Goal: Task Accomplishment & Management: Use online tool/utility

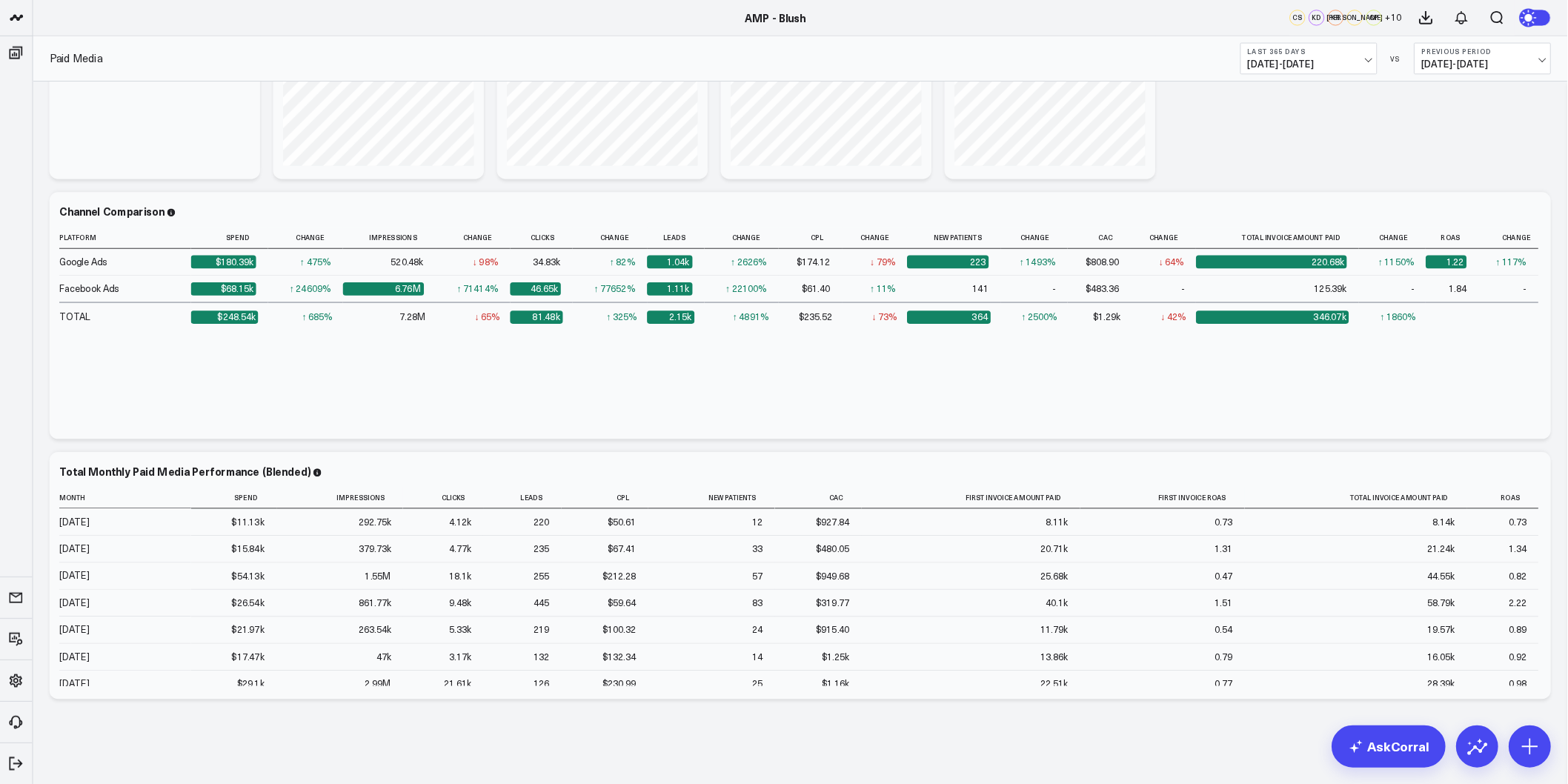
scroll to position [246, 0]
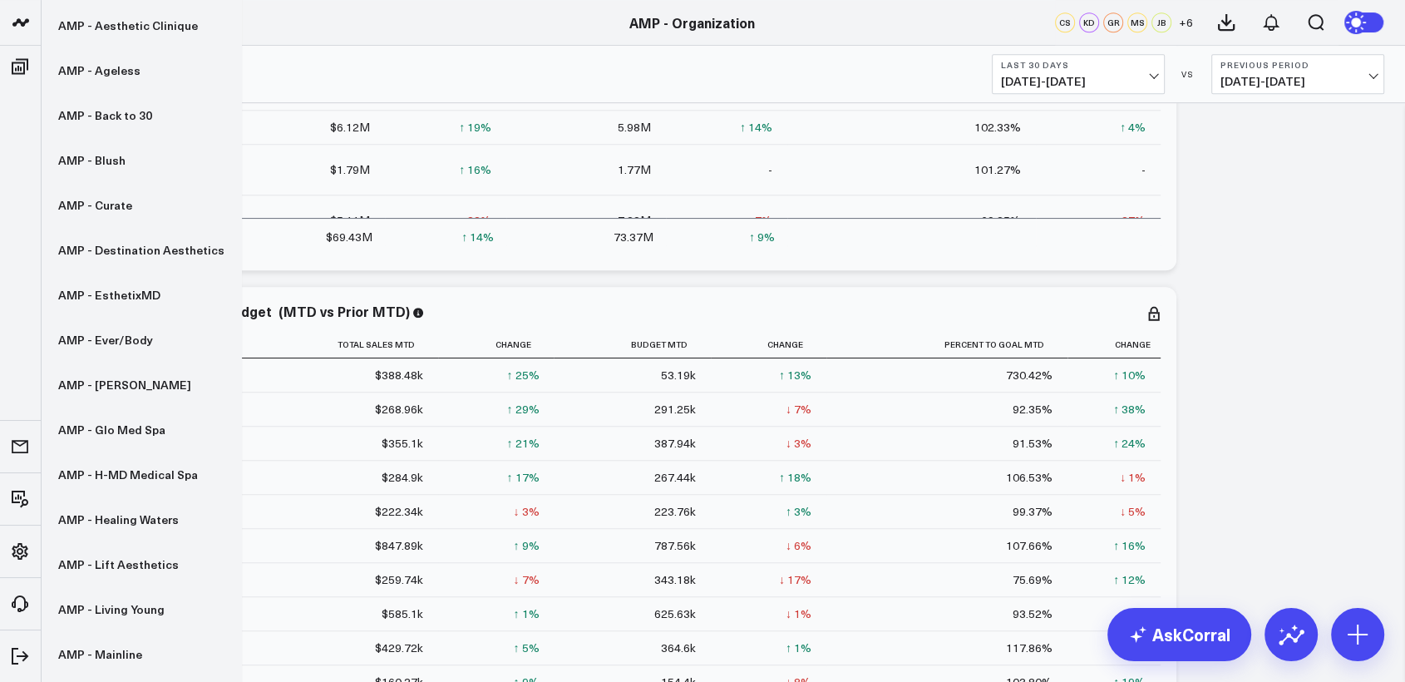
scroll to position [126, 0]
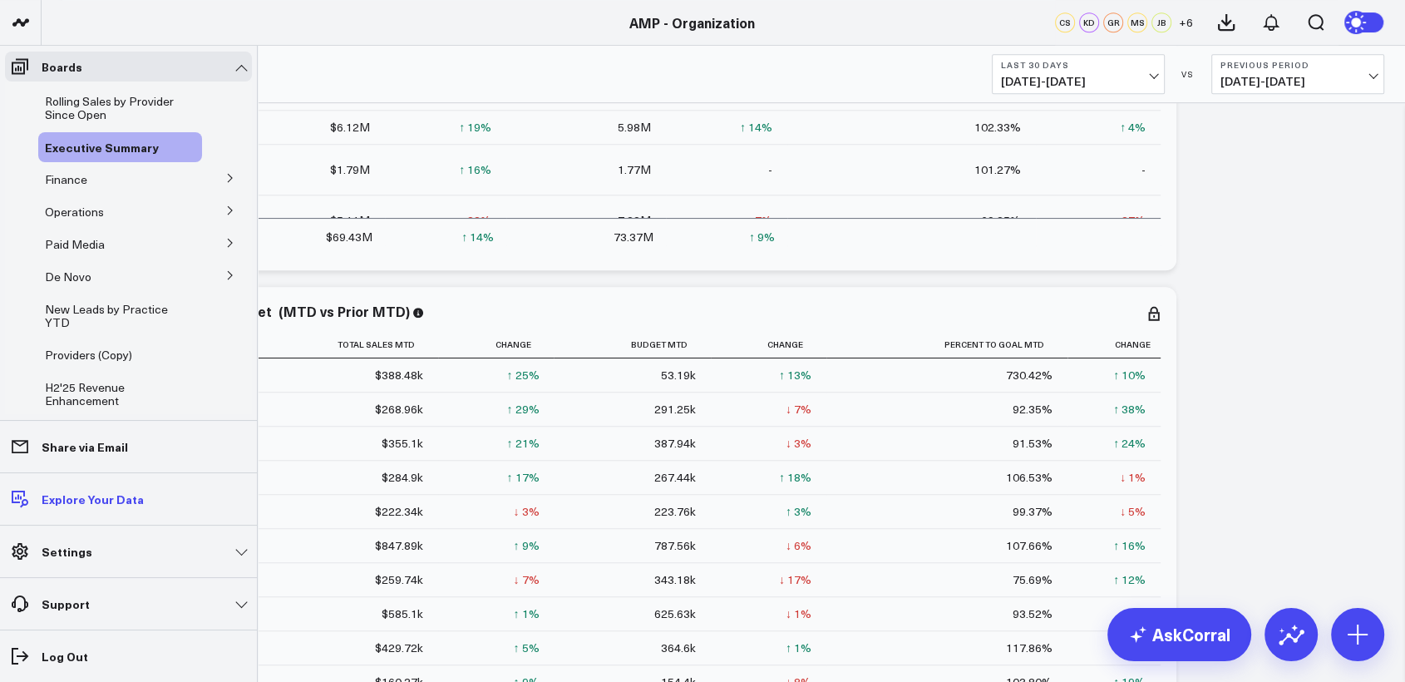
click at [62, 500] on p "Explore Your Data" at bounding box center [93, 498] width 102 height 13
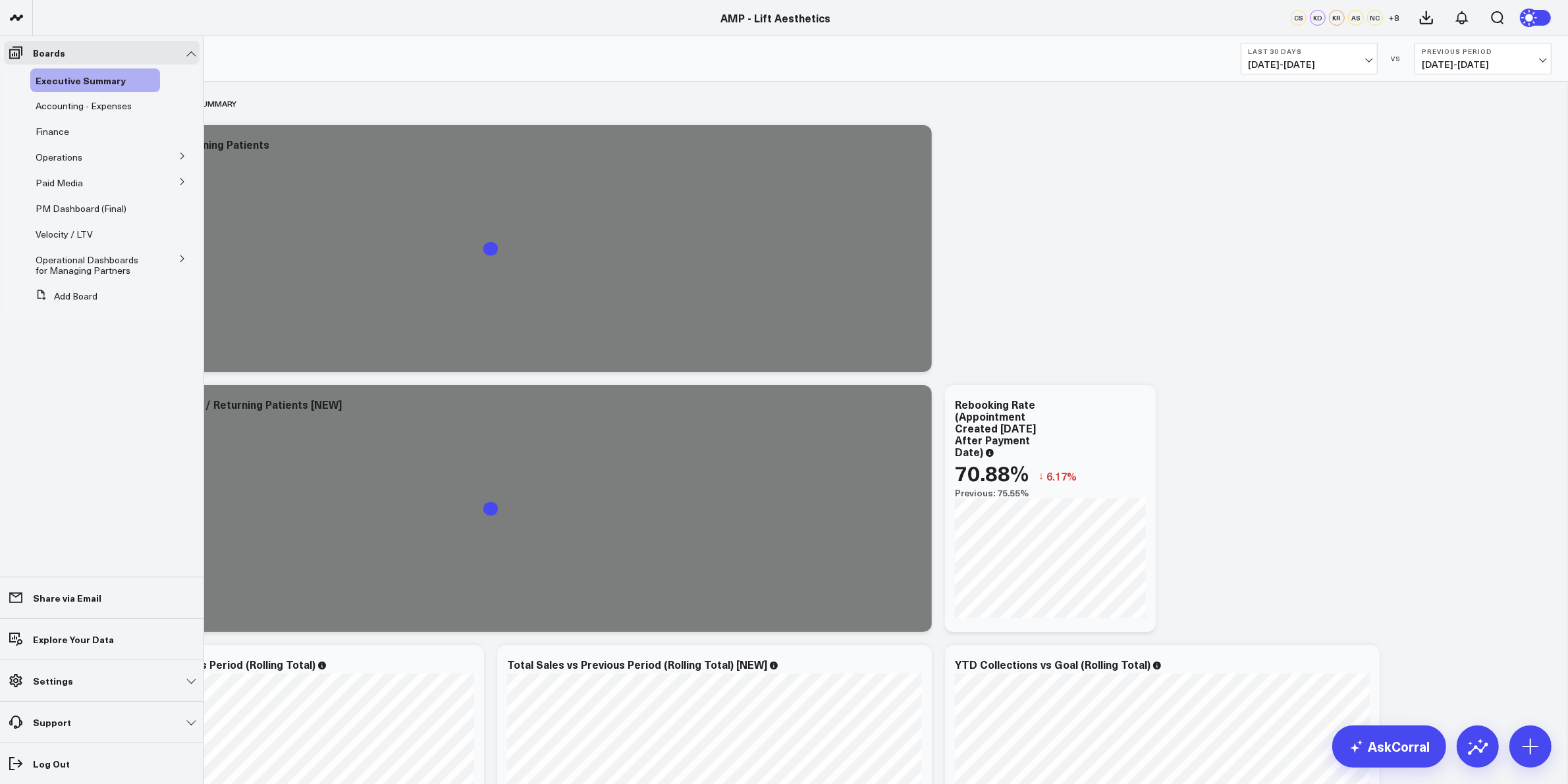
click at [176, 153] on button at bounding box center [182, 155] width 34 height 20
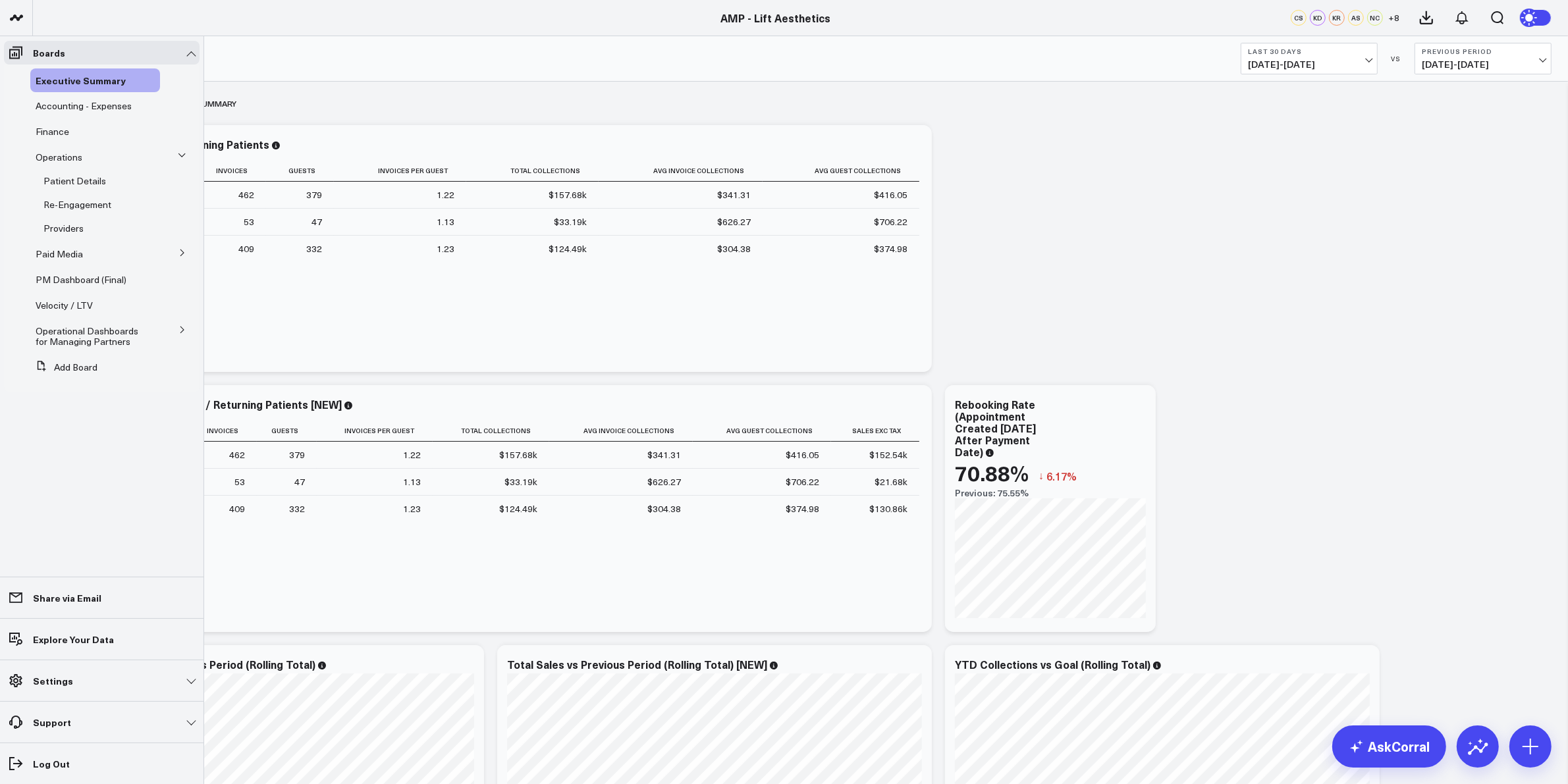
click at [179, 329] on icon at bounding box center [182, 330] width 8 height 8
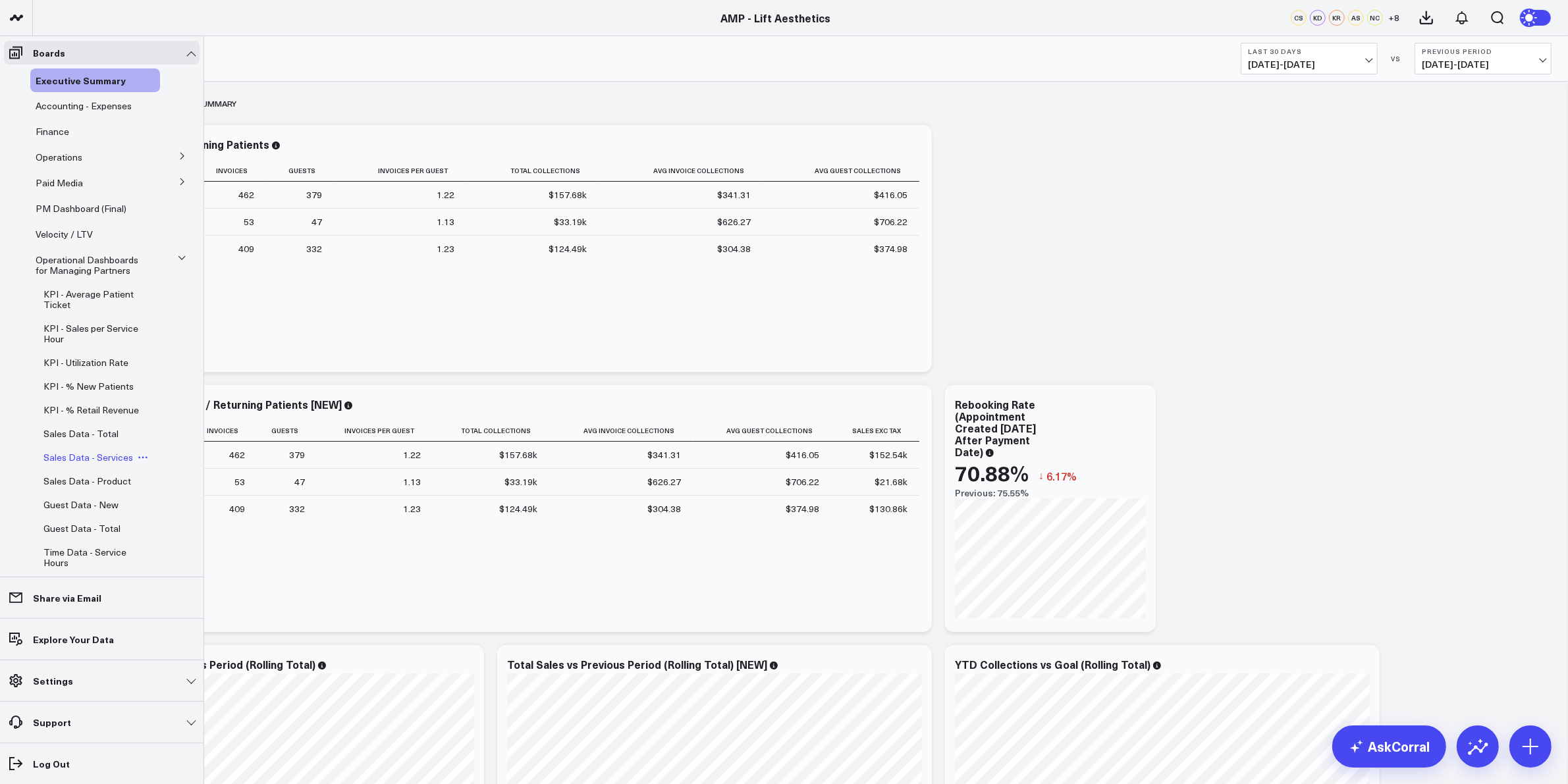
click at [70, 463] on span "Sales Data - Services" at bounding box center [88, 457] width 90 height 13
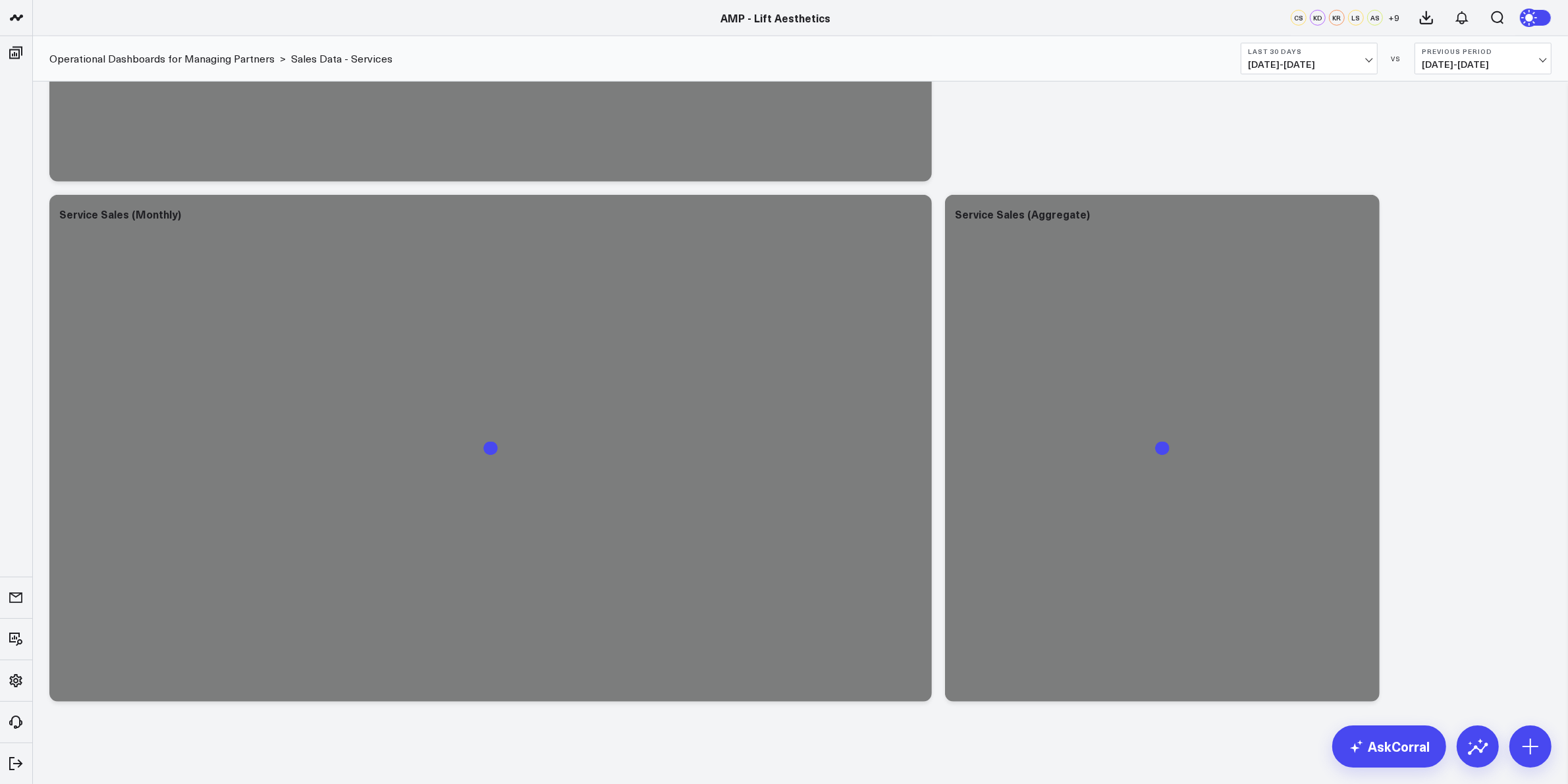
scroll to position [999, 0]
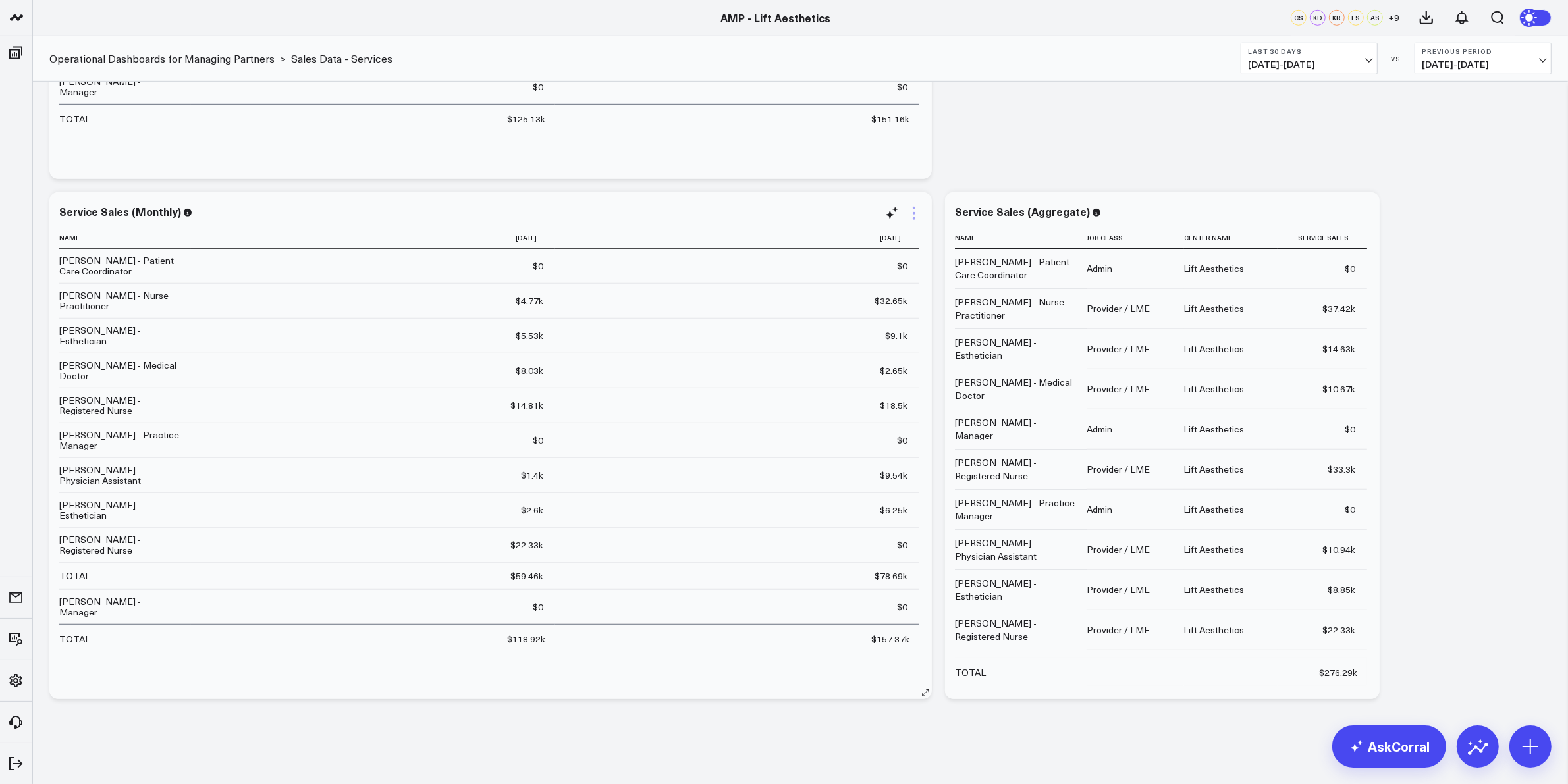
click at [910, 214] on icon at bounding box center [914, 213] width 16 height 16
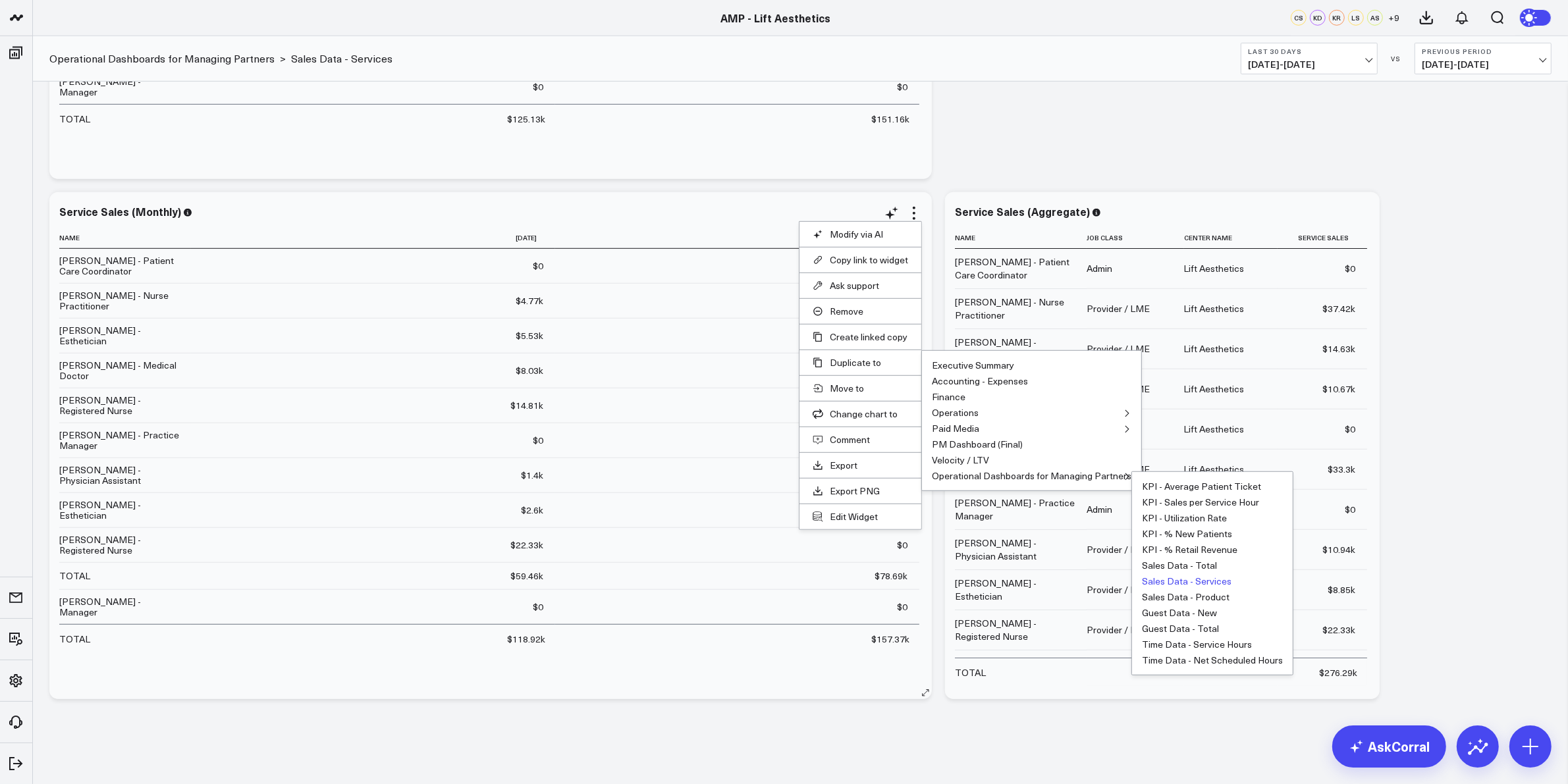
click at [1173, 584] on button "Sales Data - Services" at bounding box center [1187, 581] width 90 height 10
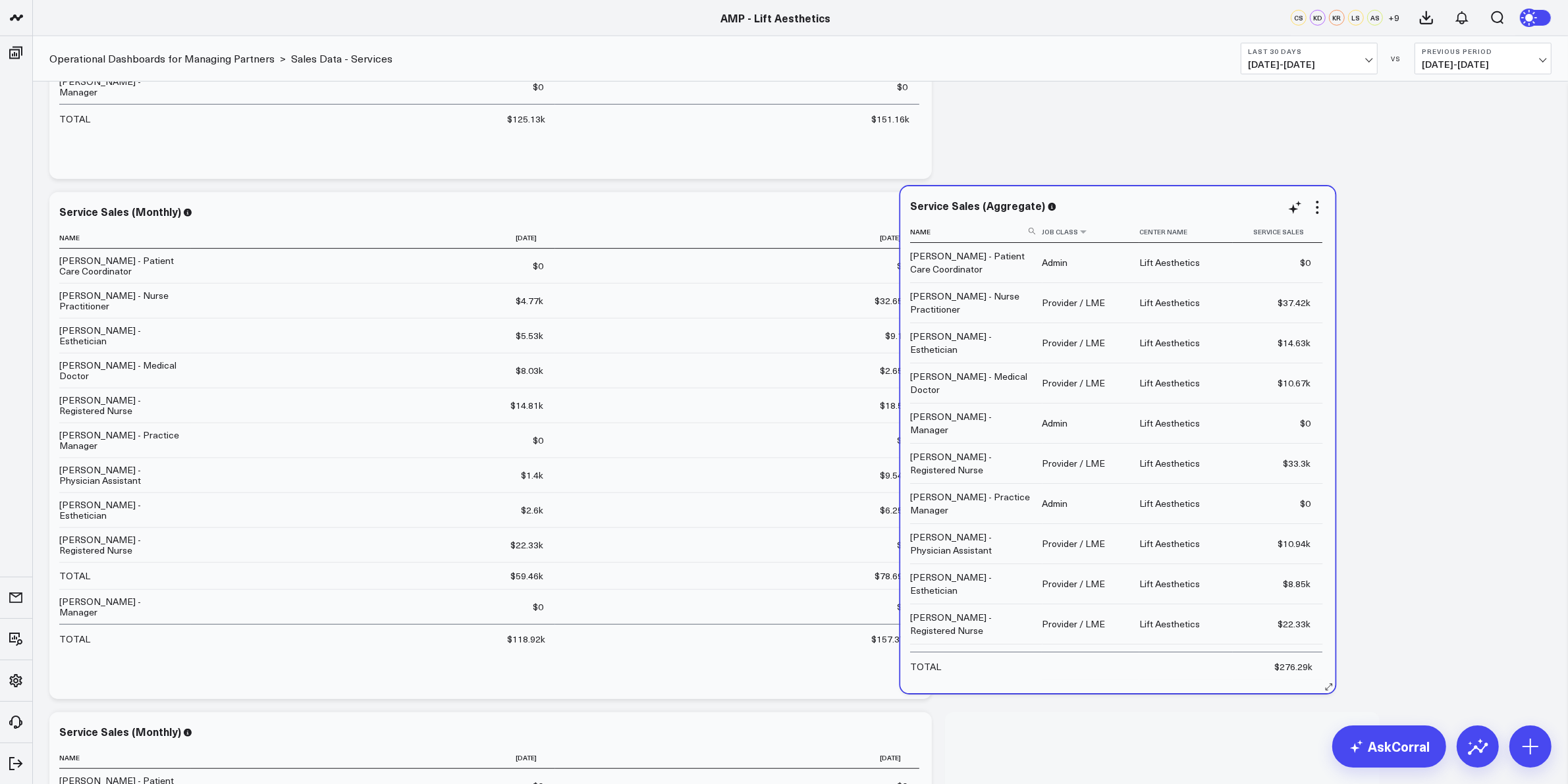
drag, startPoint x: 1154, startPoint y: 420, endPoint x: 1108, endPoint y: 224, distance: 201.3
click at [1108, 224] on th "Job Class" at bounding box center [1091, 231] width 97 height 21
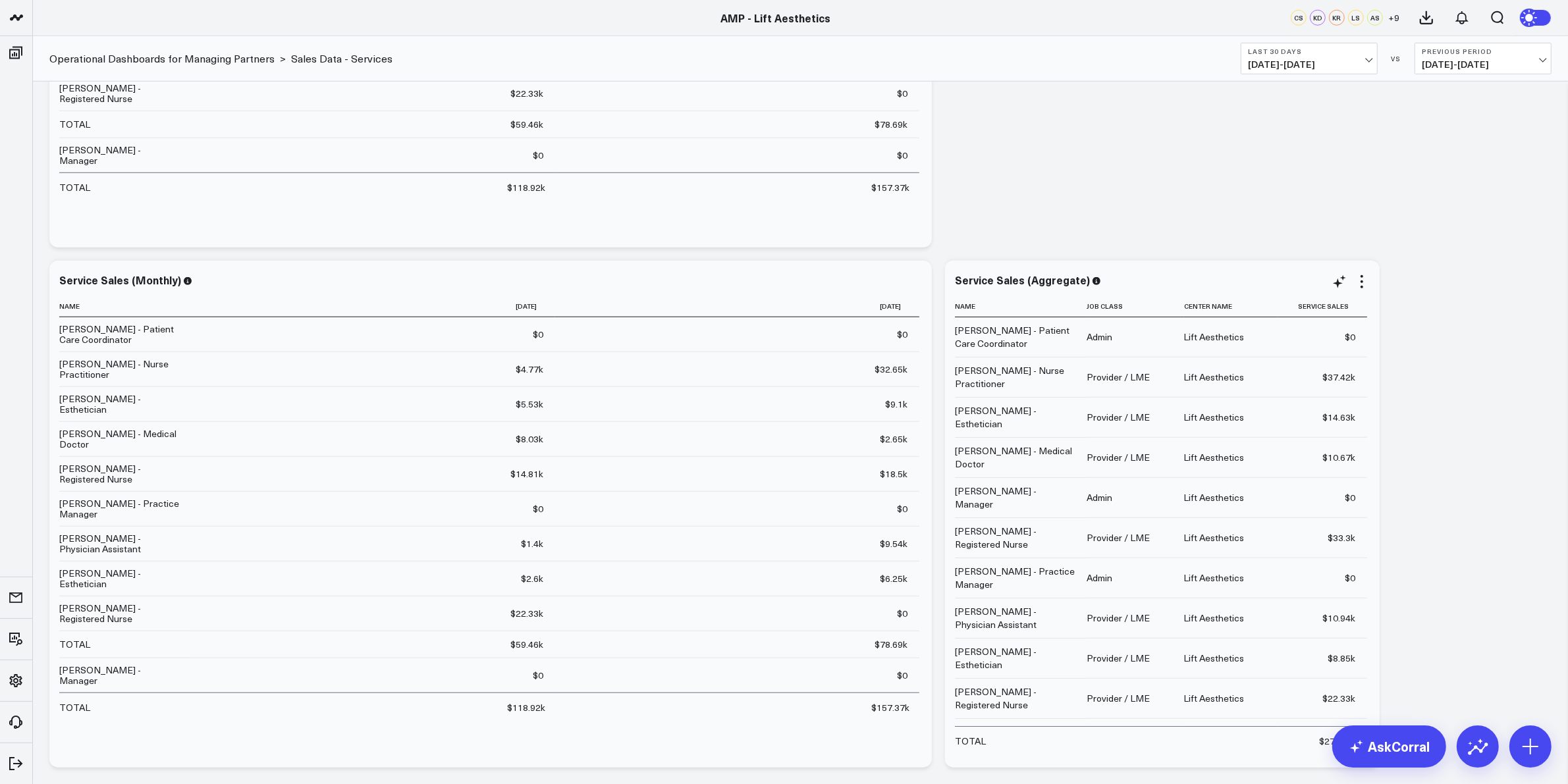
scroll to position [1519, 0]
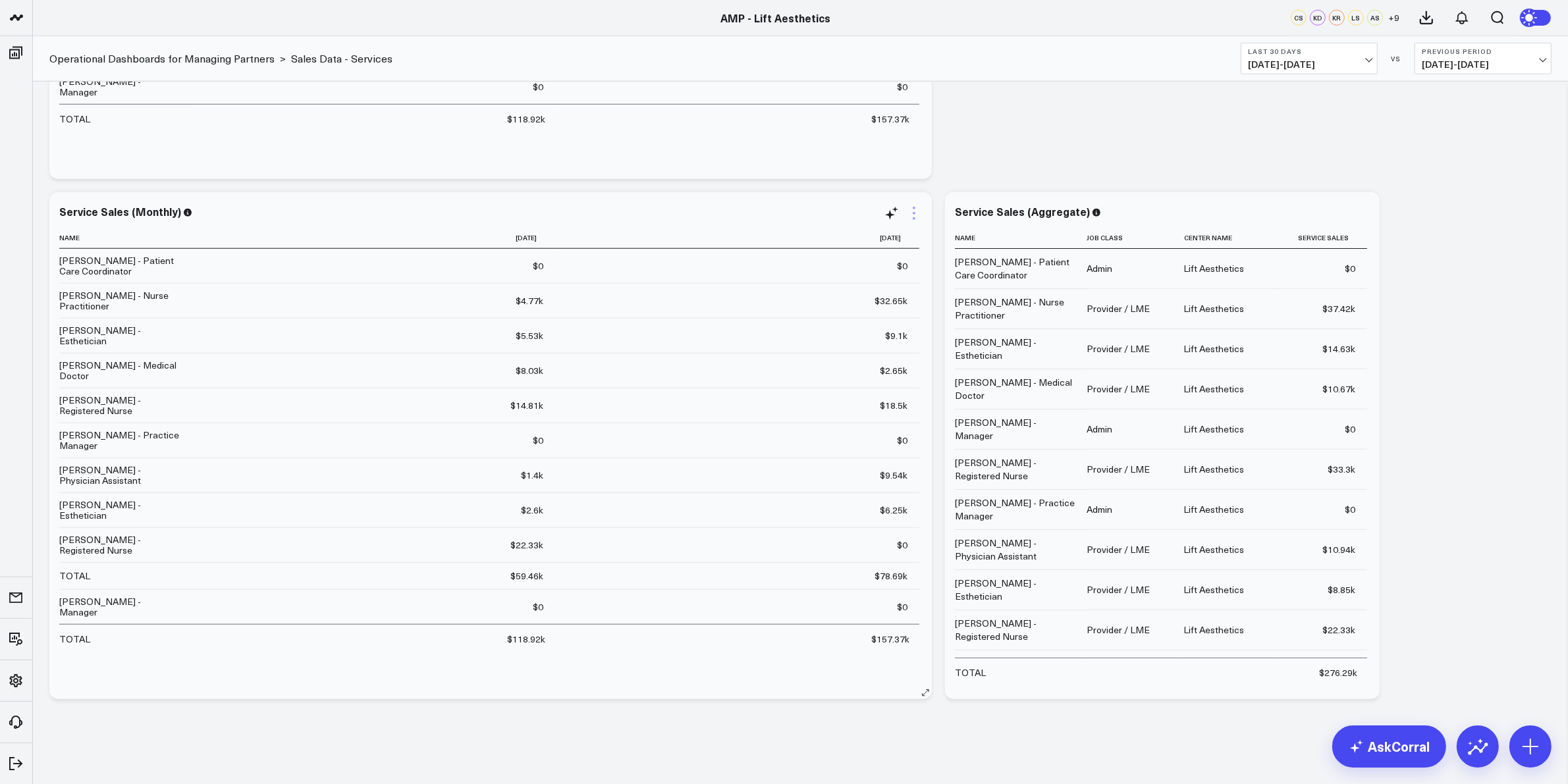
click at [911, 209] on icon at bounding box center [914, 213] width 16 height 16
click at [837, 514] on button "Edit Widget" at bounding box center [860, 516] width 96 height 12
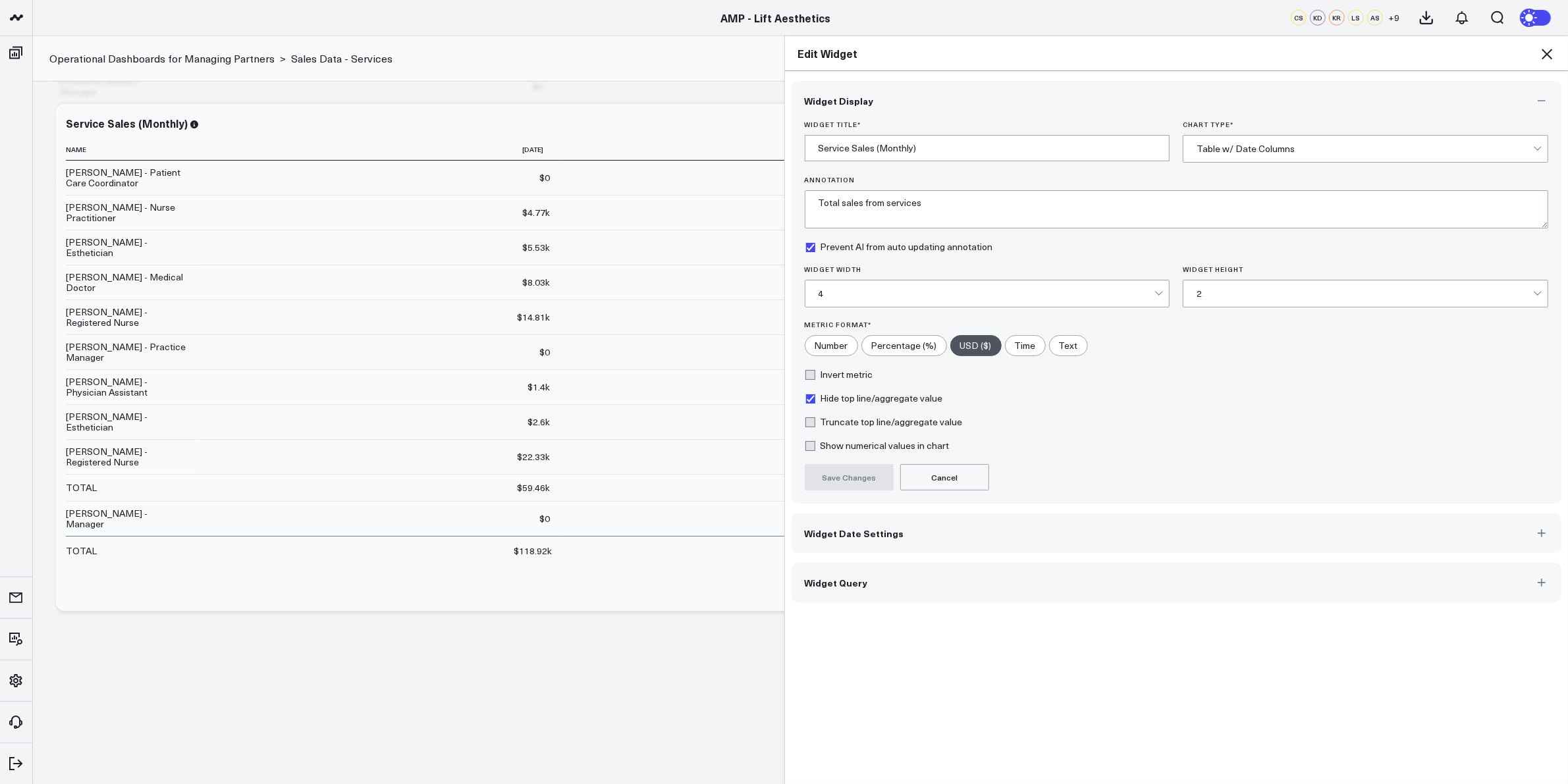
click at [965, 295] on div "4" at bounding box center [986, 293] width 337 height 10
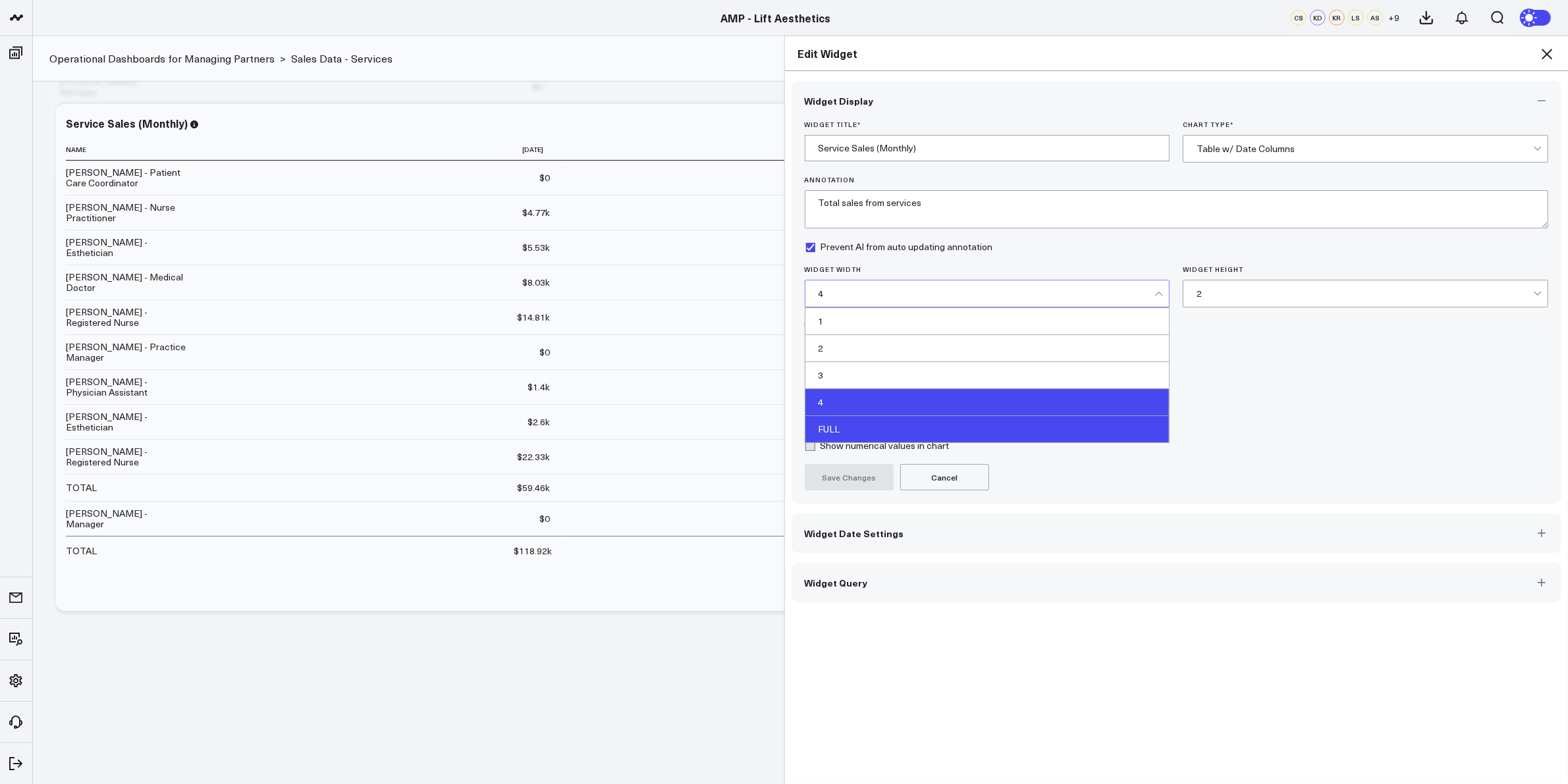
click at [896, 433] on div "FULL" at bounding box center [988, 428] width 364 height 26
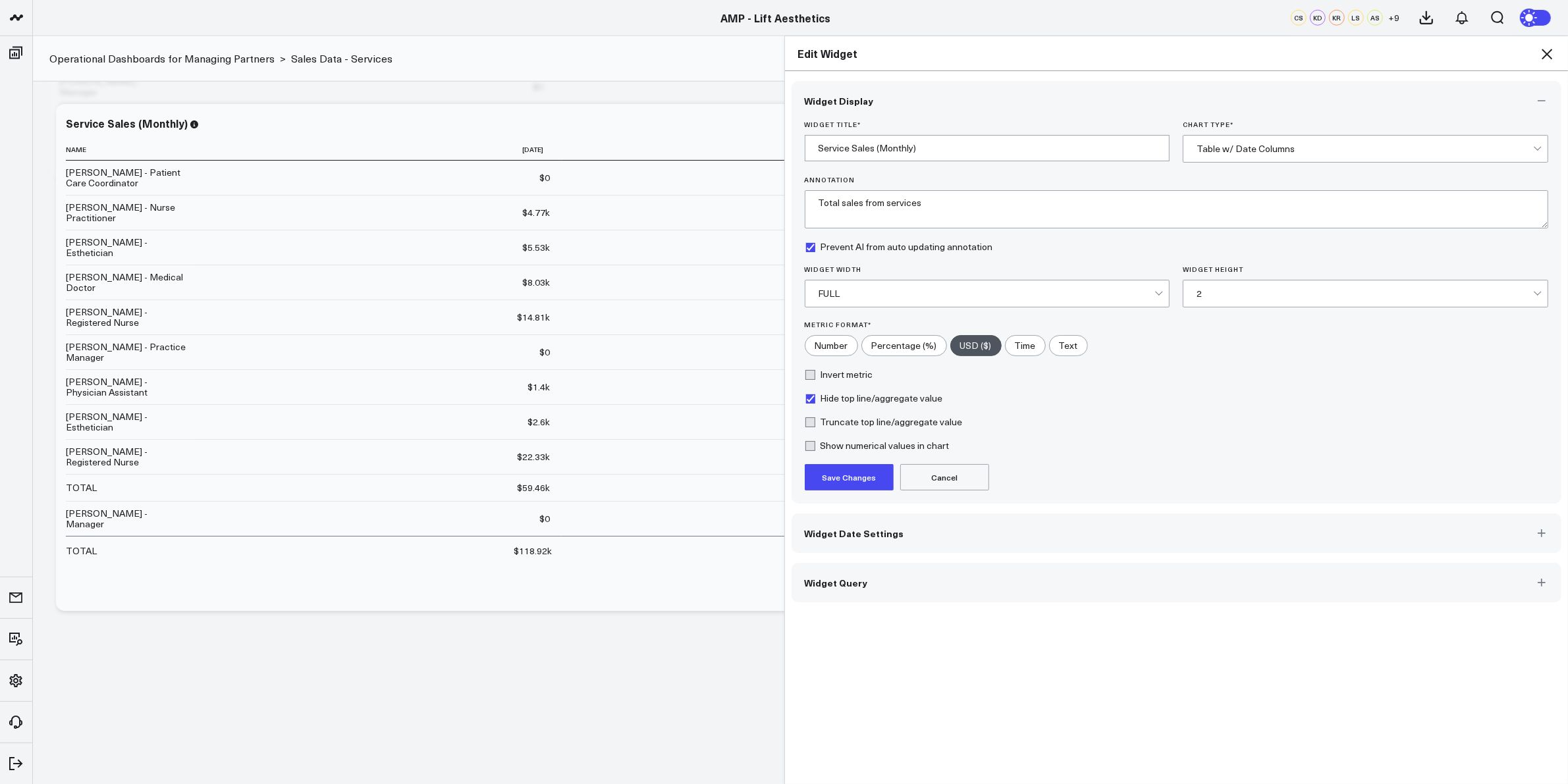
click at [1238, 151] on div "Table w/ Date Columns" at bounding box center [1365, 148] width 337 height 10
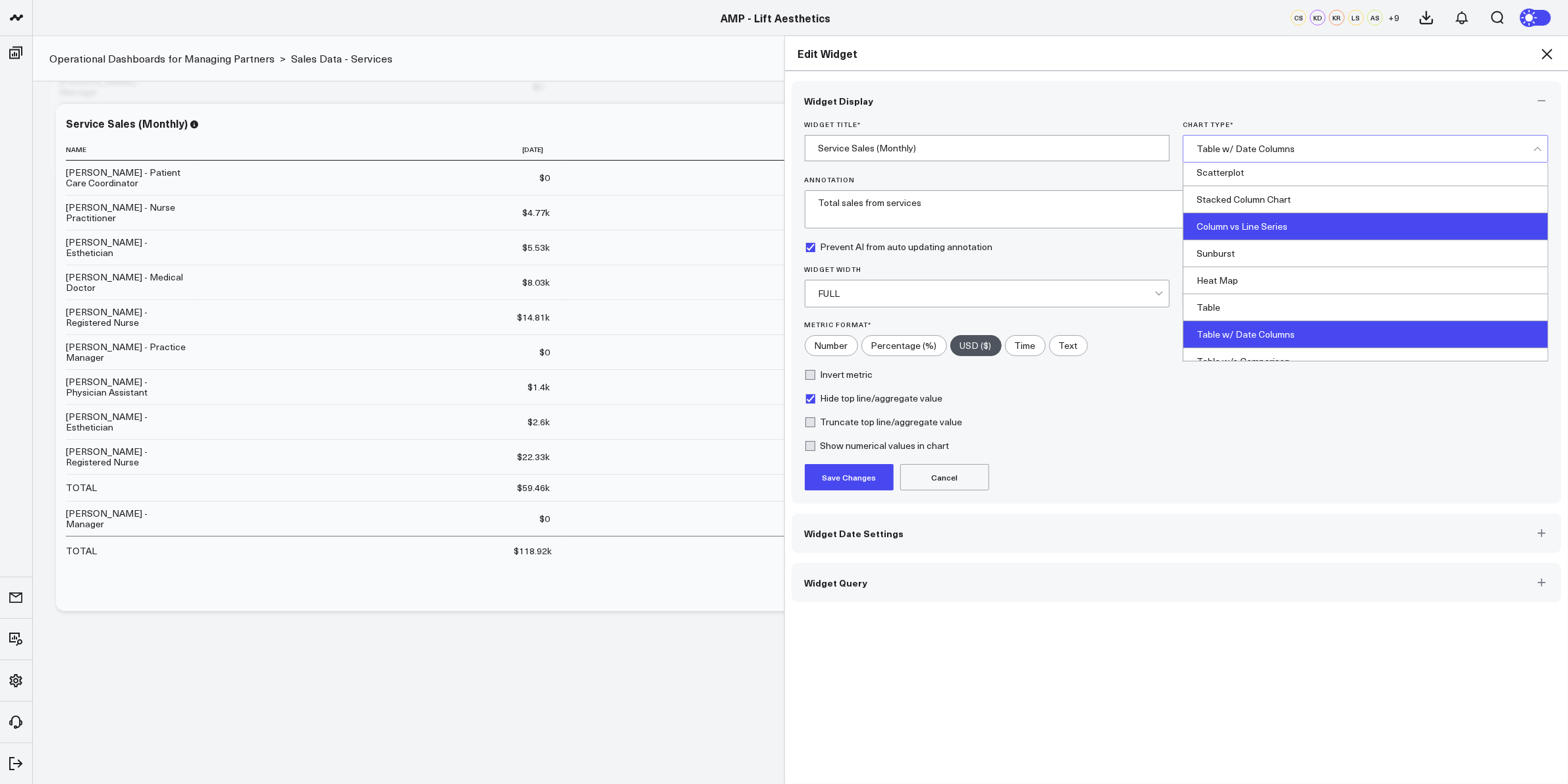
scroll to position [535, 0]
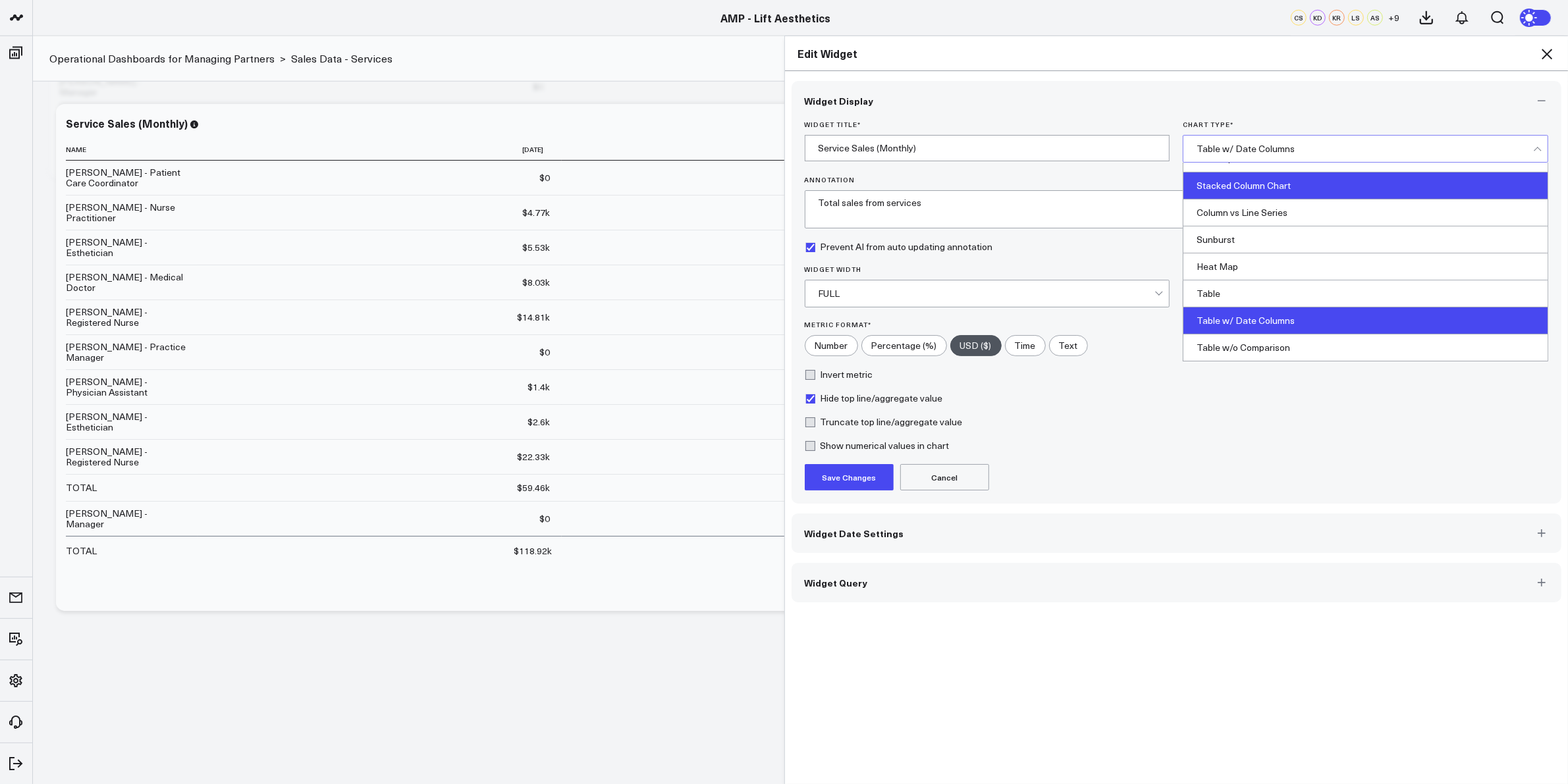
click at [1265, 189] on div "Stacked Column Chart" at bounding box center [1366, 186] width 364 height 27
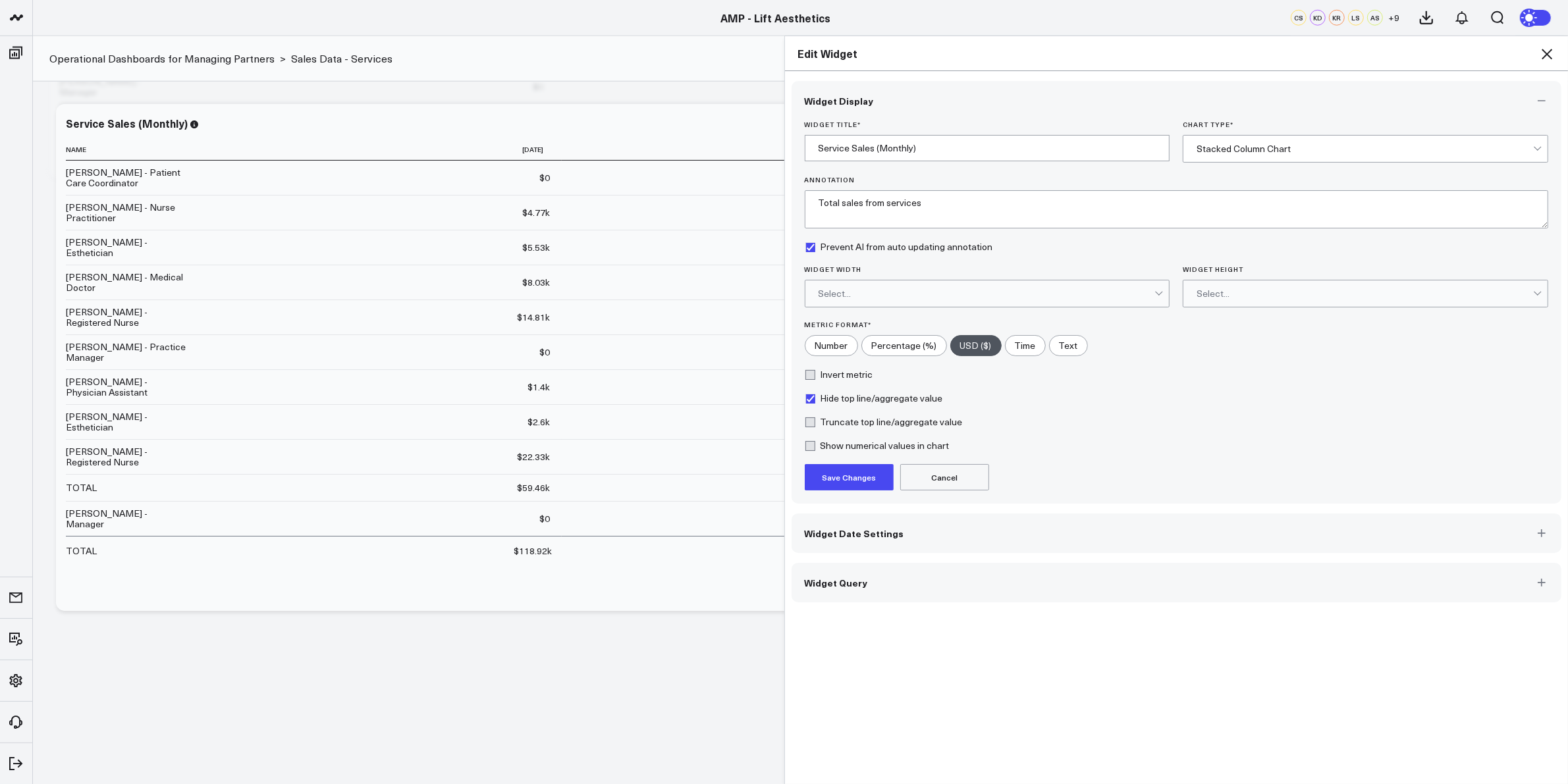
click at [855, 478] on button "Save Changes" at bounding box center [849, 477] width 89 height 26
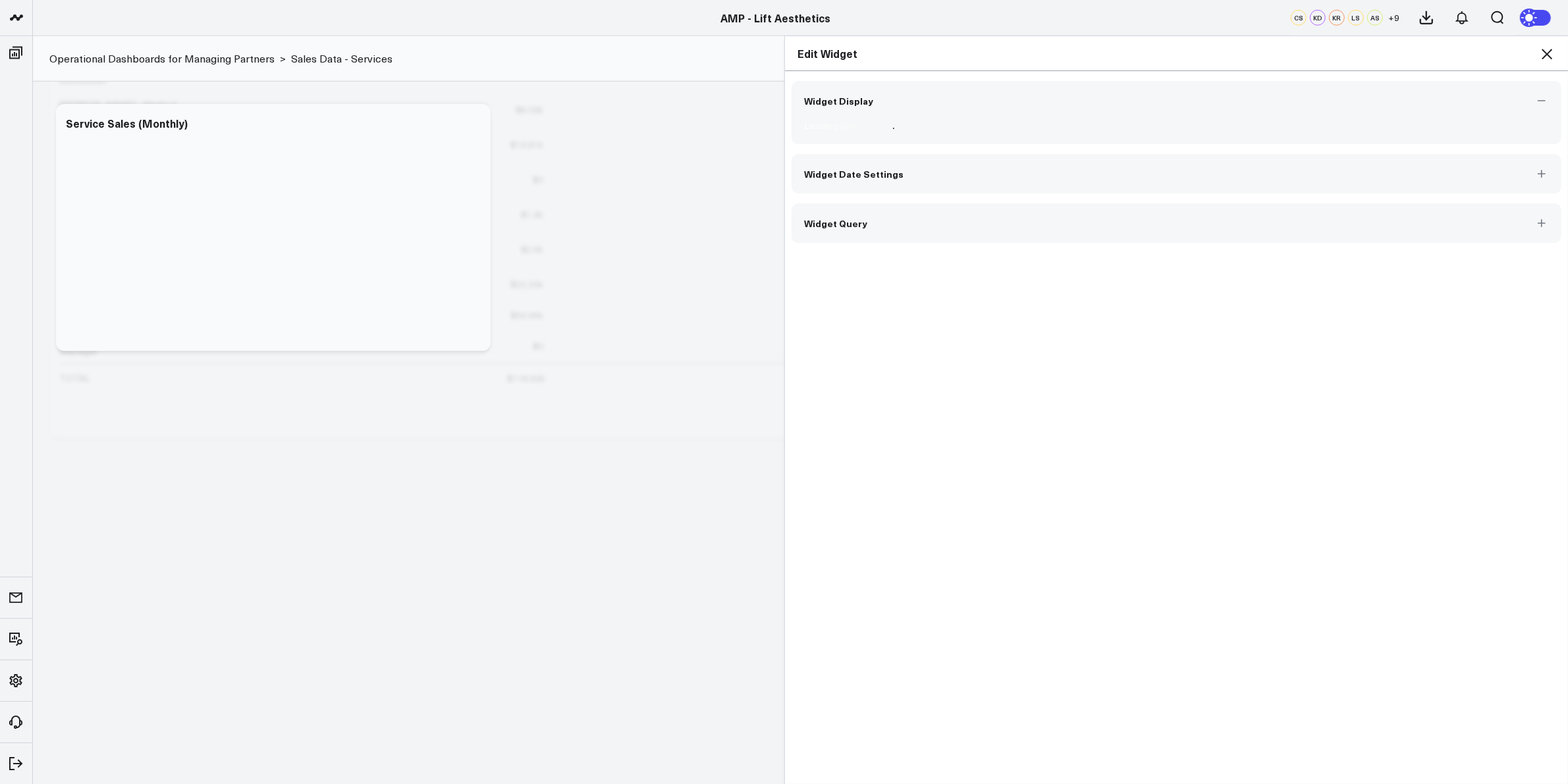
scroll to position [1259, 0]
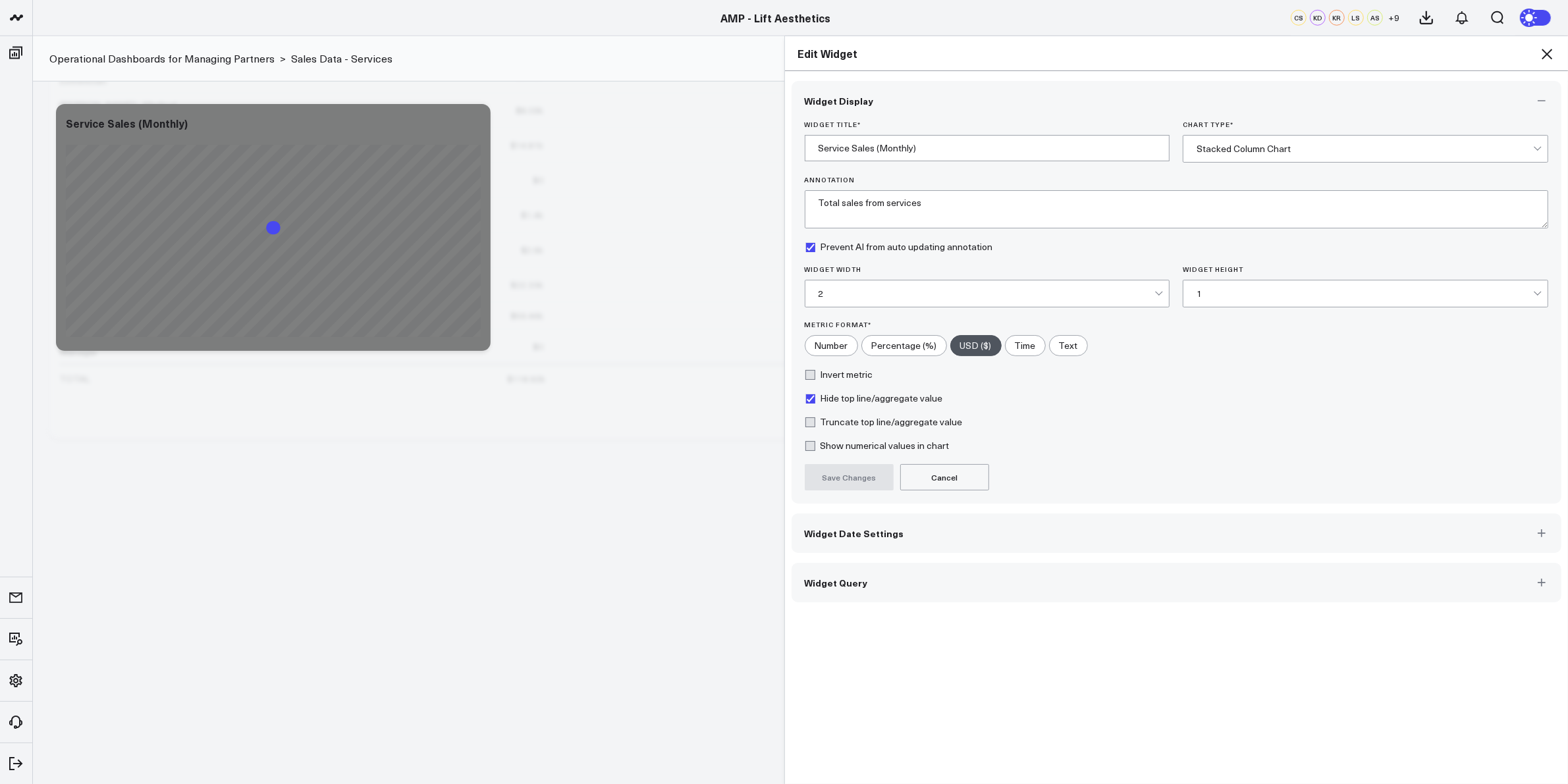
click at [837, 537] on span "Widget Date Settings" at bounding box center [855, 533] width 100 height 10
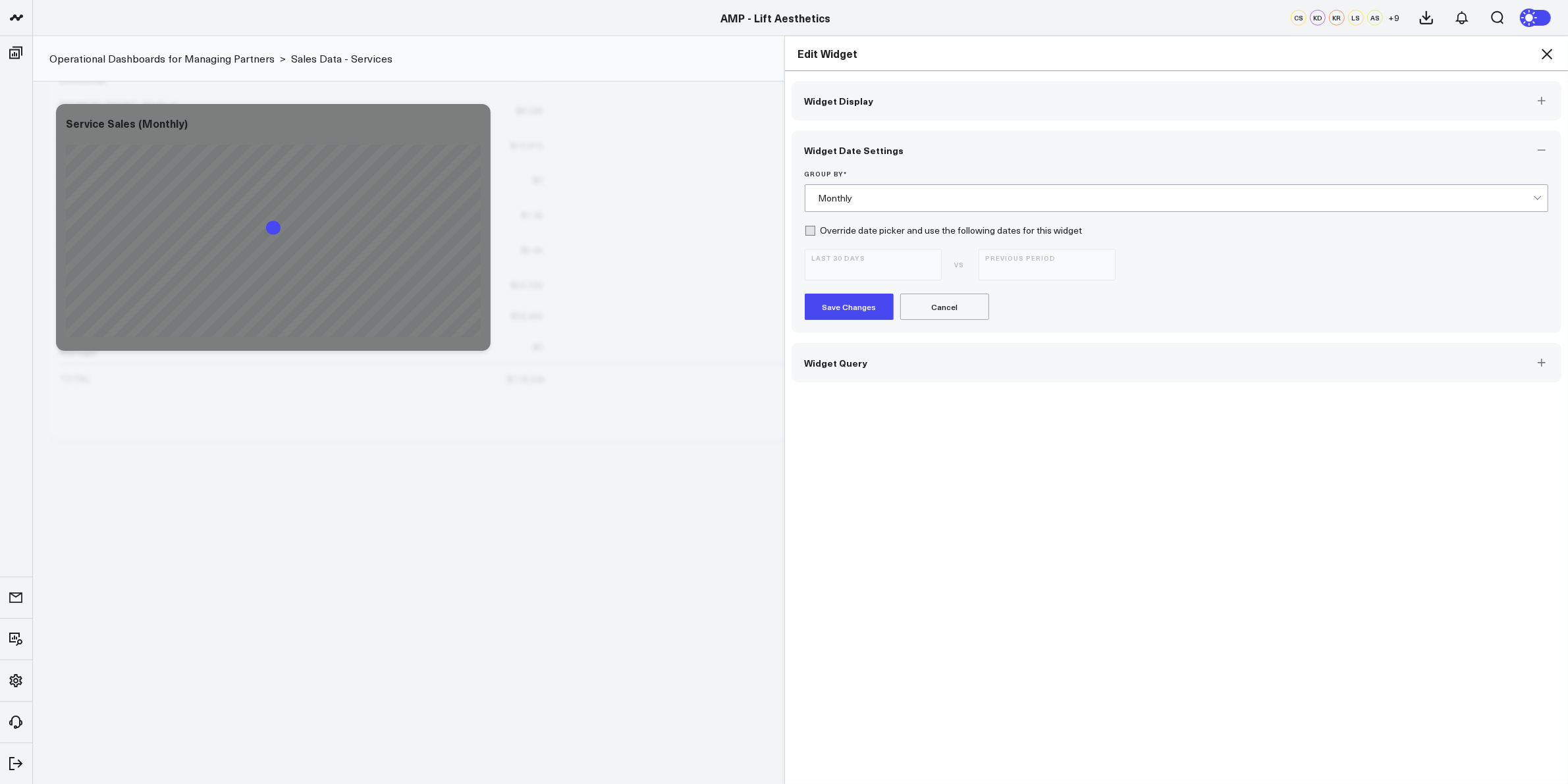
click at [928, 205] on div "Monthly" at bounding box center [1176, 198] width 715 height 26
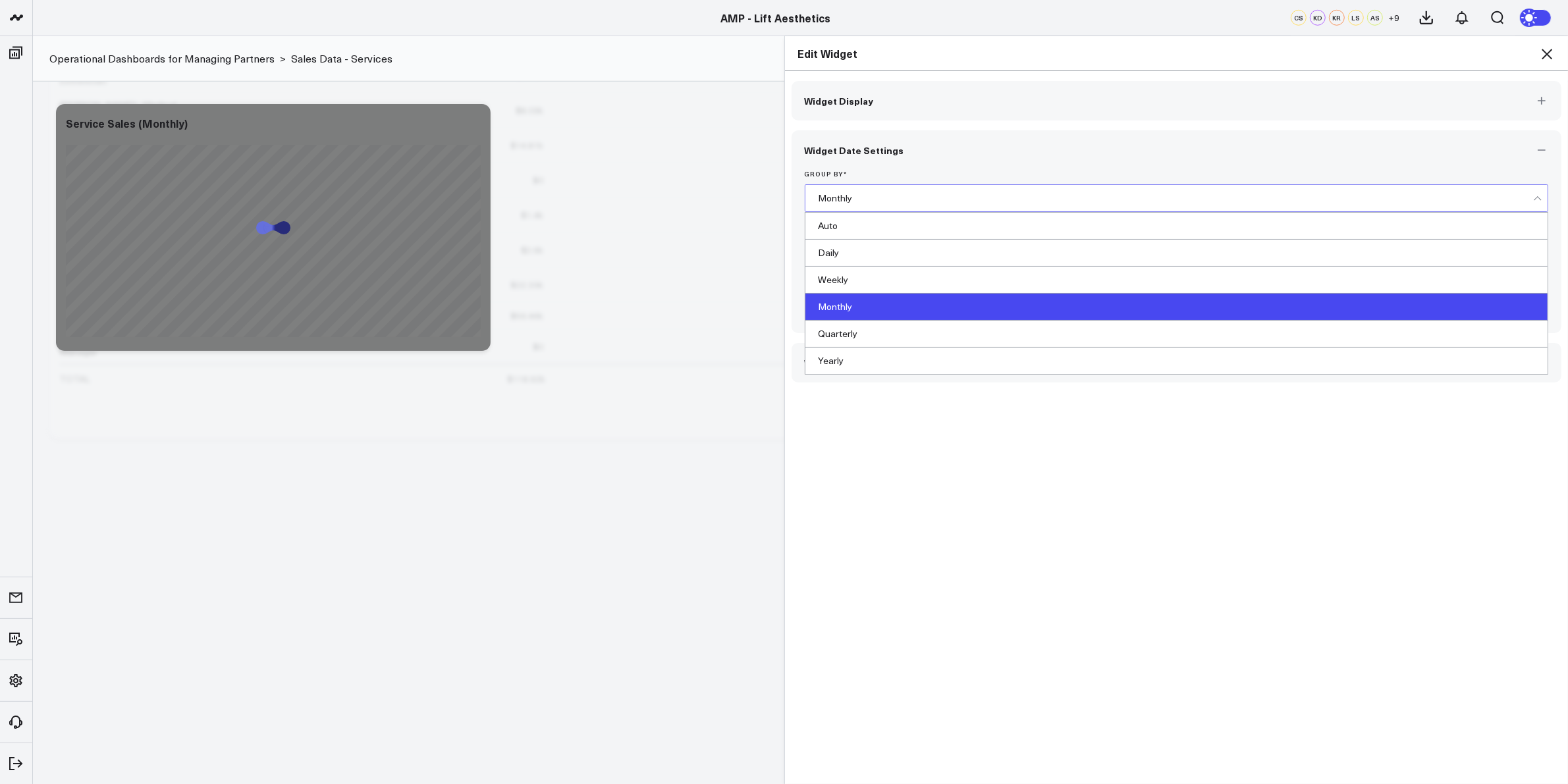
drag, startPoint x: 861, startPoint y: 422, endPoint x: 878, endPoint y: 371, distance: 53.8
click at [863, 422] on div "Widget Display Widget Date Settings Group By * 6 results available. Use Up and …" at bounding box center [1177, 428] width 784 height 714
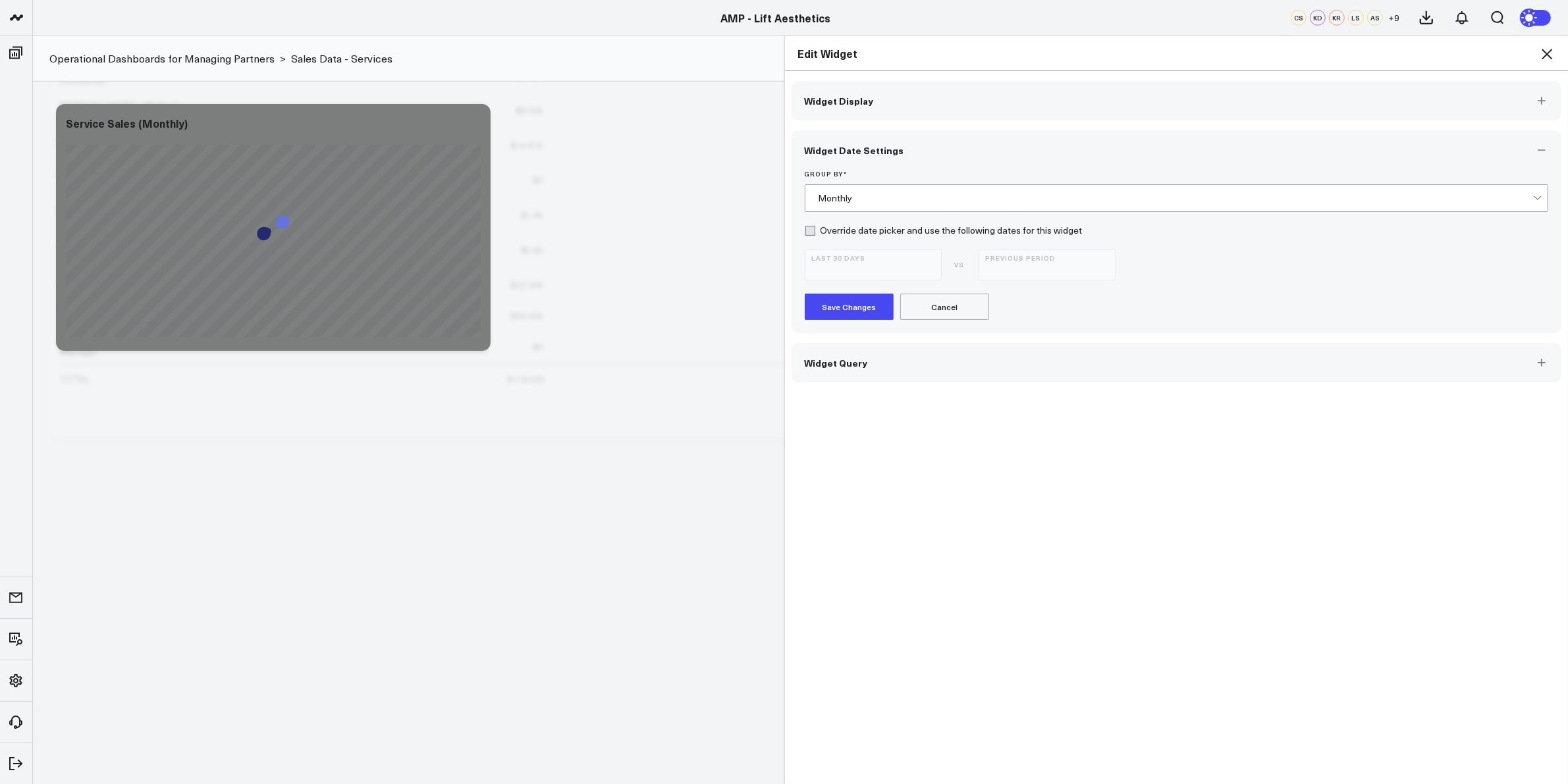
click at [811, 228] on label "Override date picker and use the following dates for this widget" at bounding box center [944, 230] width 278 height 10
click at [811, 228] on input "Override date picker and use the following dates for this widget" at bounding box center [810, 230] width 10 height 10
checkbox input "true"
click at [888, 268] on span "07/23/25 - 08/21/25" at bounding box center [873, 270] width 123 height 10
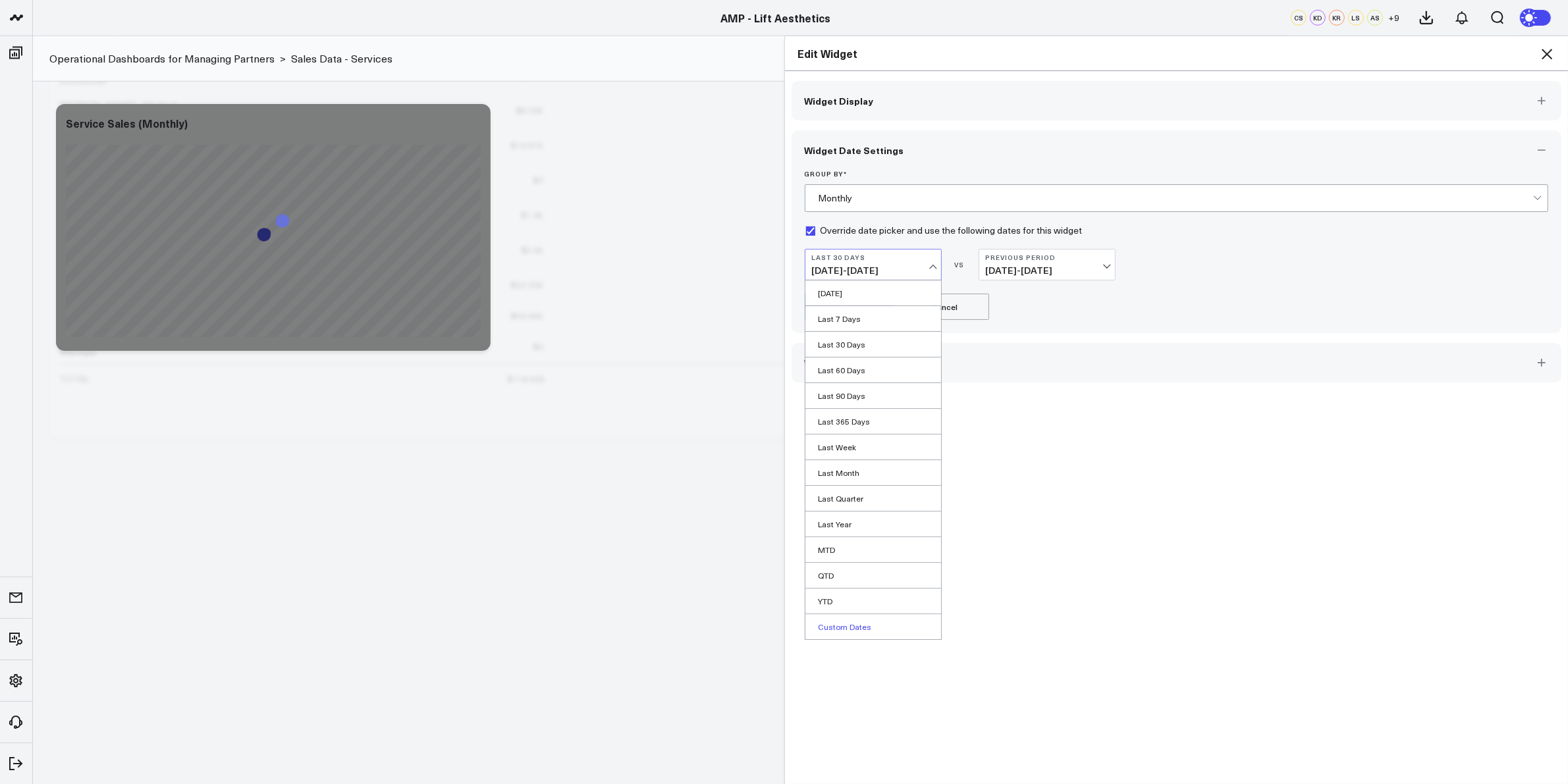
click at [835, 626] on link "Custom Dates" at bounding box center [873, 627] width 135 height 25
select select "7"
select select "2025"
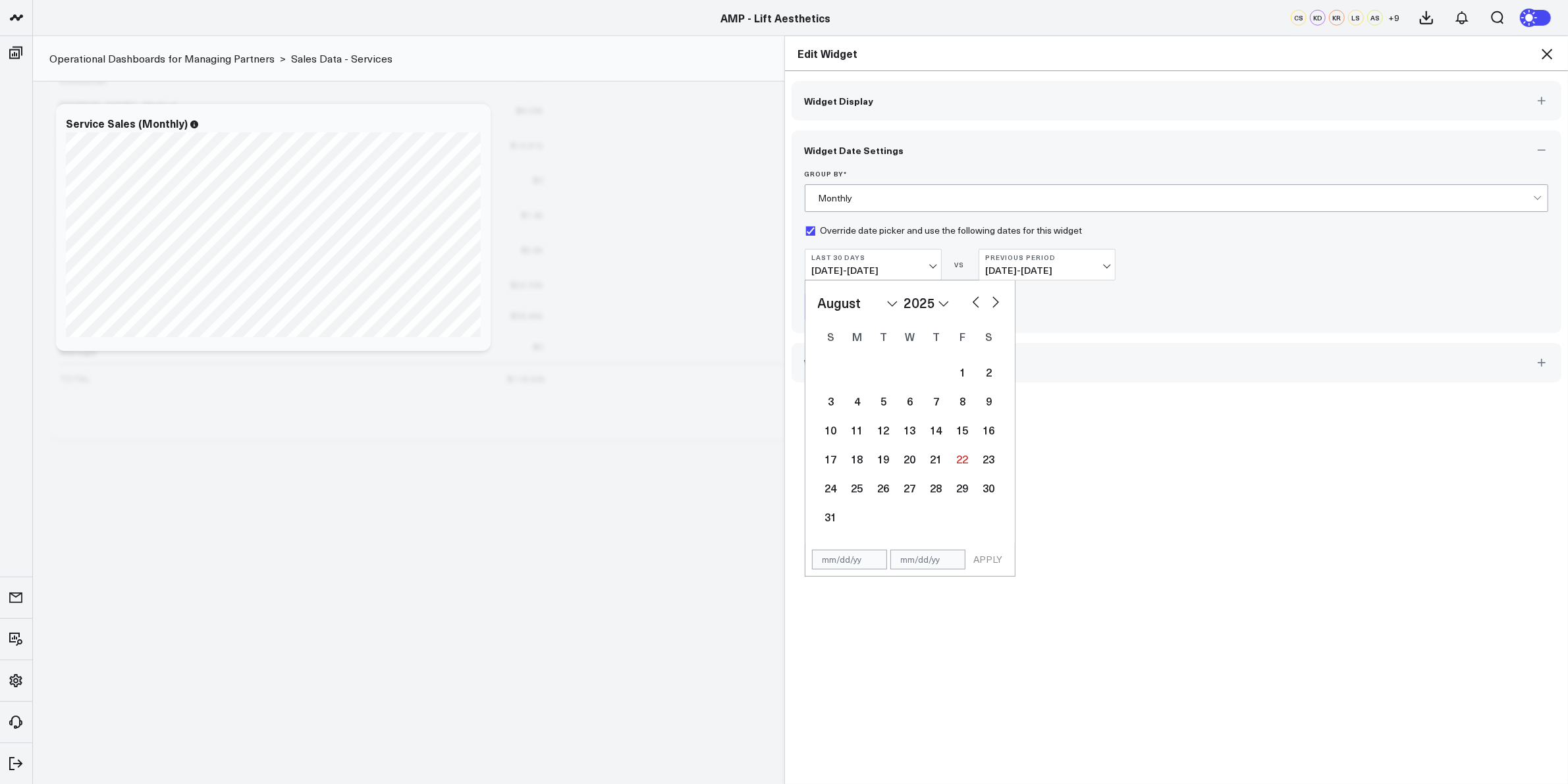
click at [933, 300] on select "2026 2025 2024 2023 2022 2021 2020 2019 2018 2017 2016 2015 2014 2013 2012 2011…" at bounding box center [926, 303] width 45 height 20
select select "7"
select select "2024"
click at [855, 295] on select "January February March April May June July August September October November De…" at bounding box center [858, 303] width 80 height 20
select select "2024"
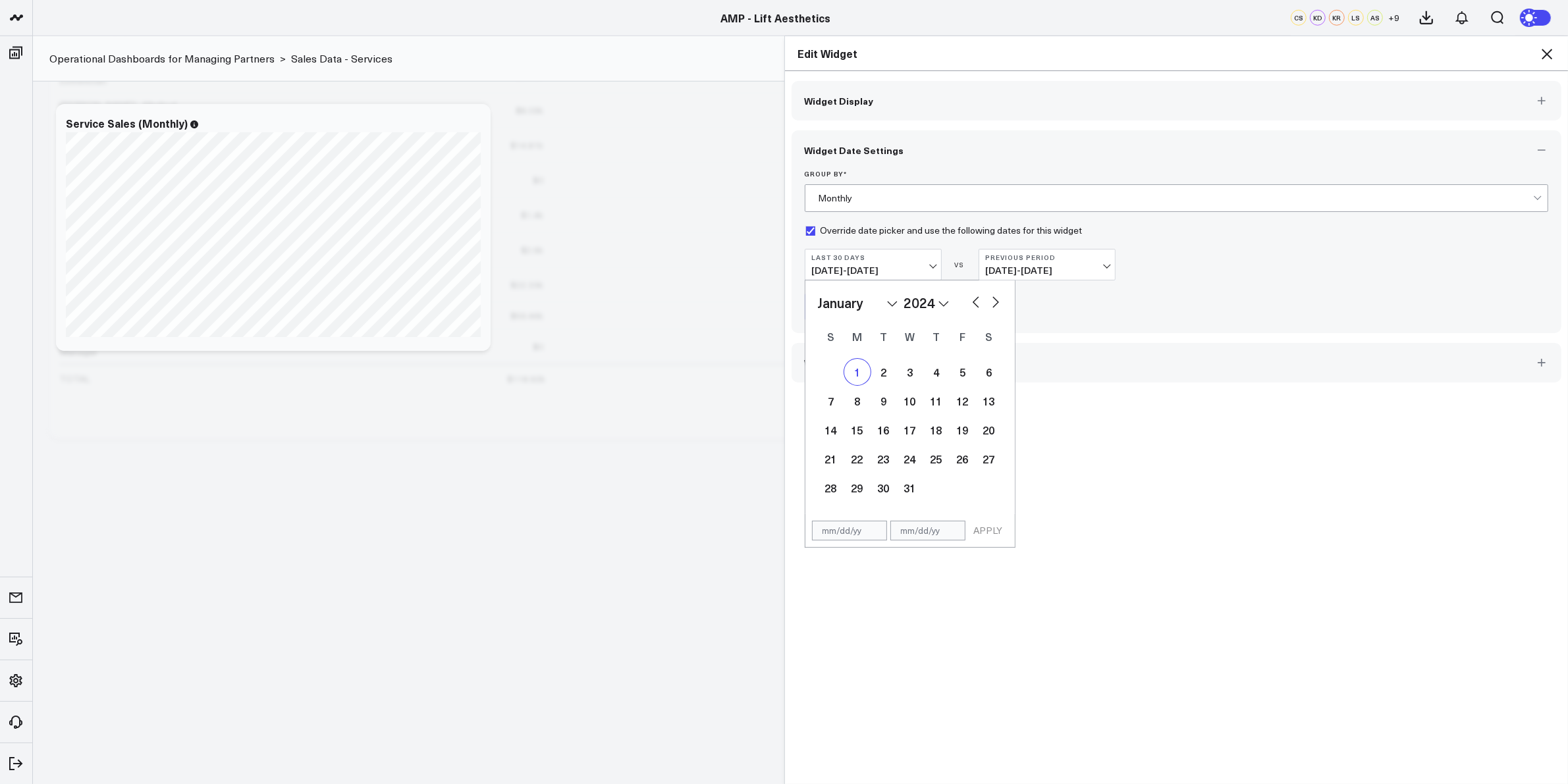
click at [863, 375] on div "1" at bounding box center [857, 371] width 26 height 26
type input "01/01/24"
select select "2024"
click at [921, 307] on select "2026 2025 2024 2023 2022 2021 2020 2019 2018 2017 2016 2015 2014 2013 2012 2011…" at bounding box center [926, 303] width 45 height 20
select select "2025"
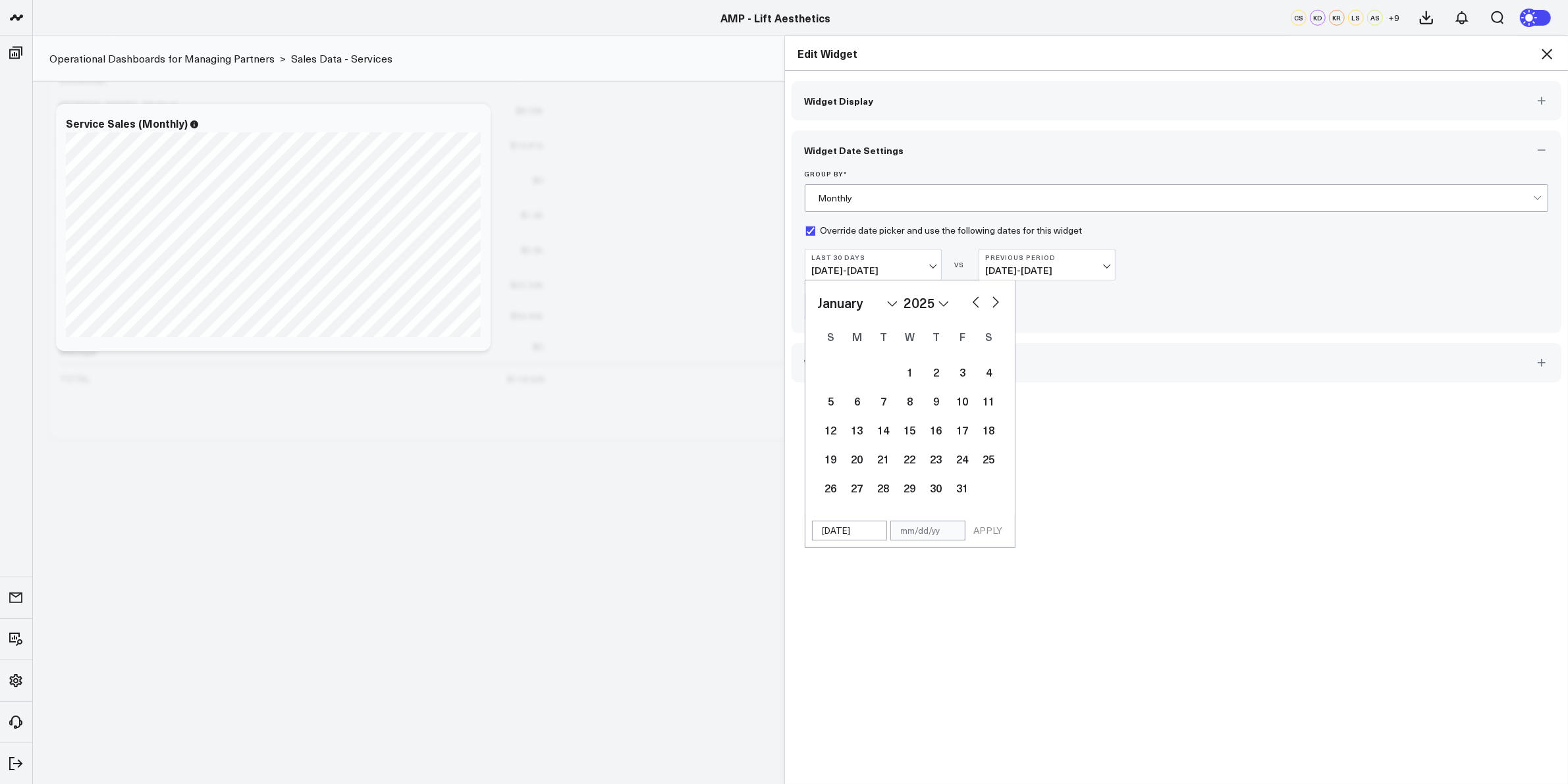
click at [868, 302] on select "January February March April May June July August September October November De…" at bounding box center [858, 303] width 80 height 20
select select "11"
select select "2025"
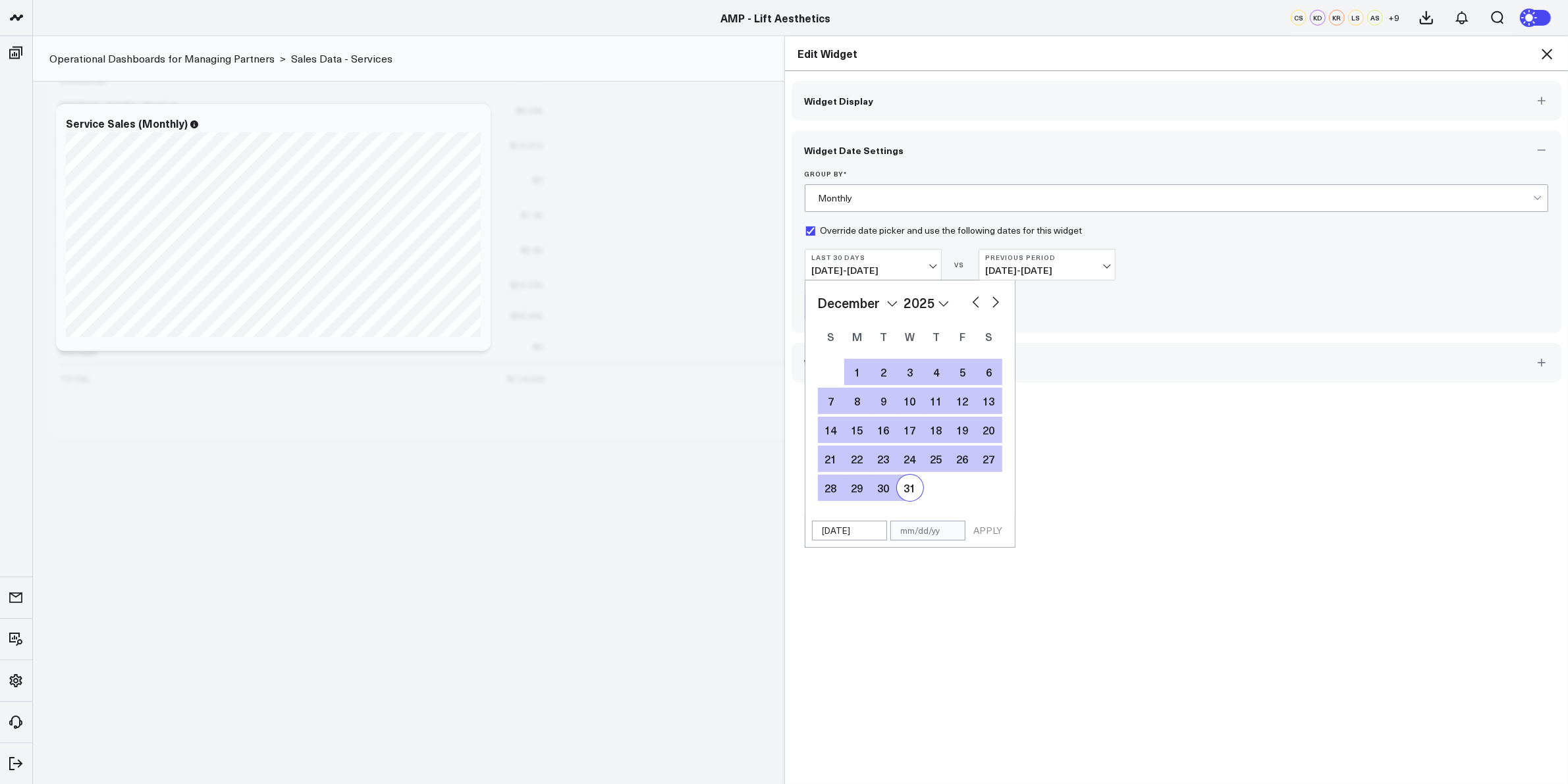
click at [900, 488] on div "31" at bounding box center [910, 487] width 26 height 26
type input "12/31/25"
select select "11"
select select "2025"
click at [979, 527] on button "APPLY" at bounding box center [989, 531] width 40 height 20
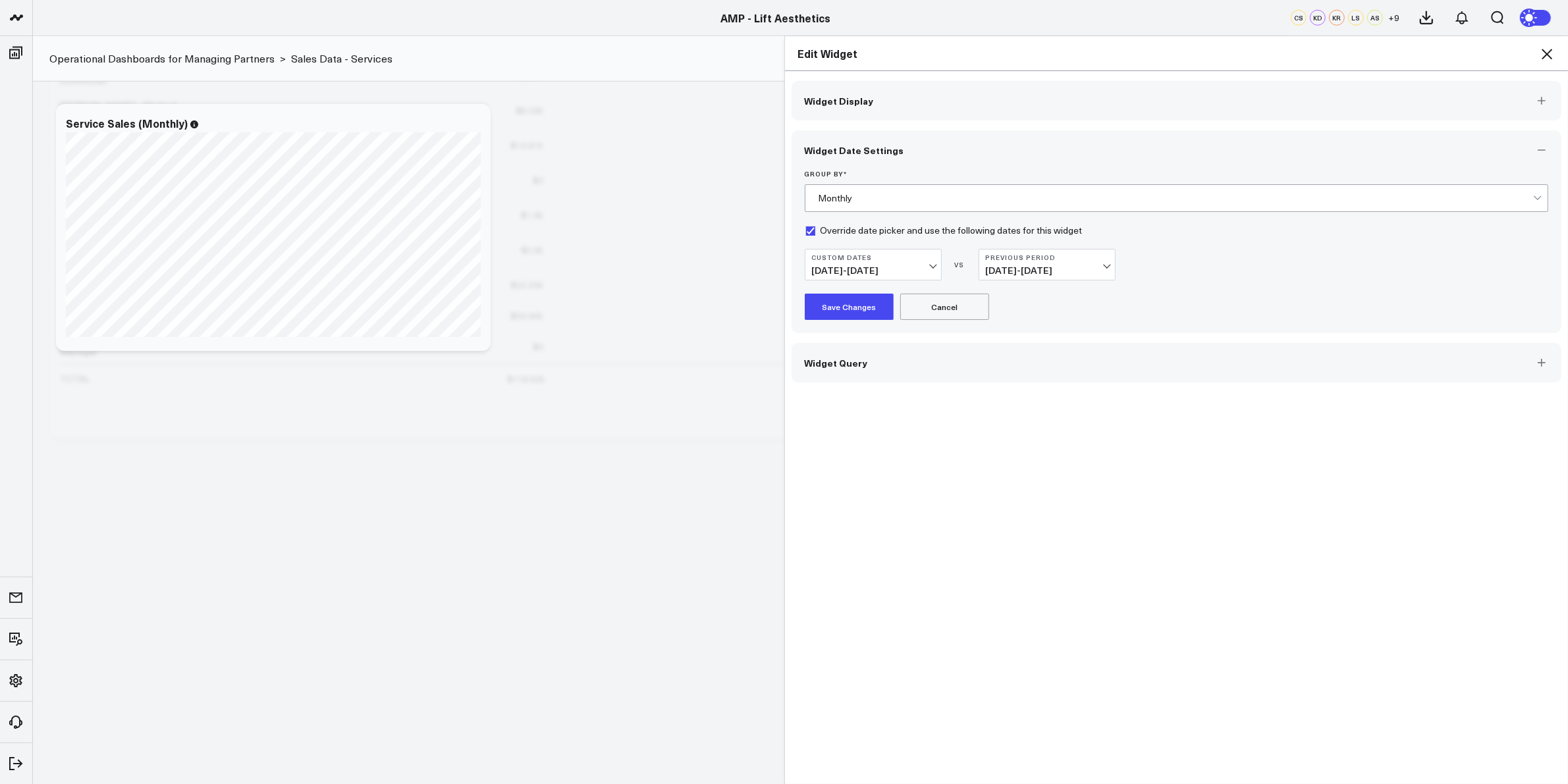
click at [1052, 268] on span "06/23/25 - 07/22/25" at bounding box center [1047, 270] width 123 height 10
drag, startPoint x: 1019, startPoint y: 375, endPoint x: 887, endPoint y: 324, distance: 141.5
click at [1019, 374] on link "No Comparison" at bounding box center [1047, 370] width 135 height 25
click at [855, 308] on button "Save Changes" at bounding box center [849, 306] width 89 height 26
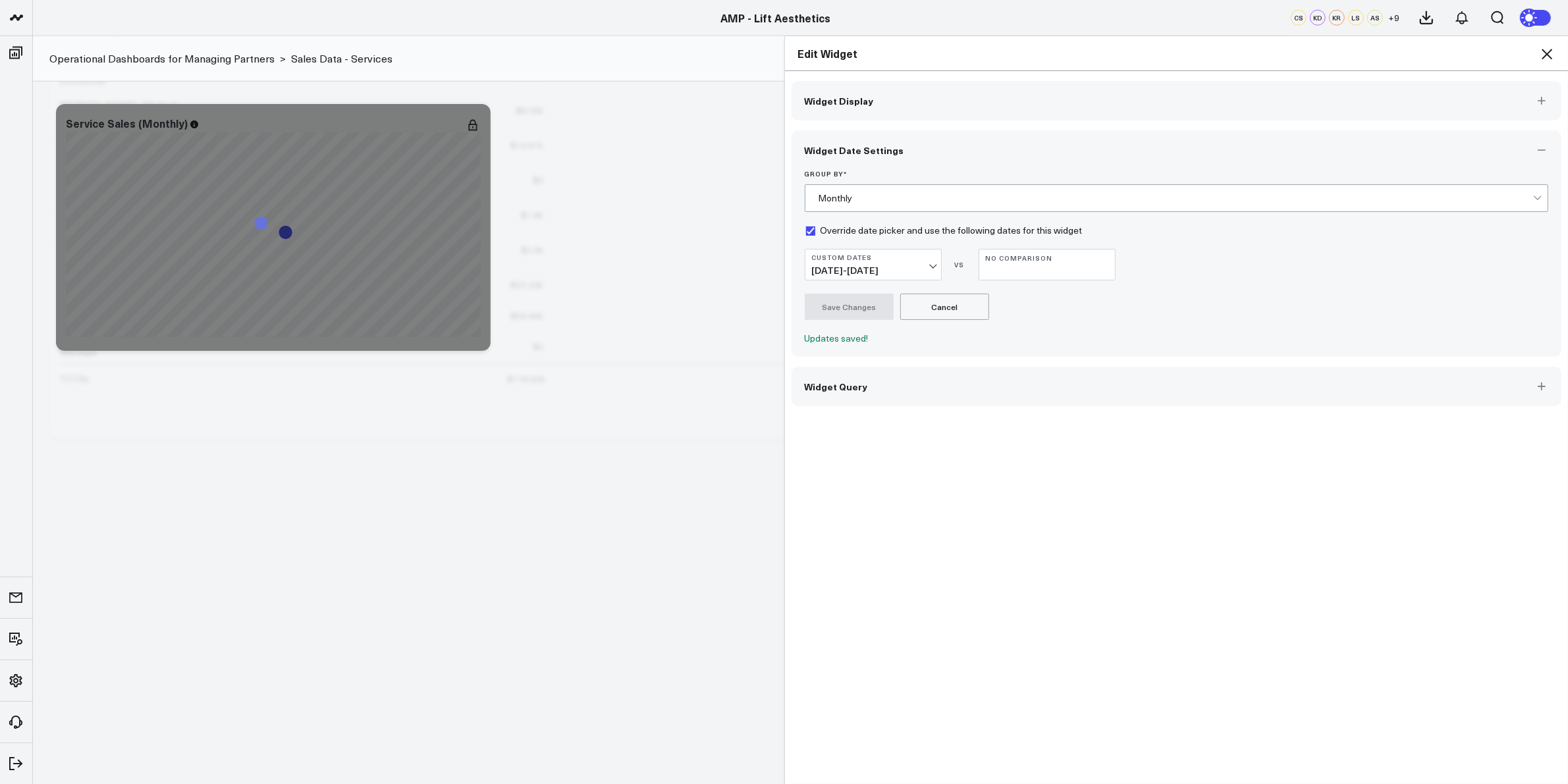
click at [918, 101] on button "Widget Display" at bounding box center [1177, 101] width 771 height 40
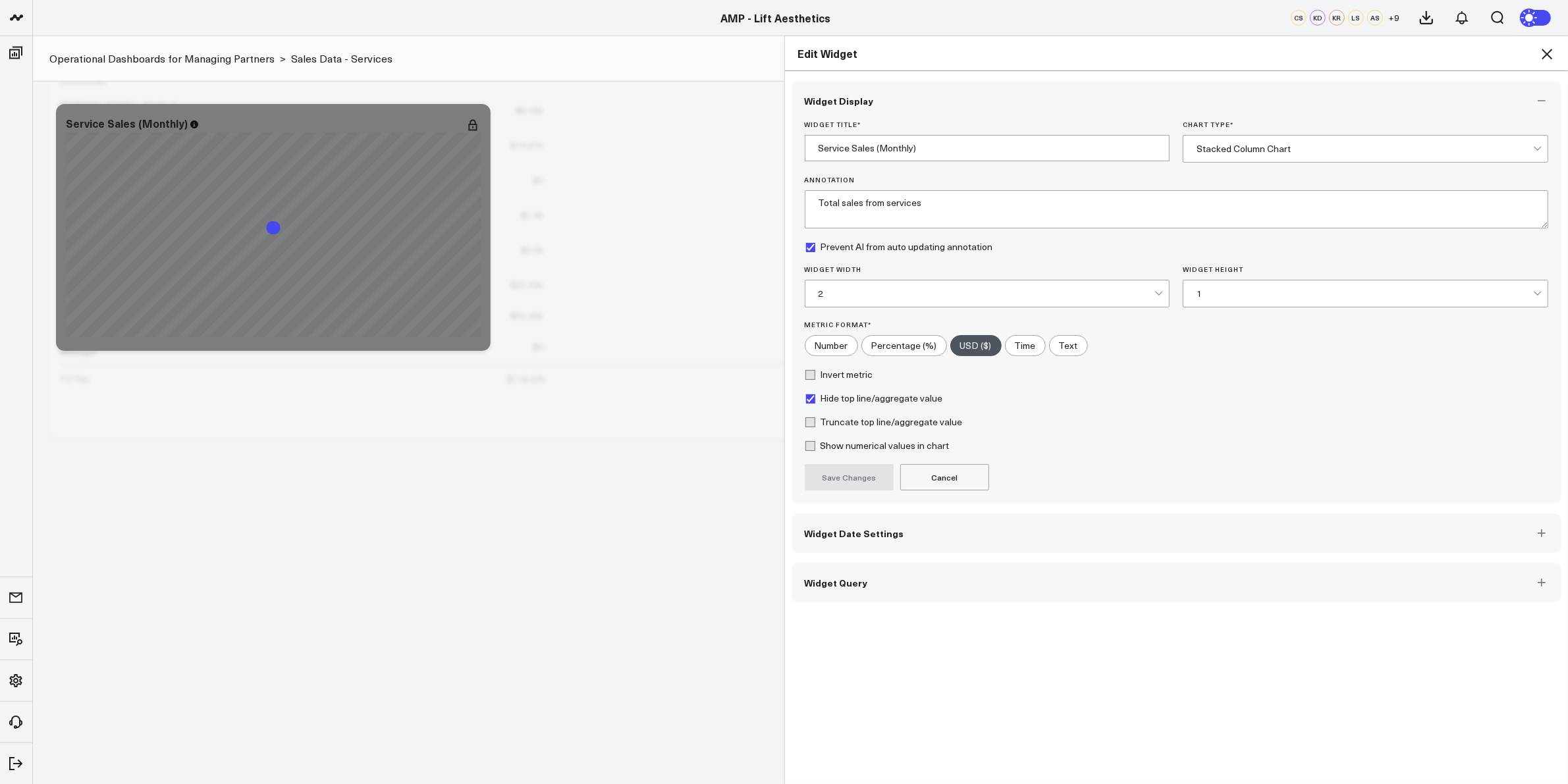
click at [834, 290] on div "2" at bounding box center [986, 293] width 337 height 10
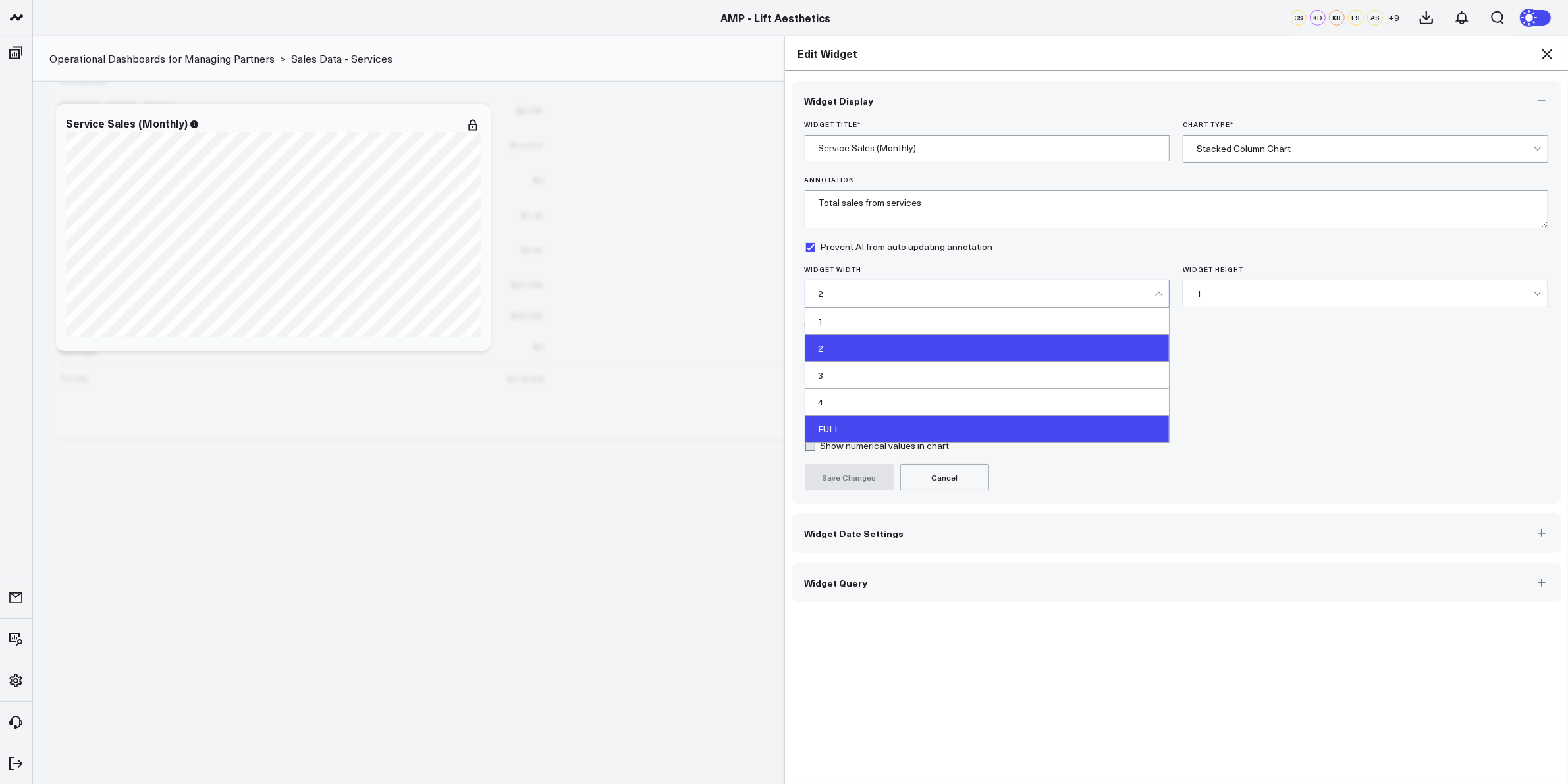
click at [834, 424] on div "FULL" at bounding box center [988, 428] width 364 height 26
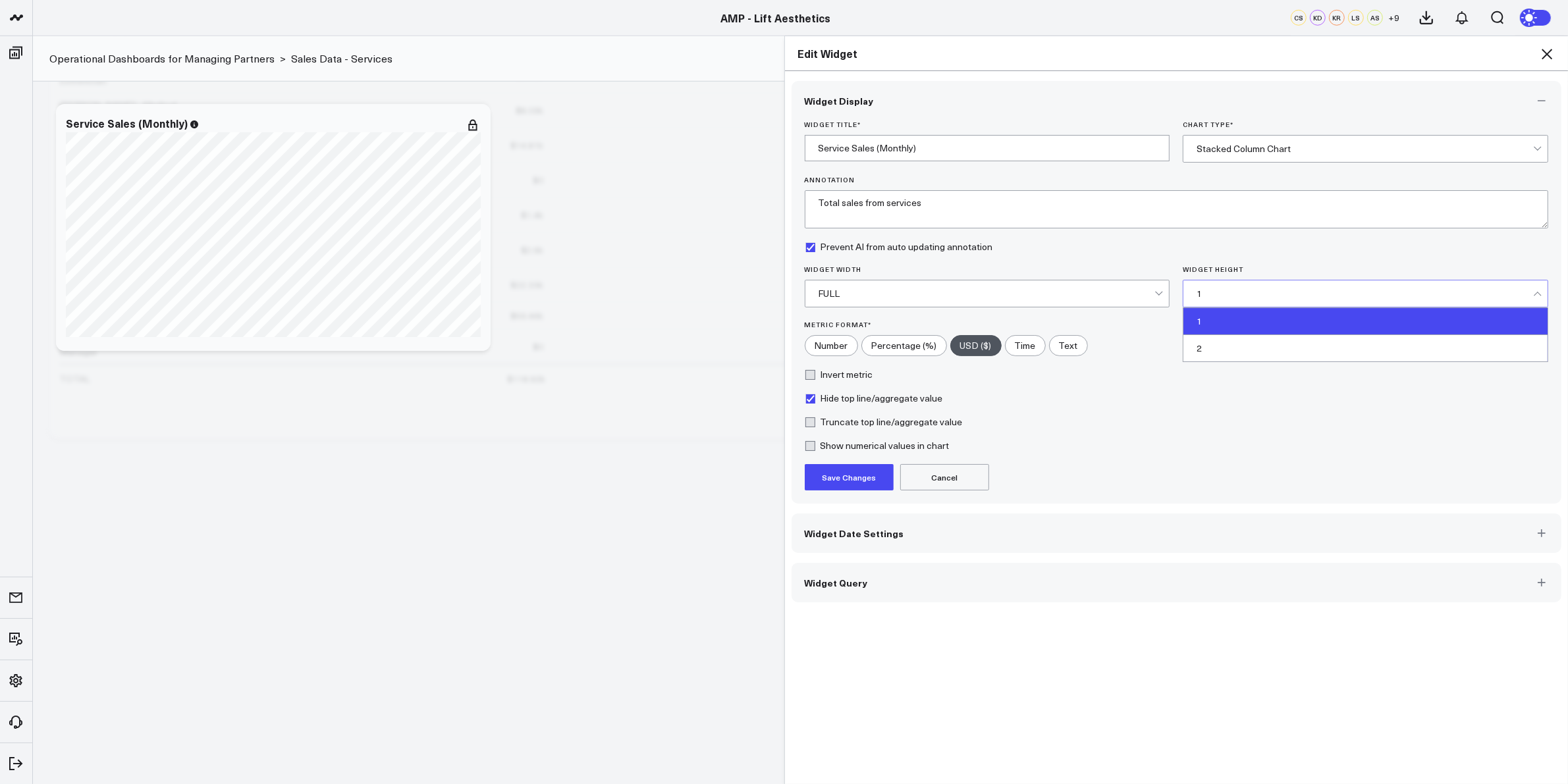
click at [1232, 295] on div "1" at bounding box center [1365, 293] width 337 height 10
click at [1211, 344] on div "2" at bounding box center [1366, 348] width 364 height 26
click at [865, 485] on button "Save Changes" at bounding box center [849, 477] width 89 height 26
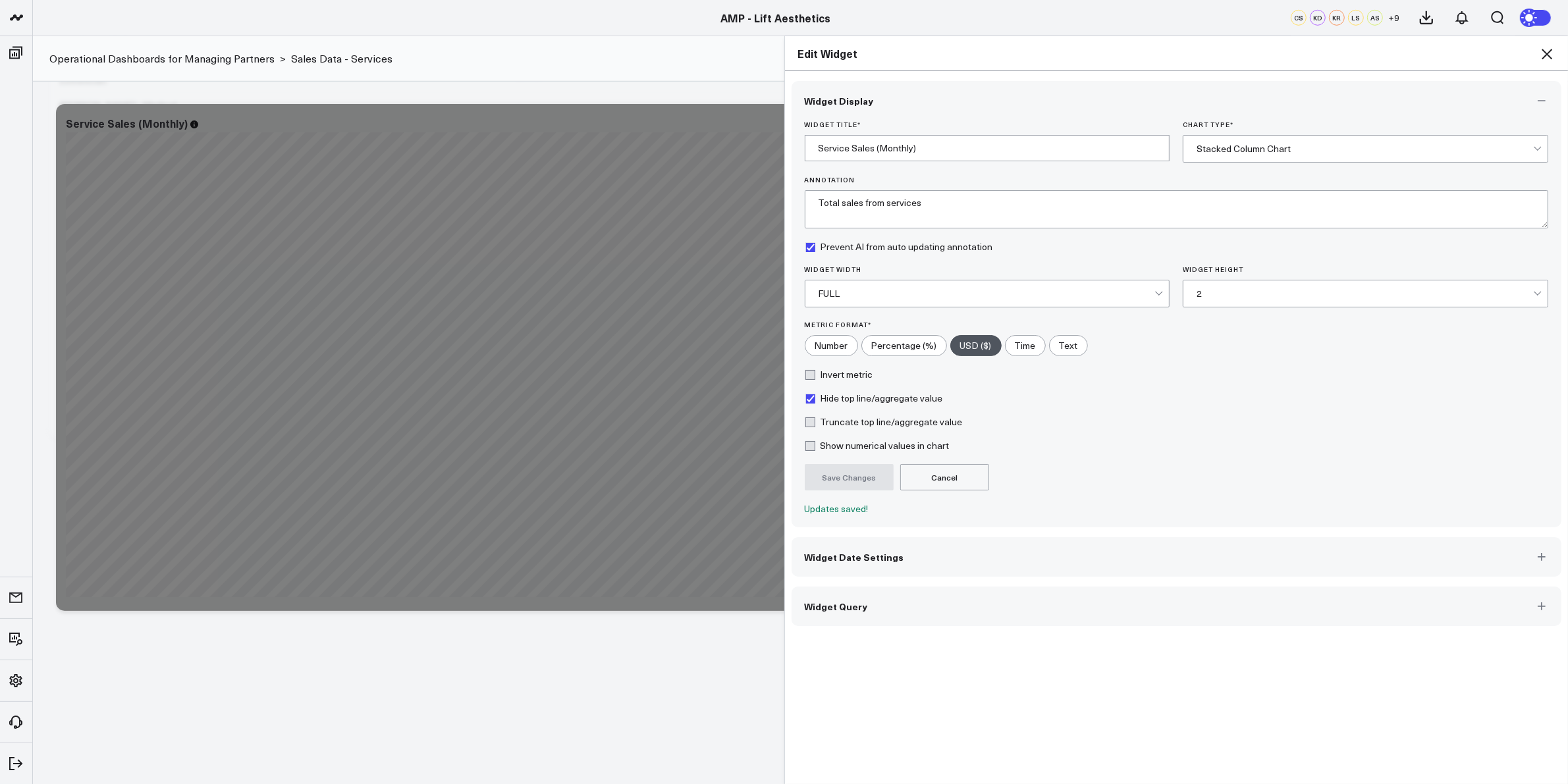
click at [1548, 44] on div "Edit Widget" at bounding box center [1177, 54] width 784 height 35
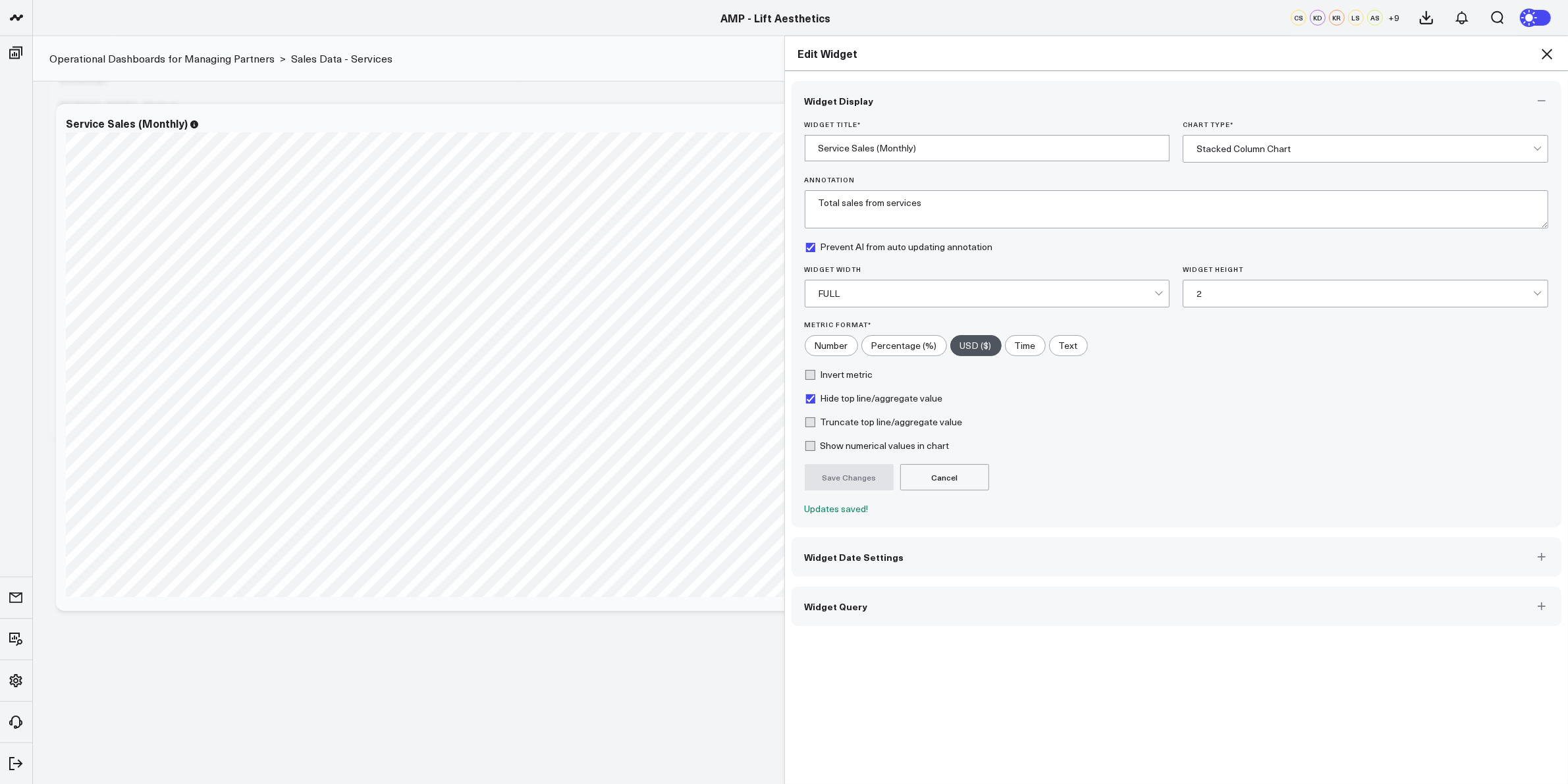
click at [1545, 51] on icon at bounding box center [1547, 54] width 10 height 10
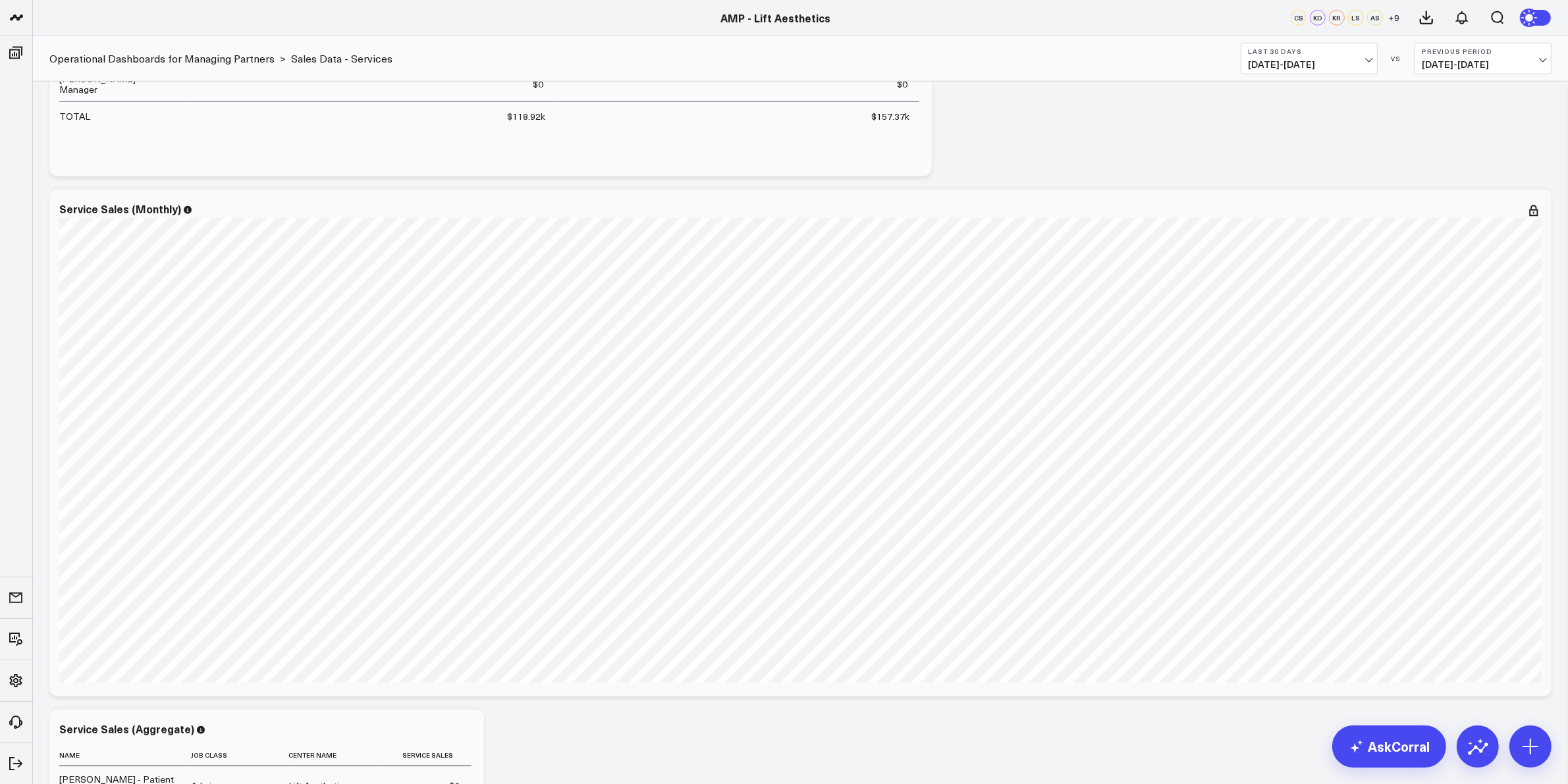
scroll to position [1588, 0]
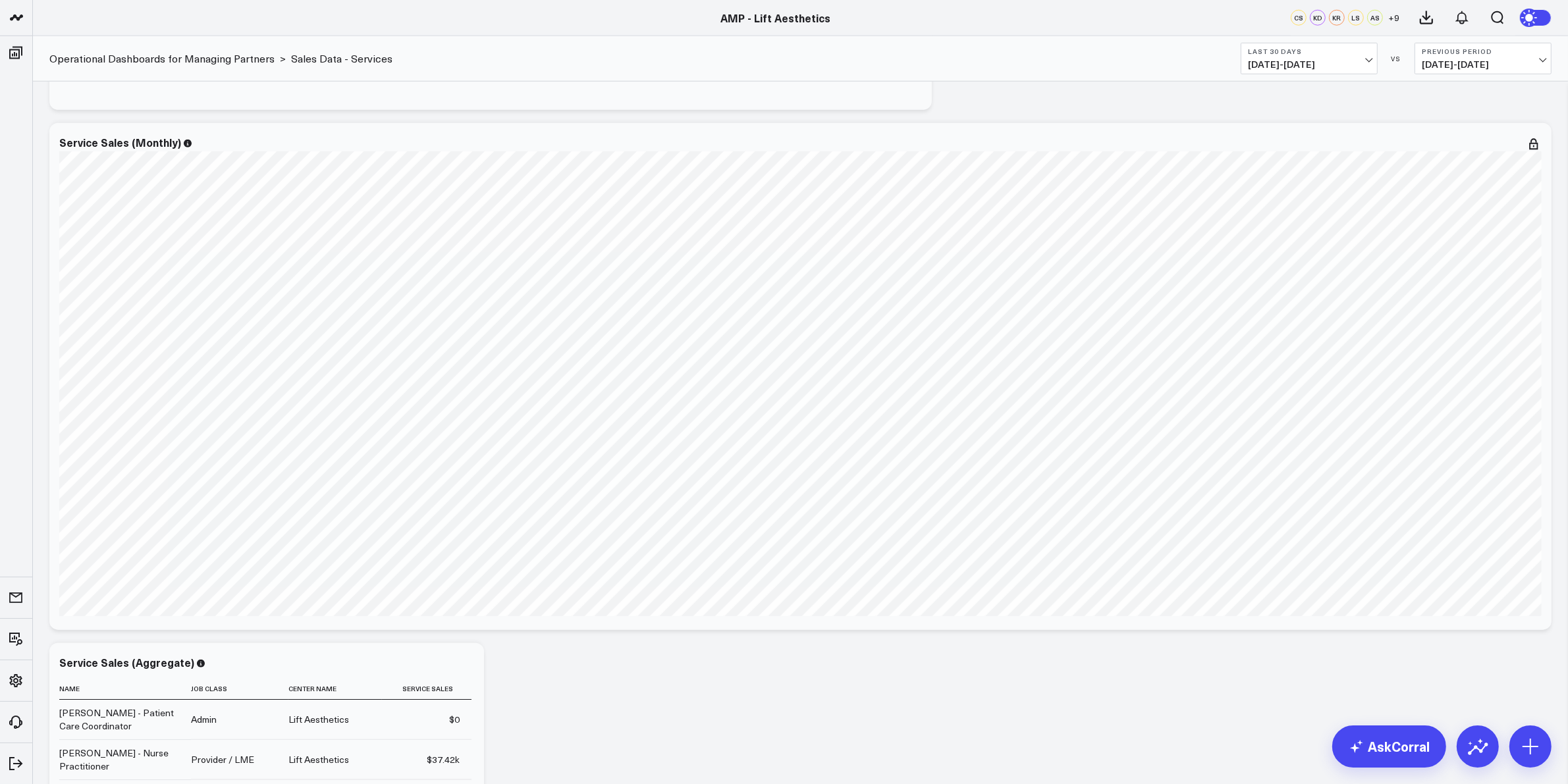
click at [1536, 14] on icon at bounding box center [1531, 17] width 14 height 14
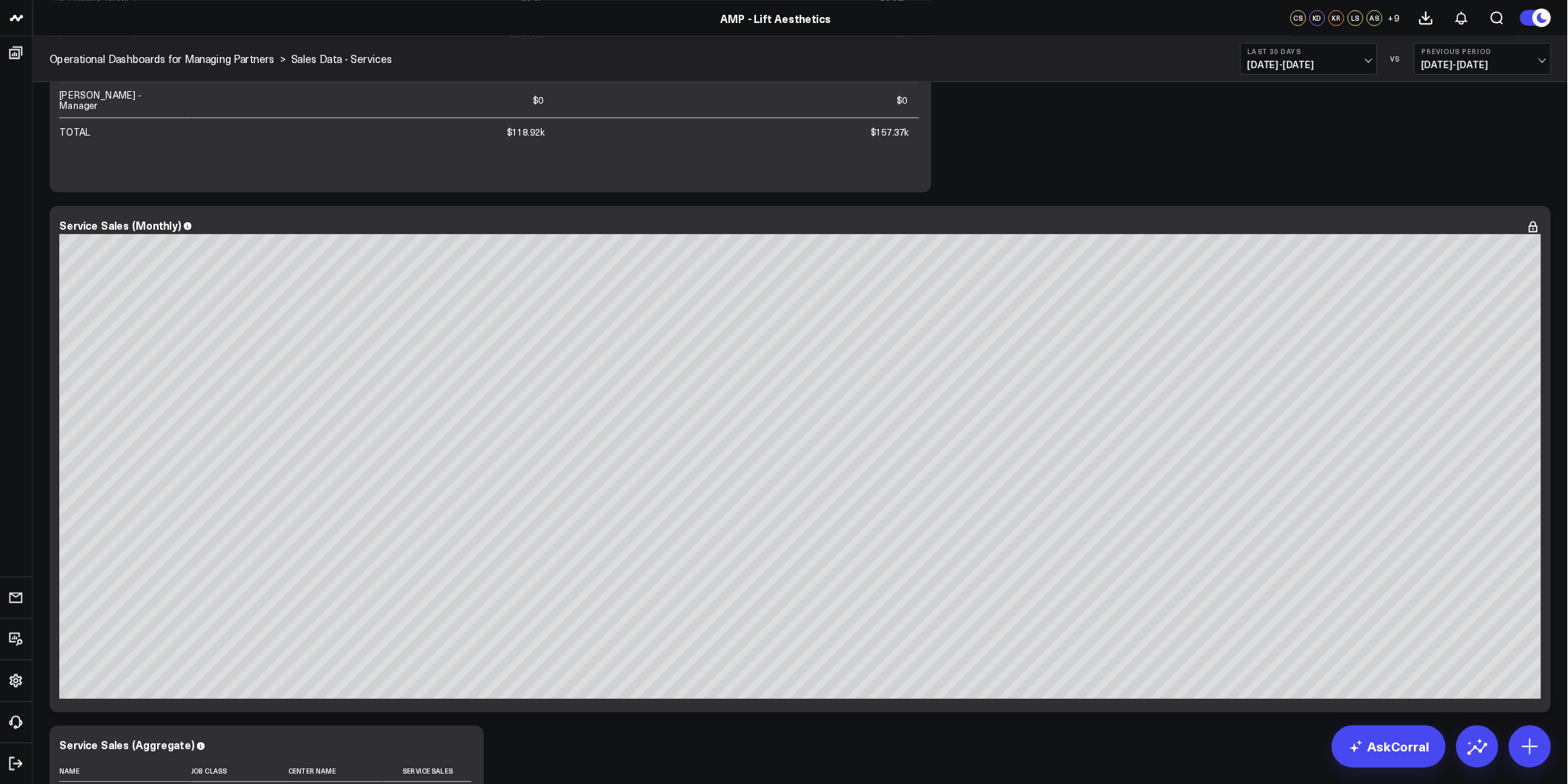
scroll to position [1694, 0]
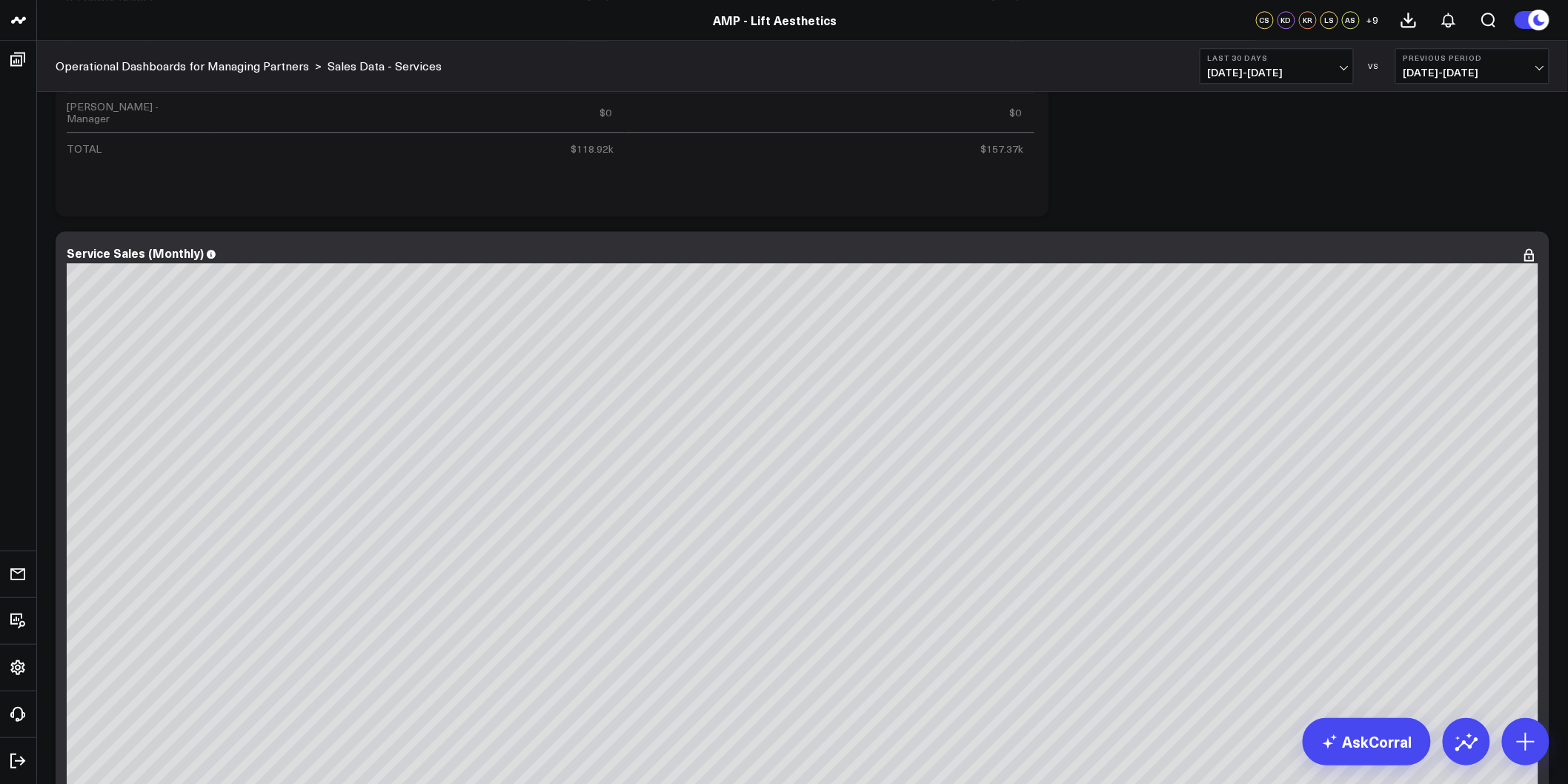
drag, startPoint x: 1746, startPoint y: 0, endPoint x: 1239, endPoint y: 193, distance: 542.5
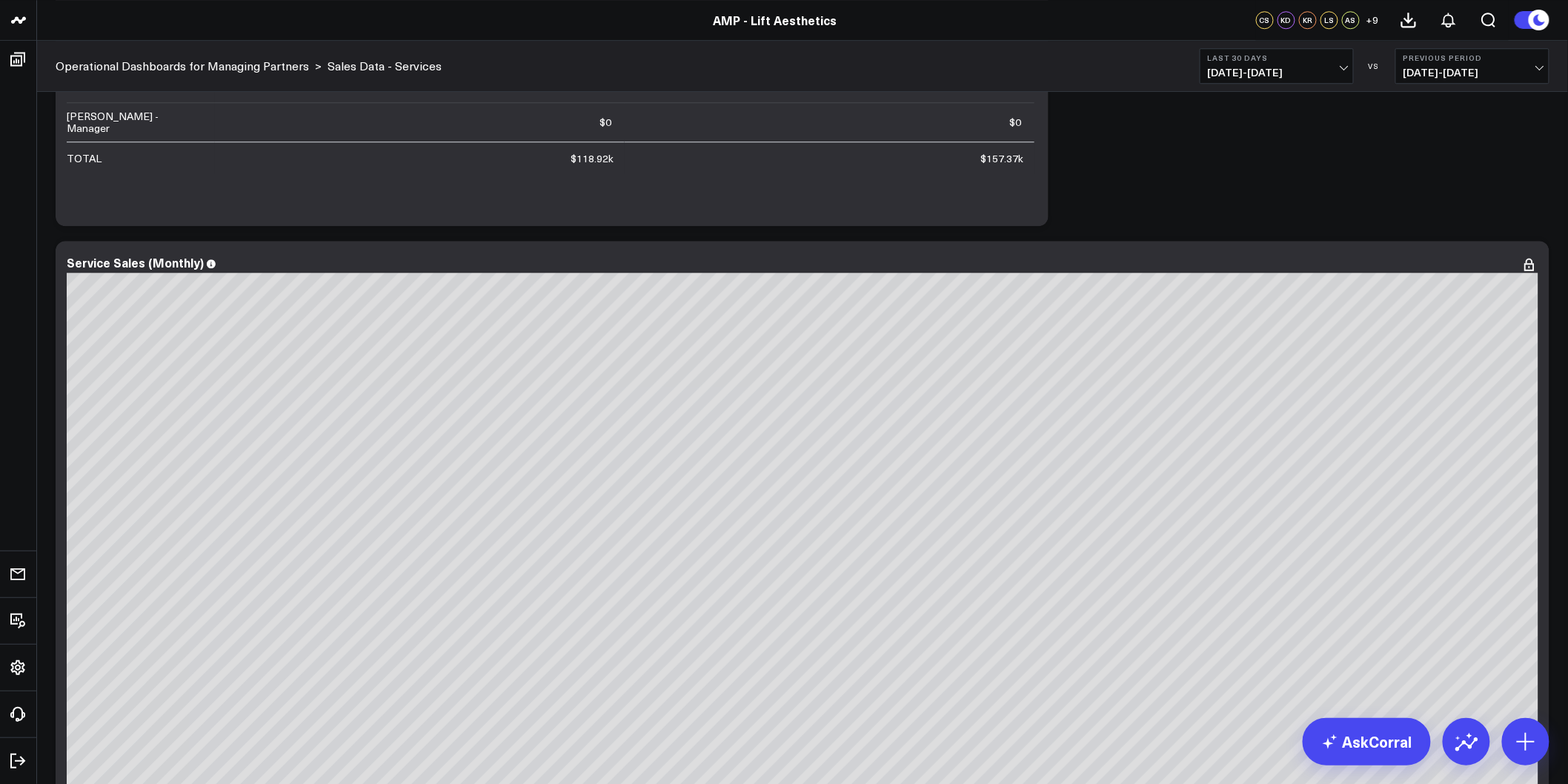
scroll to position [1776, 0]
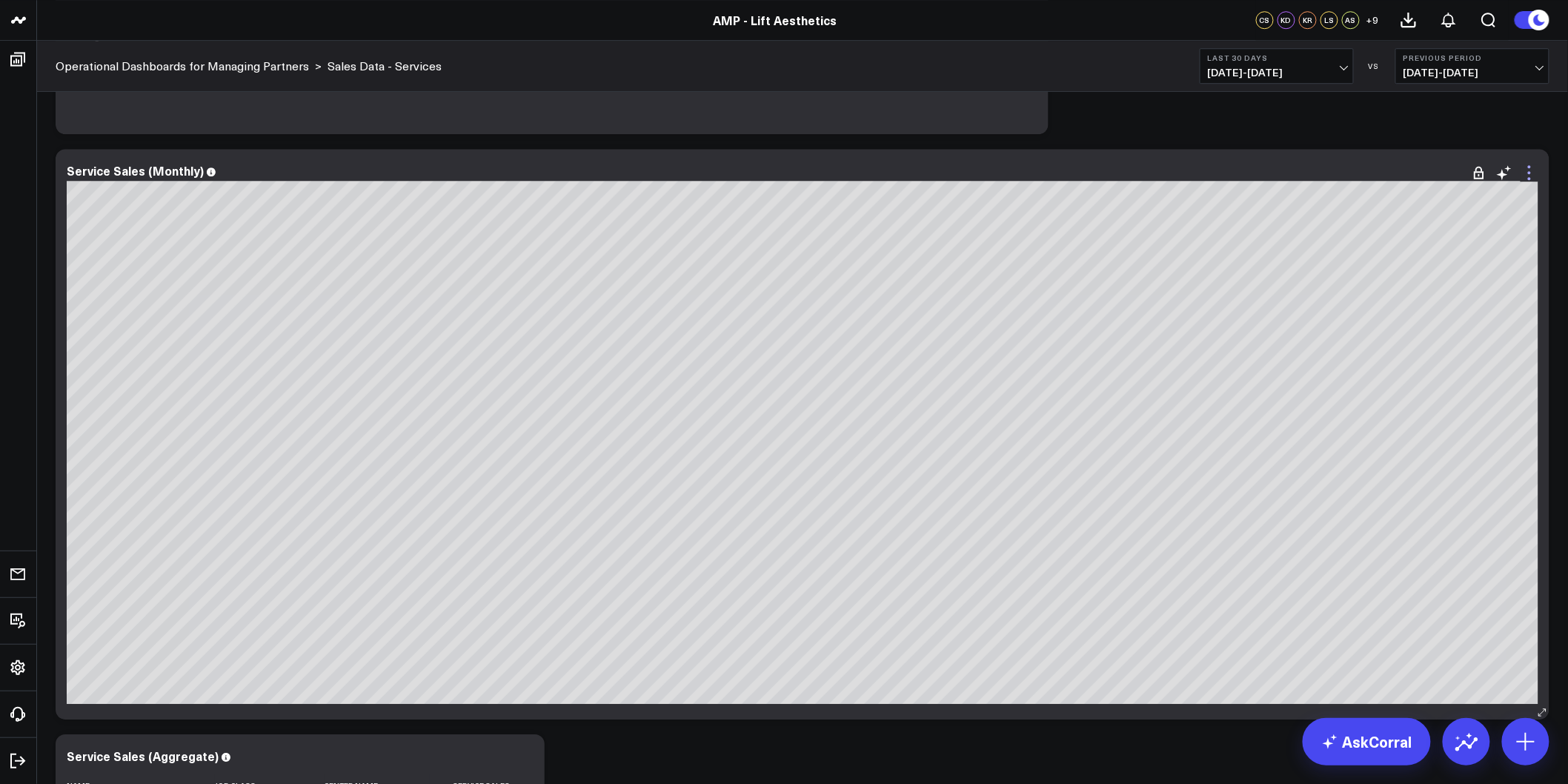
click at [1527, 166] on icon at bounding box center [1530, 173] width 18 height 18
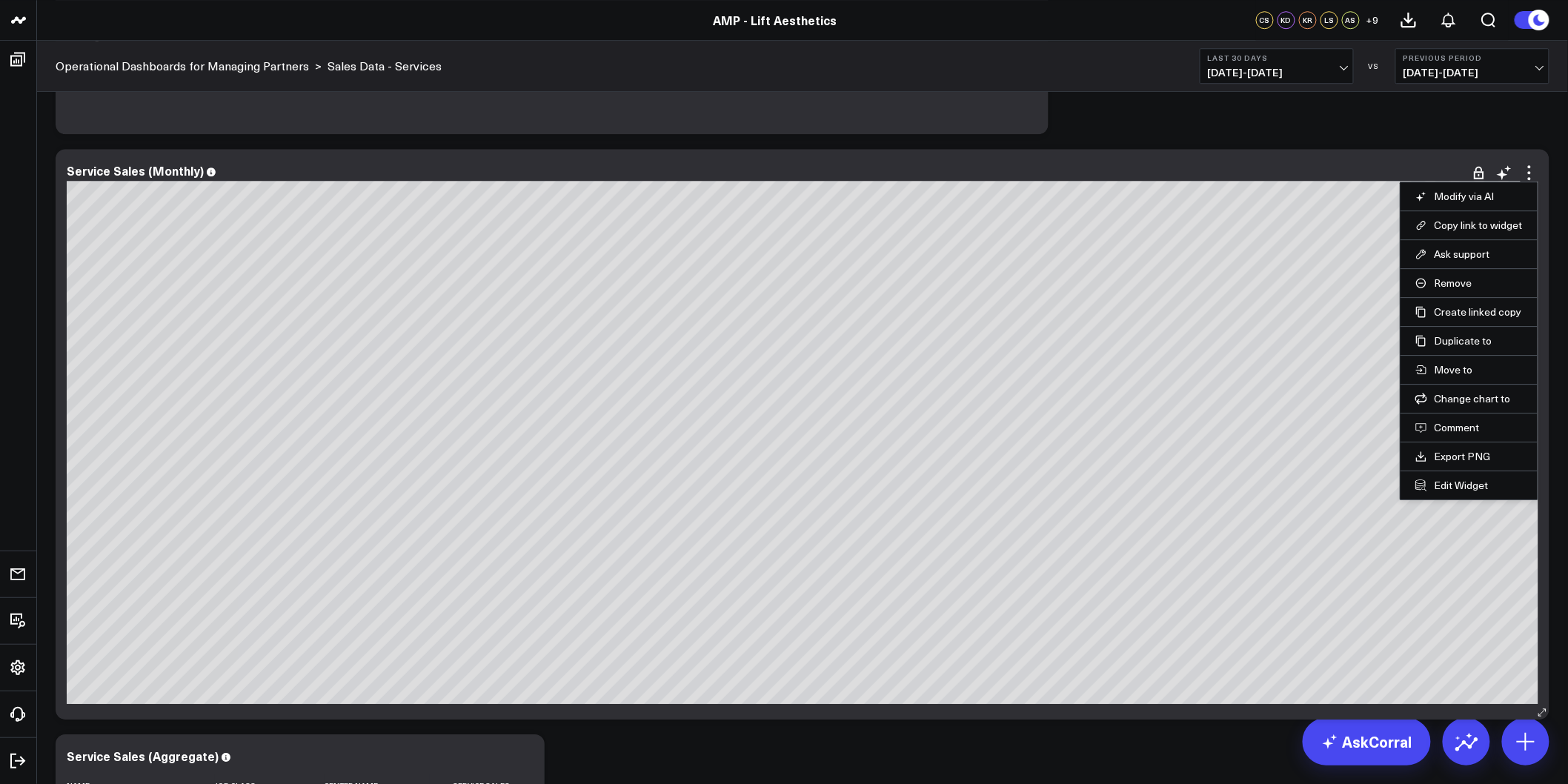
click at [1349, 167] on div "Service Sales (Monthly)" at bounding box center [802, 170] width 1472 height 13
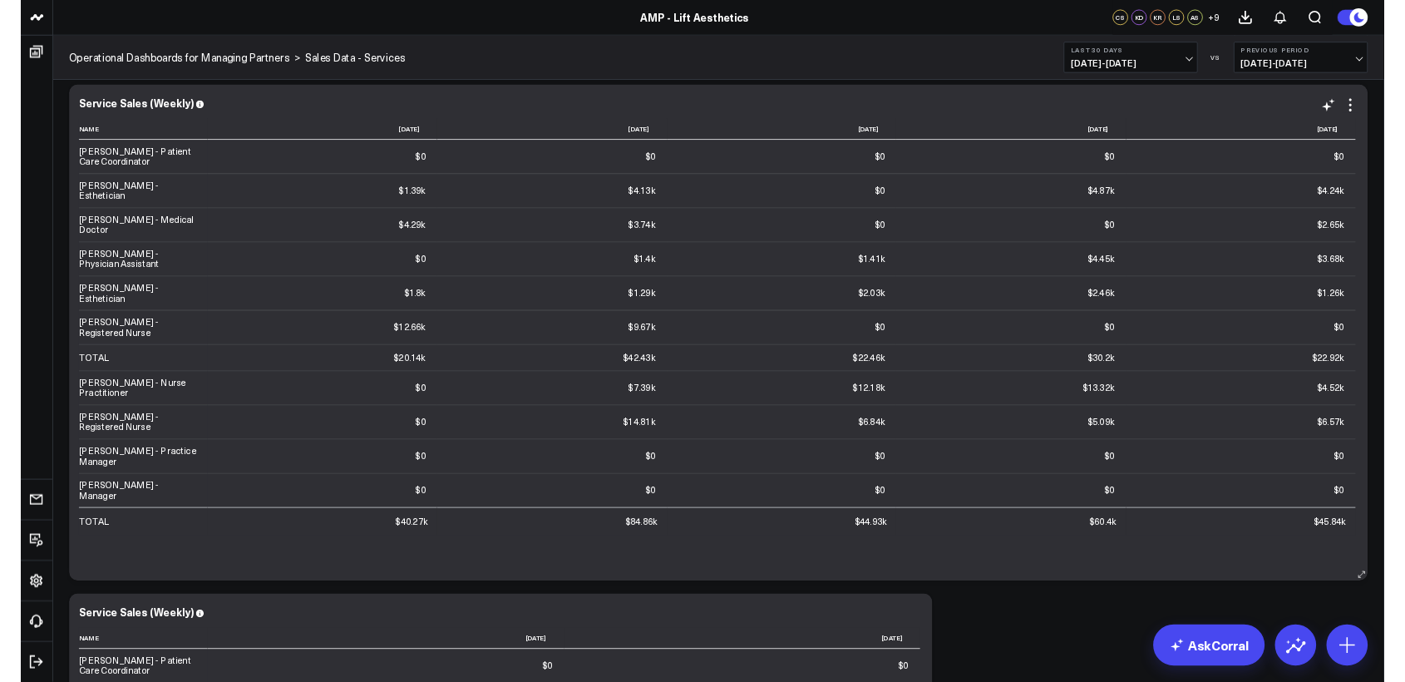
scroll to position [0, 0]
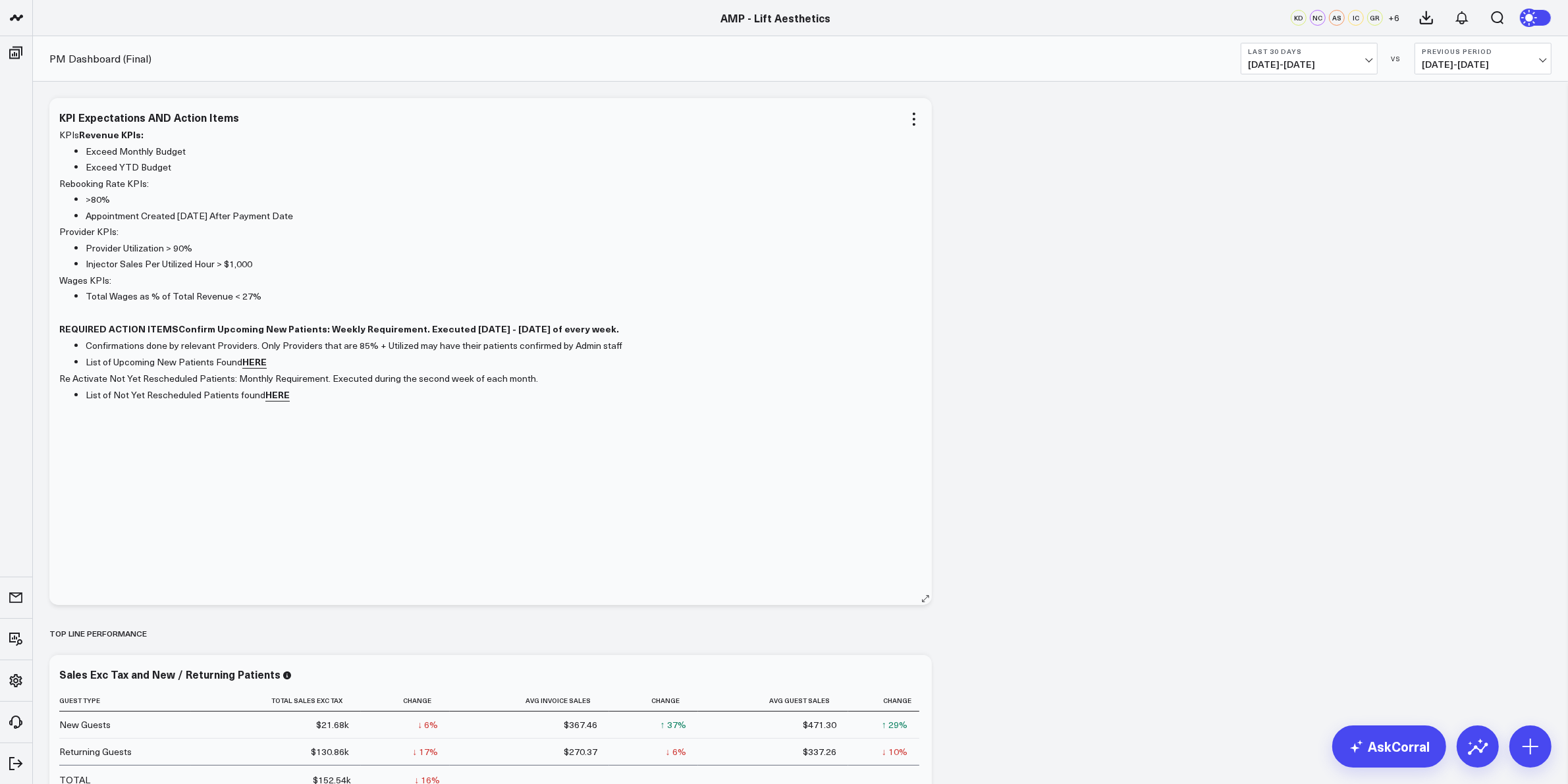
drag, startPoint x: 748, startPoint y: 609, endPoint x: 715, endPoint y: 275, distance: 335.6
click at [1404, 739] on link "AskCorral" at bounding box center [1390, 746] width 114 height 42
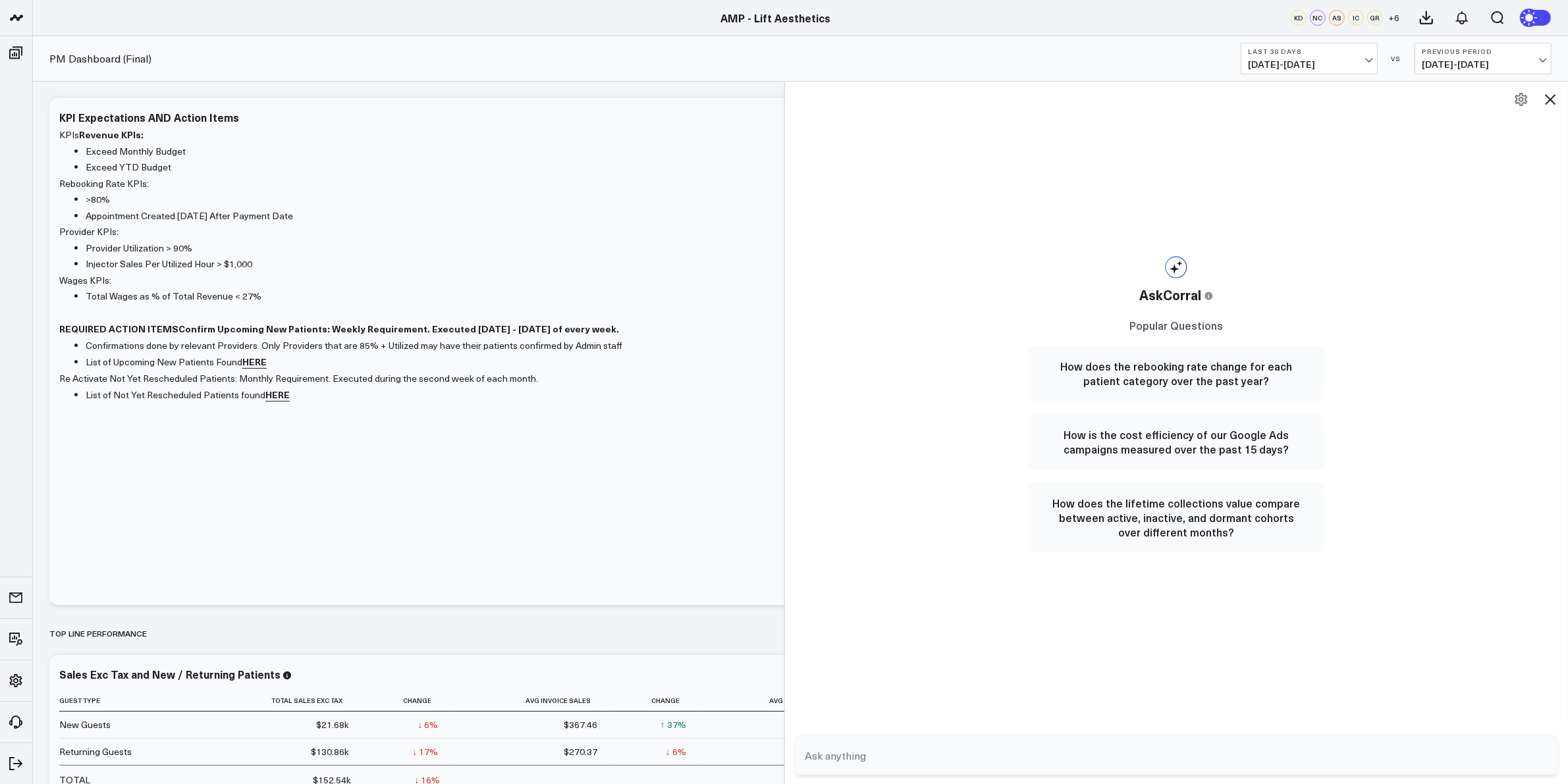
click at [861, 755] on textarea at bounding box center [1166, 755] width 727 height 24
type textarea "Calculate the monthly sales for Lift Aesthetics since 1/1/2024"
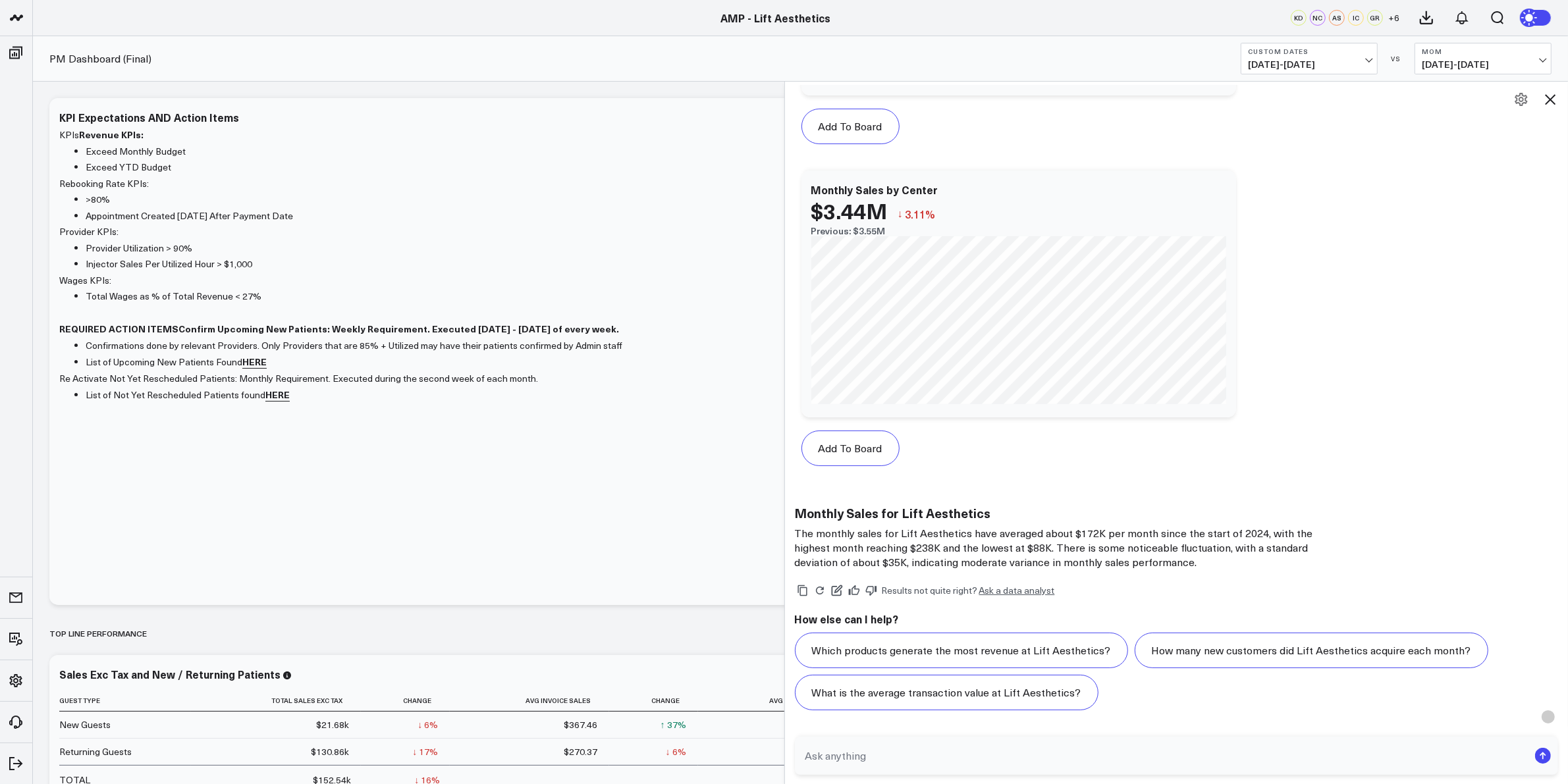
scroll to position [505, 0]
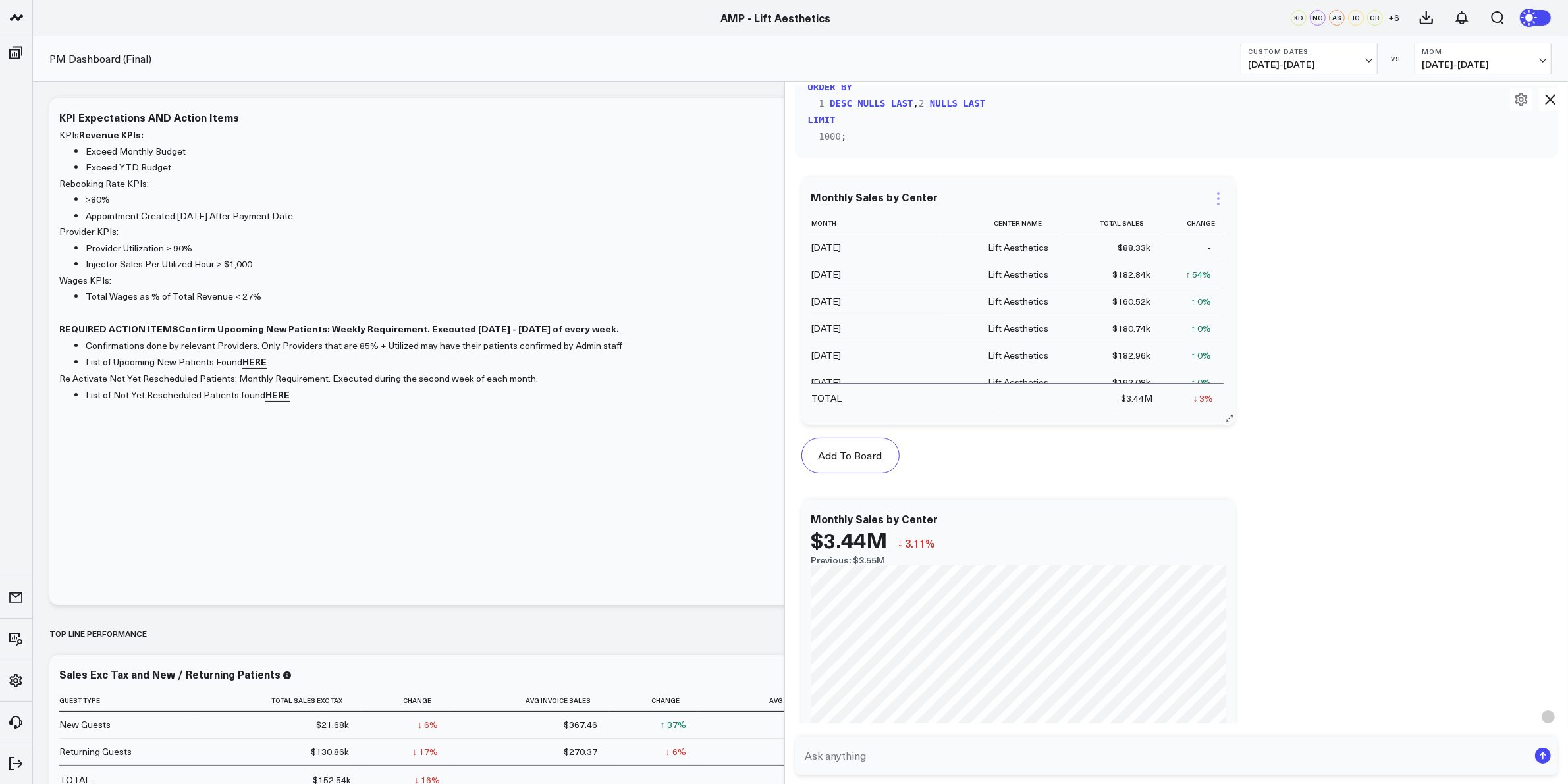
click at [1225, 191] on icon at bounding box center [1219, 199] width 16 height 16
click at [1173, 325] on button "Edit Widget" at bounding box center [1167, 322] width 91 height 12
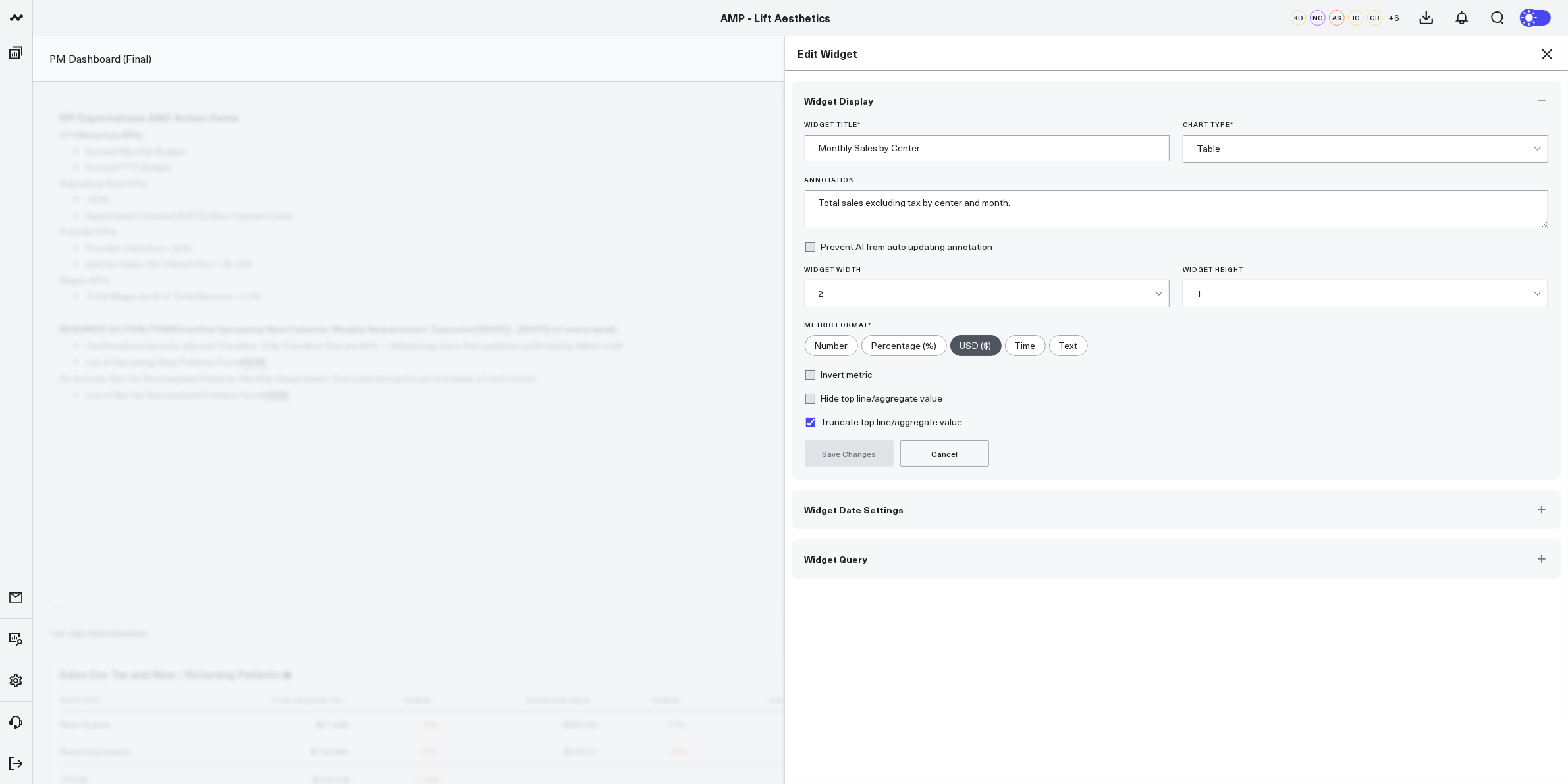
click at [1266, 149] on div "Table" at bounding box center [1365, 148] width 337 height 10
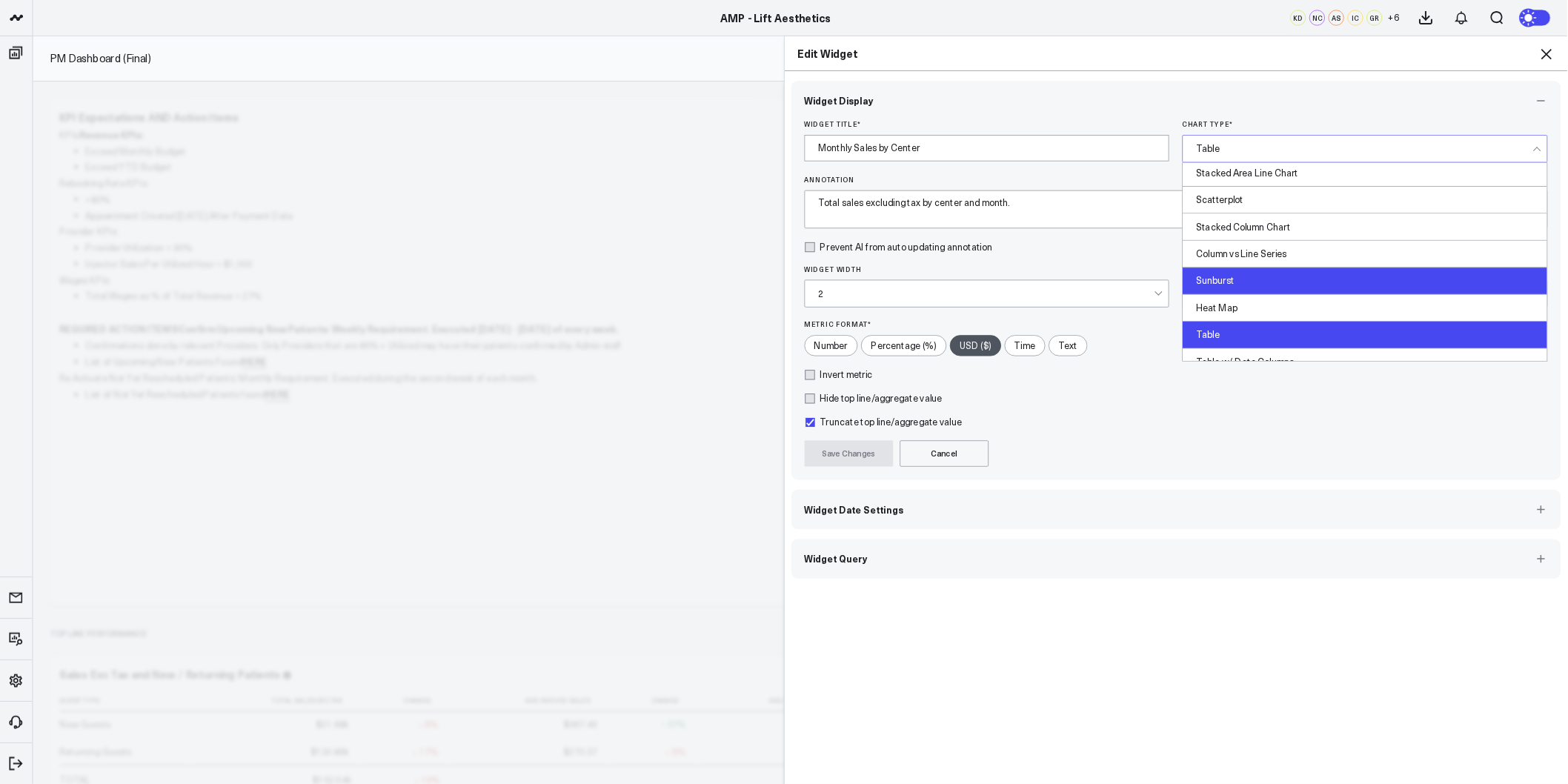
scroll to position [601, 0]
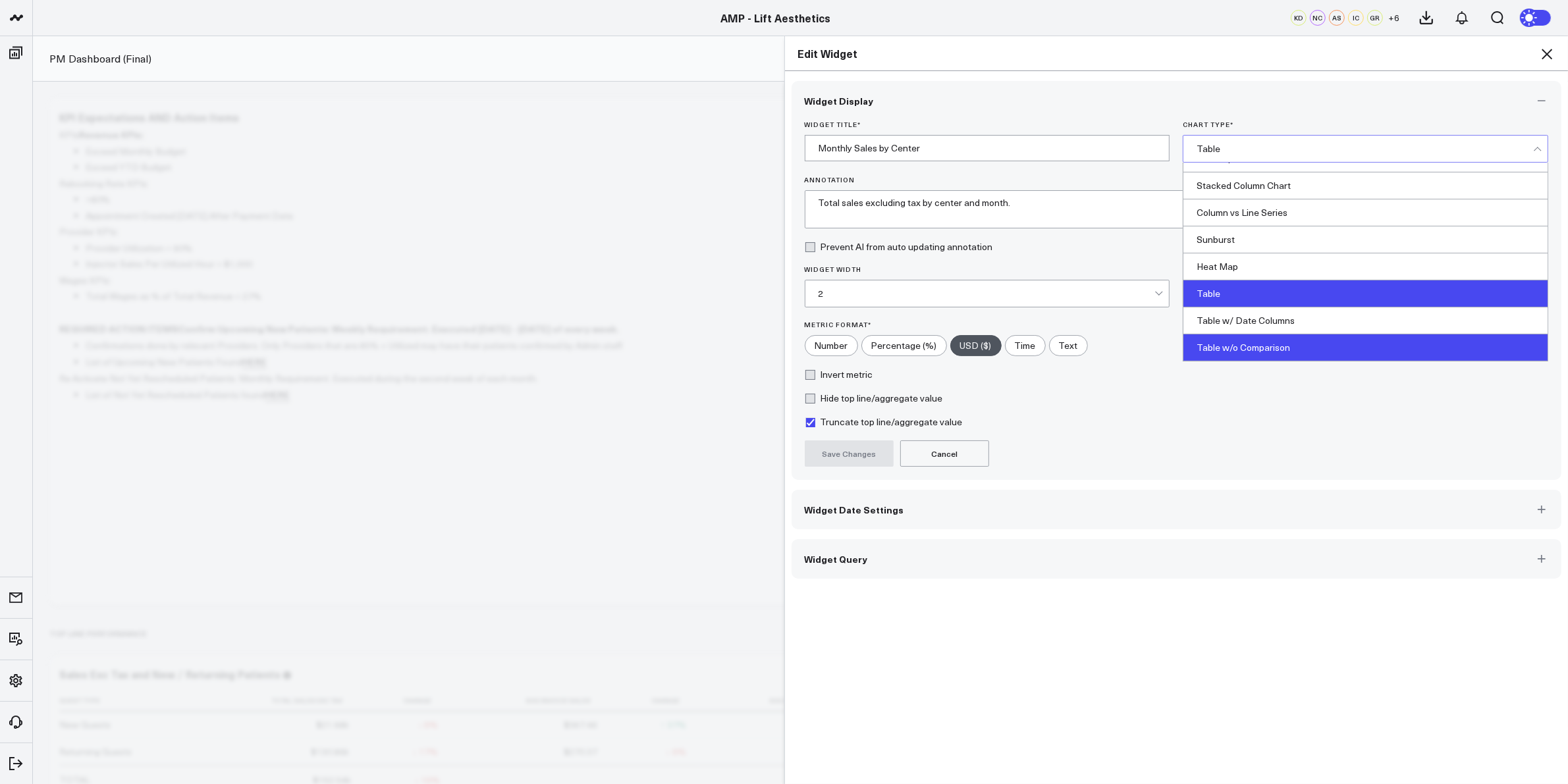
click at [1265, 349] on div "Table w/o Comparison" at bounding box center [1366, 347] width 364 height 26
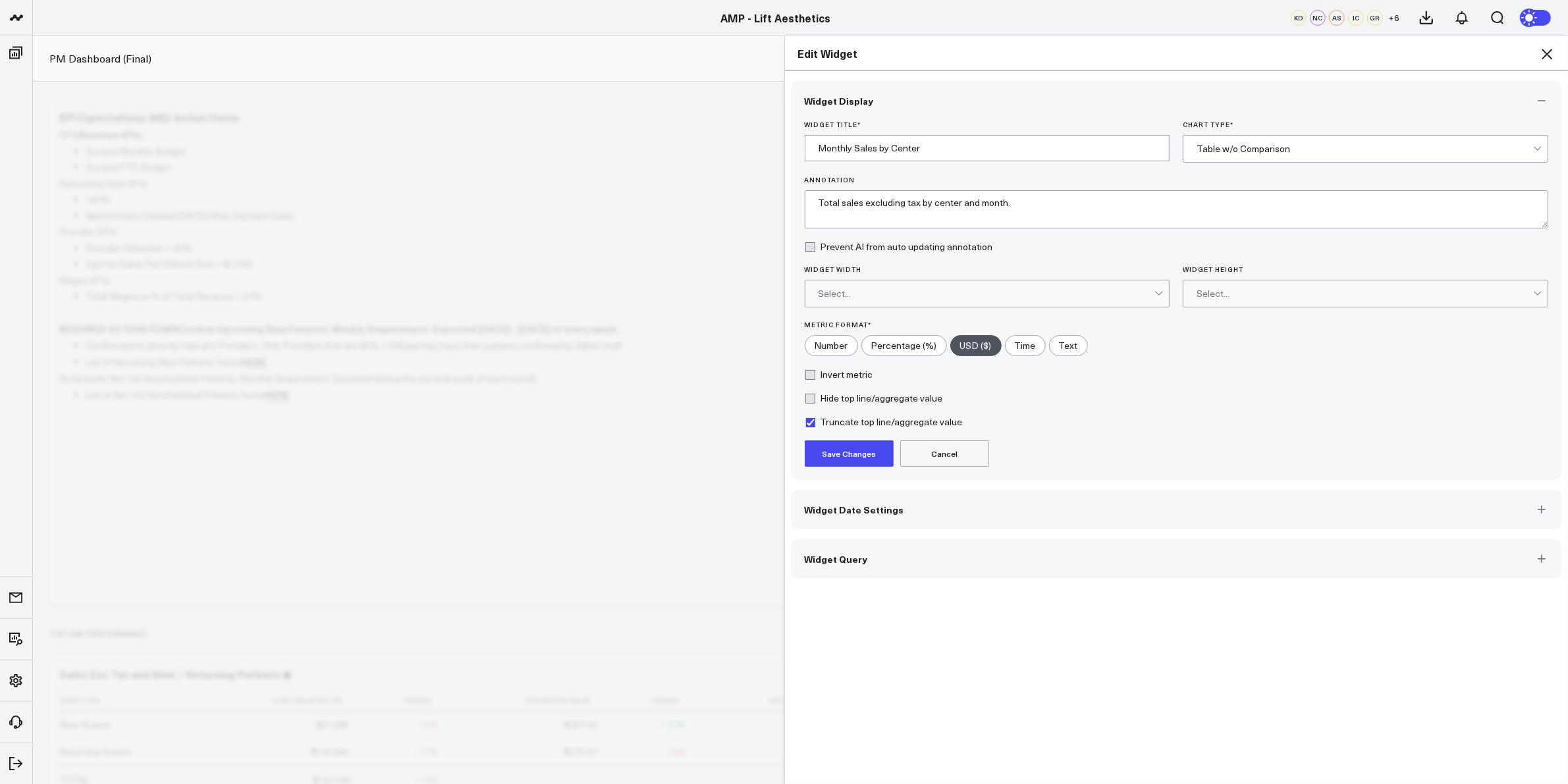
click at [1159, 424] on div "Truncate top line/aggregate value" at bounding box center [1177, 421] width 744 height 10
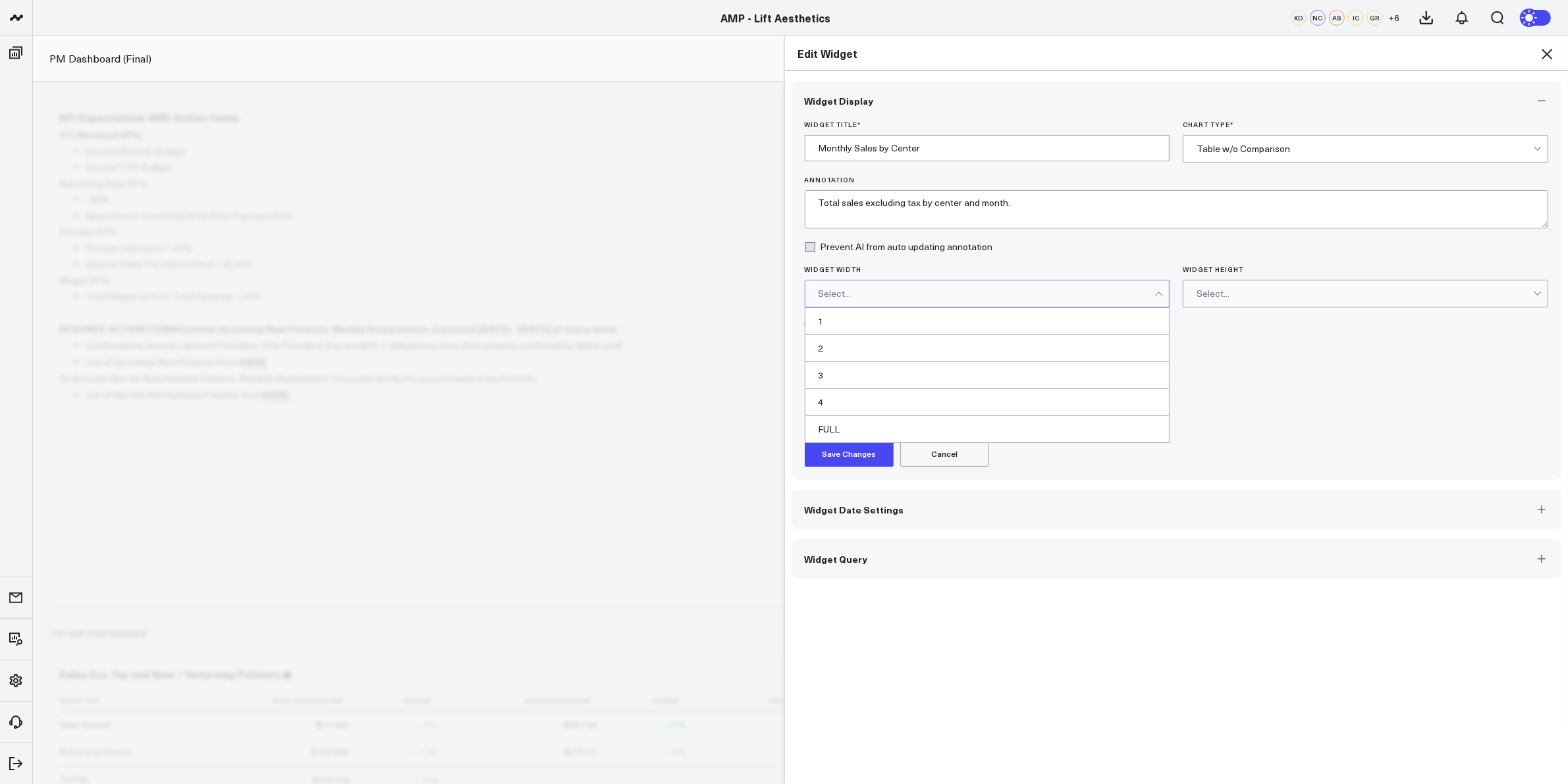
click at [933, 291] on div "Select..." at bounding box center [986, 293] width 337 height 10
drag, startPoint x: 854, startPoint y: 428, endPoint x: 1173, endPoint y: 352, distance: 327.9
click at [855, 428] on div "FULL" at bounding box center [988, 428] width 364 height 26
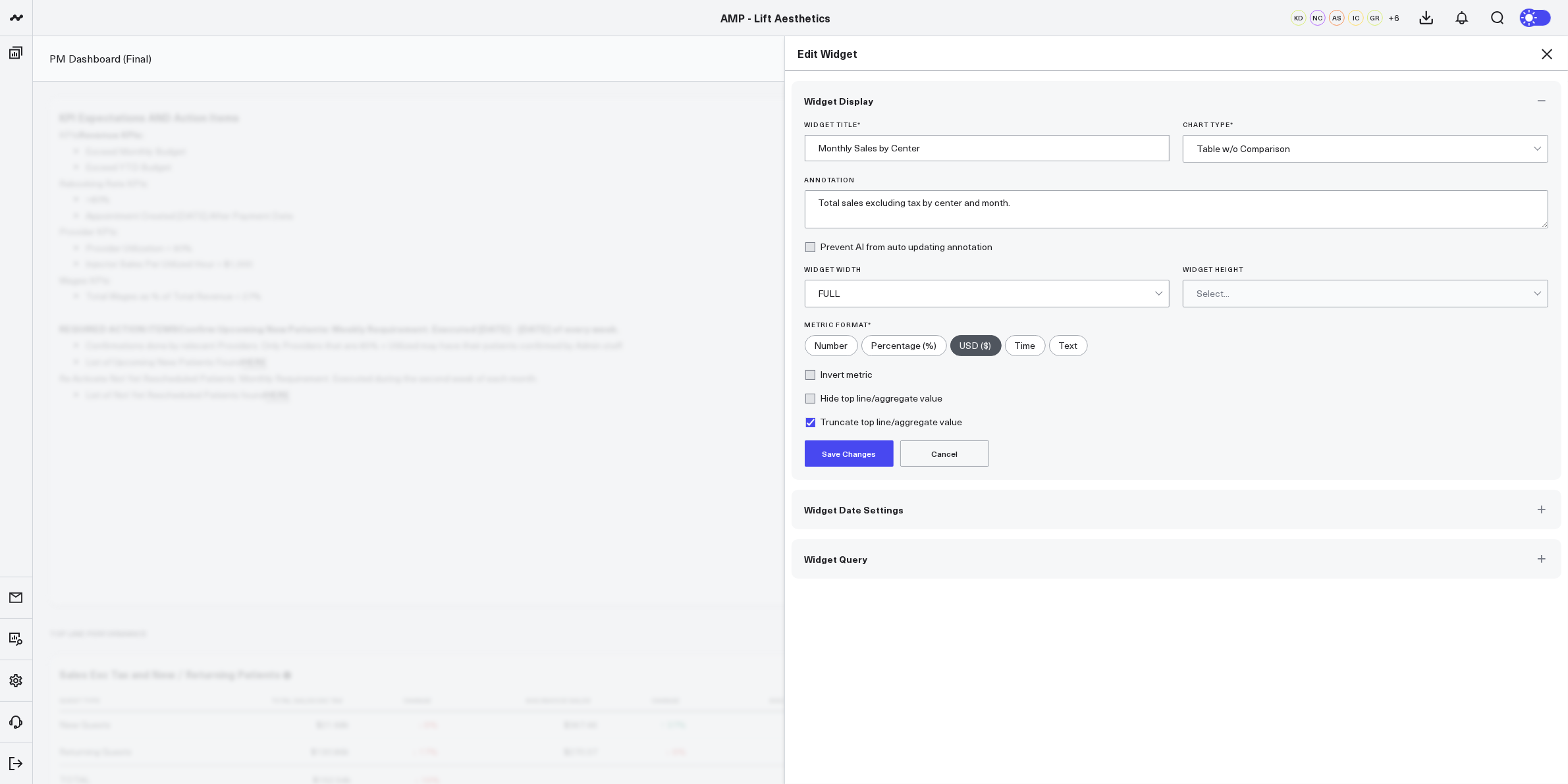
click at [1279, 298] on div "Select..." at bounding box center [1365, 293] width 337 height 10
click at [1208, 356] on div "2" at bounding box center [1366, 348] width 364 height 26
drag, startPoint x: 850, startPoint y: 451, endPoint x: 857, endPoint y: 456, distance: 8.6
click at [850, 452] on button "Save Changes" at bounding box center [849, 453] width 89 height 26
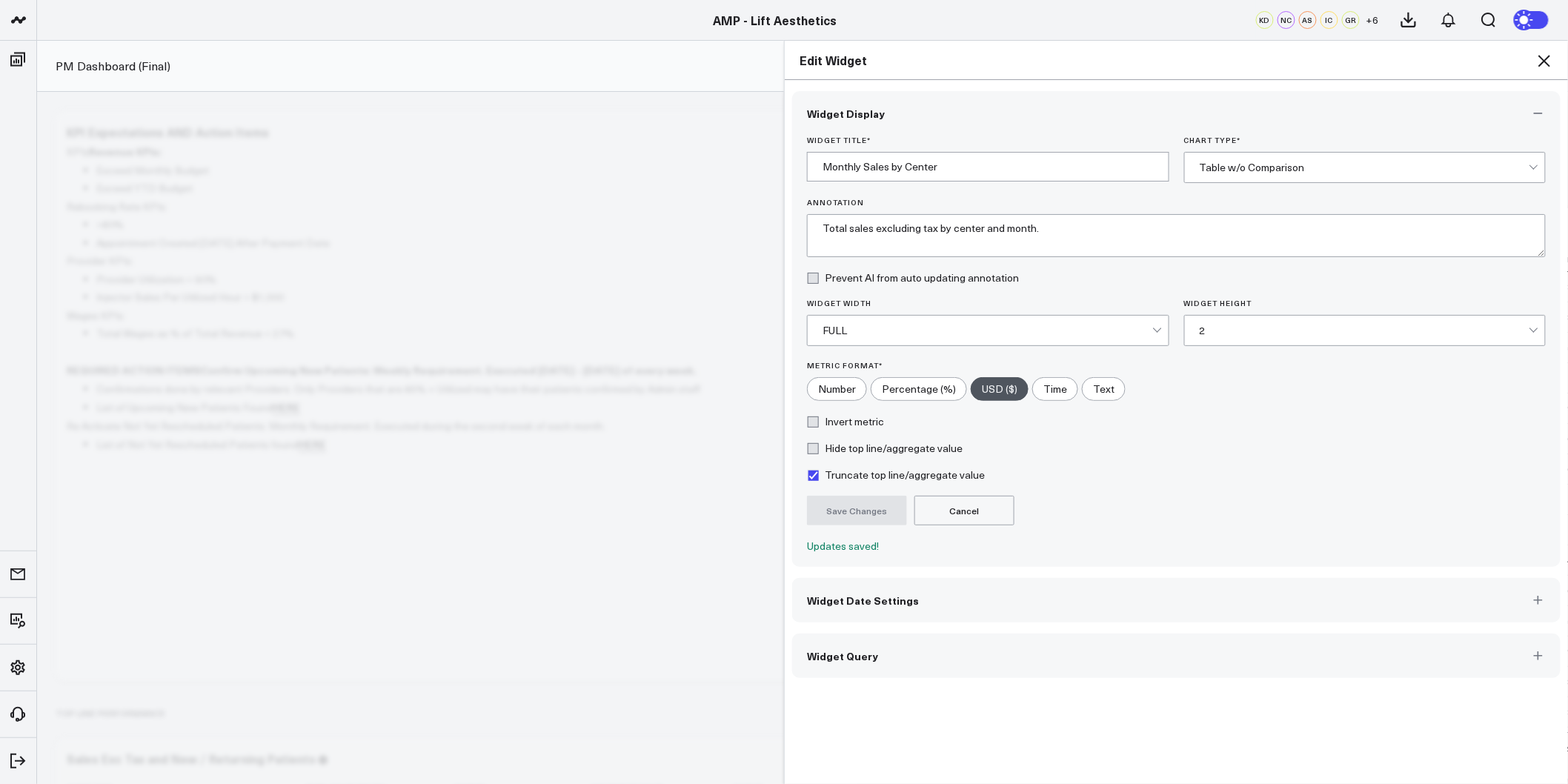
scroll to position [96, 0]
click at [1544, 68] on icon at bounding box center [1545, 61] width 18 height 18
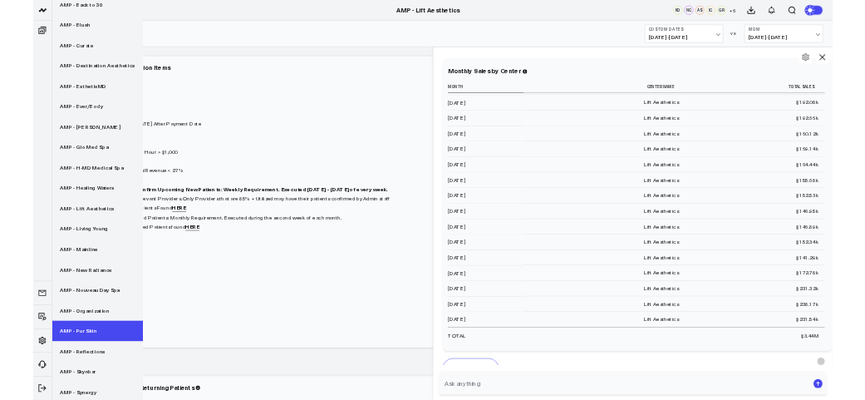
scroll to position [236, 0]
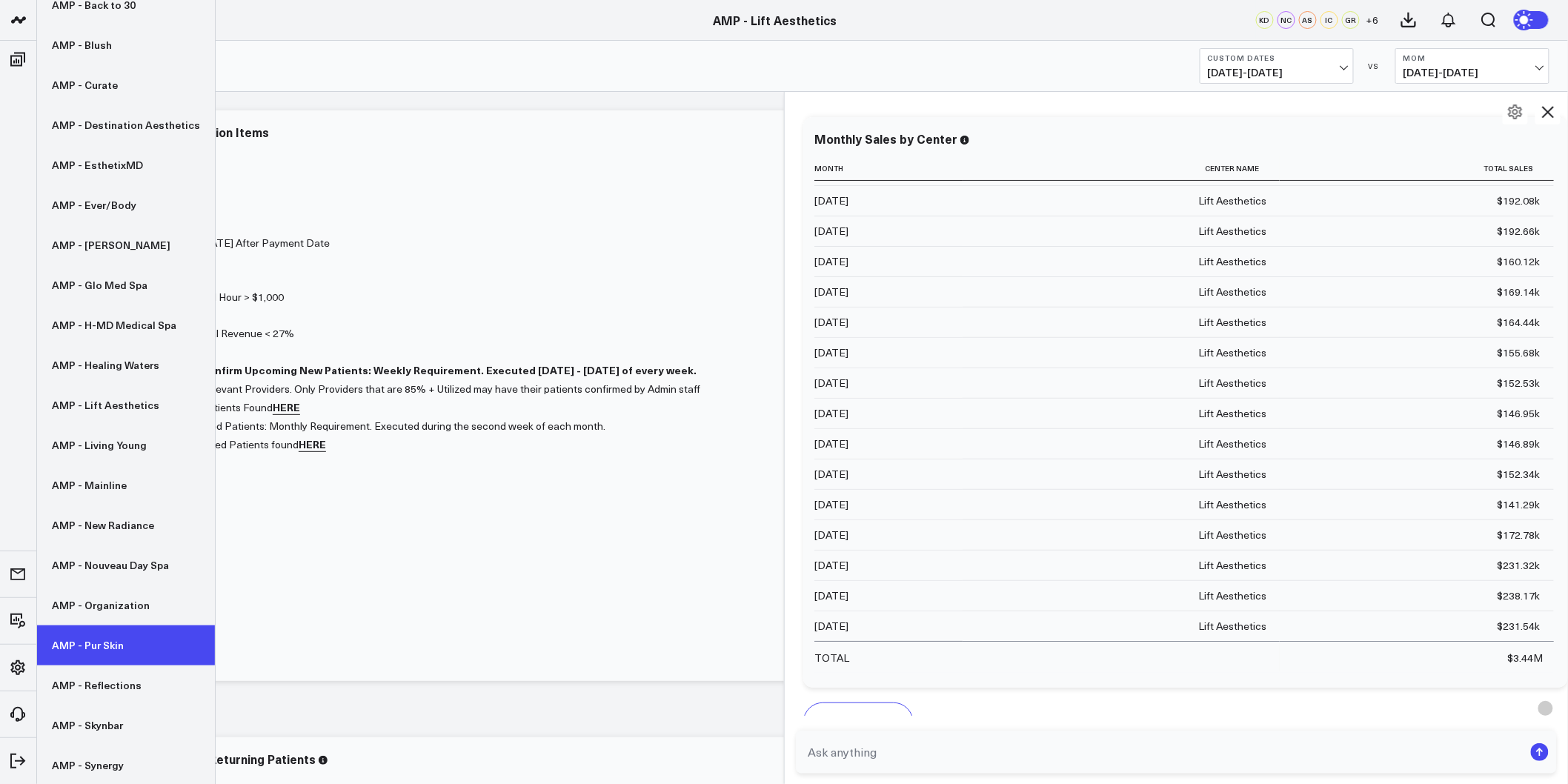
click at [125, 649] on link "AMP - Pur Skin" at bounding box center [127, 645] width 178 height 40
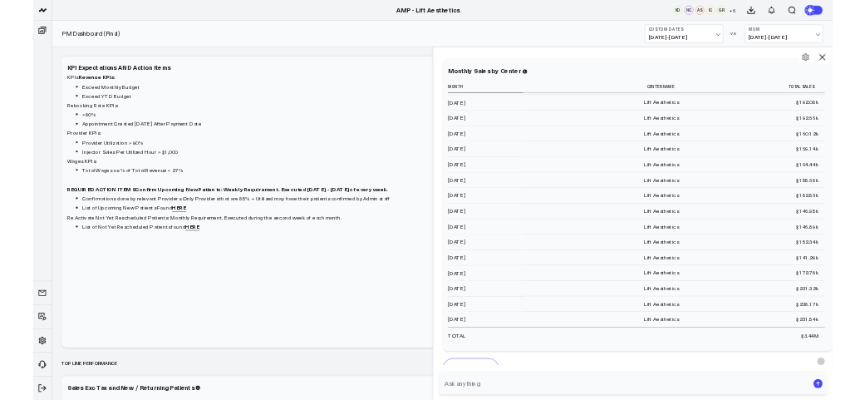
scroll to position [748, 0]
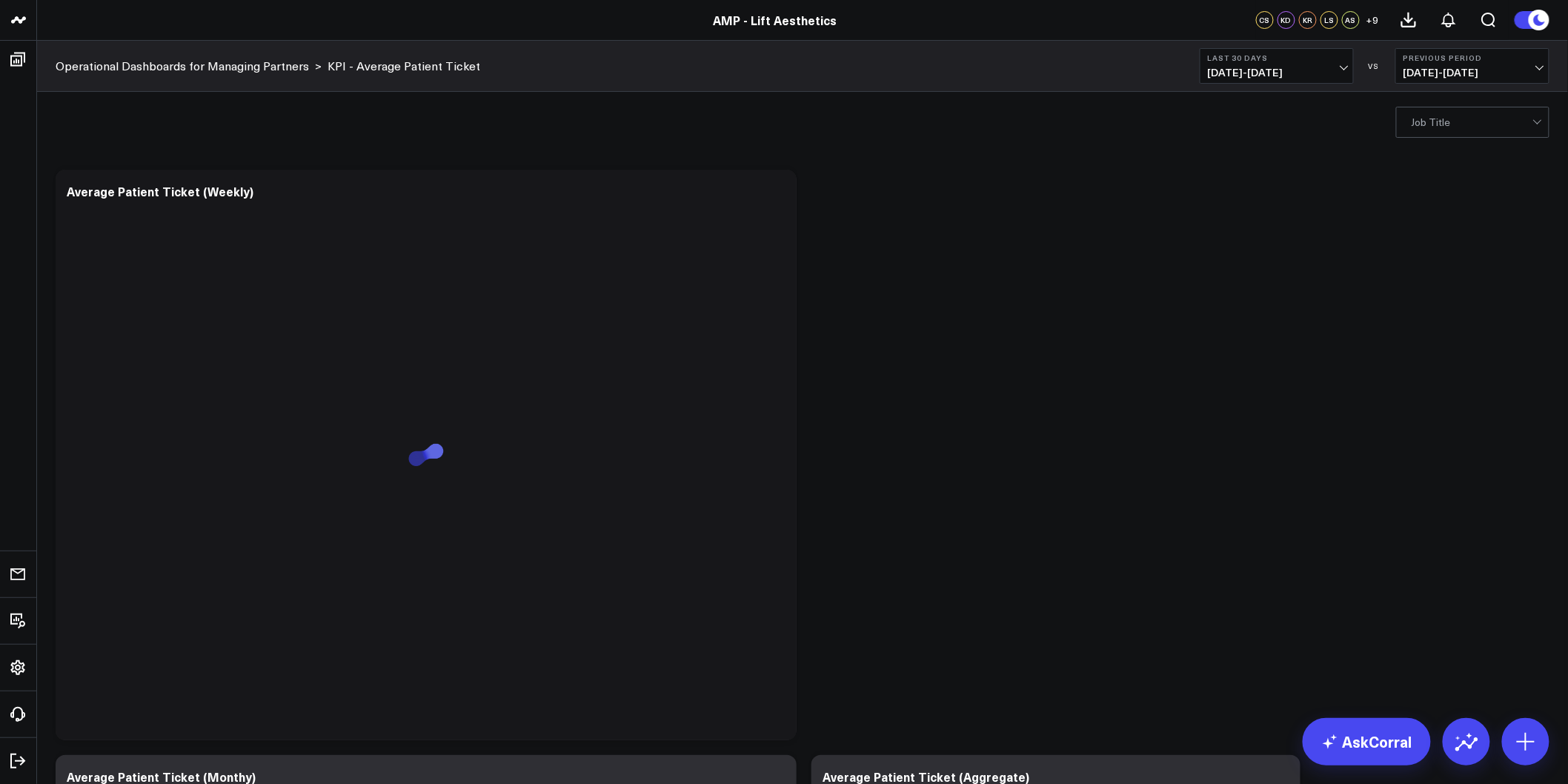
click at [921, 297] on div "Modify via AI Copy link to widget Ask support Remove Create linked copy Executi…" at bounding box center [802, 747] width 1509 height 1171
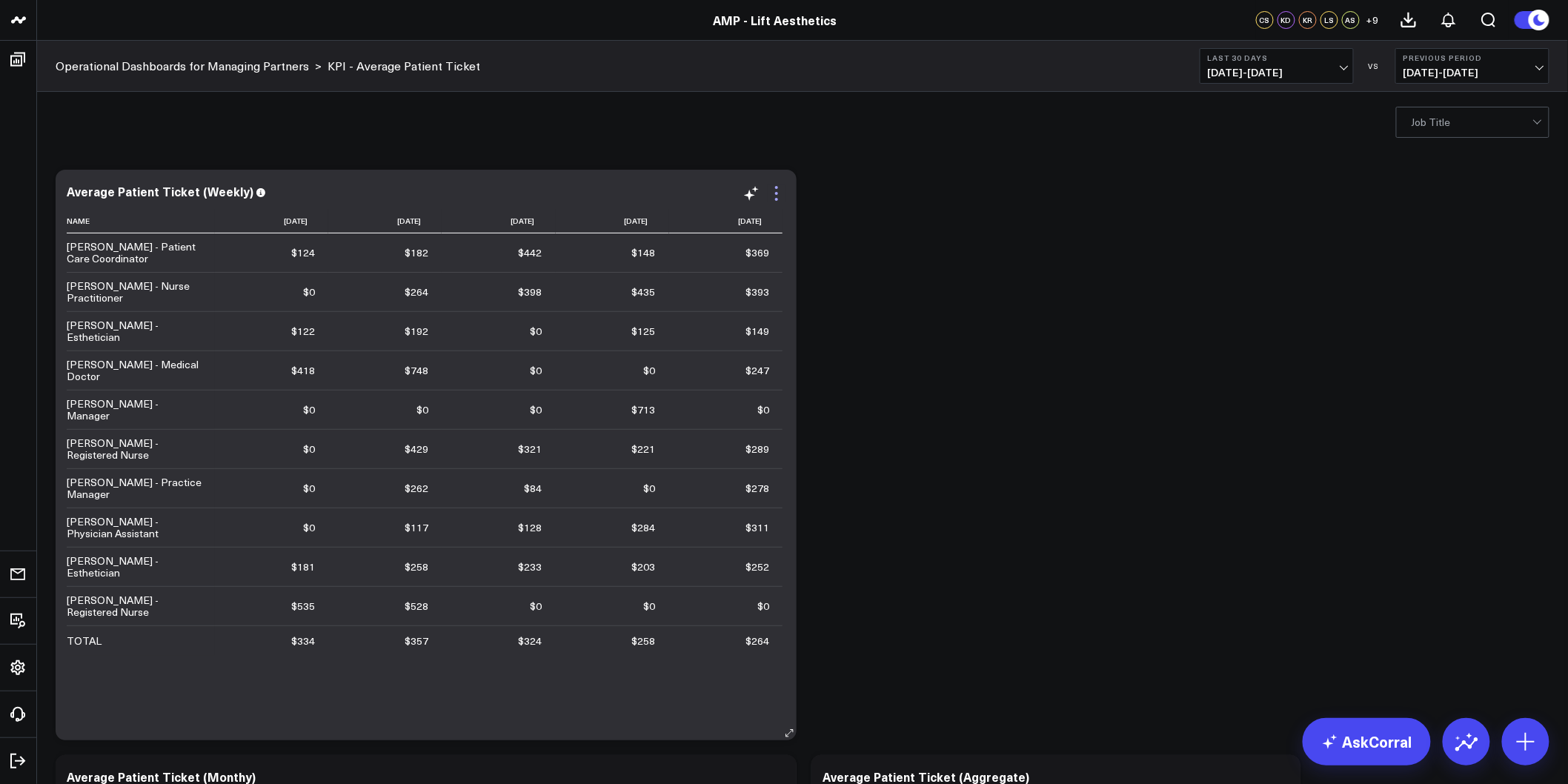
click at [776, 188] on icon at bounding box center [776, 187] width 3 height 3
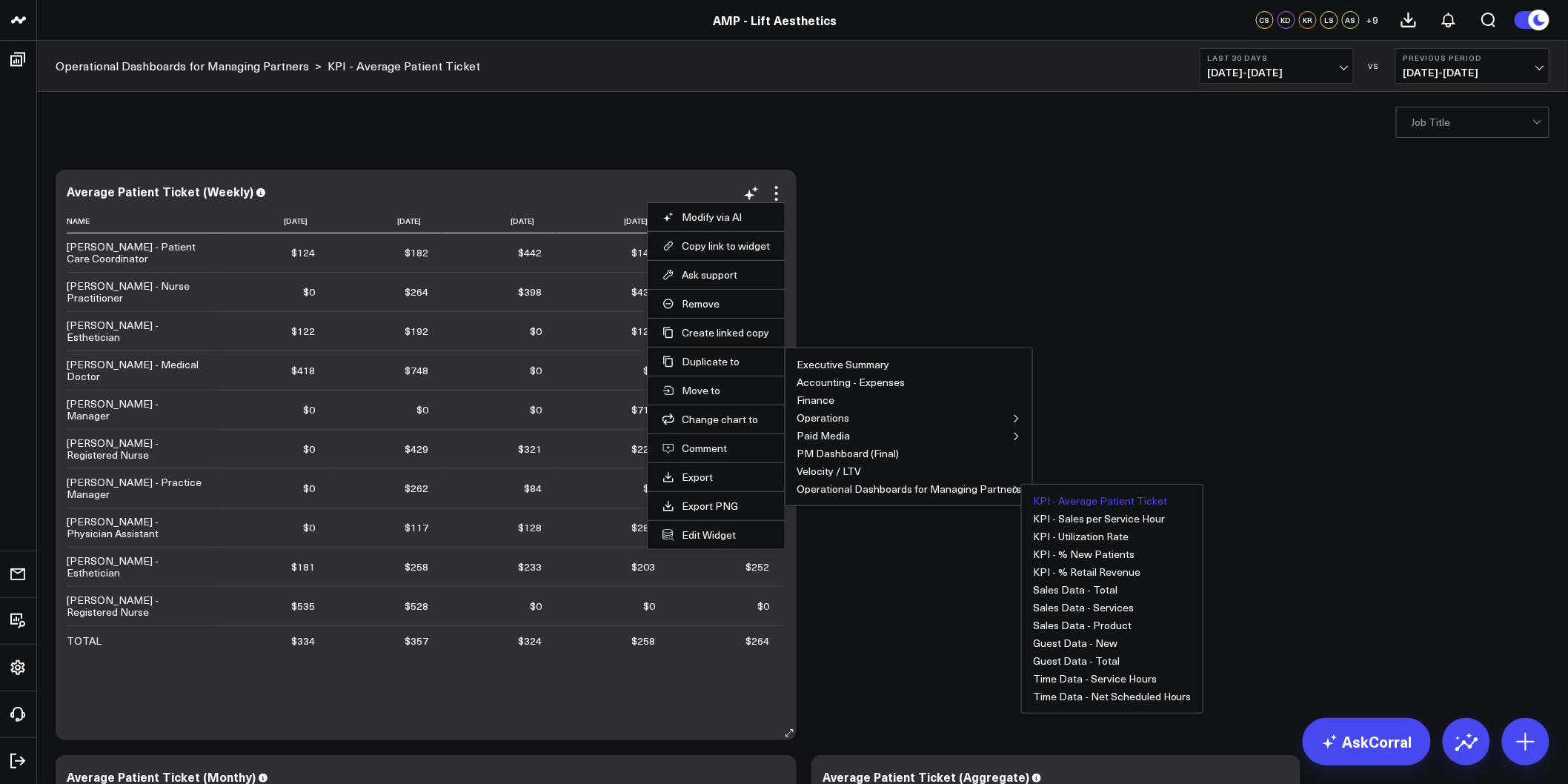
click at [1076, 503] on button "KPI - Average Patient Ticket" at bounding box center [1100, 501] width 134 height 11
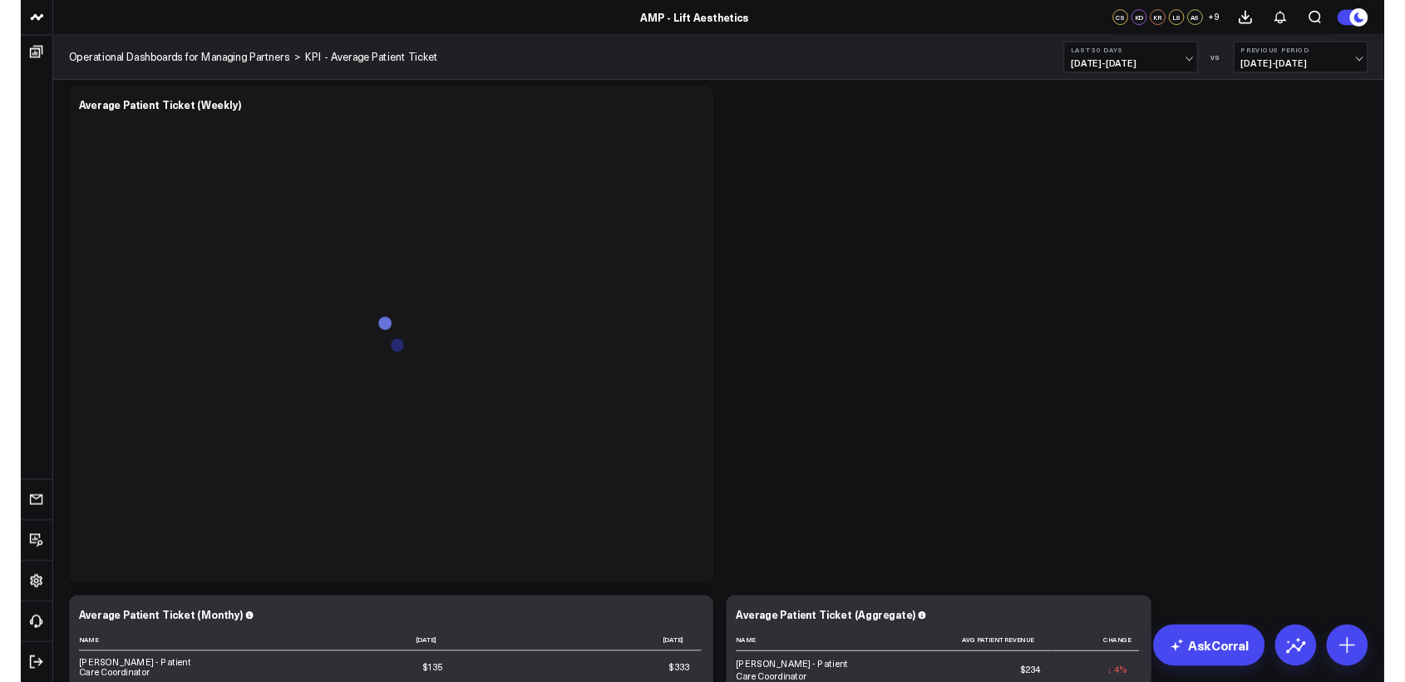
scroll to position [738, 0]
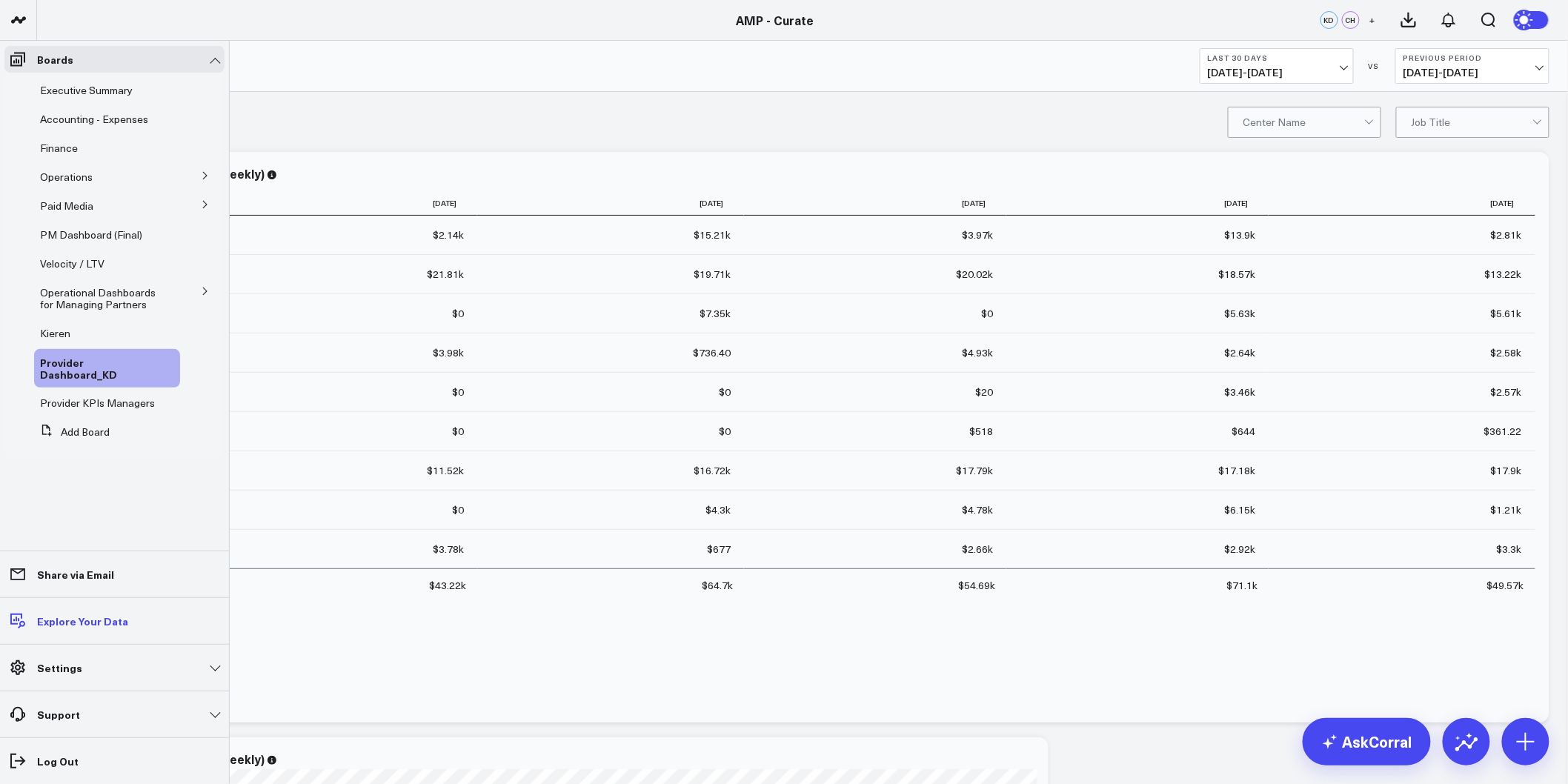
click at [81, 625] on p "Explore Your Data" at bounding box center [83, 620] width 91 height 12
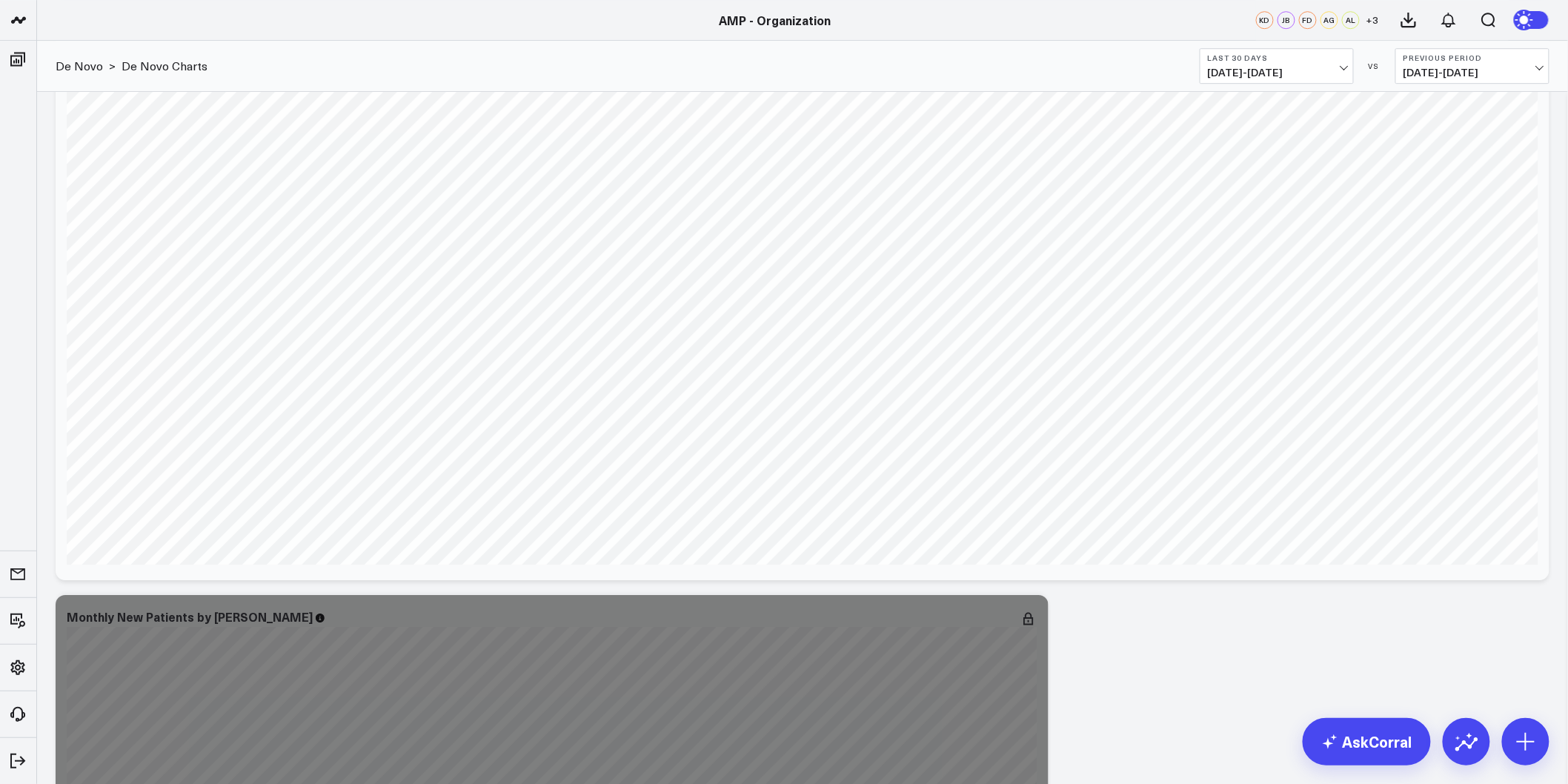
scroll to position [3949, 0]
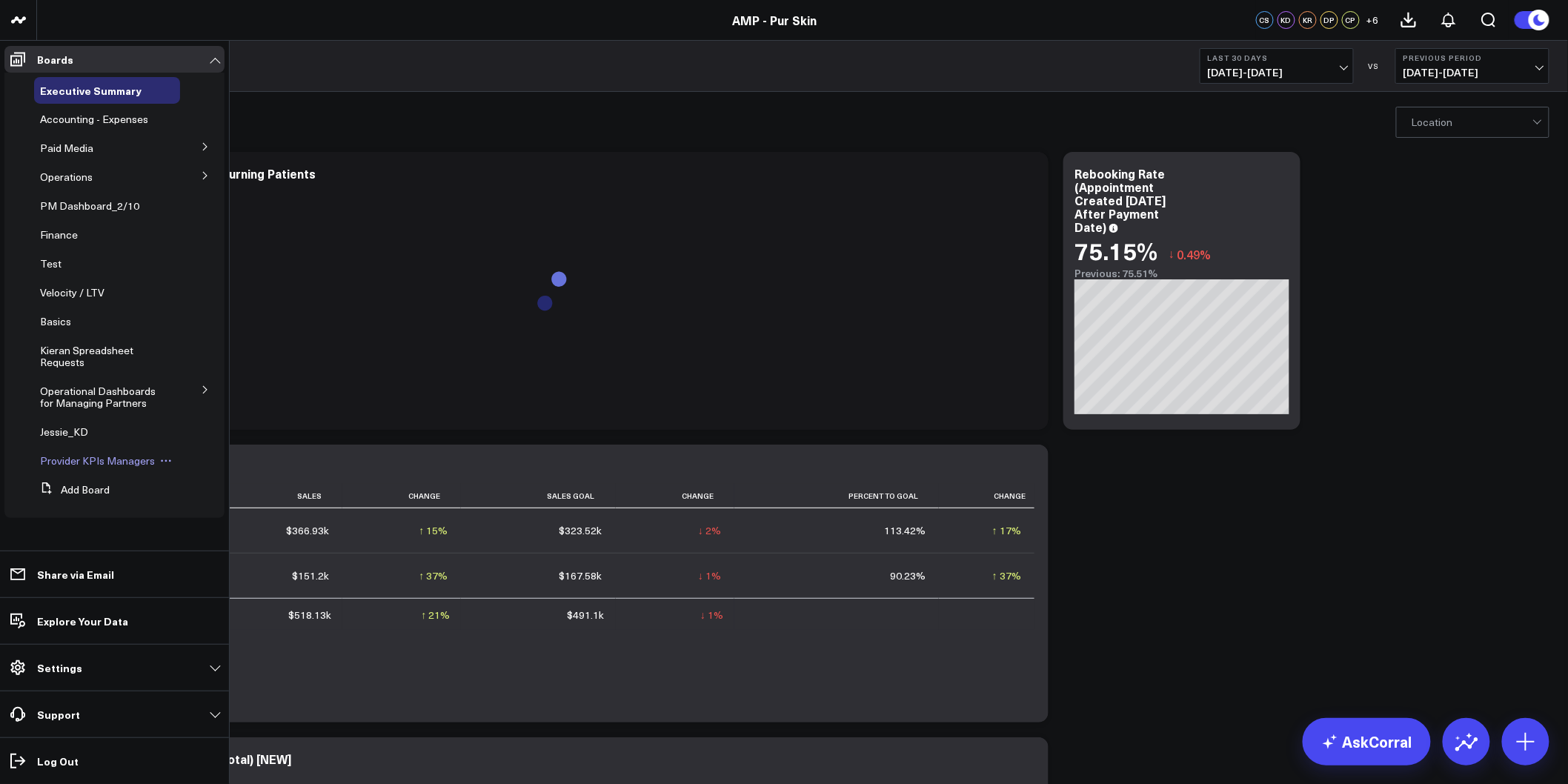
click at [78, 355] on span "Provider KPIs Managers" at bounding box center [97, 461] width 115 height 14
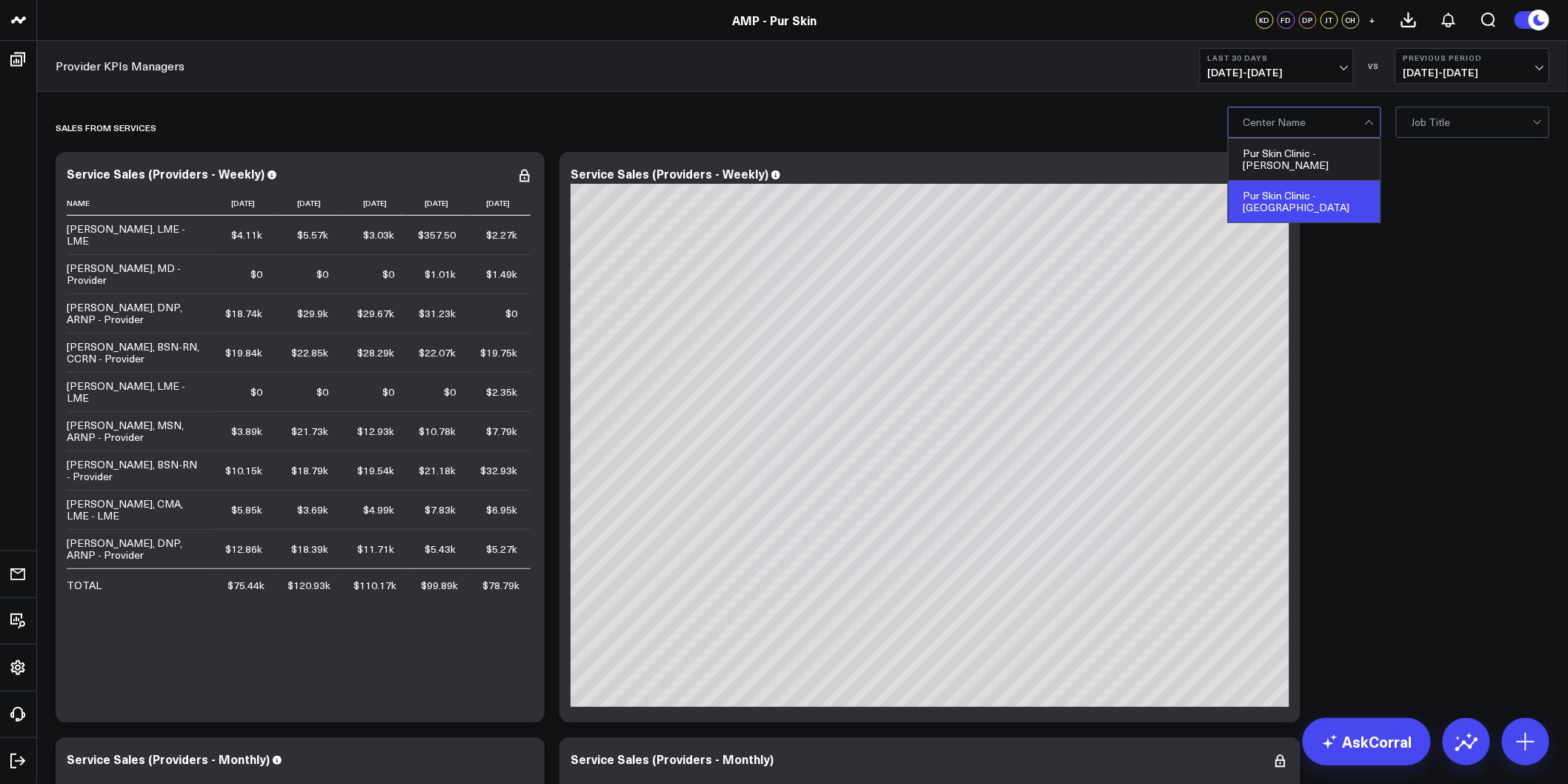
click at [771, 181] on div "Pur Skin Clinic - Kirkland" at bounding box center [1304, 201] width 152 height 42
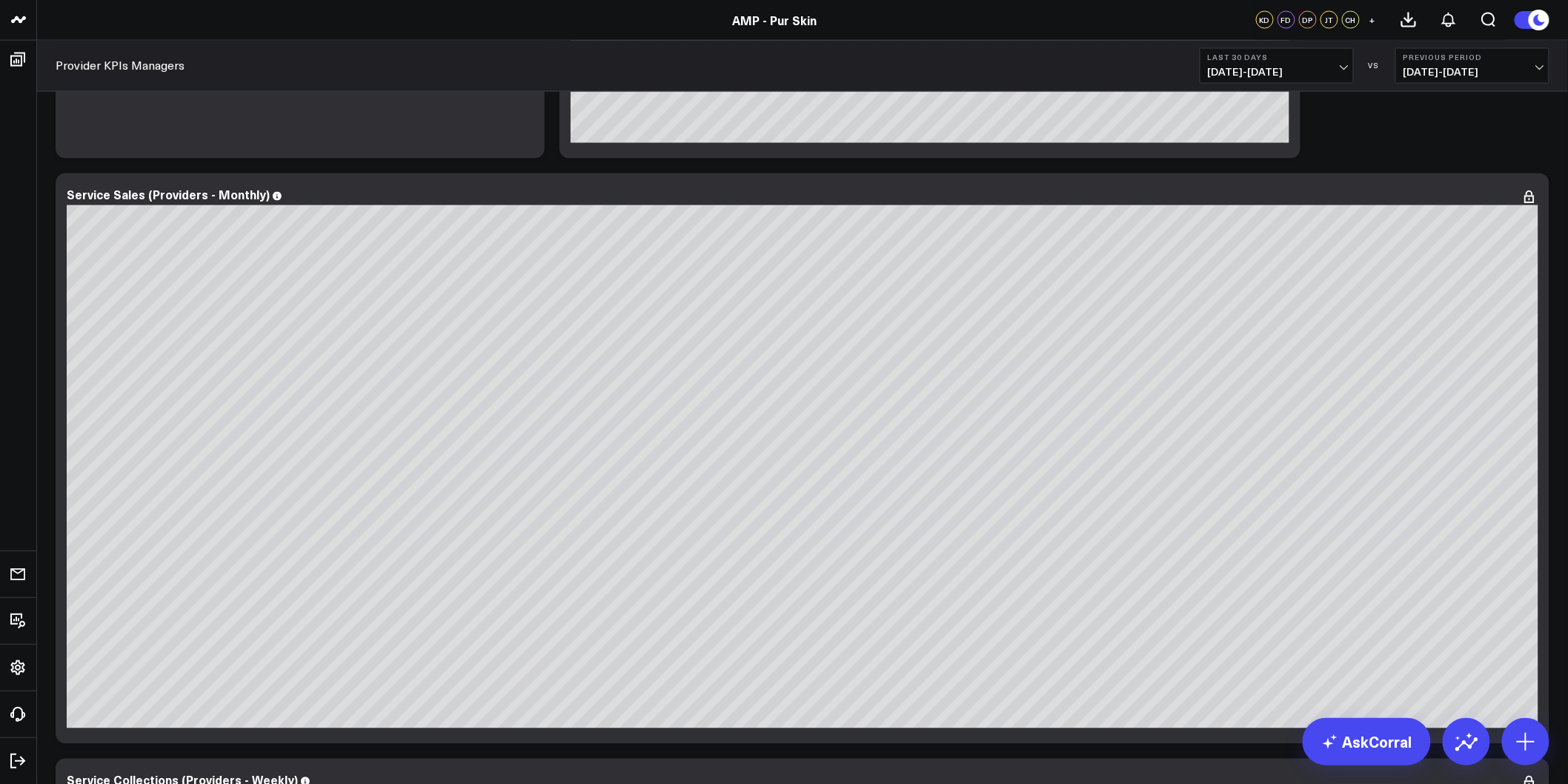
scroll to position [1152, 0]
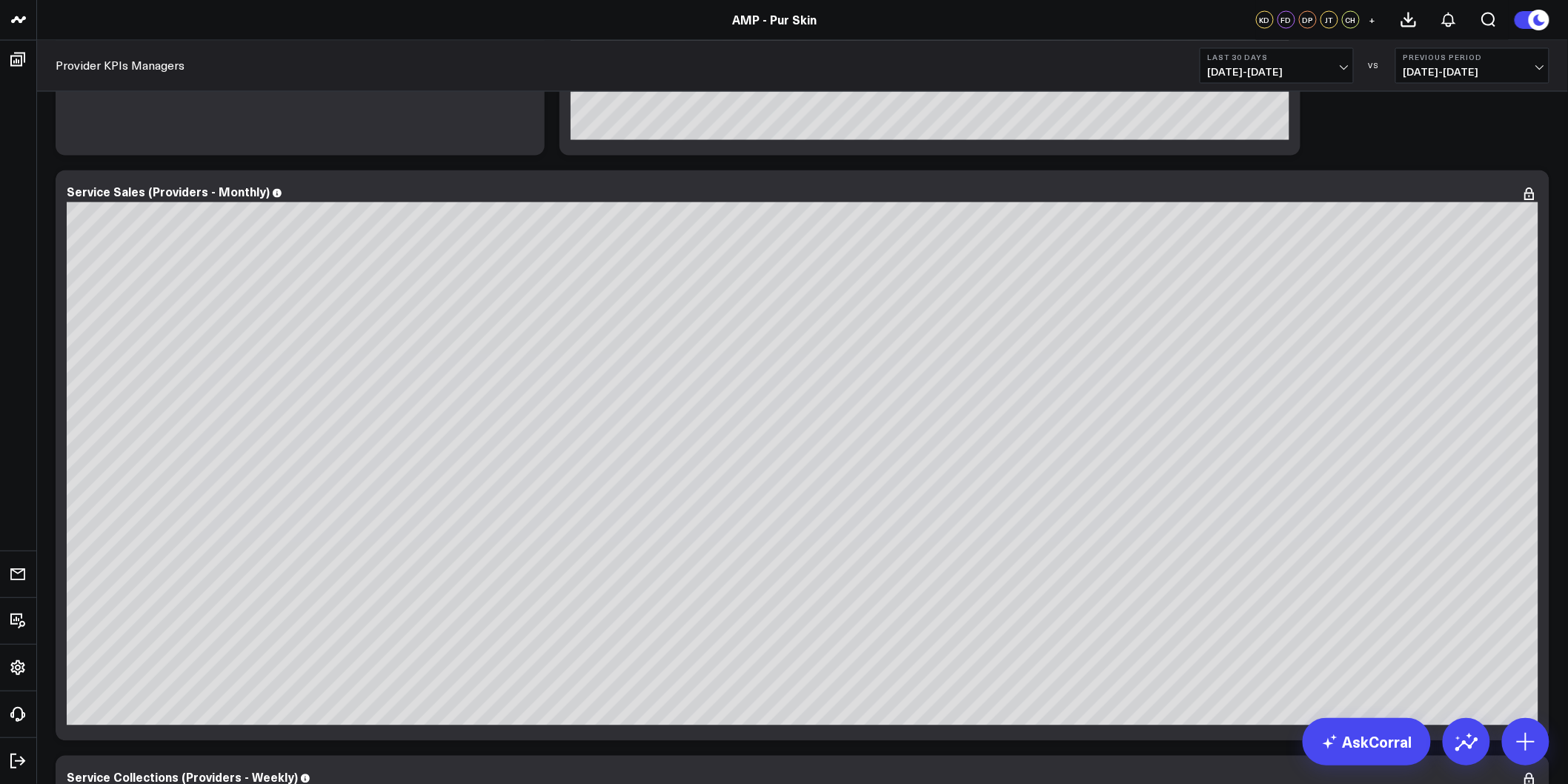
click at [771, 15] on icon at bounding box center [1541, 20] width 27 height 27
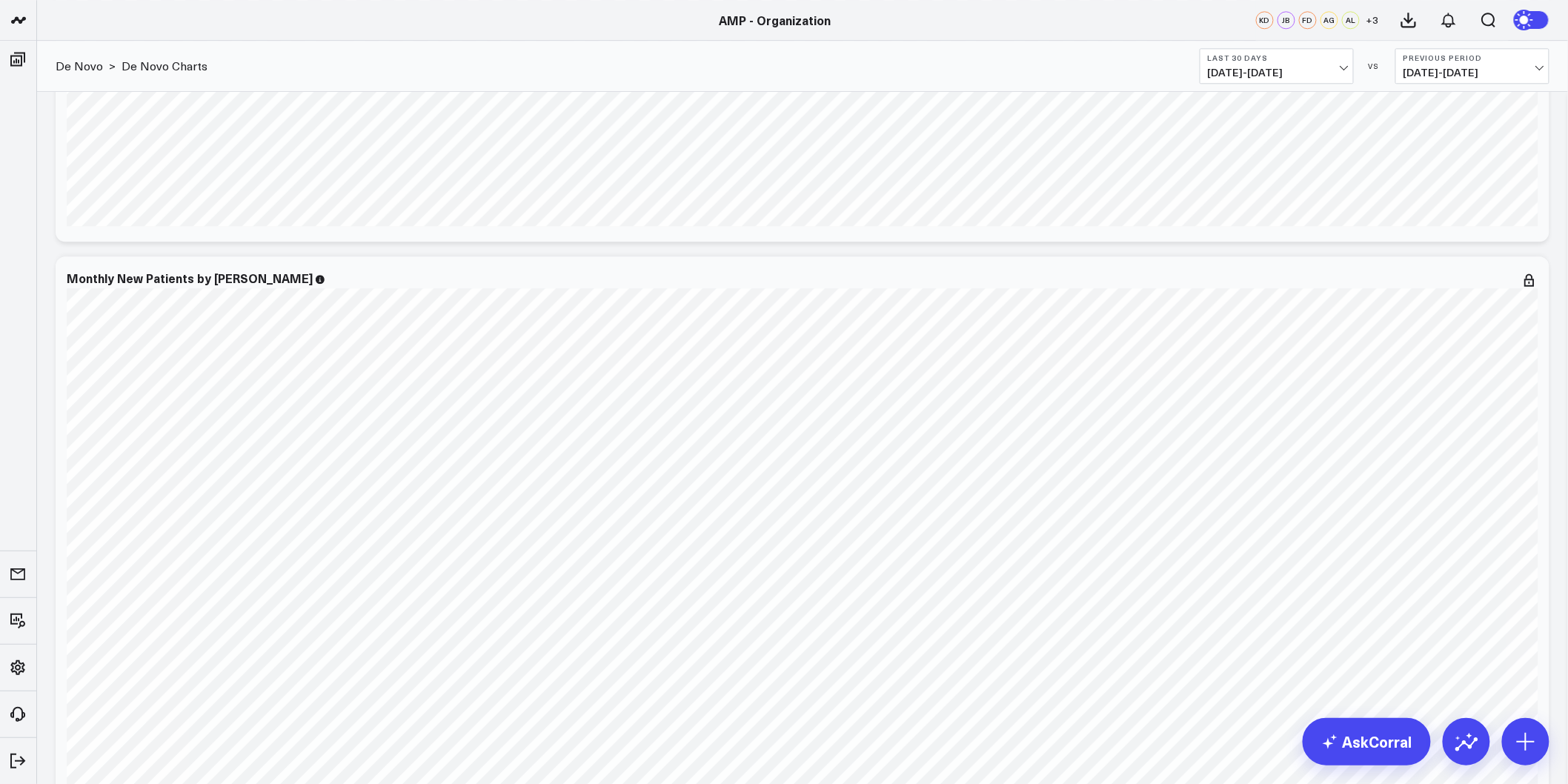
scroll to position [3949, 0]
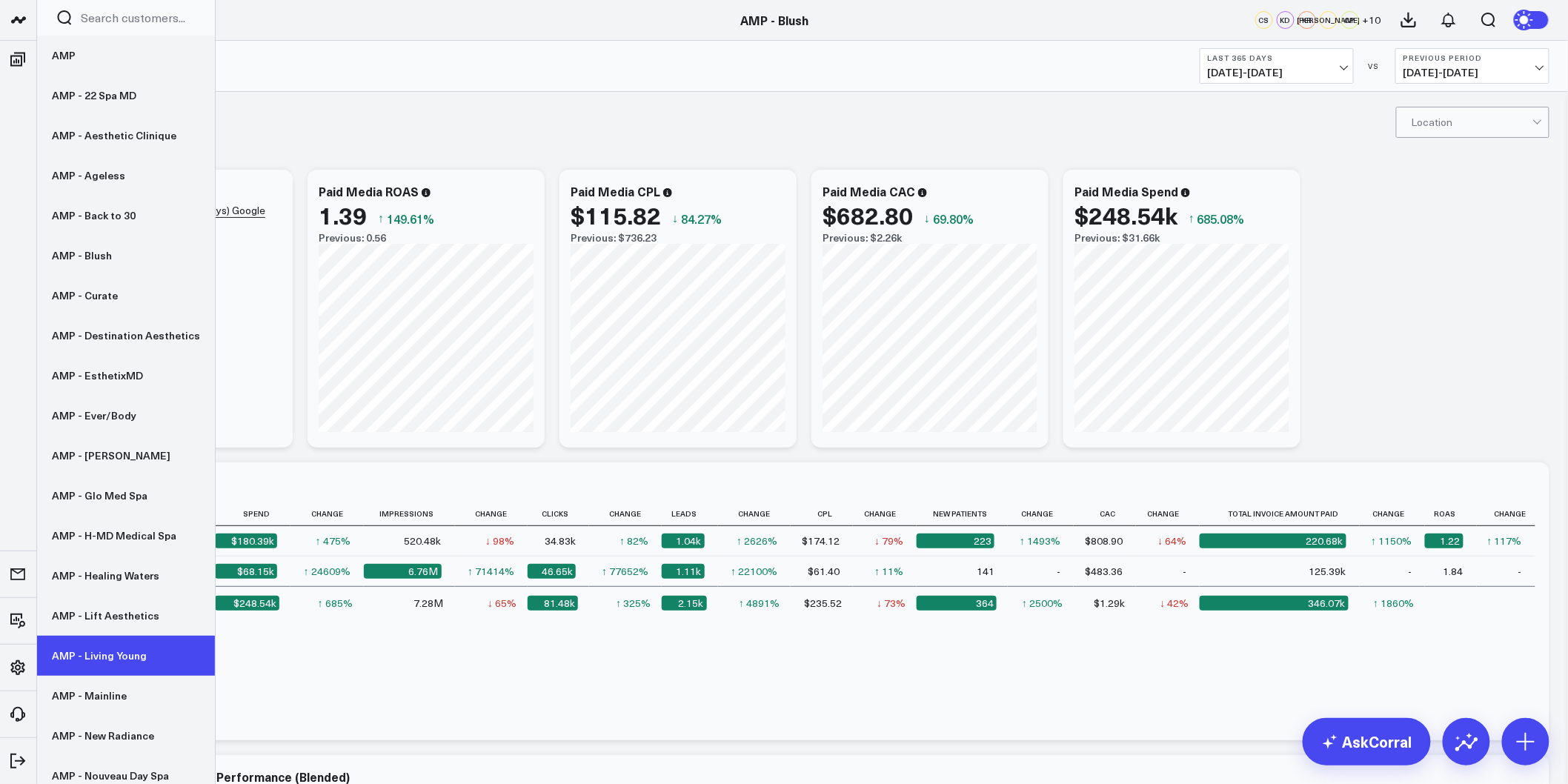
click at [110, 643] on link "AMP - Living Young" at bounding box center [127, 655] width 178 height 40
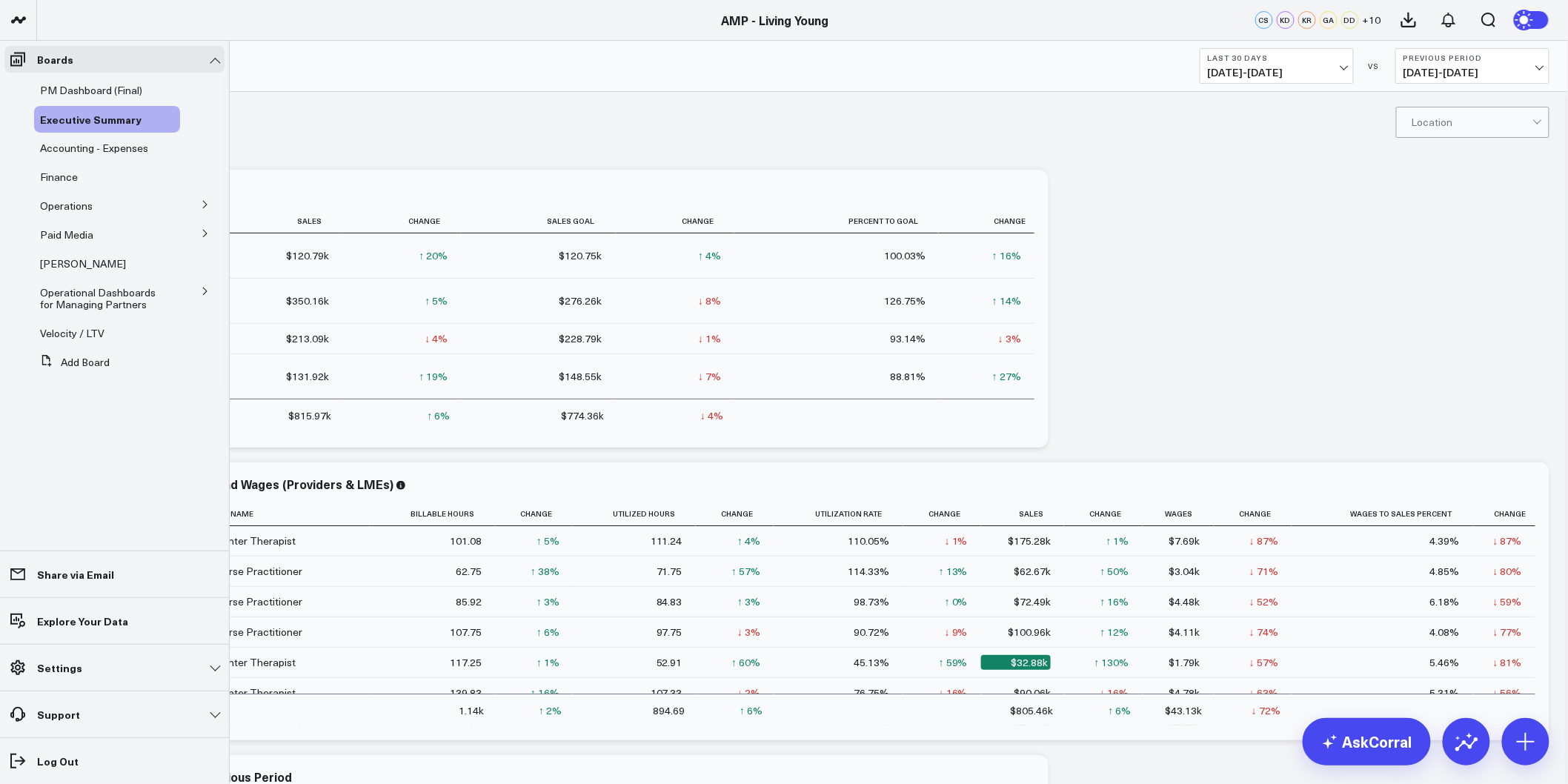
click at [203, 233] on icon at bounding box center [205, 233] width 9 height 9
click at [63, 233] on span "Paid Media" at bounding box center [67, 234] width 53 height 14
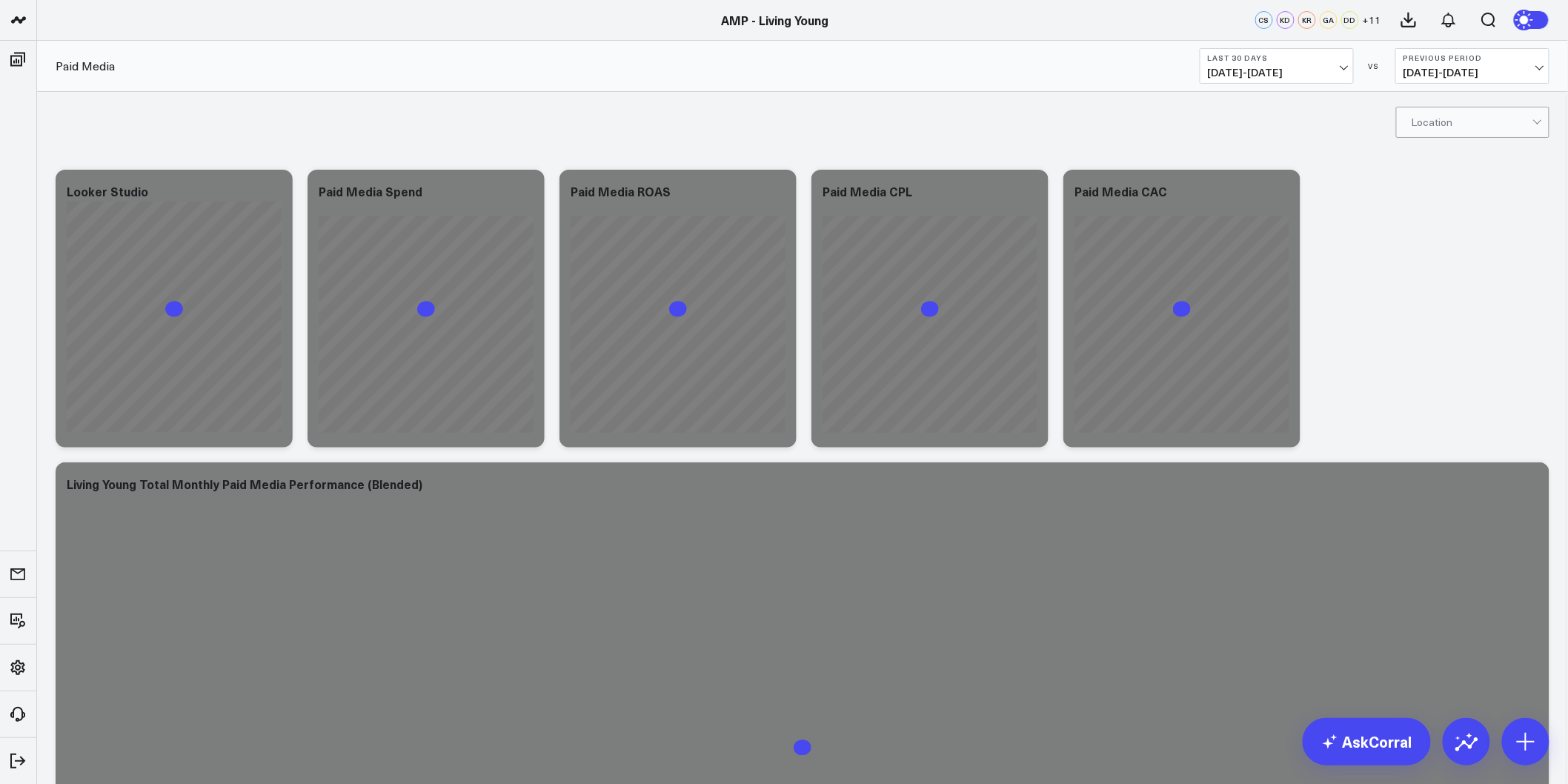
click at [1300, 79] on button "Last 30 Days 07/23/25 - 08/21/25" at bounding box center [1277, 66] width 154 height 36
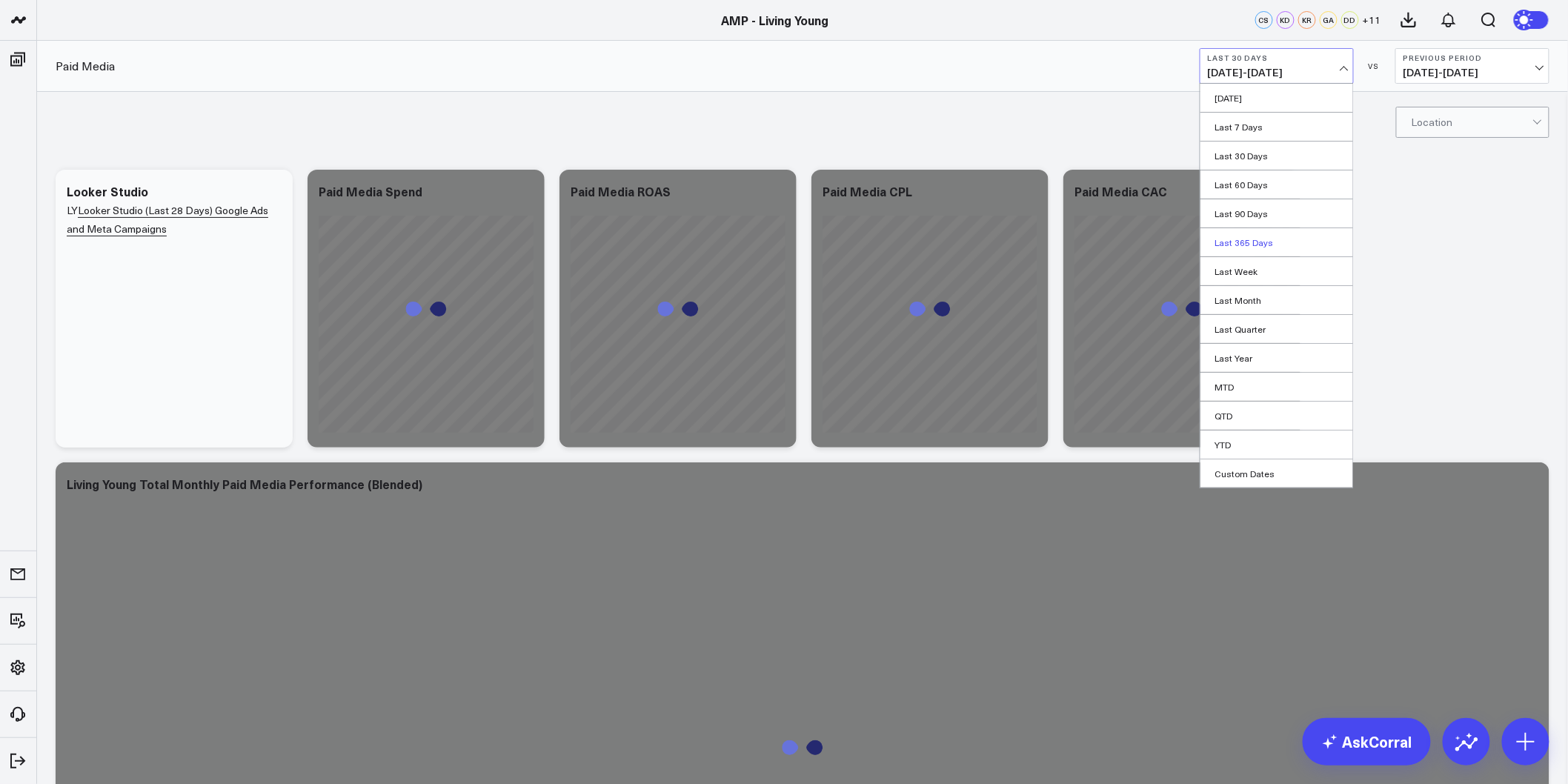
click at [1259, 243] on link "Last 365 Days" at bounding box center [1277, 242] width 152 height 29
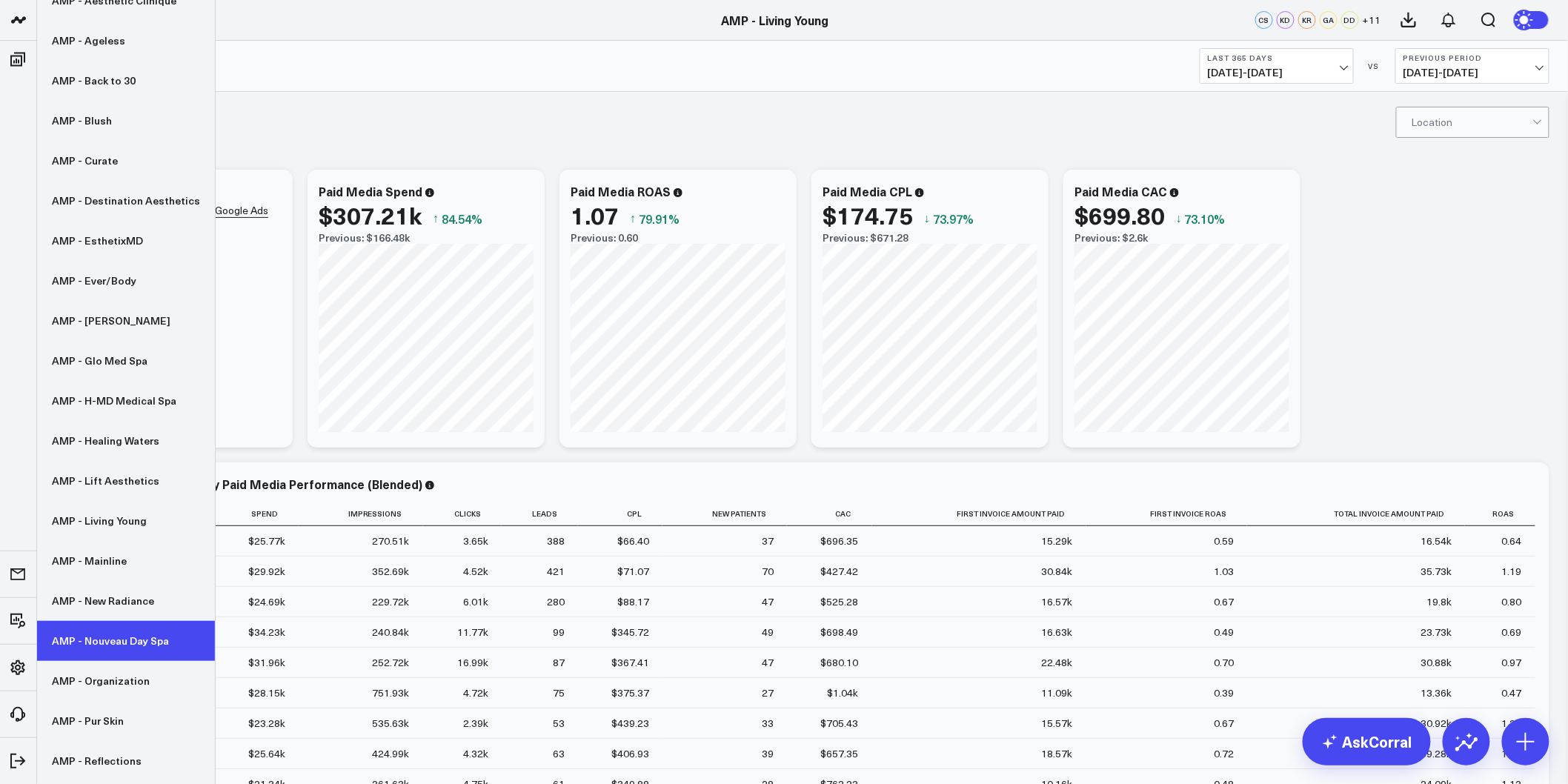
scroll to position [165, 0]
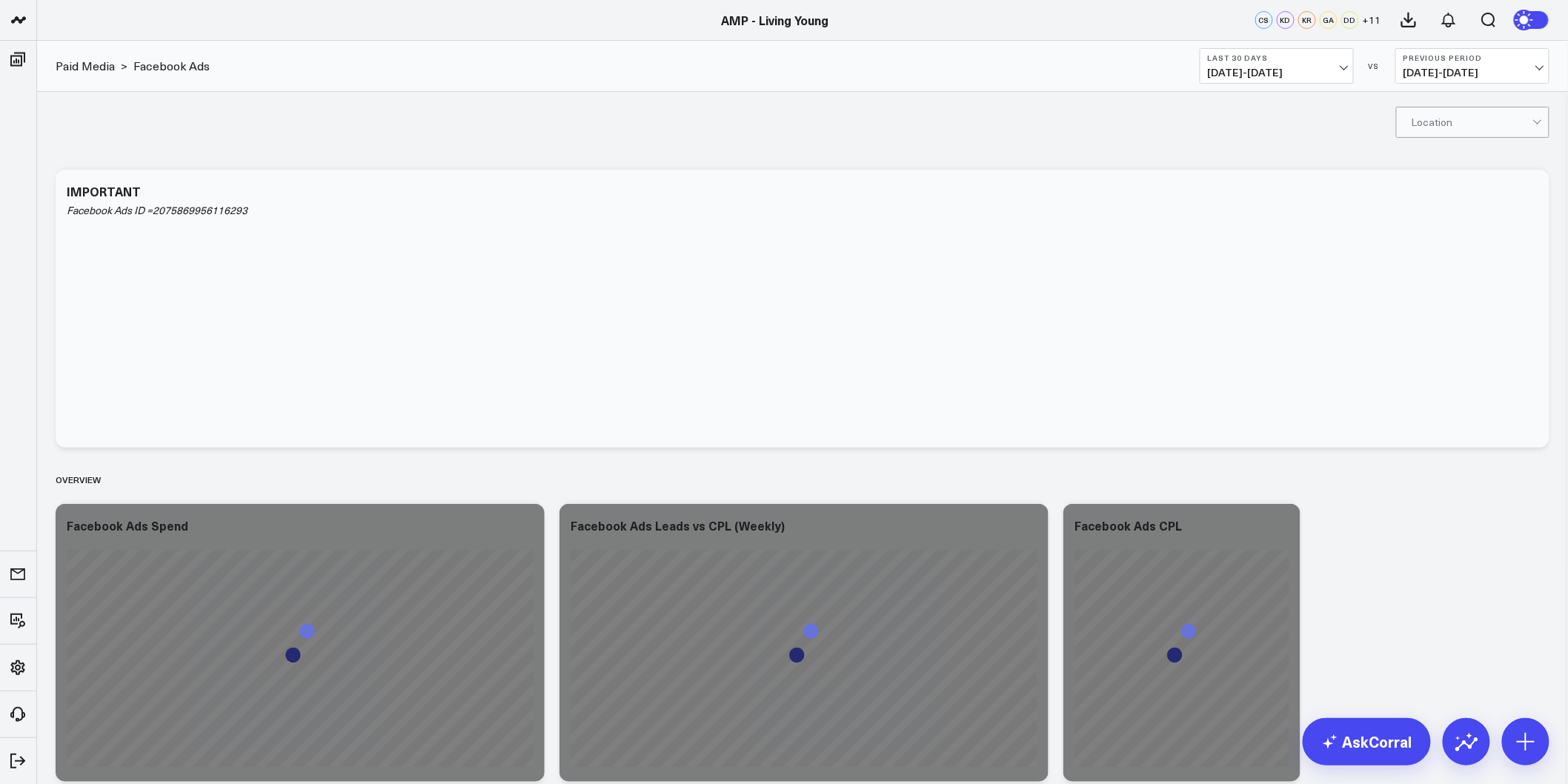
click at [1310, 137] on div "Location" at bounding box center [803, 121] width 1531 height 60
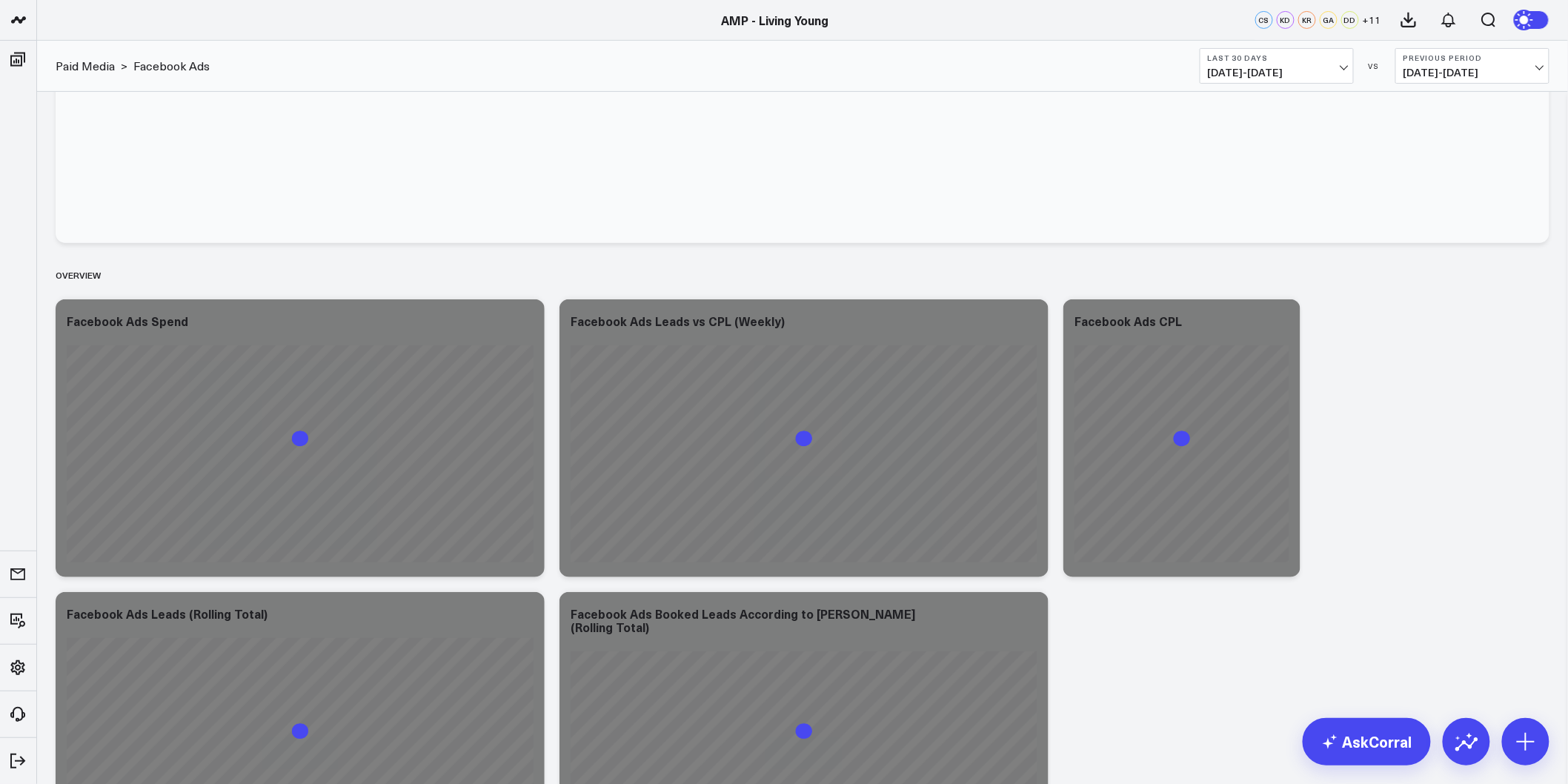
drag, startPoint x: 1110, startPoint y: 117, endPoint x: 1071, endPoint y: 450, distance: 335.3
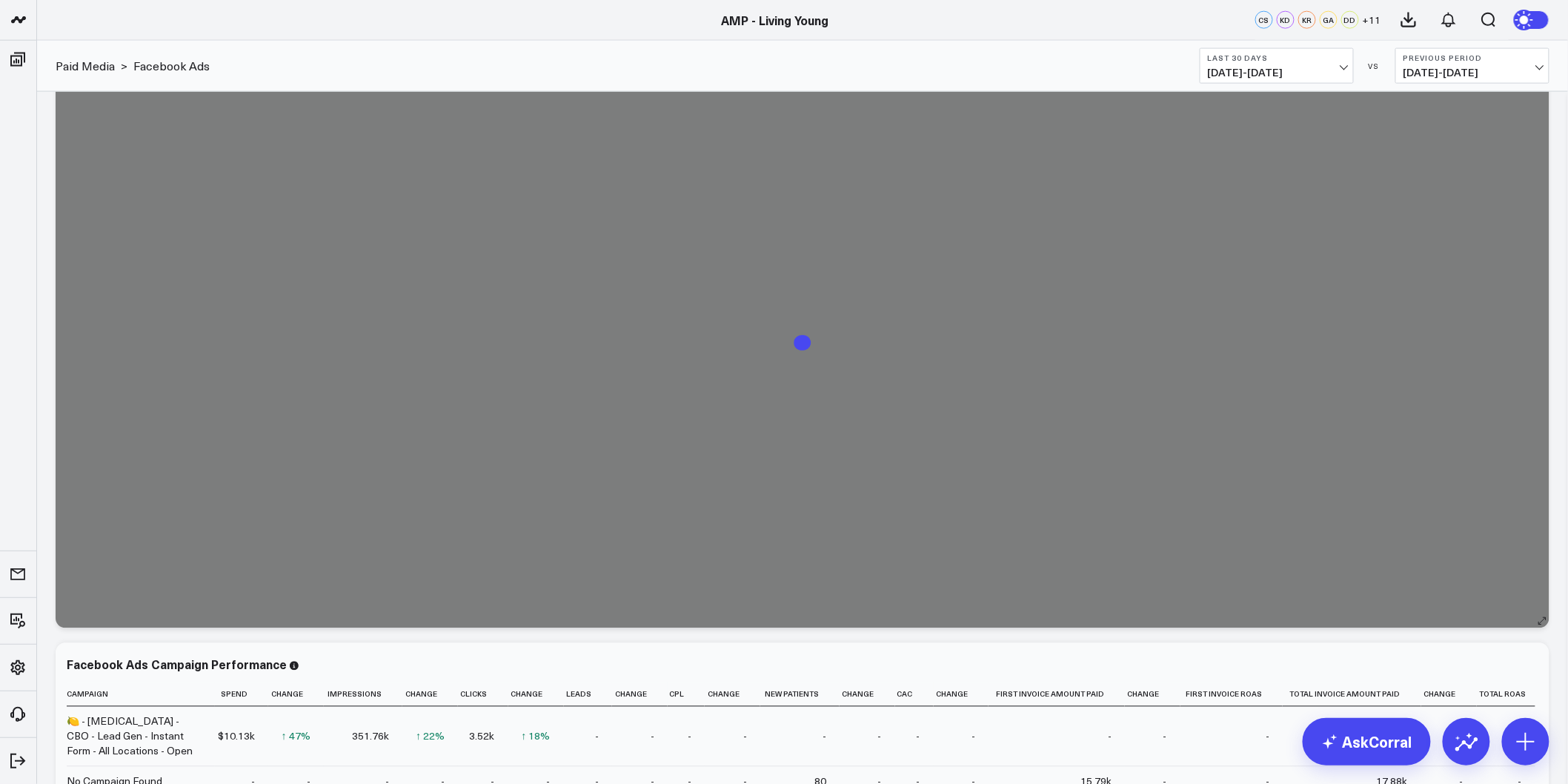
scroll to position [3230, 0]
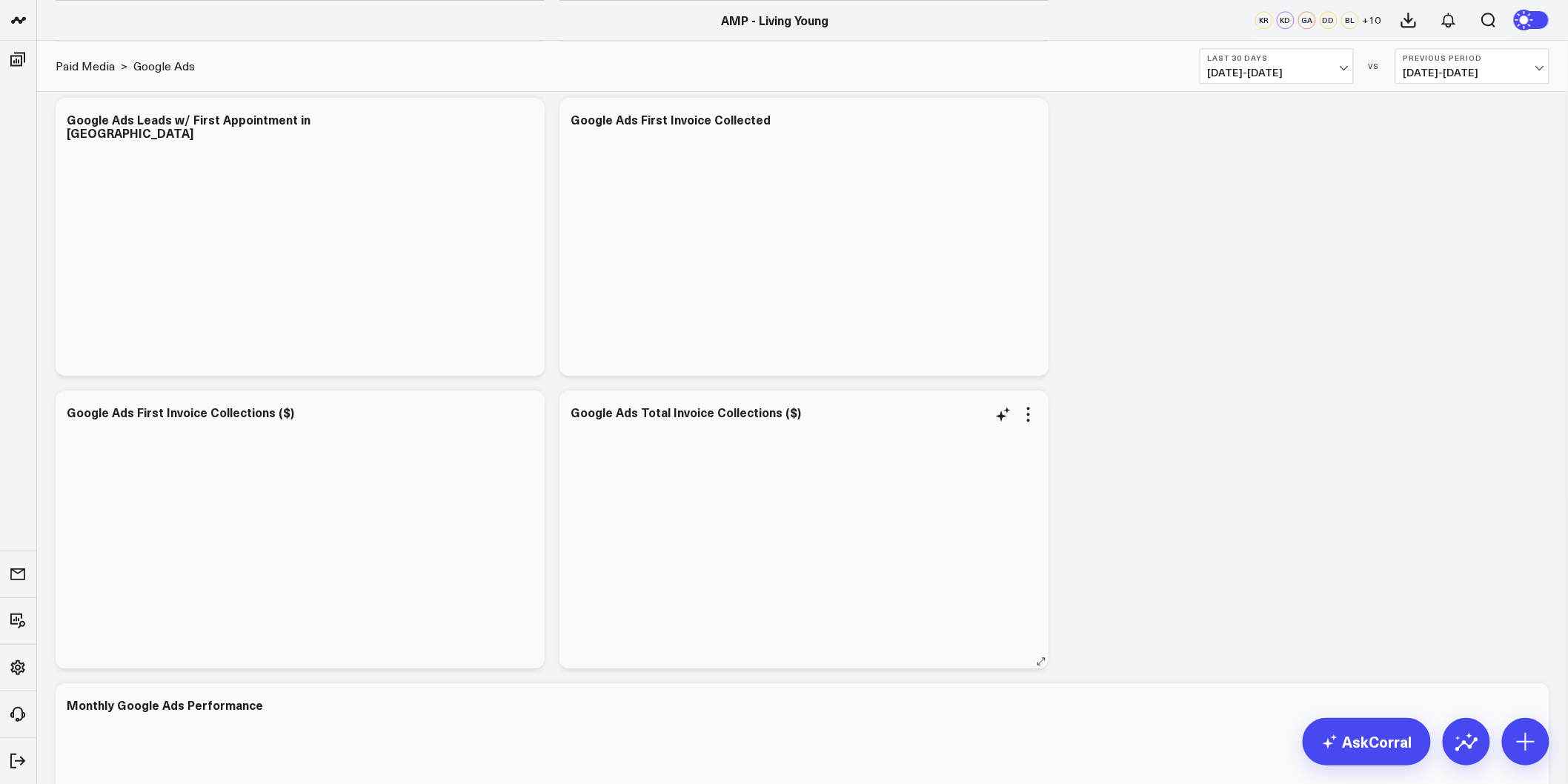
drag, startPoint x: 887, startPoint y: 77, endPoint x: 834, endPoint y: 394, distance: 321.4
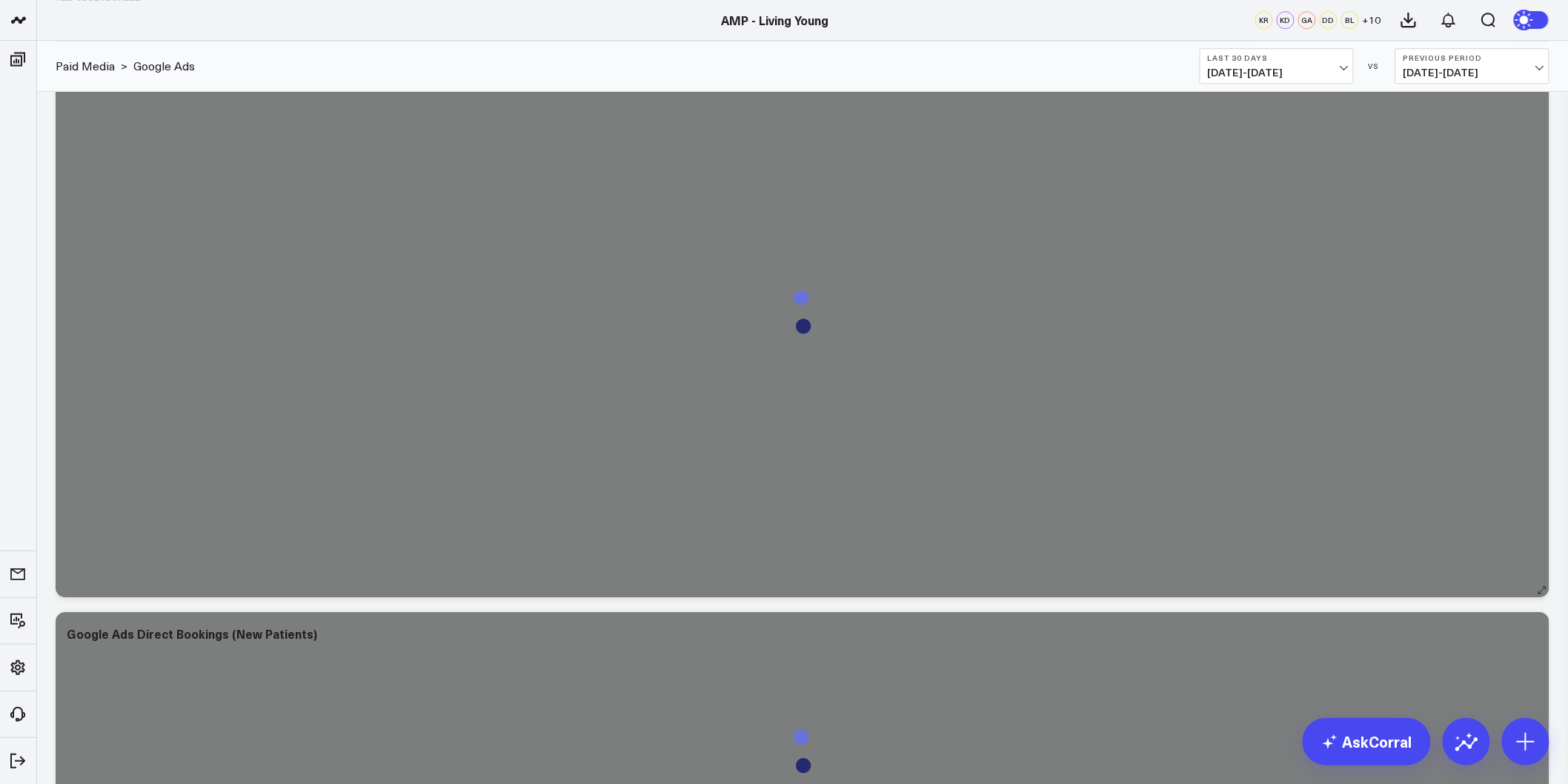
scroll to position [3989, 0]
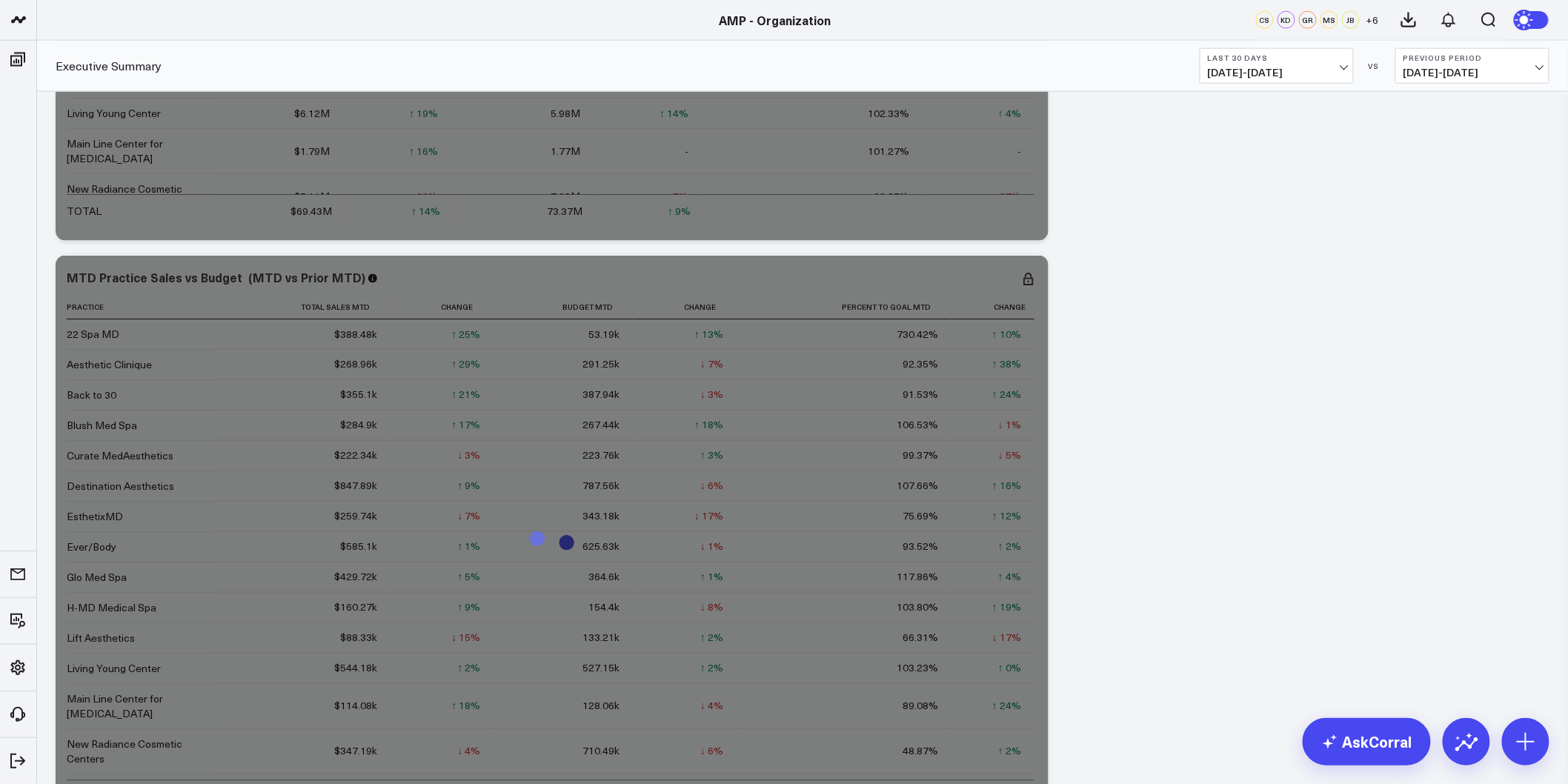
scroll to position [112, 0]
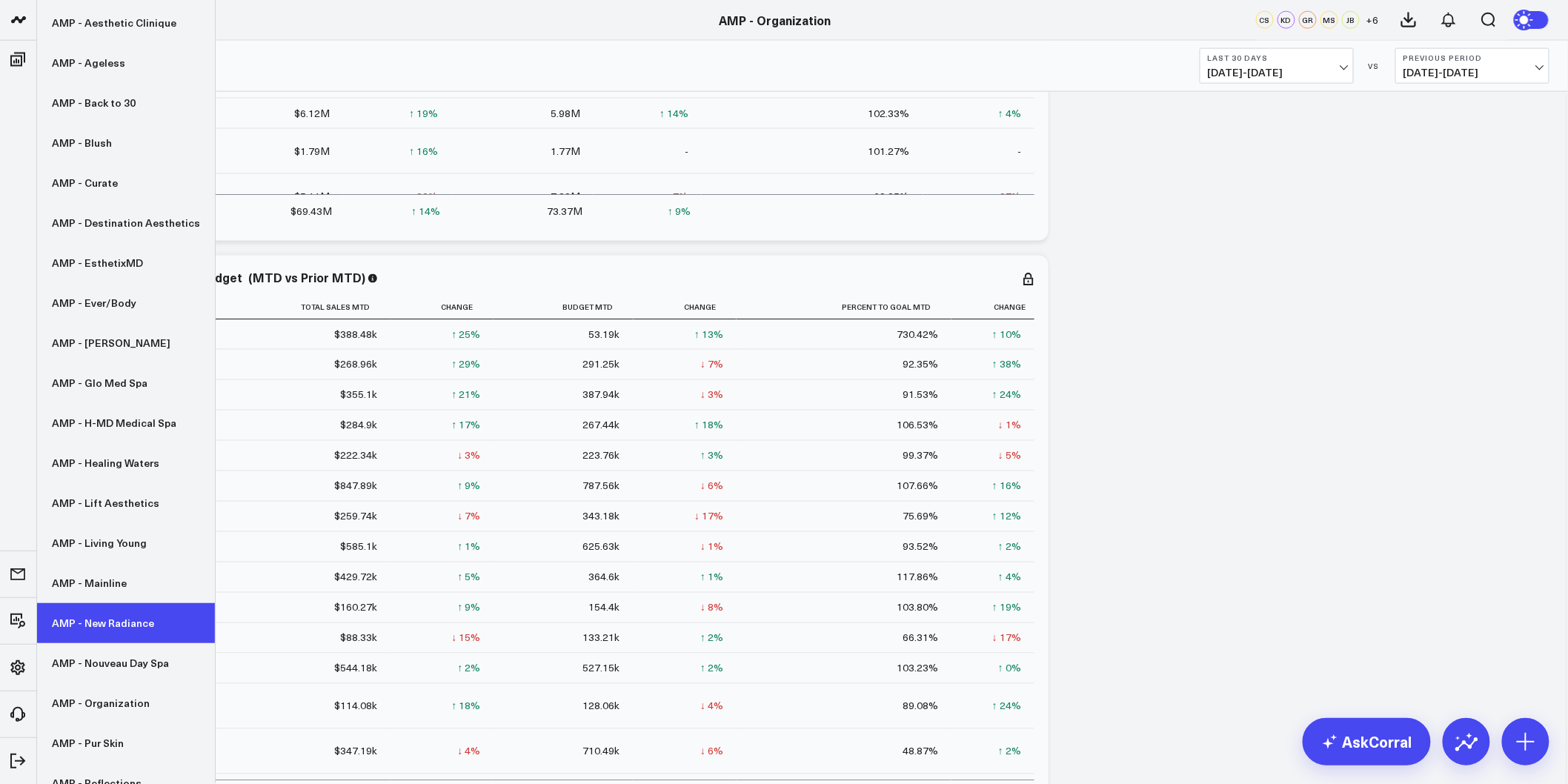
click at [136, 617] on link "AMP - New Radiance" at bounding box center [127, 623] width 178 height 40
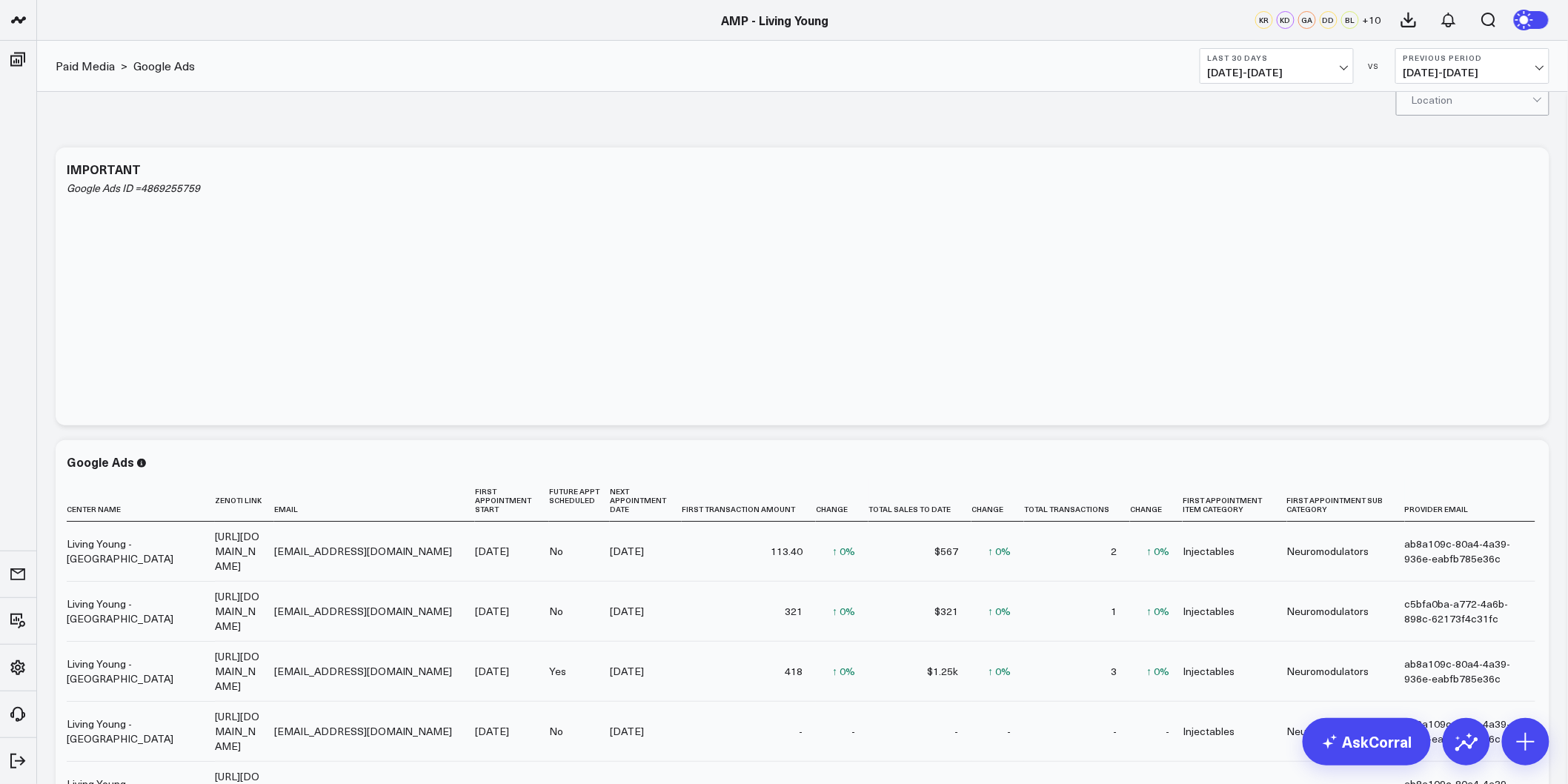
scroll to position [1926, 0]
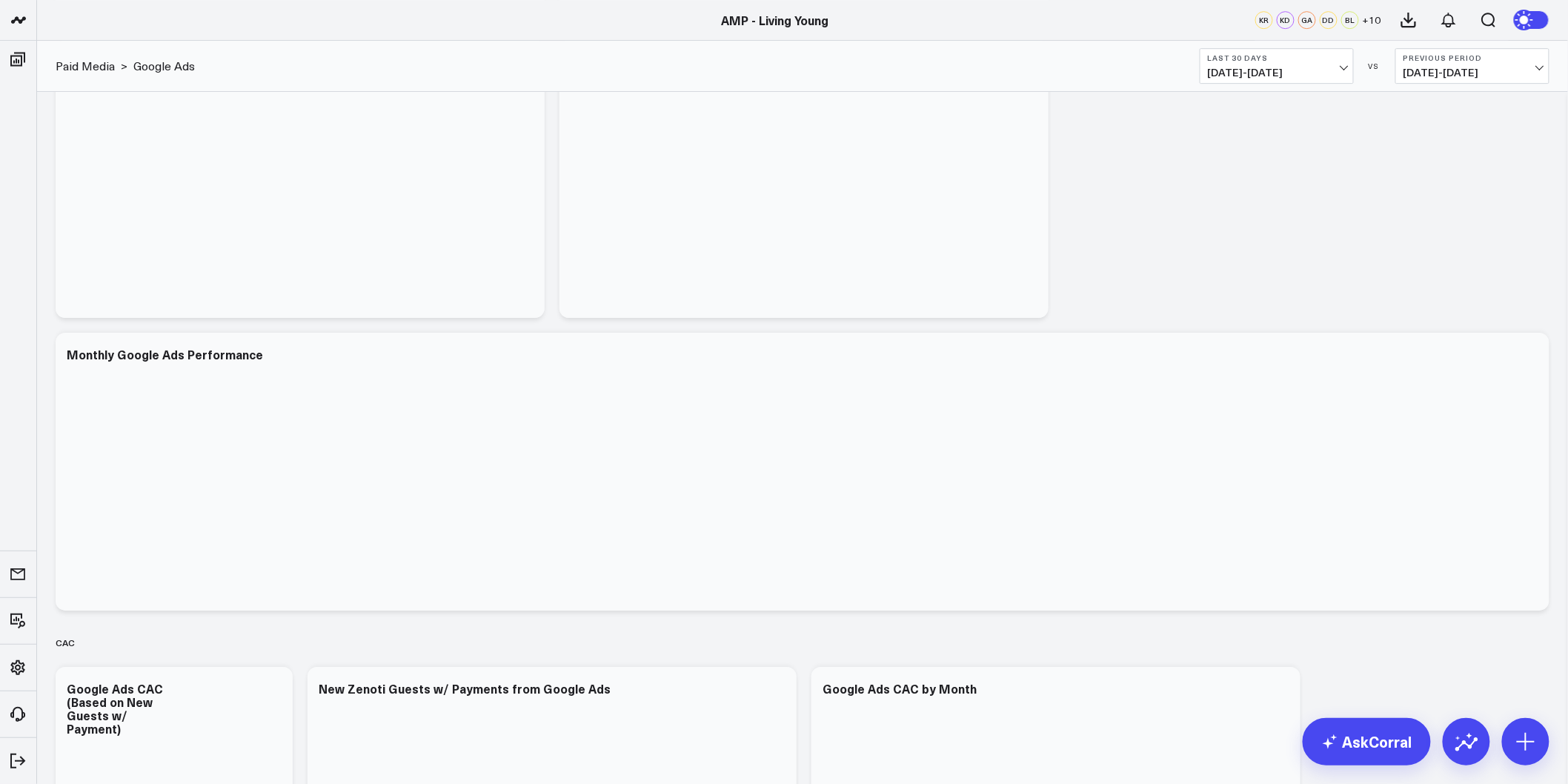
drag, startPoint x: 735, startPoint y: 138, endPoint x: 691, endPoint y: 534, distance: 398.4
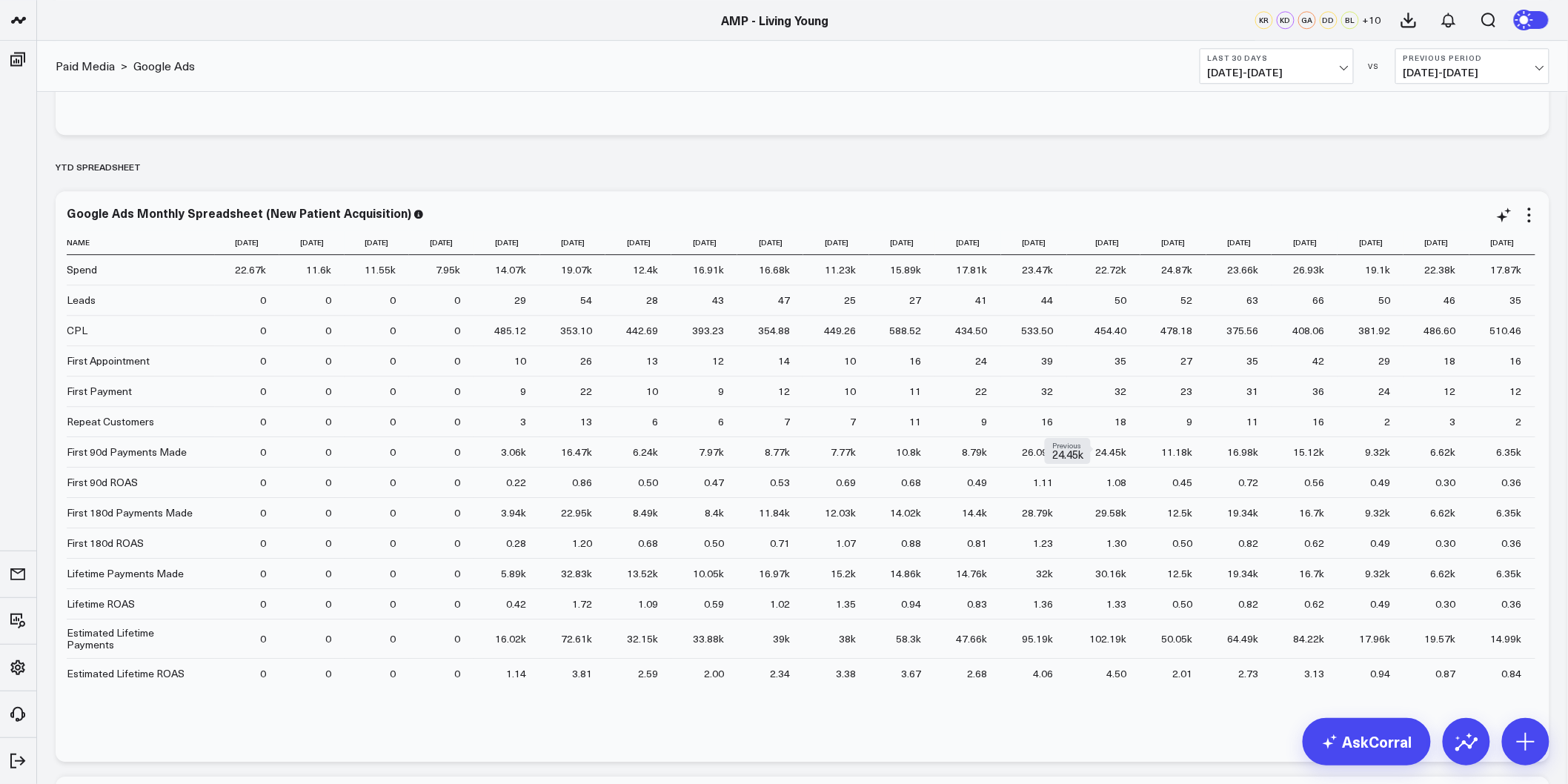
scroll to position [4071, 0]
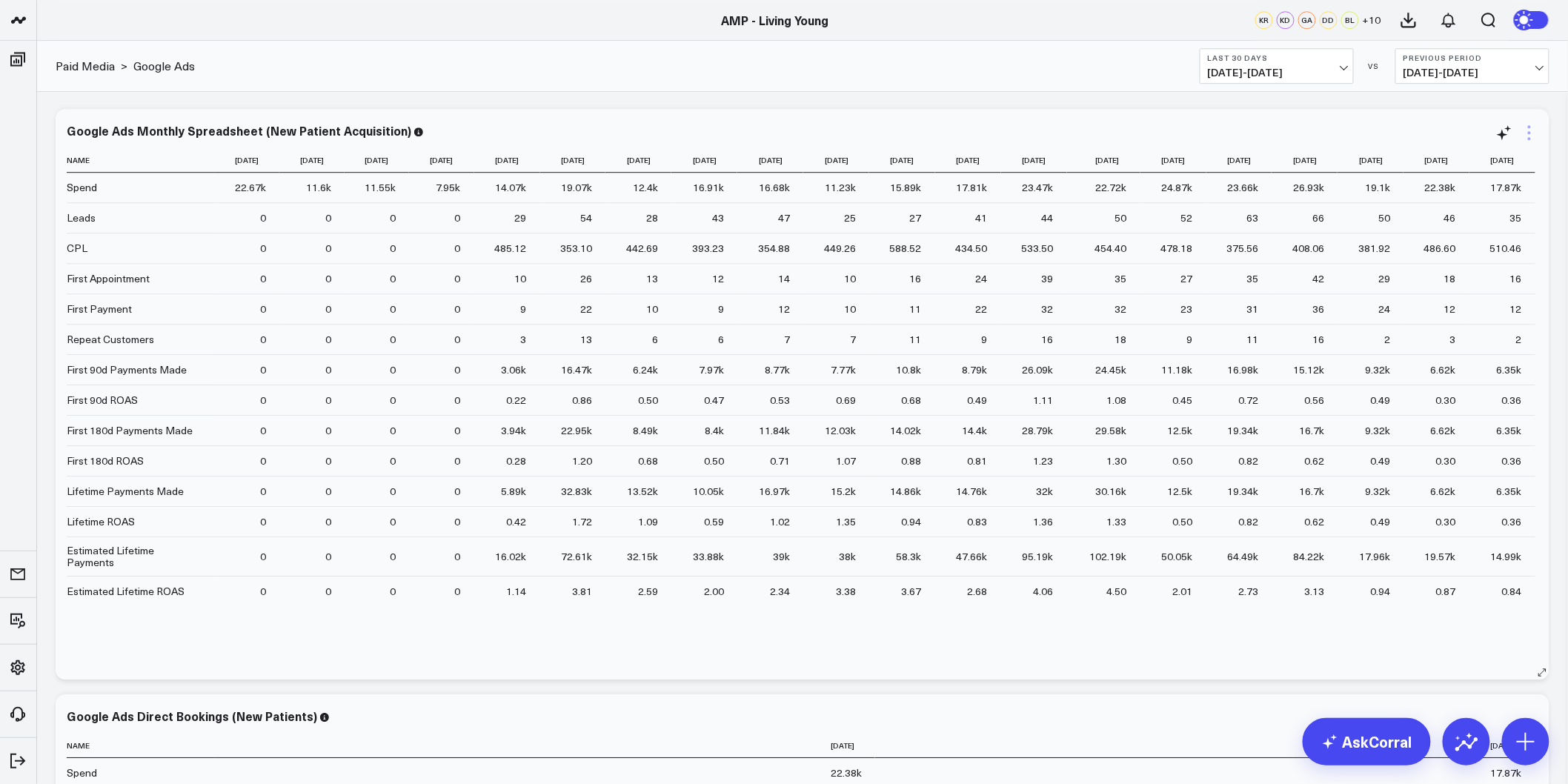
click at [1536, 141] on icon at bounding box center [1530, 133] width 18 height 18
drag, startPoint x: 1453, startPoint y: 420, endPoint x: 1295, endPoint y: 408, distance: 158.5
click at [1295, 408] on div "Modify via AI Copy link to widget Ask support Remove Create linked copy PM Dash…" at bounding box center [802, 394] width 1494 height 570
click at [1295, 408] on td "0.56 Previous 0.56" at bounding box center [1305, 399] width 66 height 30
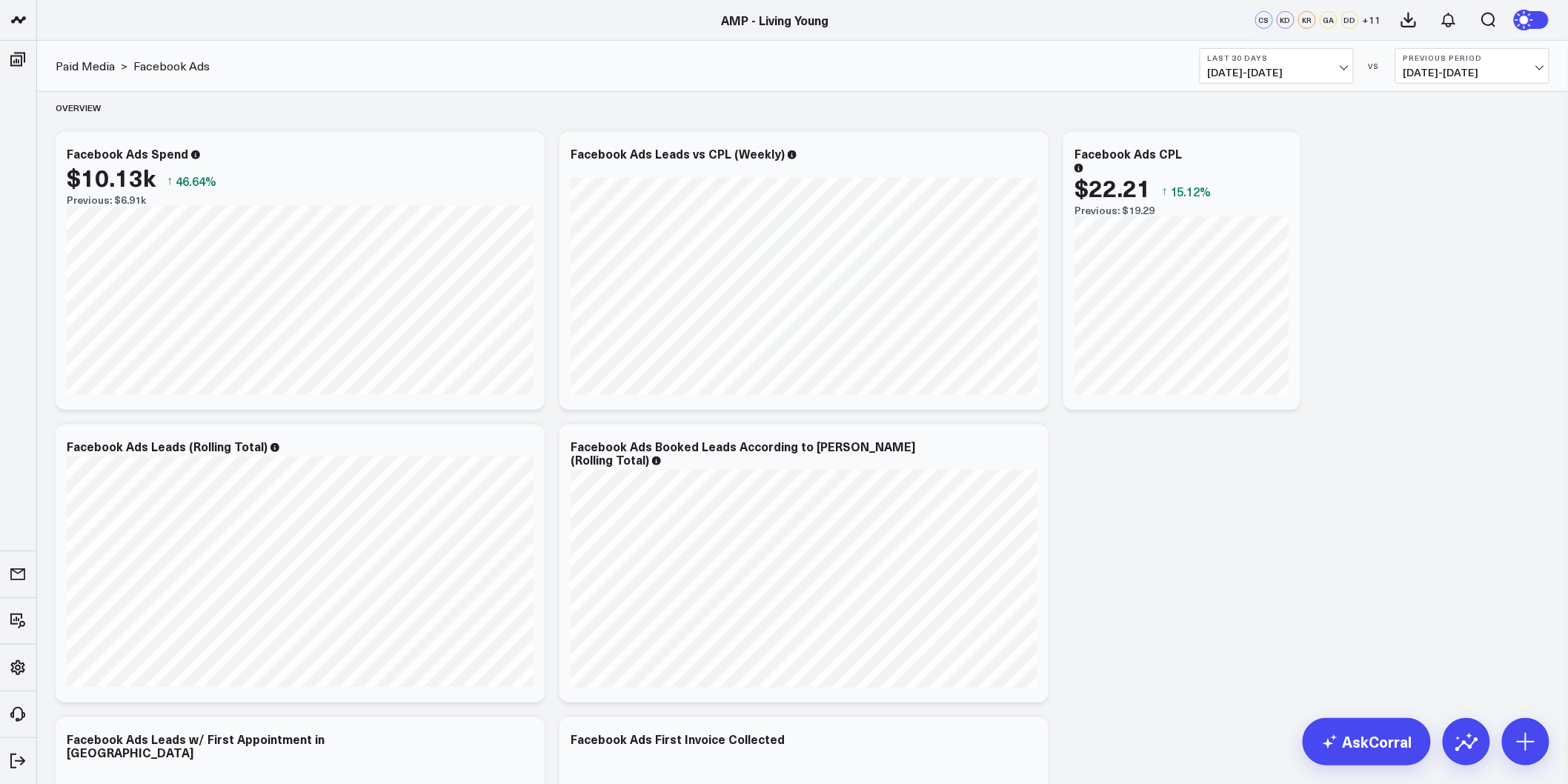
drag, startPoint x: 727, startPoint y: 213, endPoint x: 702, endPoint y: 595, distance: 382.8
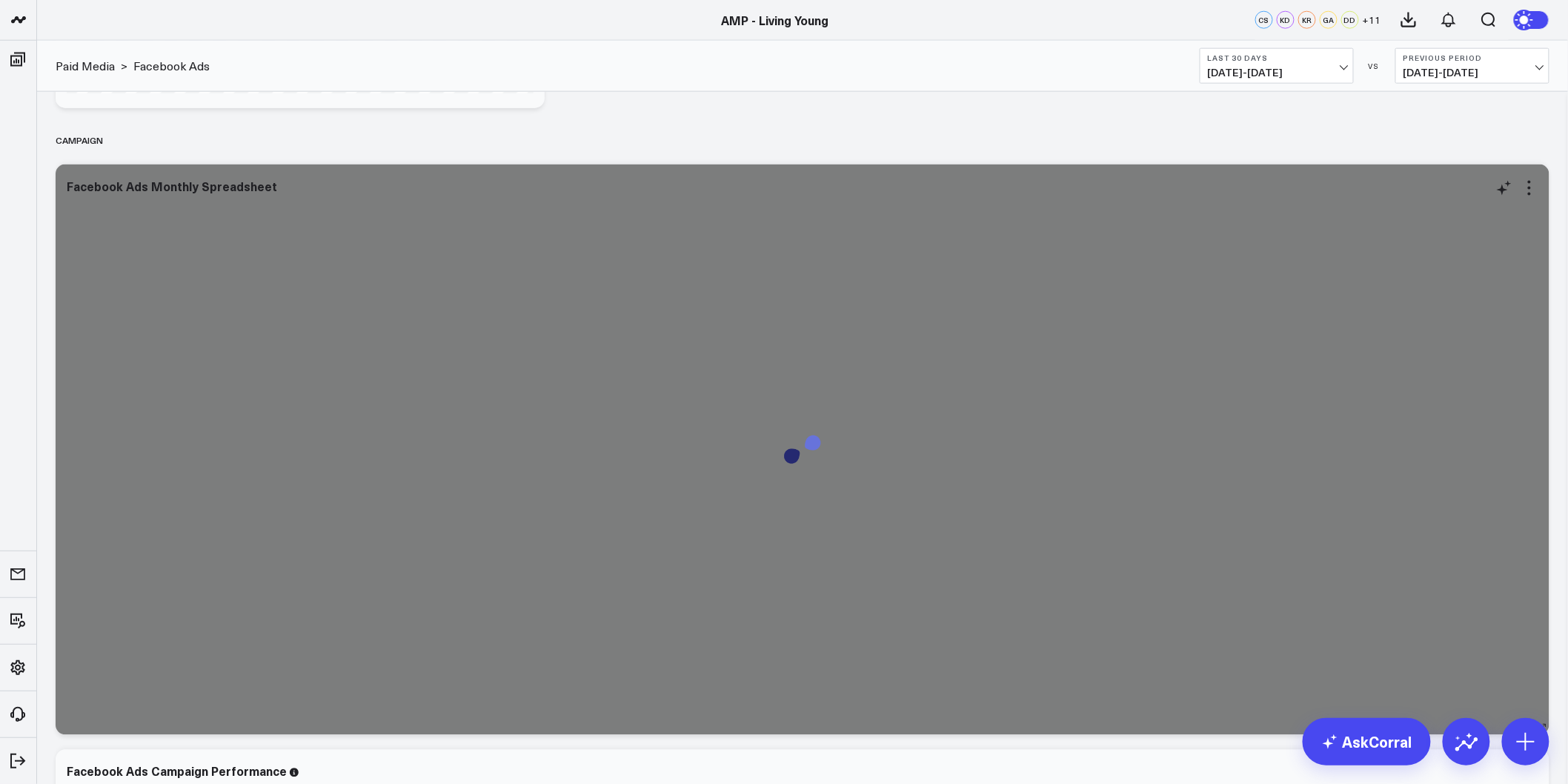
scroll to position [3105, 0]
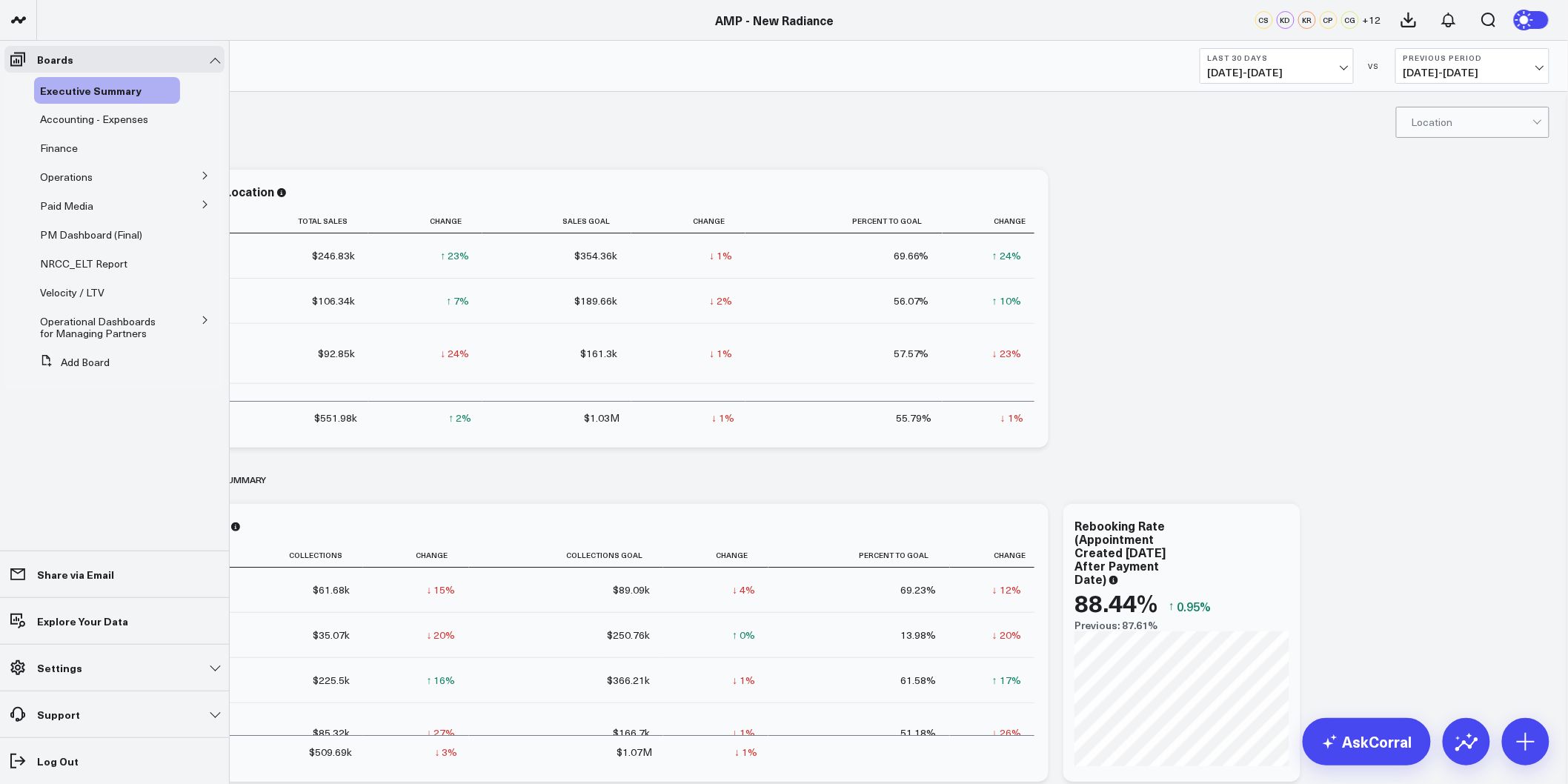
click at [209, 204] on icon at bounding box center [205, 204] width 9 height 9
click at [70, 204] on span "Paid Media" at bounding box center [67, 206] width 53 height 14
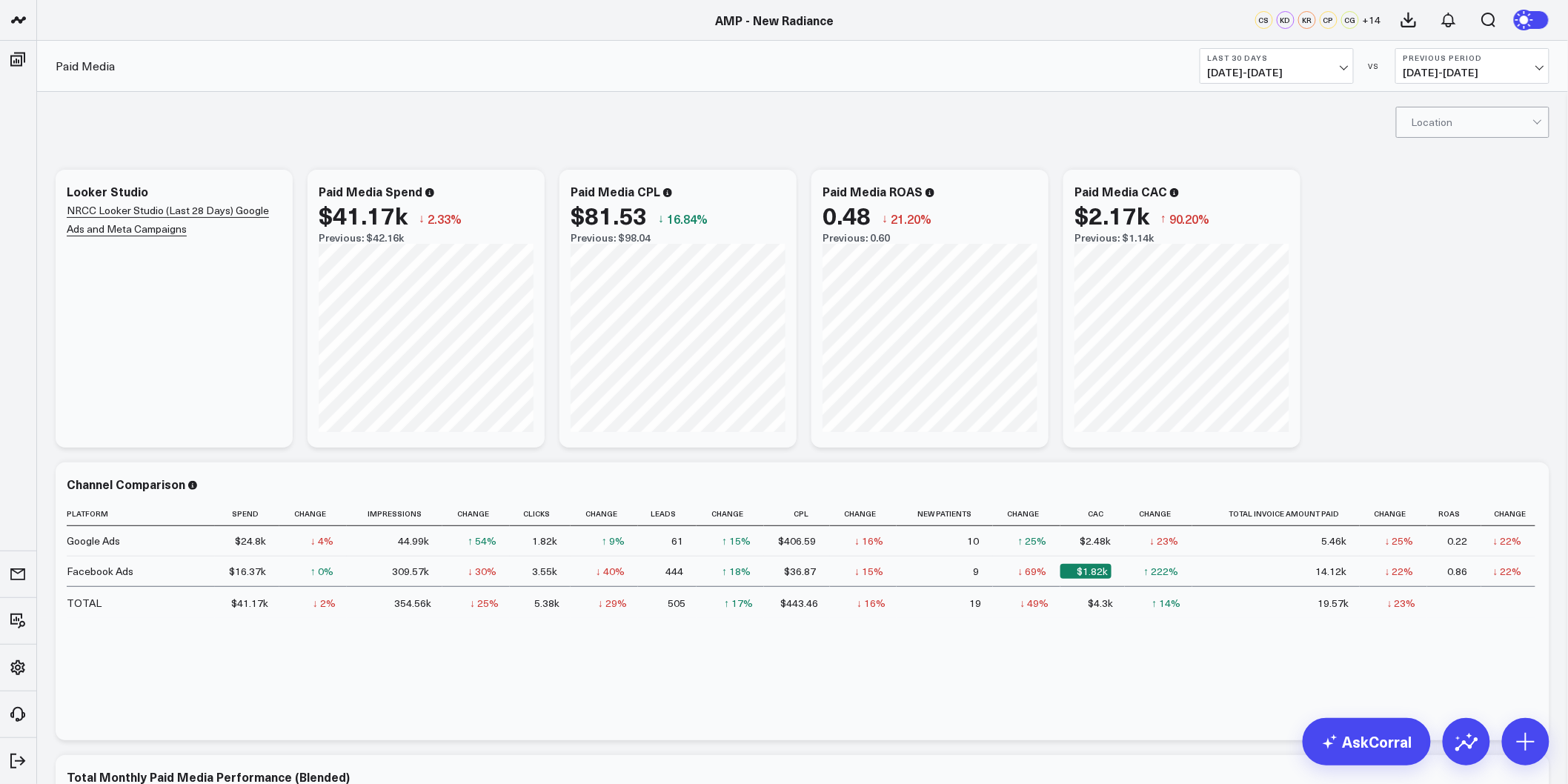
click at [1314, 62] on button "Last 30 Days 07/23/25 - 08/21/25" at bounding box center [1277, 66] width 154 height 36
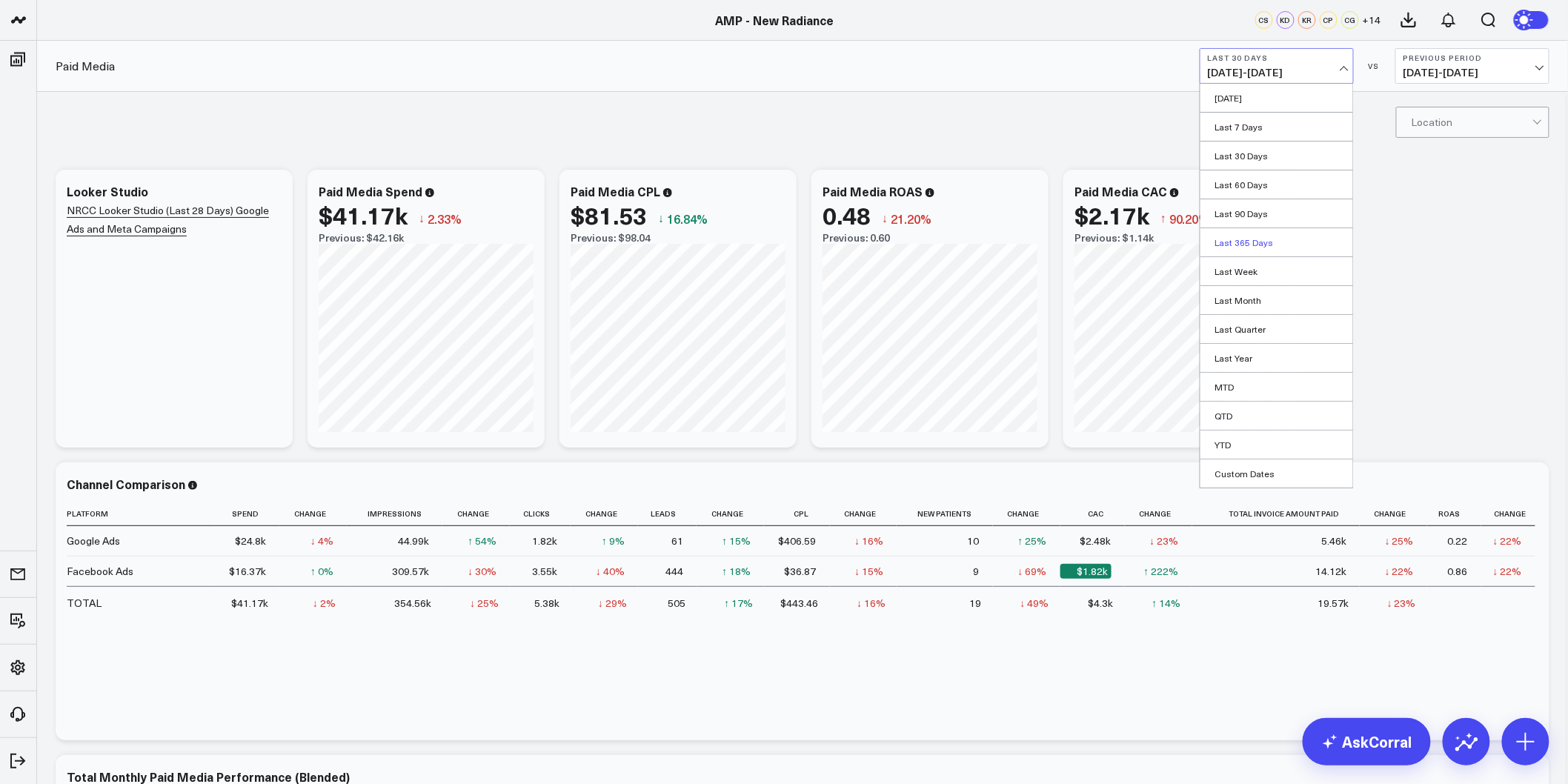
click at [1250, 249] on link "Last 365 Days" at bounding box center [1277, 242] width 152 height 29
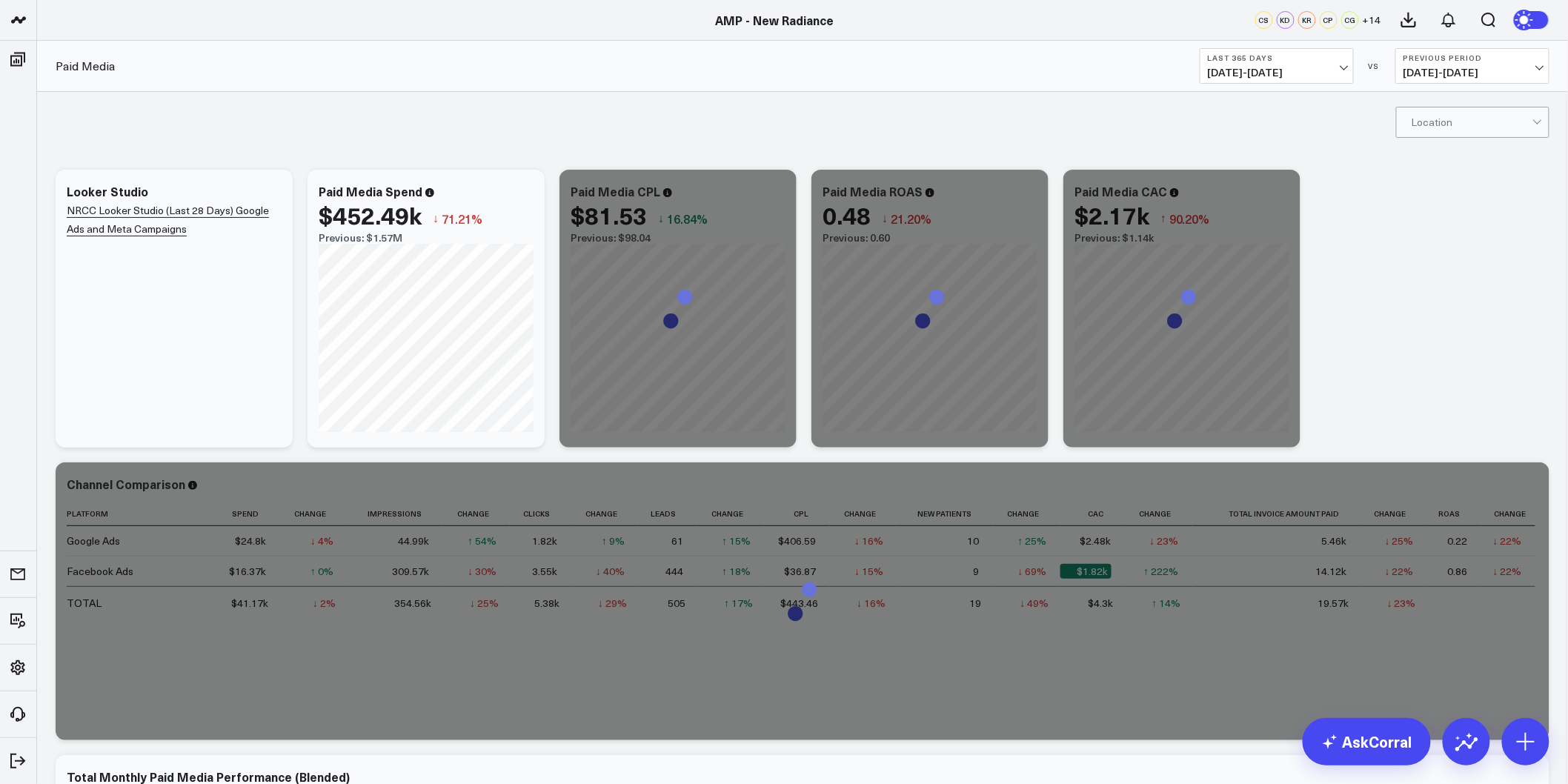
click at [554, 113] on div "Location" at bounding box center [803, 121] width 1531 height 60
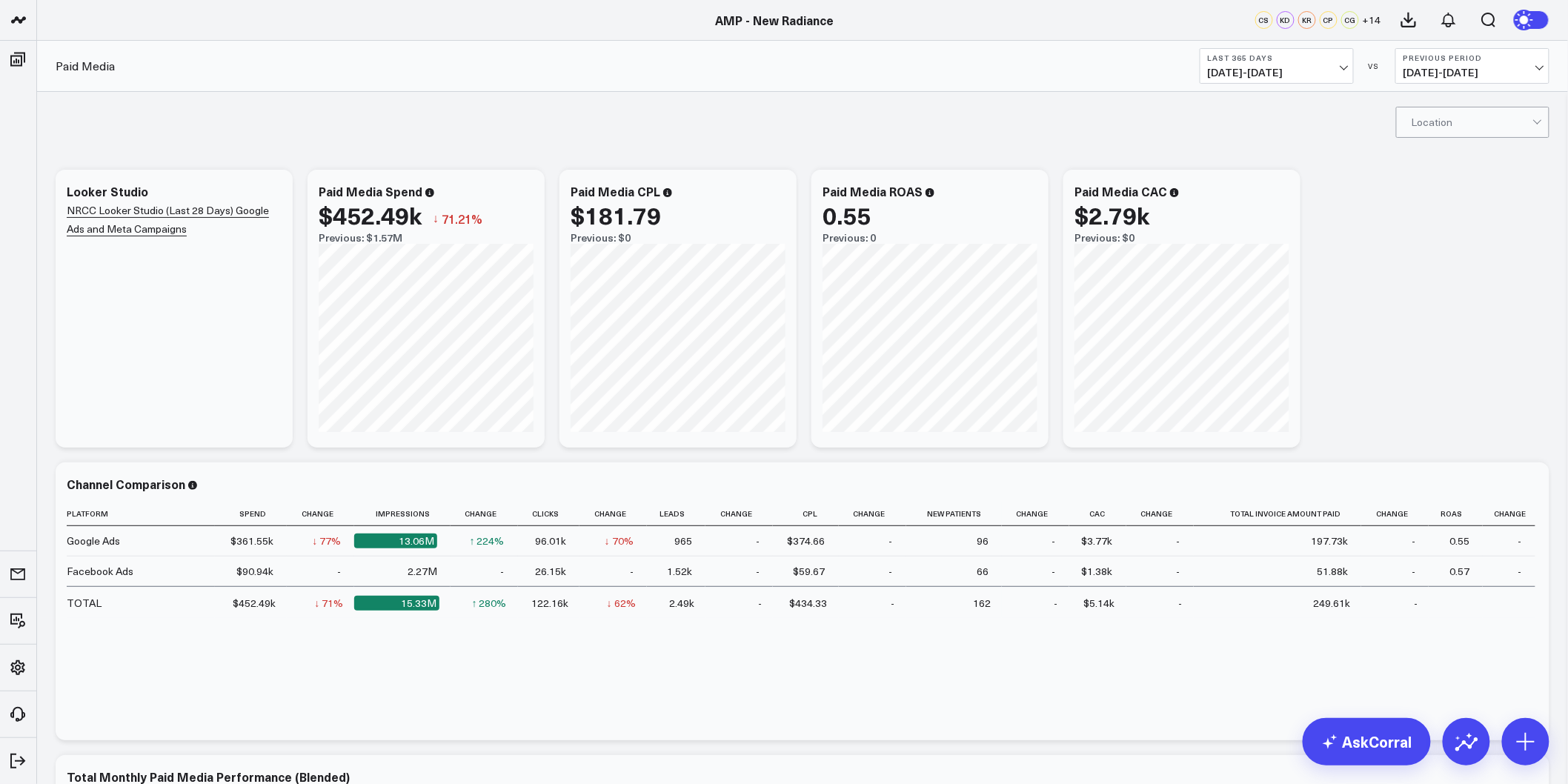
click at [1328, 70] on span "08/22/24 - 08/21/25" at bounding box center [1277, 72] width 138 height 12
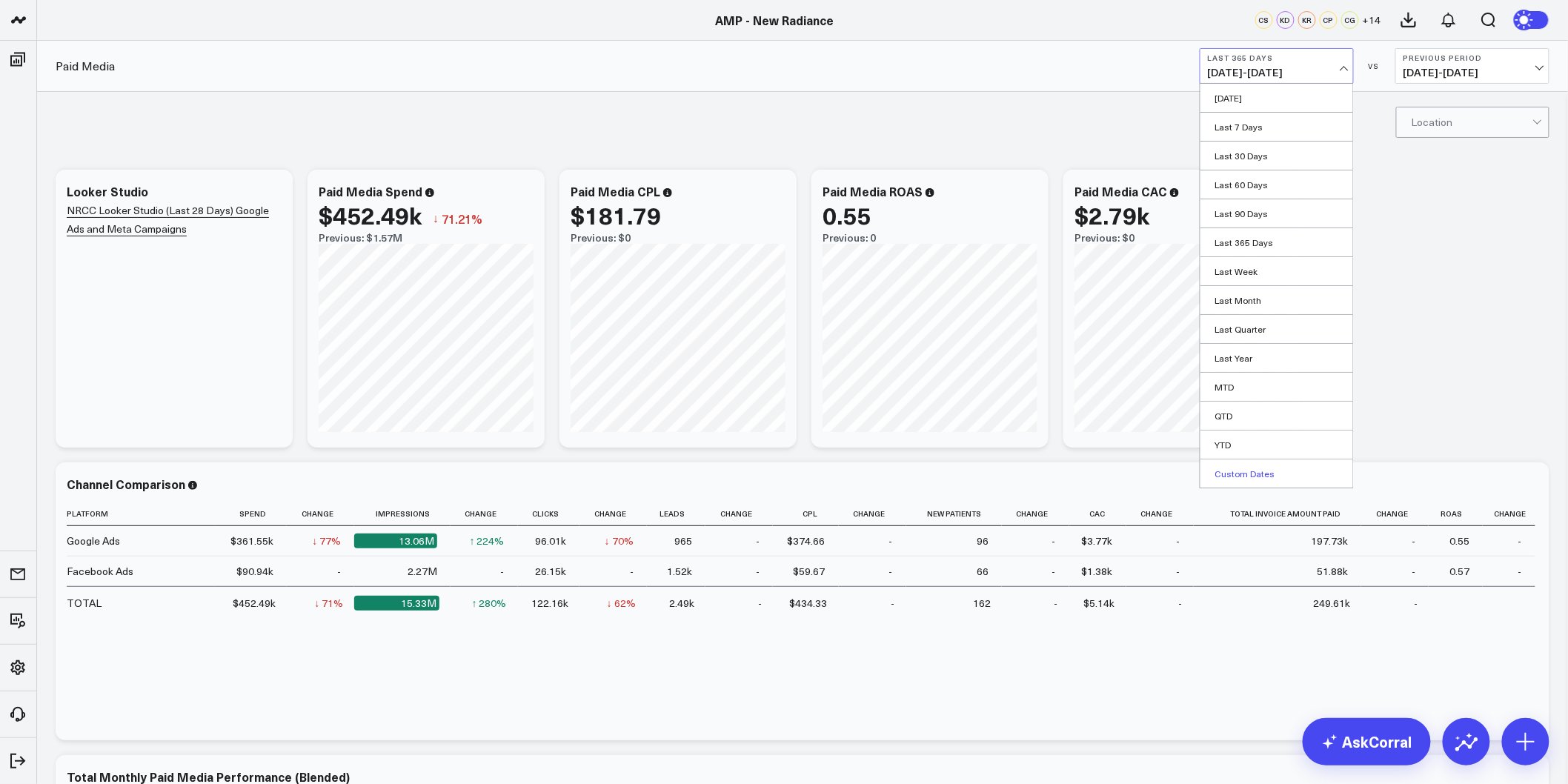
click at [1240, 479] on link "Custom Dates" at bounding box center [1277, 473] width 152 height 29
select select "7"
select select "2025"
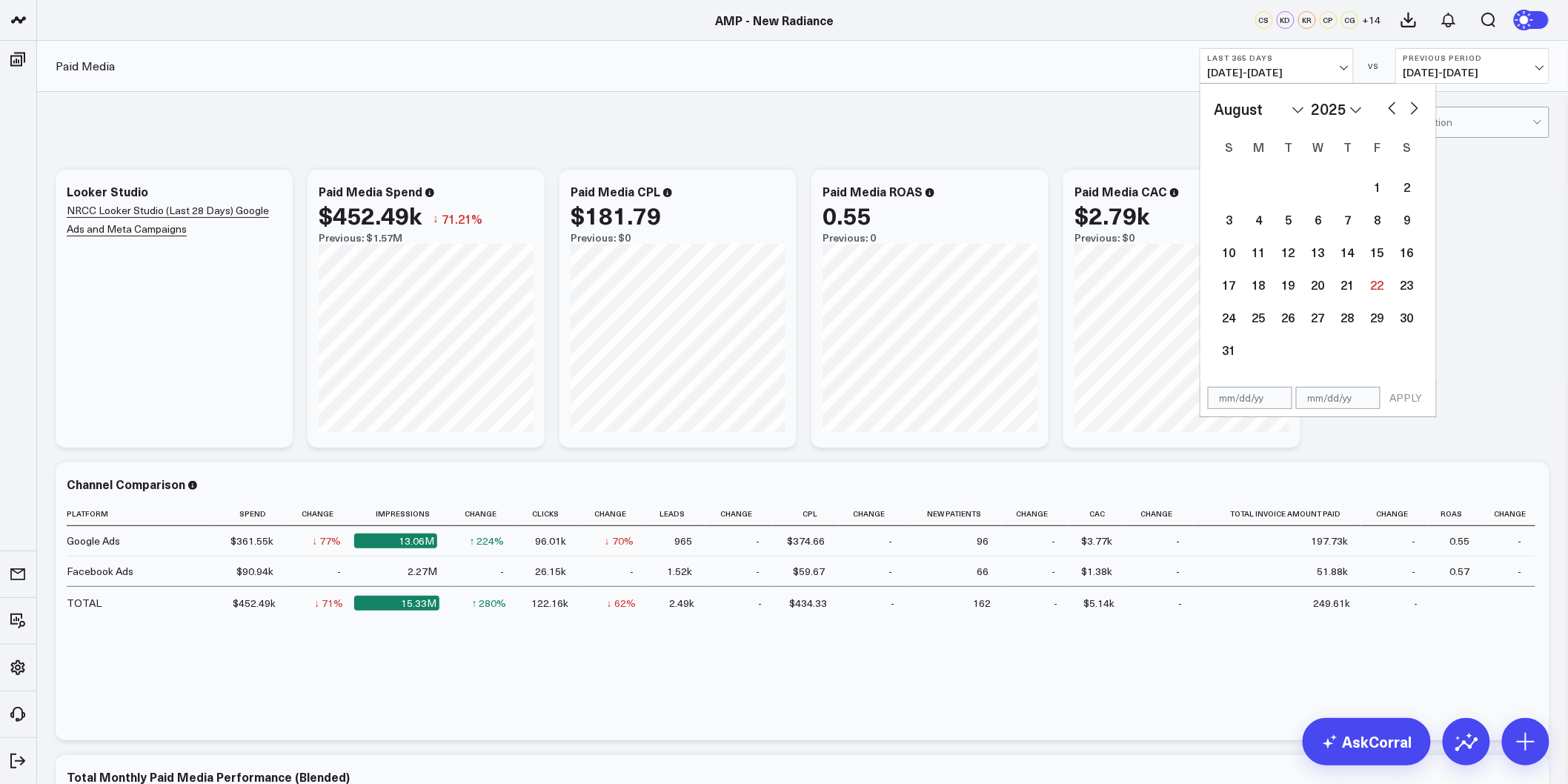
click at [1394, 102] on button "button" at bounding box center [1392, 107] width 15 height 18
select select "4"
select select "2025"
click at [1394, 102] on button "button" at bounding box center [1392, 107] width 15 height 18
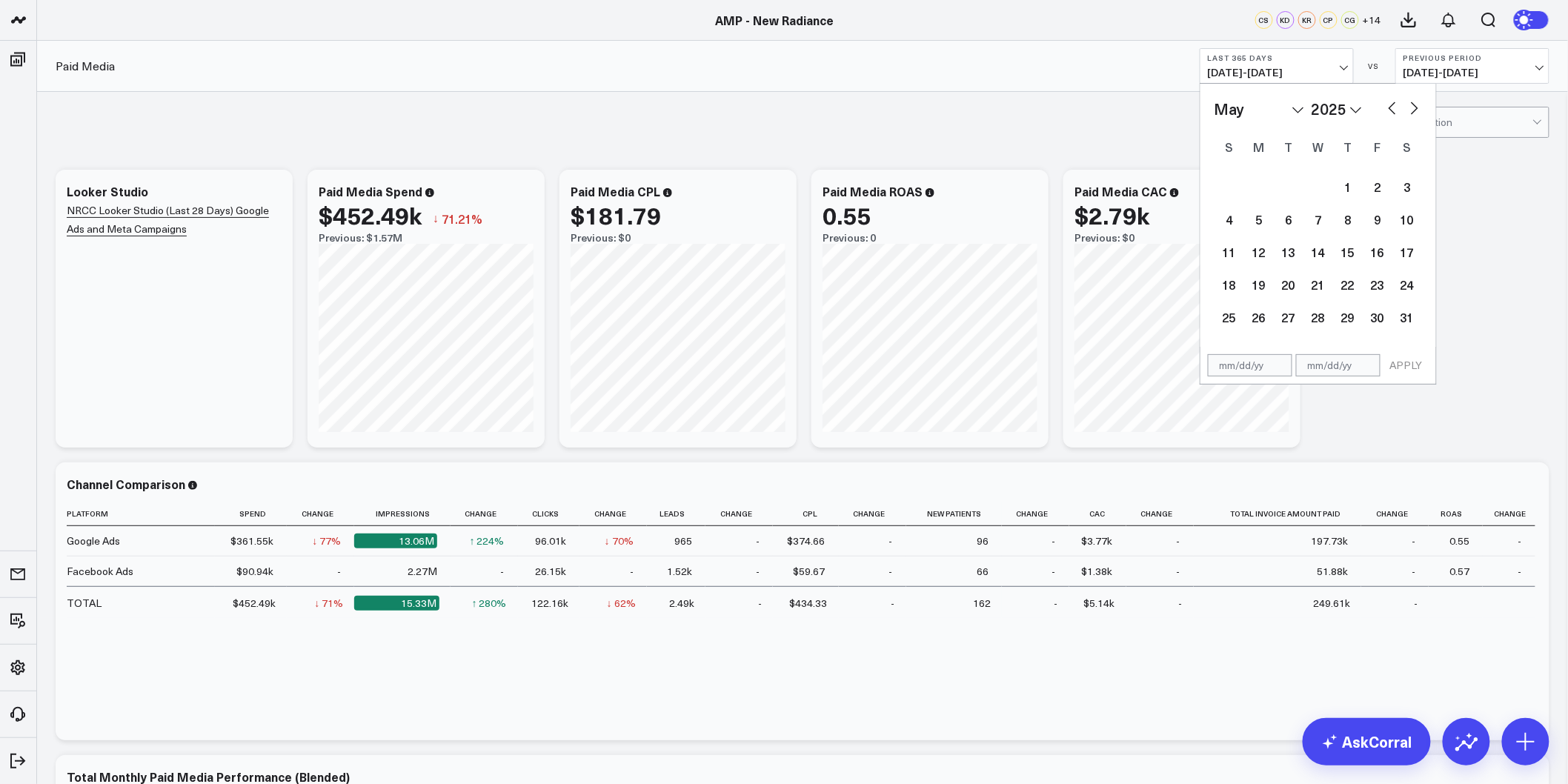
select select "3"
select select "2025"
click at [1394, 102] on button "button" at bounding box center [1392, 107] width 15 height 18
select select "2"
select select "2025"
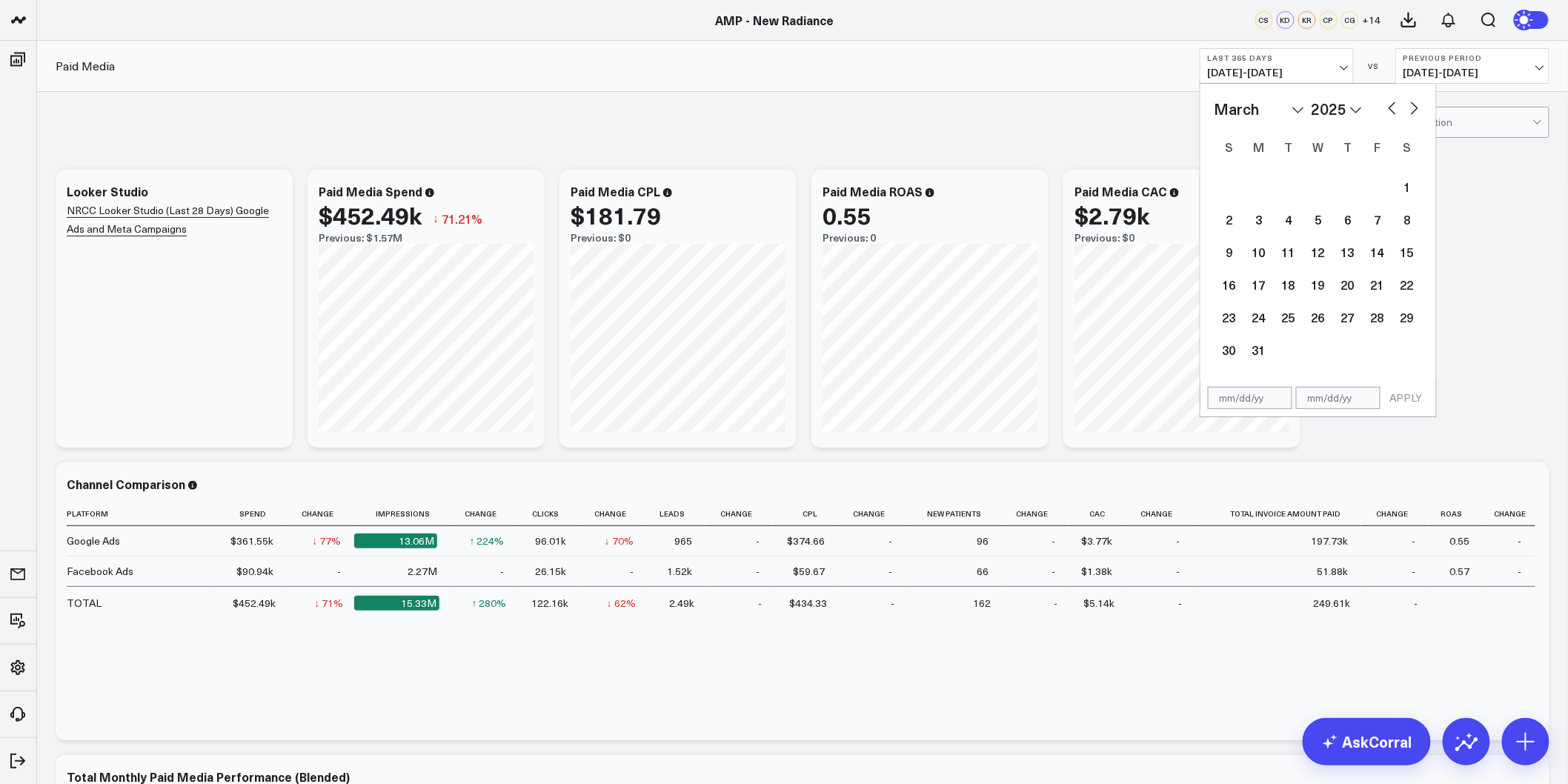
click at [1394, 102] on button "button" at bounding box center [1392, 107] width 15 height 18
select select "2025"
click at [1322, 189] on div "1" at bounding box center [1318, 186] width 29 height 29
type input "01/01/25"
select select "2025"
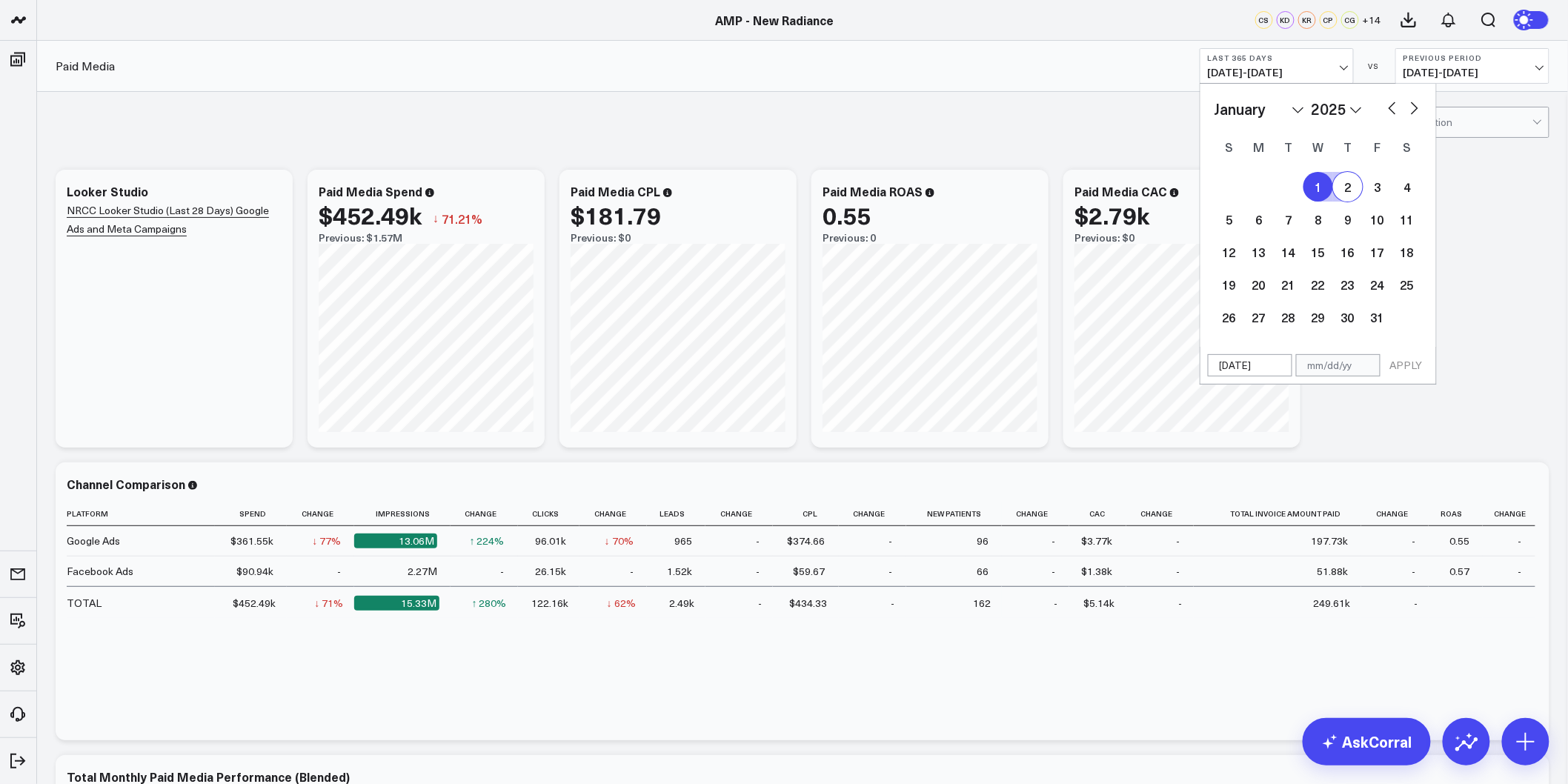
click at [1416, 103] on button "button" at bounding box center [1415, 107] width 15 height 18
select select "1"
select select "2025"
click at [1416, 103] on button "button" at bounding box center [1415, 107] width 15 height 18
select select "2"
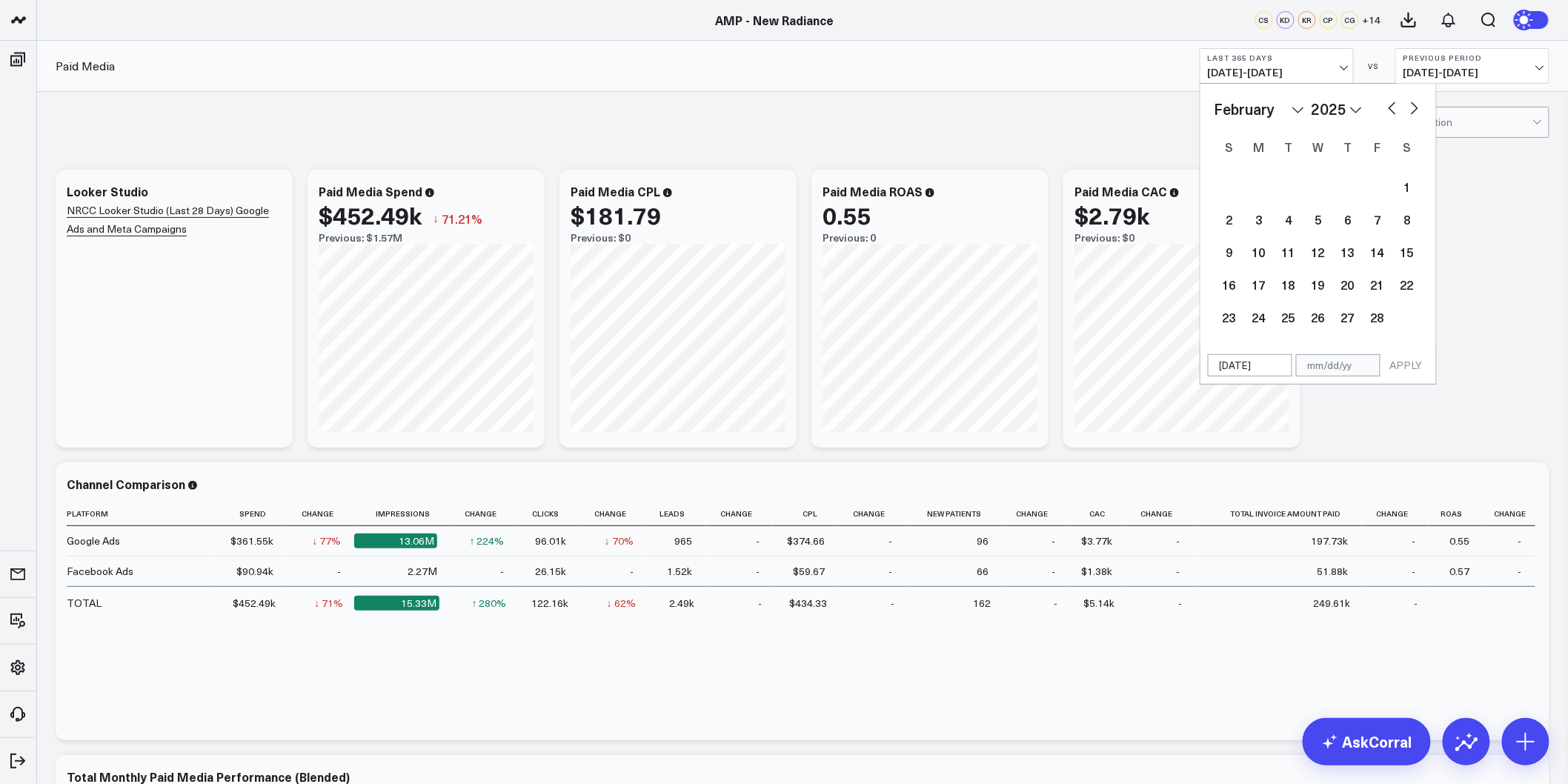
select select "2025"
click at [1416, 103] on button "button" at bounding box center [1415, 107] width 15 height 18
select select "3"
select select "2025"
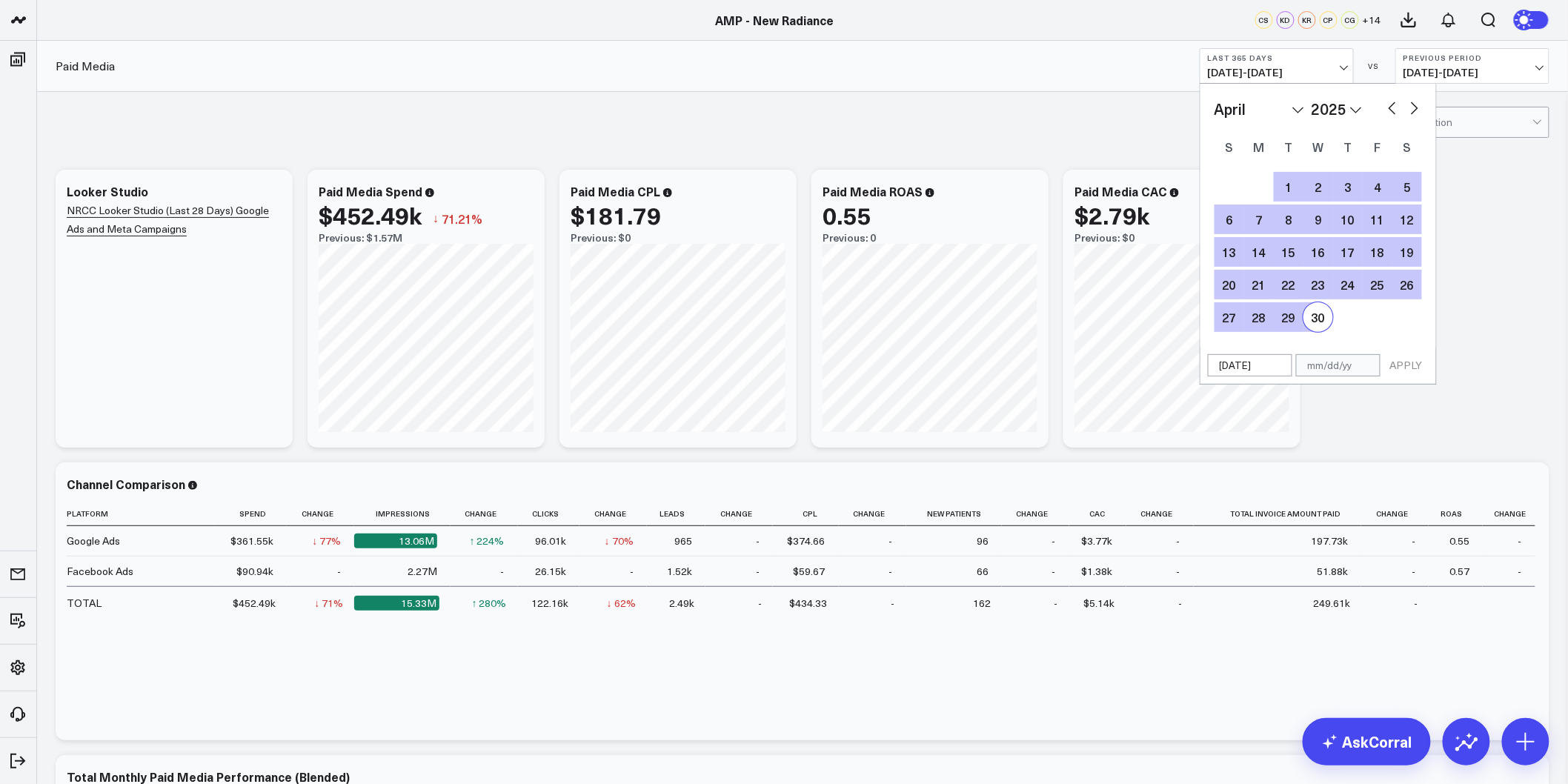
click at [1313, 319] on div "30" at bounding box center [1318, 316] width 29 height 29
type input "04/30/25"
select select "3"
select select "2025"
click at [1402, 365] on button "APPLY" at bounding box center [1407, 364] width 45 height 22
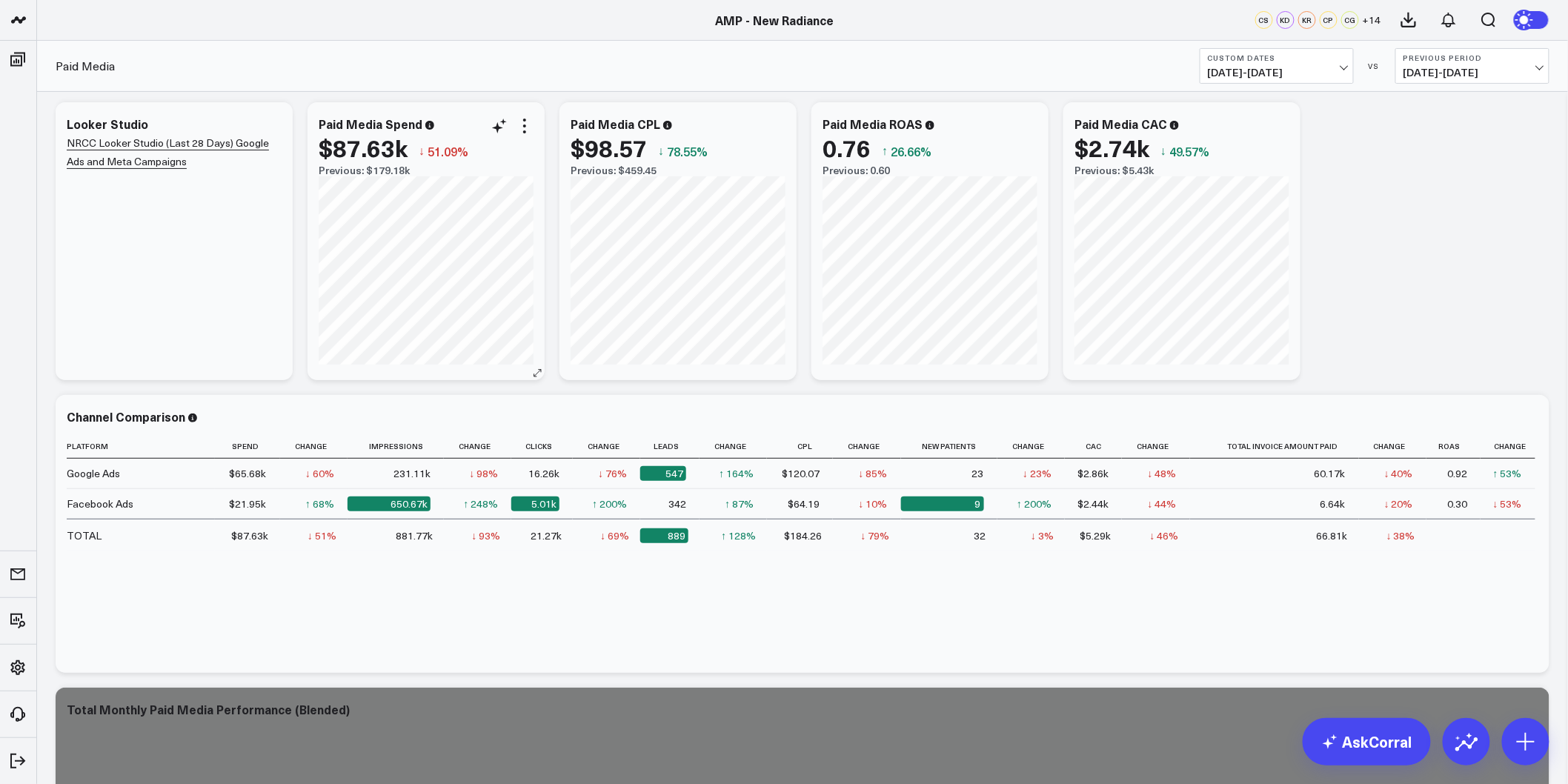
scroll to position [82, 0]
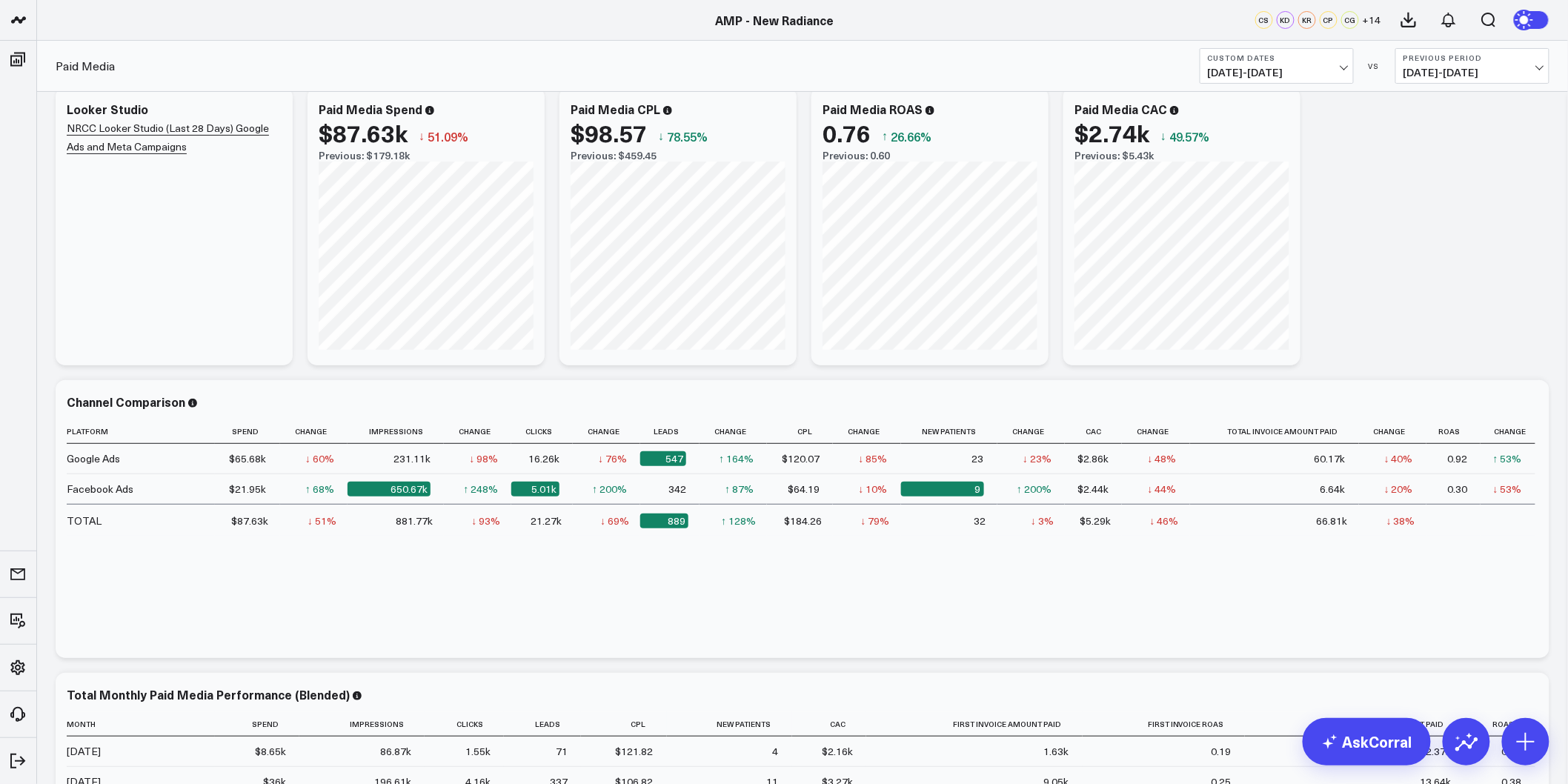
click at [1312, 68] on span "01/01/25 - 04/30/25" at bounding box center [1277, 72] width 138 height 12
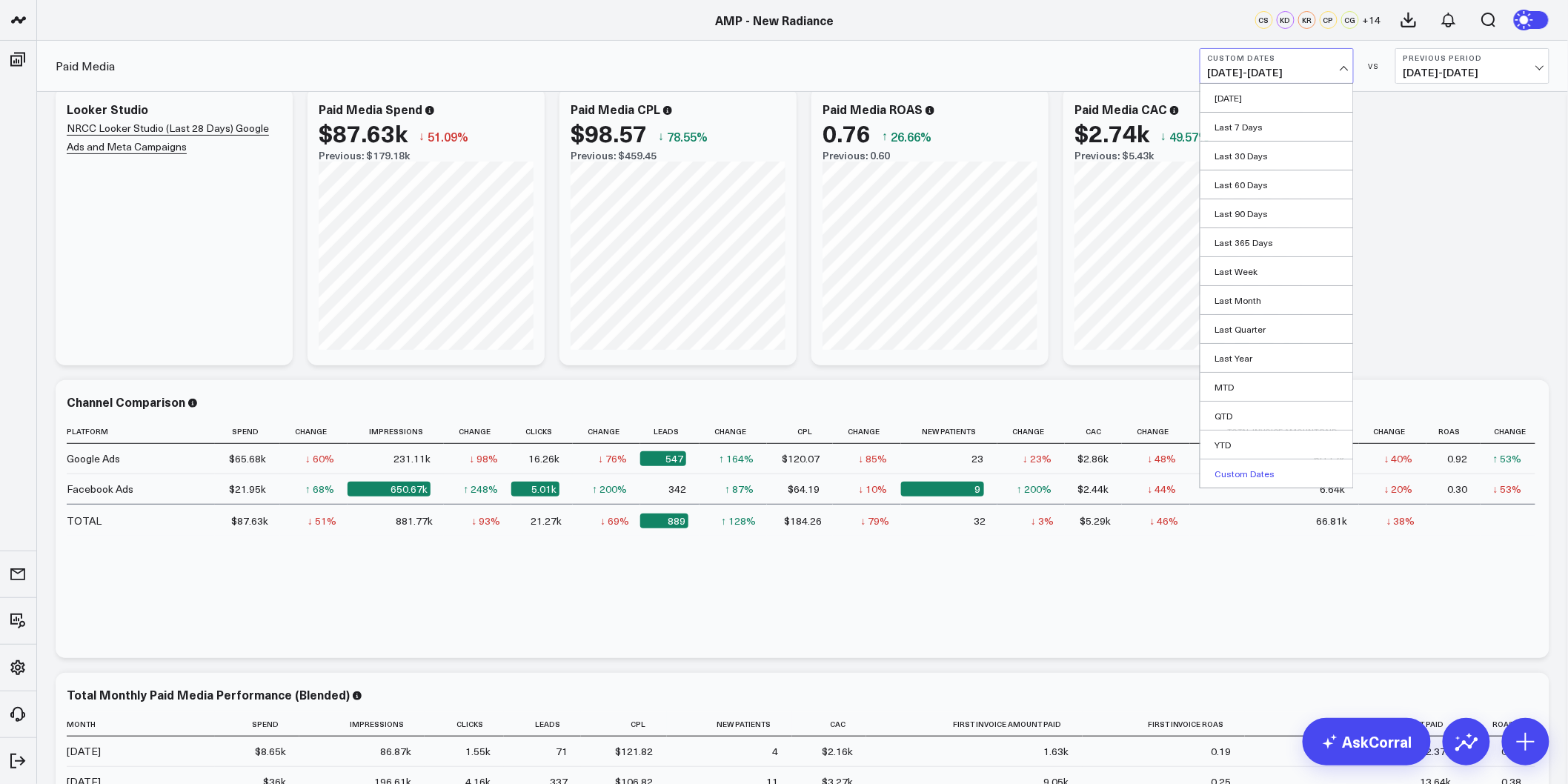
click at [1260, 475] on link "Custom Dates" at bounding box center [1277, 473] width 152 height 29
select select "7"
select select "2025"
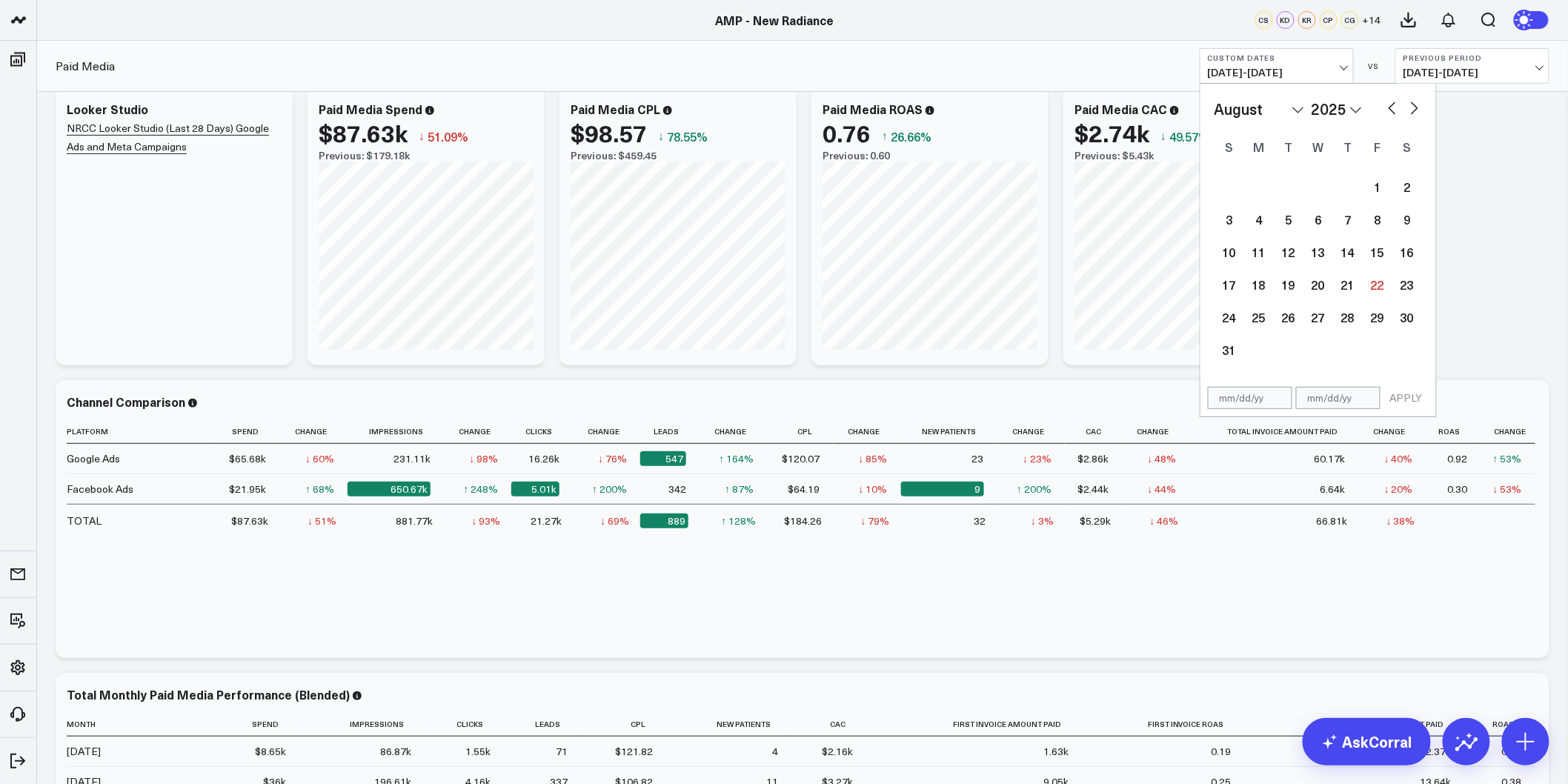
click at [1394, 113] on button "button" at bounding box center [1392, 107] width 15 height 18
select select "5"
select select "2025"
click at [1394, 113] on button "button" at bounding box center [1392, 107] width 15 height 18
select select "4"
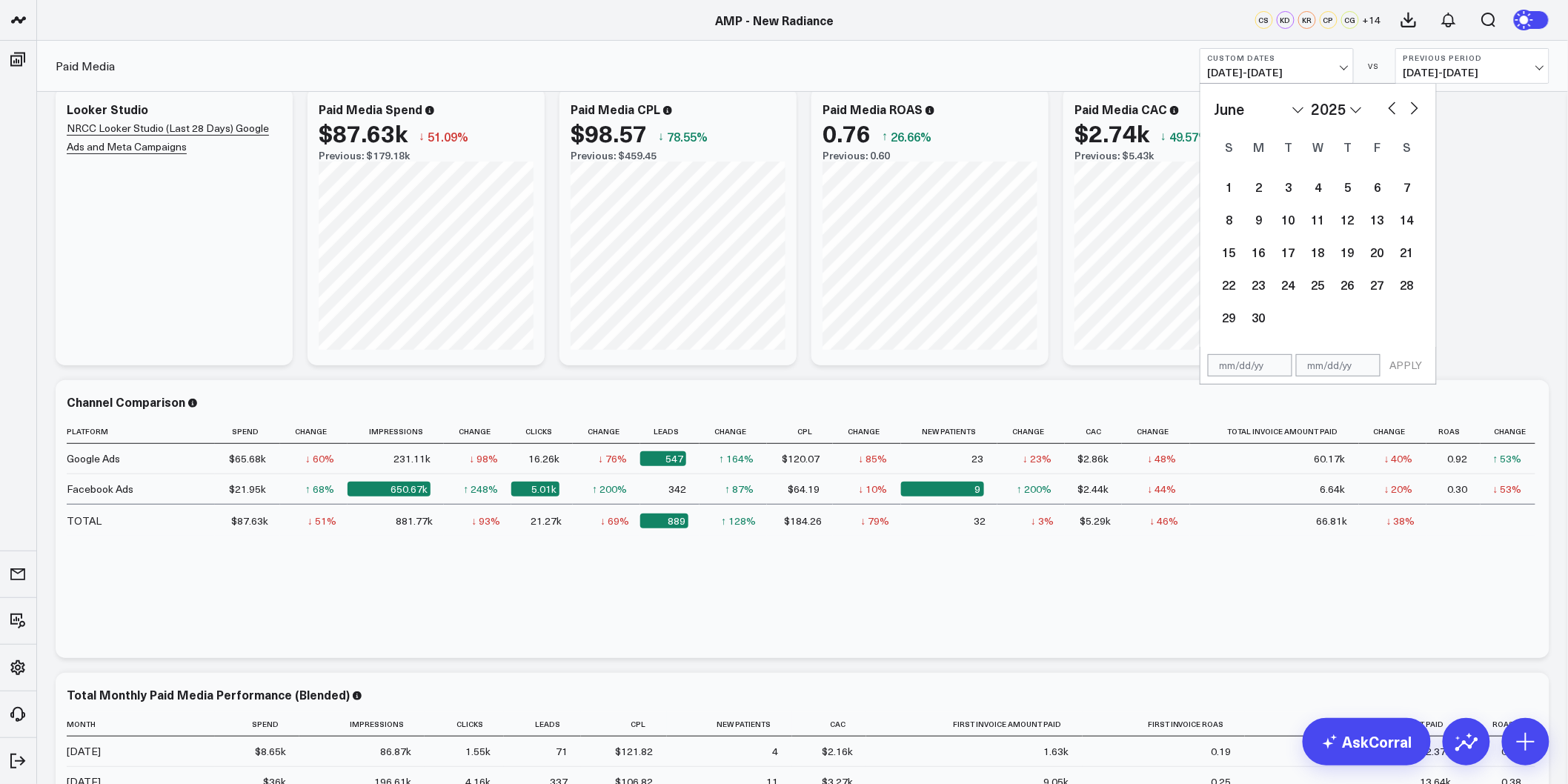
select select "2025"
click at [1345, 185] on div "1" at bounding box center [1348, 186] width 29 height 29
type input "05/01/25"
select select "4"
select select "2025"
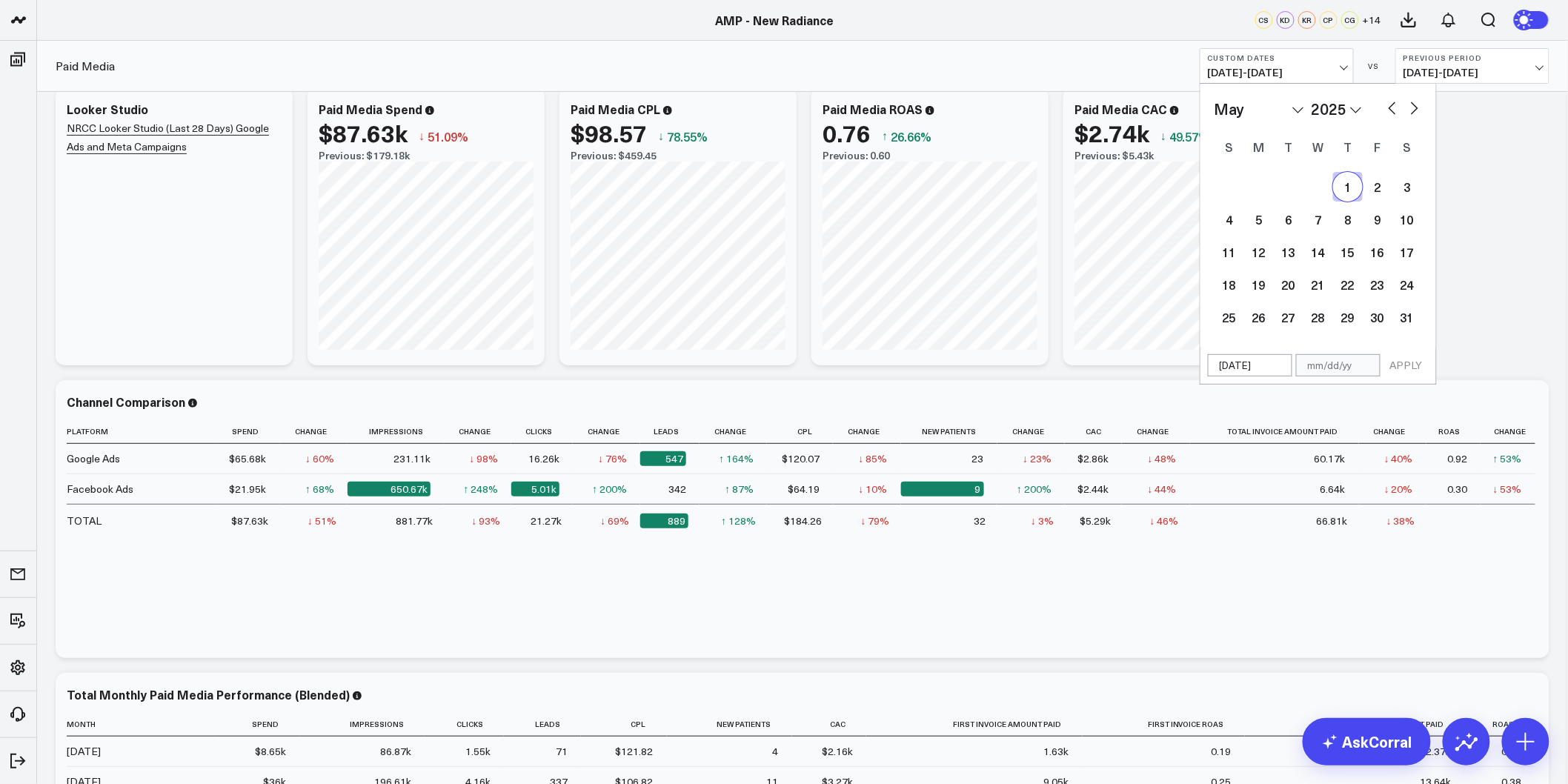
click at [1411, 109] on button "button" at bounding box center [1415, 107] width 15 height 18
select select "5"
select select "2025"
click at [1411, 109] on button "button" at bounding box center [1415, 107] width 15 height 18
select select "6"
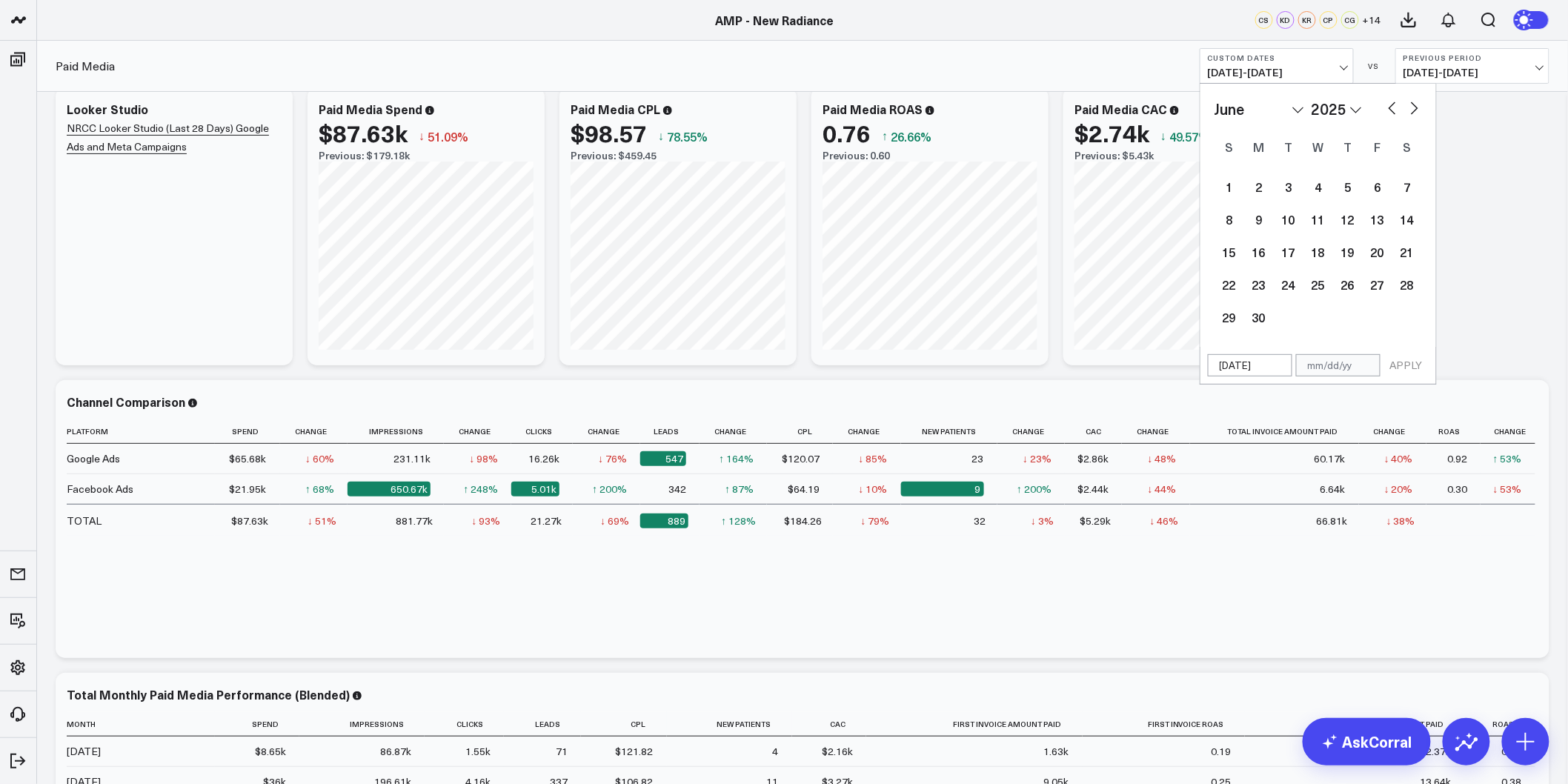
select select "2025"
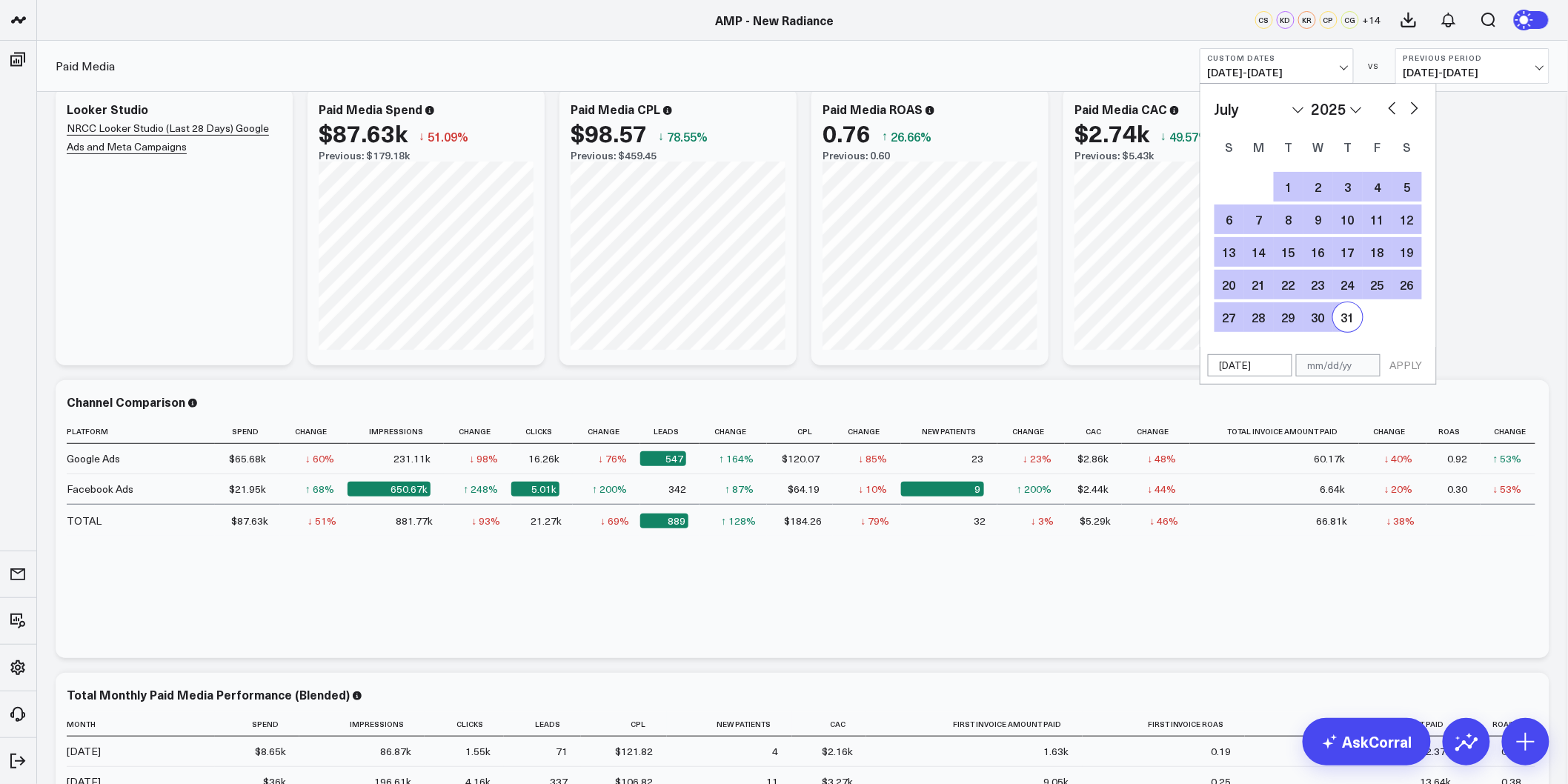
click at [1346, 316] on div "31" at bounding box center [1348, 316] width 29 height 29
type input "[DATE]"
select select "6"
select select "2025"
click at [1404, 359] on button "APPLY" at bounding box center [1407, 364] width 45 height 22
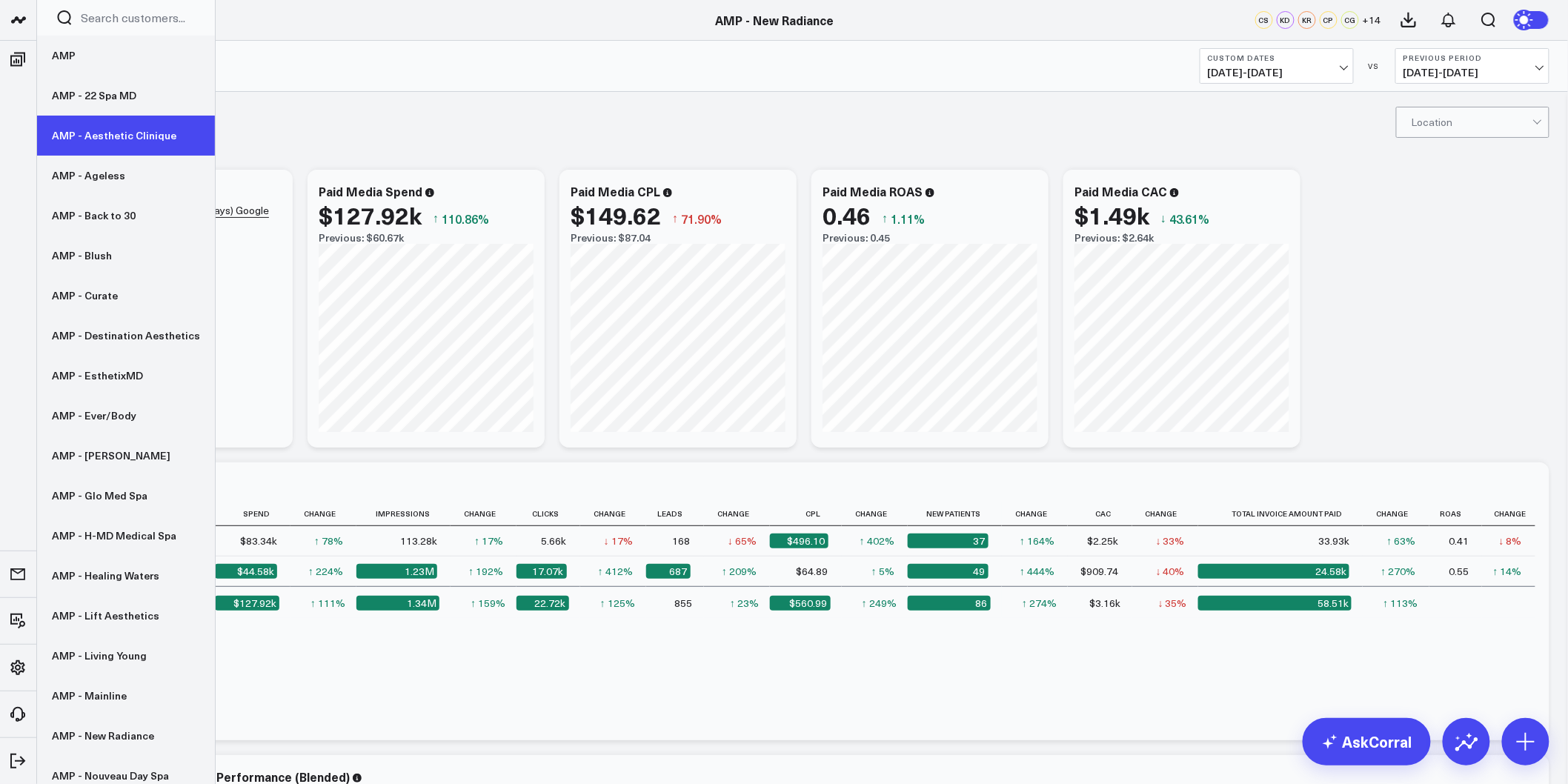
click at [90, 143] on link "AMP - Aesthetic Clinique" at bounding box center [127, 135] width 178 height 40
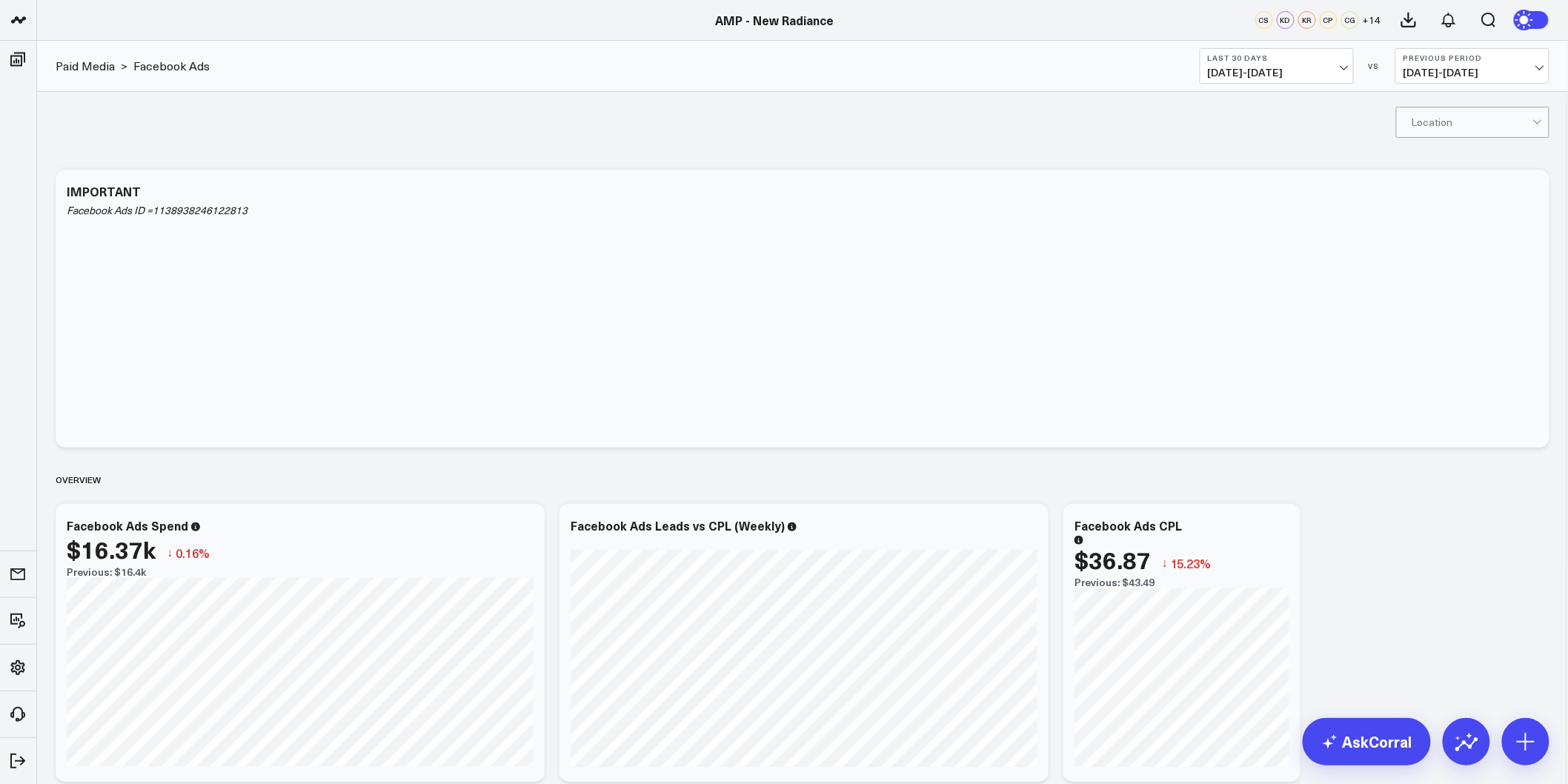
click at [1299, 78] on span "[DATE] - [DATE]" at bounding box center [1277, 72] width 138 height 12
click at [833, 130] on div "Location" at bounding box center [803, 121] width 1531 height 60
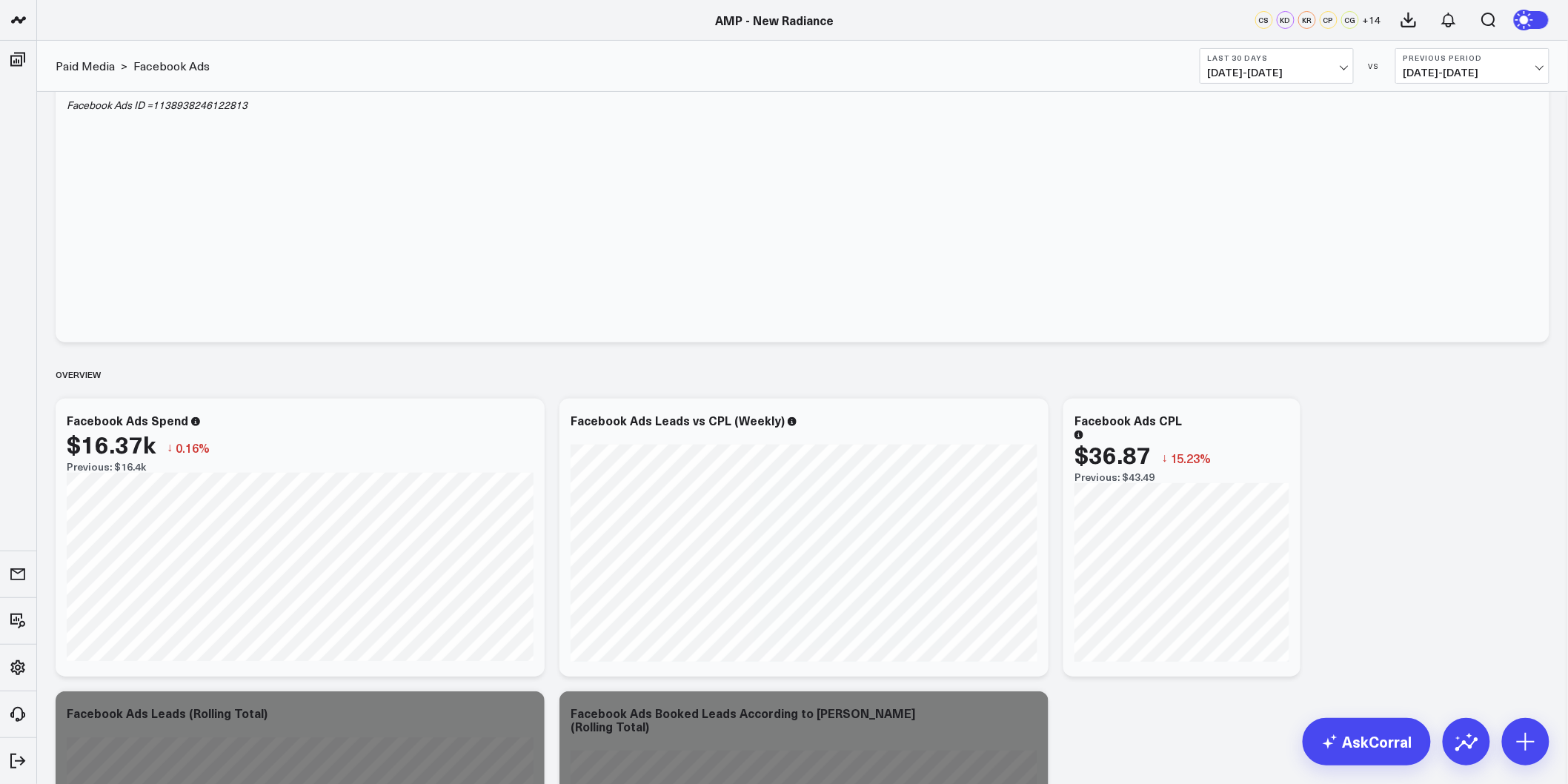
drag, startPoint x: 788, startPoint y: 143, endPoint x: 759, endPoint y: 437, distance: 295.4
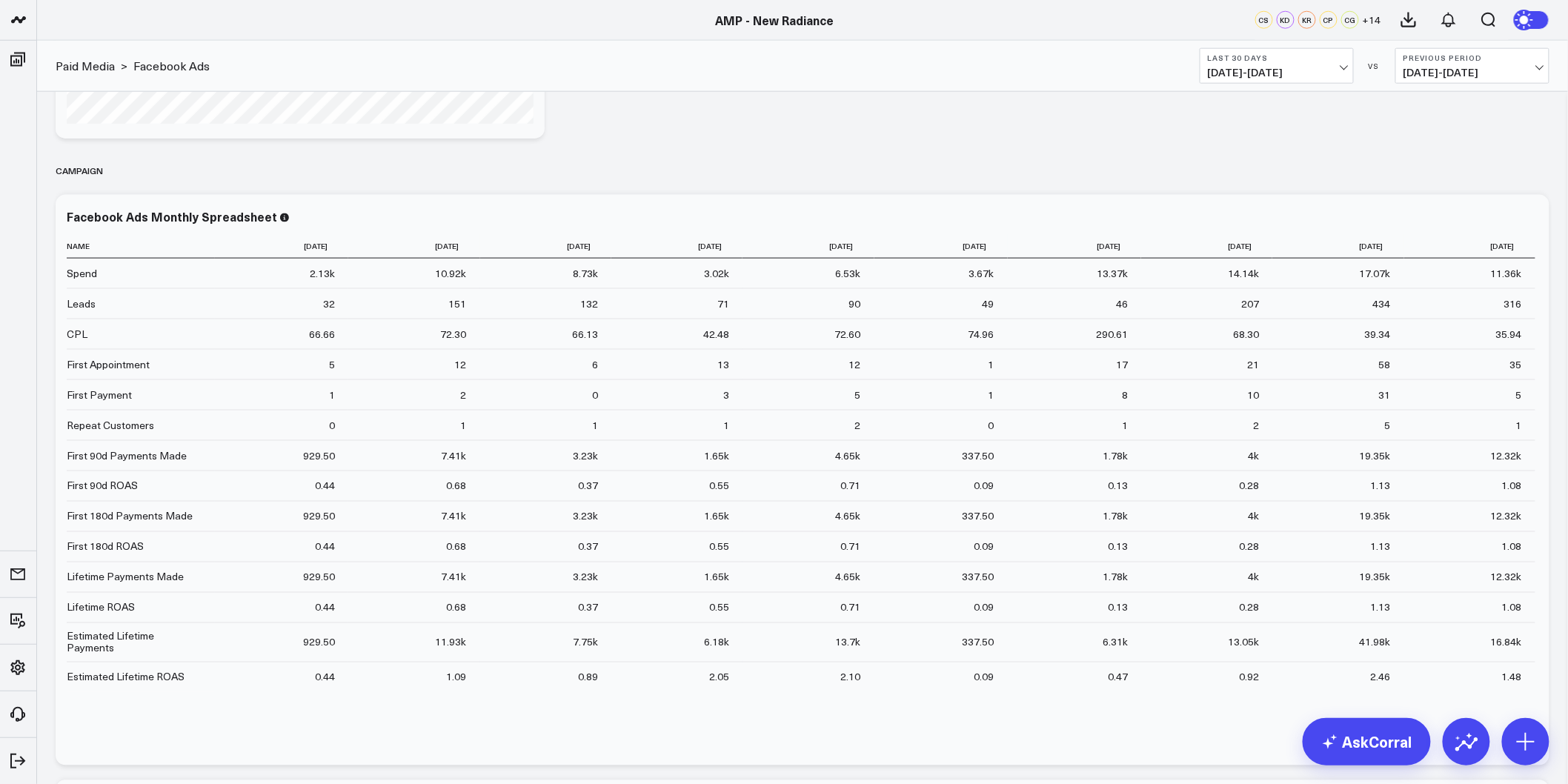
scroll to position [3105, 0]
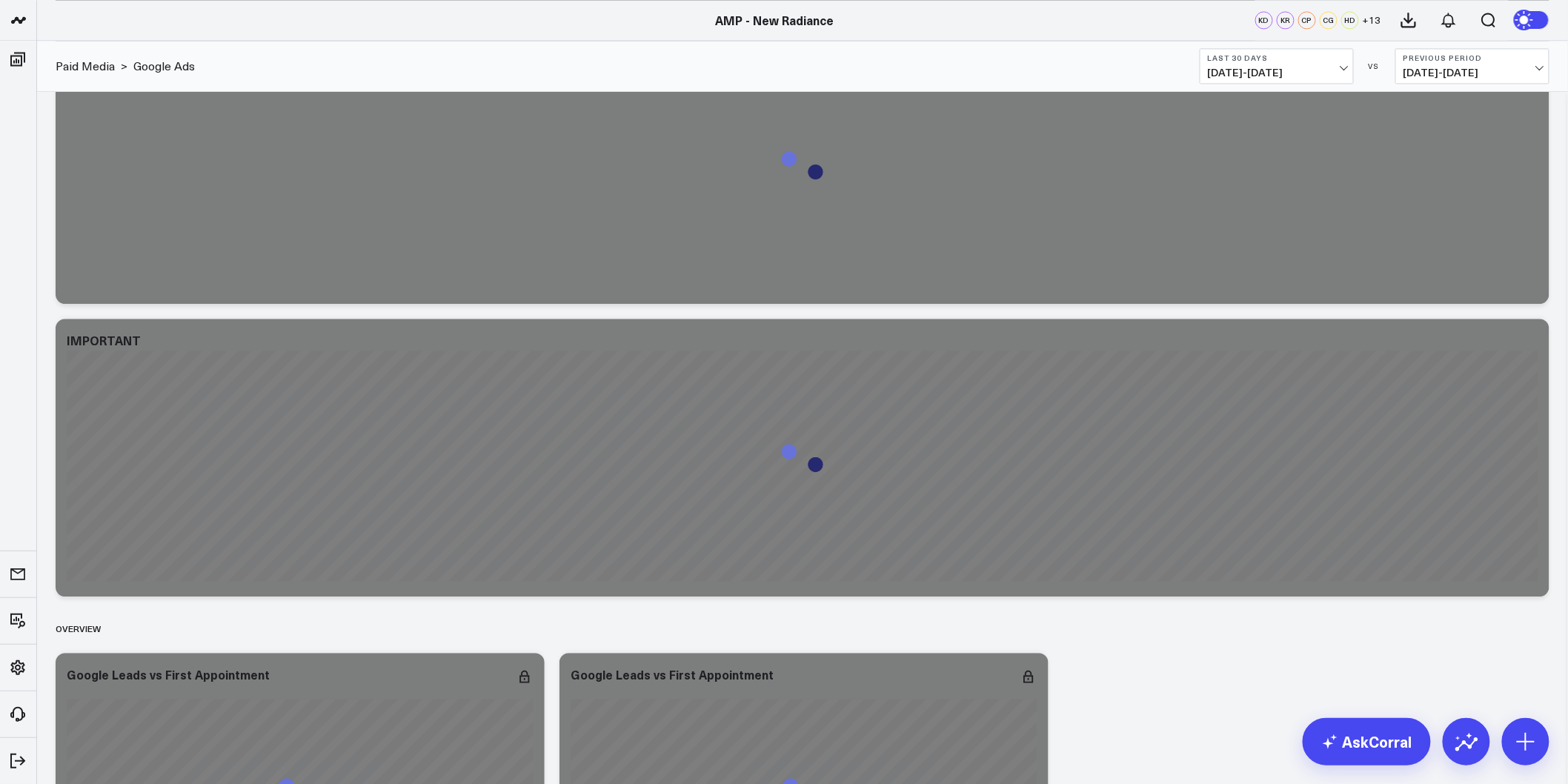
drag, startPoint x: 690, startPoint y: 205, endPoint x: 639, endPoint y: 599, distance: 397.3
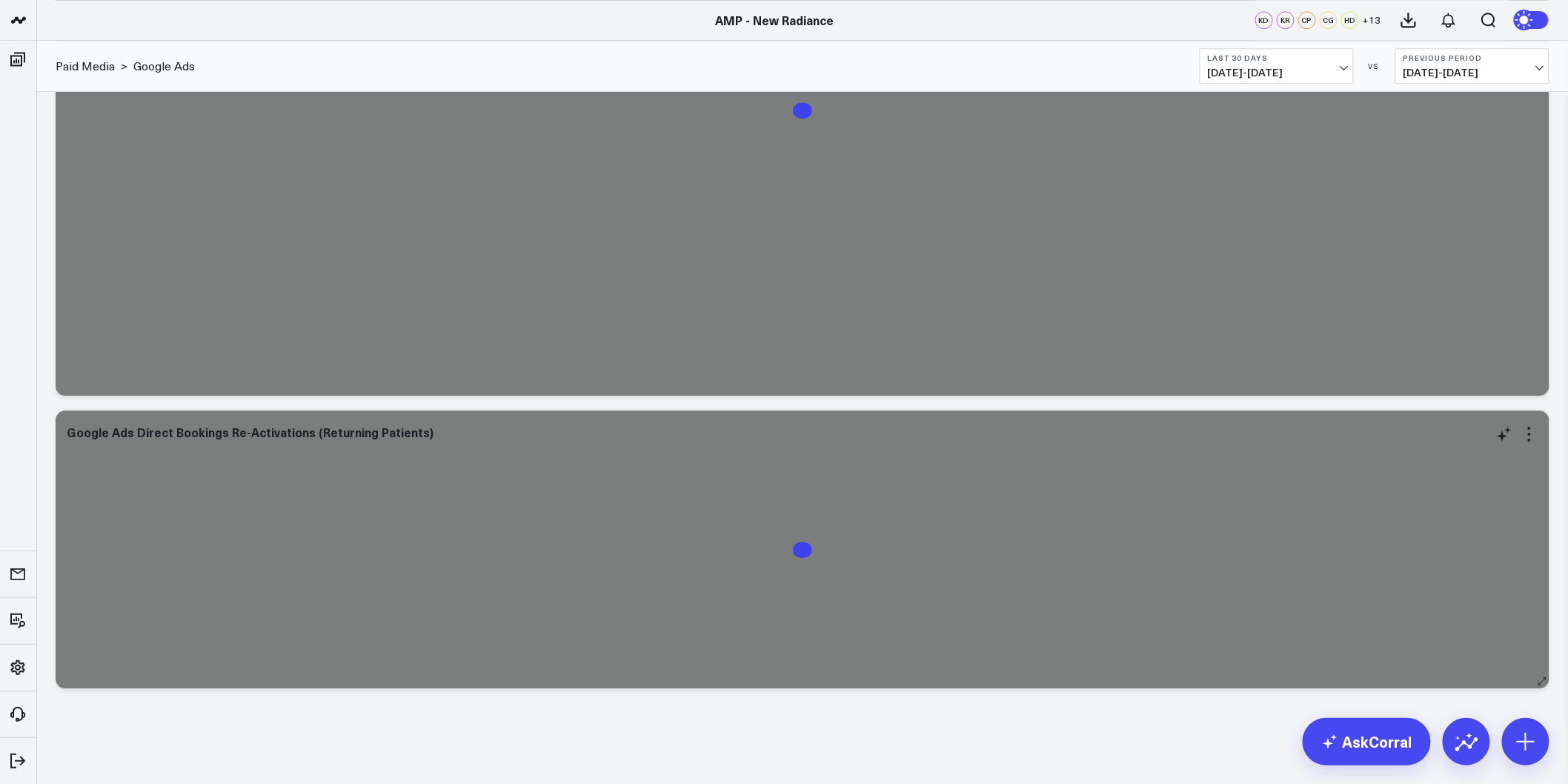
scroll to position [6074, 0]
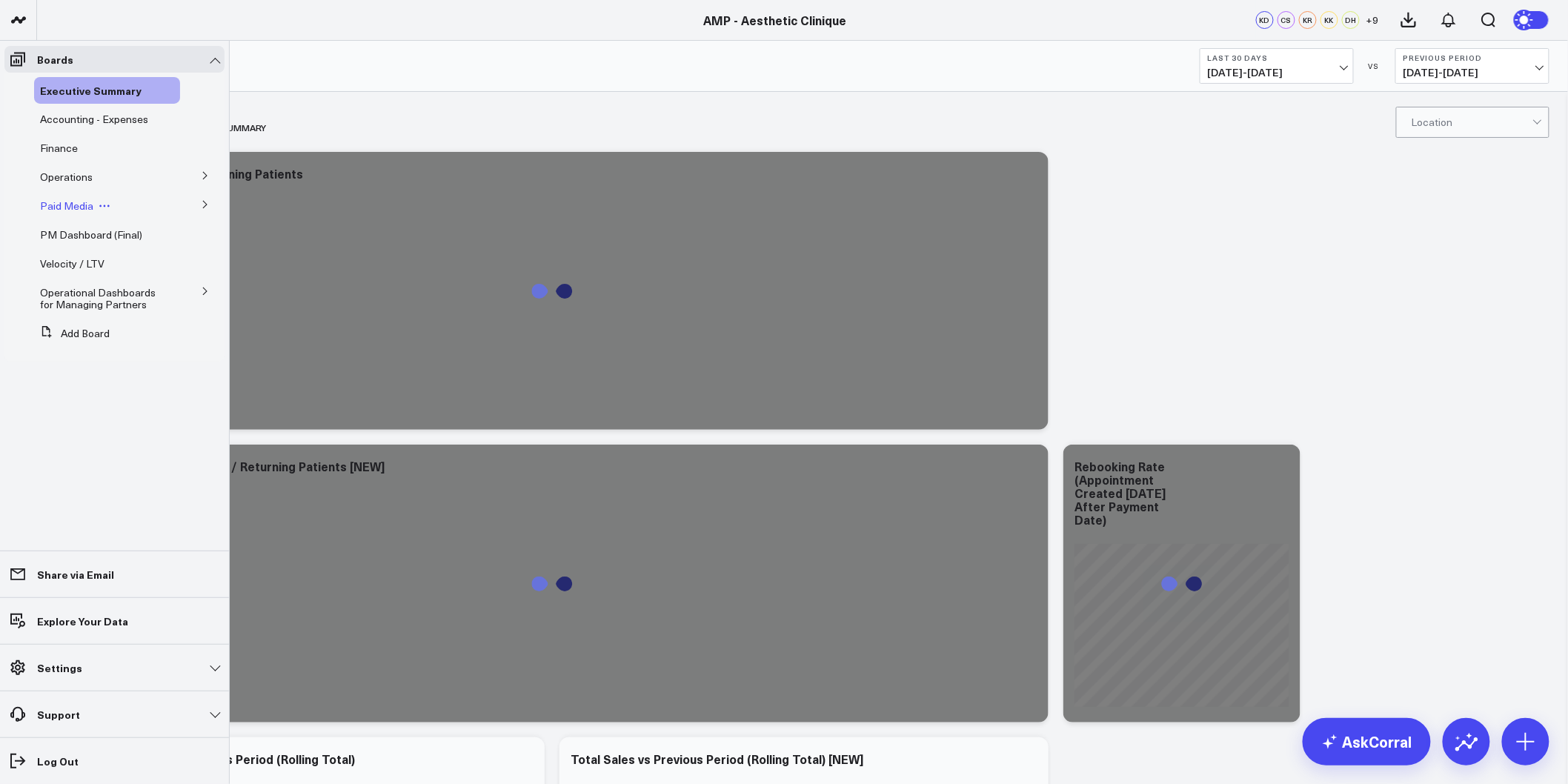
click at [62, 201] on span "Paid Media" at bounding box center [67, 206] width 53 height 14
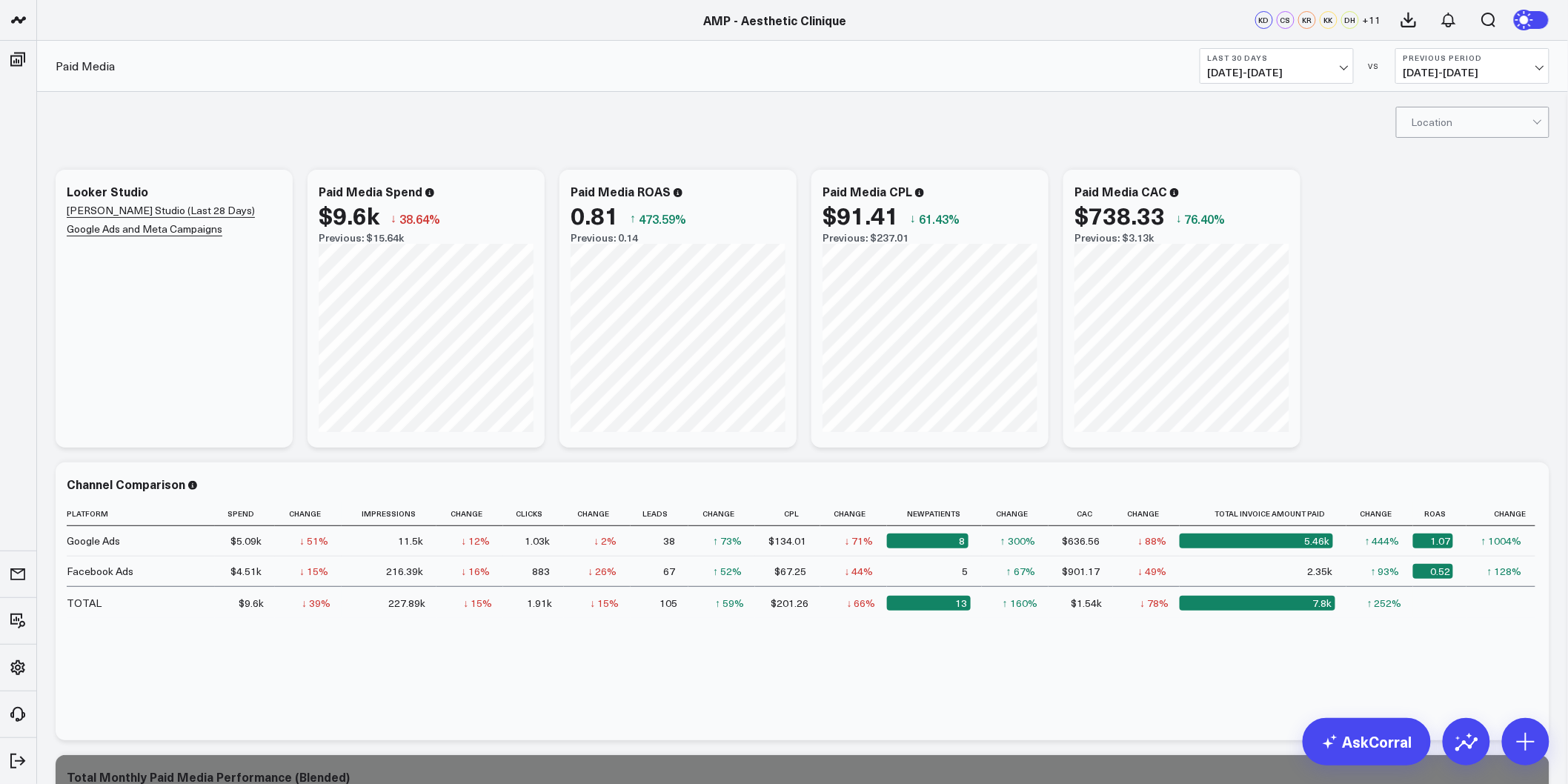
click at [1343, 55] on b "Last 30 Days" at bounding box center [1277, 58] width 138 height 9
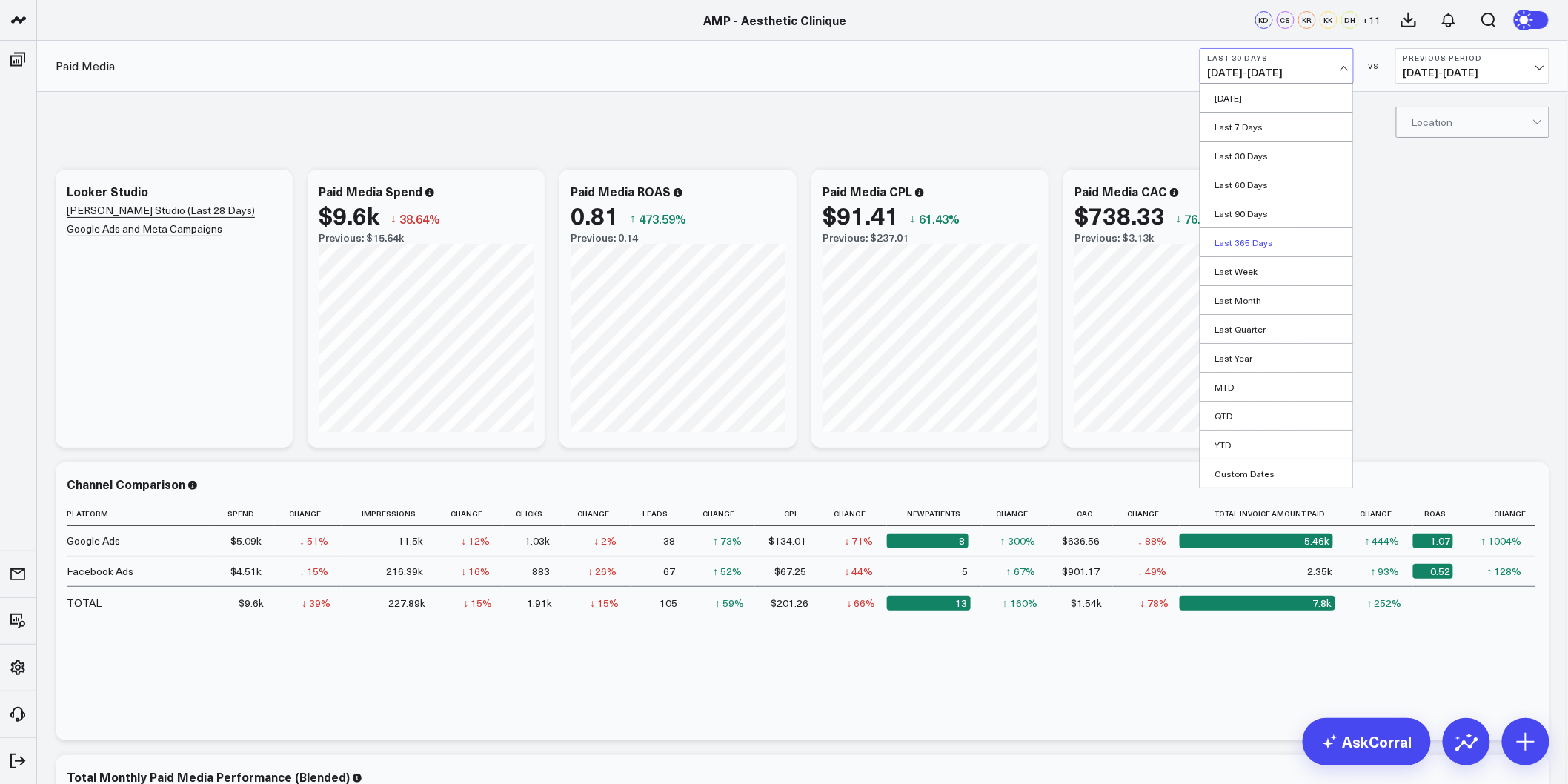
click at [1251, 244] on link "Last 365 Days" at bounding box center [1277, 242] width 152 height 29
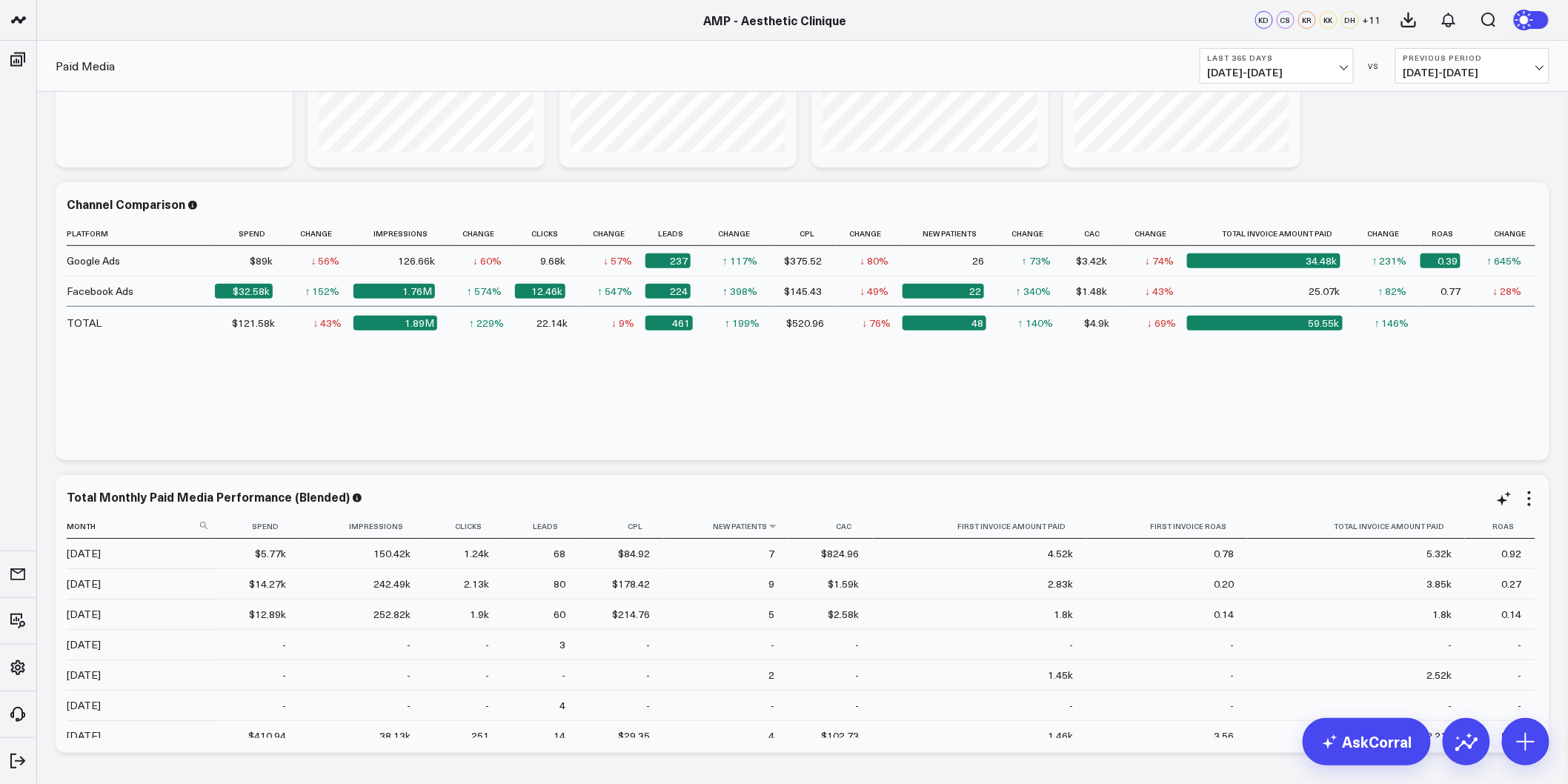
scroll to position [262, 0]
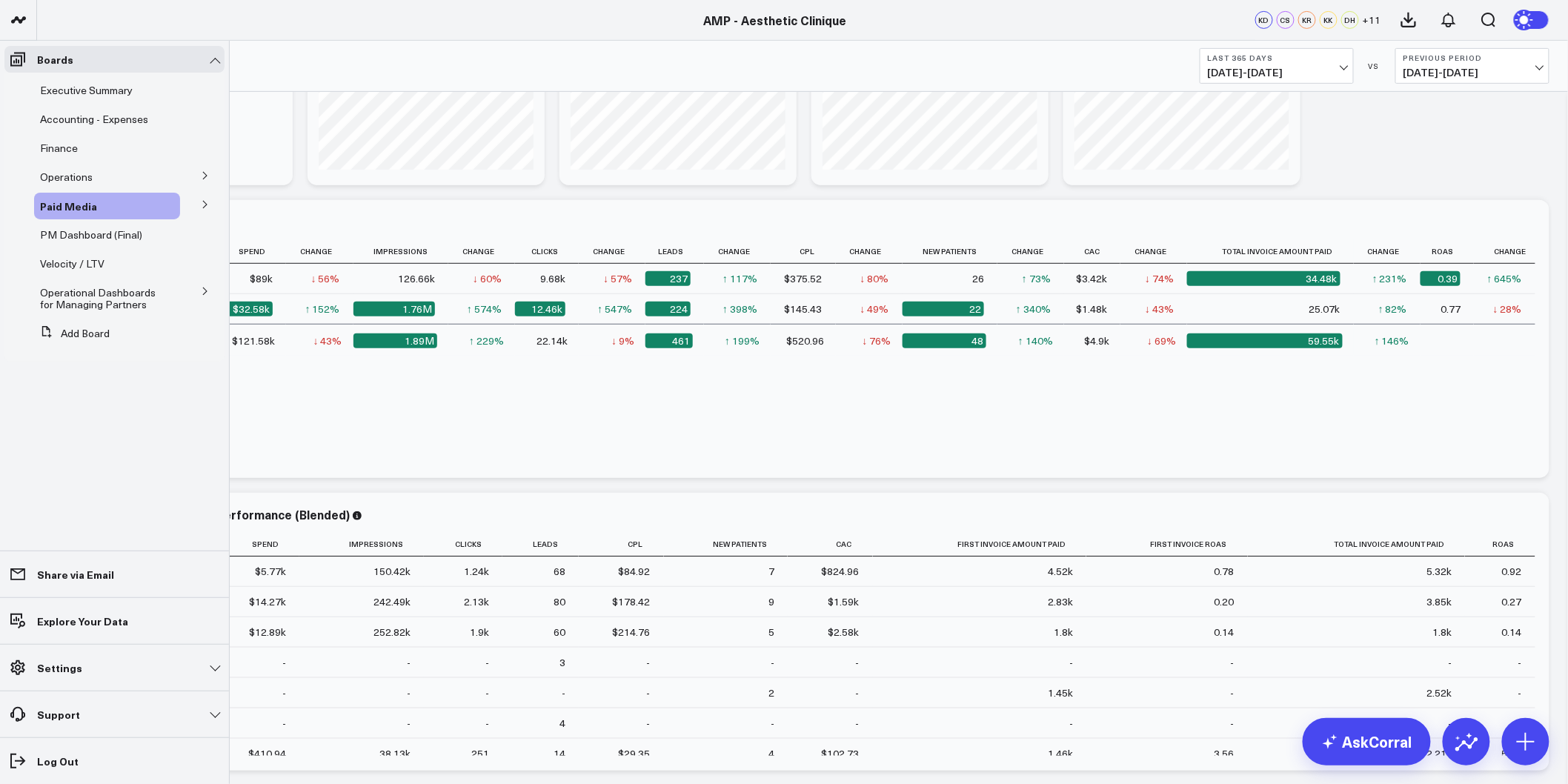
click at [201, 204] on icon at bounding box center [205, 204] width 9 height 9
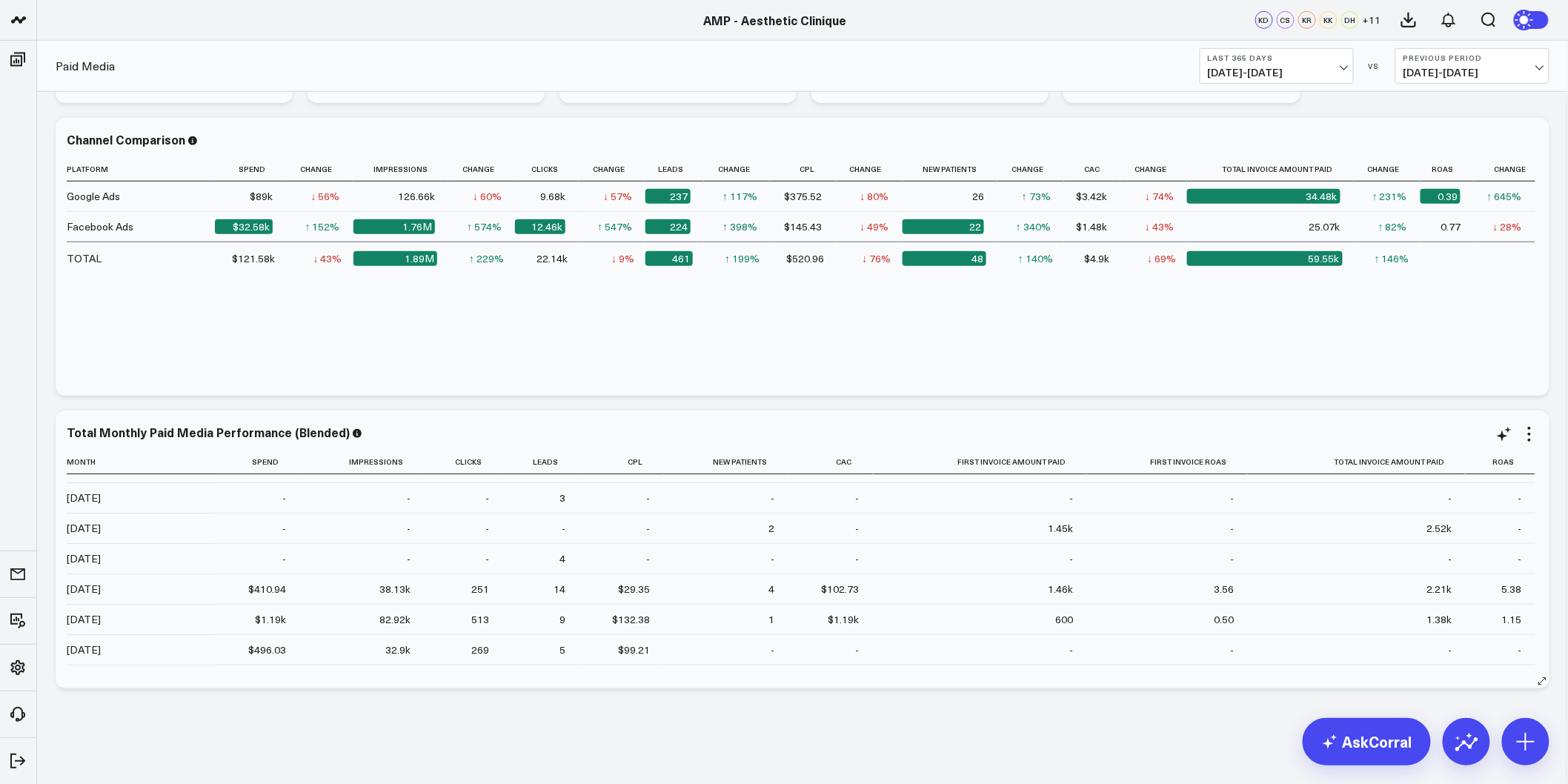
scroll to position [0, 0]
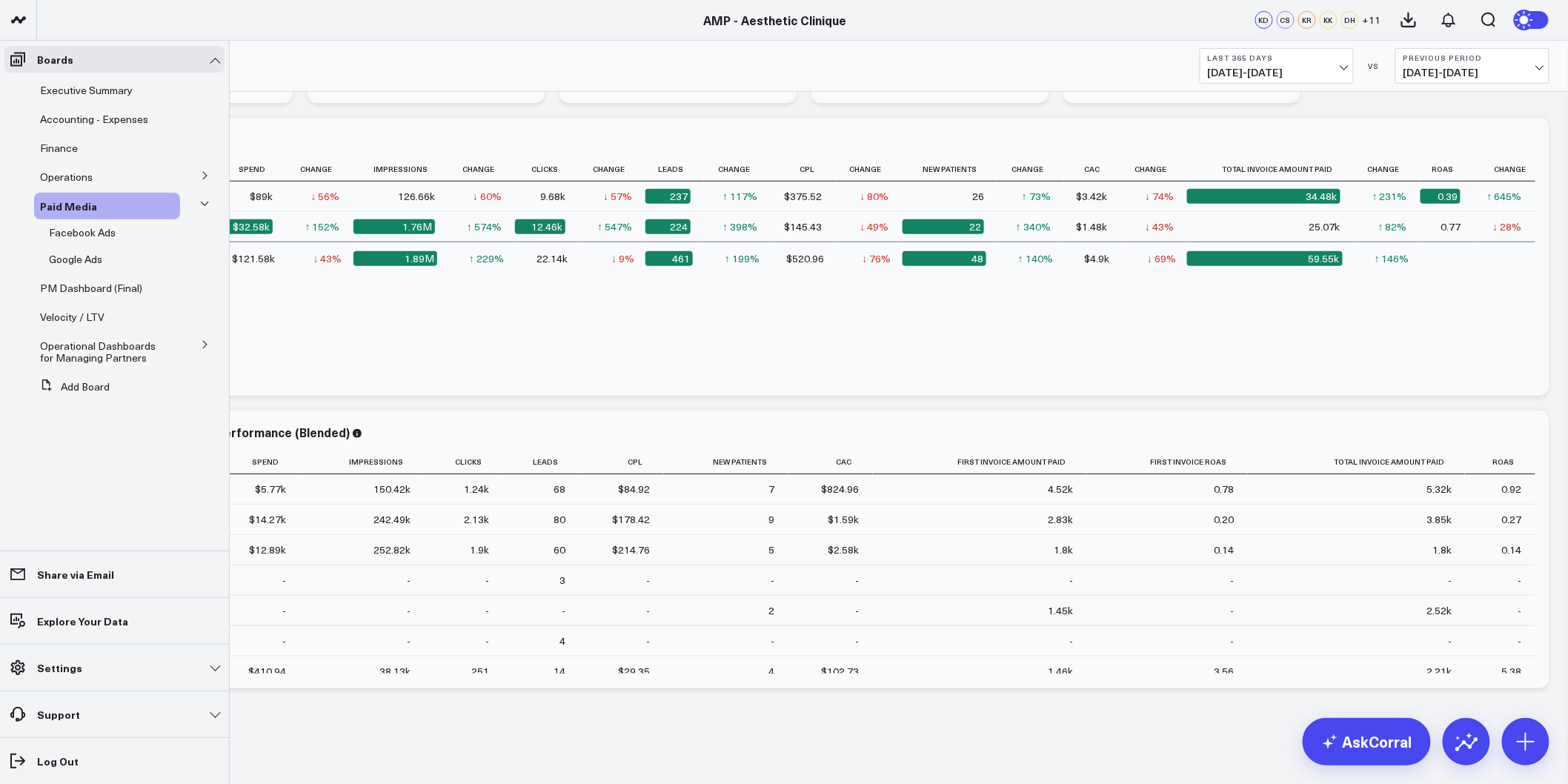
click at [204, 201] on icon at bounding box center [204, 204] width 9 height 9
click at [204, 201] on icon at bounding box center [205, 204] width 9 height 9
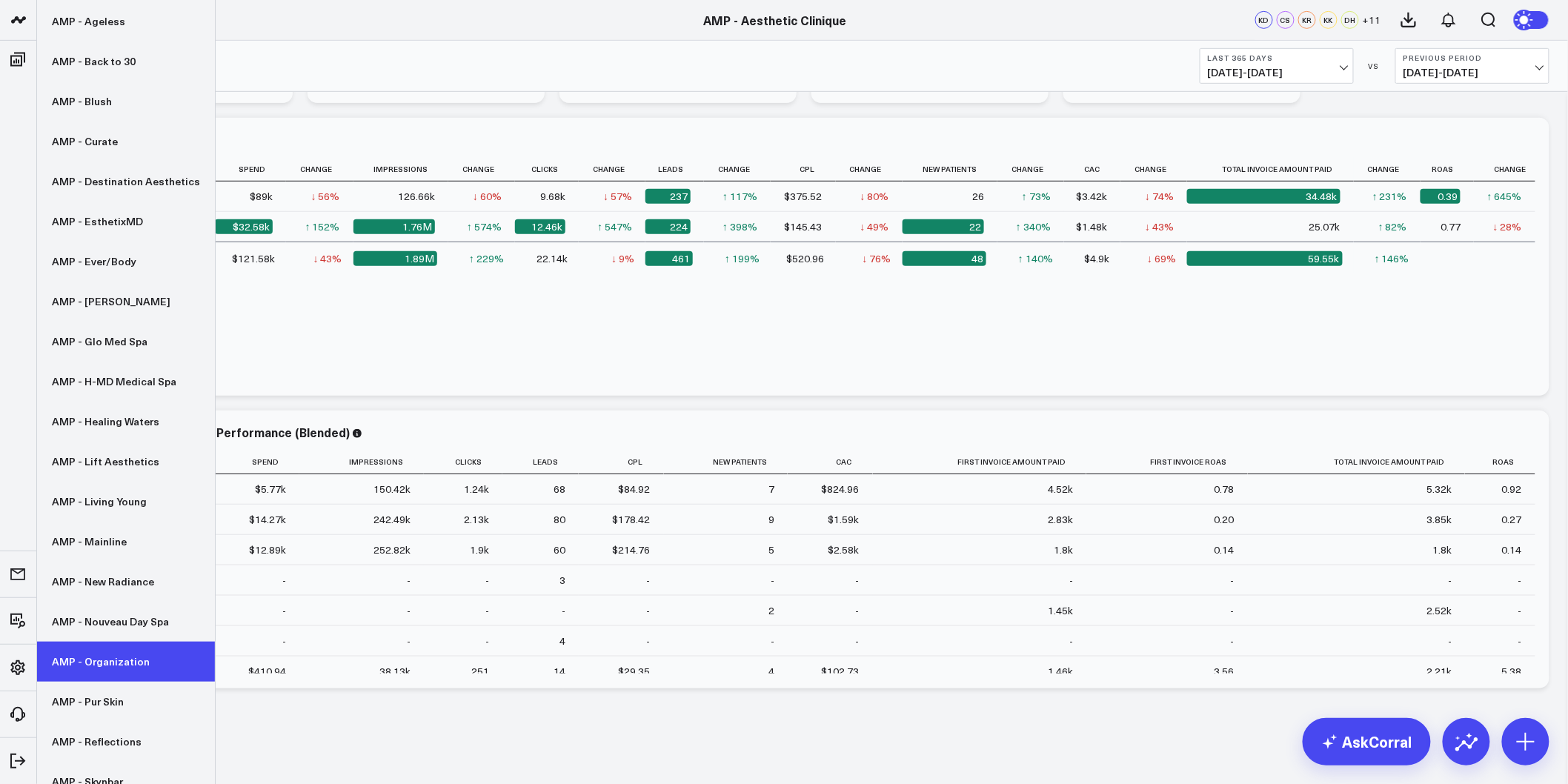
scroll to position [165, 0]
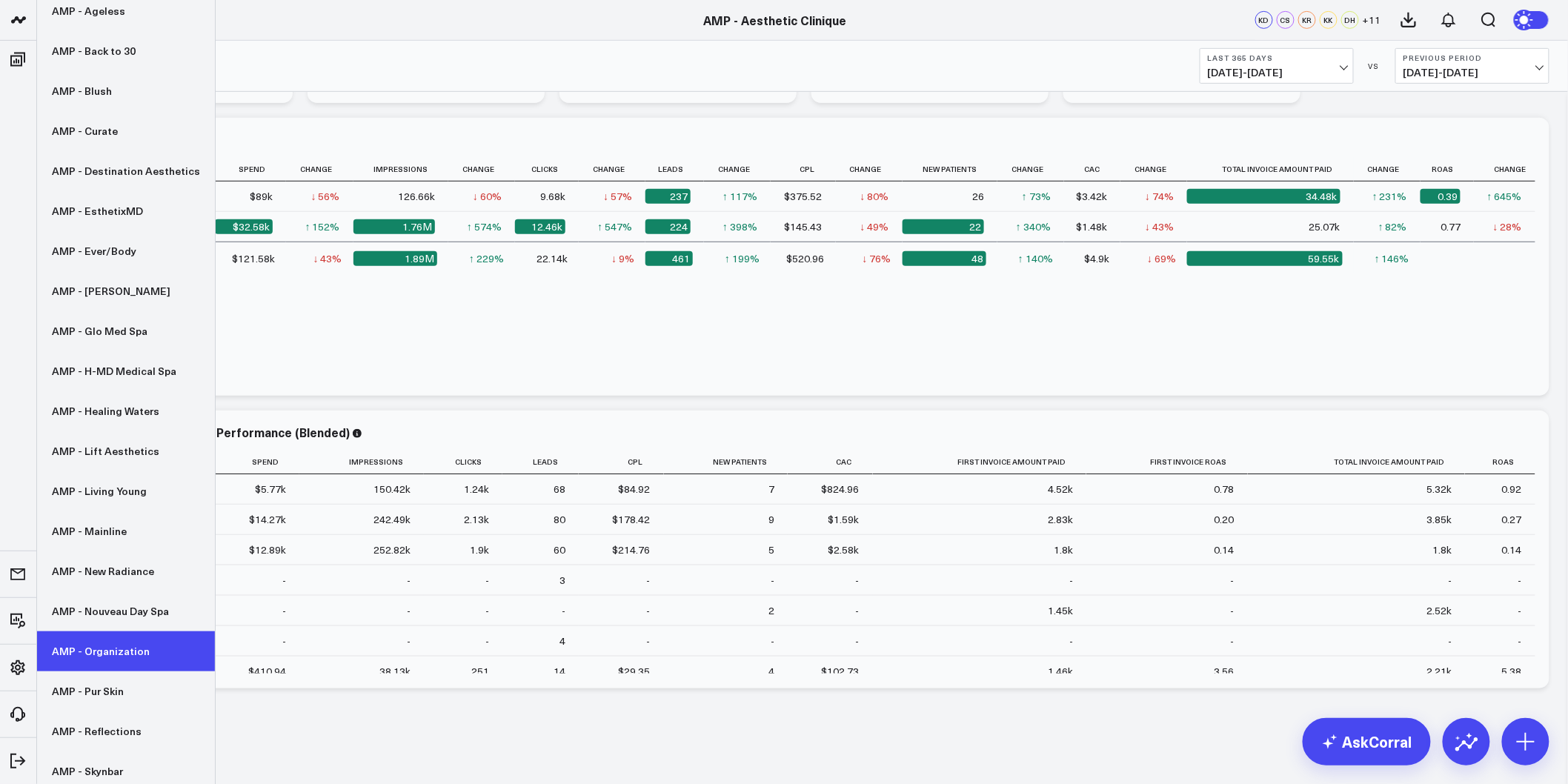
click at [122, 652] on link "AMP - Organization" at bounding box center [127, 650] width 178 height 40
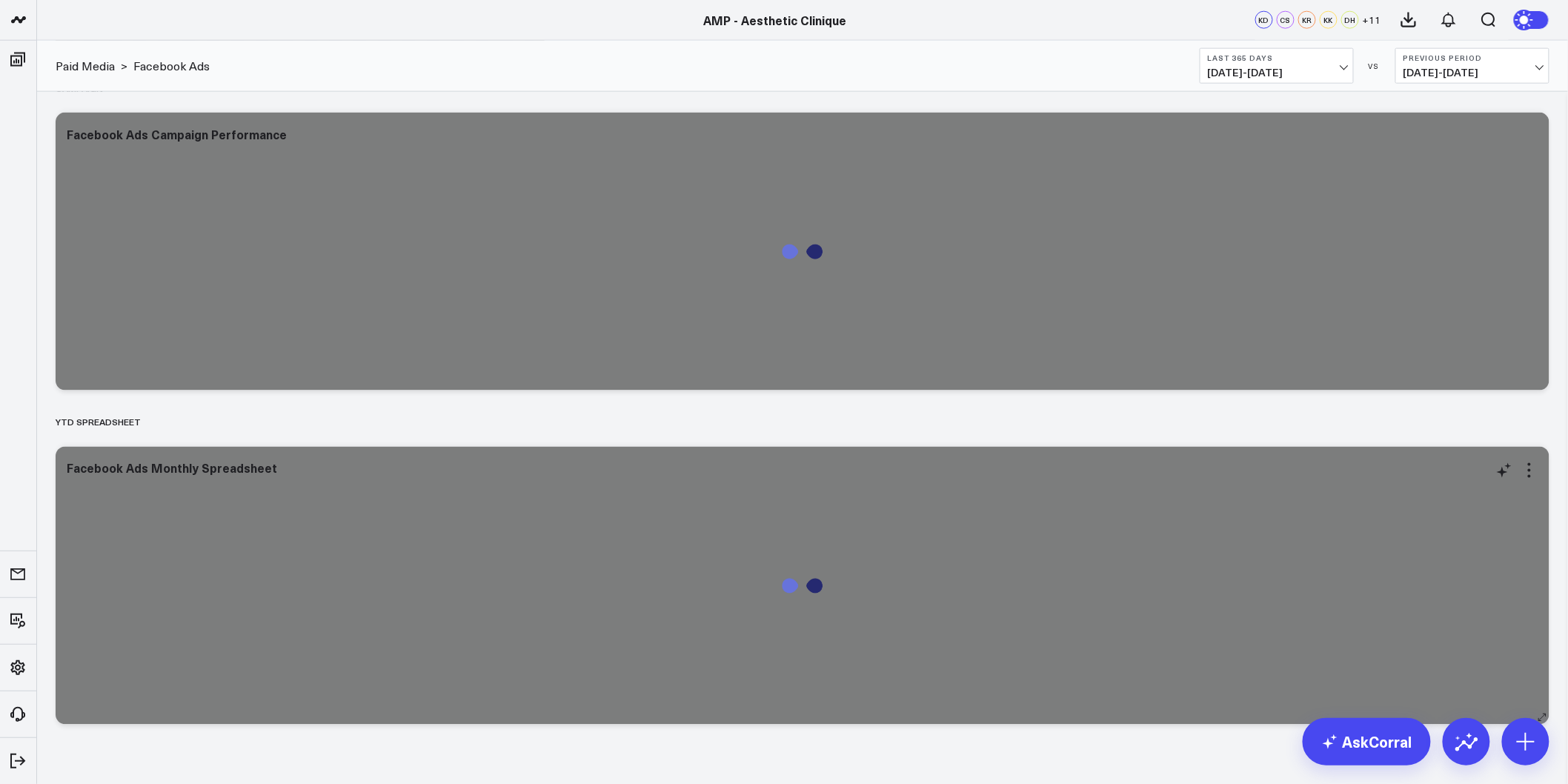
drag, startPoint x: 562, startPoint y: 138, endPoint x: 512, endPoint y: 475, distance: 340.7
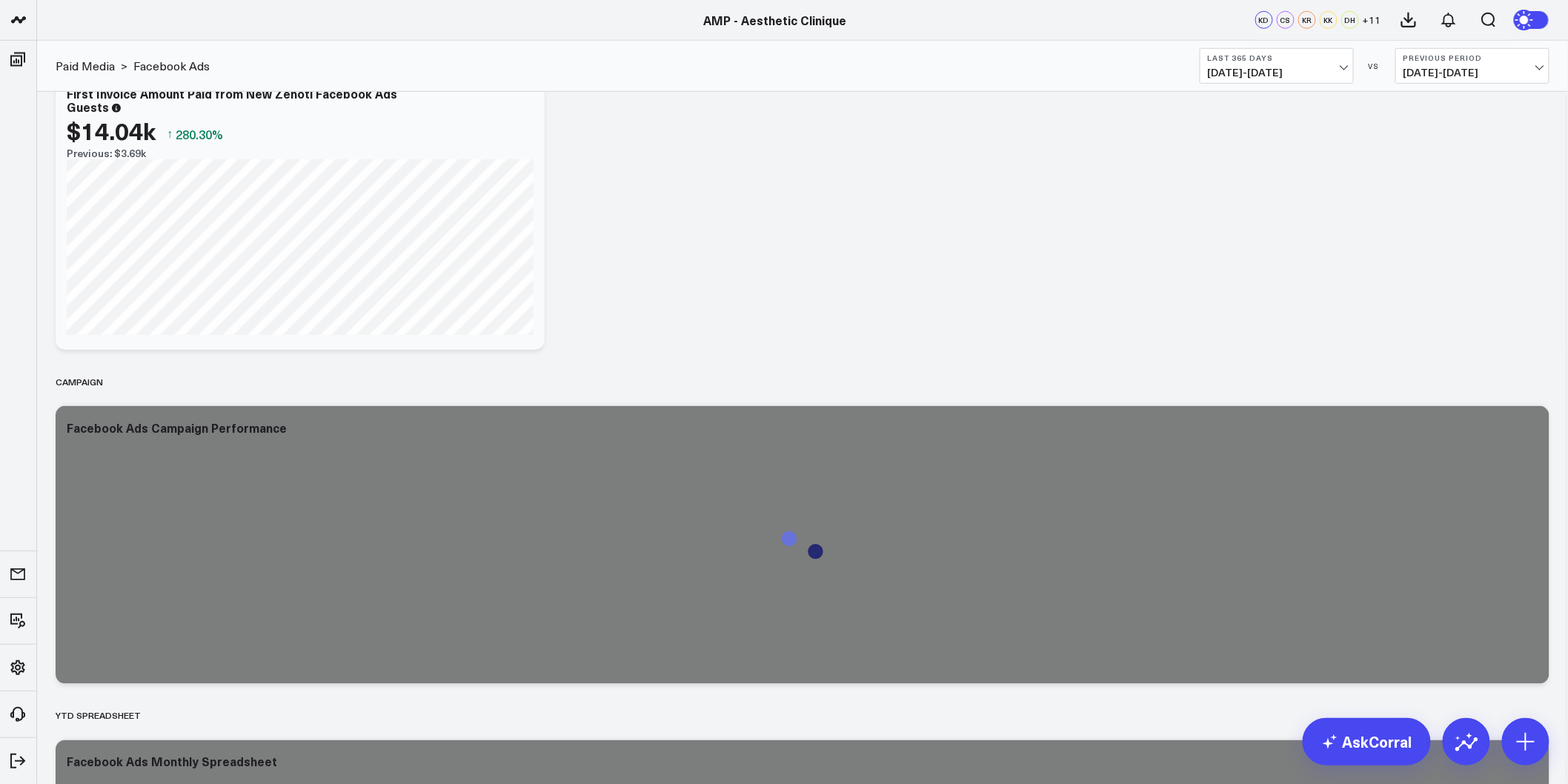
scroll to position [2841, 0]
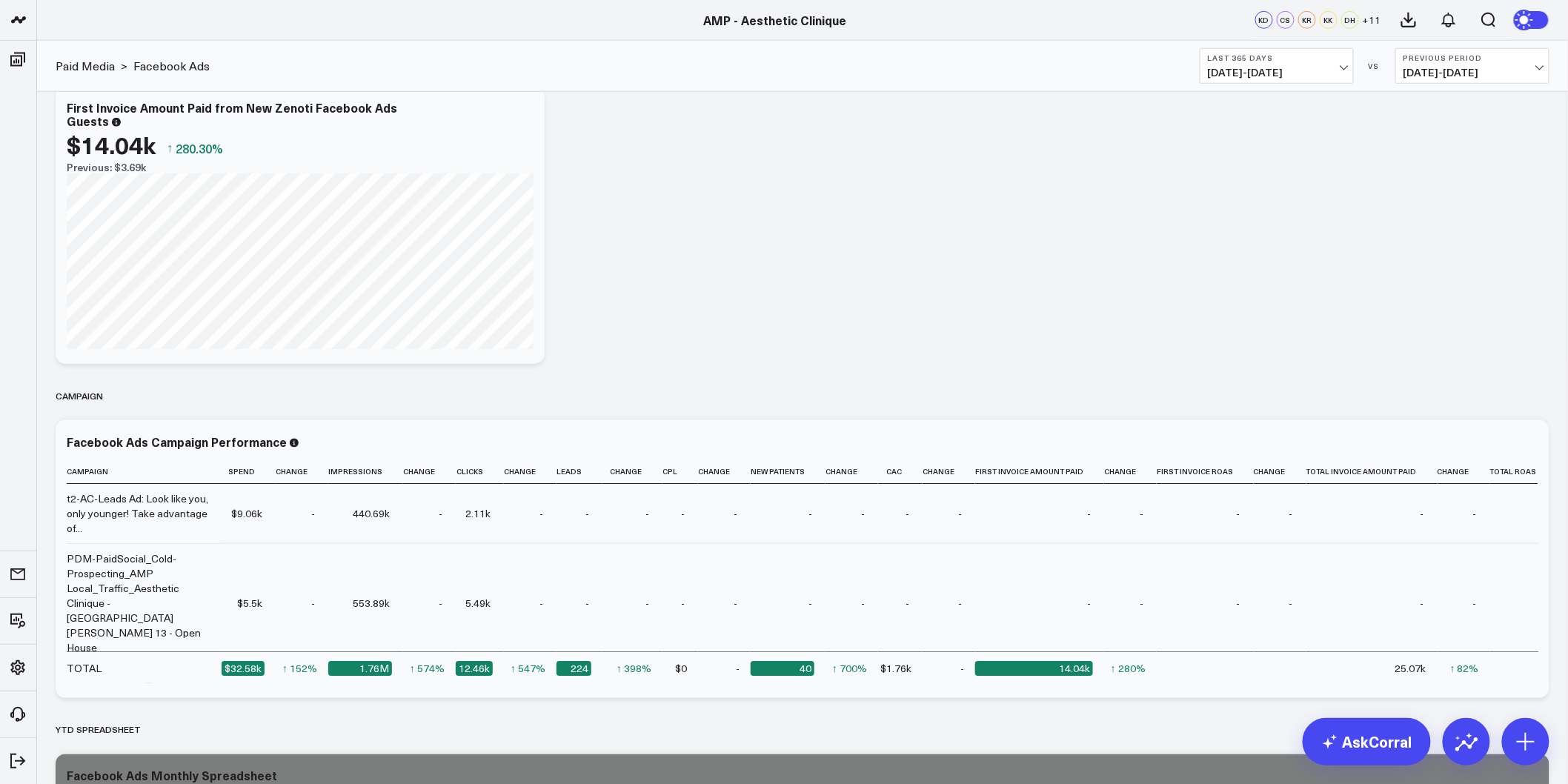
click at [1304, 76] on span "[DATE] - [DATE]" at bounding box center [1277, 72] width 138 height 12
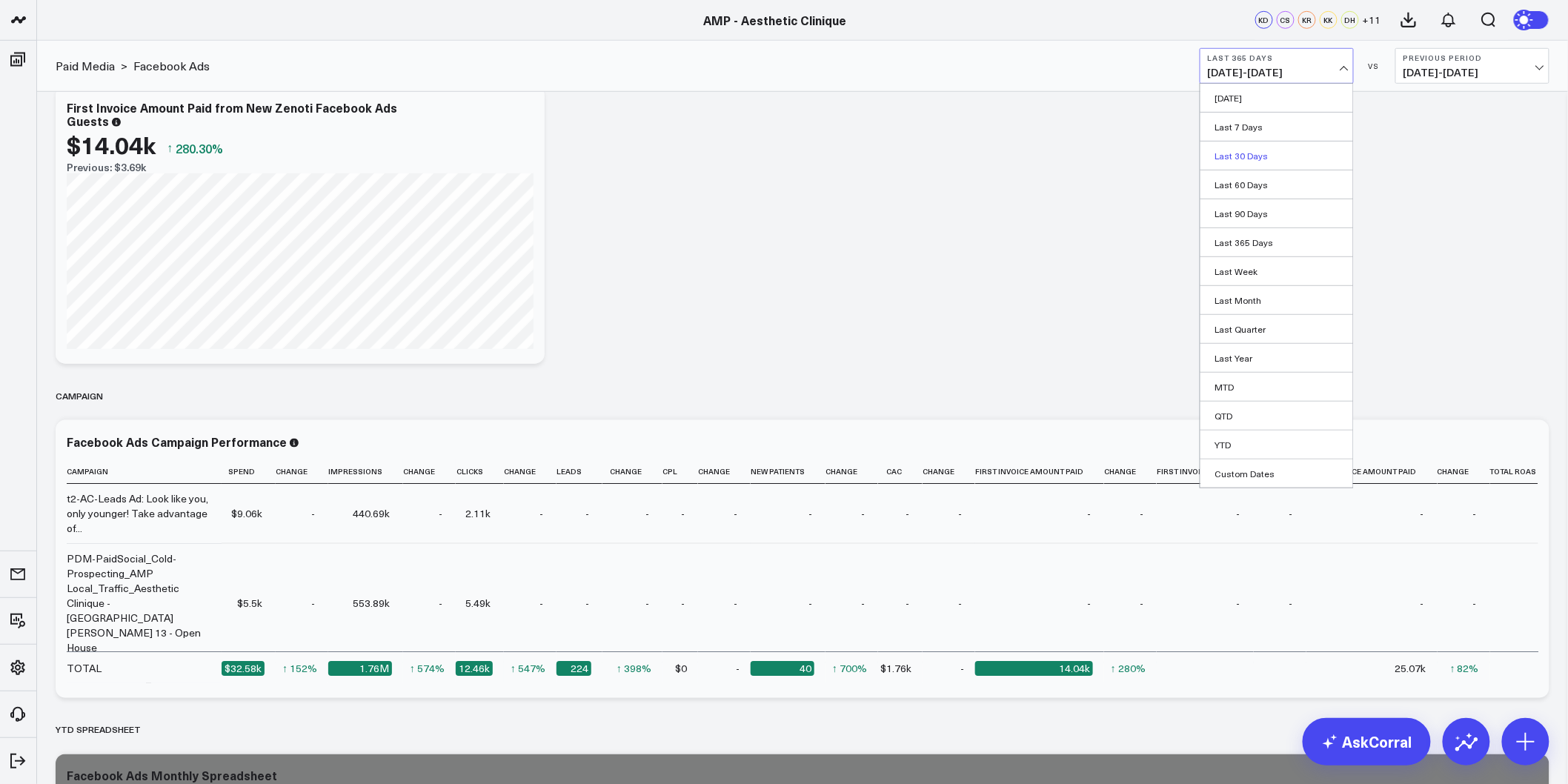
click at [1271, 154] on link "Last 30 Days" at bounding box center [1277, 156] width 152 height 29
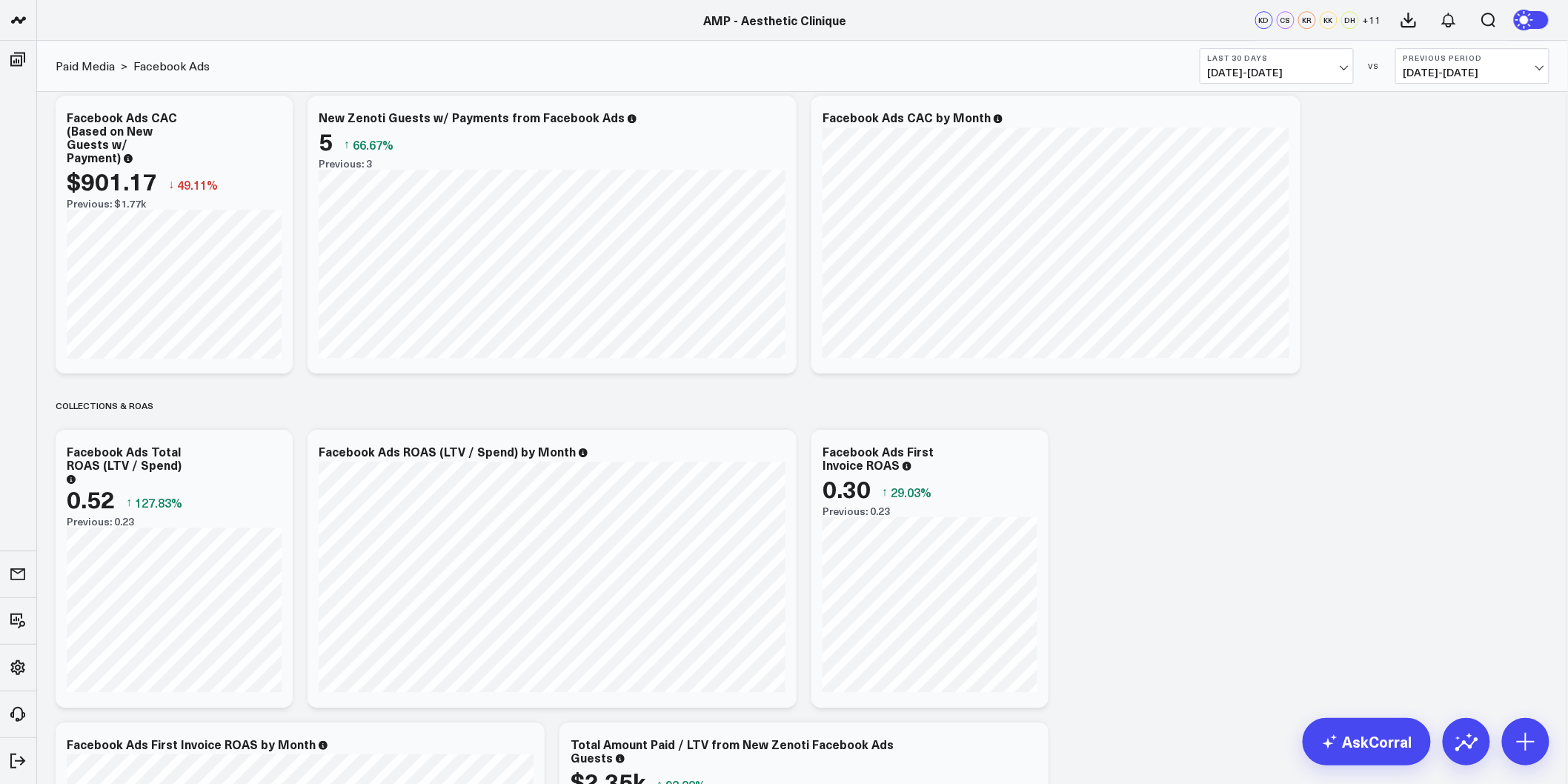
scroll to position [1907, 0]
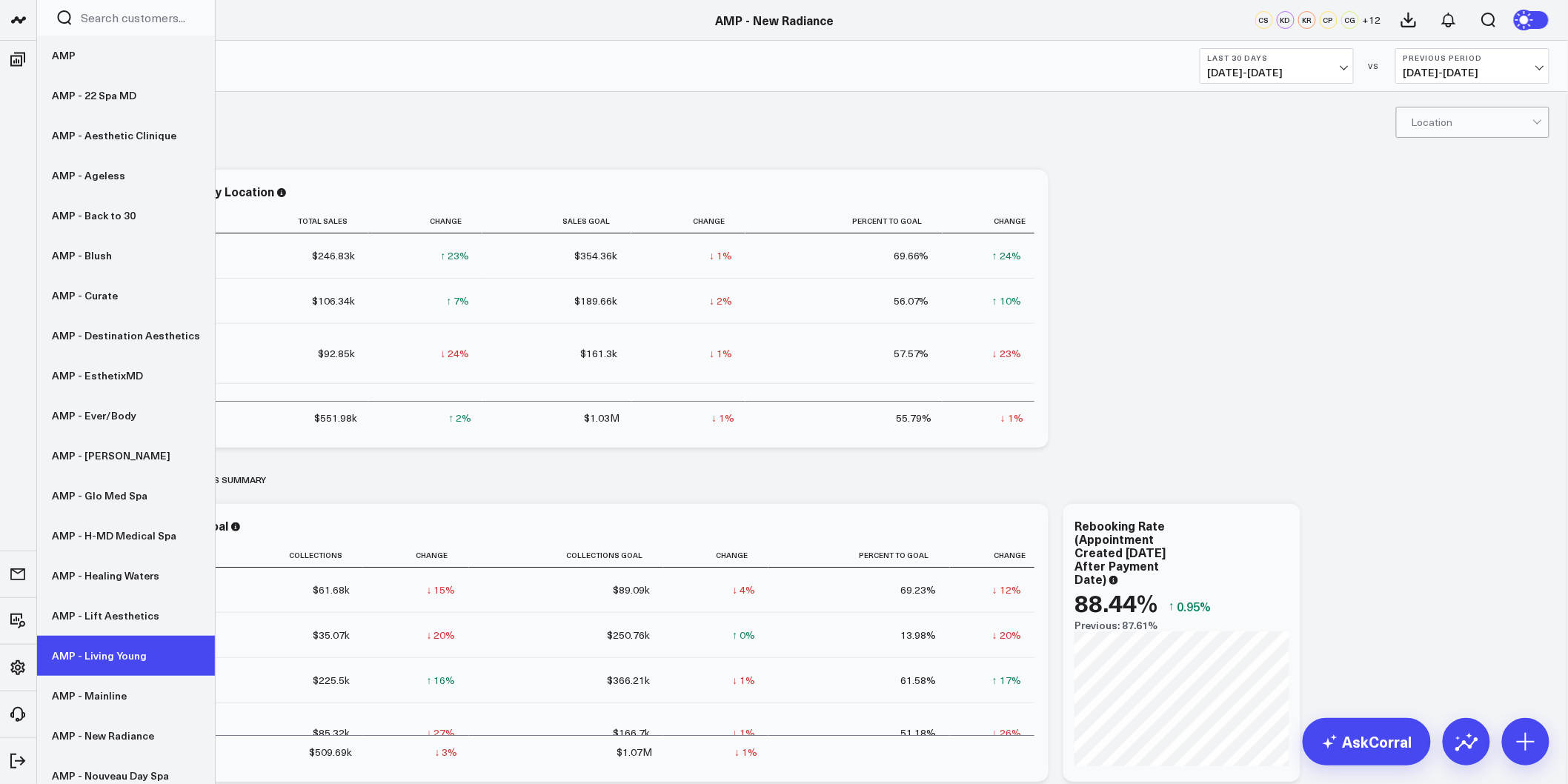
click at [105, 649] on link "AMP - Living Young" at bounding box center [127, 655] width 178 height 40
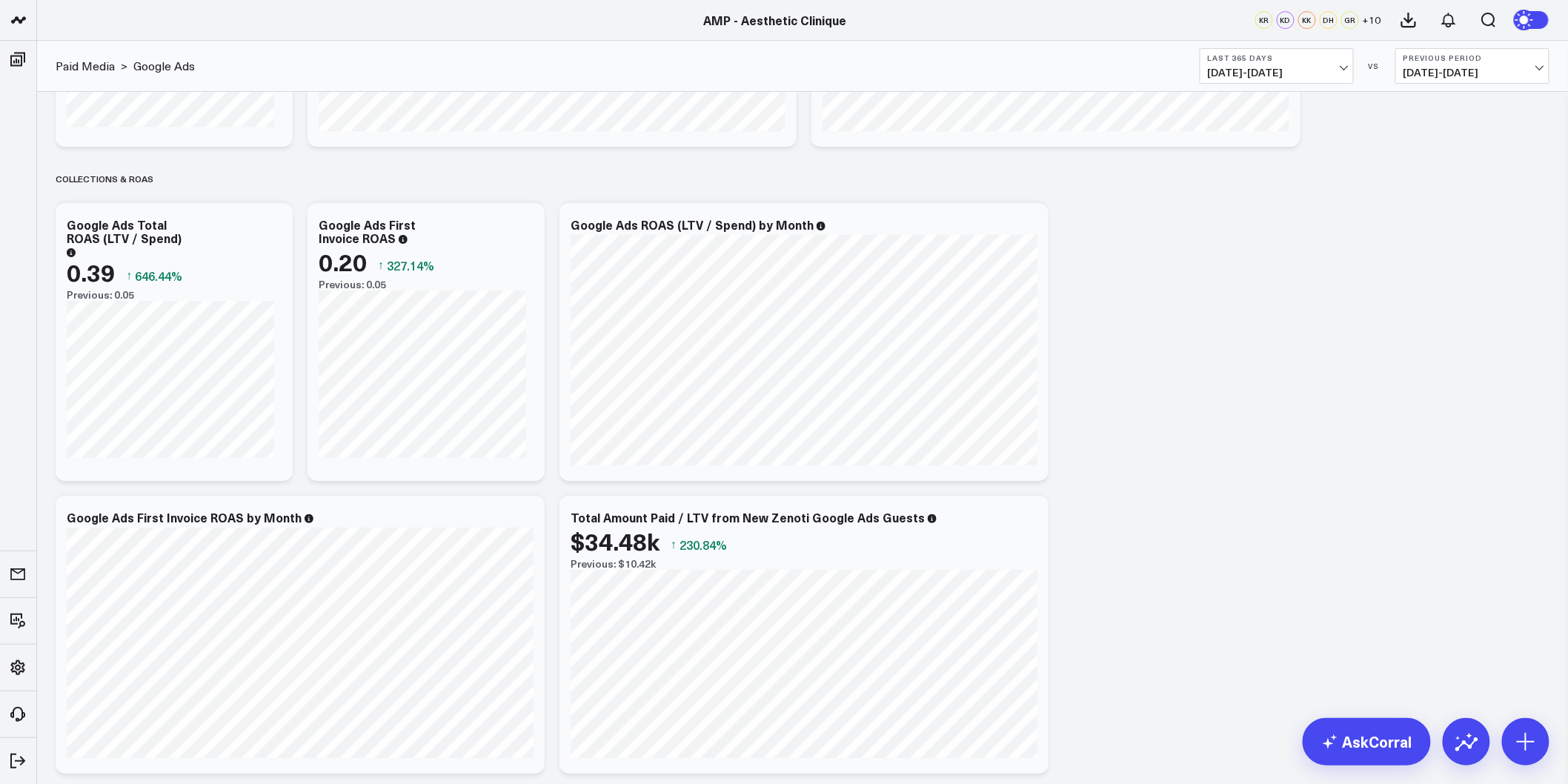
scroll to position [2179, 0]
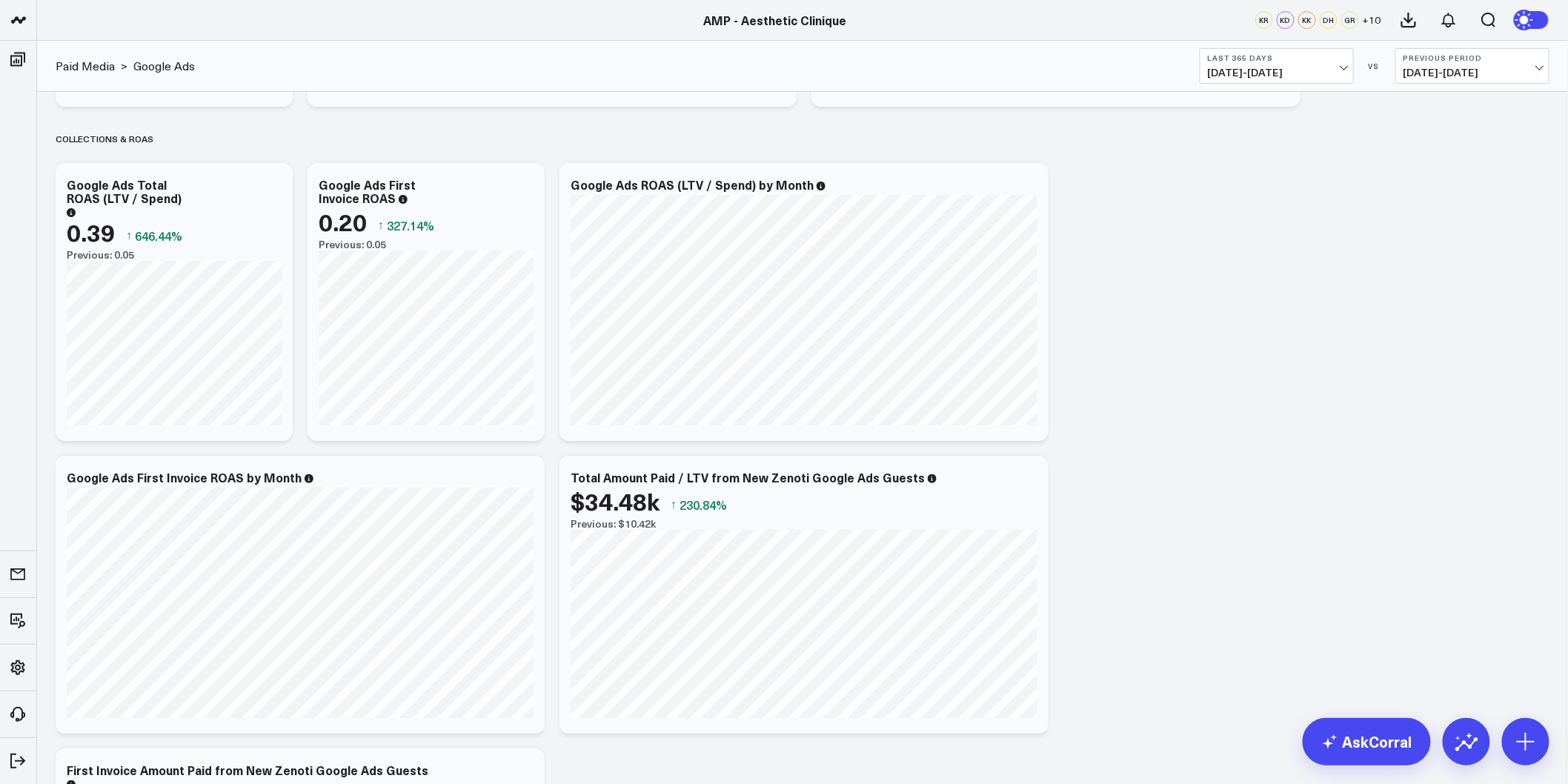
click at [1266, 67] on span "08/22/24 - 08/21/25" at bounding box center [1277, 72] width 138 height 12
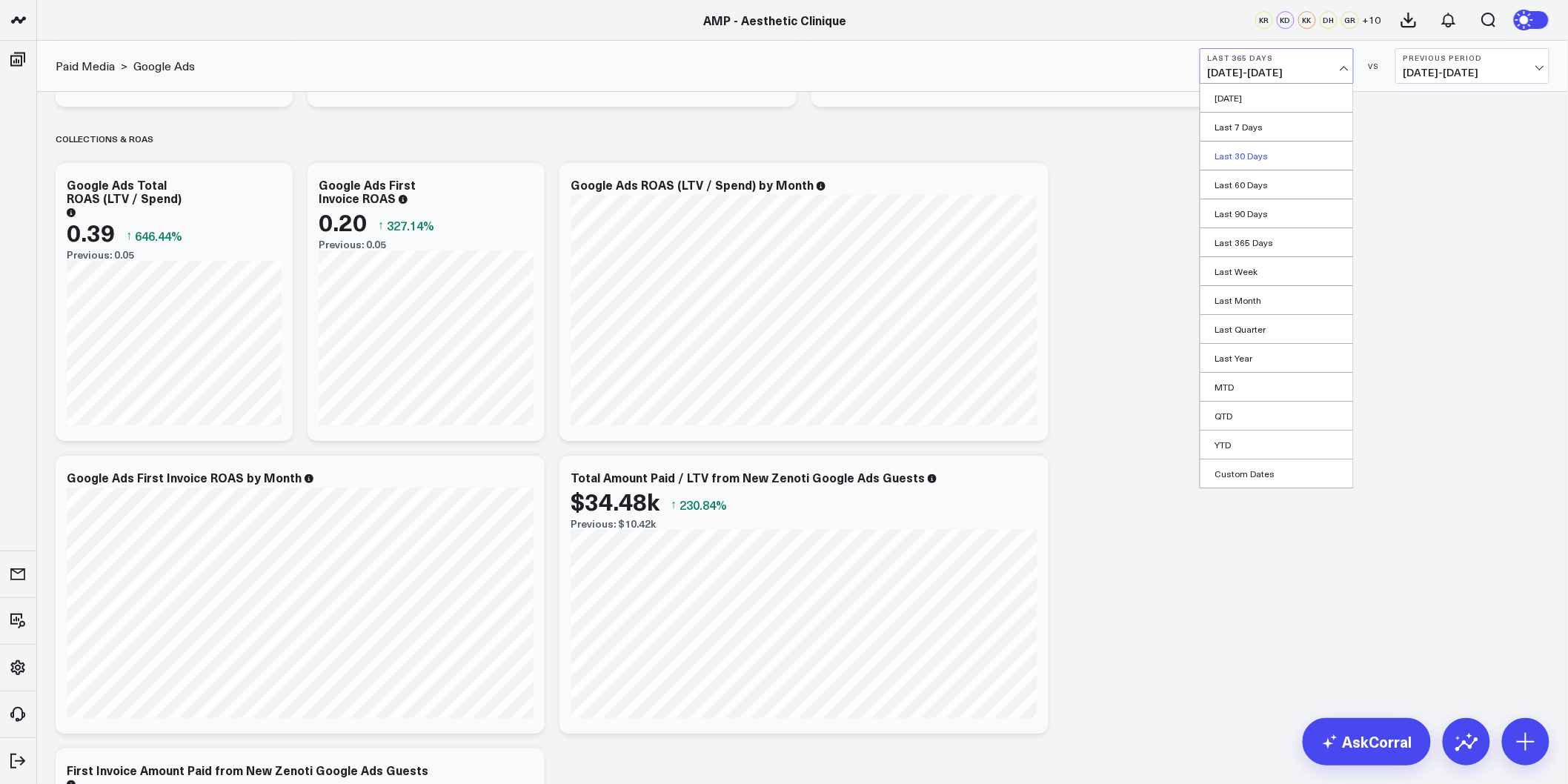
click at [1246, 154] on link "Last 30 Days" at bounding box center [1277, 156] width 152 height 29
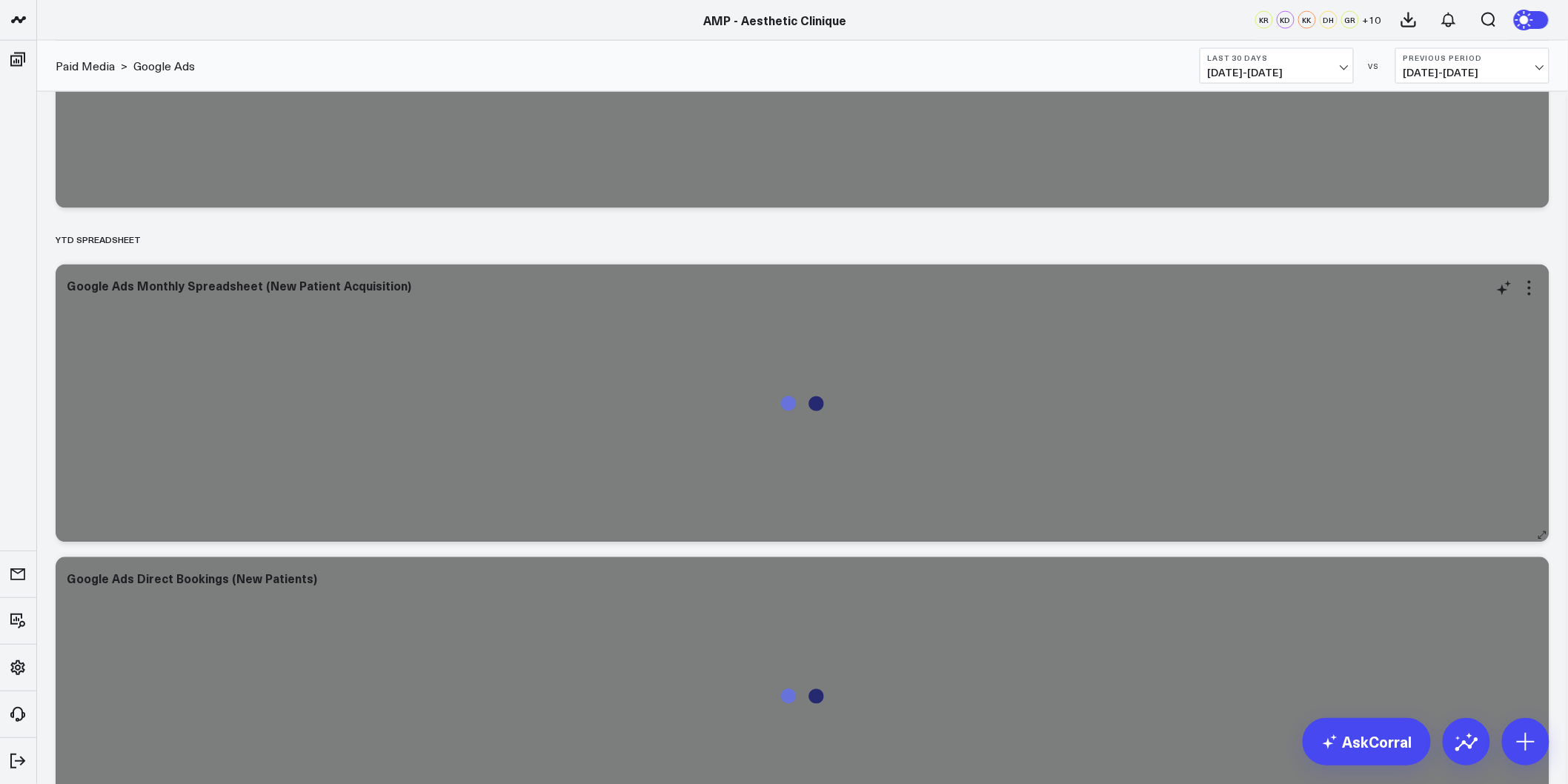
scroll to position [3496, 0]
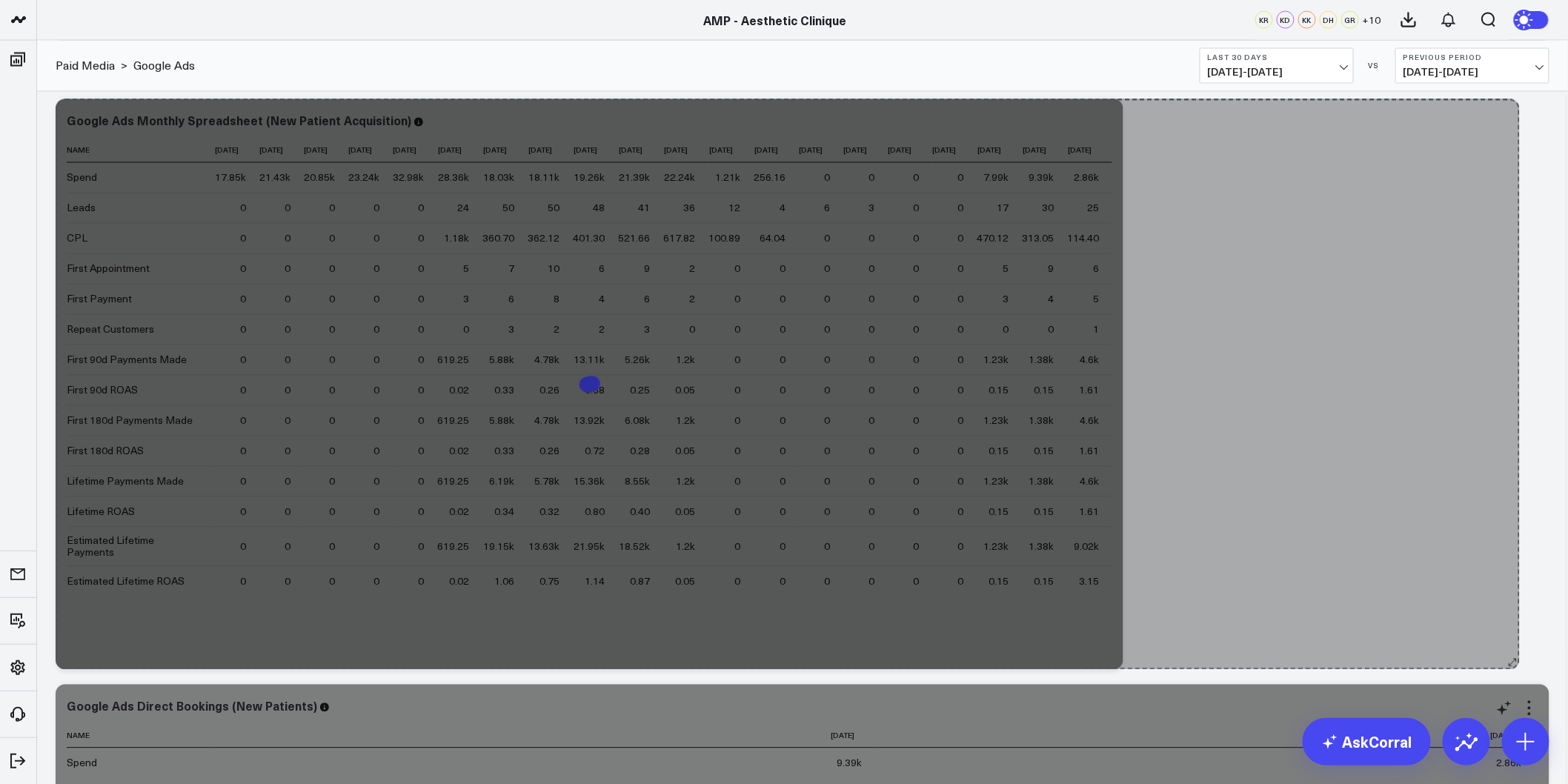
drag, startPoint x: 1546, startPoint y: 368, endPoint x: 1515, endPoint y: 693, distance: 326.5
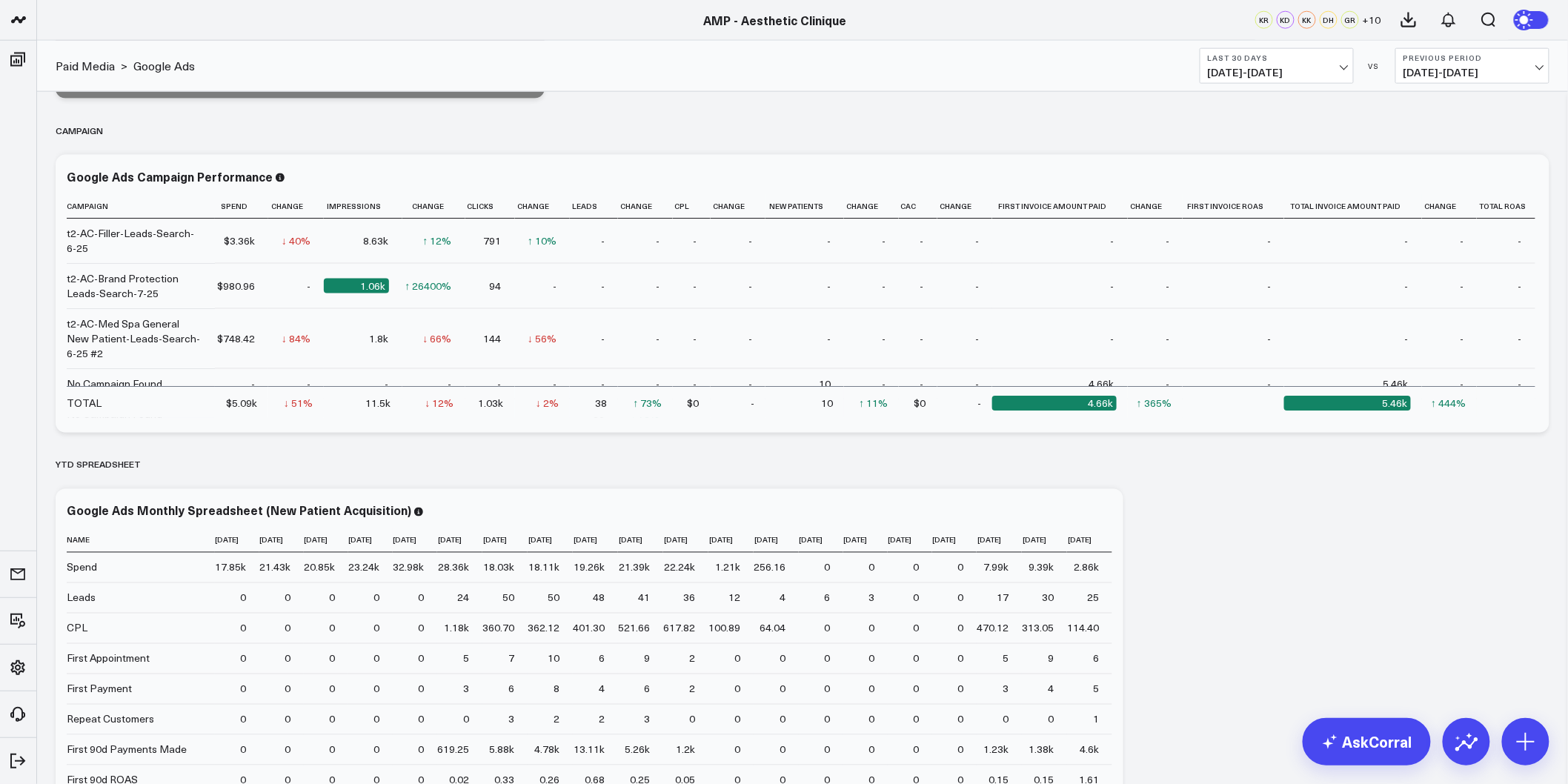
scroll to position [98, 0]
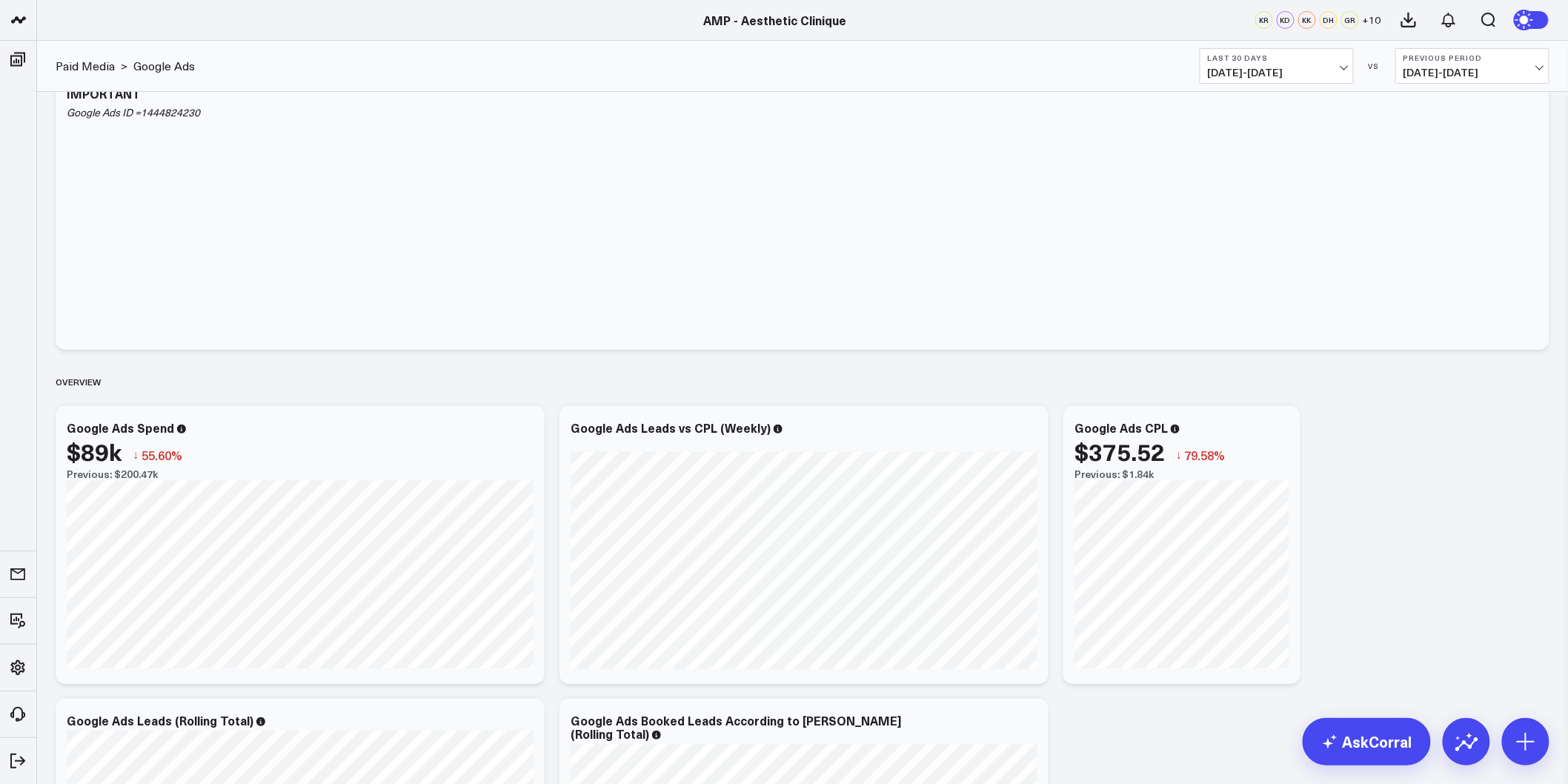
drag, startPoint x: 255, startPoint y: 174, endPoint x: 188, endPoint y: 26, distance: 162.5
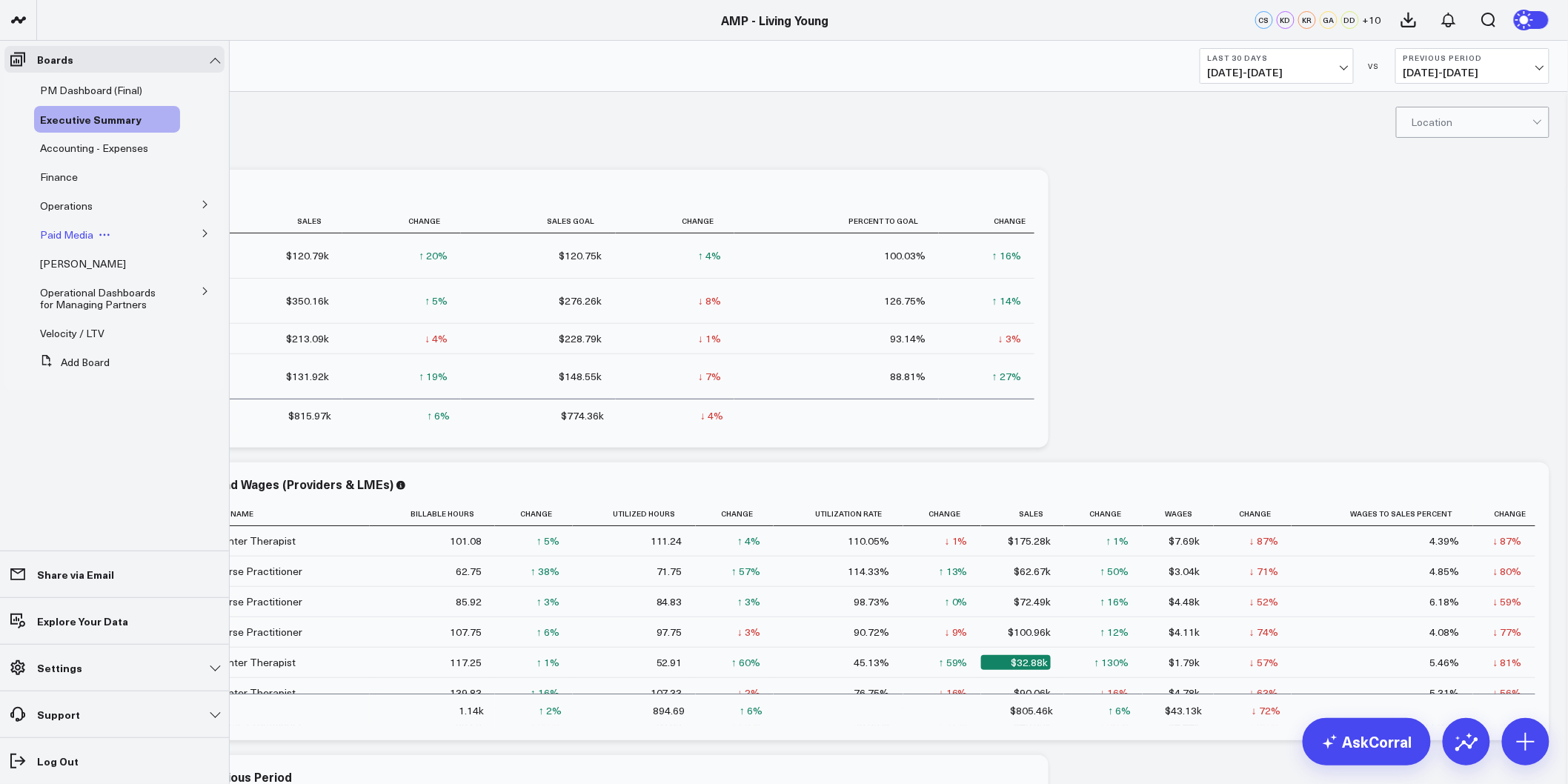
click at [62, 232] on span "Paid Media" at bounding box center [67, 234] width 53 height 14
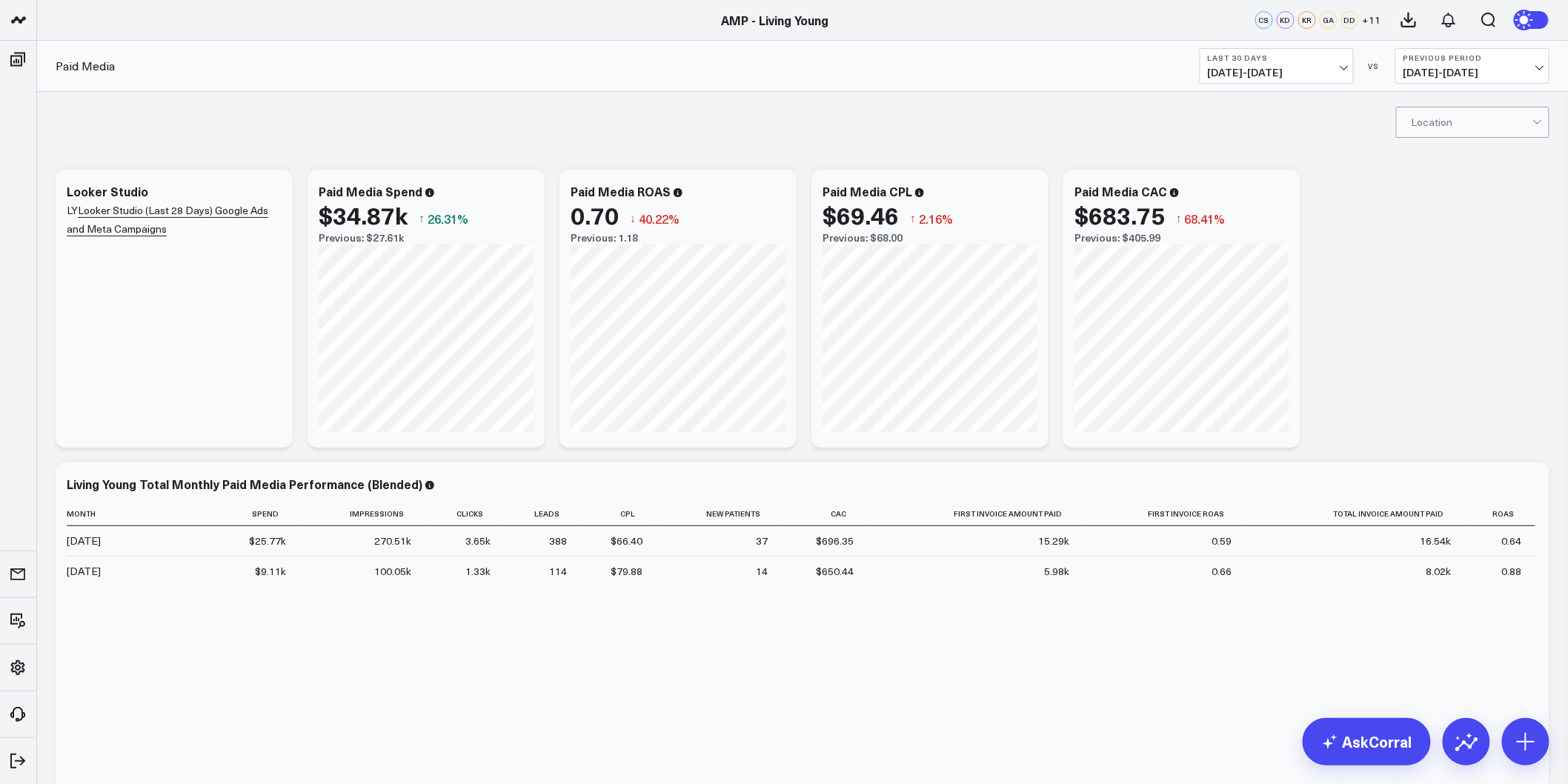
click at [1300, 67] on span "07/23/25 - 08/21/25" at bounding box center [1277, 72] width 138 height 12
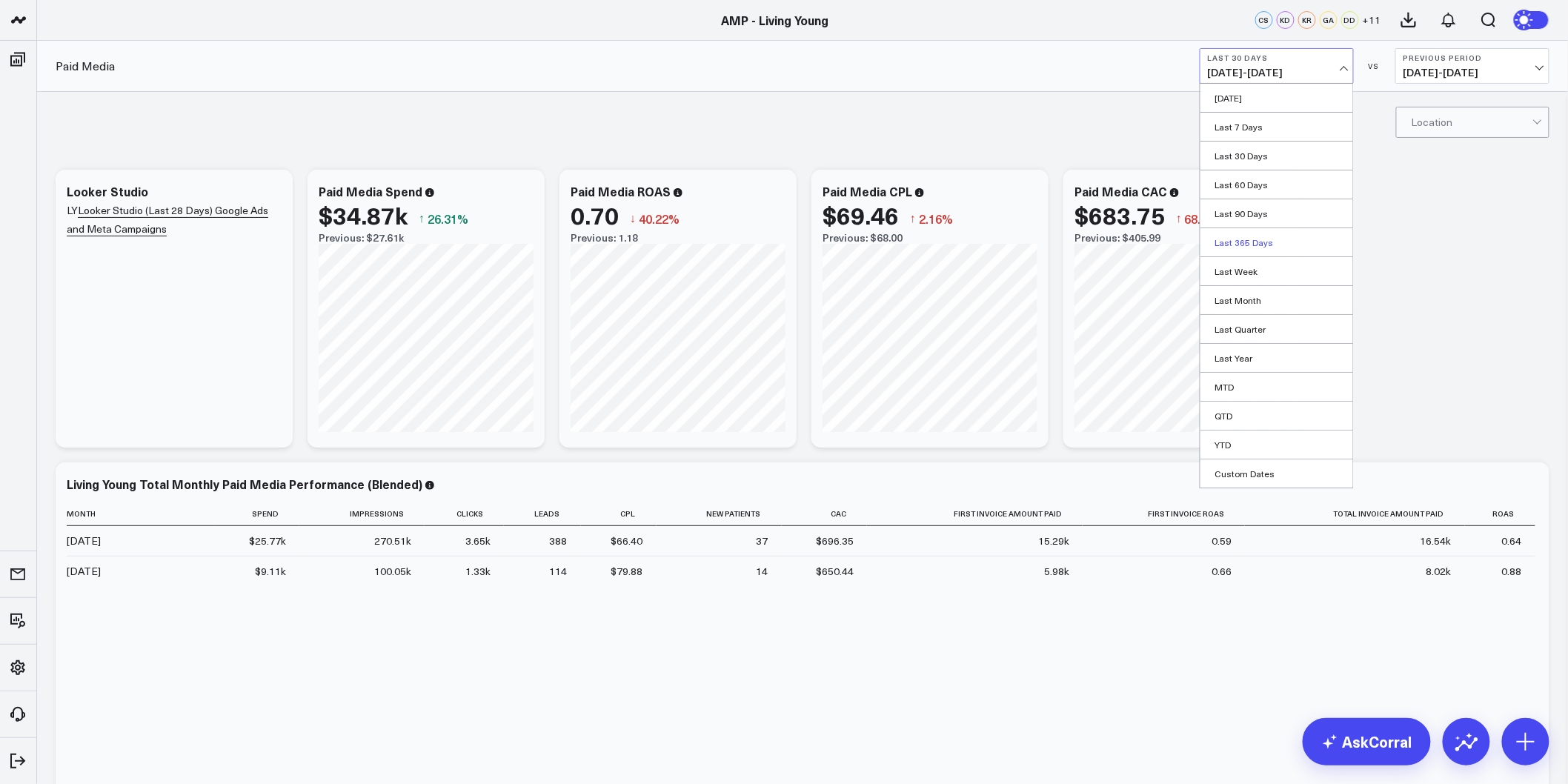
click at [1246, 246] on link "Last 365 Days" at bounding box center [1277, 242] width 152 height 29
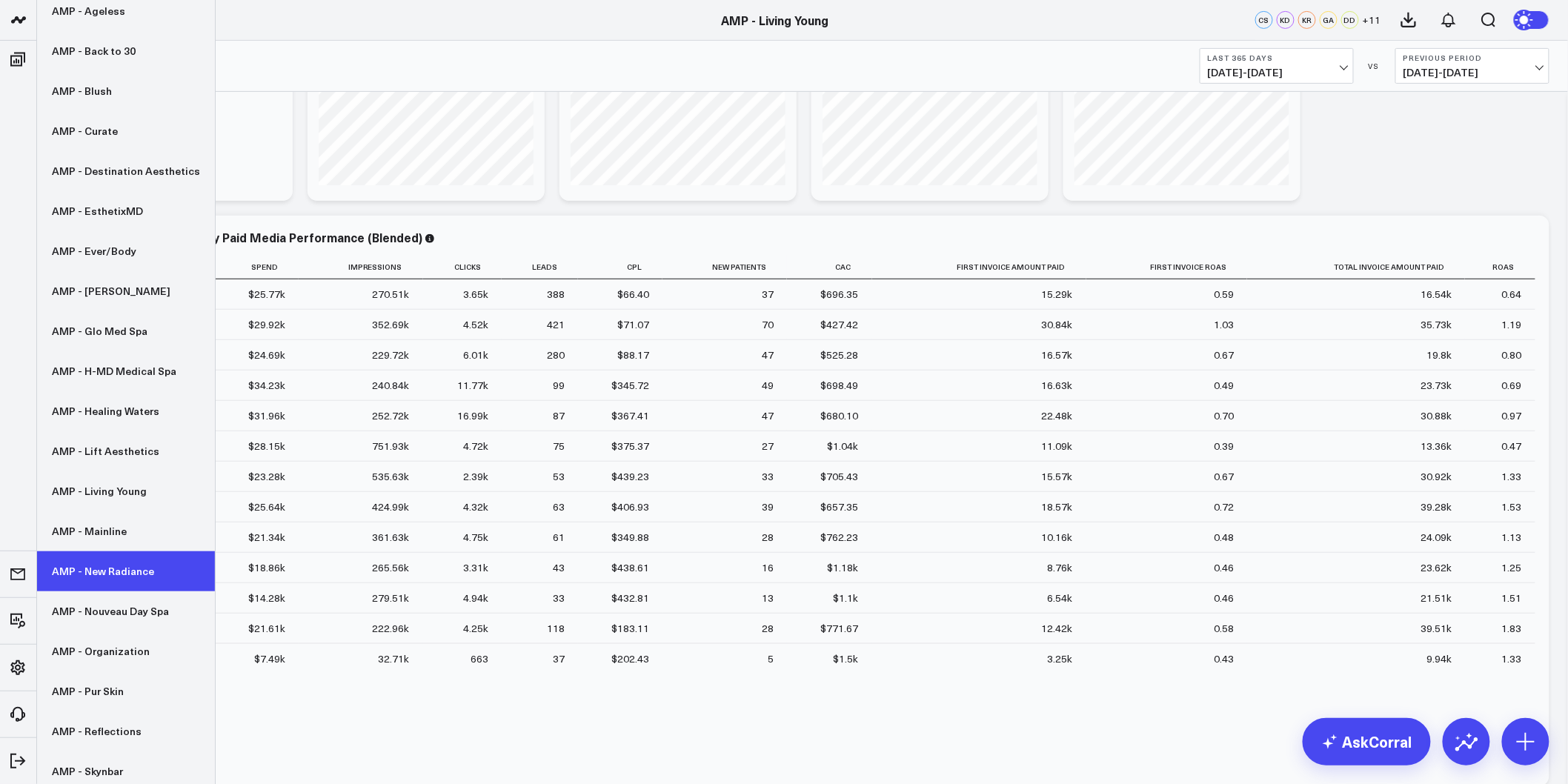
scroll to position [210, 0]
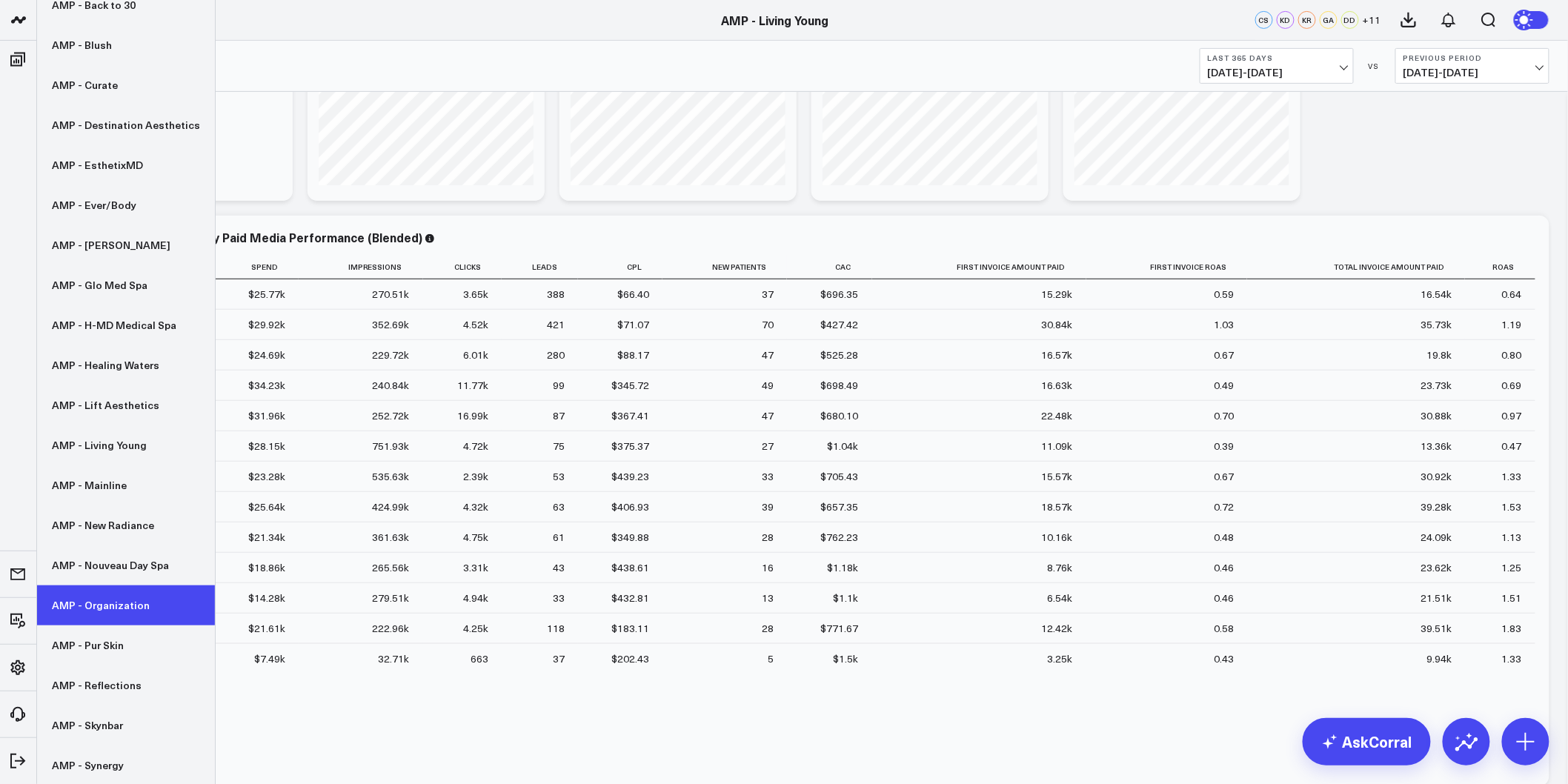
click at [98, 593] on link "AMP - Organization" at bounding box center [127, 605] width 178 height 40
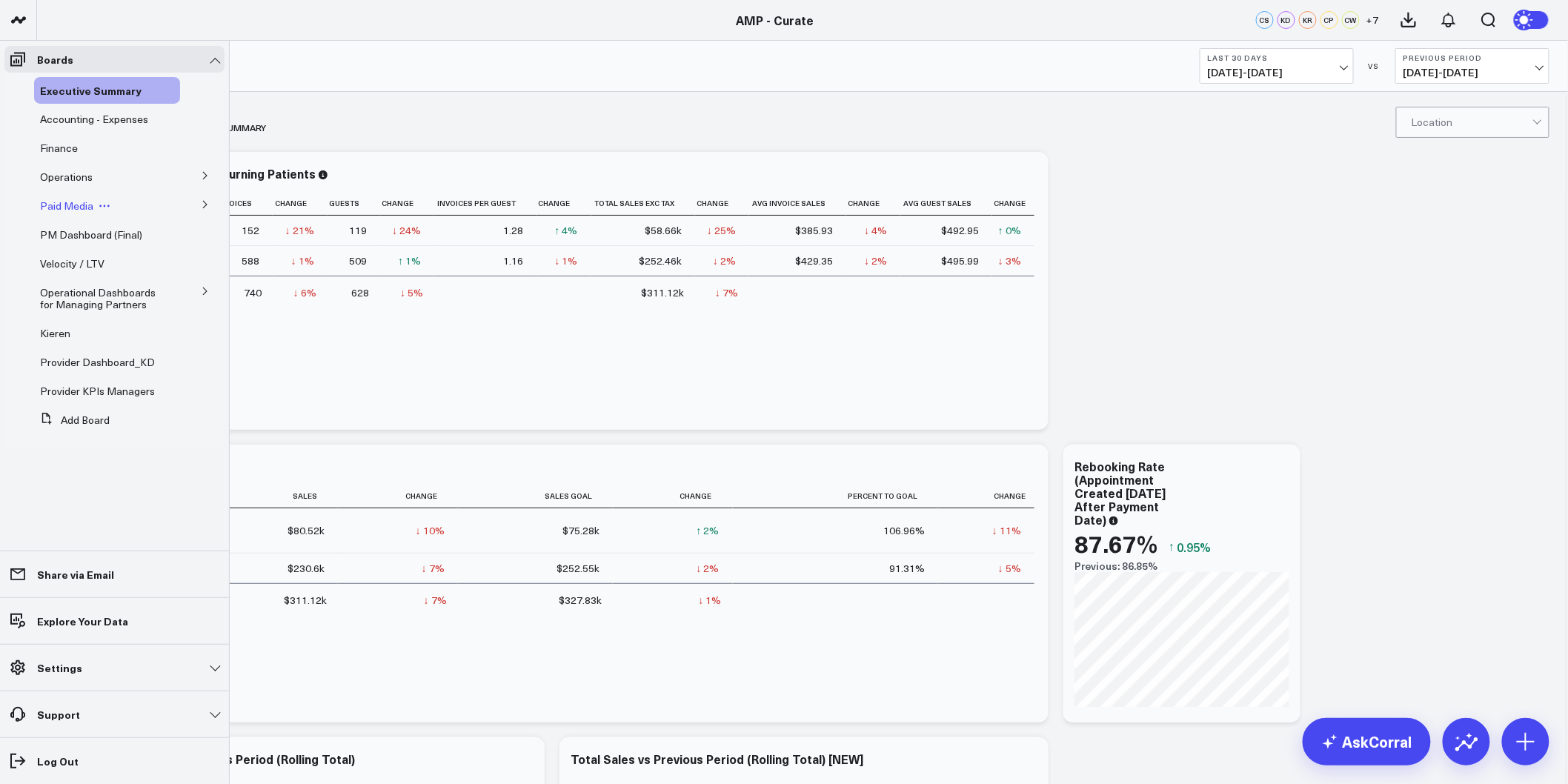
click at [77, 208] on span "Paid Media" at bounding box center [67, 206] width 53 height 14
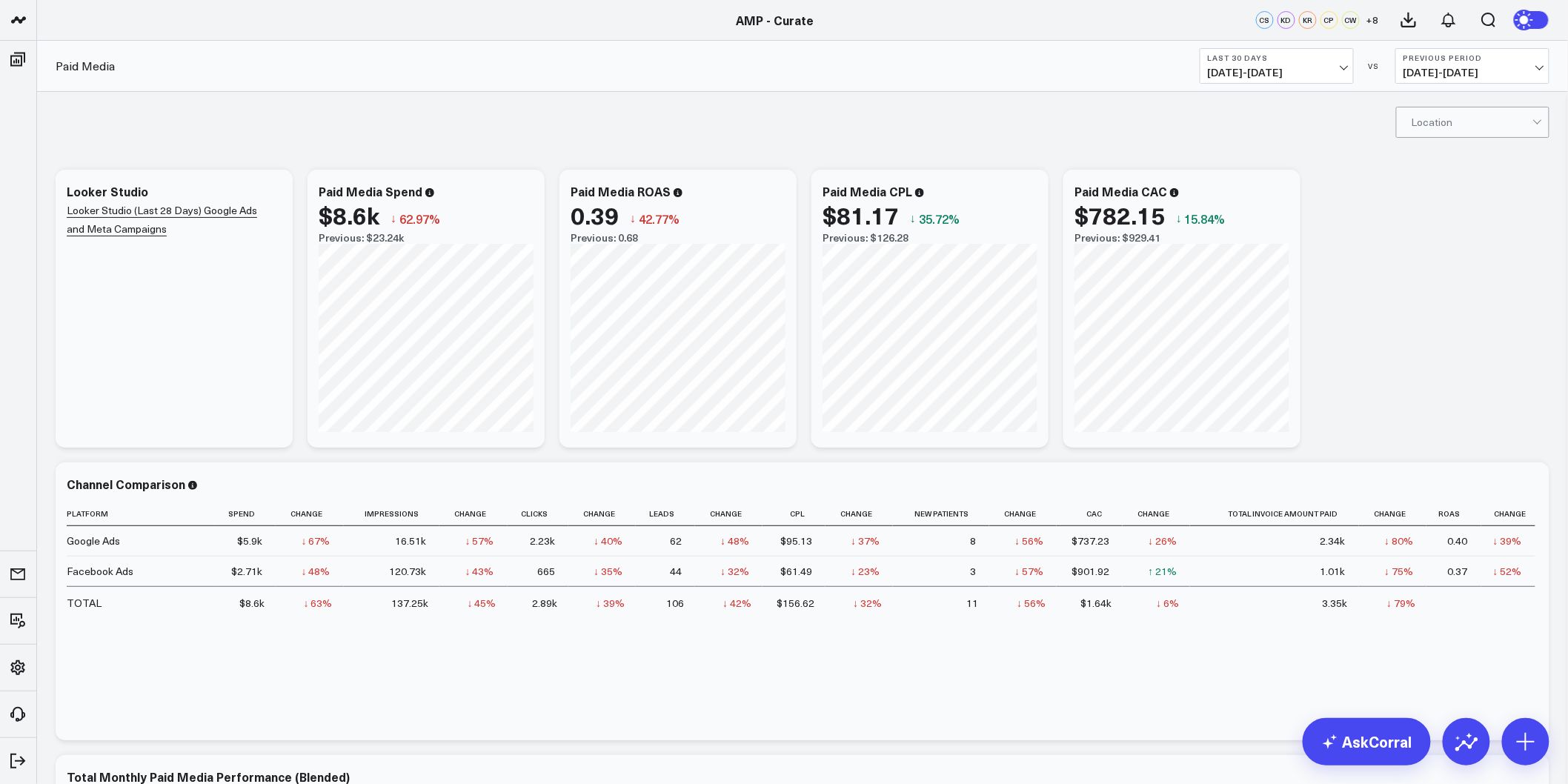
click at [1290, 84] on div "Paid Media Last 30 Days [DATE] - [DATE] VS Previous Period [DATE] - [DATE]" at bounding box center [803, 66] width 1531 height 51
click at [1293, 78] on button "Last 30 Days [DATE] - [DATE]" at bounding box center [1277, 66] width 154 height 36
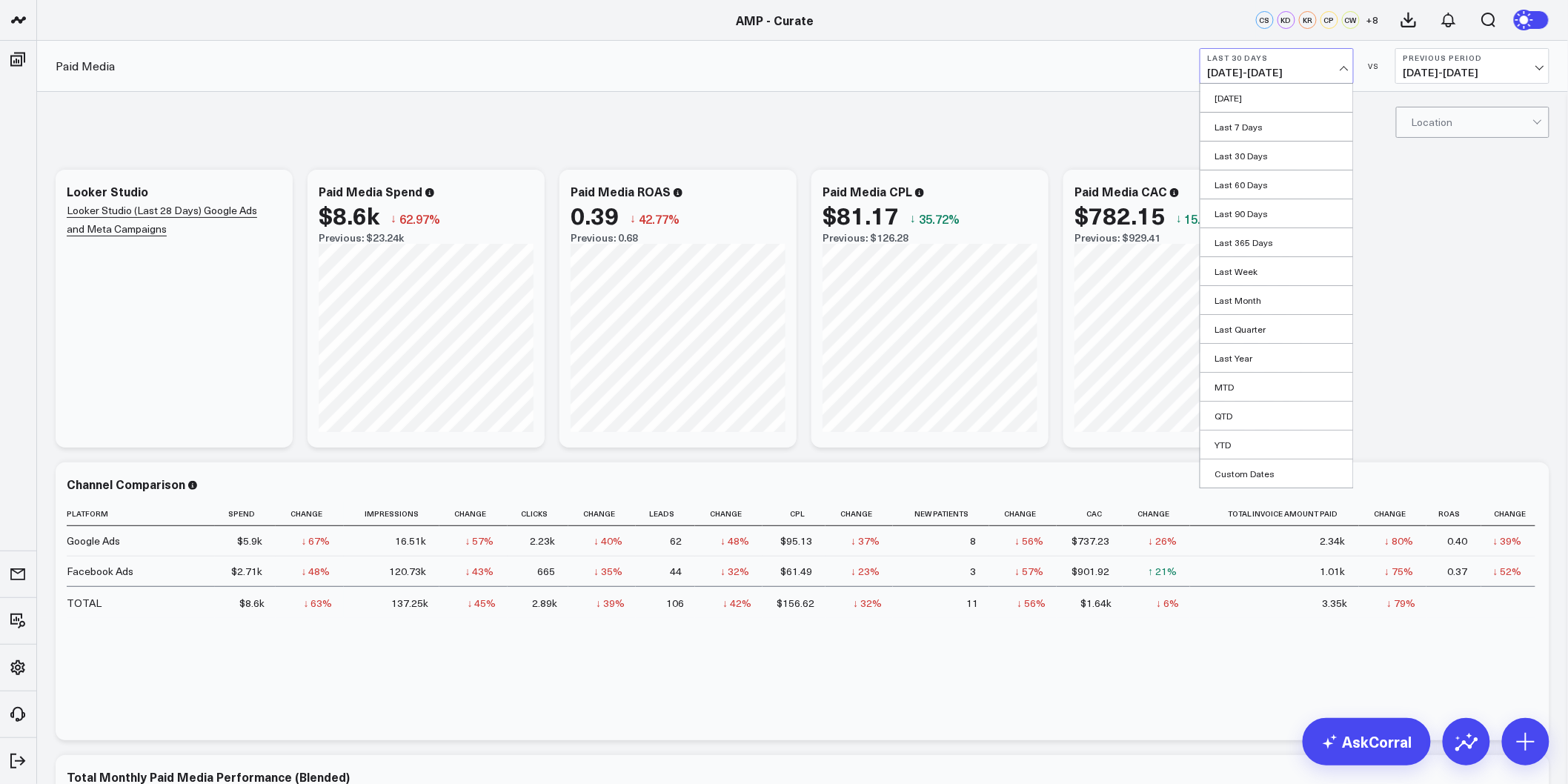
drag, startPoint x: 1243, startPoint y: 445, endPoint x: 1042, endPoint y: 127, distance: 376.2
click at [1243, 443] on link "YTD" at bounding box center [1277, 445] width 152 height 29
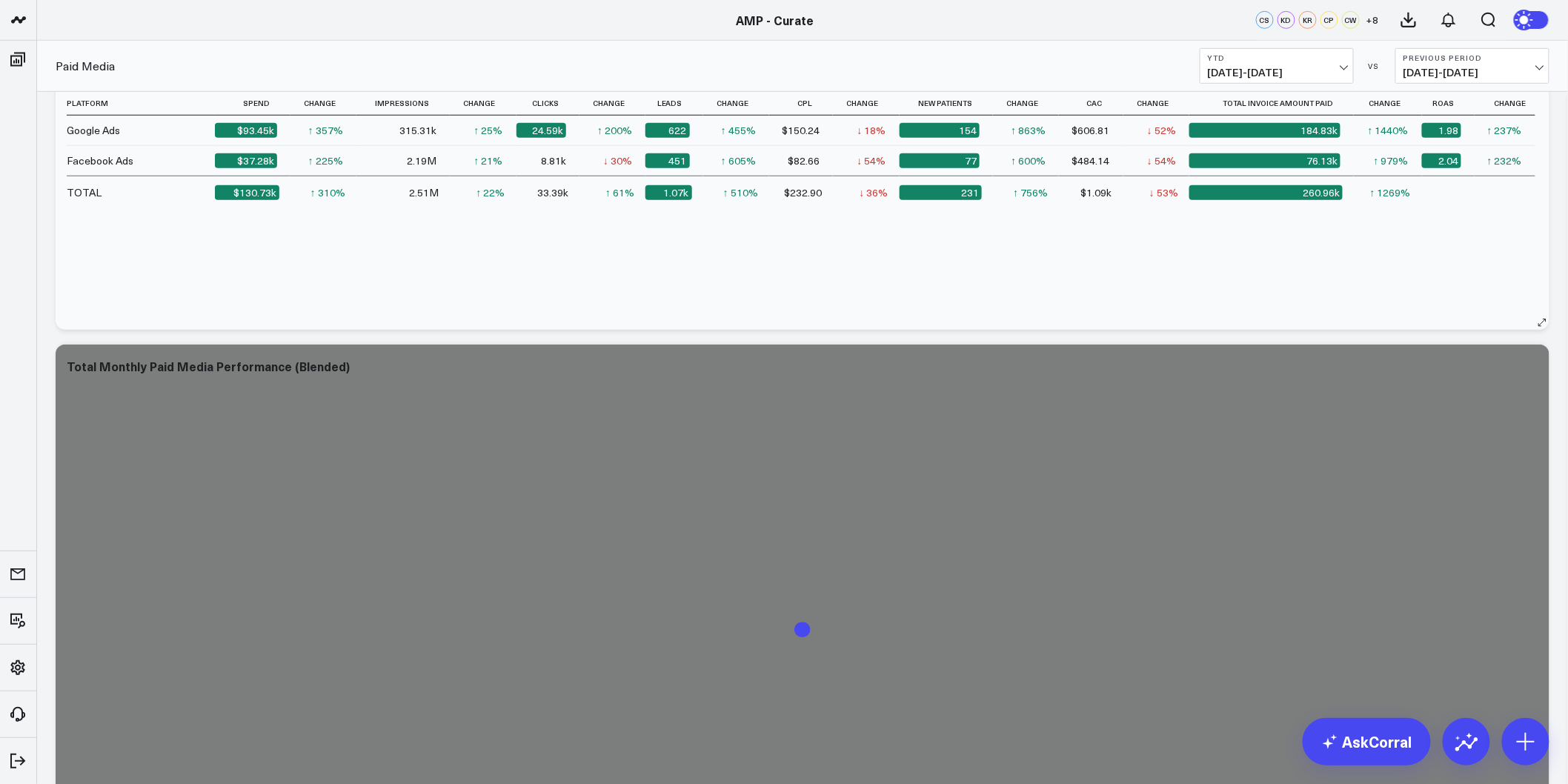
scroll to position [411, 0]
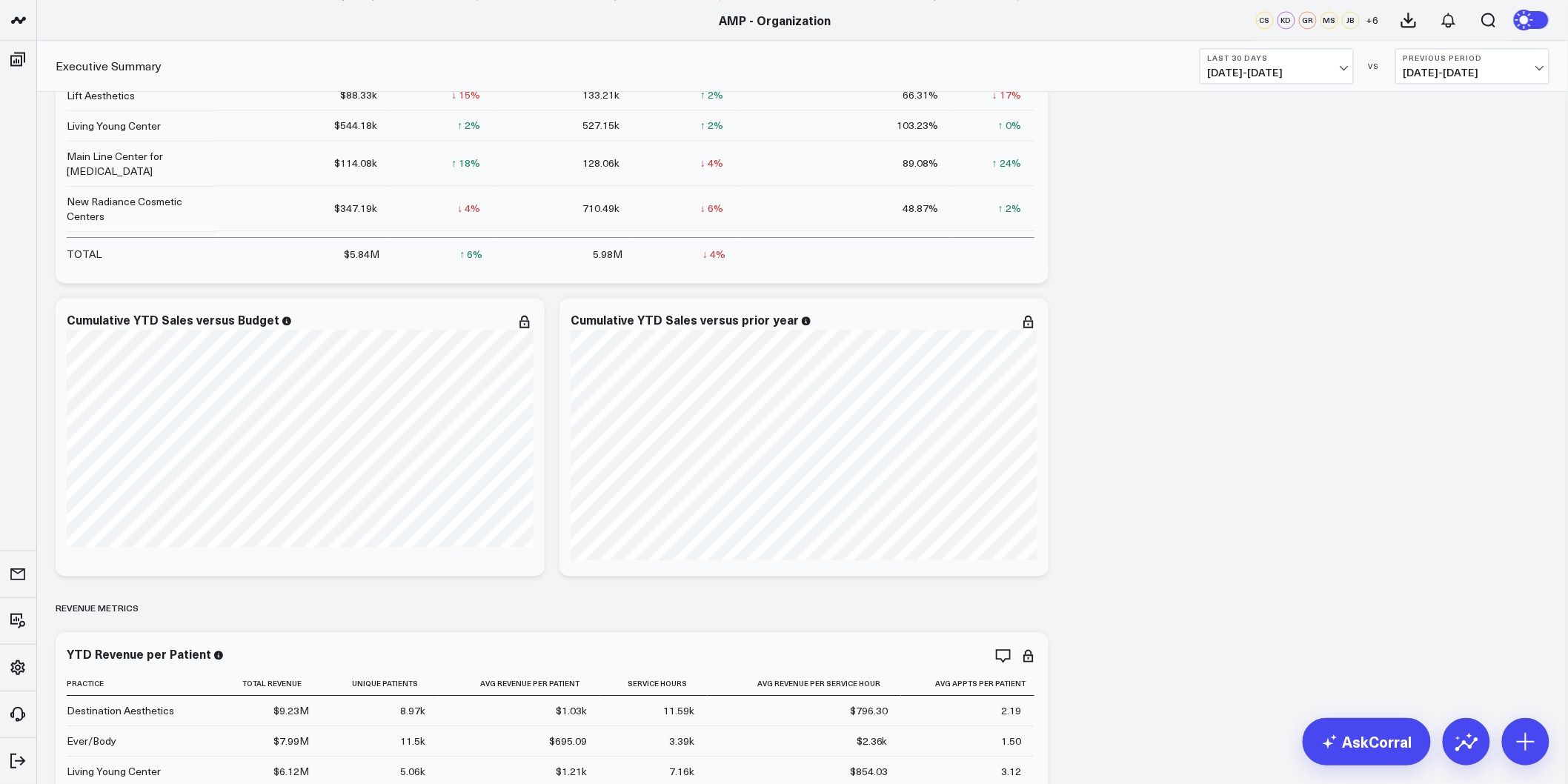
scroll to position [5119, 0]
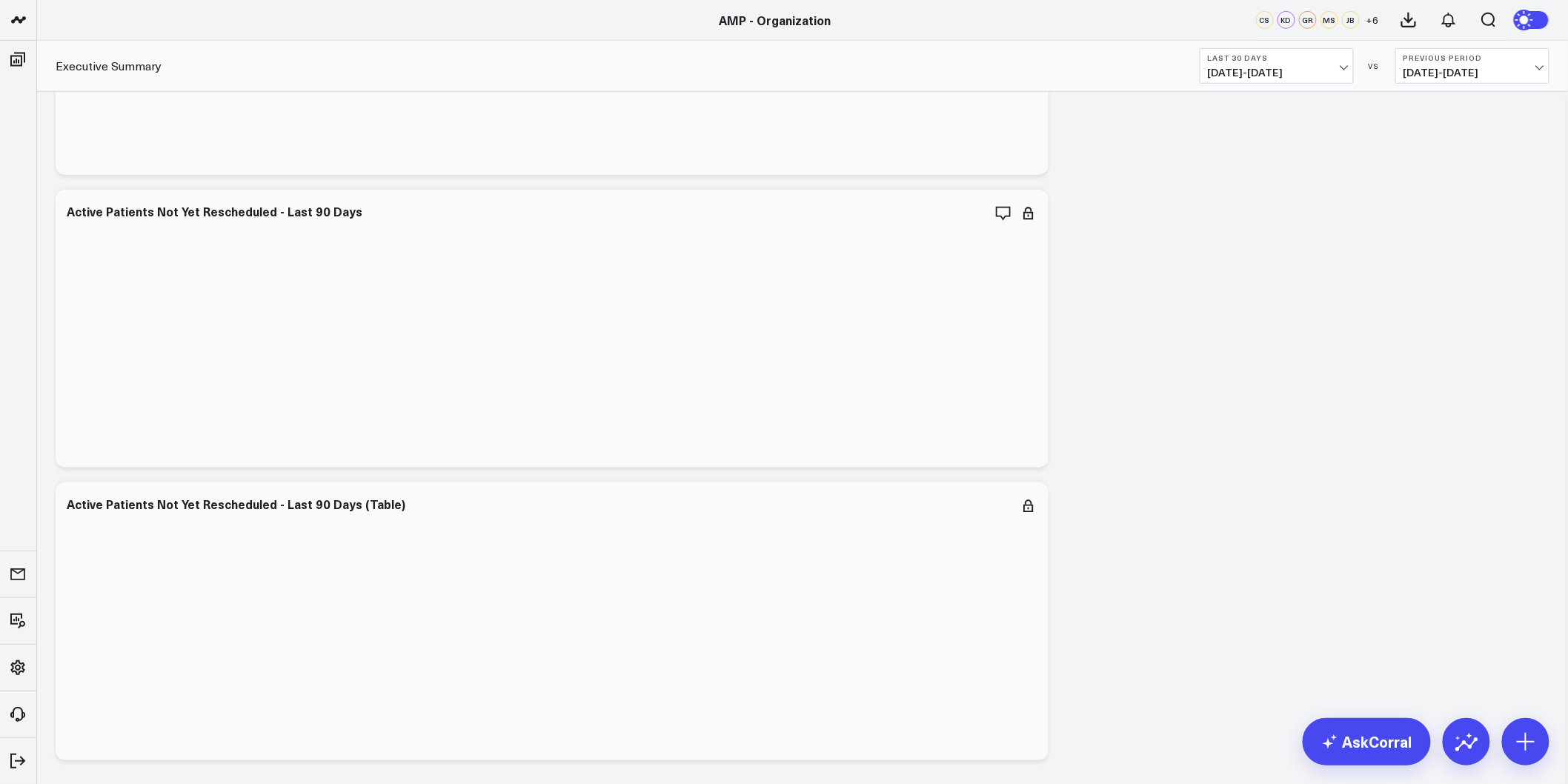
drag, startPoint x: 1159, startPoint y: 241, endPoint x: 1177, endPoint y: 415, distance: 174.9
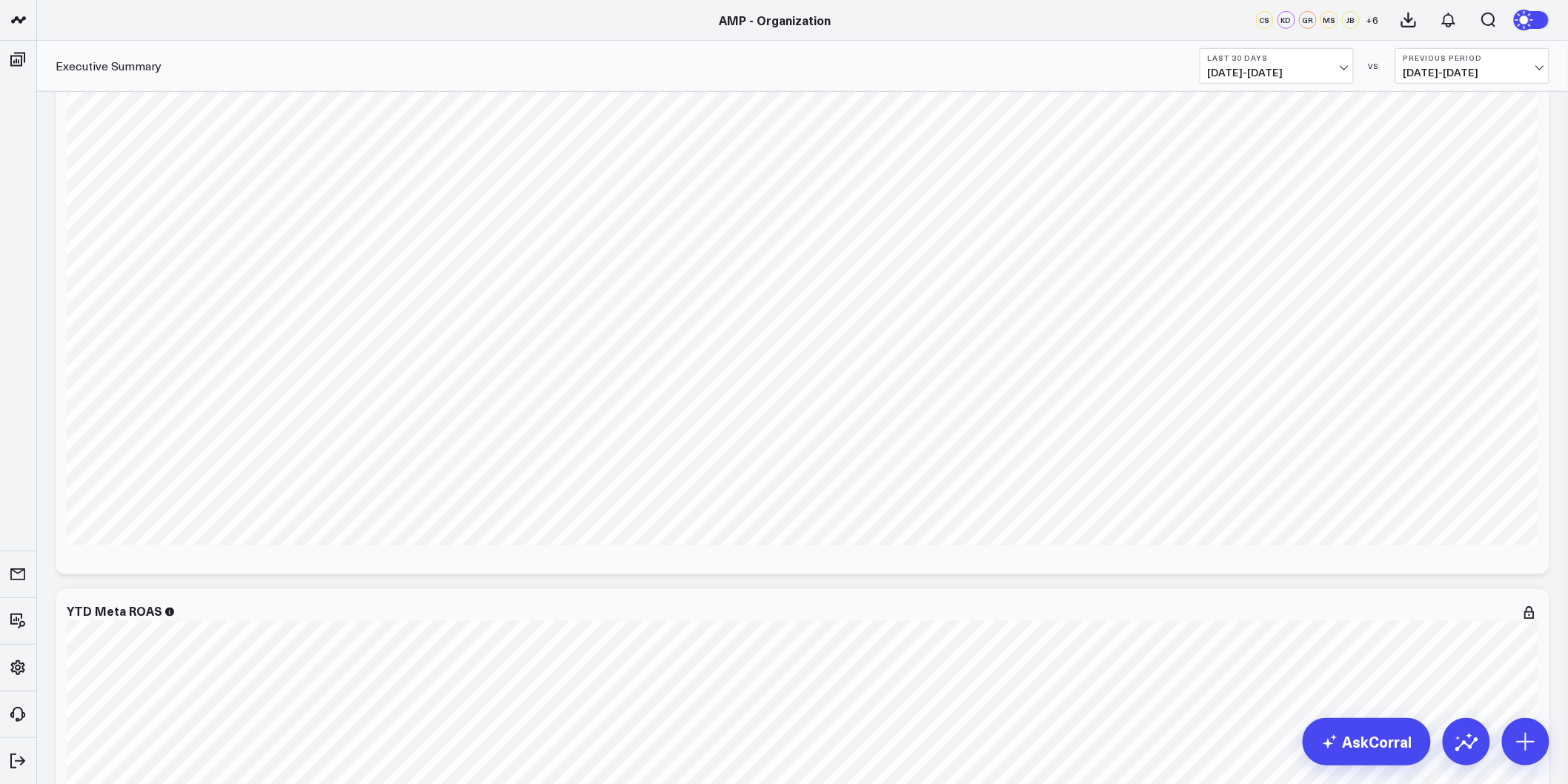
scroll to position [7107, 0]
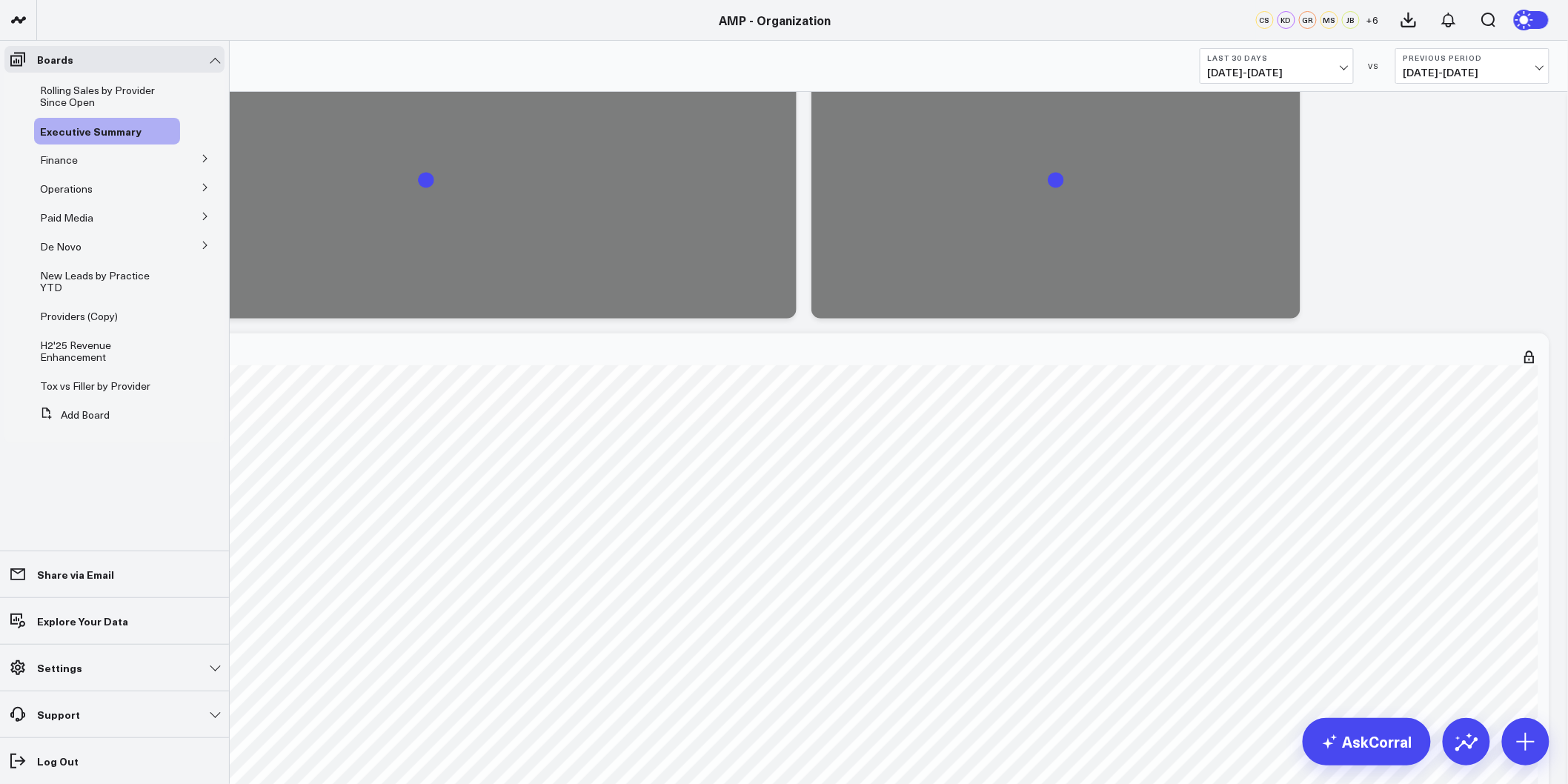
click at [201, 161] on icon at bounding box center [205, 159] width 9 height 9
click at [70, 165] on span "Finance" at bounding box center [59, 159] width 37 height 14
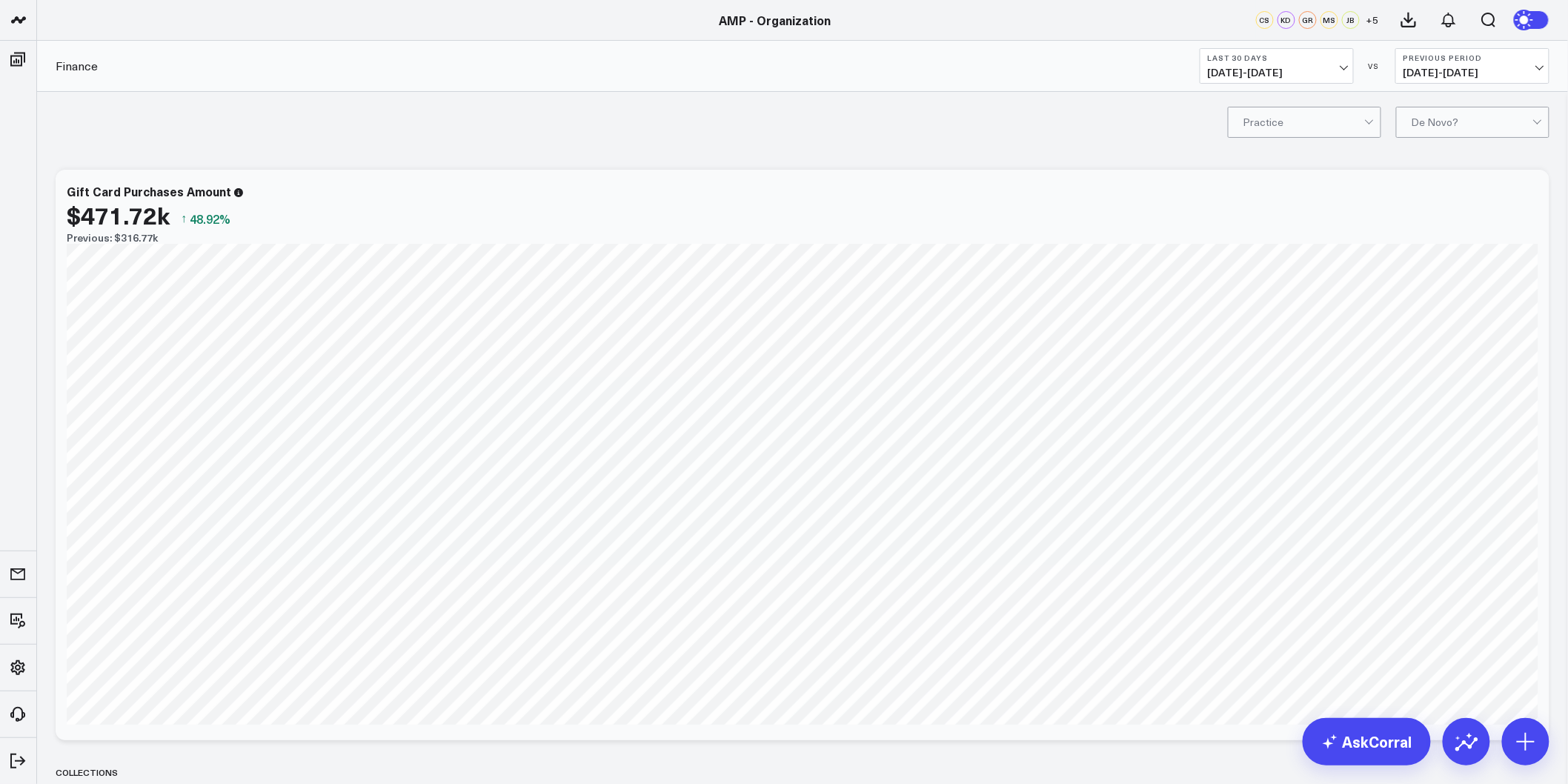
click at [557, 146] on div "Practice De Novo?" at bounding box center [803, 121] width 1531 height 60
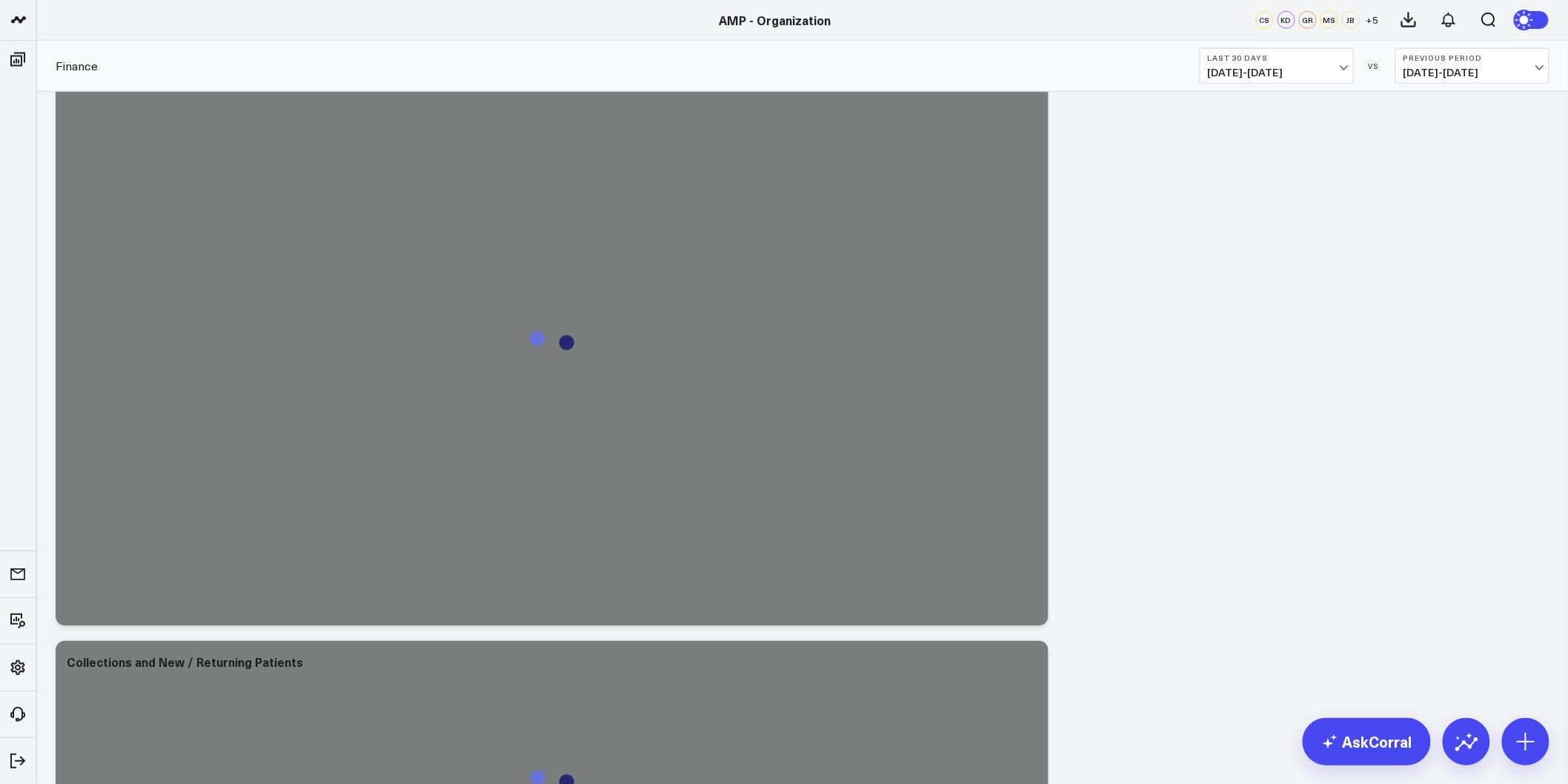
scroll to position [494, 0]
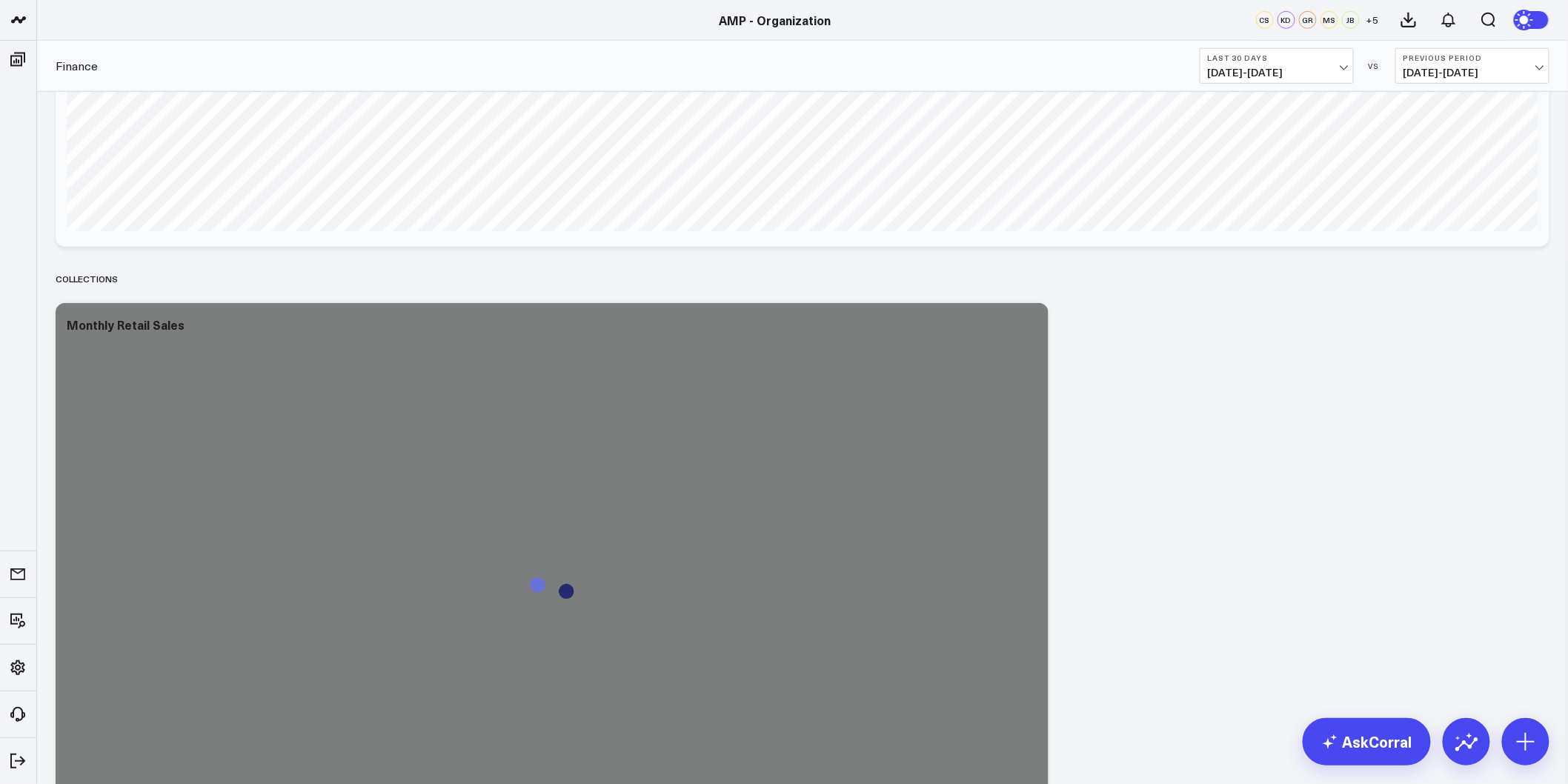
click at [1349, 744] on link "AskCorral" at bounding box center [1367, 741] width 128 height 47
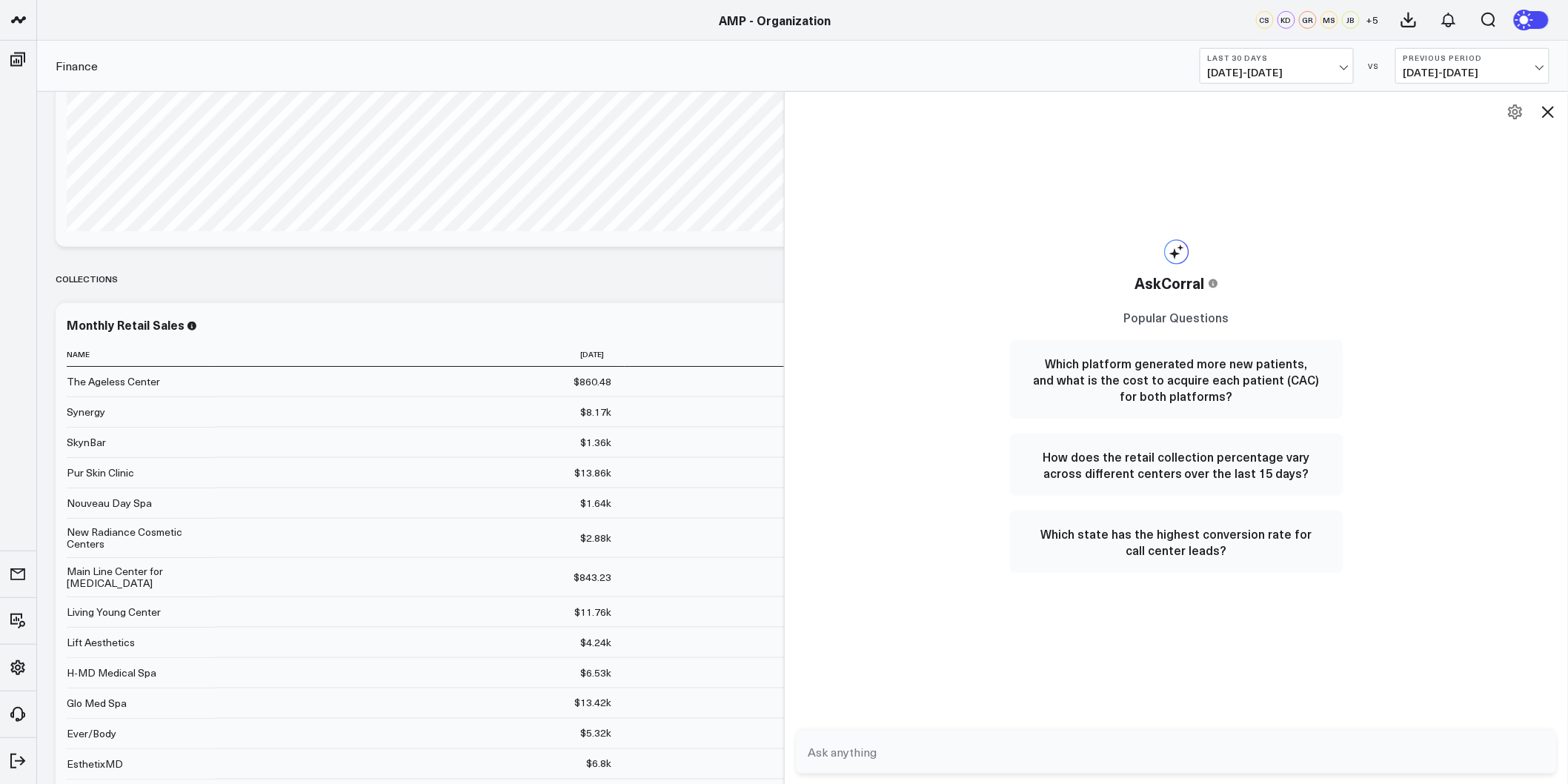
click at [848, 744] on textarea at bounding box center [1163, 752] width 719 height 27
type textarea "W"
type textarea "Calculate the monthly collections by Practice since 1/1/2025"
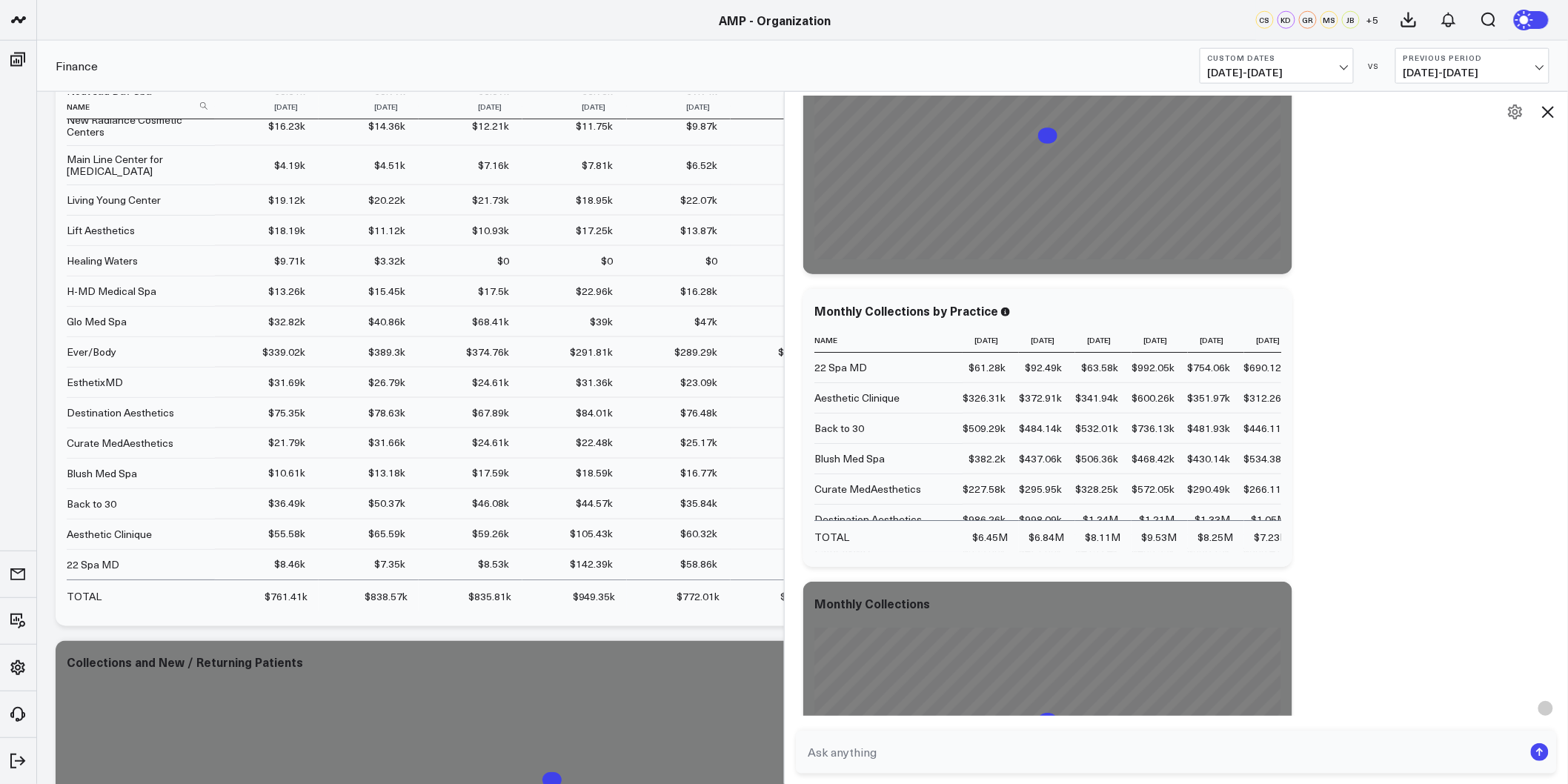
click at [1302, 349] on div "Ask support Change chart to Fuel Gauge Fuel Gauge w/o Comparison Comparison Bar…" at bounding box center [1177, 428] width 761 height 878
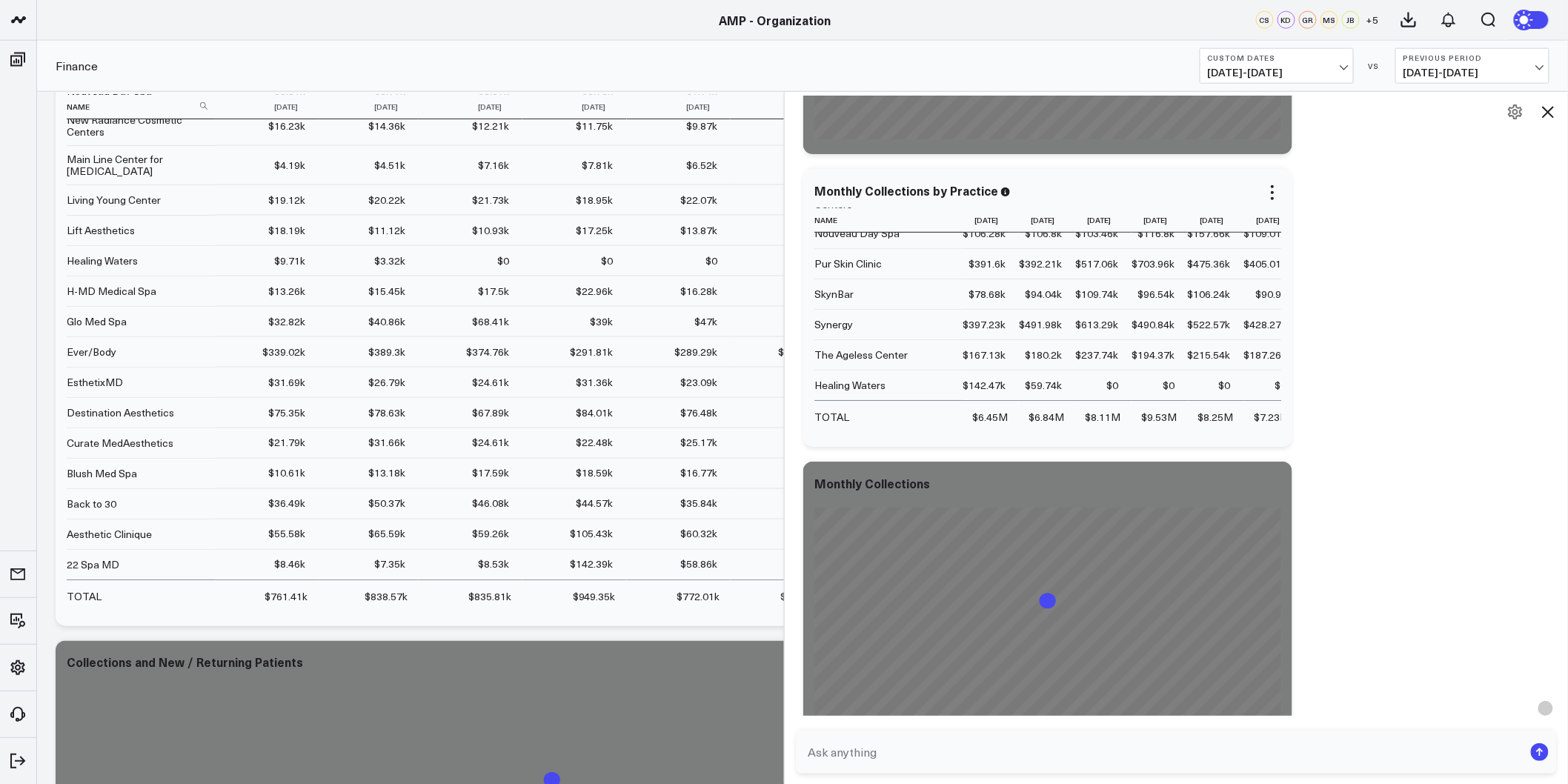
scroll to position [247, 0]
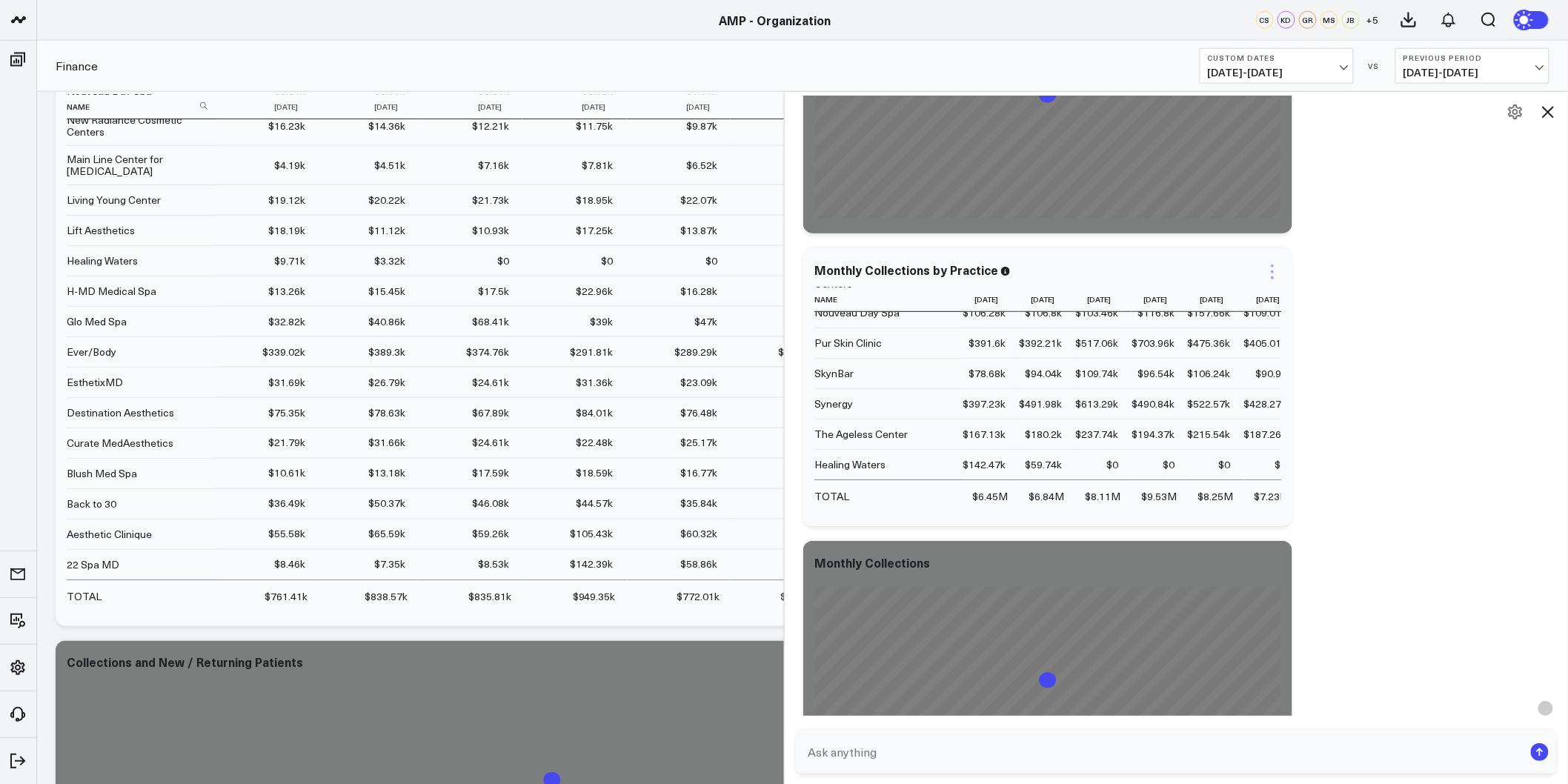
click at [1274, 272] on icon at bounding box center [1272, 271] width 3 height 3
click at [1358, 372] on div "Ask support Change chart to Fuel Gauge Fuel Gauge w/o Comparison Comparison Bar…" at bounding box center [1177, 387] width 761 height 878
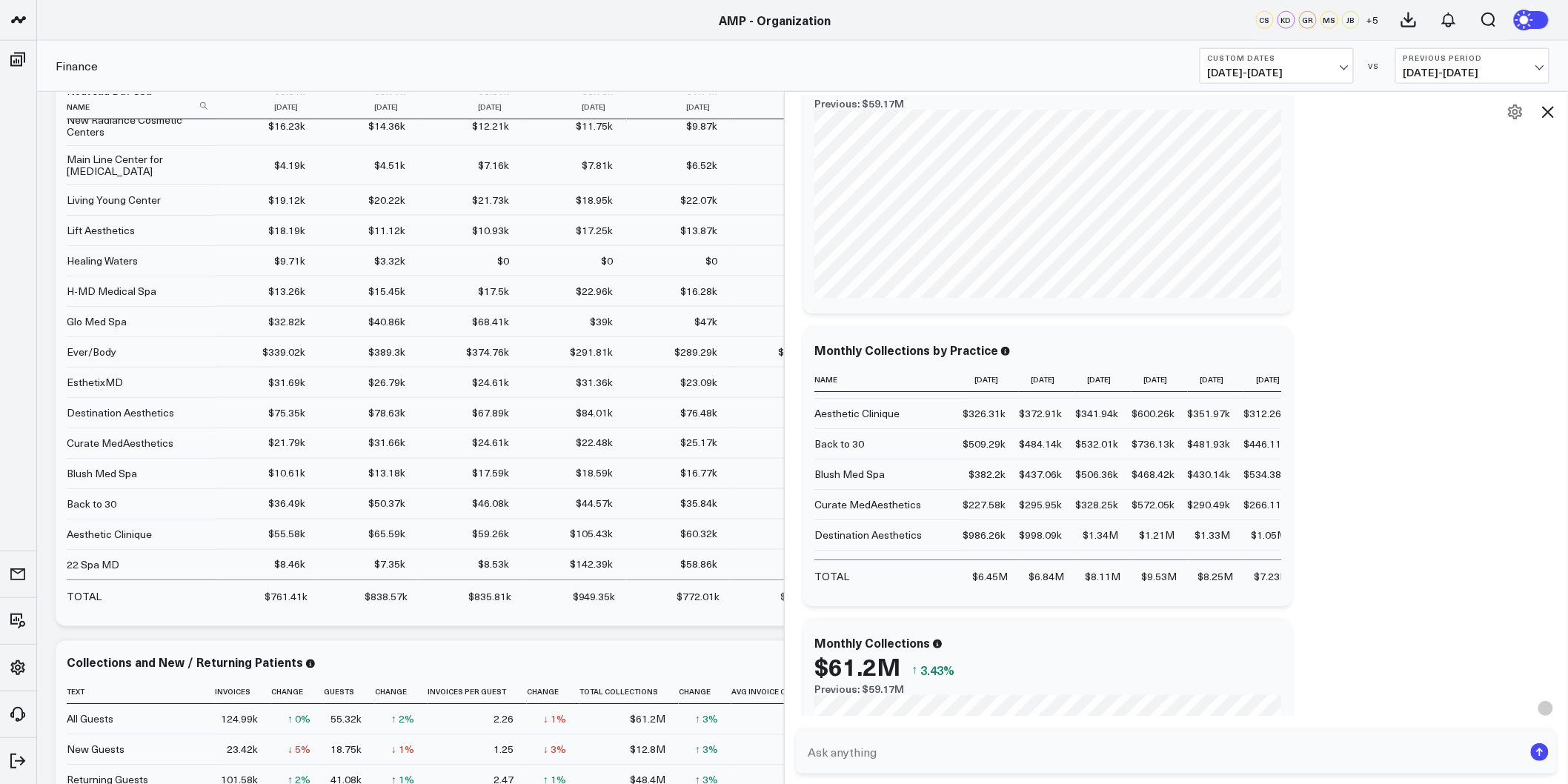
scroll to position [289, 0]
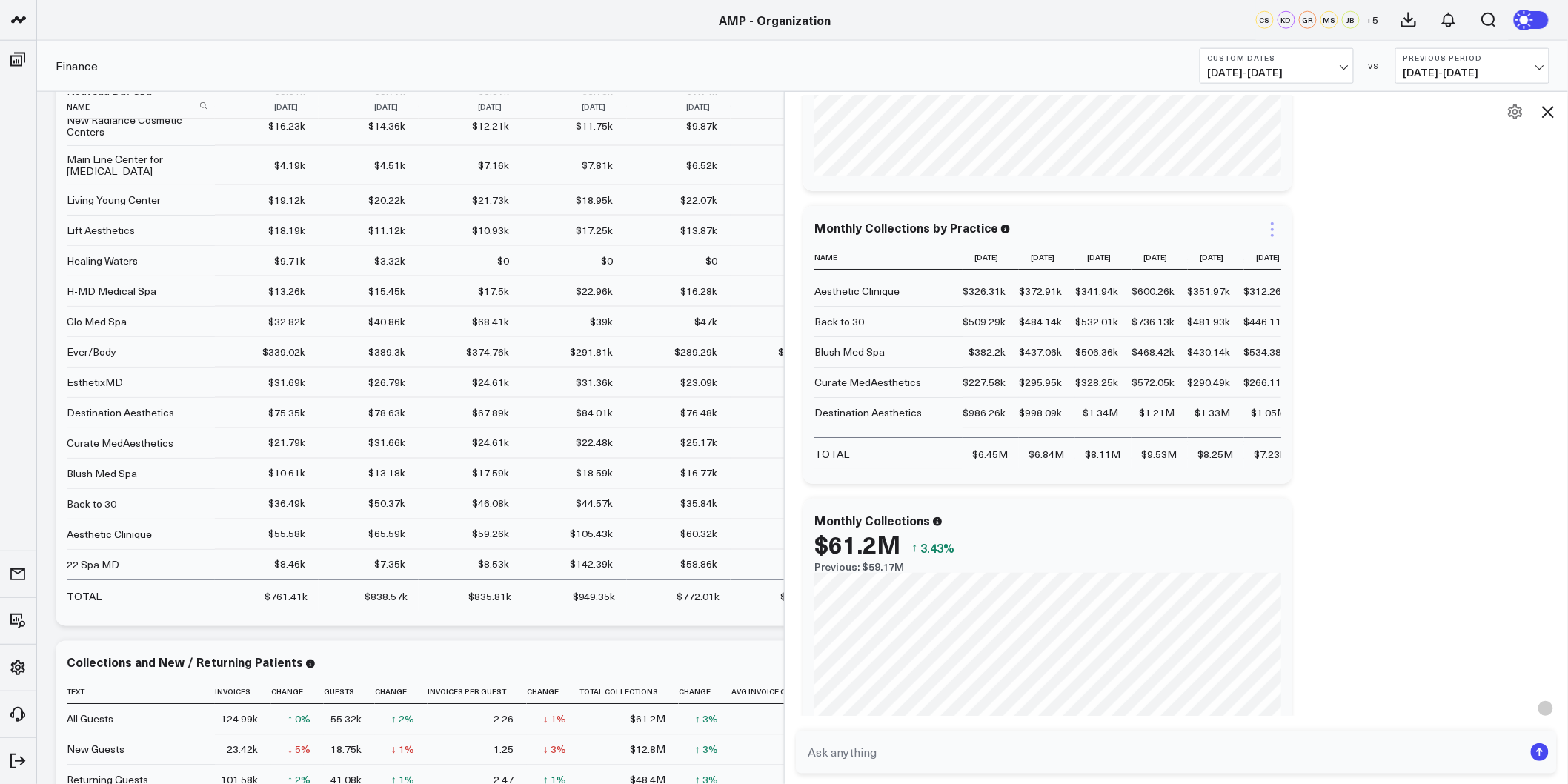
click at [1281, 230] on icon at bounding box center [1272, 230] width 18 height 18
click at [1335, 301] on div "Ask support Change chart to Fuel Gauge Fuel Gauge w/o Comparison Comparison Bar…" at bounding box center [1177, 344] width 761 height 878
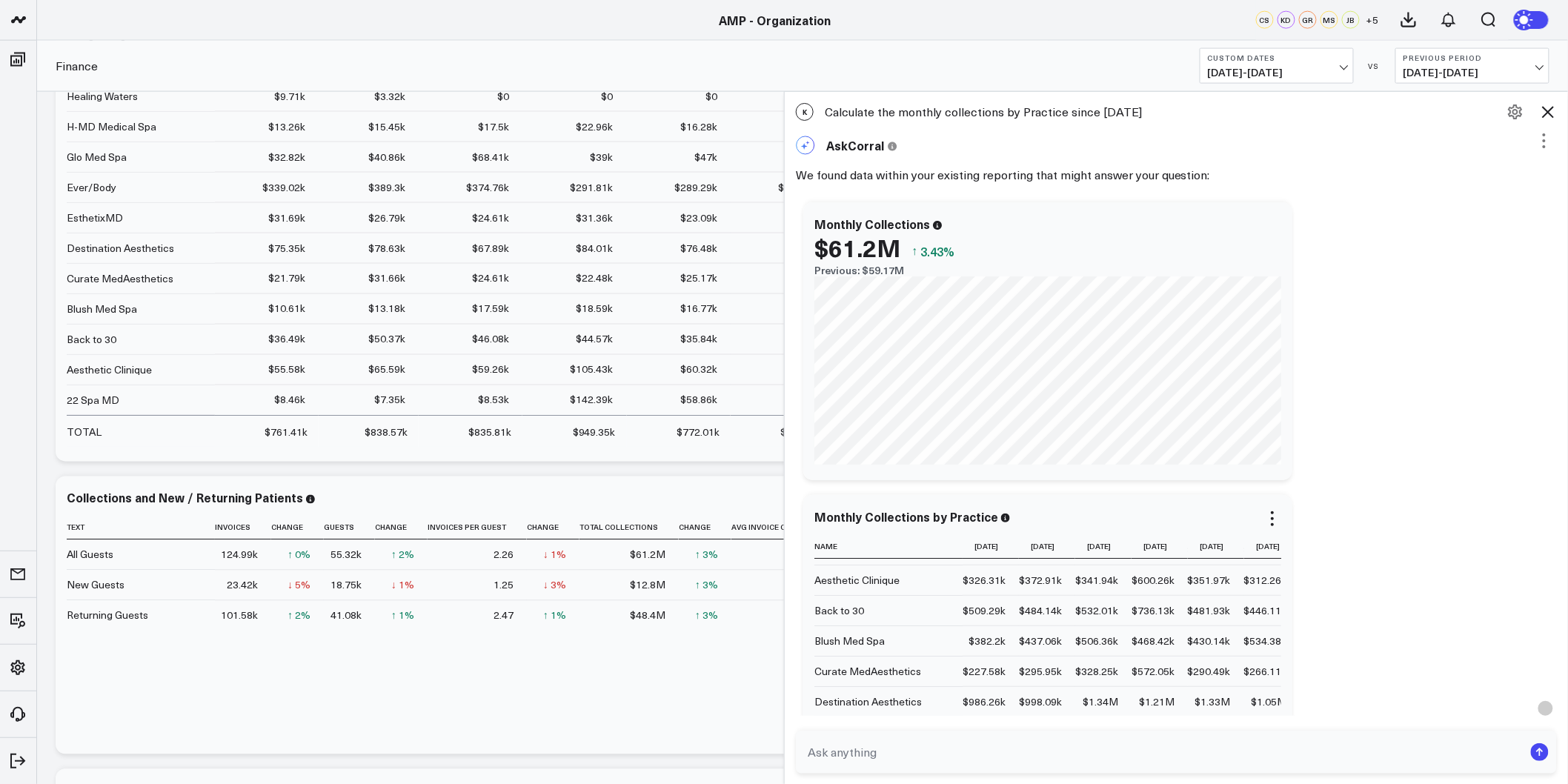
scroll to position [247, 0]
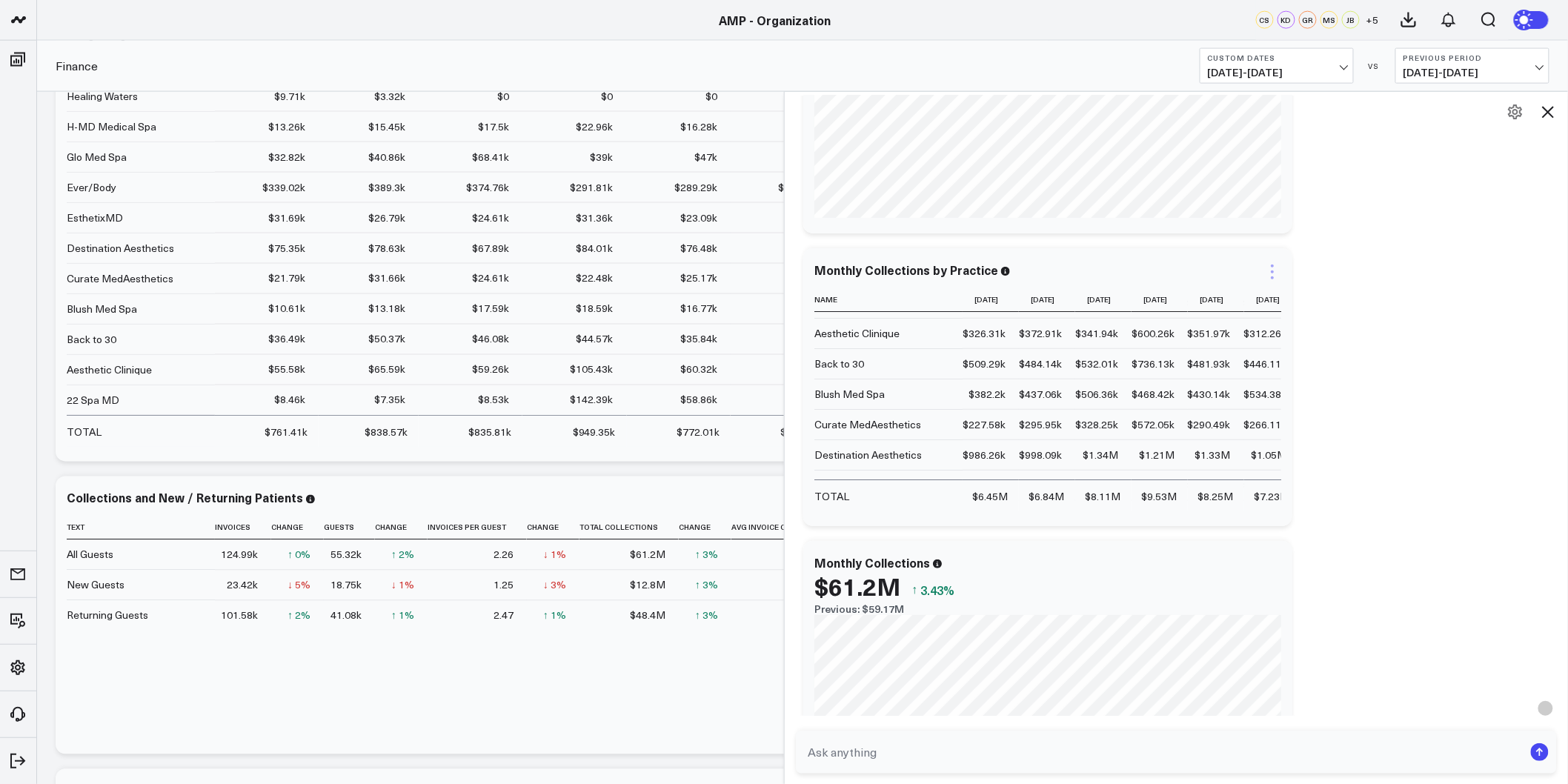
click at [1274, 272] on icon at bounding box center [1272, 271] width 3 height 3
click at [1338, 379] on div "Ask support Change chart to Fuel Gauge Fuel Gauge w/o Comparison Comparison Bar…" at bounding box center [1177, 387] width 761 height 878
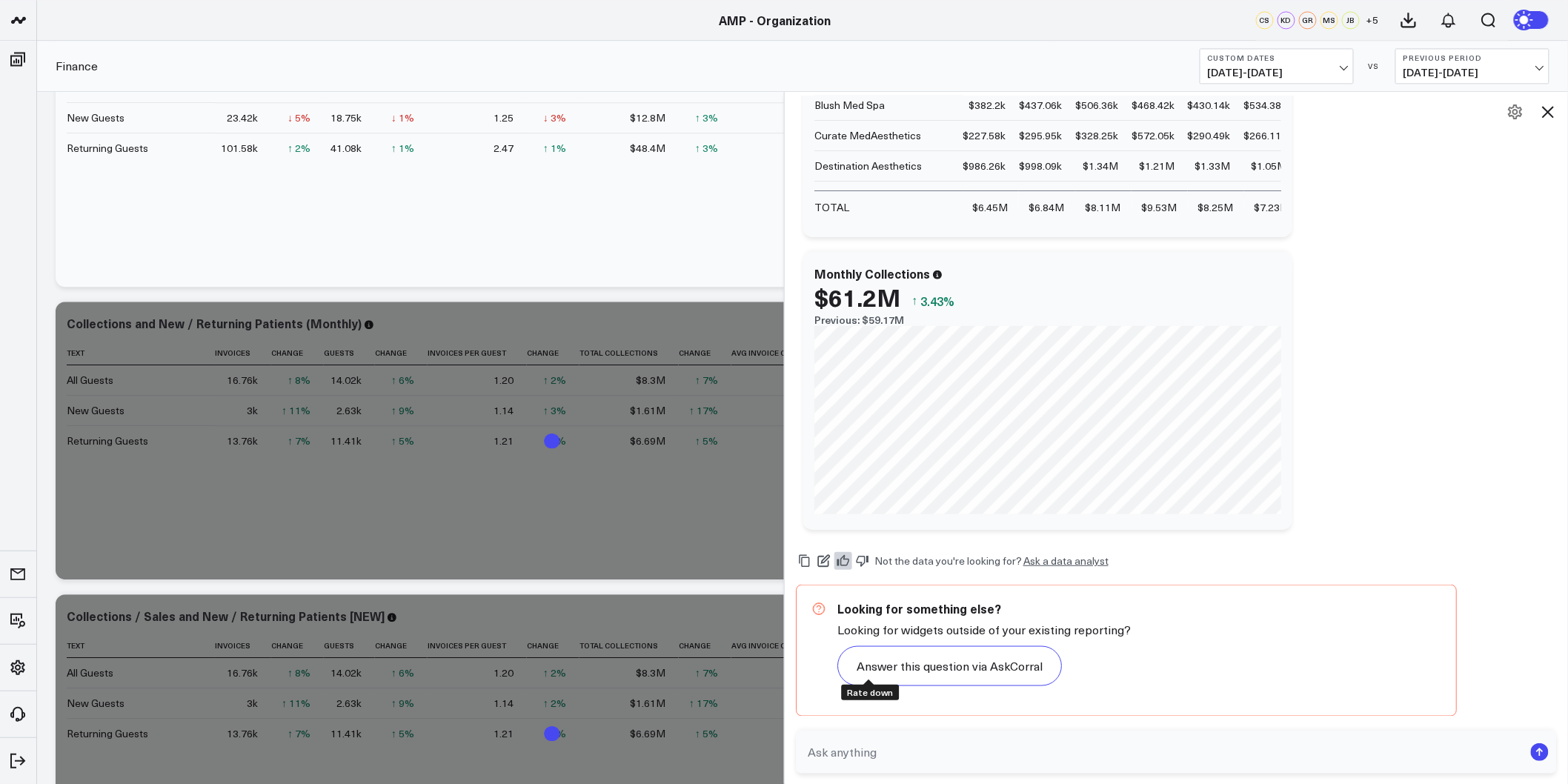
scroll to position [1482, 0]
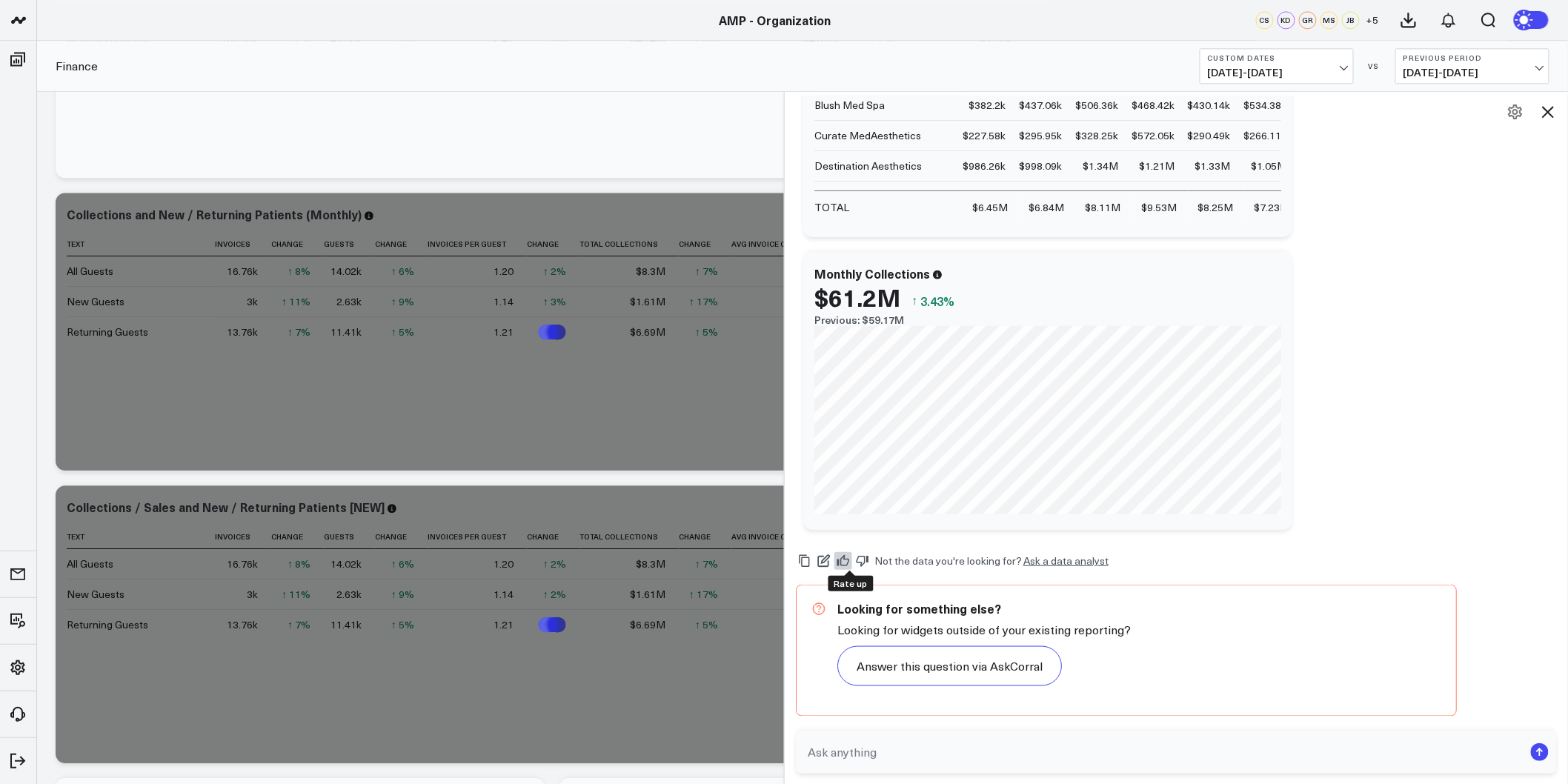
click at [850, 559] on icon at bounding box center [843, 560] width 13 height 13
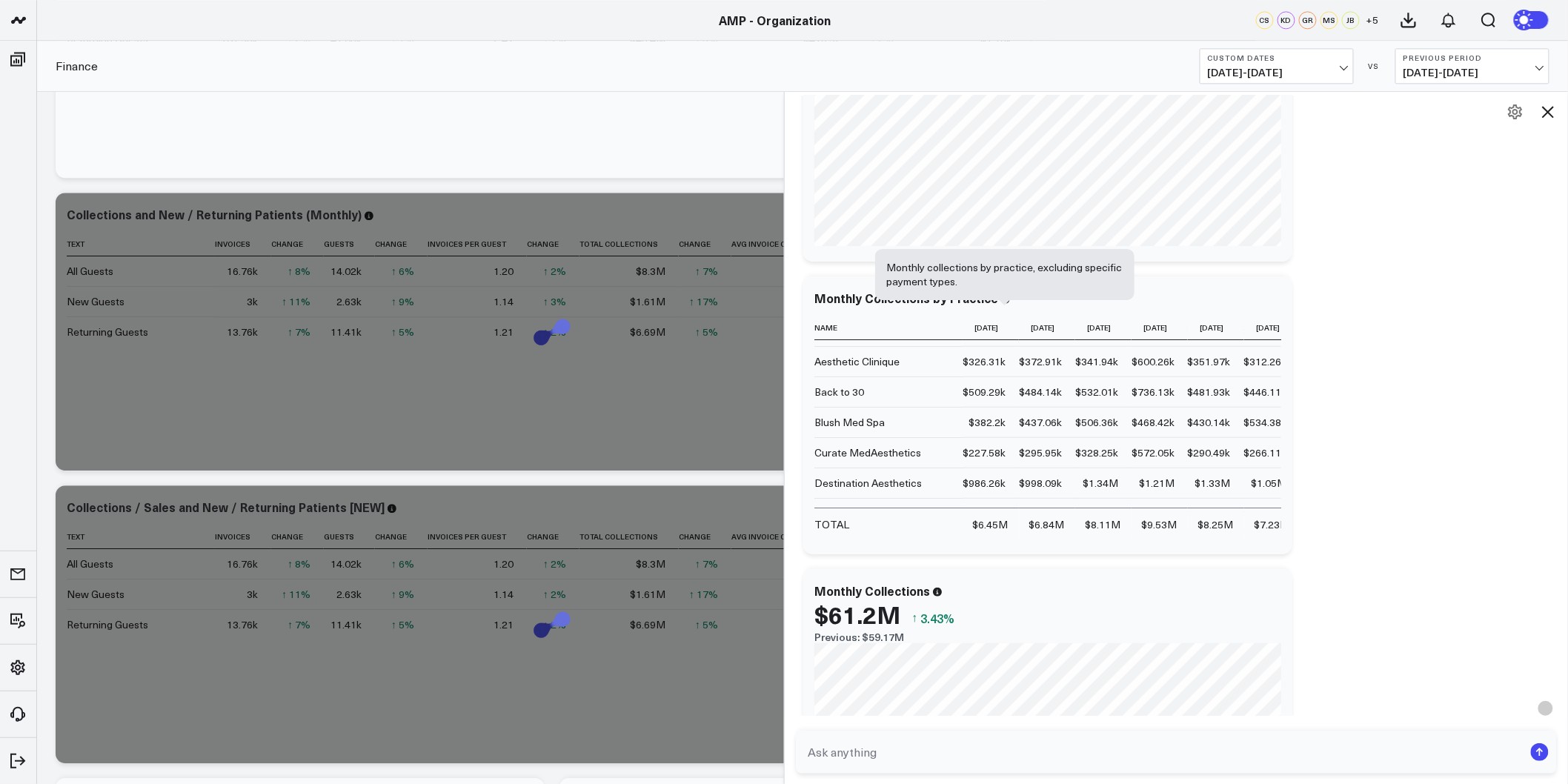
scroll to position [206, 0]
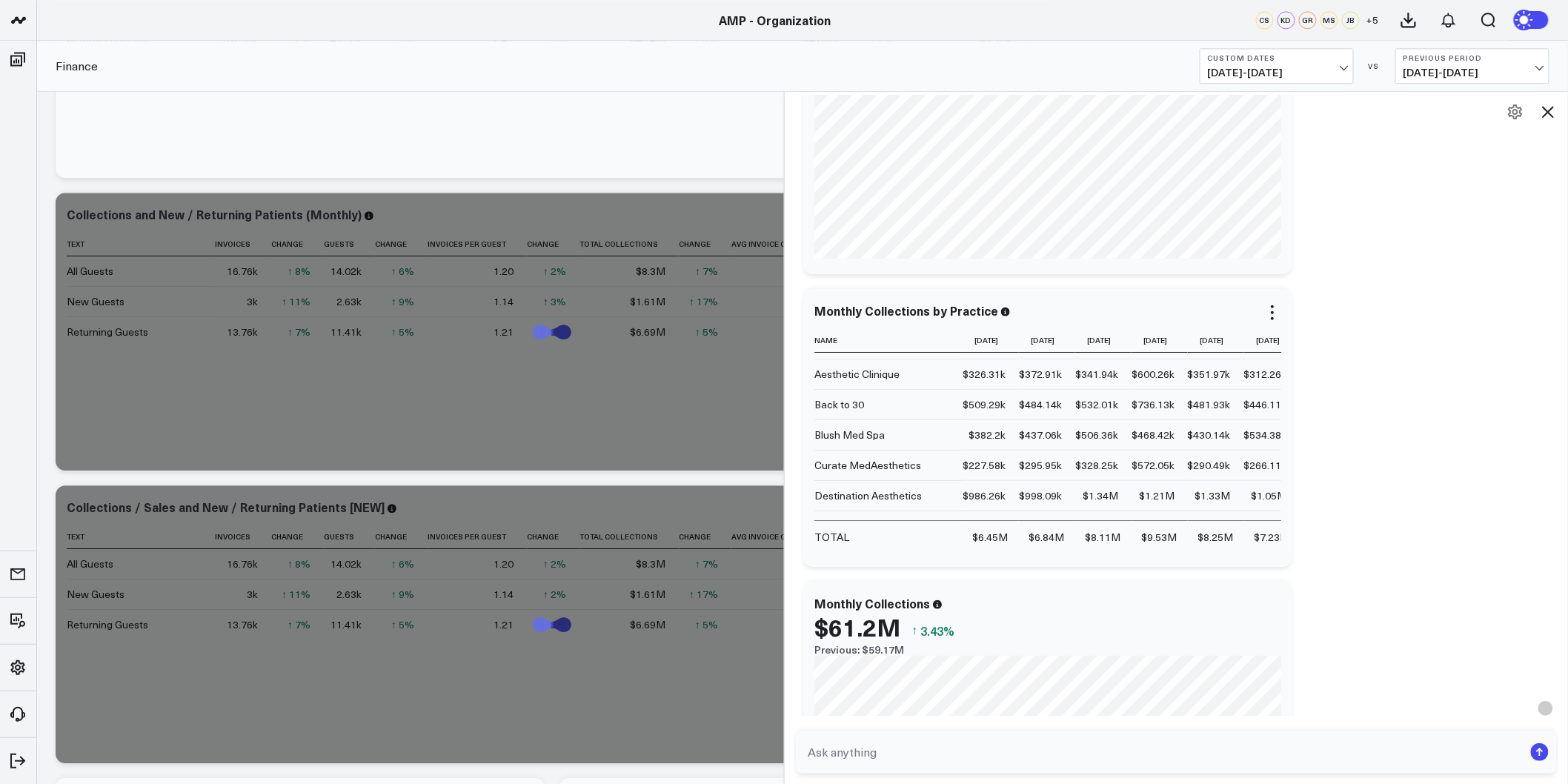
click at [1247, 314] on div "Monthly Collections by Practice" at bounding box center [1048, 310] width 467 height 13
click at [1276, 309] on icon at bounding box center [1272, 313] width 18 height 18
click at [1402, 295] on div "Ask support Change chart to Fuel Gauge Fuel Gauge w/o Comparison Comparison Bar…" at bounding box center [1177, 428] width 761 height 878
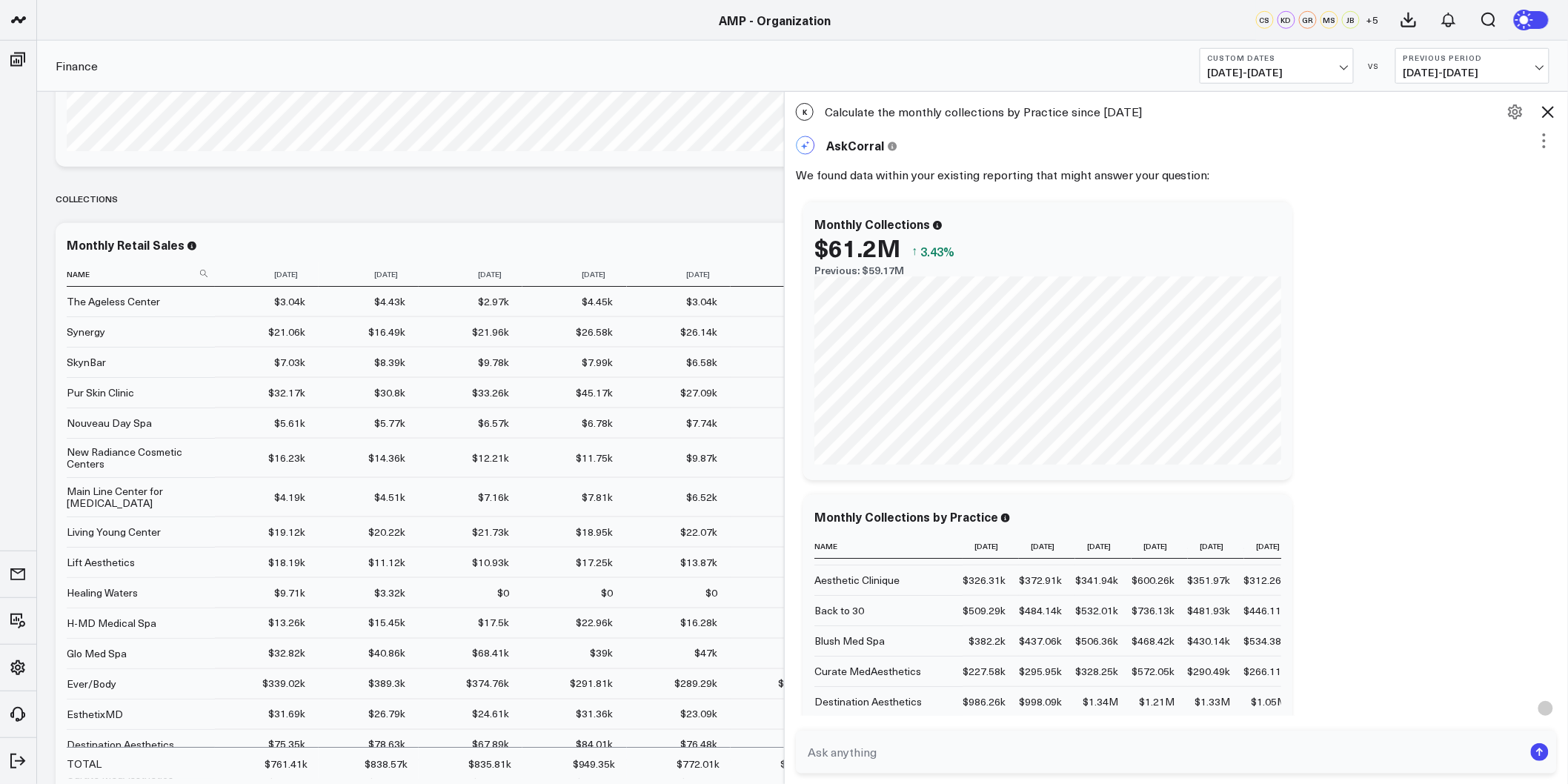
scroll to position [411, 0]
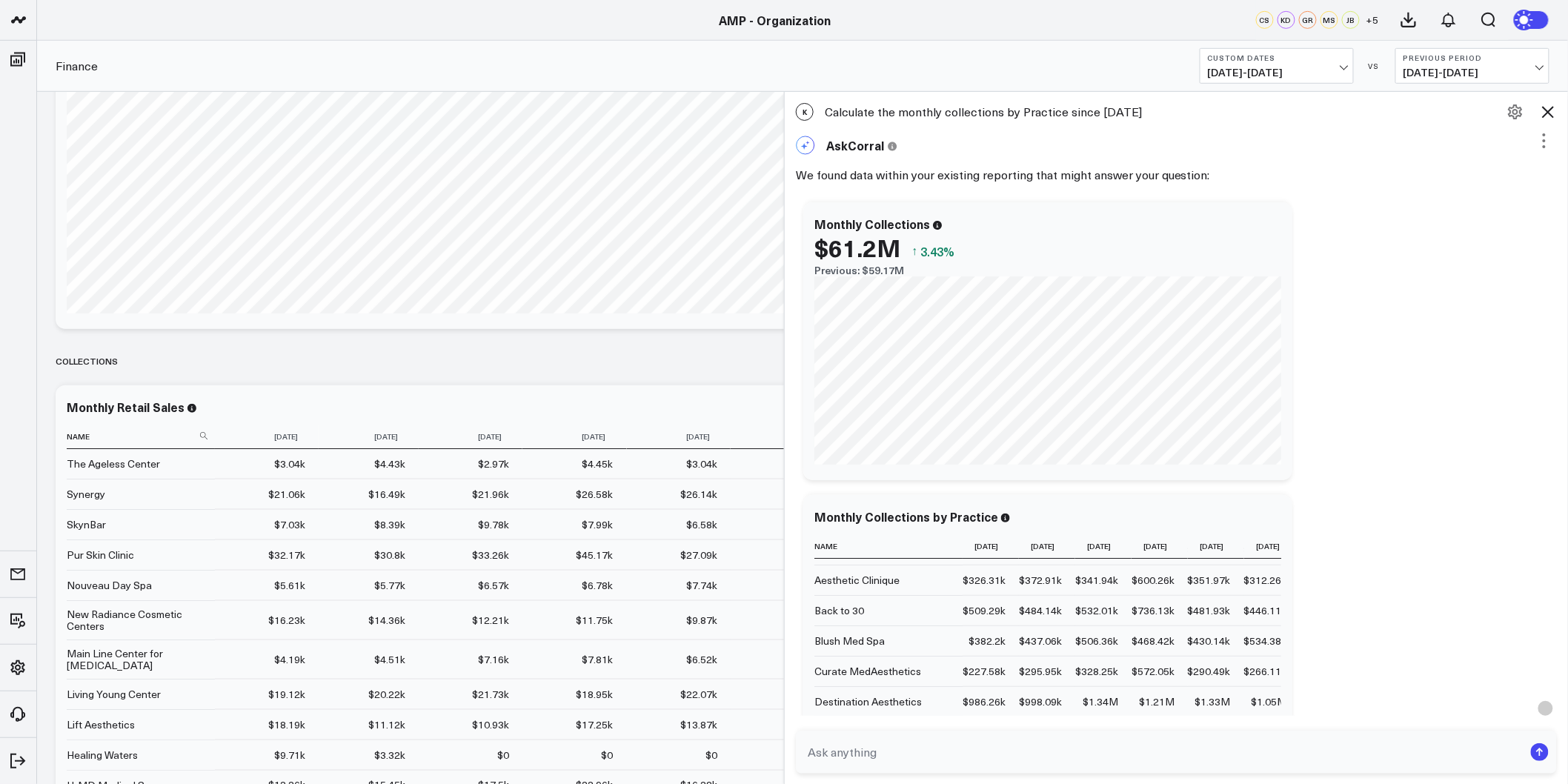
click at [1544, 105] on icon at bounding box center [1548, 112] width 18 height 18
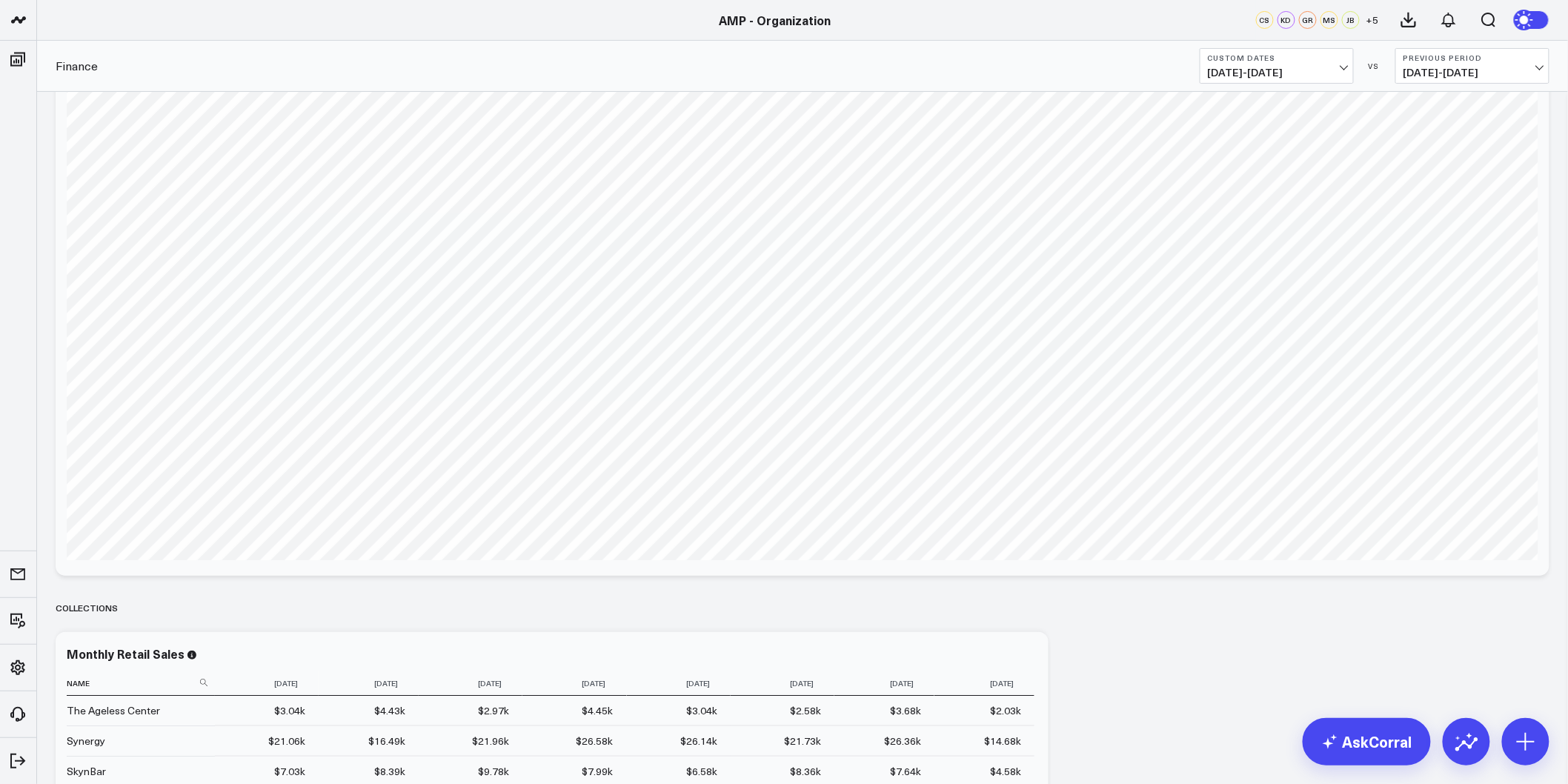
scroll to position [0, 0]
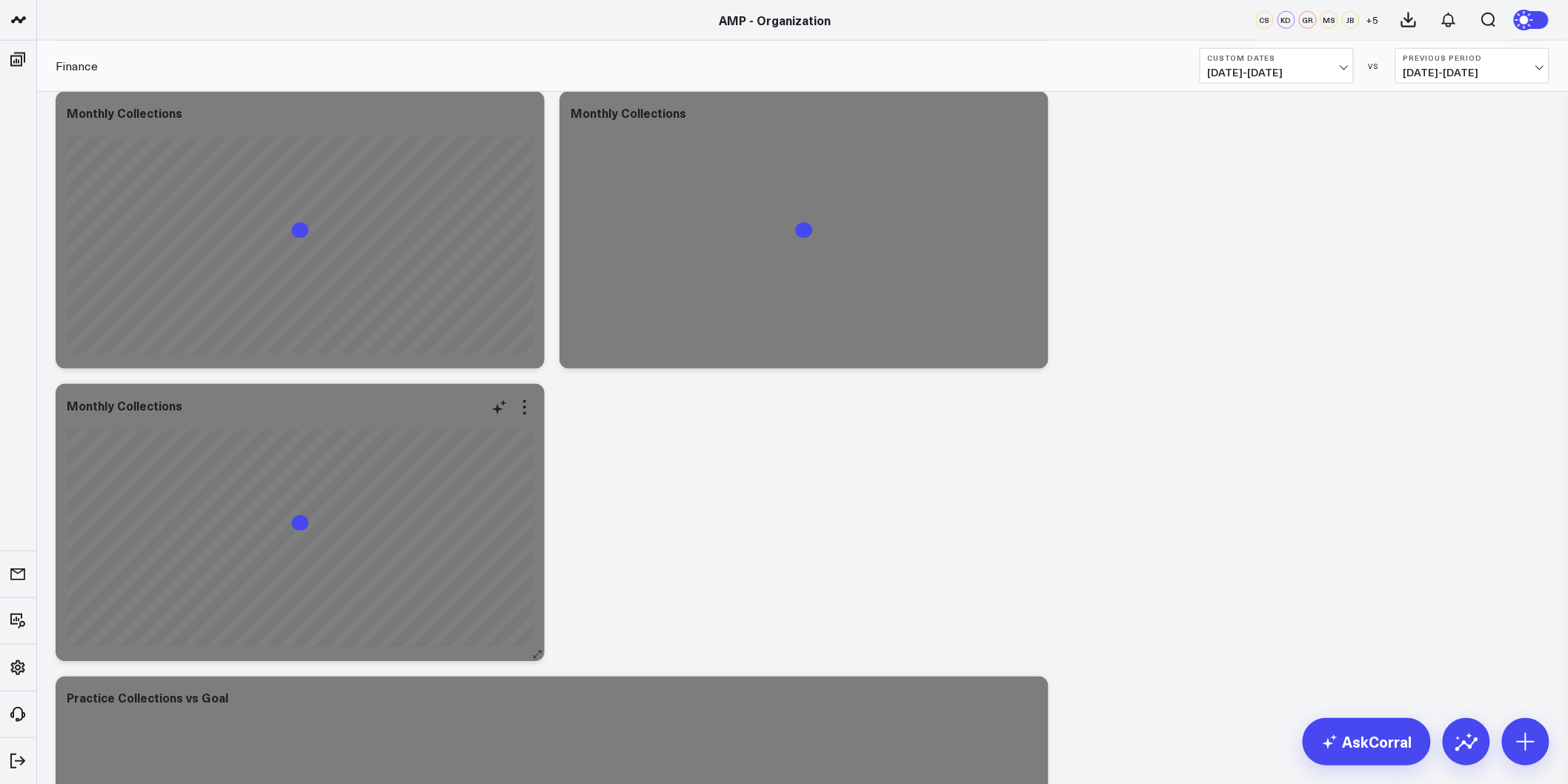
drag, startPoint x: 261, startPoint y: 50, endPoint x: 260, endPoint y: 481, distance: 431.0
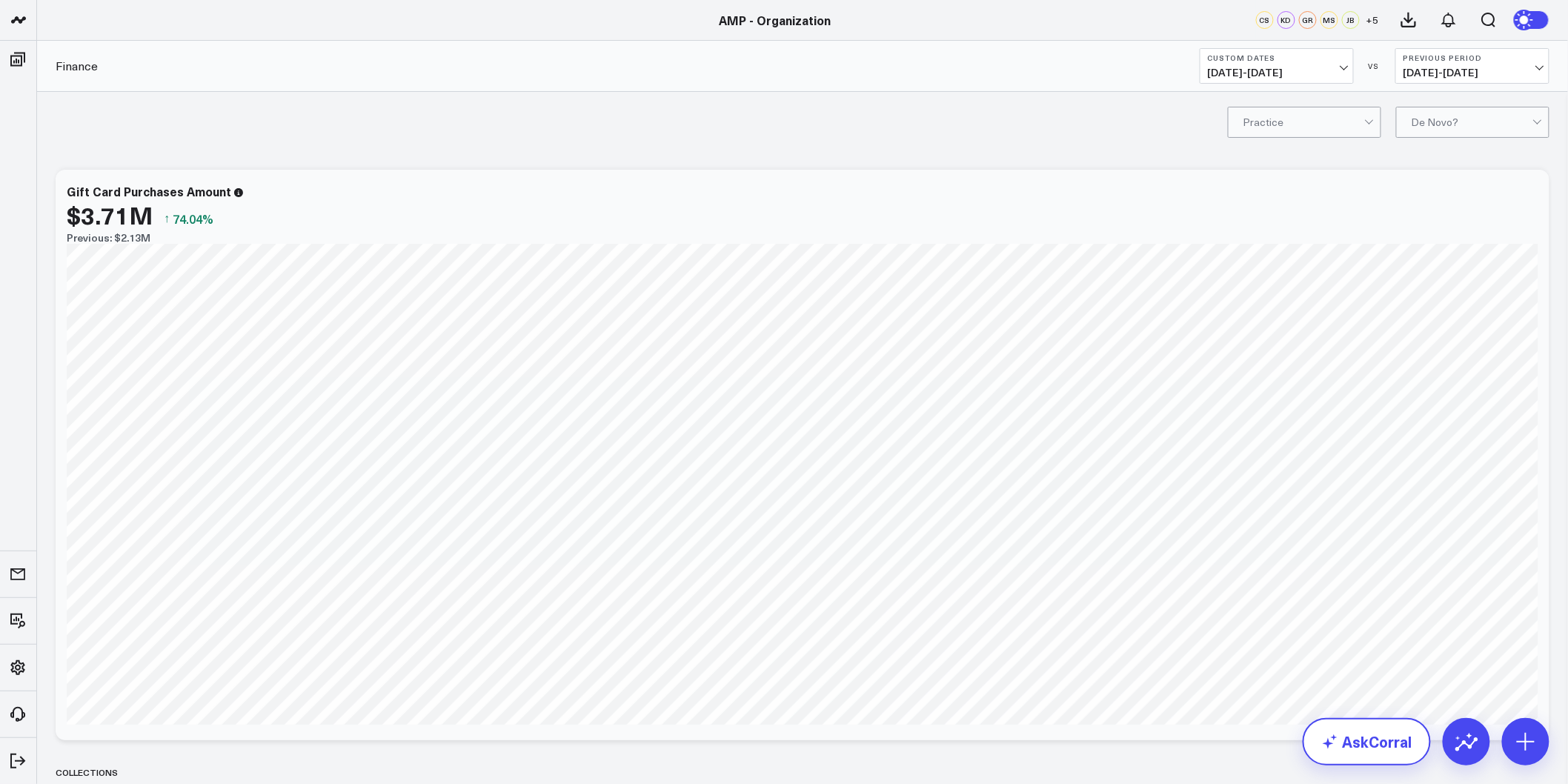
click at [1406, 743] on link "AskCorral" at bounding box center [1367, 741] width 128 height 47
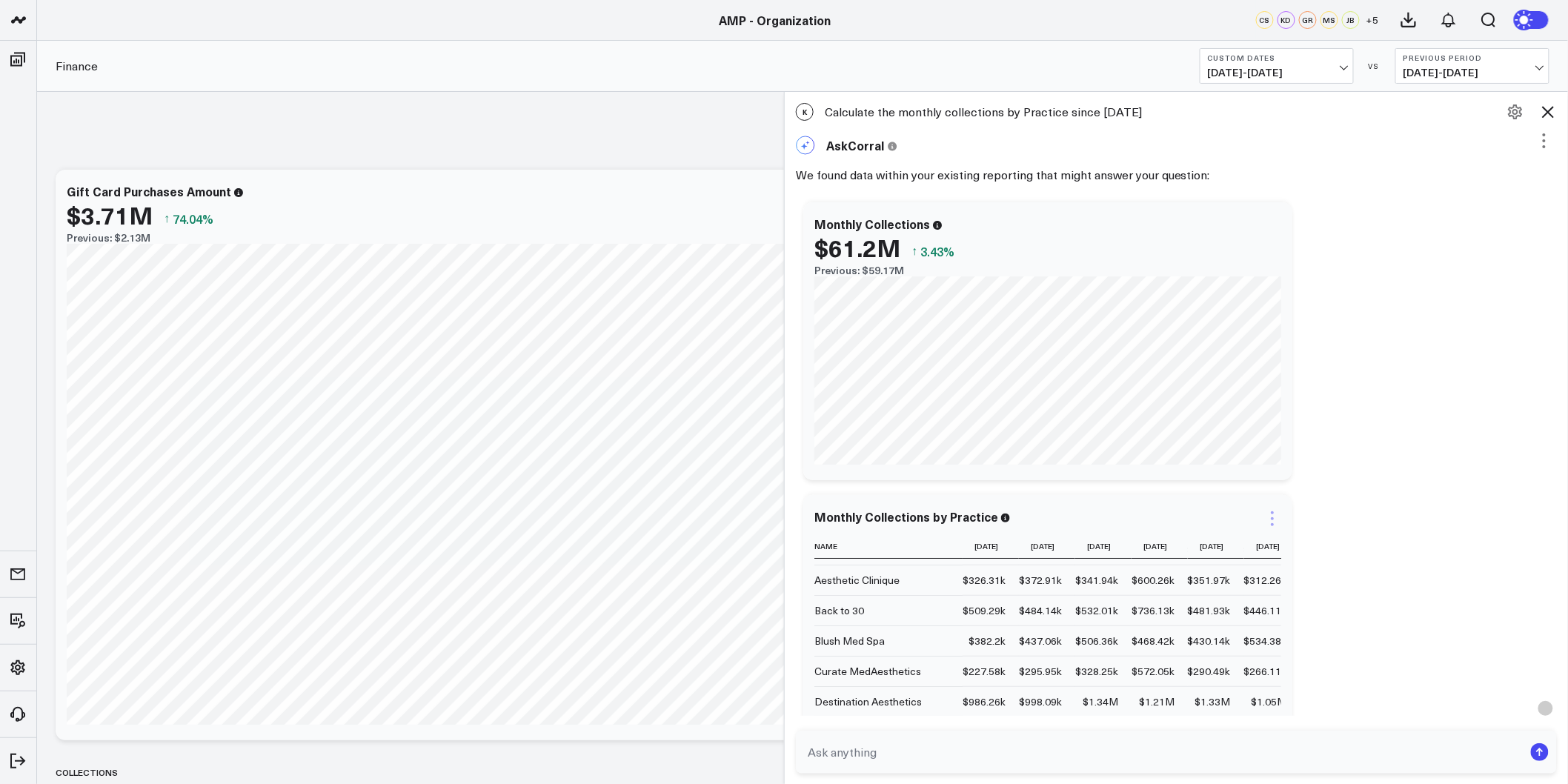
click at [1280, 520] on icon at bounding box center [1272, 519] width 18 height 18
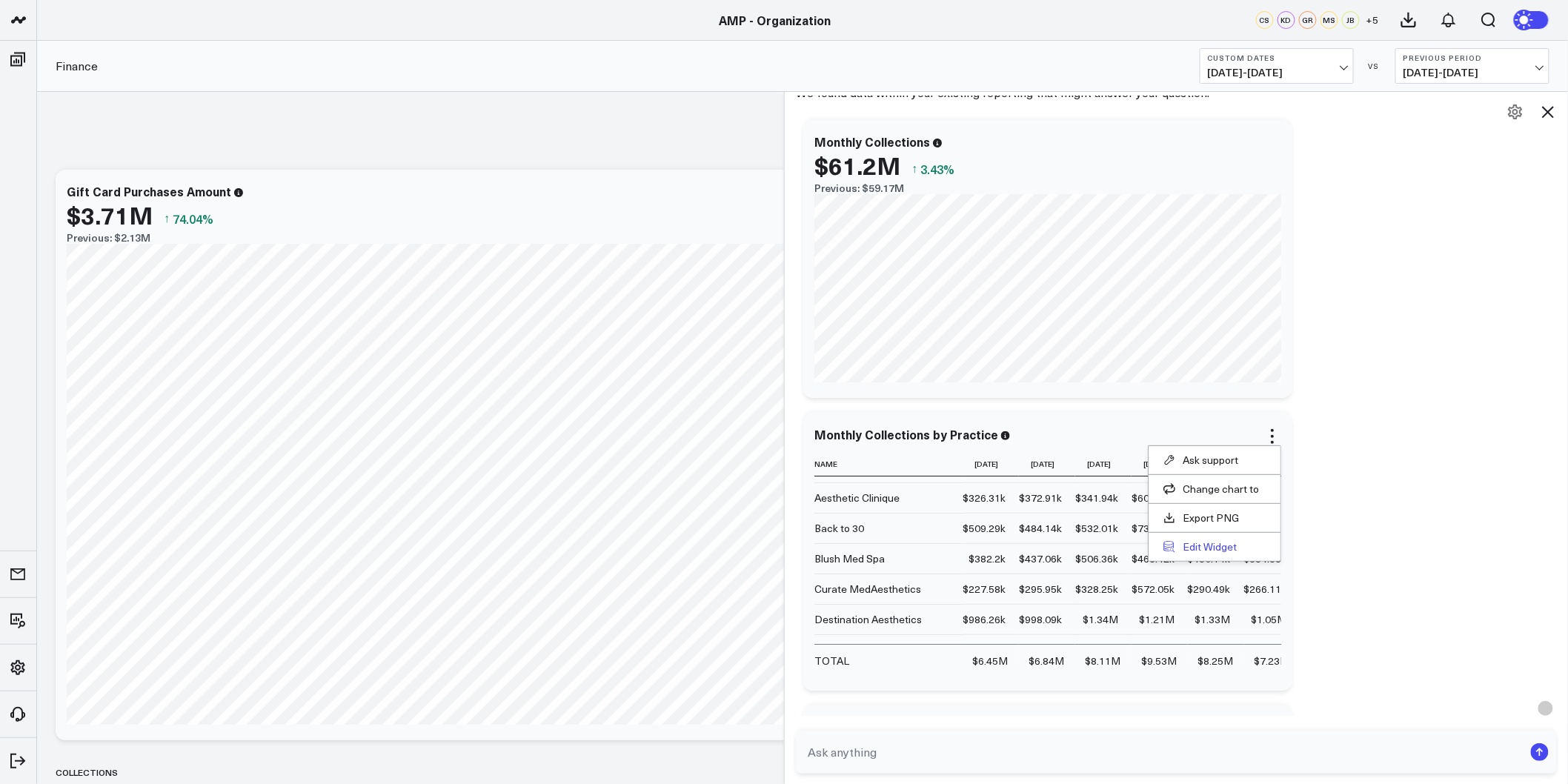
click at [1220, 545] on button "Edit Widget" at bounding box center [1214, 546] width 103 height 13
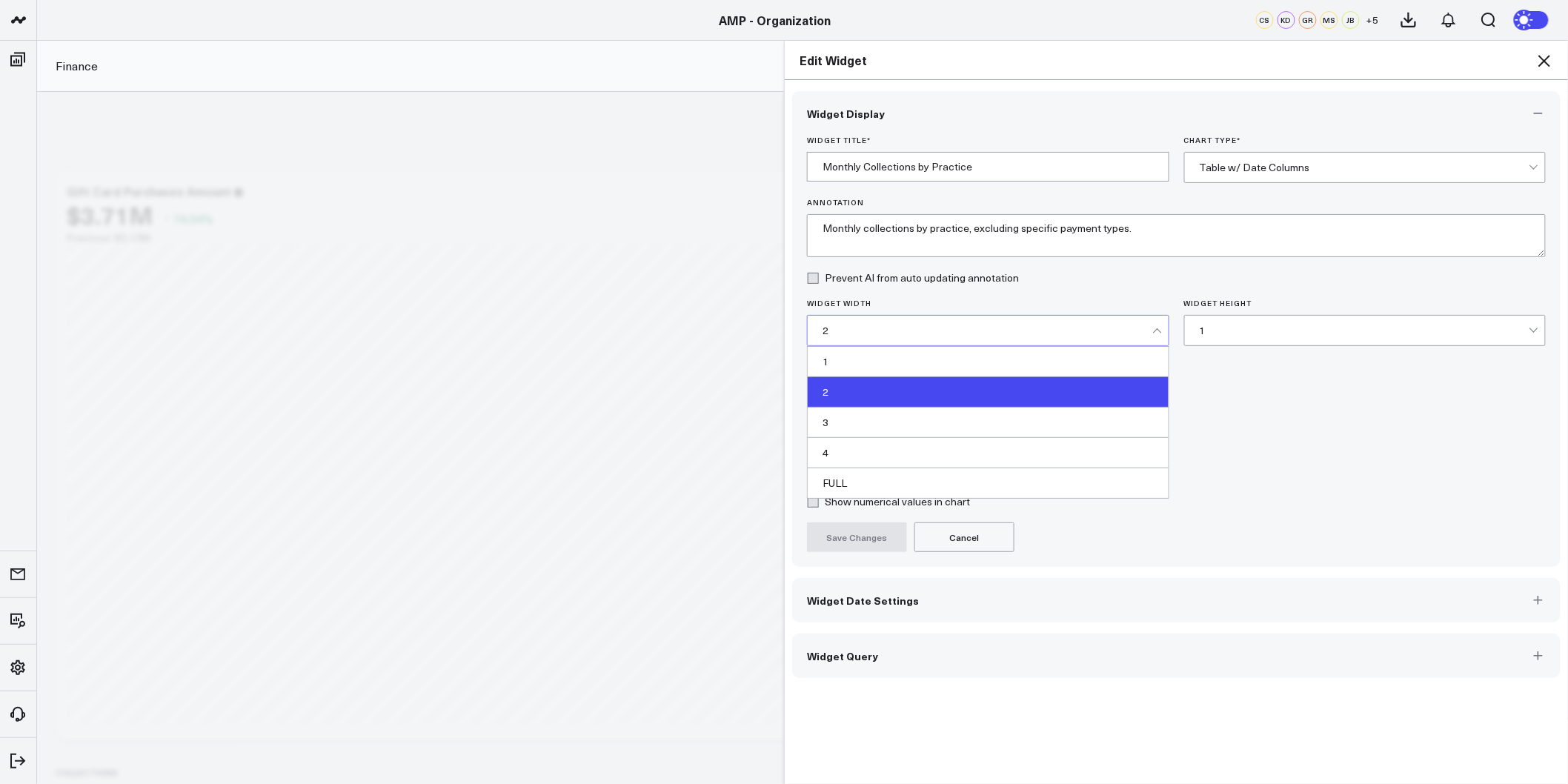
click at [1030, 331] on div "2" at bounding box center [988, 330] width 330 height 12
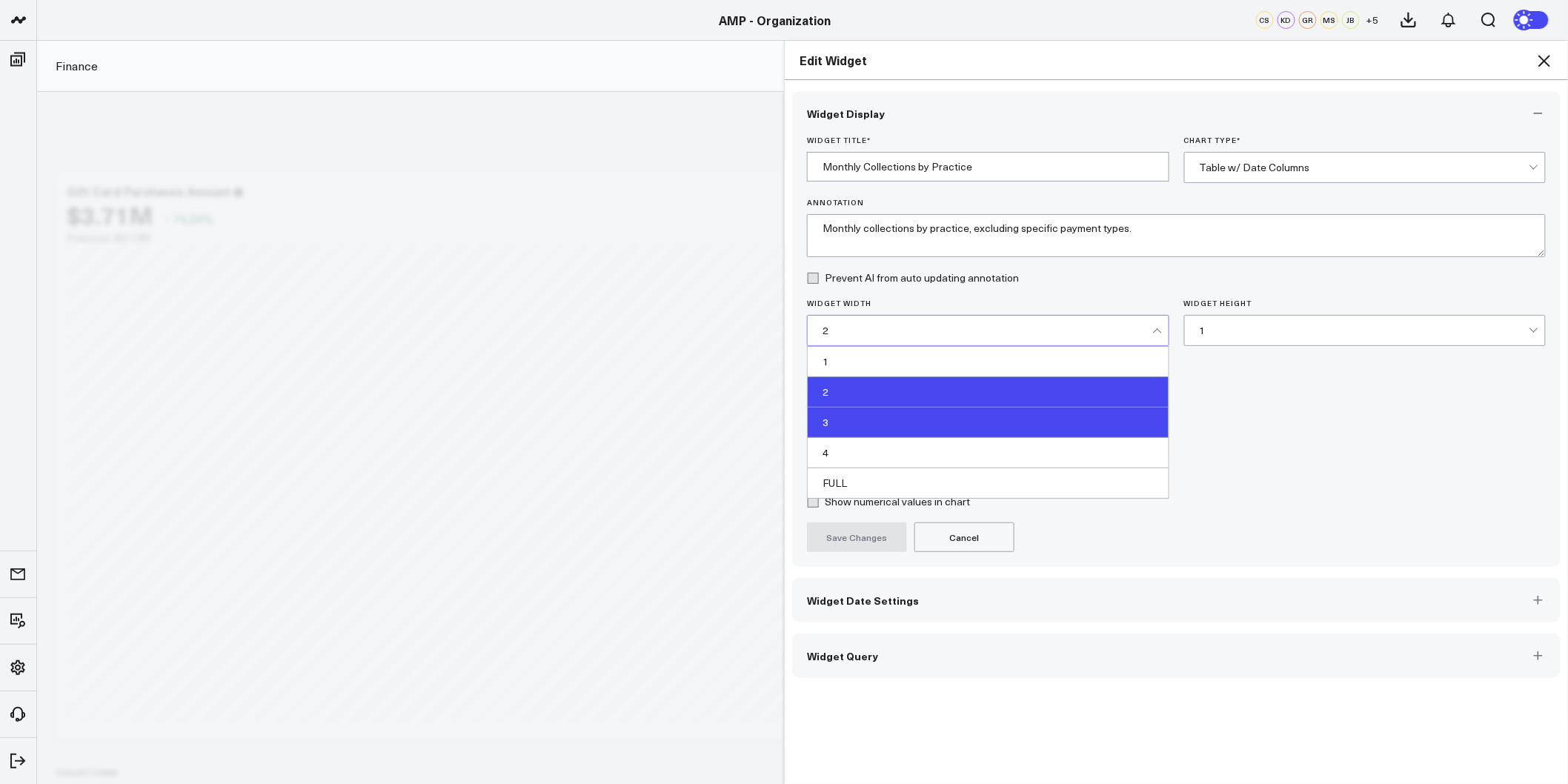
click at [894, 432] on div "3" at bounding box center [988, 422] width 361 height 30
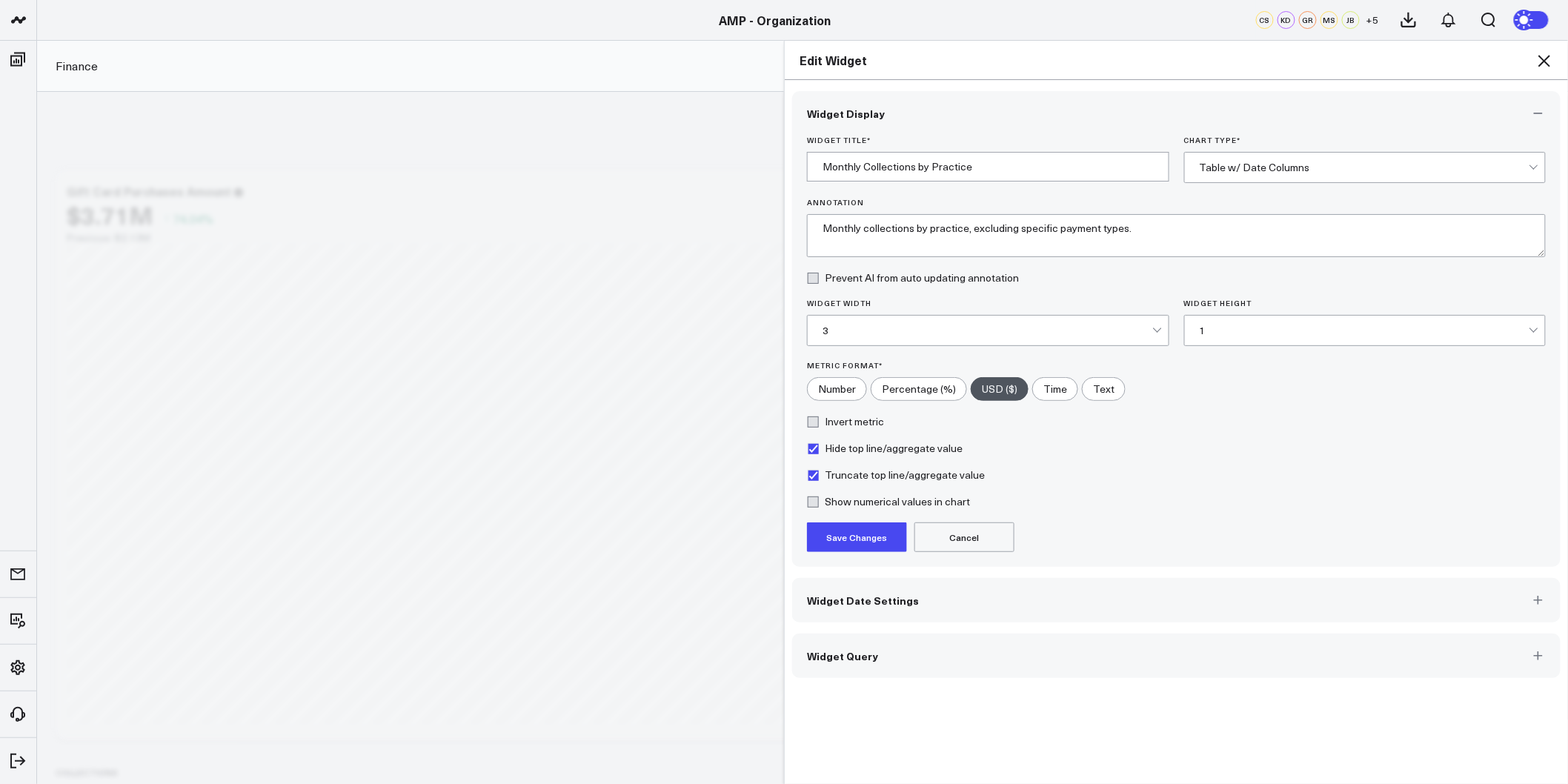
click at [878, 529] on button "Save Changes" at bounding box center [857, 536] width 100 height 29
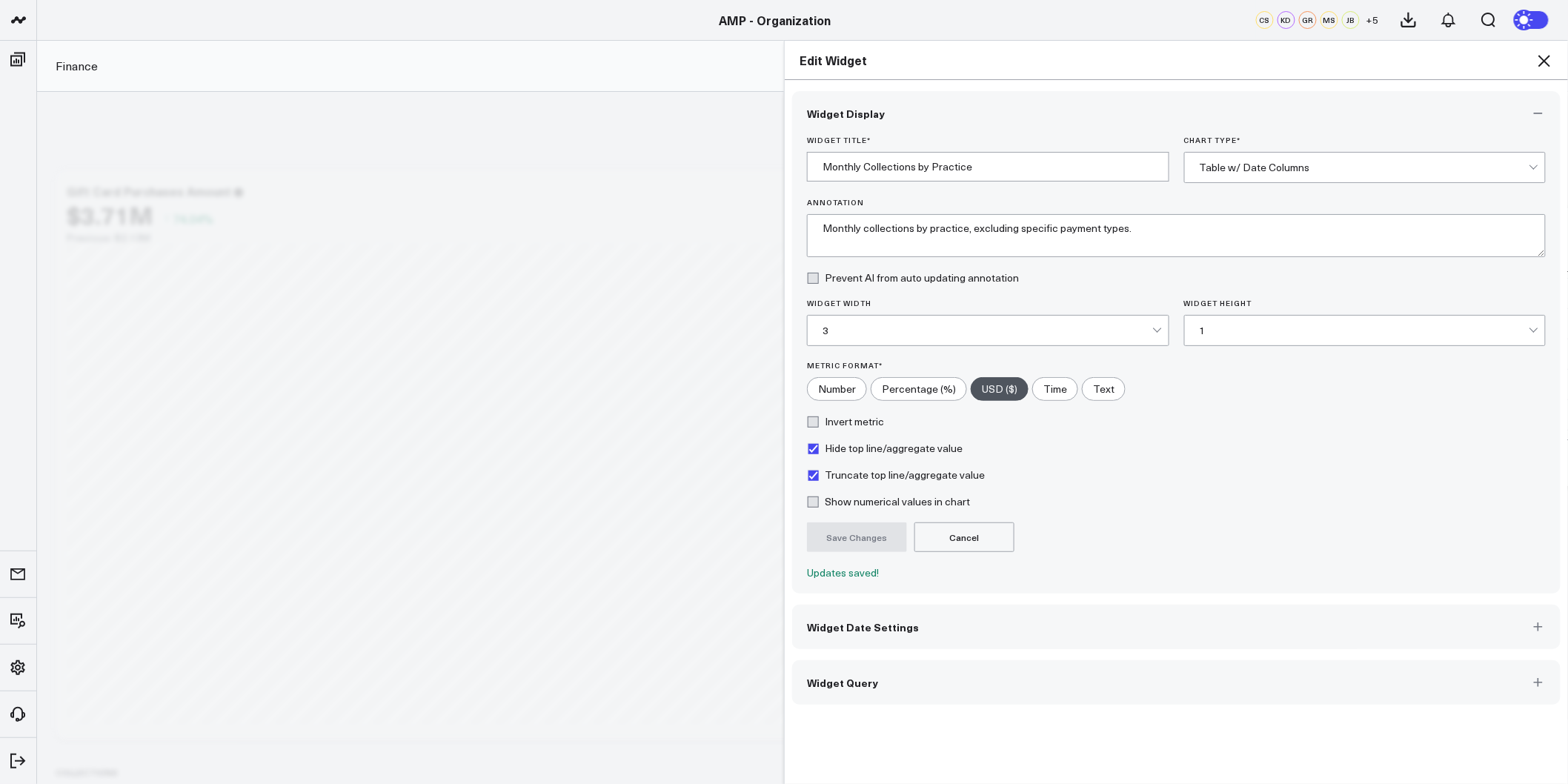
click at [1547, 57] on icon at bounding box center [1544, 61] width 12 height 12
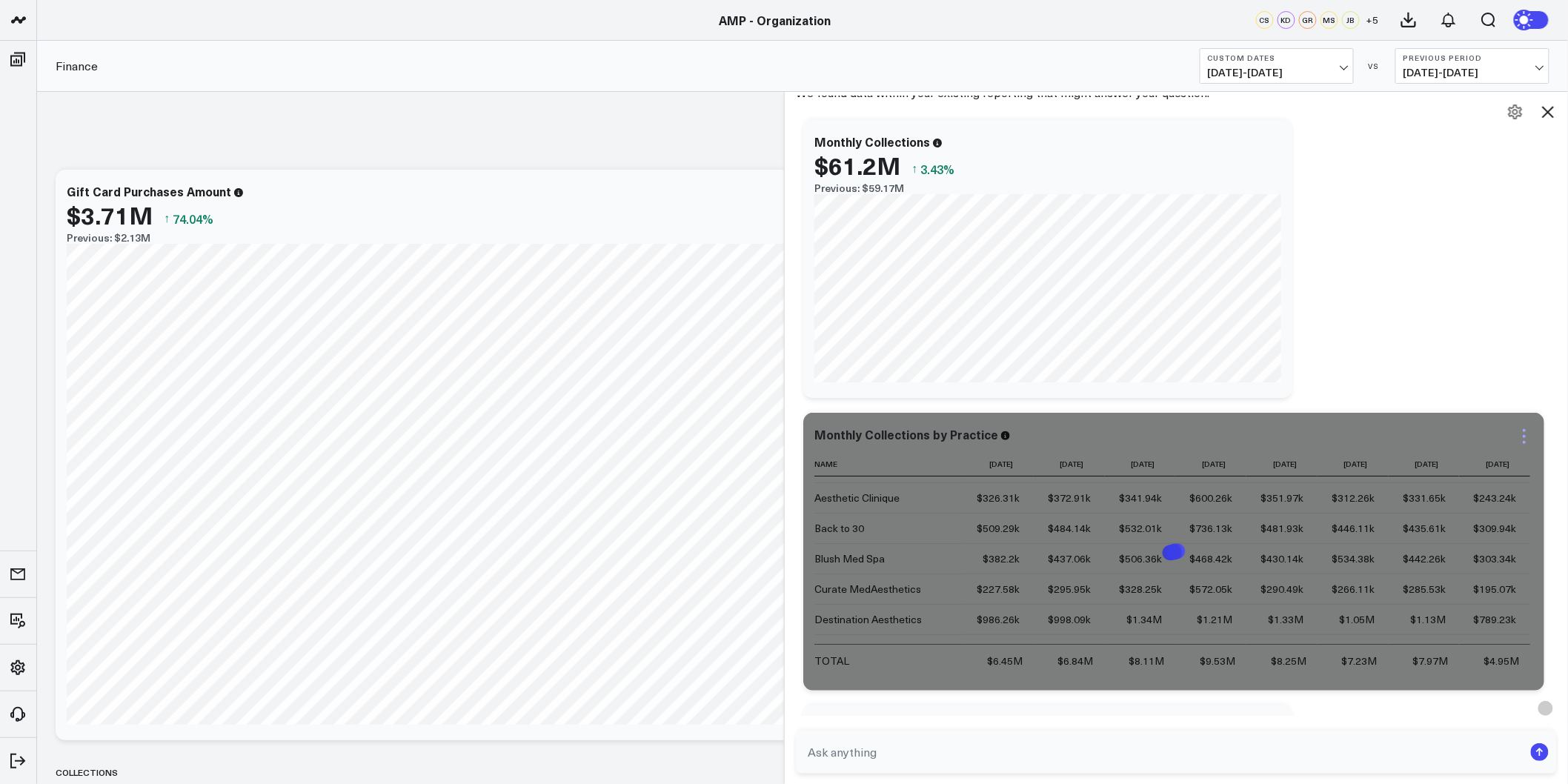
click at [1520, 435] on icon at bounding box center [1524, 437] width 18 height 18
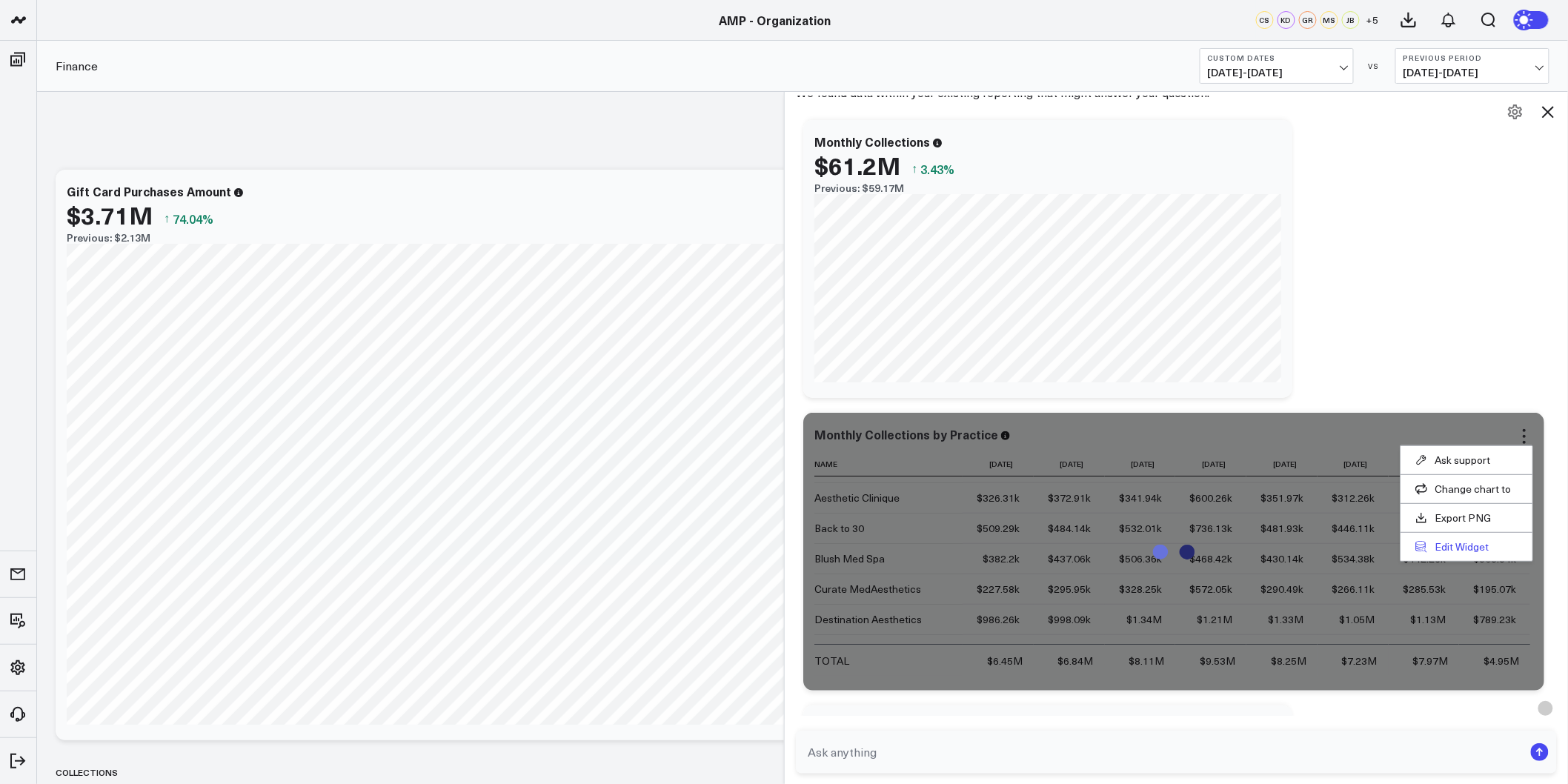
click at [1467, 551] on button "Edit Widget" at bounding box center [1466, 546] width 103 height 13
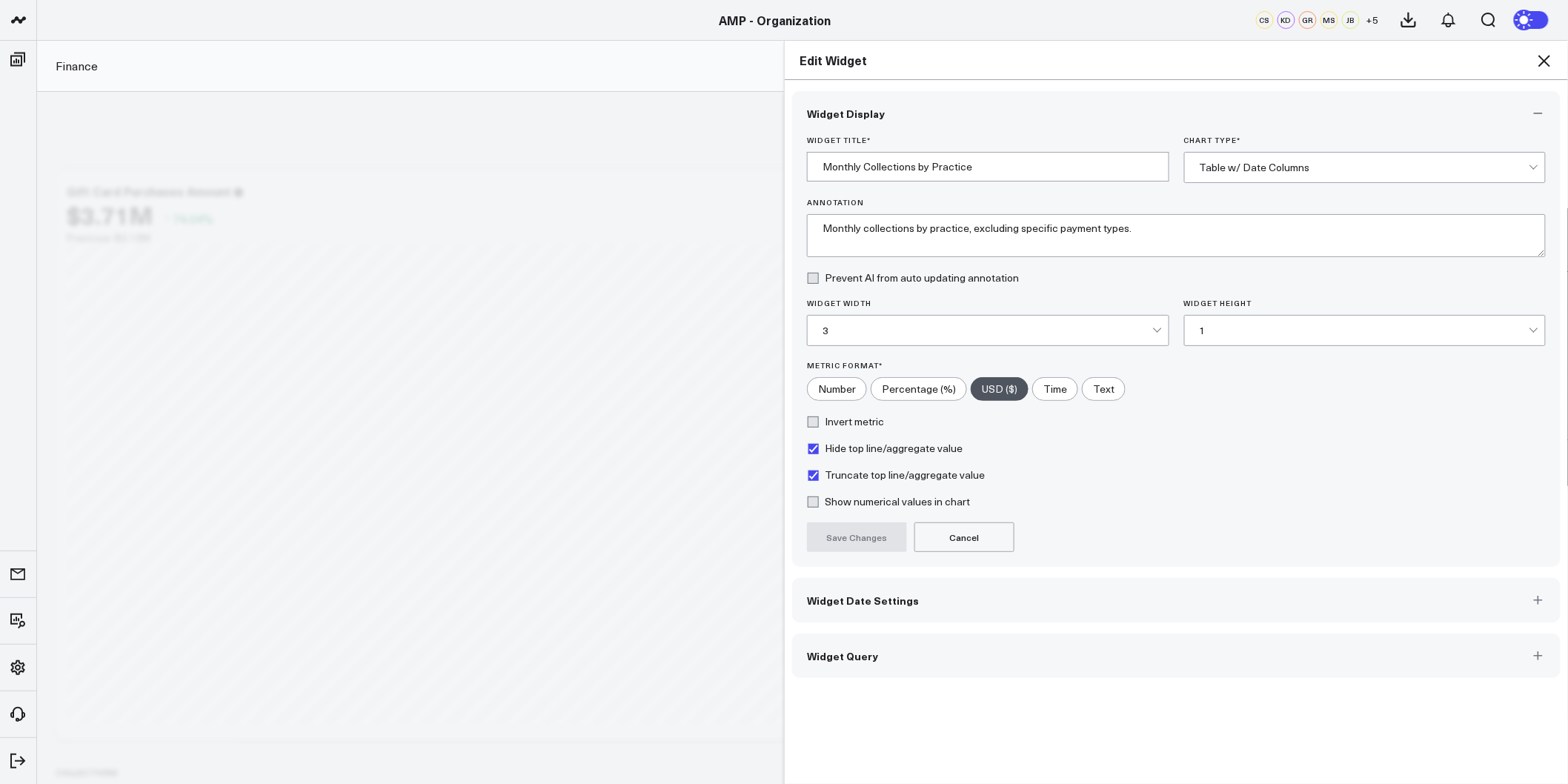
click at [976, 648] on button "Widget Query" at bounding box center [1177, 656] width 768 height 45
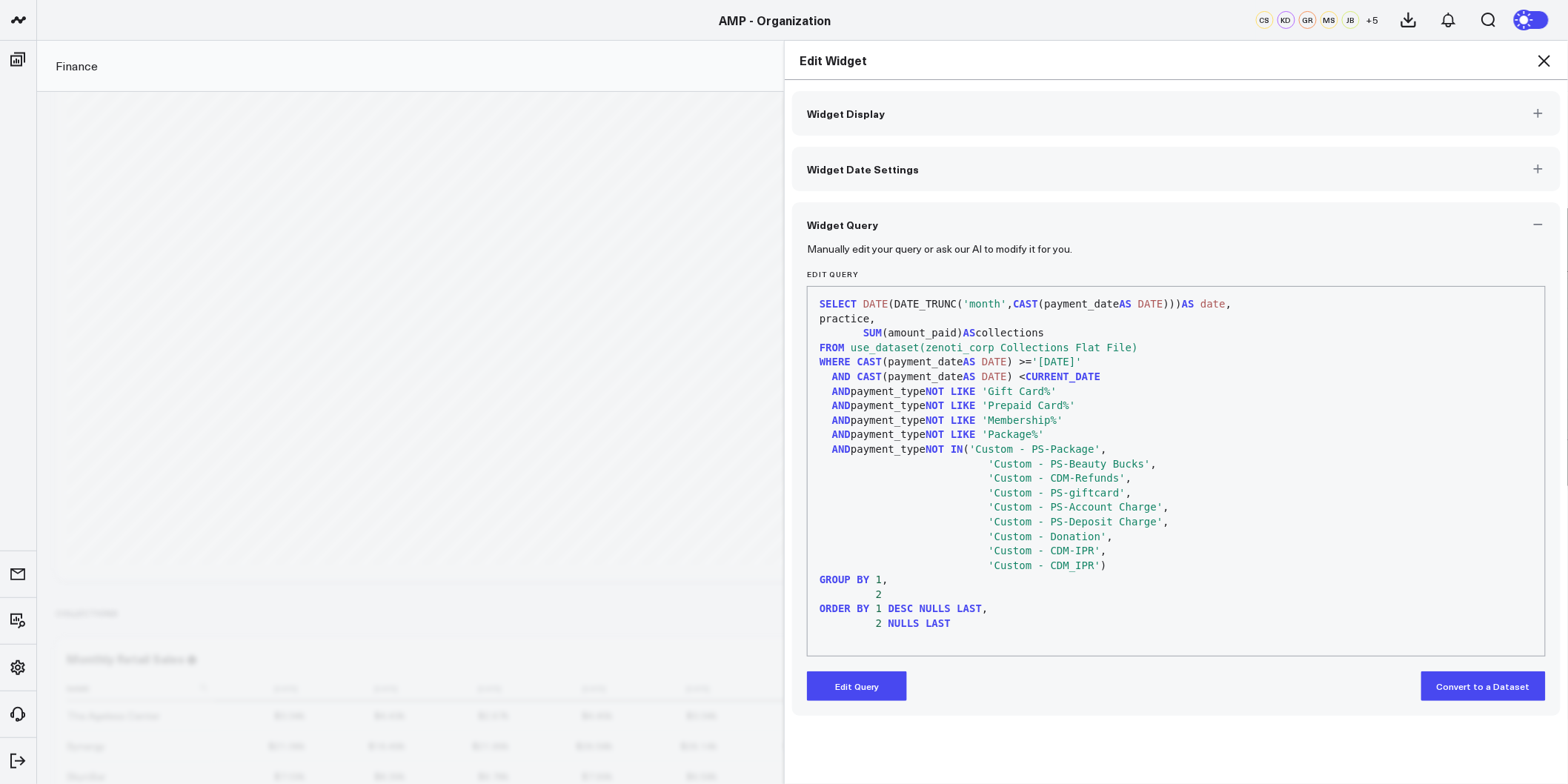
scroll to position [165, 0]
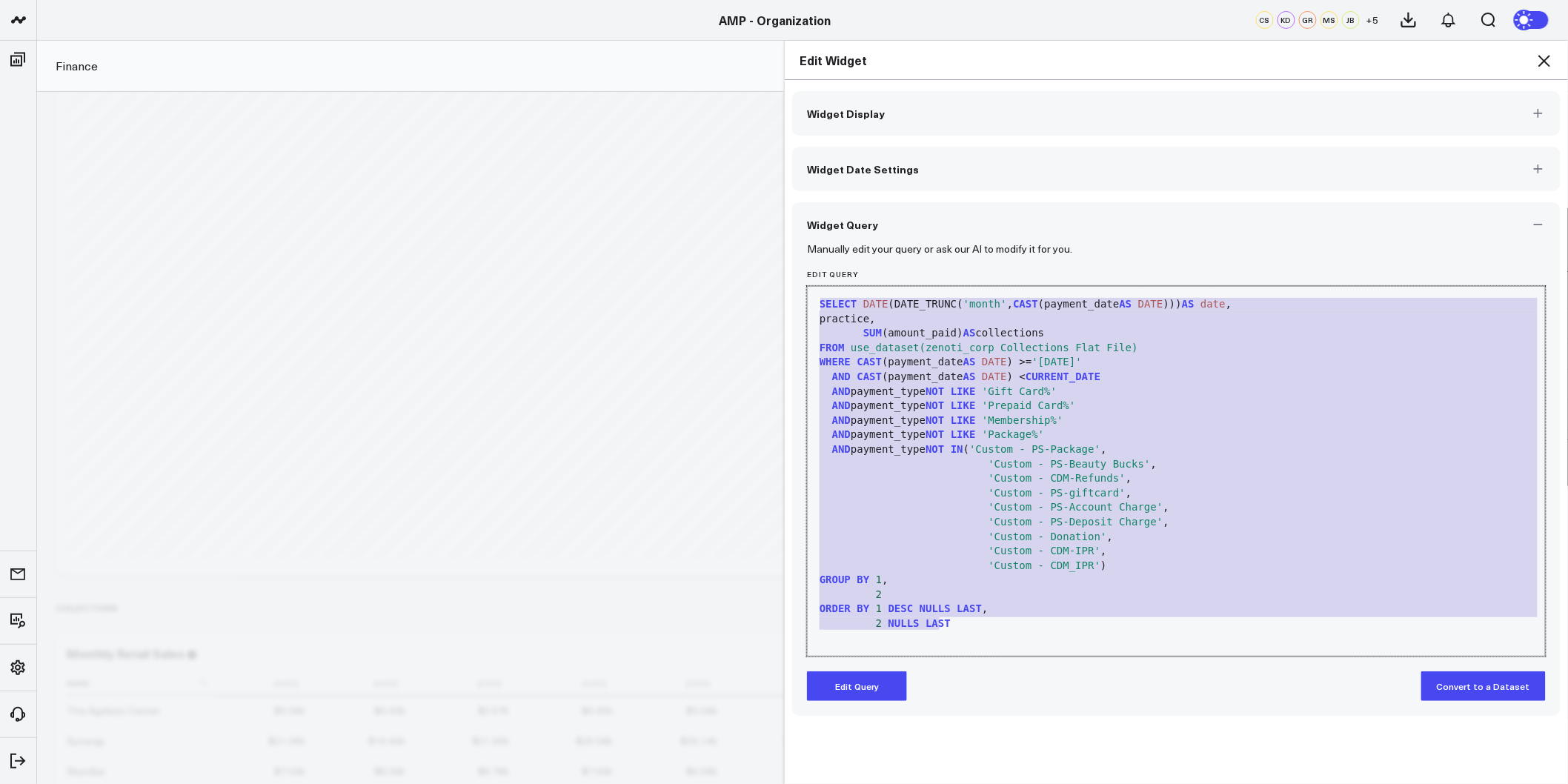
drag, startPoint x: 965, startPoint y: 637, endPoint x: 657, endPoint y: 152, distance: 574.5
click at [657, 152] on div "Edit Widget Widget Display Widget Date Settings Widget Query Manually edit your…" at bounding box center [784, 412] width 1568 height 744
copy div "SELECT DATE (DATE_TRUNC( 'month' , CAST (payment_date AS DATE ))) AS date , pra…"
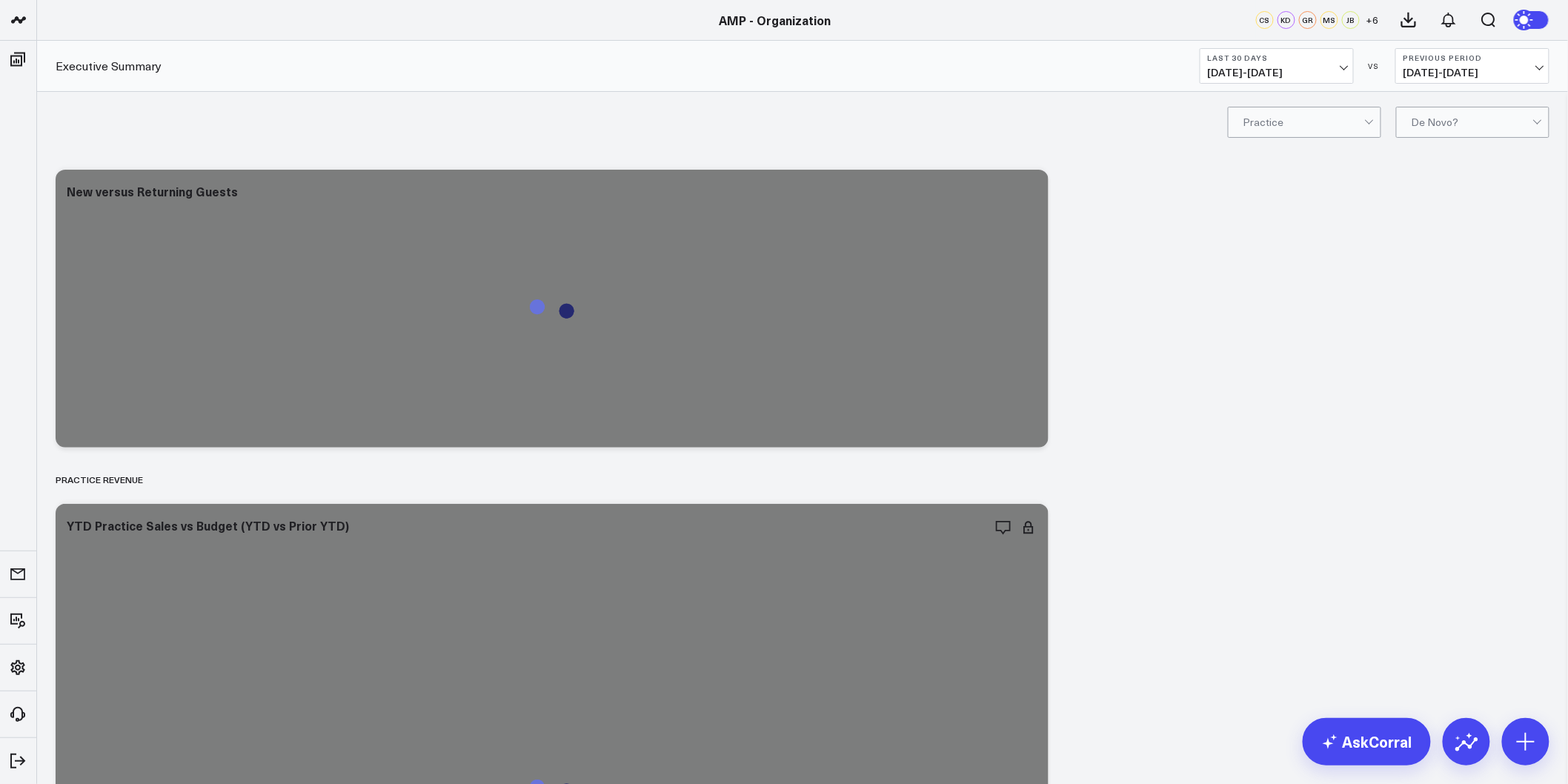
click at [1530, 734] on icon at bounding box center [1525, 741] width 24 height 24
click at [1470, 627] on button "Add Metric via SQL" at bounding box center [1455, 629] width 141 height 29
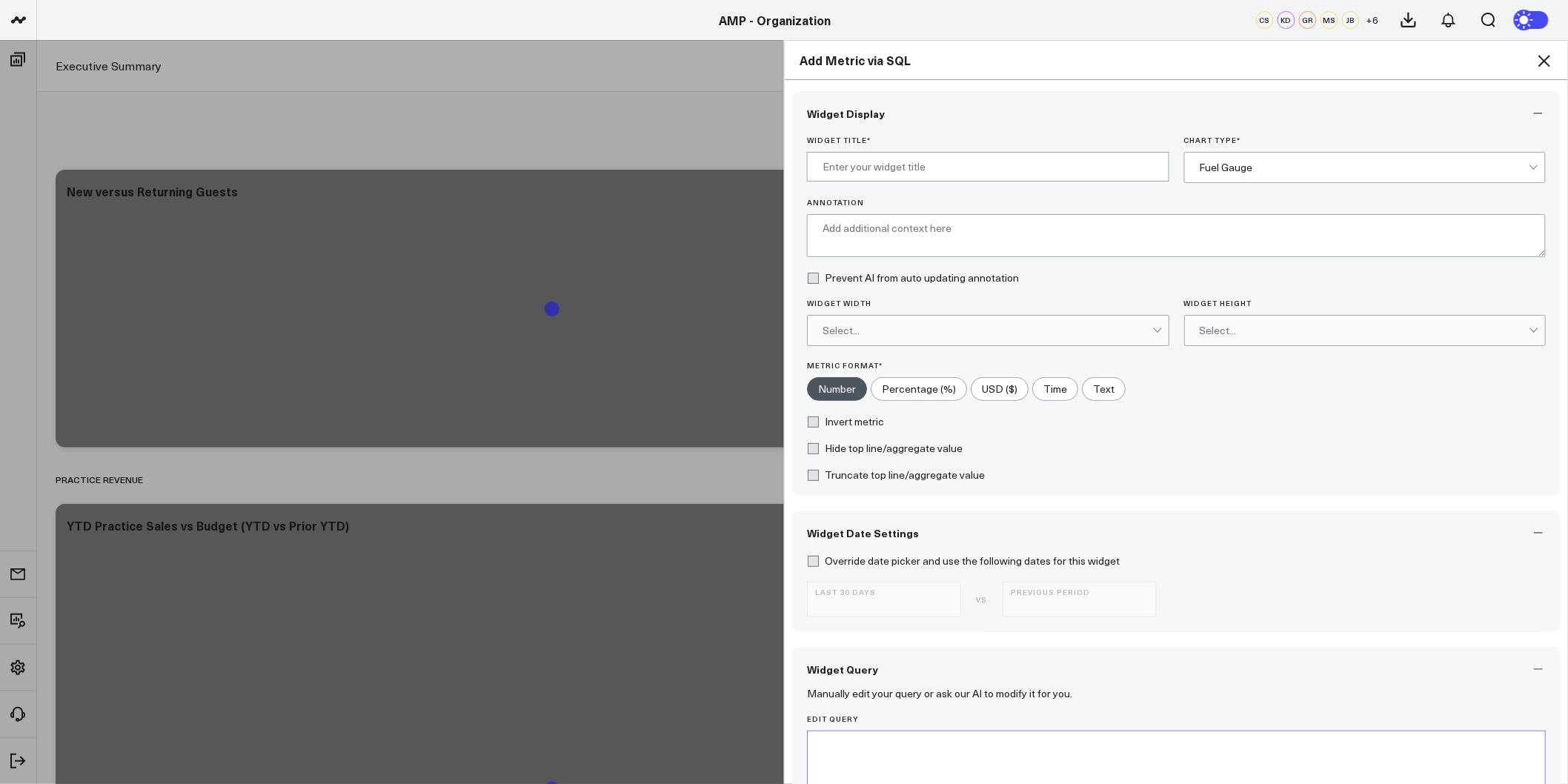
click at [956, 753] on div at bounding box center [1176, 748] width 723 height 15
click at [885, 176] on input "Widget Title *" at bounding box center [988, 166] width 363 height 29
type input "Collections by Practice"
click at [1217, 178] on div "Fuel Gauge" at bounding box center [1365, 167] width 330 height 29
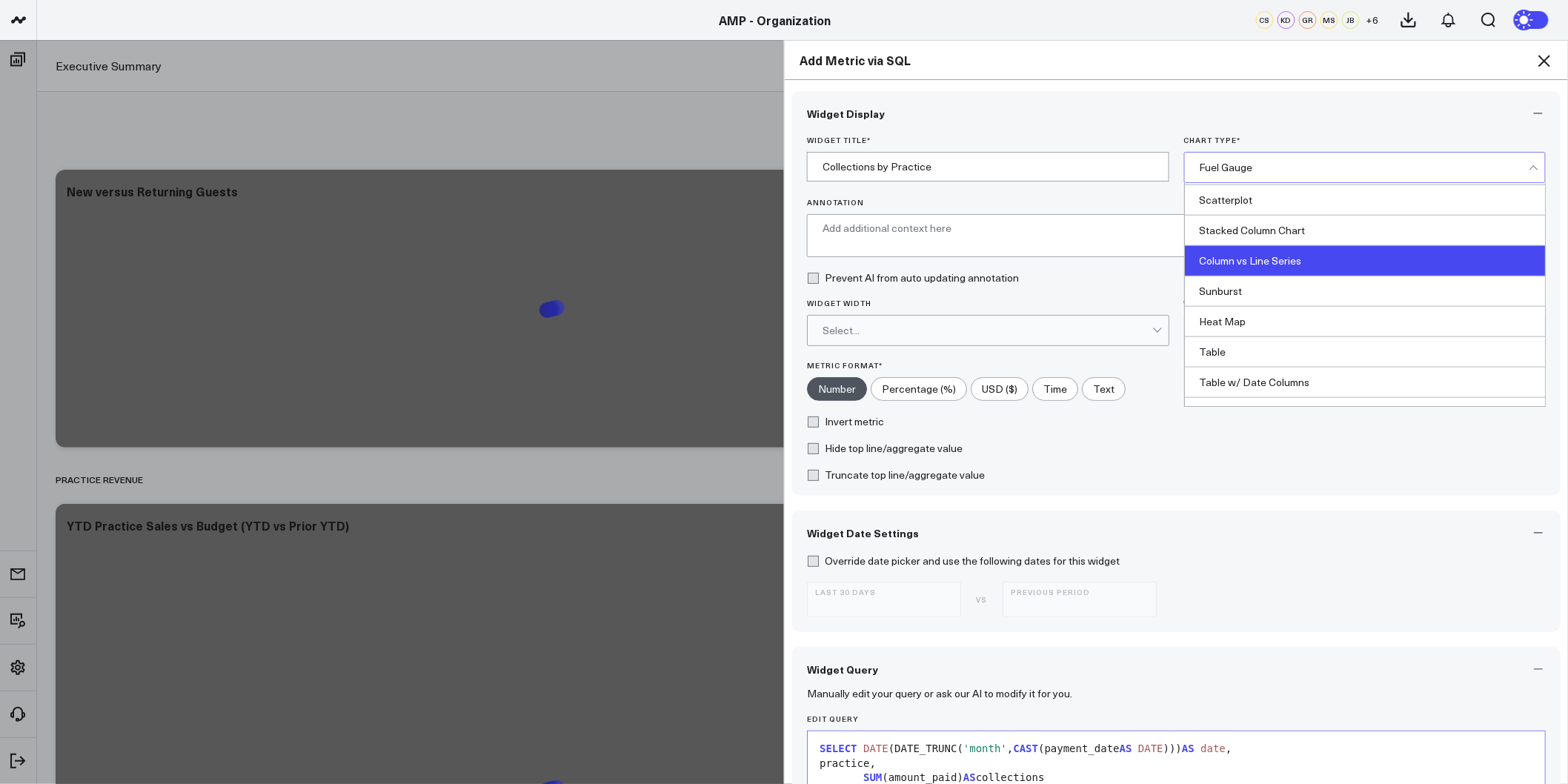
scroll to position [599, 0]
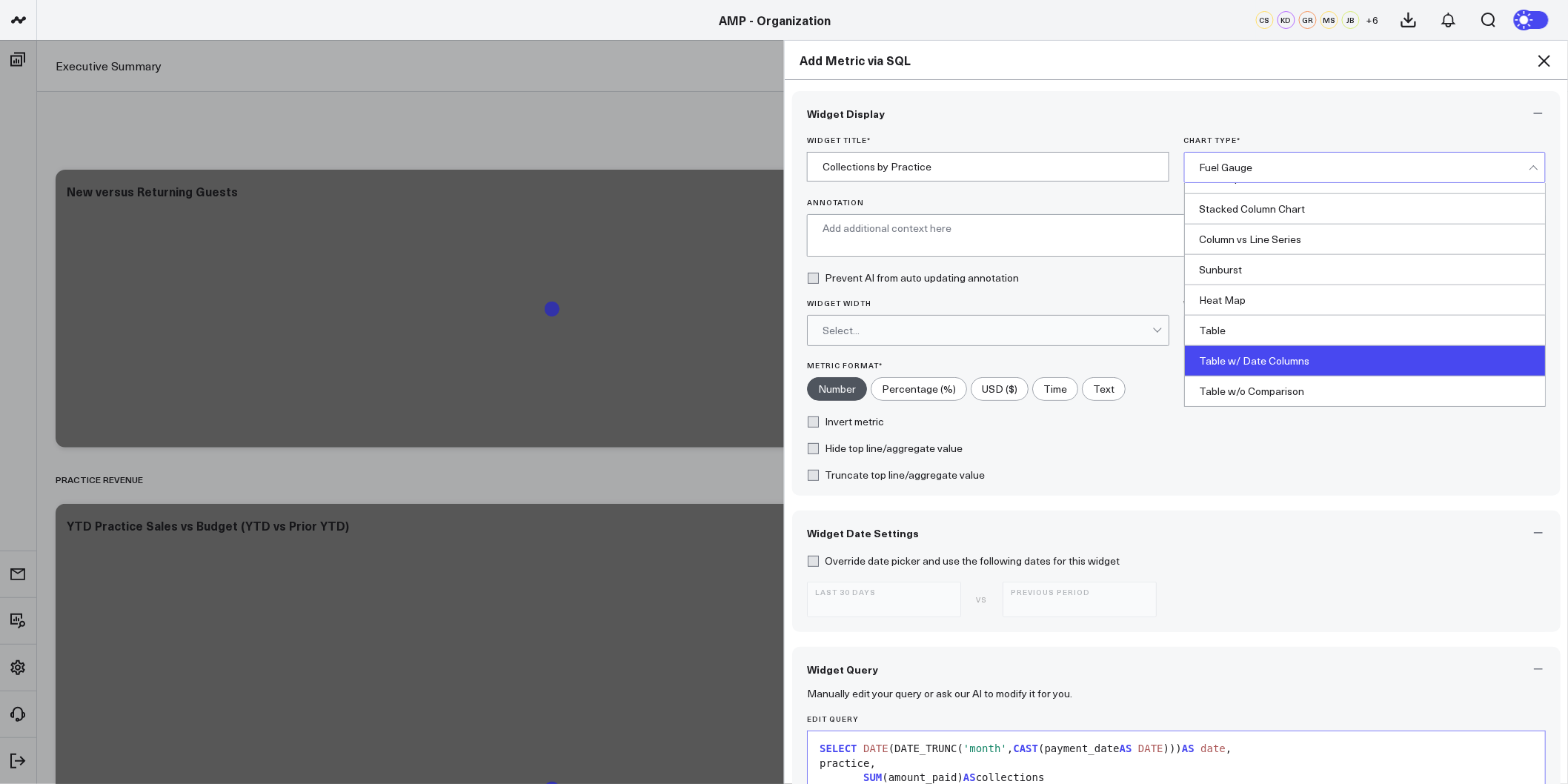
click at [1277, 353] on div "Table w/ Date Columns" at bounding box center [1365, 361] width 361 height 30
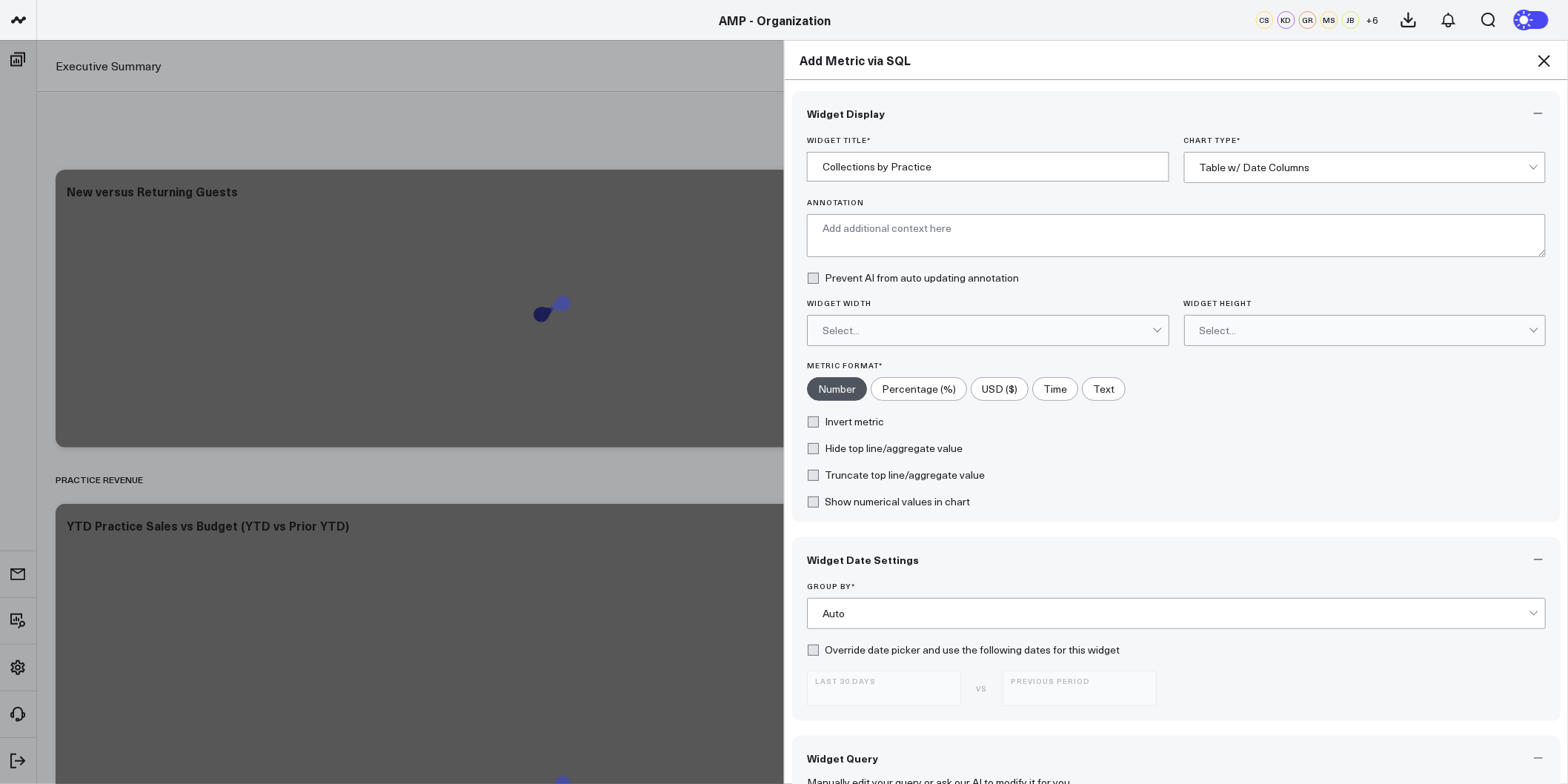
click at [1261, 442] on div "Hide top line/aggregate value" at bounding box center [1176, 447] width 739 height 12
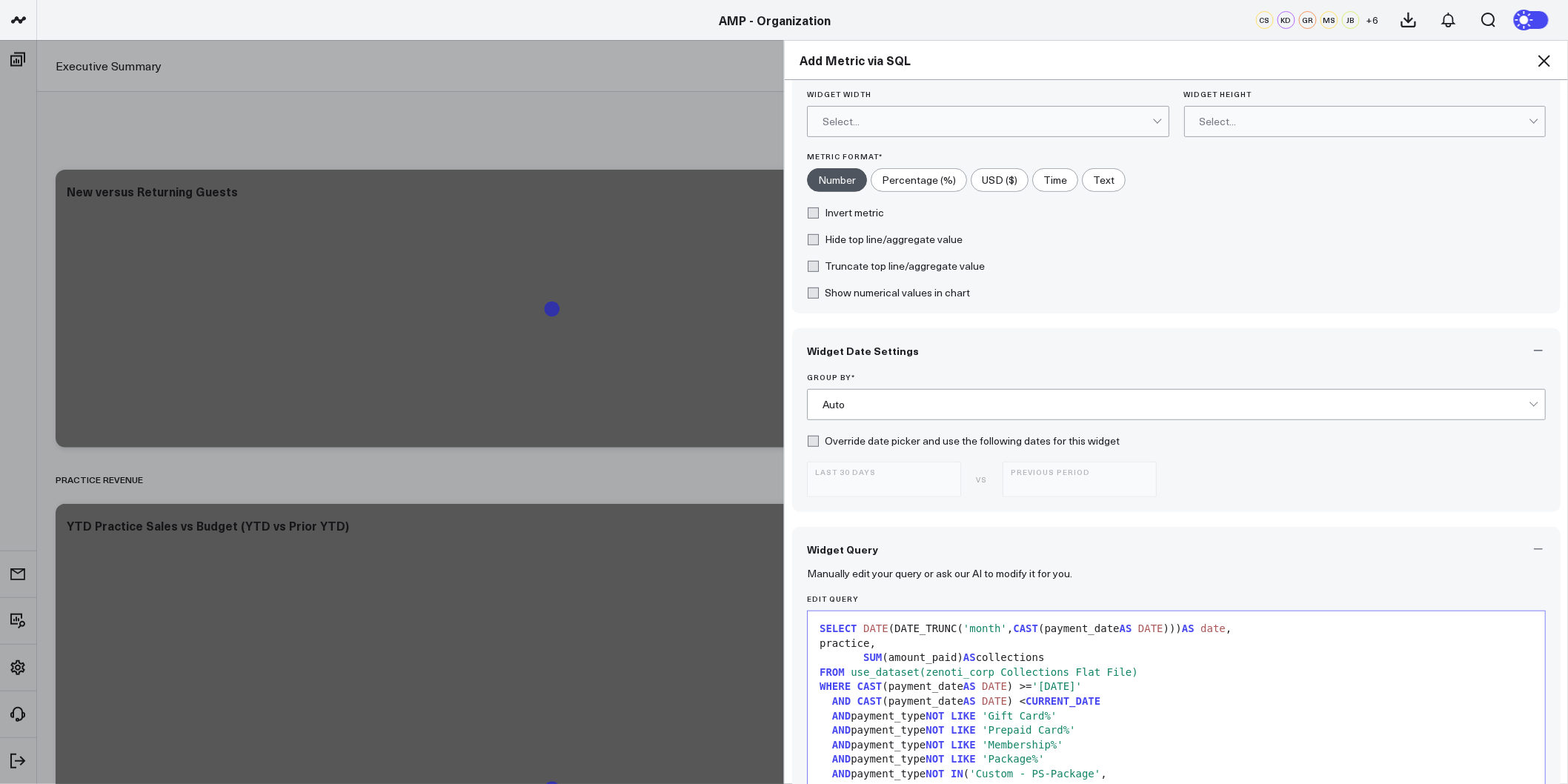
scroll to position [247, 0]
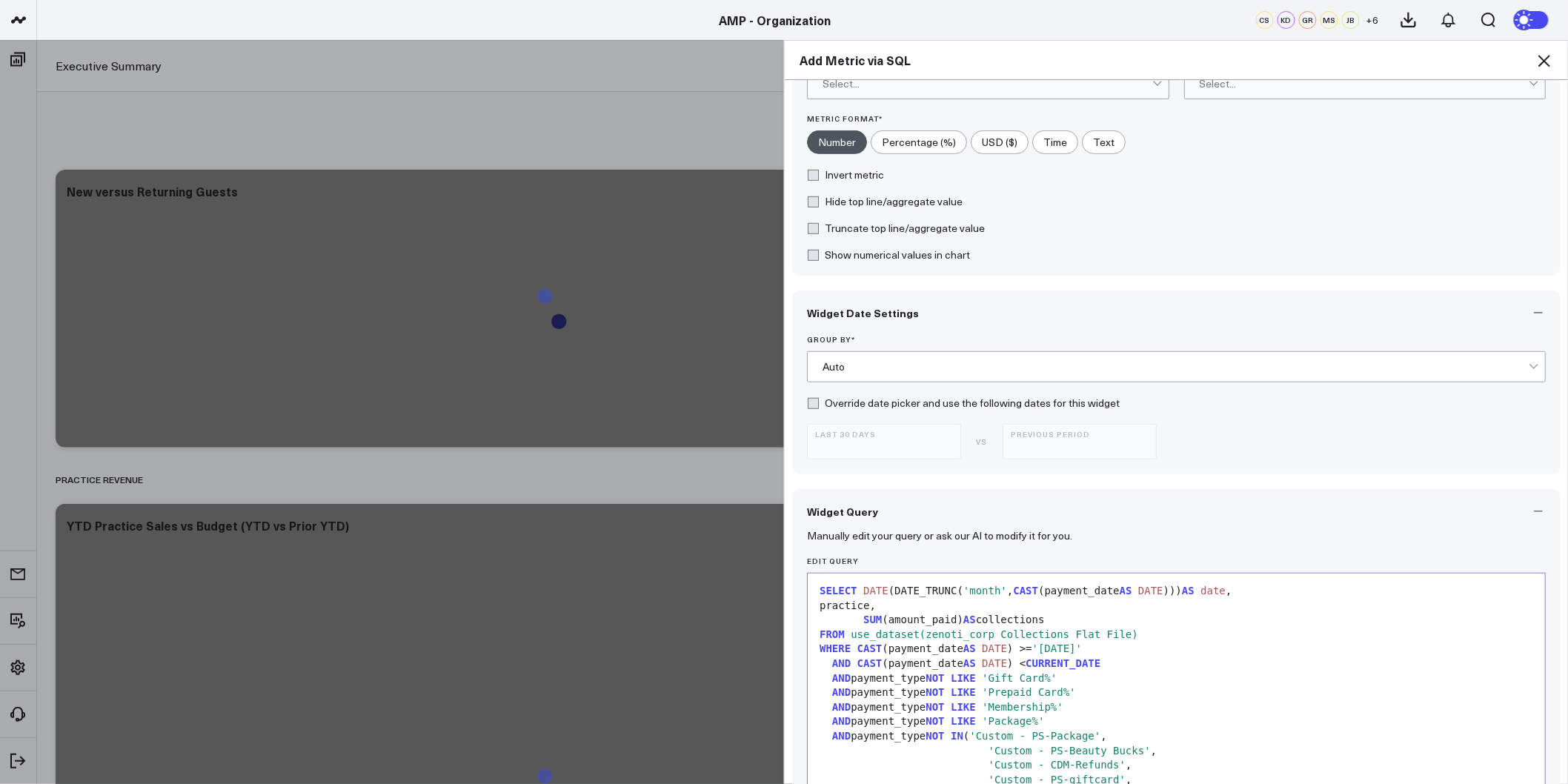
click at [1043, 373] on div "Auto" at bounding box center [1176, 366] width 706 height 29
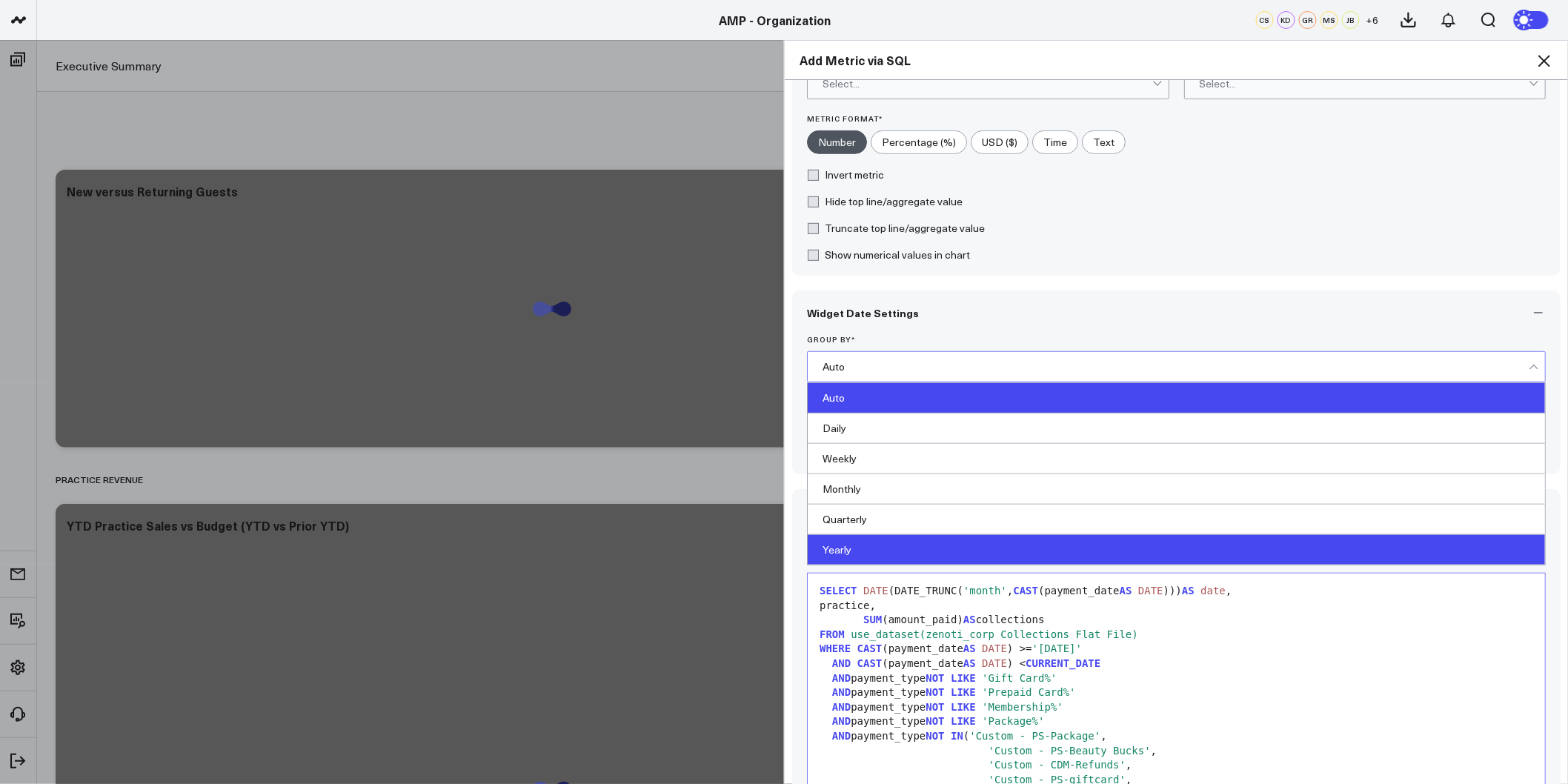
click at [846, 551] on div "Yearly" at bounding box center [1176, 549] width 737 height 29
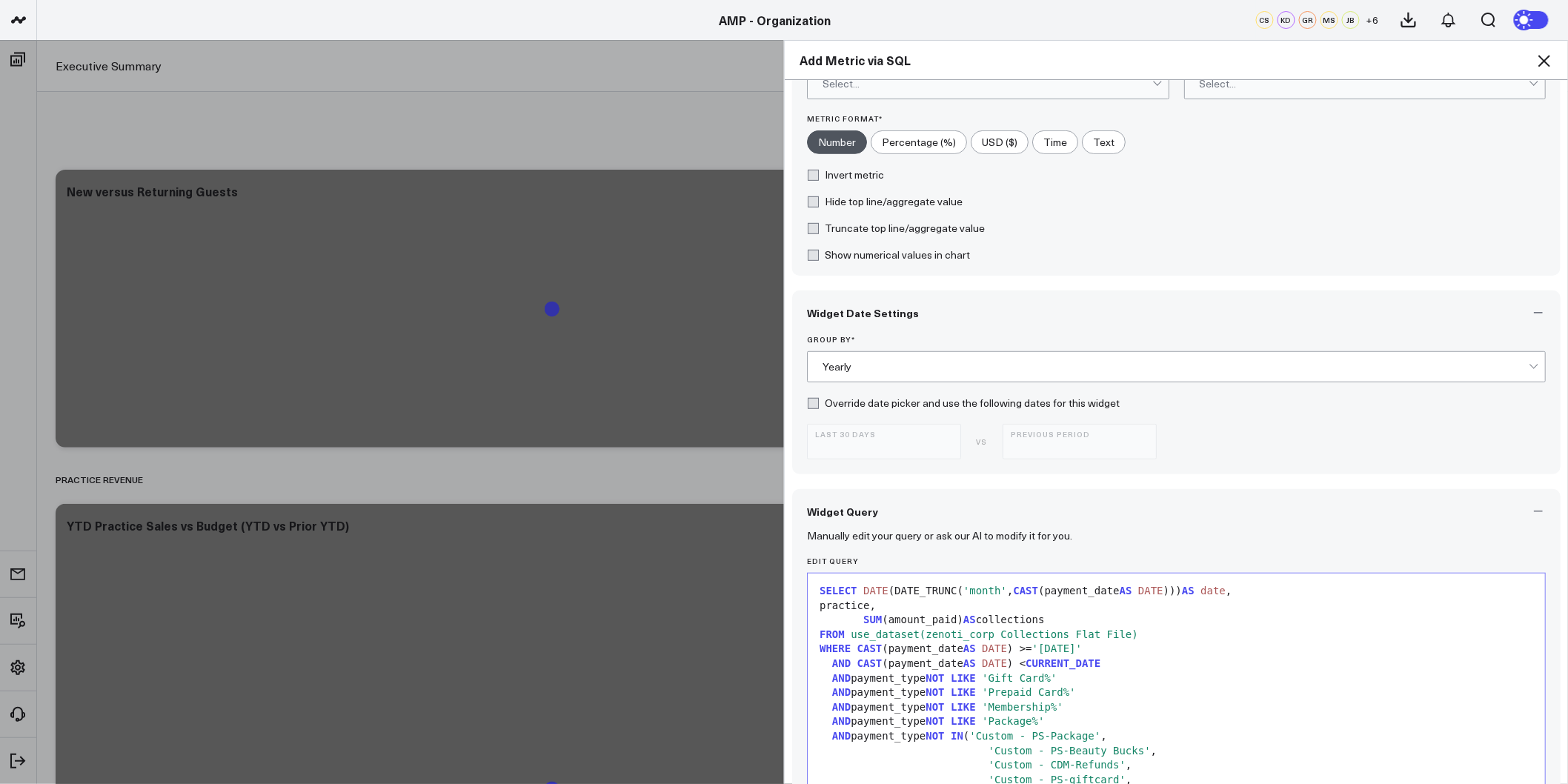
click at [807, 403] on label "Override date picker and use the following dates for this widget" at bounding box center [963, 403] width 313 height 12
click at [807, 403] on input "Override date picker and use the following dates for this widget" at bounding box center [812, 403] width 12 height 12
checkbox input "true"
click at [850, 361] on div "Yearly" at bounding box center [1176, 366] width 706 height 12
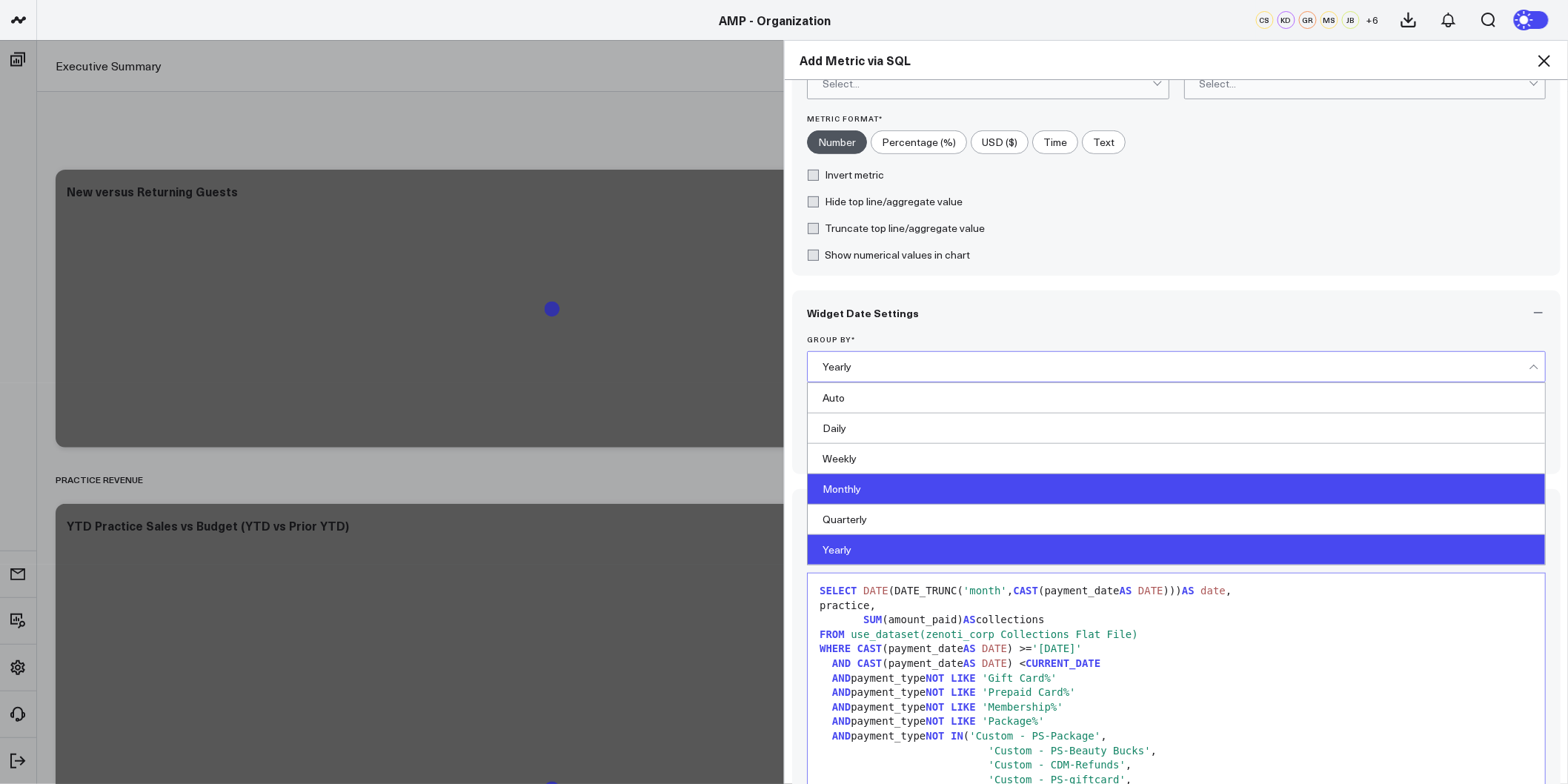
click at [869, 493] on div "Monthly" at bounding box center [1176, 489] width 737 height 30
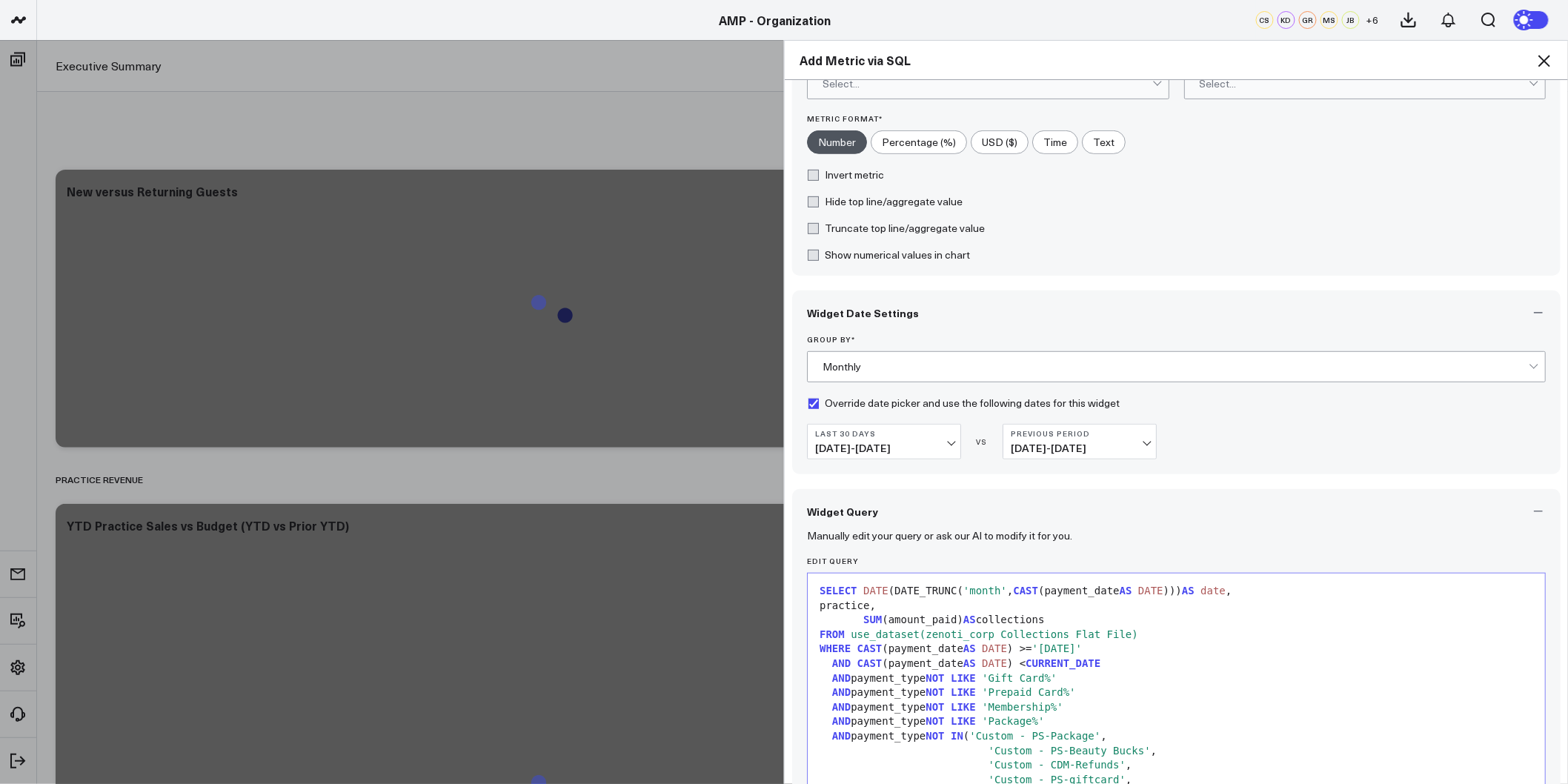
click at [942, 439] on button "Last 30 Days 07/23/25 - 08/21/25" at bounding box center [883, 442] width 154 height 36
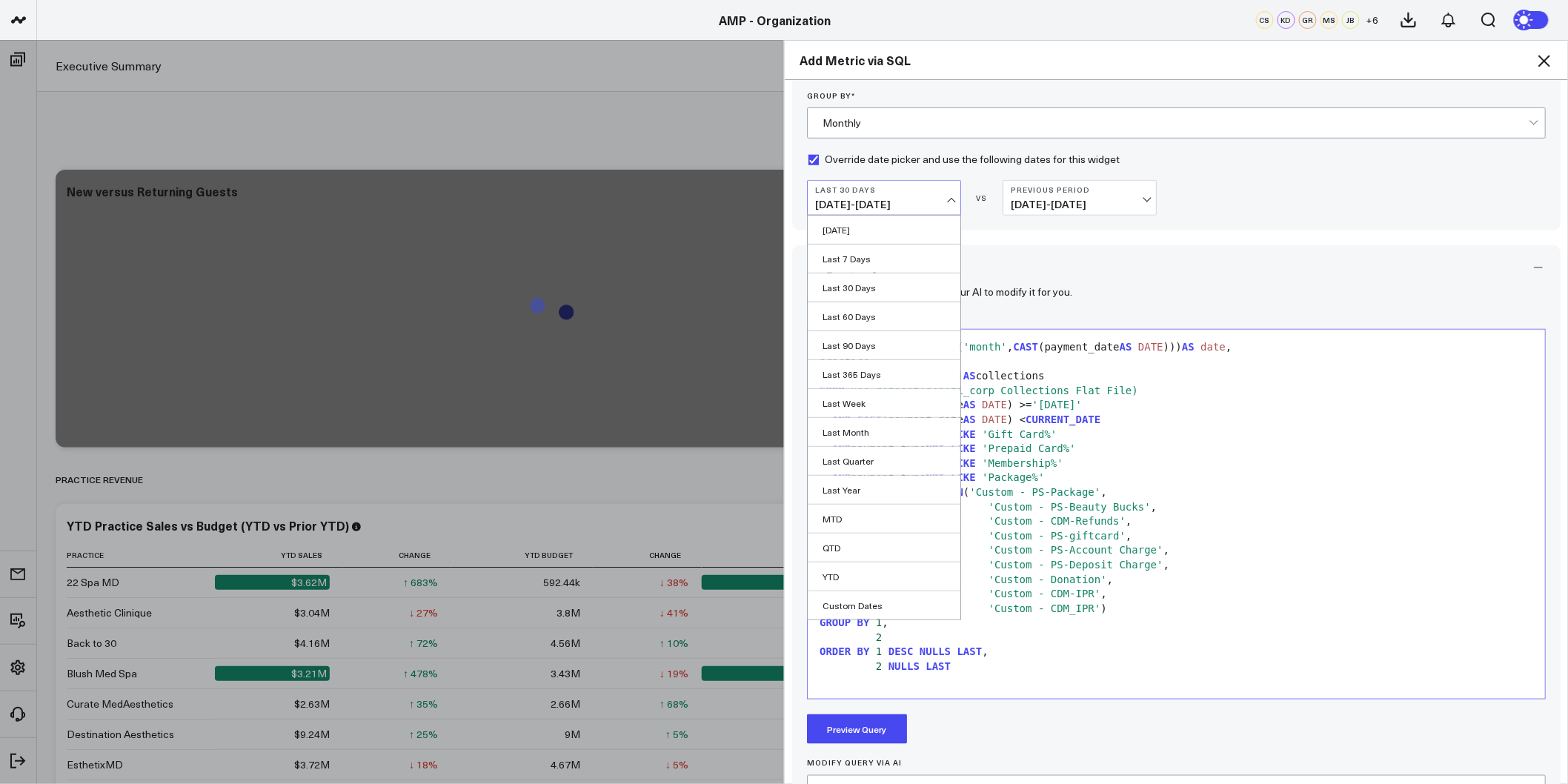
scroll to position [494, 0]
click at [850, 603] on link "Custom Dates" at bounding box center [883, 602] width 152 height 29
select select "7"
select select "2025"
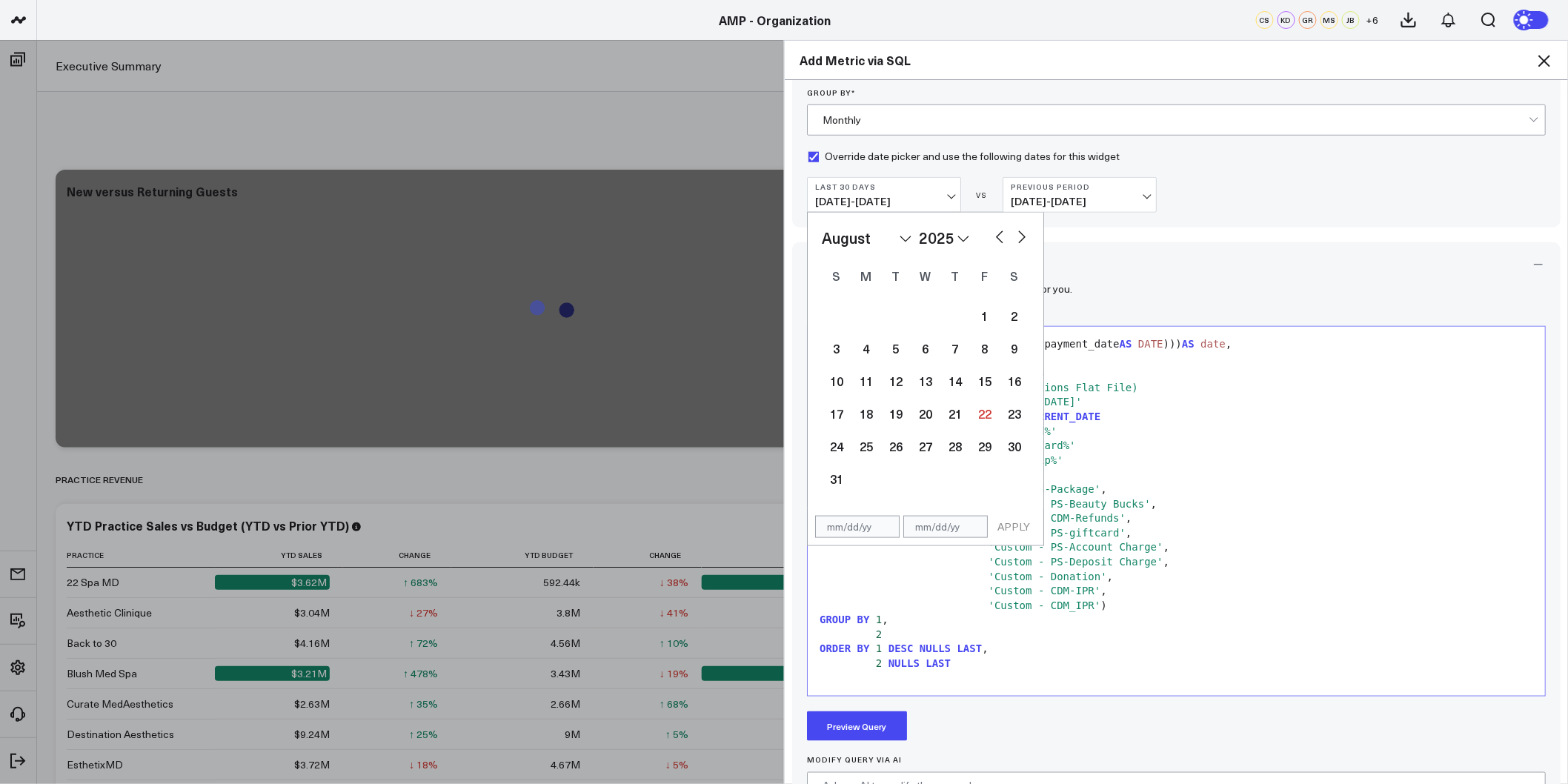
click at [993, 234] on button "button" at bounding box center [999, 235] width 15 height 18
select select "6"
select select "2025"
click at [993, 234] on button "button" at bounding box center [999, 235] width 15 height 18
select select "4"
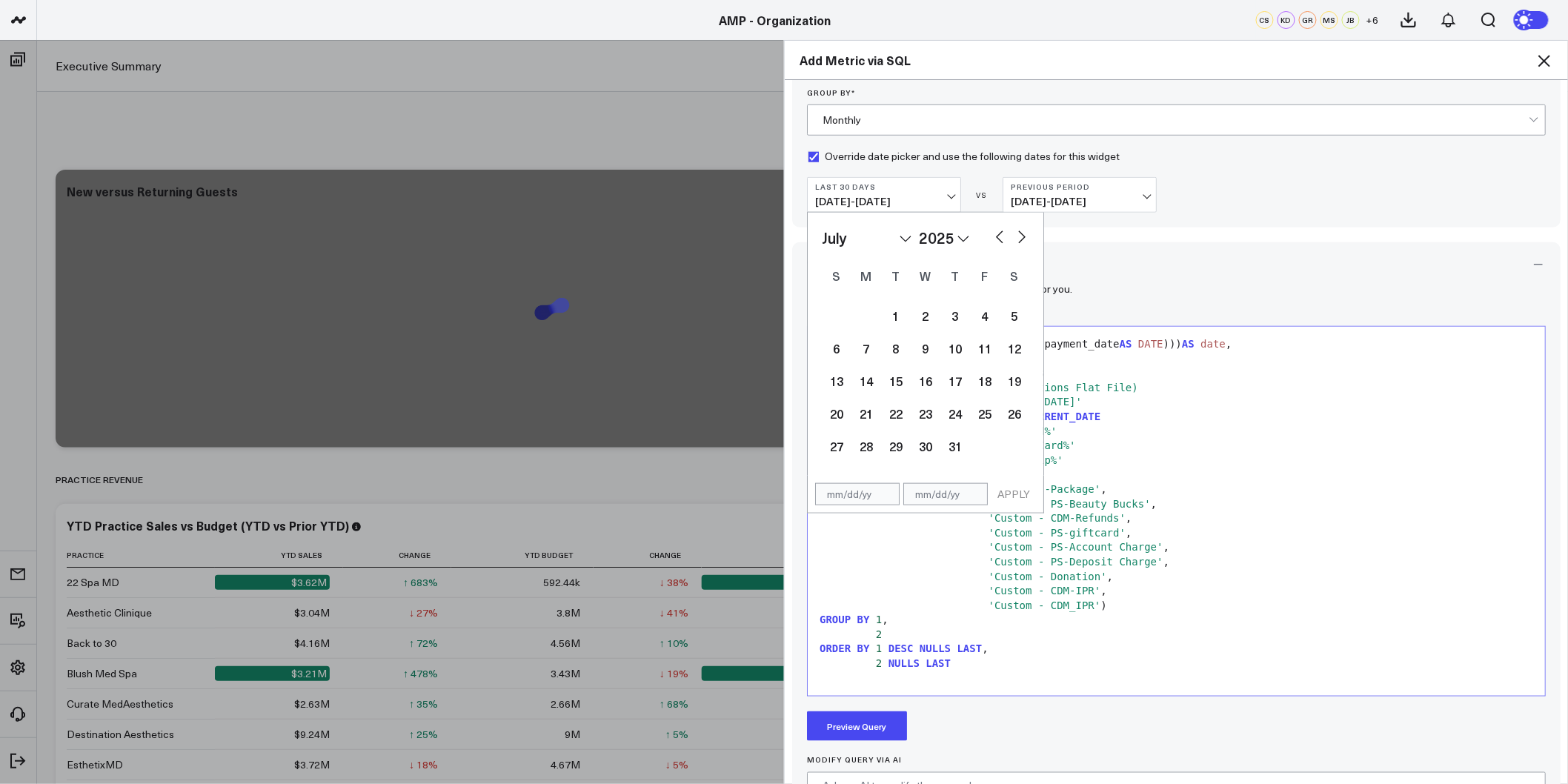
select select "2025"
click at [993, 234] on button "button" at bounding box center [999, 235] width 15 height 18
select select "3"
select select "2025"
click at [993, 234] on button "button" at bounding box center [999, 235] width 15 height 18
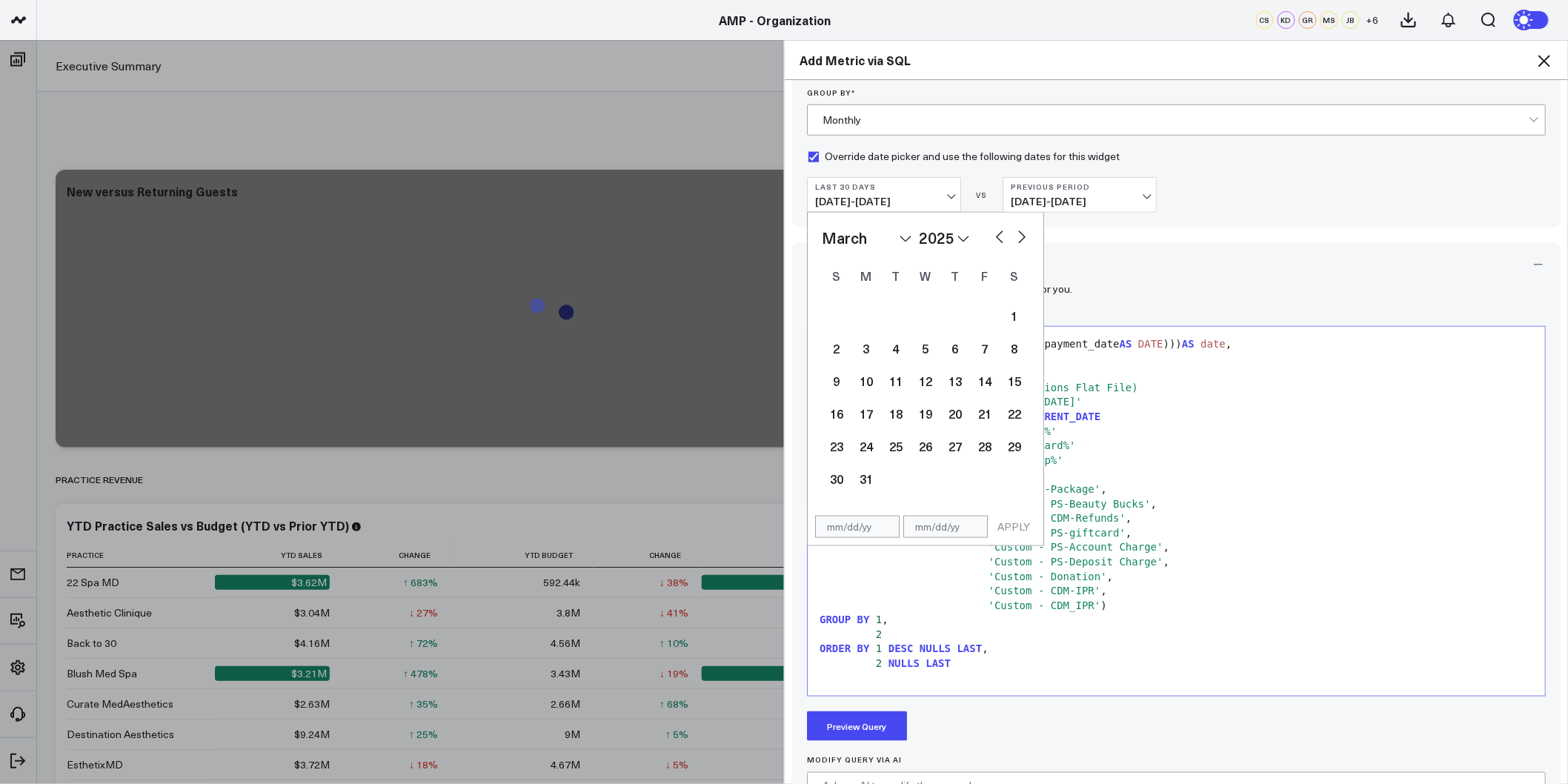
click at [993, 234] on button "button" at bounding box center [999, 235] width 15 height 18
select select "1"
select select "2025"
click at [993, 234] on button "button" at bounding box center [999, 235] width 15 height 18
select select "2025"
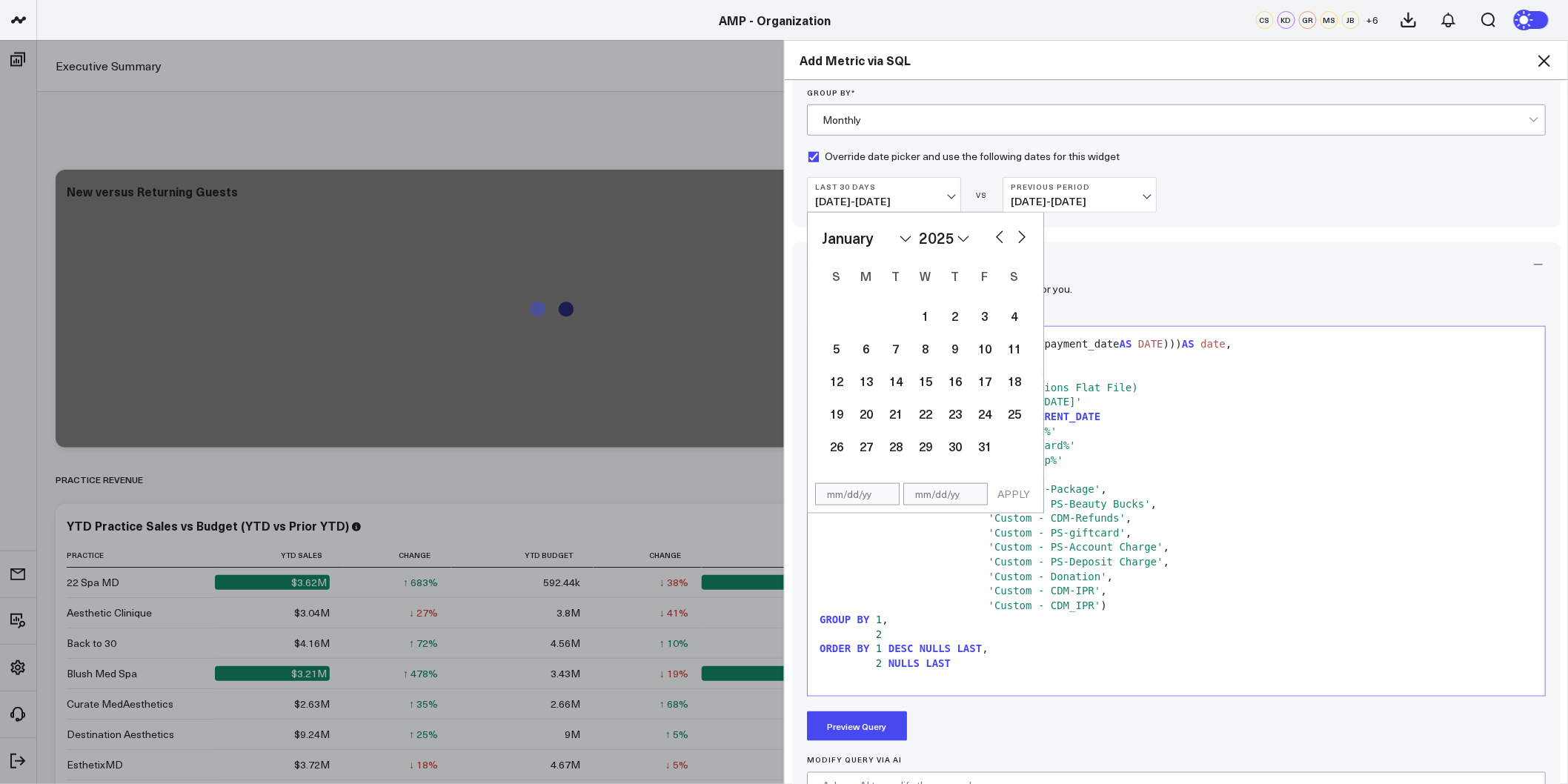
click at [993, 234] on button "button" at bounding box center [999, 235] width 15 height 18
select select "11"
select select "2024"
click at [993, 234] on button "button" at bounding box center [999, 235] width 15 height 18
select select "10"
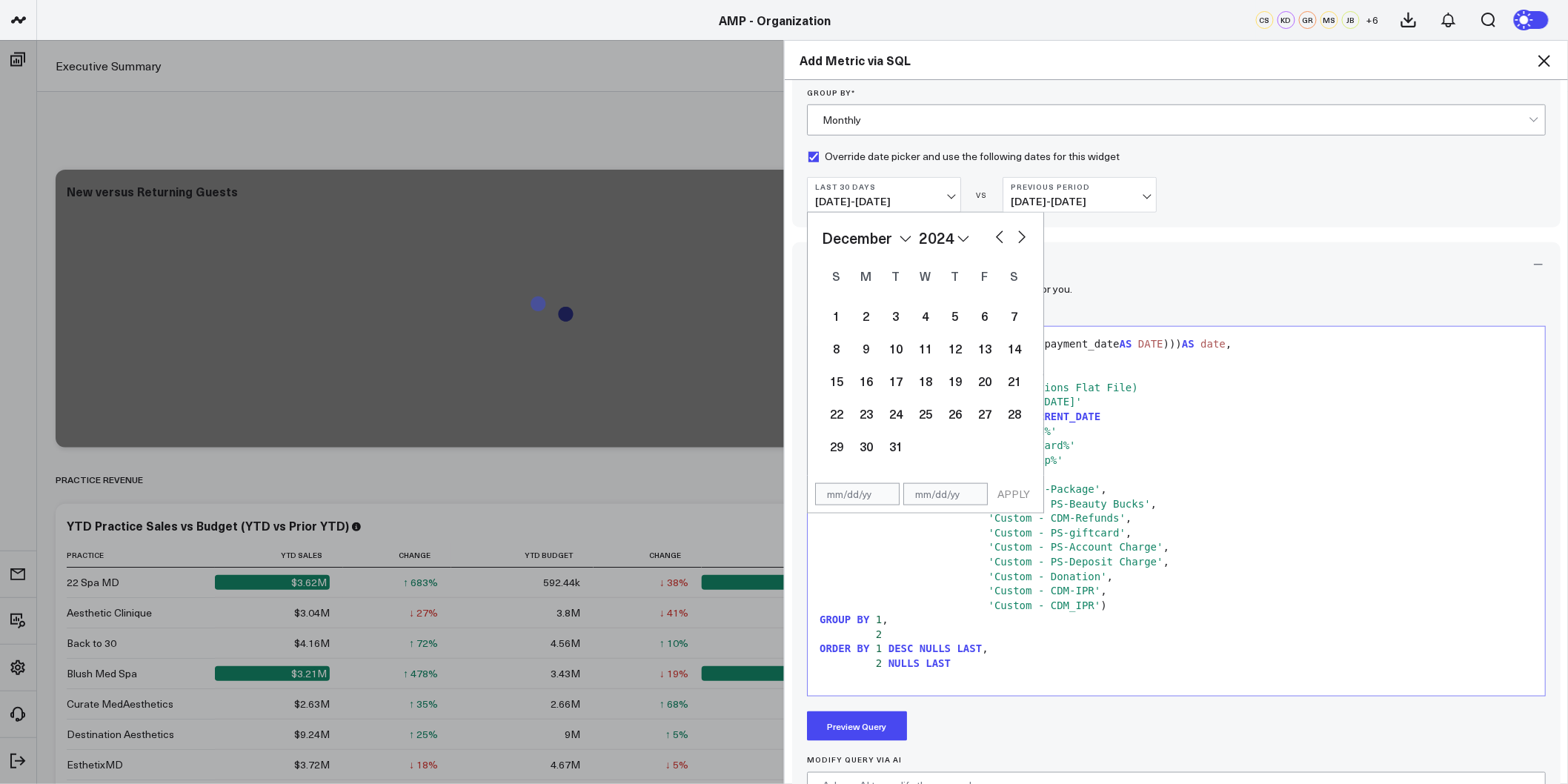
select select "2024"
click at [993, 234] on button "button" at bounding box center [999, 235] width 15 height 18
select select "9"
select select "2024"
click at [993, 234] on button "button" at bounding box center [999, 235] width 15 height 18
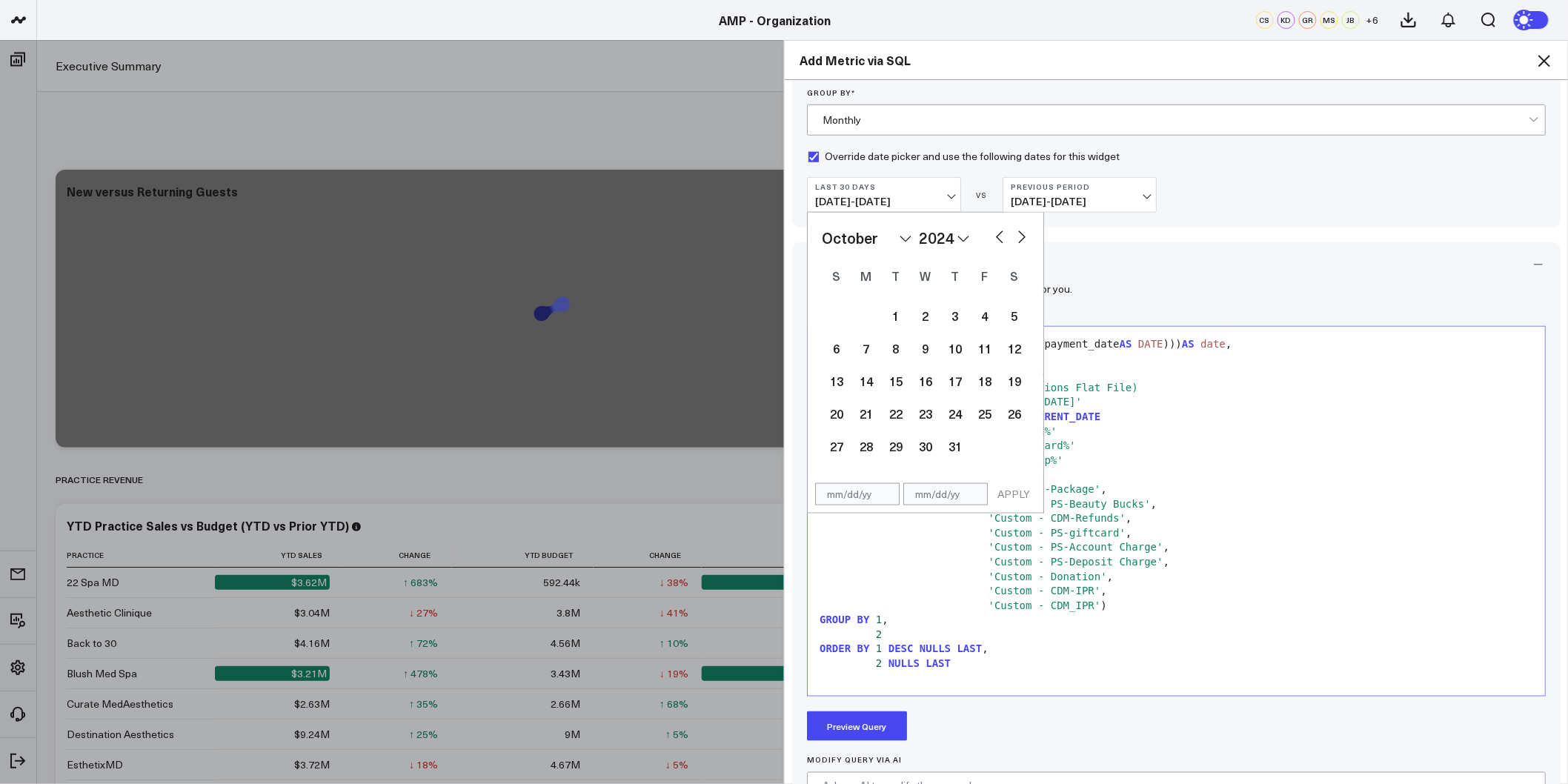
select select "8"
select select "2024"
click at [993, 234] on button "button" at bounding box center [999, 235] width 15 height 18
select select "7"
select select "2024"
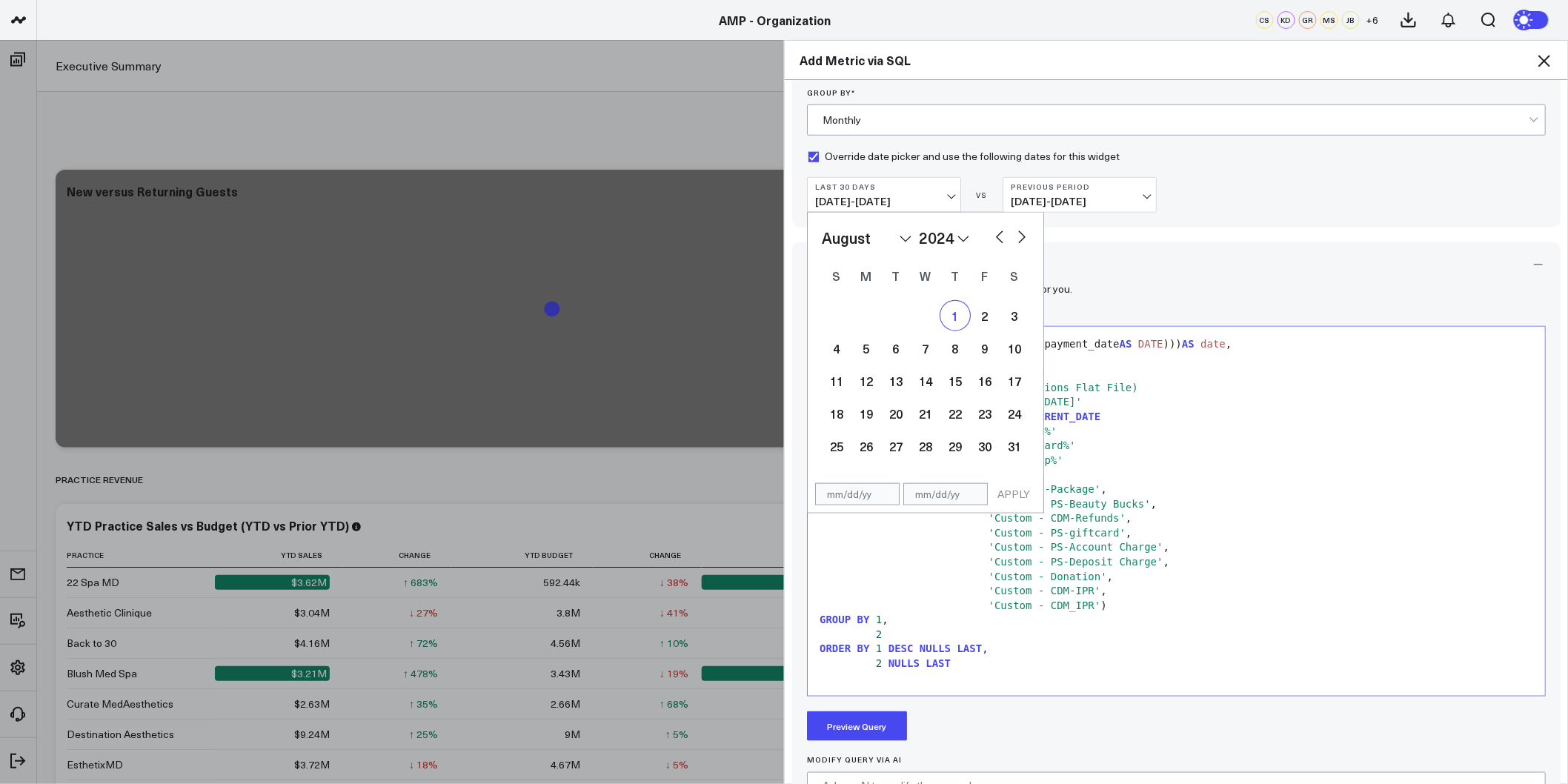
click at [951, 314] on div "1" at bounding box center [955, 315] width 29 height 29
type input "08/01/24"
select select "7"
select select "2024"
click at [1020, 238] on button "button" at bounding box center [1022, 235] width 15 height 18
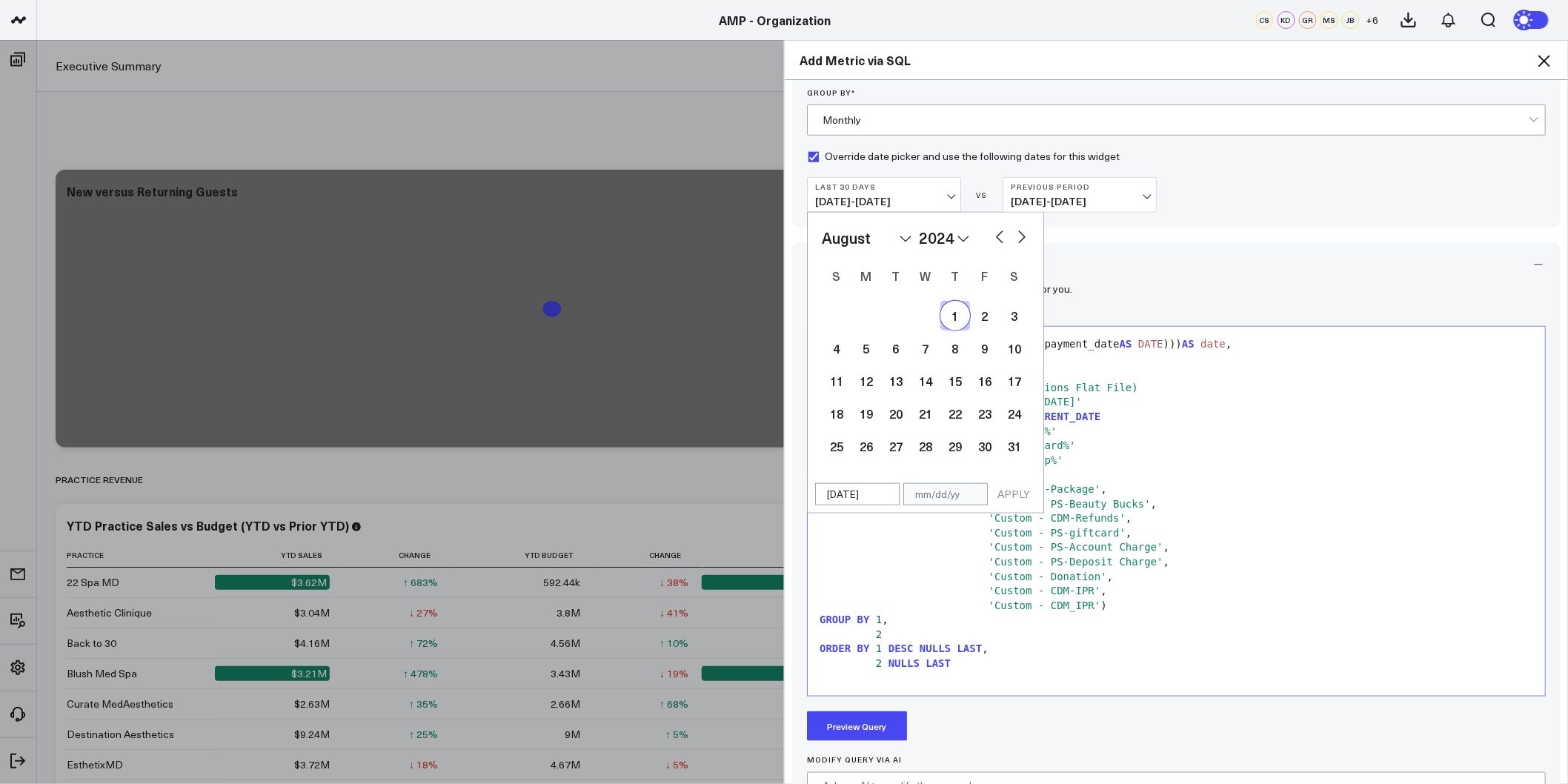
select select "8"
select select "2024"
click at [1020, 238] on button "button" at bounding box center [1022, 235] width 15 height 18
select select "9"
select select "2024"
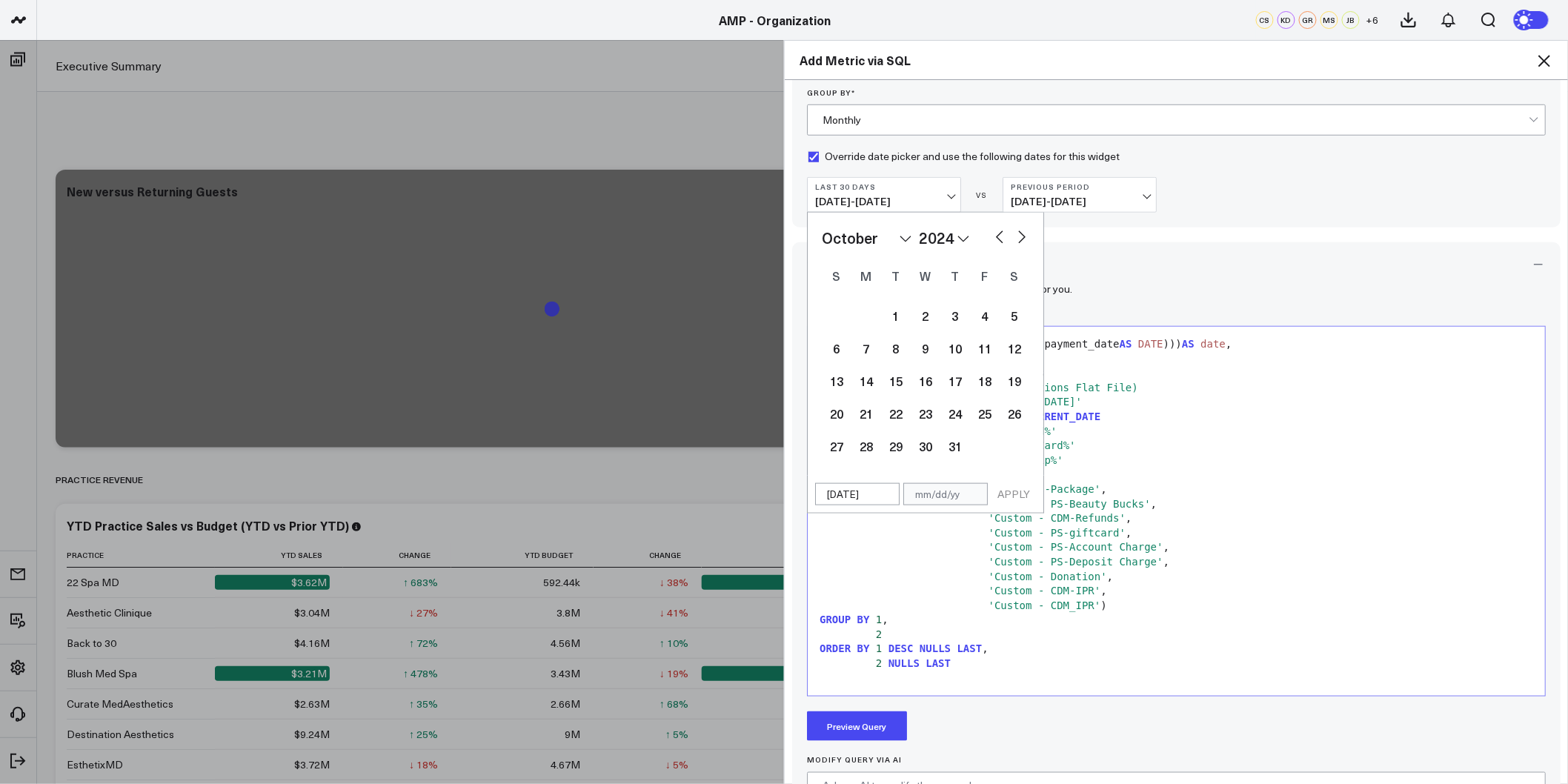
click at [1020, 238] on button "button" at bounding box center [1022, 235] width 15 height 18
select select "2025"
click at [1020, 238] on button "button" at bounding box center [1022, 235] width 15 height 18
select select "2"
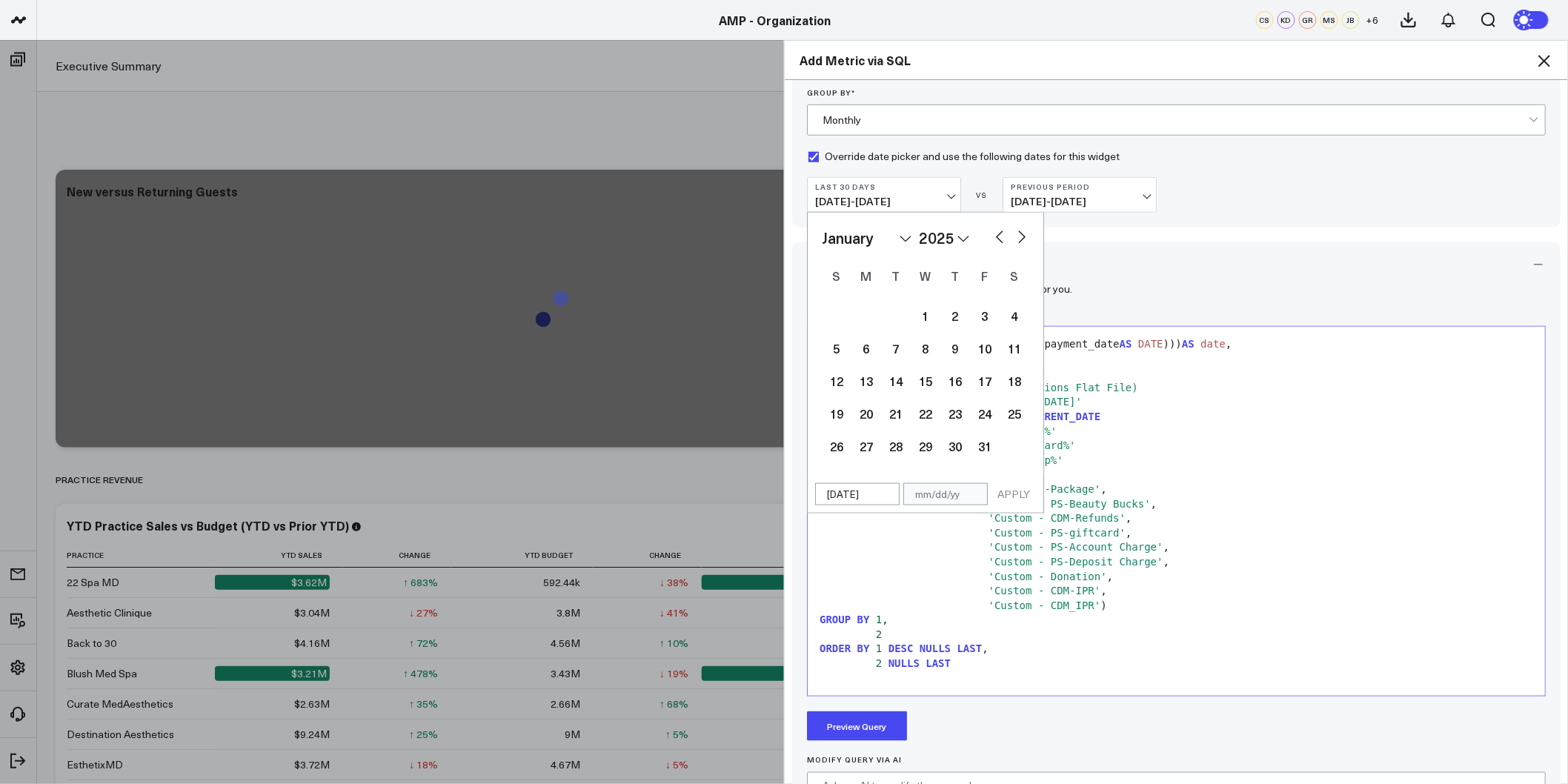
select select "2025"
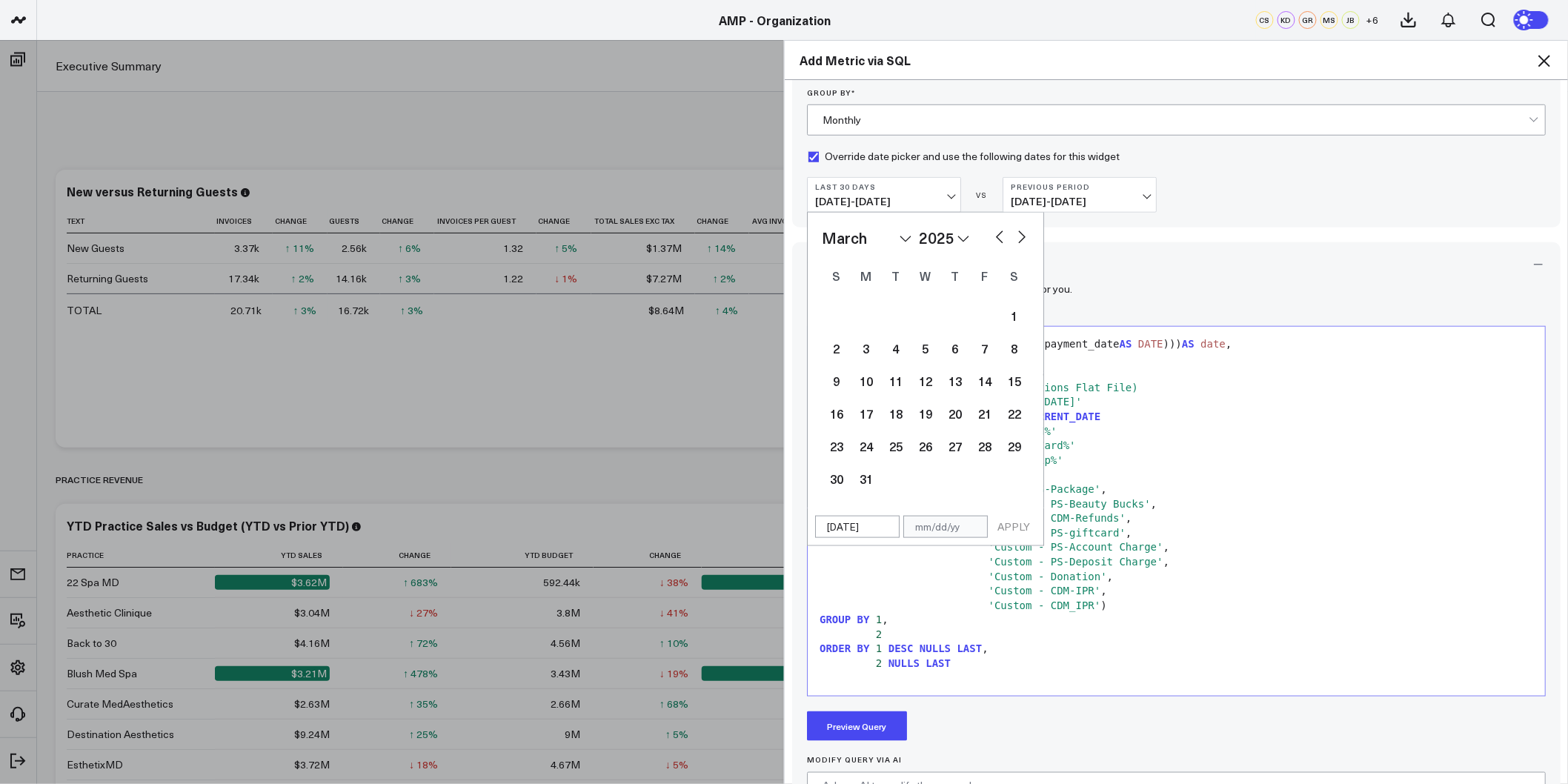
click at [1020, 238] on button "button" at bounding box center [1022, 235] width 15 height 18
select select "3"
select select "2025"
click at [1020, 238] on button "button" at bounding box center [1022, 235] width 15 height 18
select select "5"
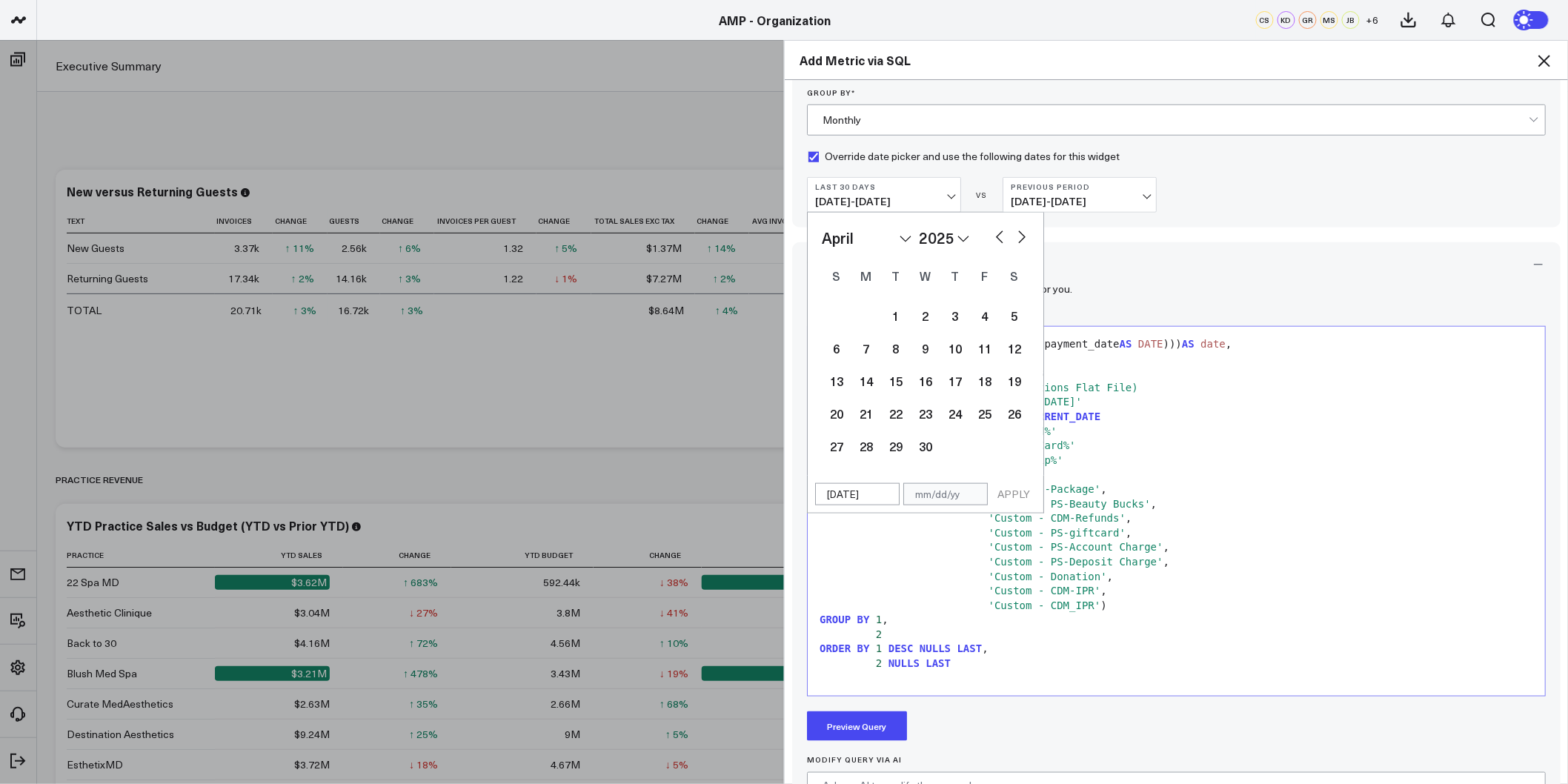
select select "2025"
click at [1020, 238] on button "button" at bounding box center [1022, 235] width 15 height 18
select select "6"
select select "2025"
click at [1020, 238] on button "button" at bounding box center [1022, 235] width 15 height 18
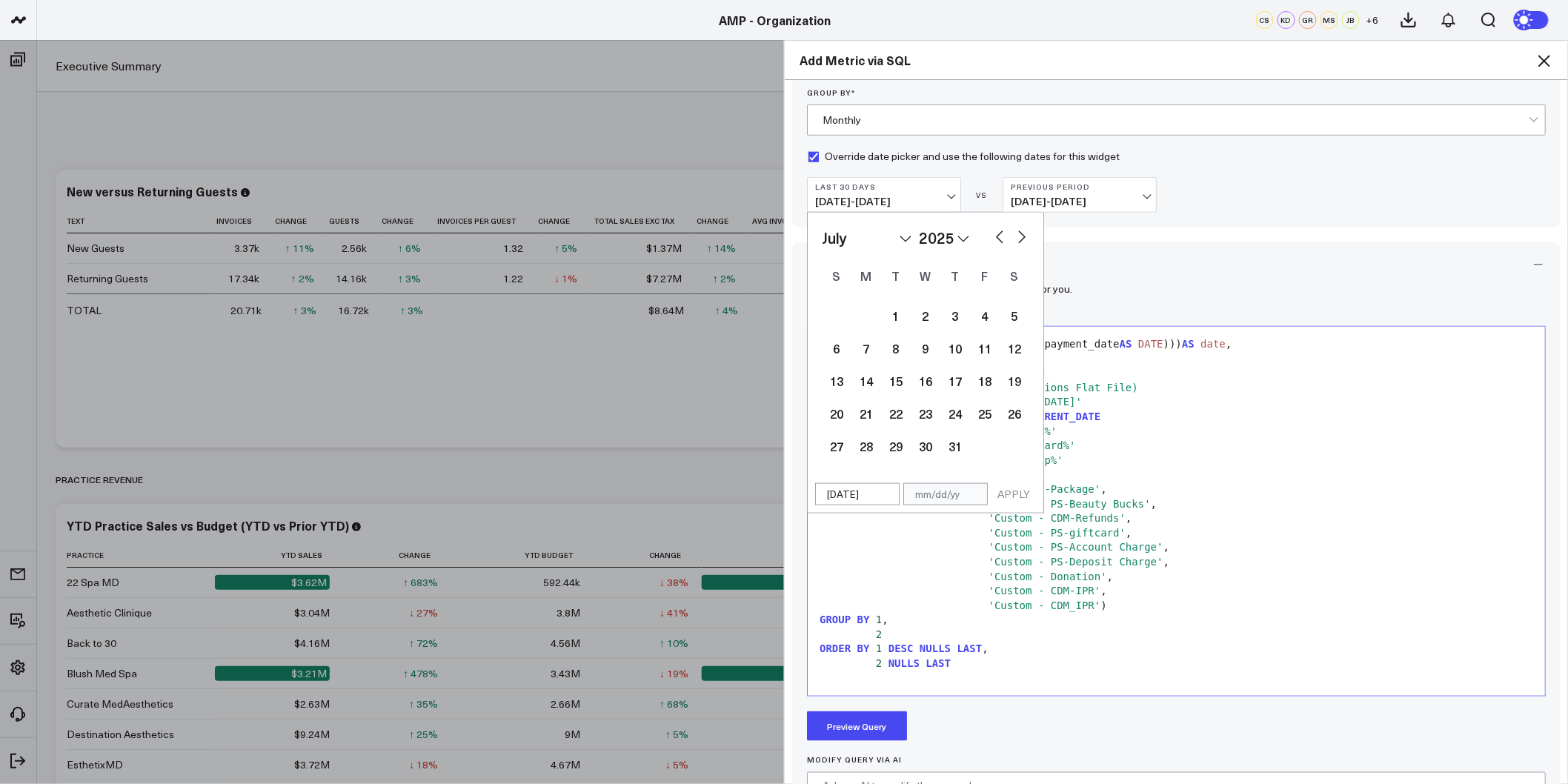
select select "7"
select select "2025"
click at [1020, 238] on button "button" at bounding box center [1022, 235] width 15 height 18
select select "8"
select select "2025"
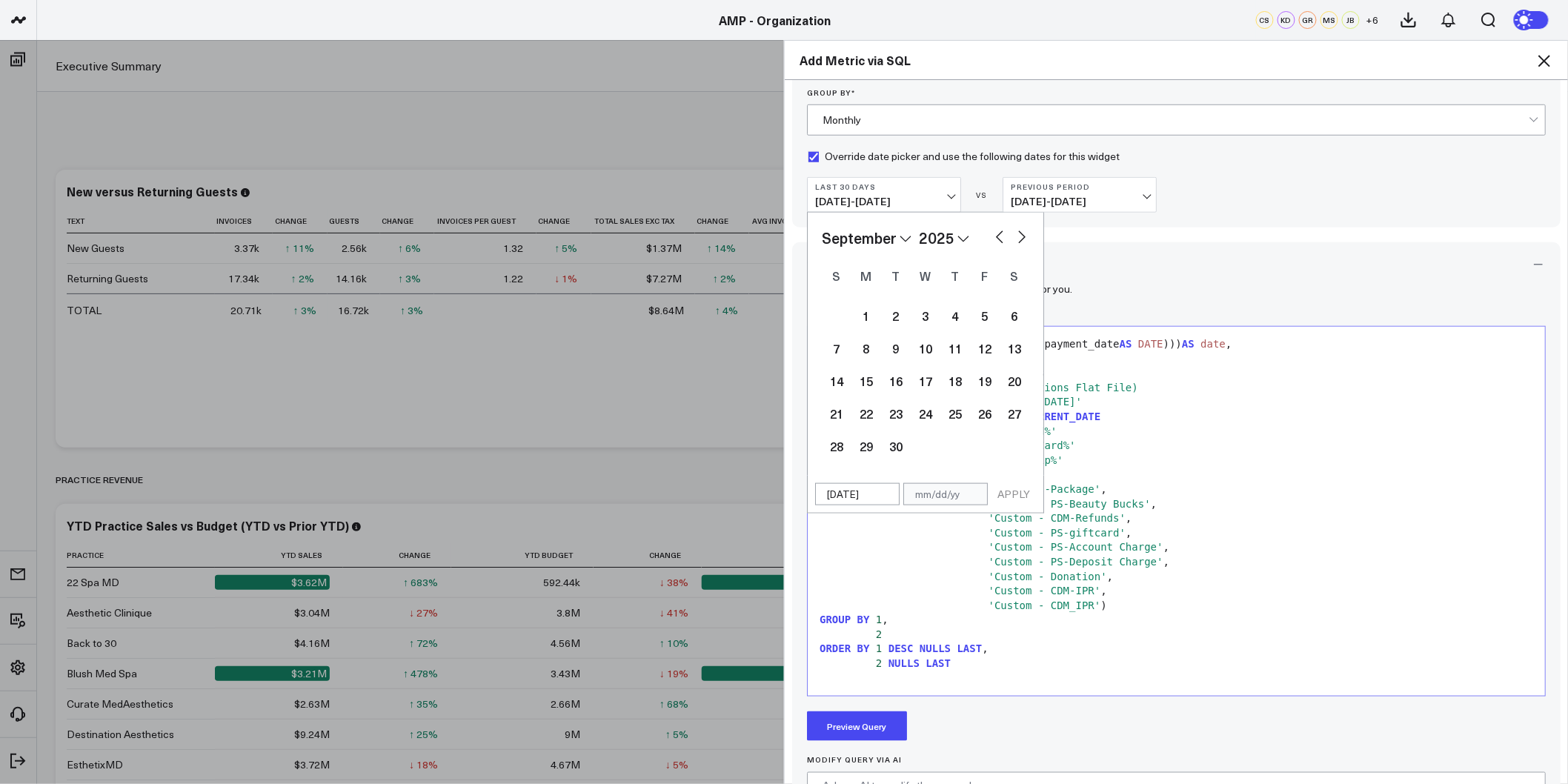
click at [1020, 238] on button "button" at bounding box center [1022, 235] width 15 height 18
select select "10"
select select "2025"
click at [1020, 238] on button "button" at bounding box center [1022, 235] width 15 height 18
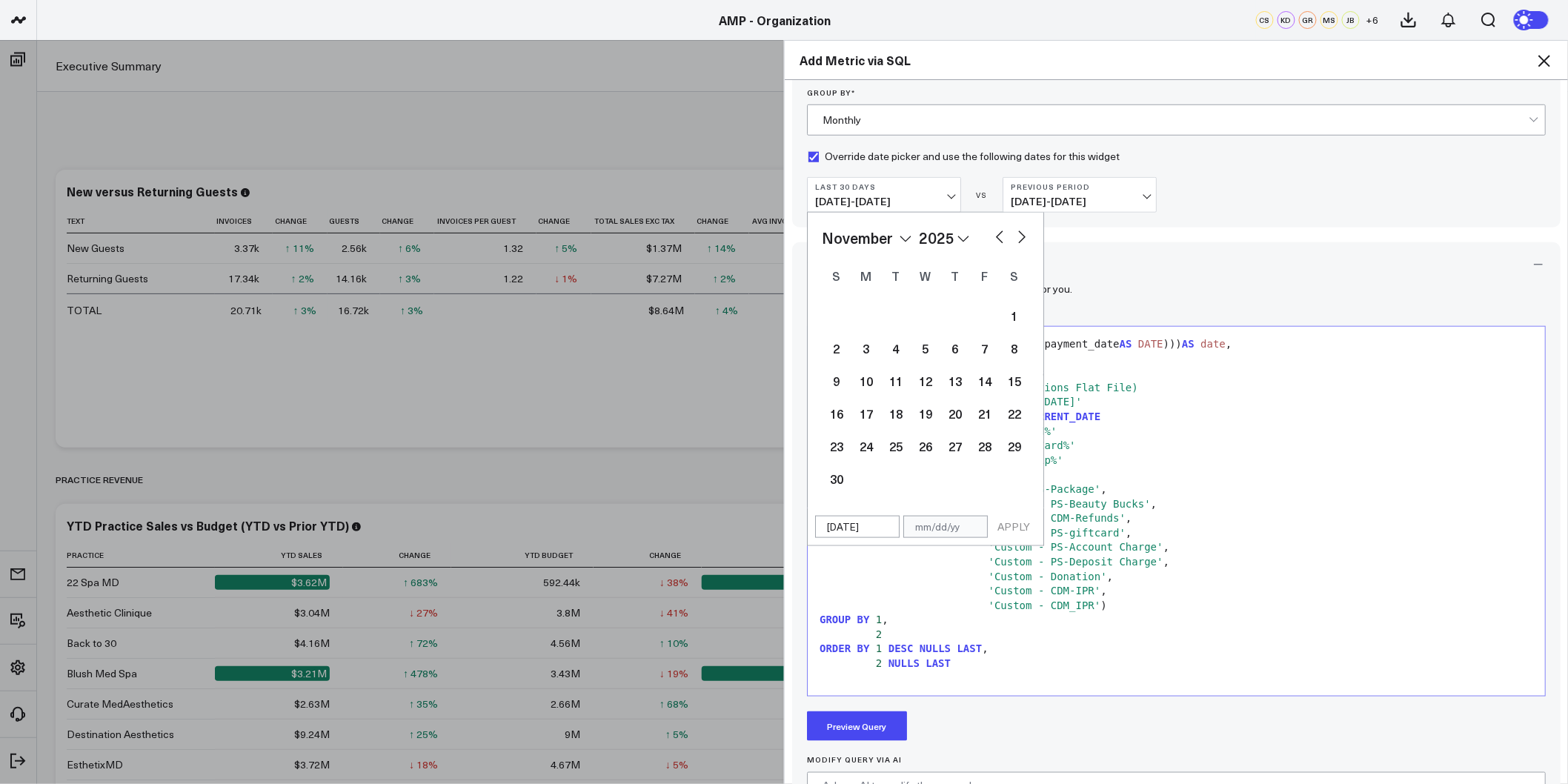
select select "11"
select select "2025"
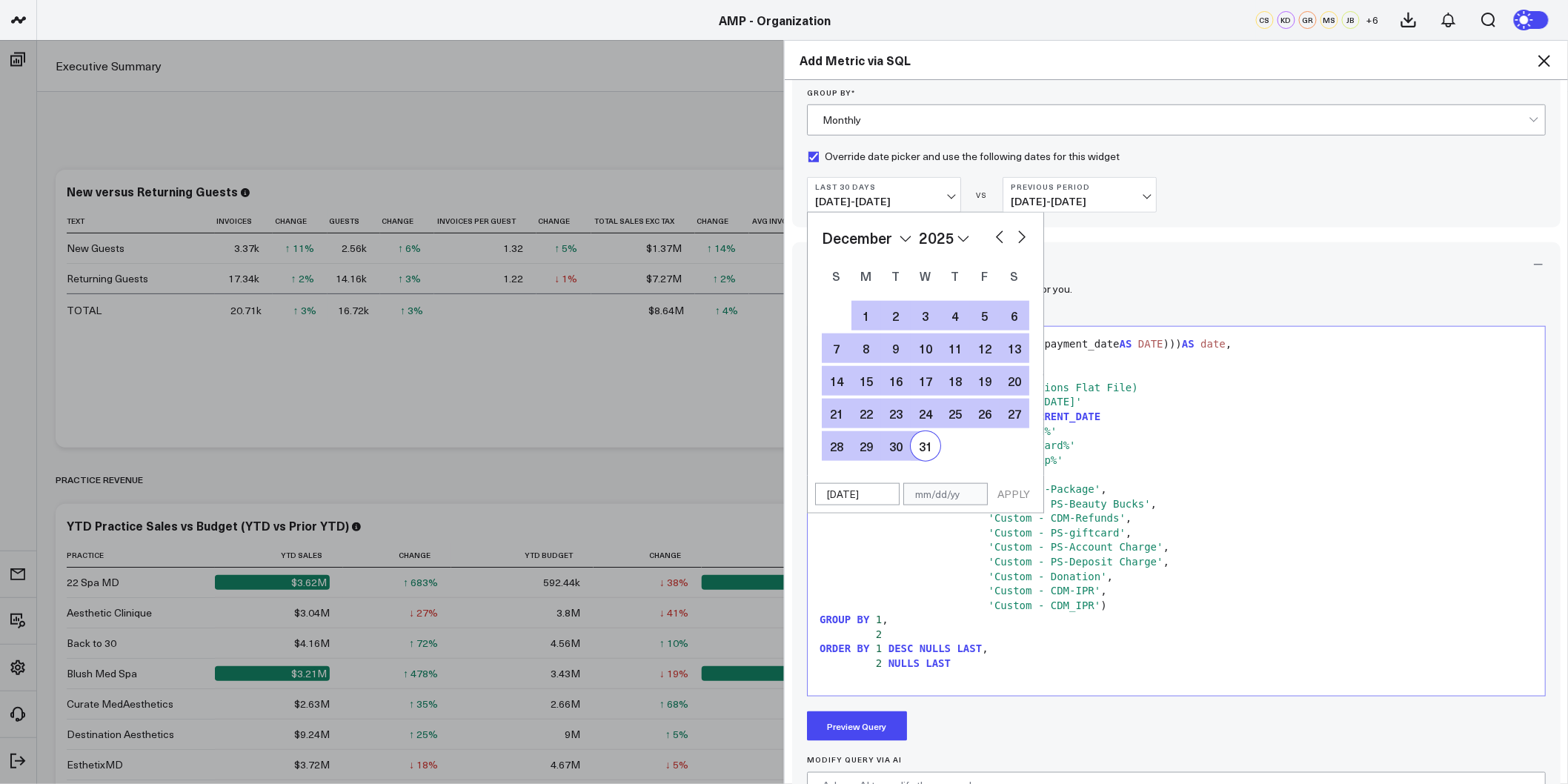
click at [926, 441] on div "31" at bounding box center [925, 445] width 29 height 29
type input "12/31/25"
select select "11"
select select "2025"
click at [1017, 494] on button "APPLY" at bounding box center [1014, 494] width 45 height 22
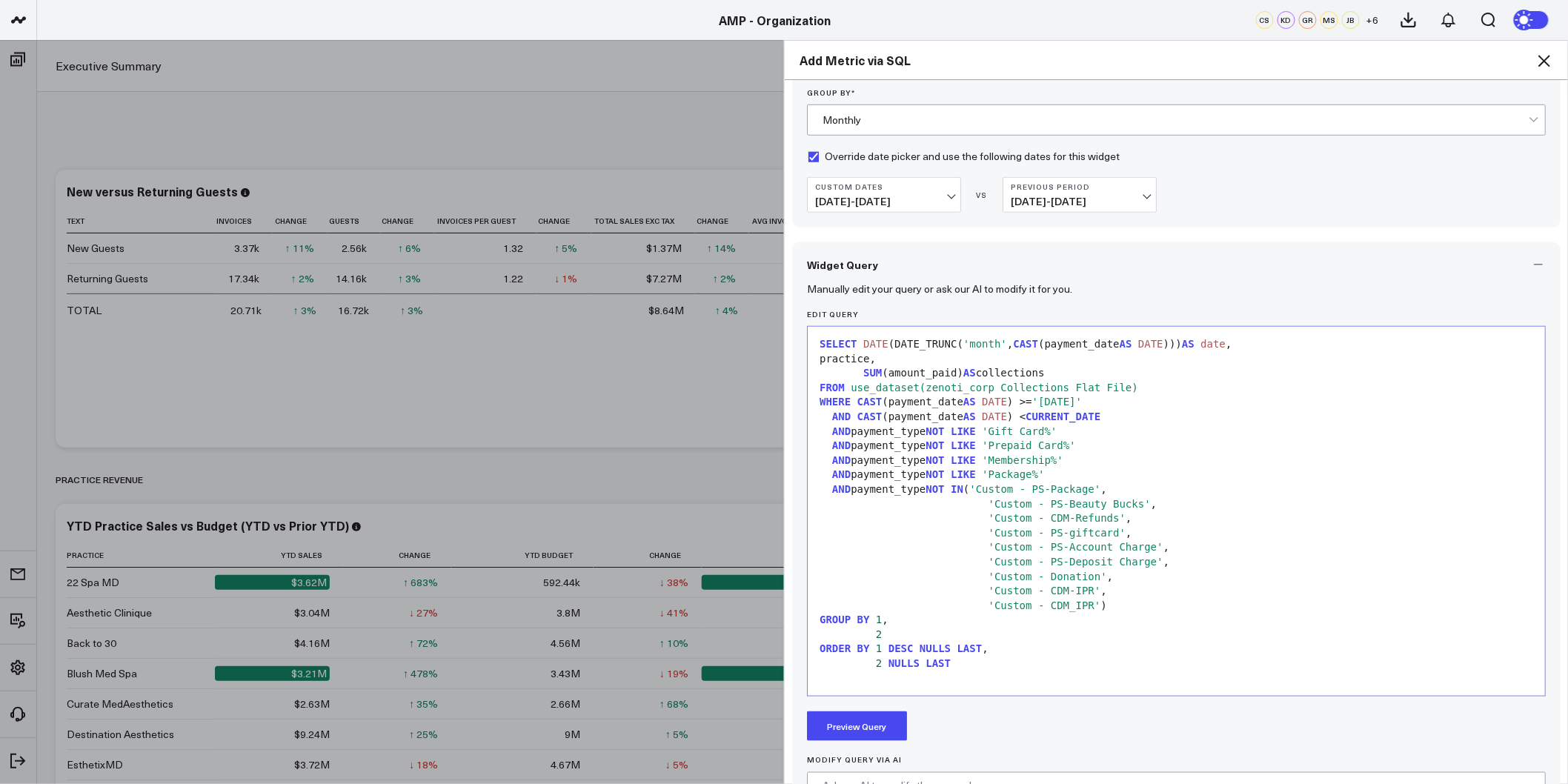
click at [845, 729] on button "Preview Query" at bounding box center [857, 725] width 100 height 29
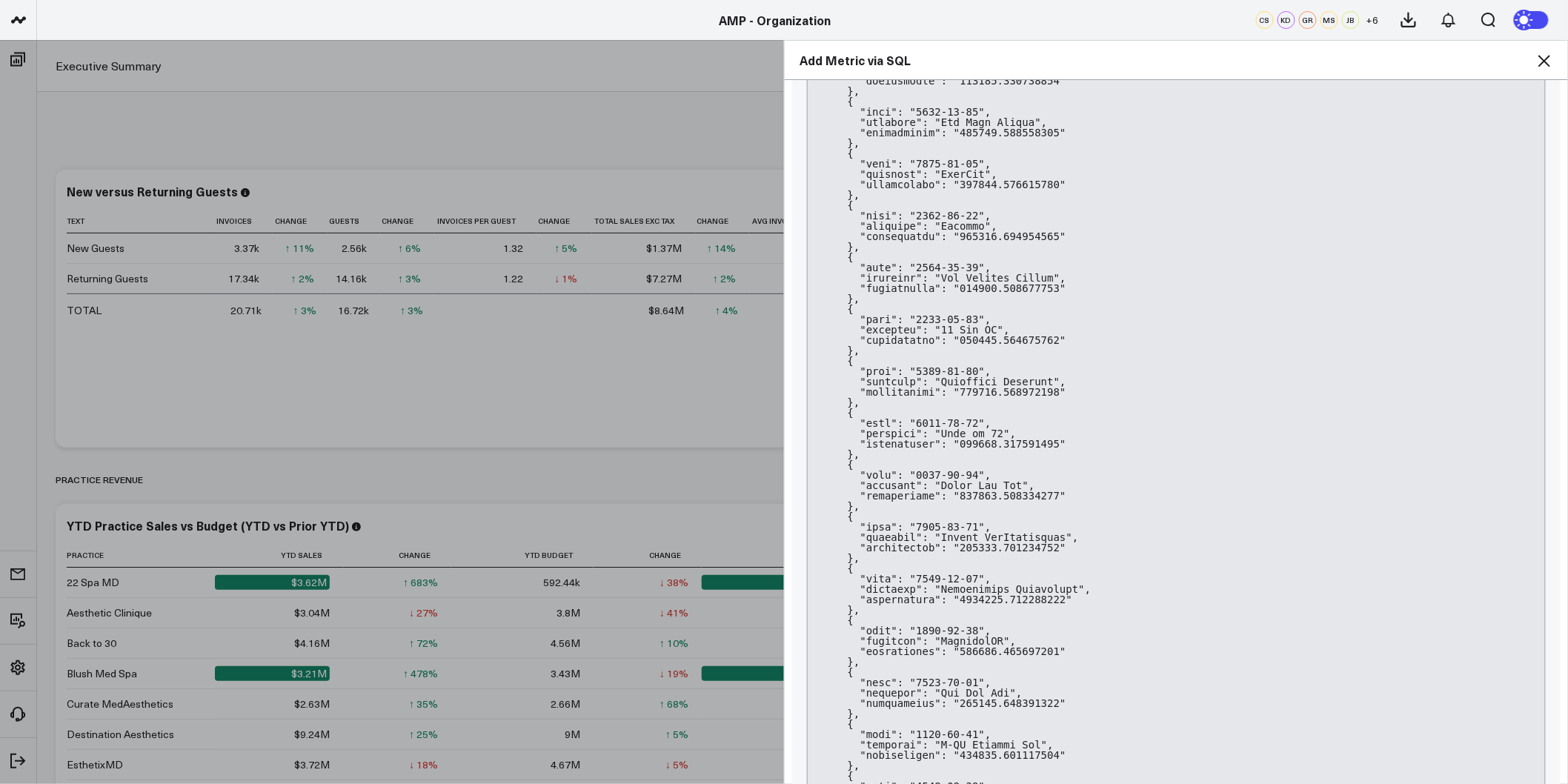
scroll to position [4983, 0]
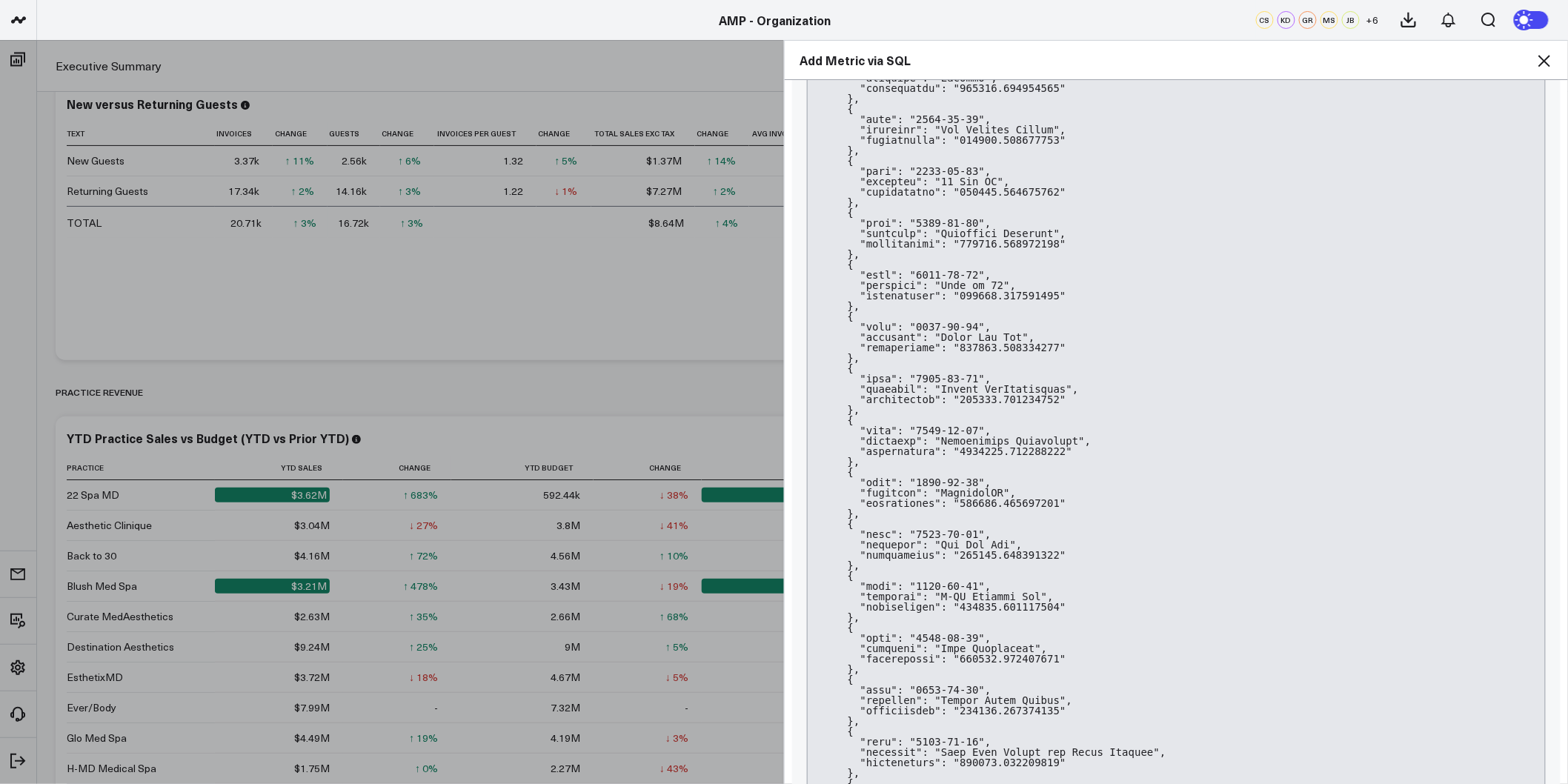
drag, startPoint x: 1550, startPoint y: 532, endPoint x: 1564, endPoint y: 619, distance: 88.1
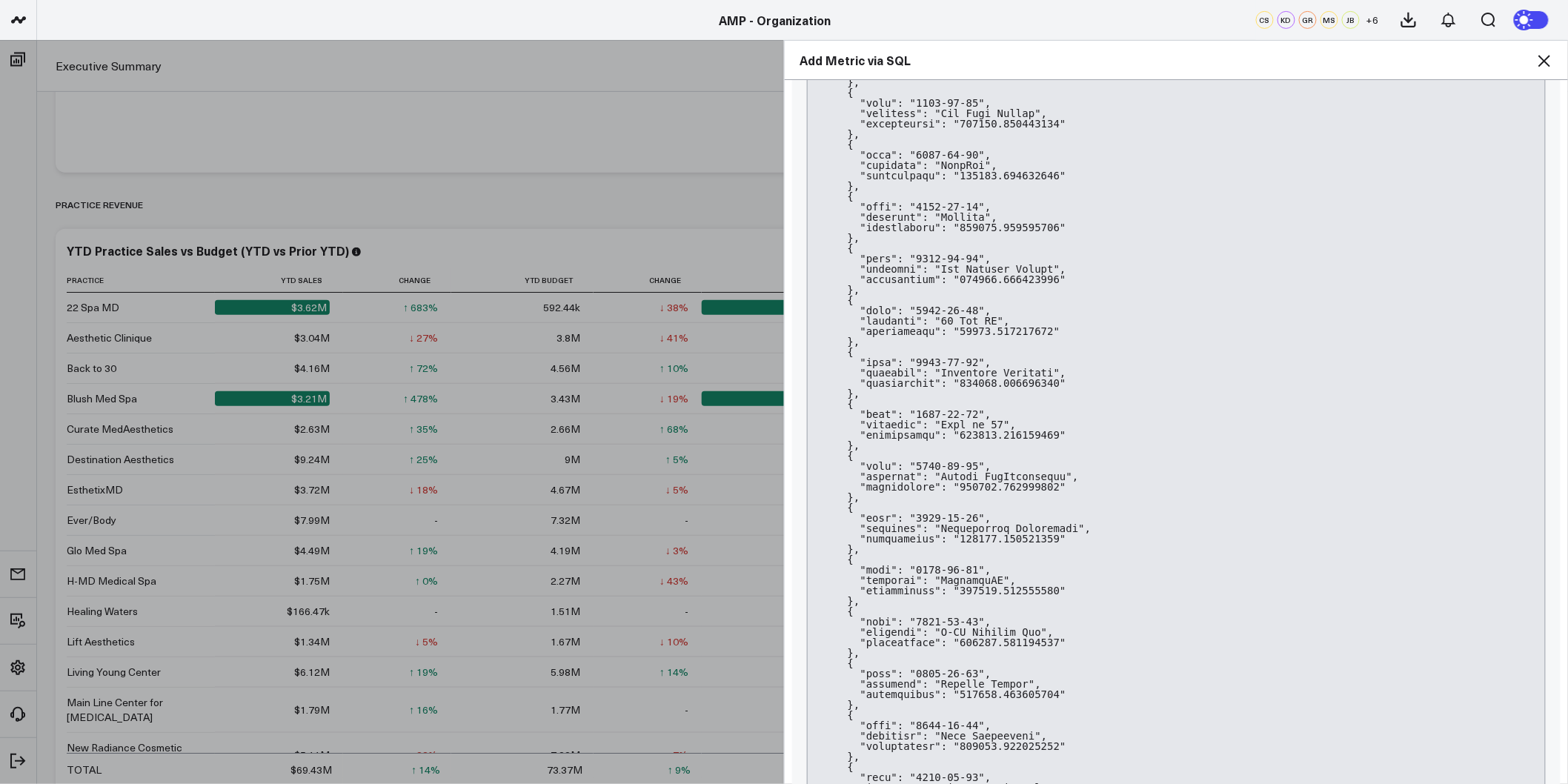
scroll to position [19338, 0]
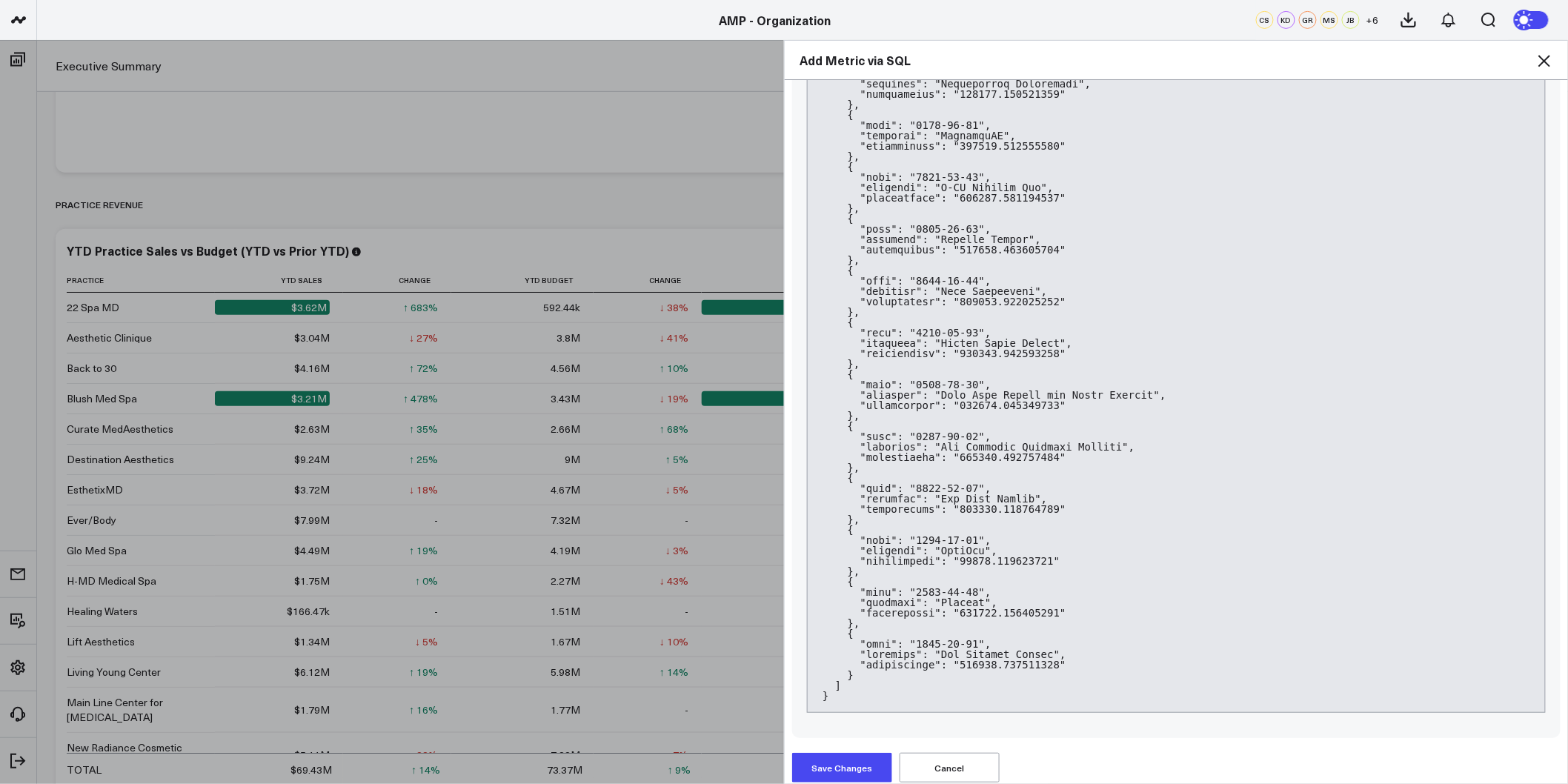
click at [833, 760] on button "Save Changes" at bounding box center [842, 767] width 100 height 29
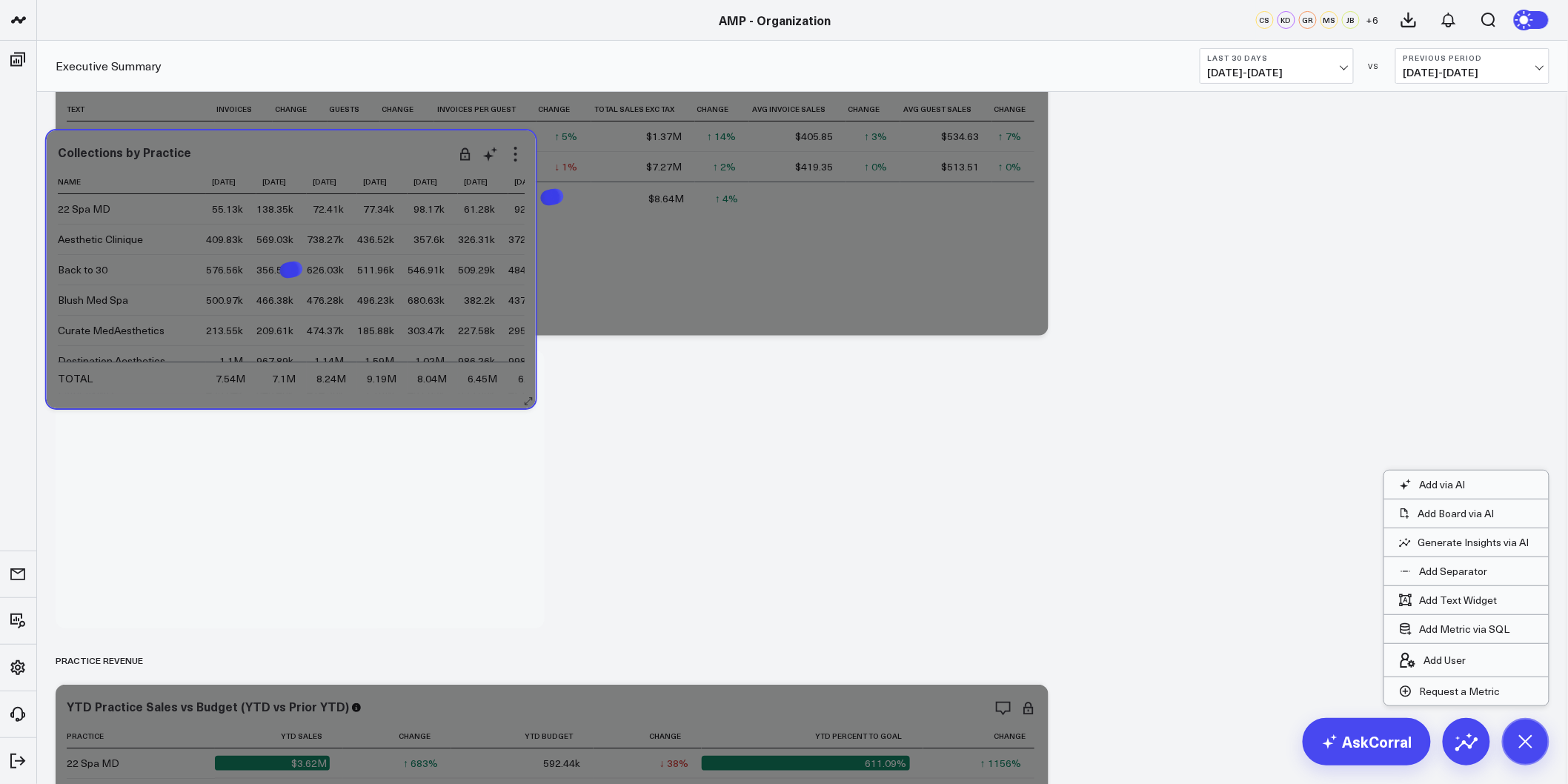
scroll to position [0, 0]
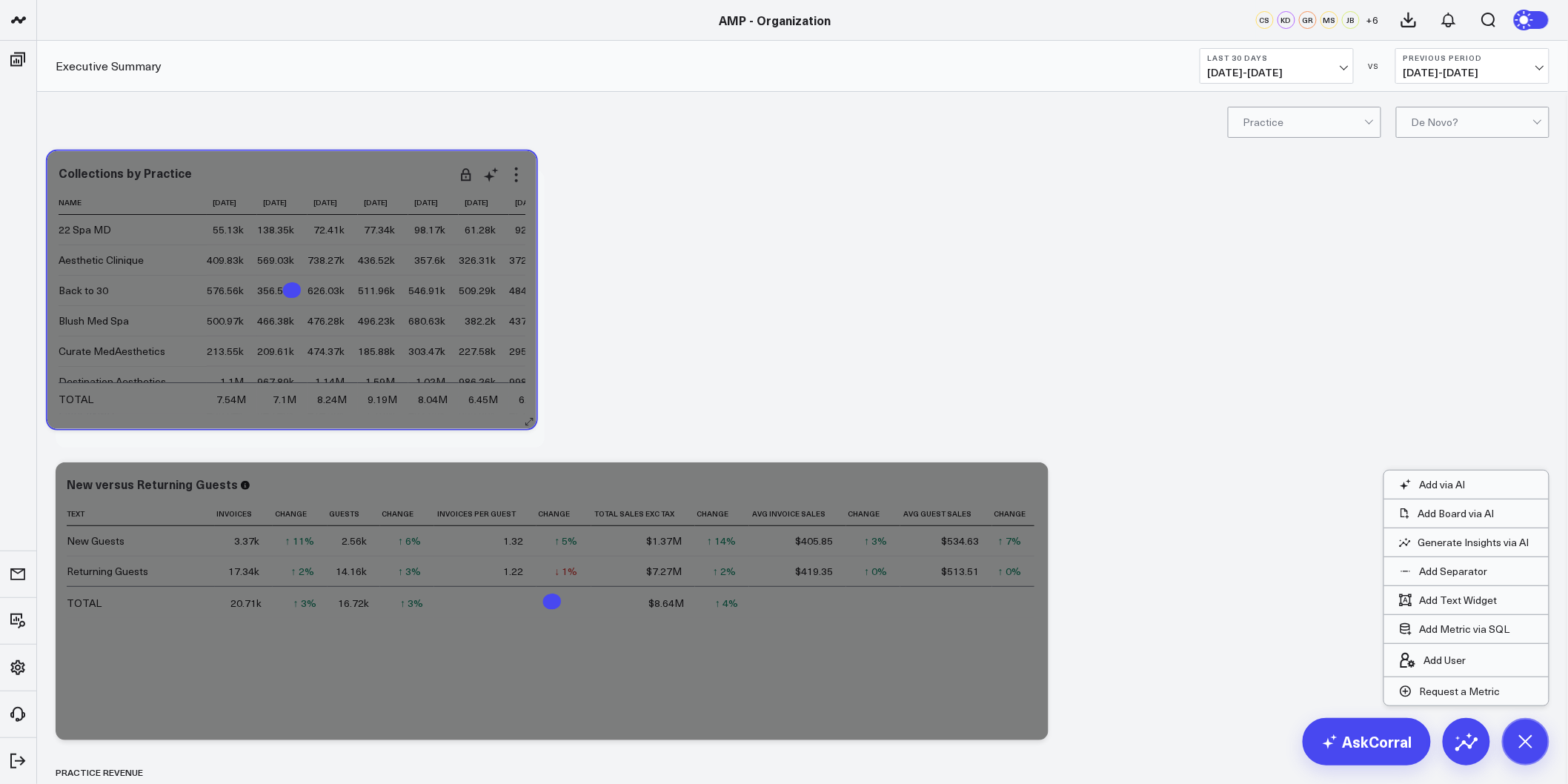
drag, startPoint x: 373, startPoint y: 735, endPoint x: 365, endPoint y: 183, distance: 552.1
click at [365, 183] on div "Collections by Practice" at bounding box center [292, 174] width 467 height 17
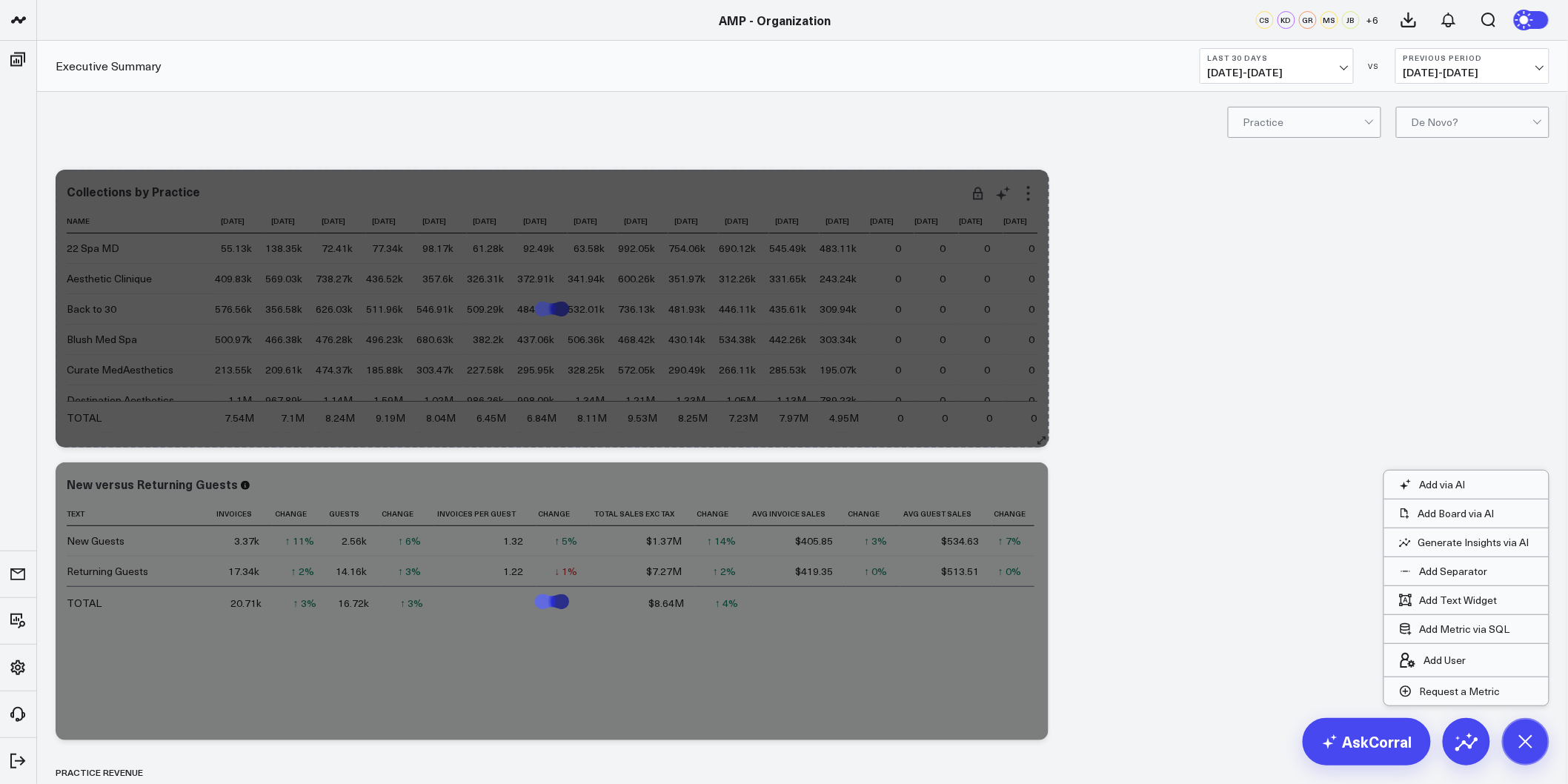
drag, startPoint x: 535, startPoint y: 437, endPoint x: 1039, endPoint y: 424, distance: 504.2
click at [1039, 424] on div "Collections by Practice Name 2024-08-01 2024-09-01 2024-10-01 2024-11-01 2024-1…" at bounding box center [552, 308] width 993 height 278
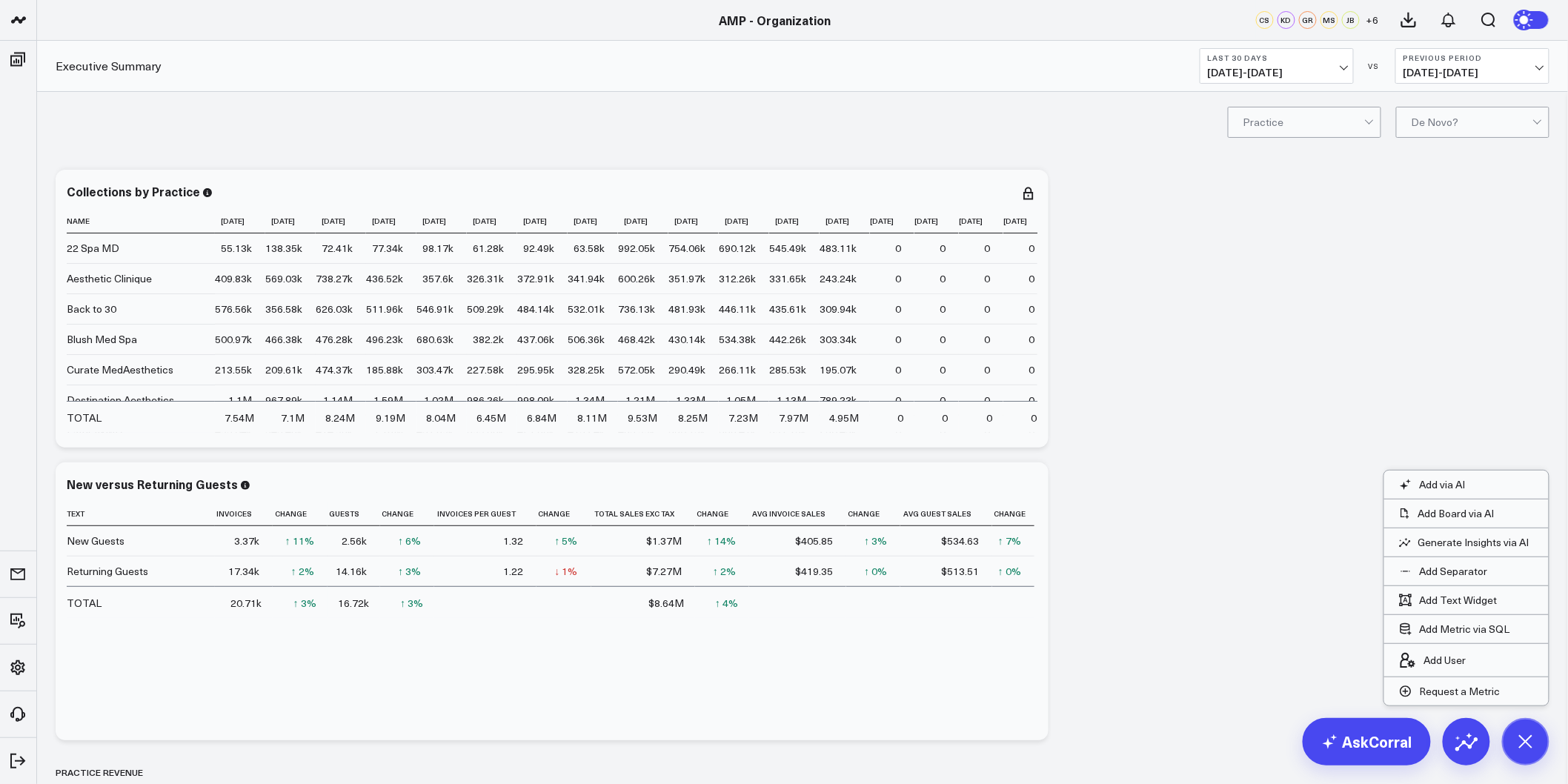
click at [242, 139] on div "Practice De Novo?" at bounding box center [803, 121] width 1531 height 60
click at [262, 122] on div "Practice De Novo?" at bounding box center [803, 121] width 1531 height 60
click at [1028, 199] on icon at bounding box center [1028, 199] width 3 height 3
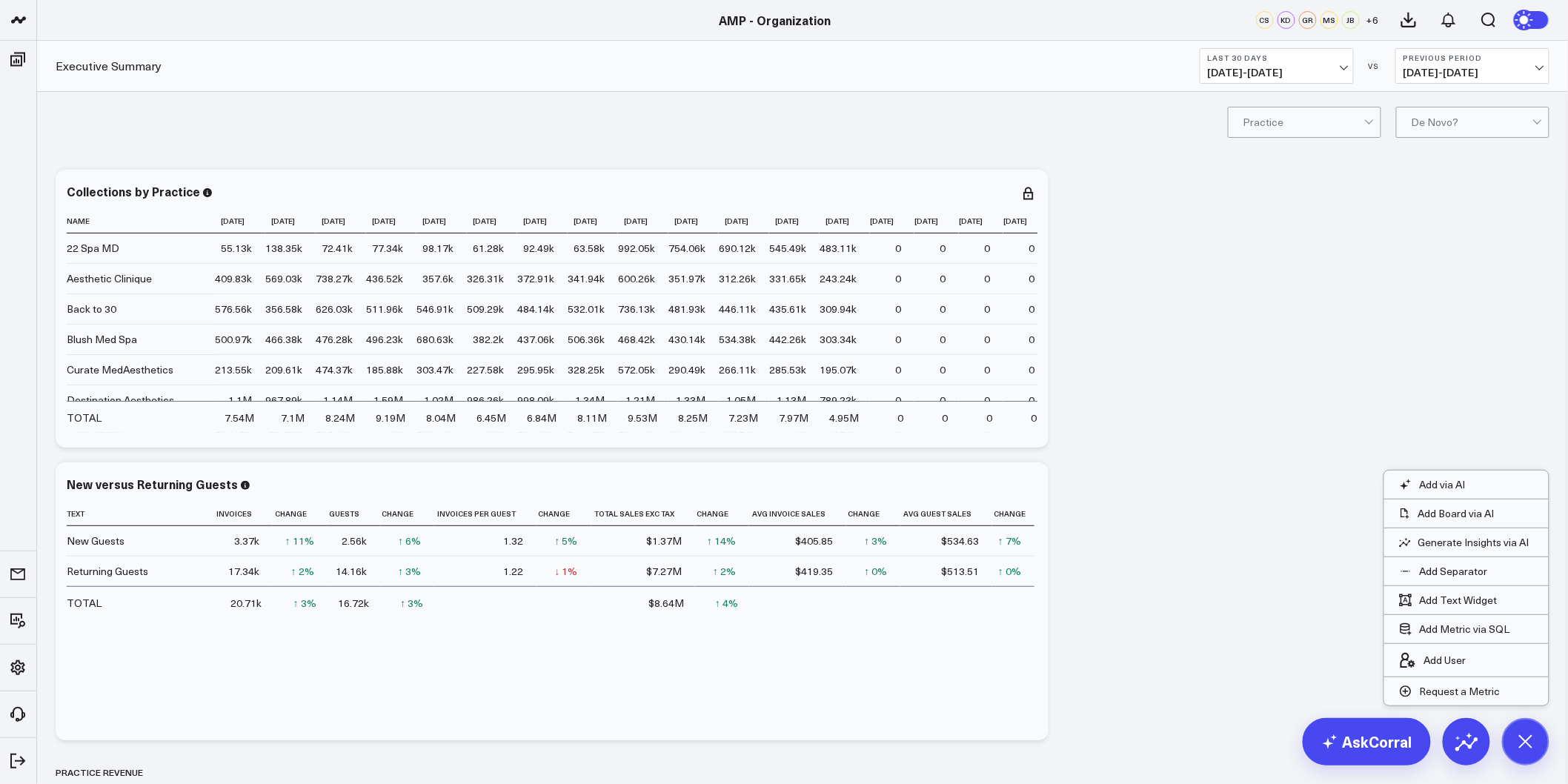
click at [1332, 78] on span "07/23/25 - 08/21/25" at bounding box center [1277, 72] width 138 height 12
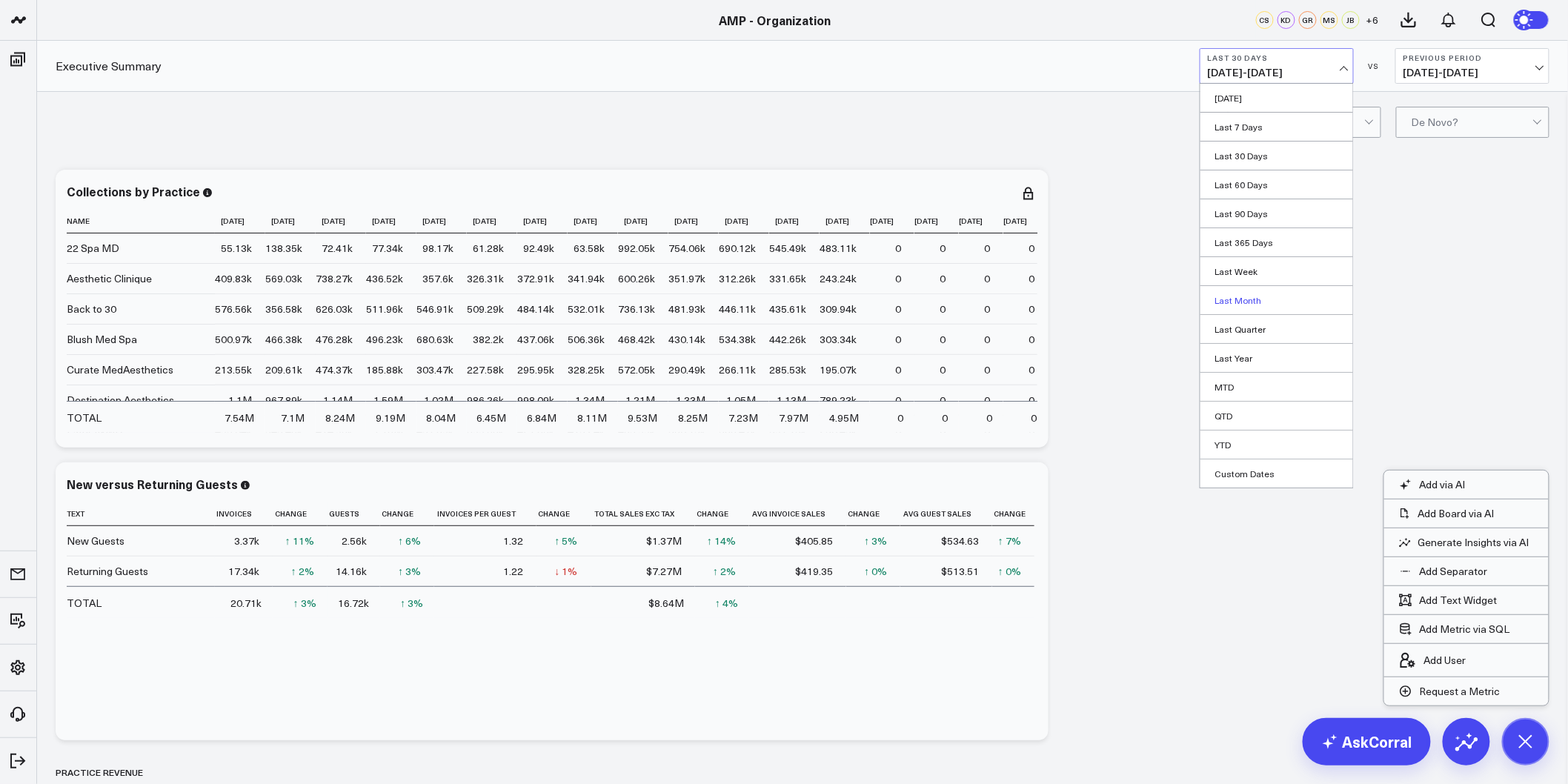
click at [1230, 306] on link "Last Month" at bounding box center [1277, 300] width 152 height 29
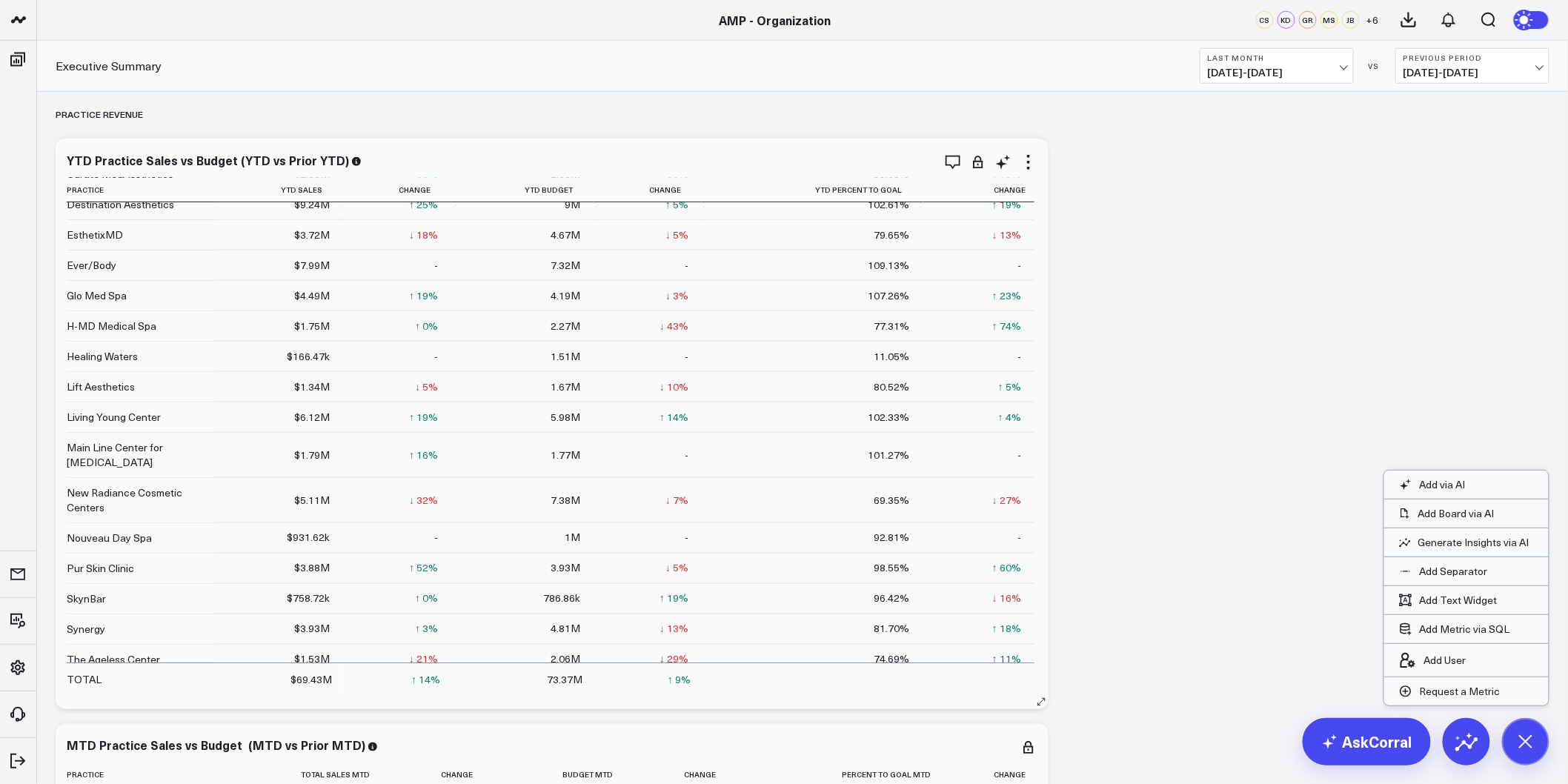
scroll to position [178, 0]
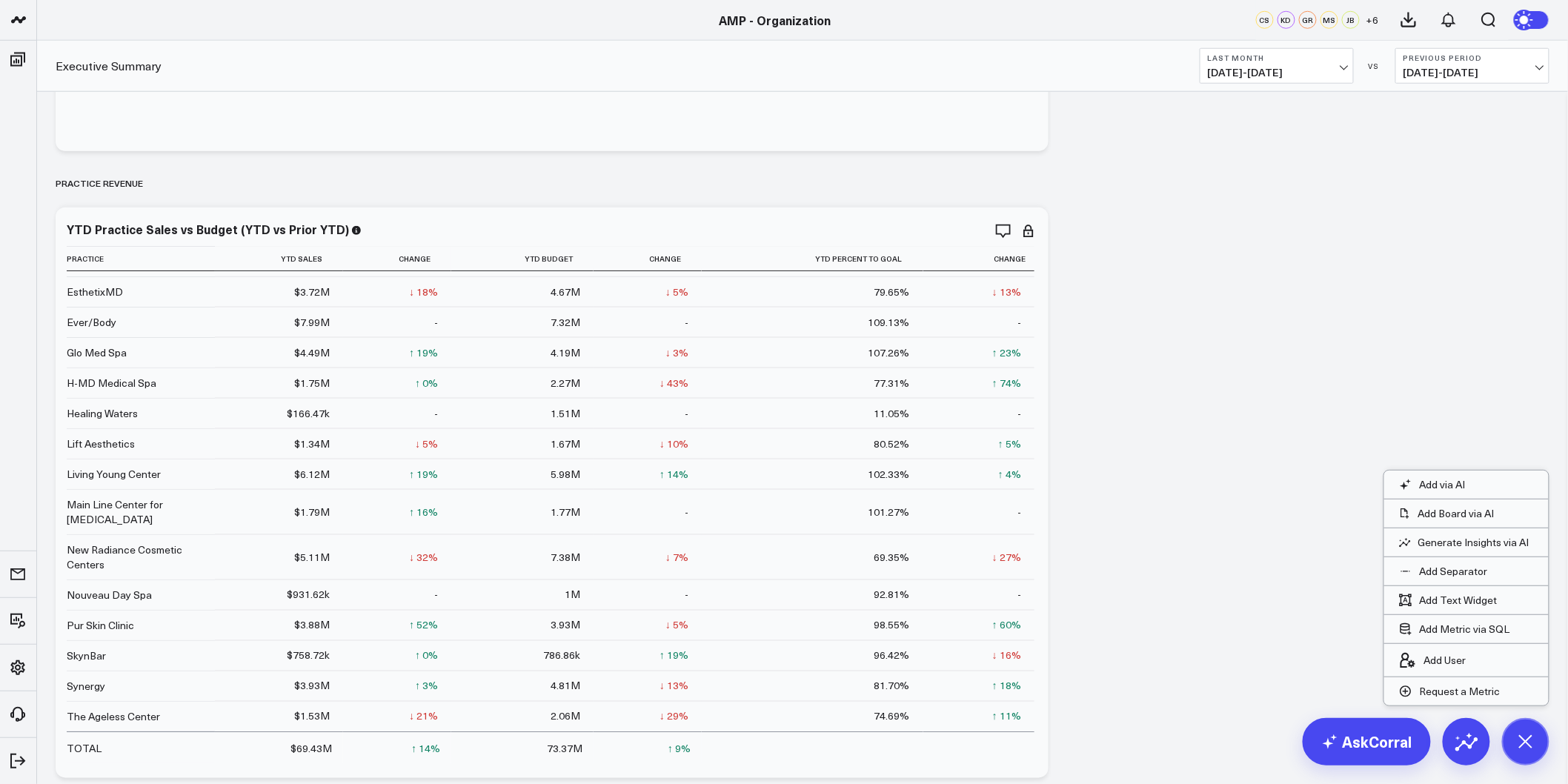
scroll to position [0, 0]
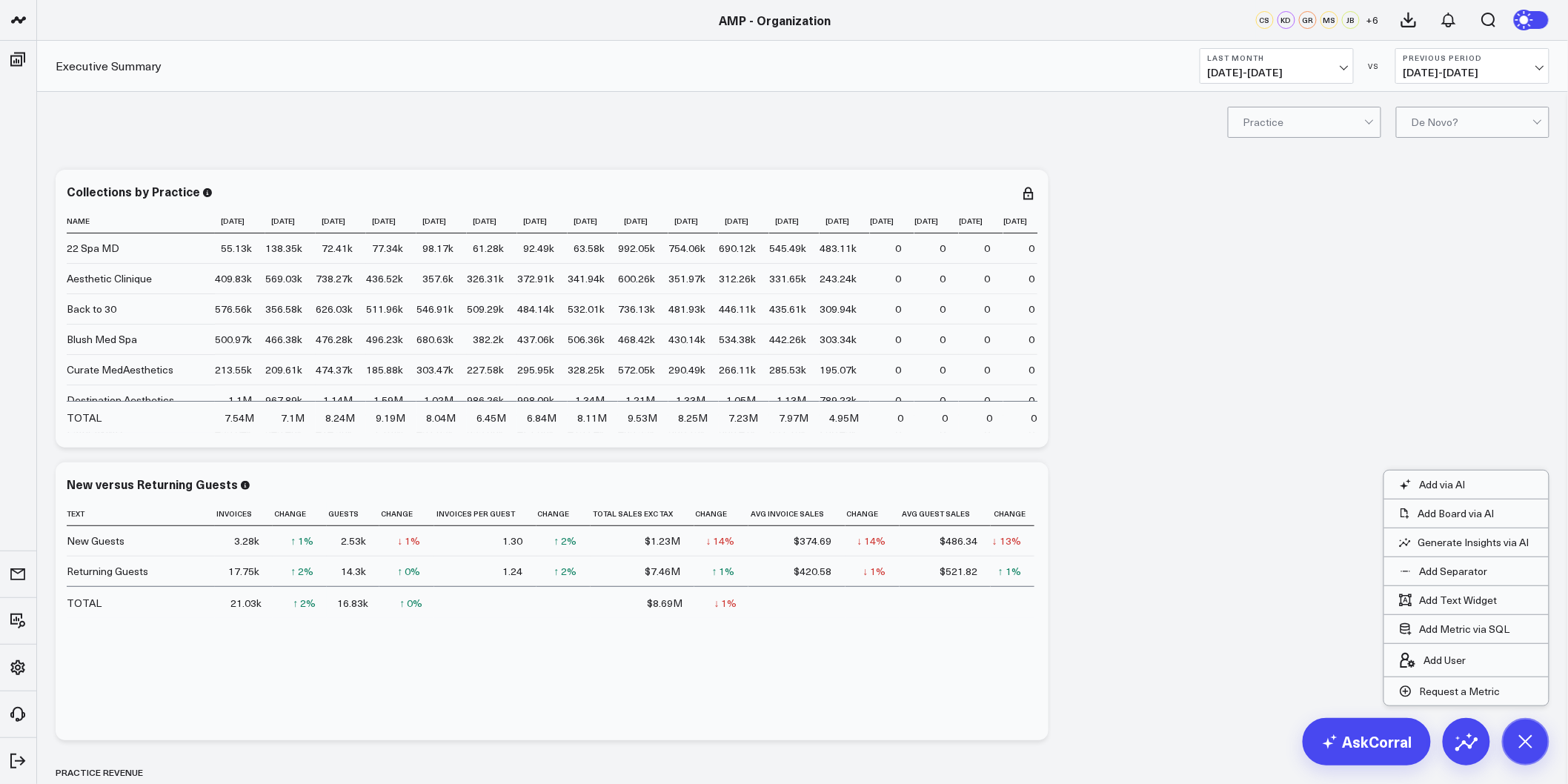
drag, startPoint x: 1202, startPoint y: 382, endPoint x: 1129, endPoint y: 74, distance: 316.5
click at [1029, 193] on icon at bounding box center [1028, 192] width 3 height 3
click at [951, 248] on button "Copy link to widget" at bounding box center [968, 246] width 108 height 13
click at [290, 144] on div "Practice De Novo?" at bounding box center [803, 121] width 1531 height 60
click at [143, 97] on div "Practice De Novo?" at bounding box center [803, 121] width 1531 height 60
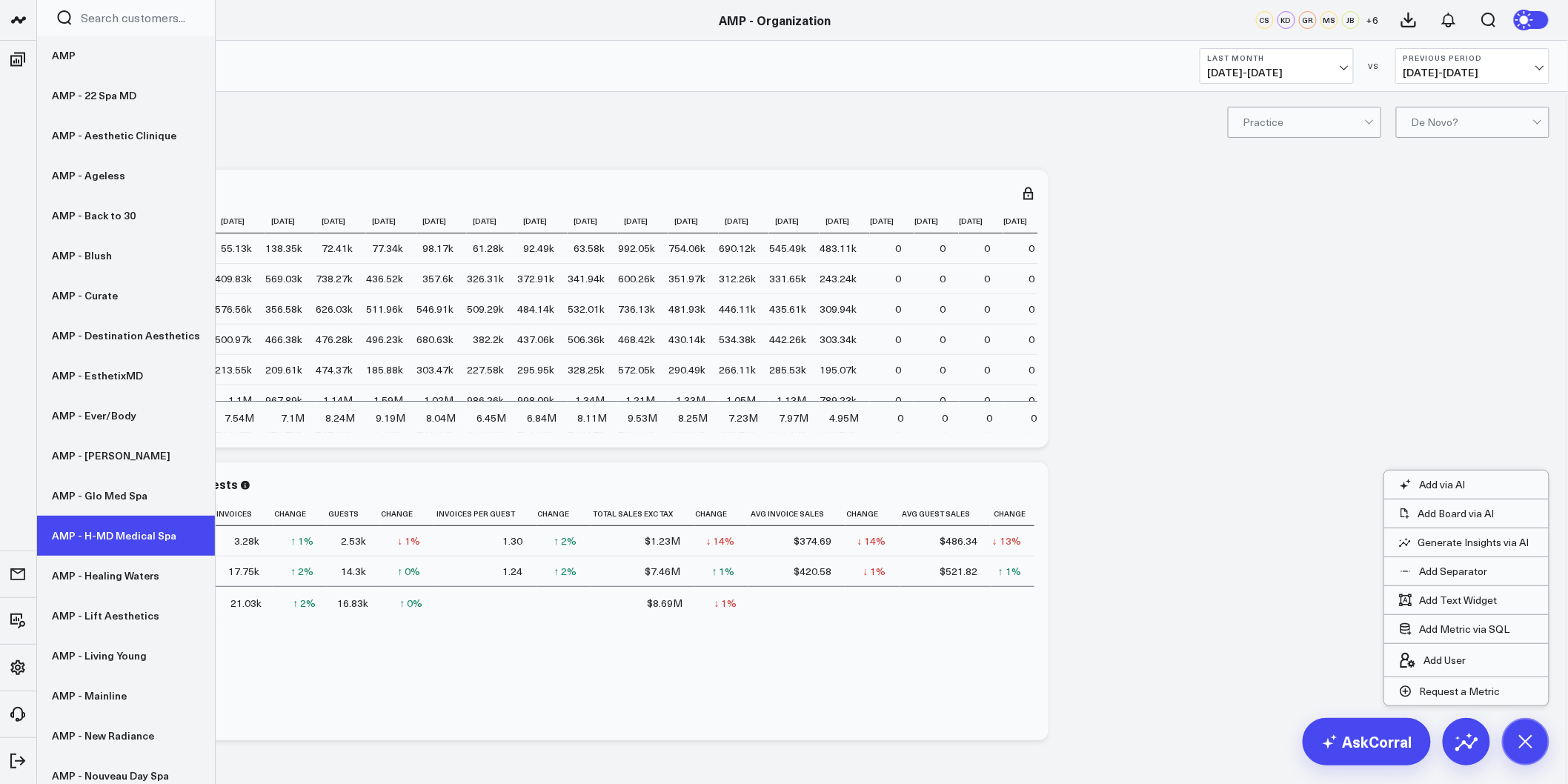
scroll to position [82, 0]
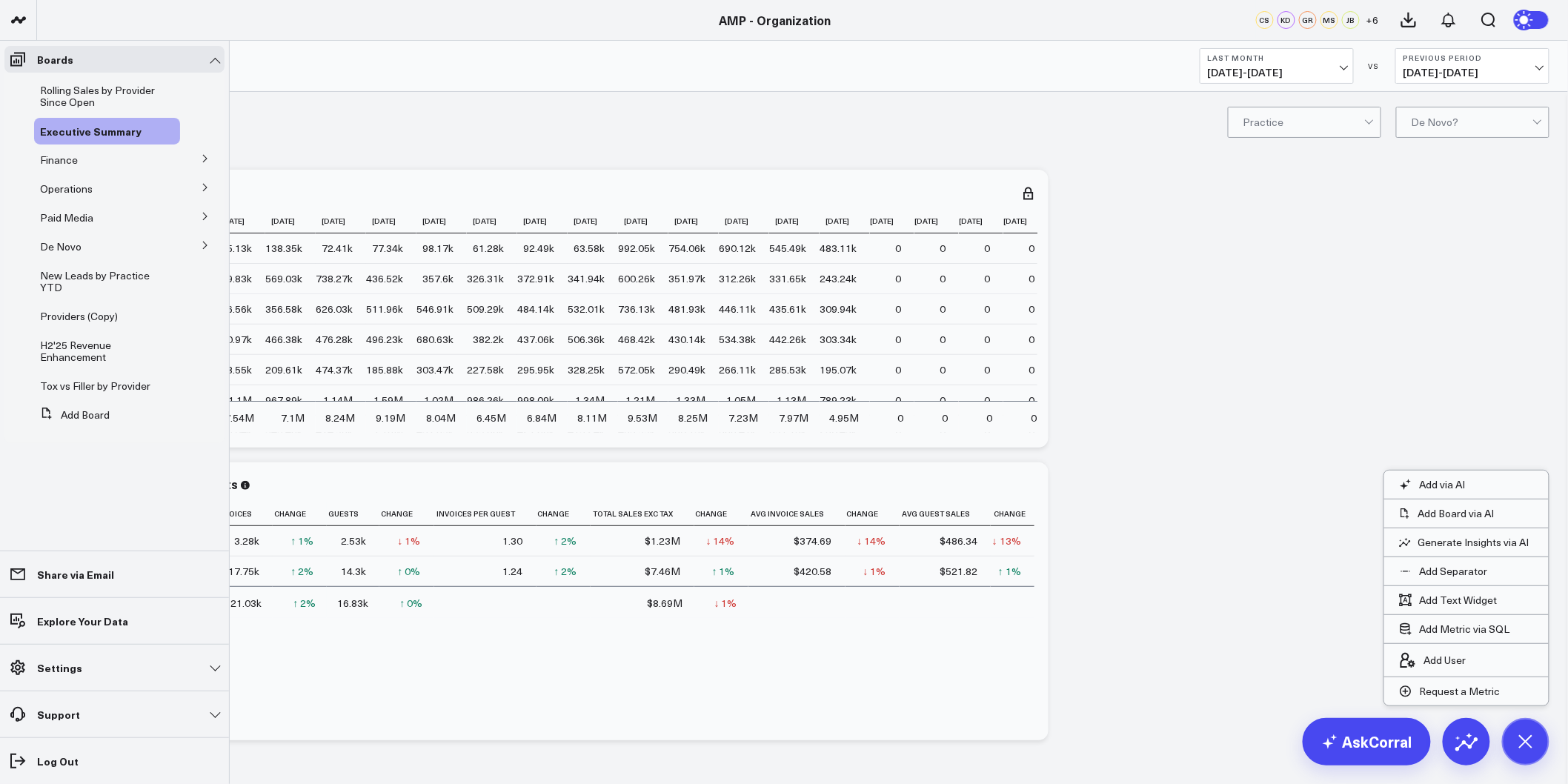
click at [209, 248] on icon at bounding box center [205, 245] width 9 height 9
click at [202, 242] on icon at bounding box center [204, 244] width 9 height 9
click at [202, 242] on icon at bounding box center [205, 245] width 9 height 9
click at [203, 186] on icon at bounding box center [205, 187] width 9 height 9
click at [201, 158] on icon at bounding box center [205, 159] width 9 height 9
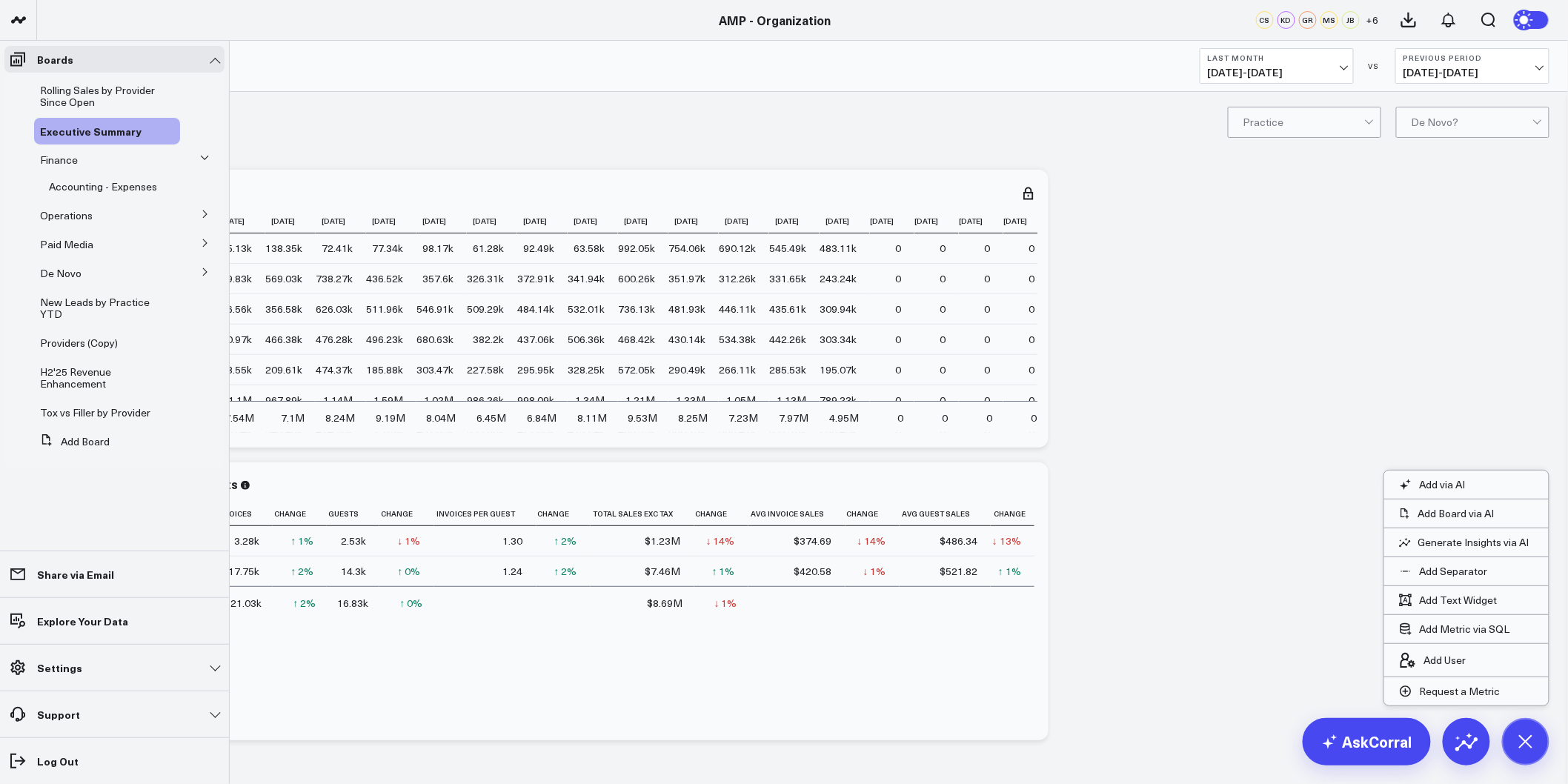
click at [202, 270] on icon at bounding box center [205, 272] width 9 height 9
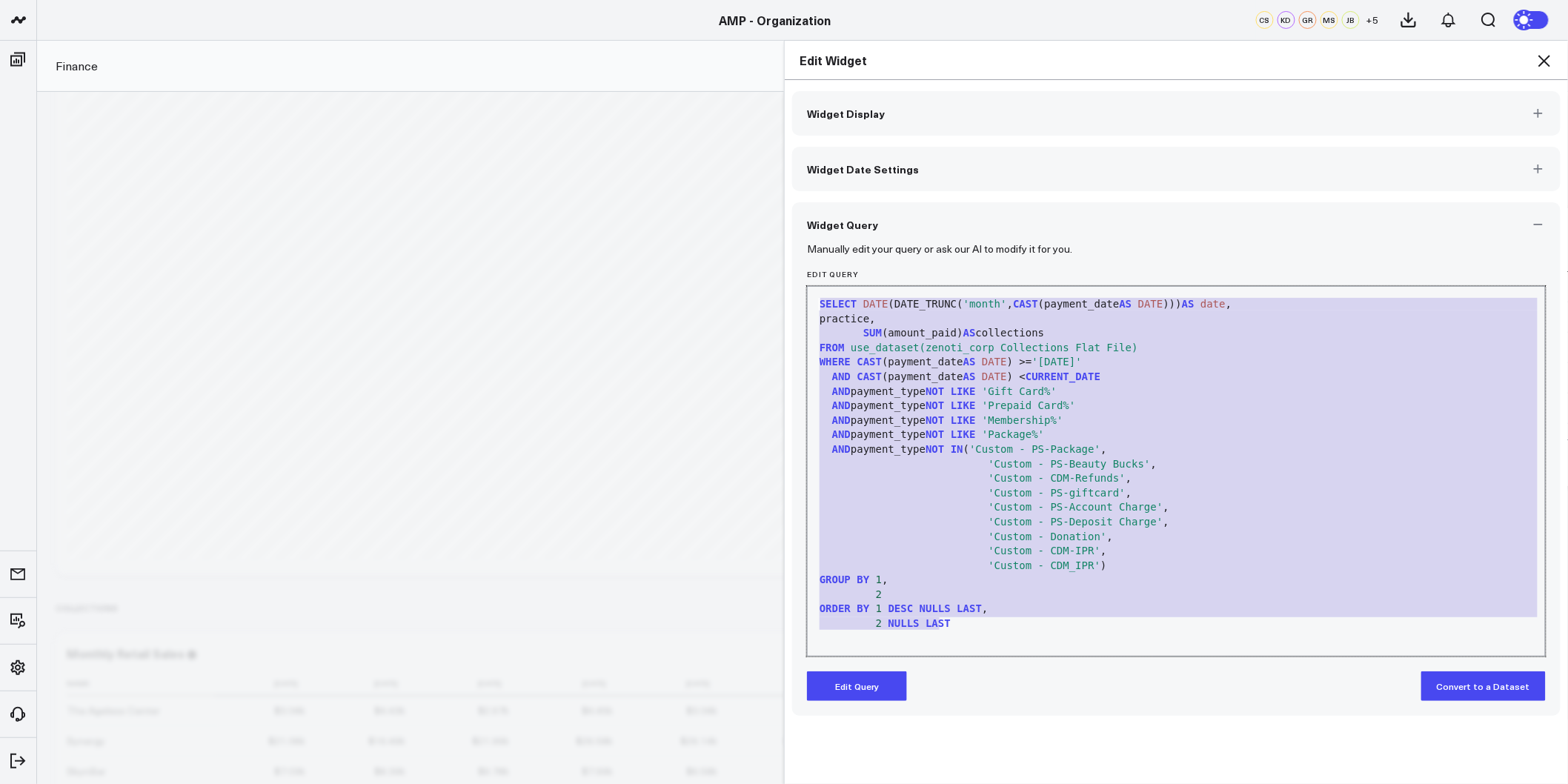
scroll to position [24, 0]
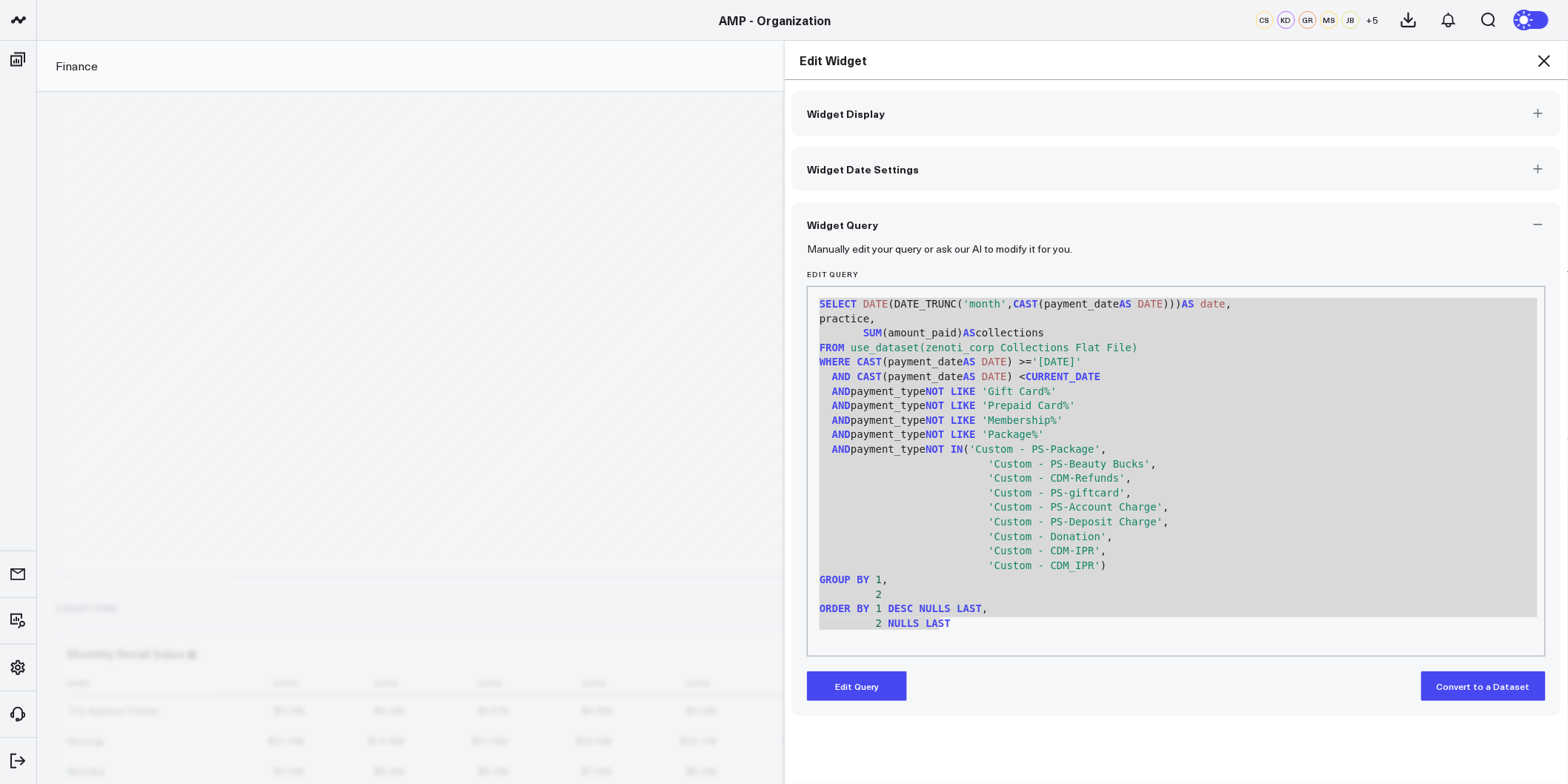
click at [1536, 67] on icon at bounding box center [1545, 61] width 18 height 18
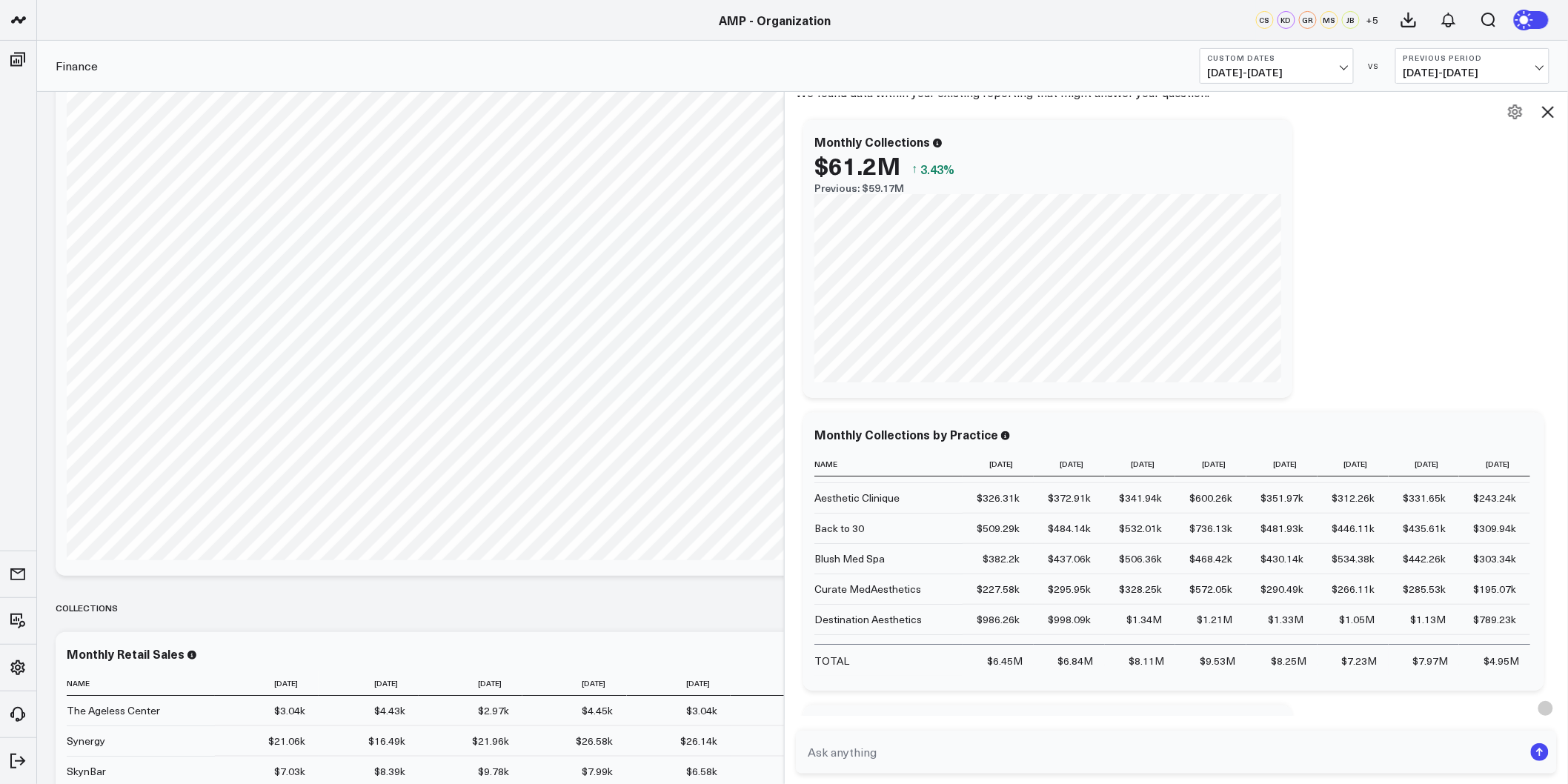
click at [1551, 117] on icon at bounding box center [1548, 112] width 18 height 18
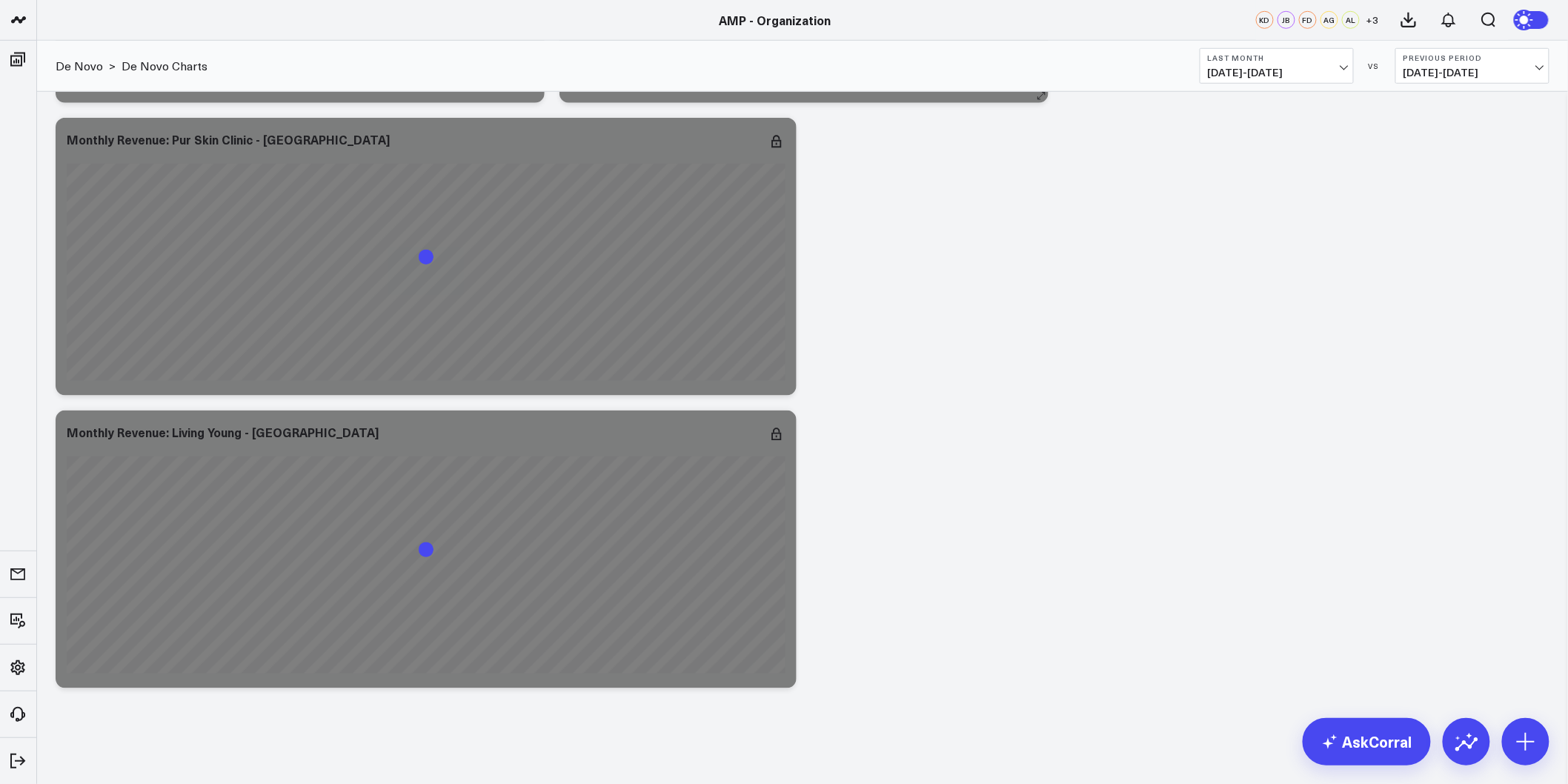
drag, startPoint x: 1079, startPoint y: 232, endPoint x: 969, endPoint y: 463, distance: 255.9
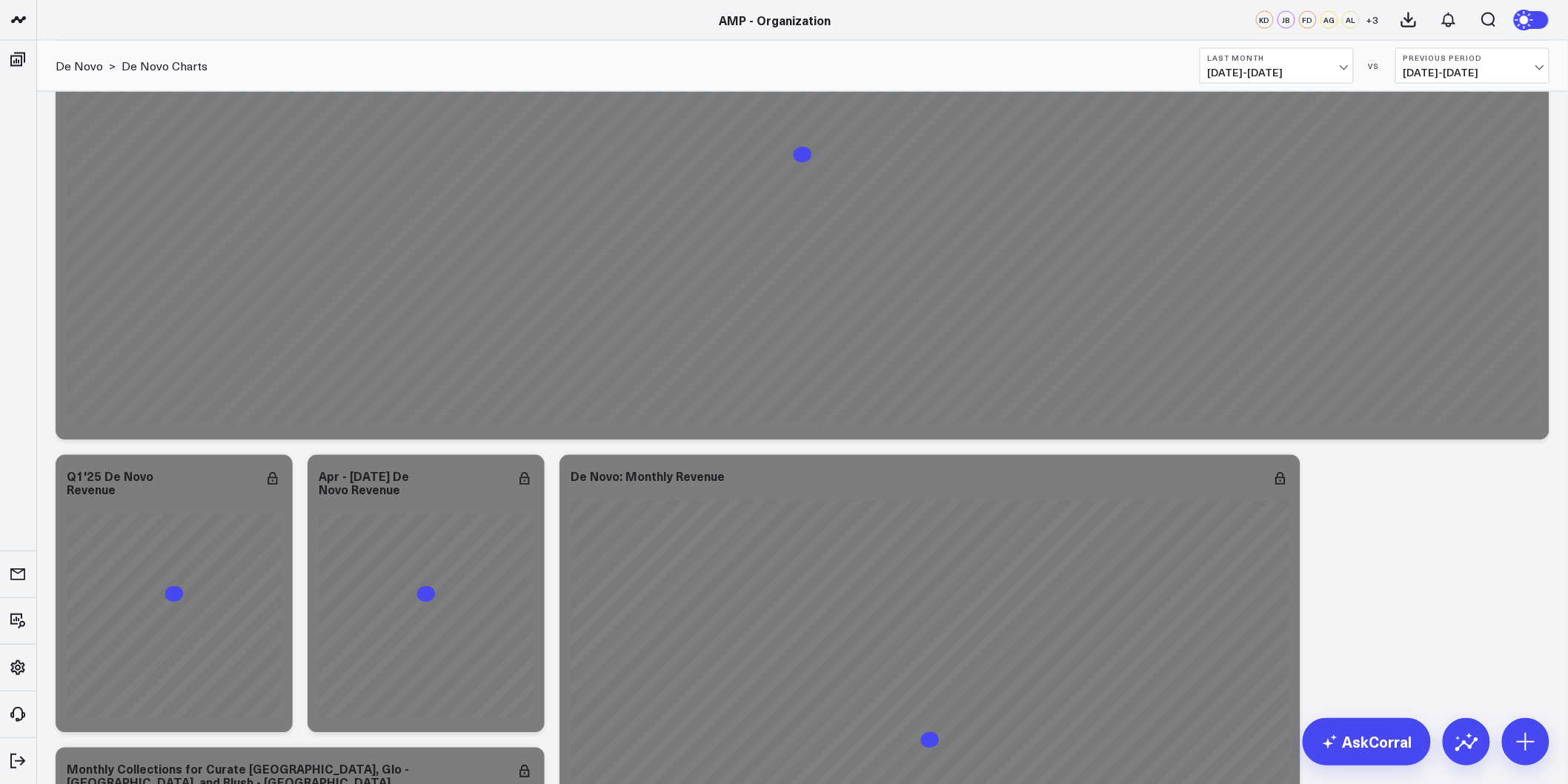
drag, startPoint x: 969, startPoint y: 468, endPoint x: 946, endPoint y: 265, distance: 204.3
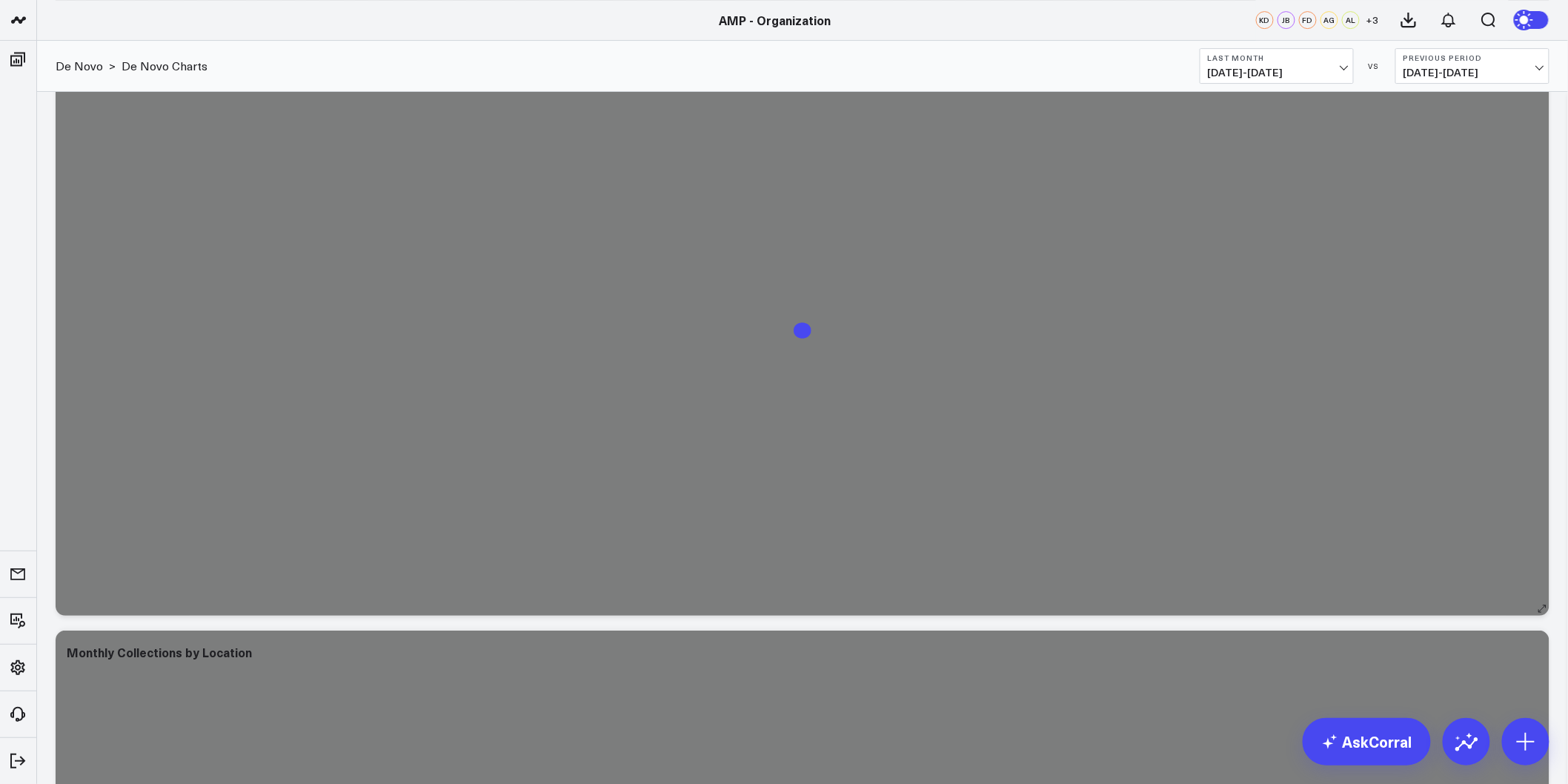
drag, startPoint x: 675, startPoint y: 589, endPoint x: 678, endPoint y: 452, distance: 137.0
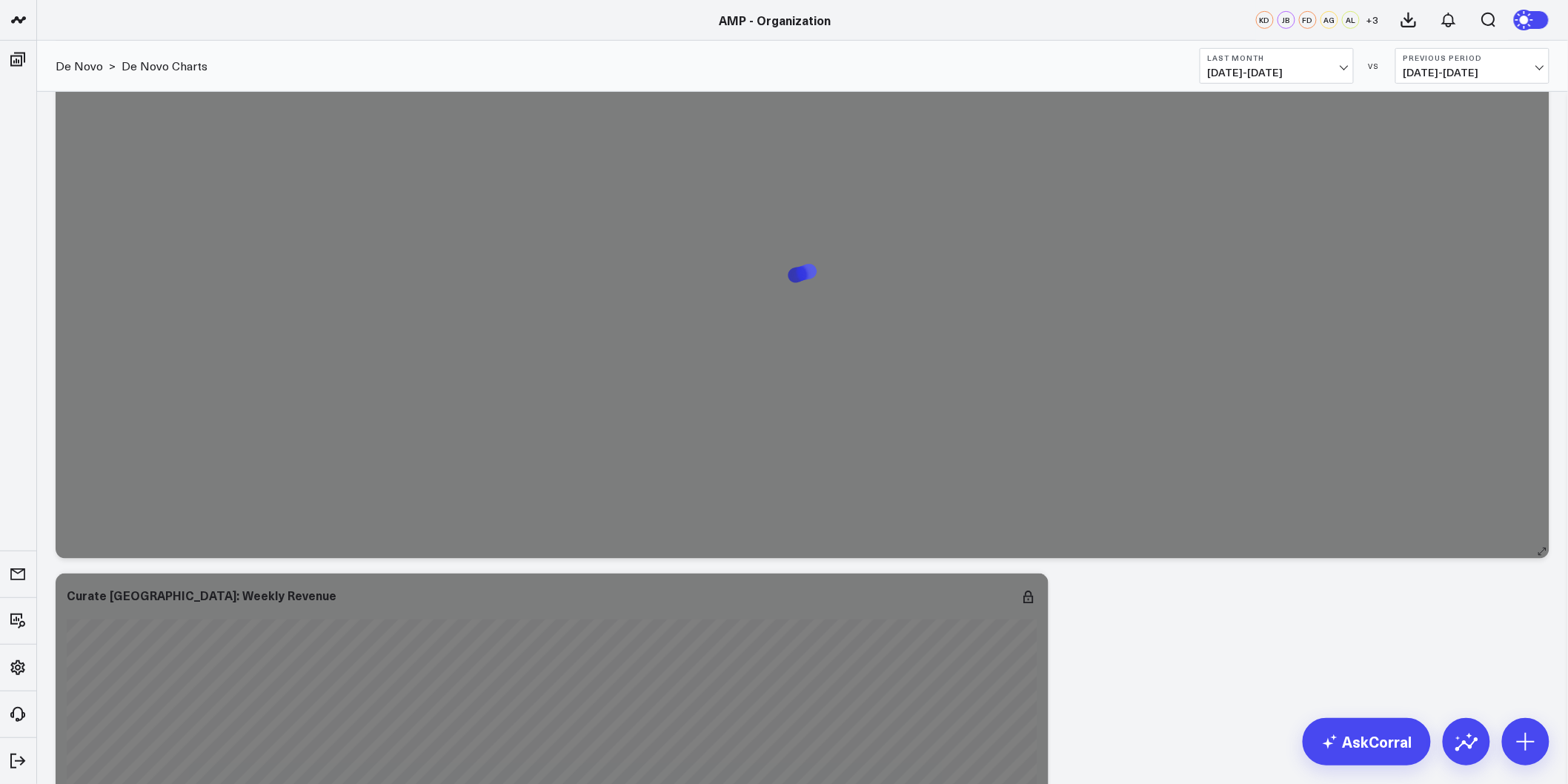
drag, startPoint x: 706, startPoint y: 411, endPoint x: 698, endPoint y: 275, distance: 136.2
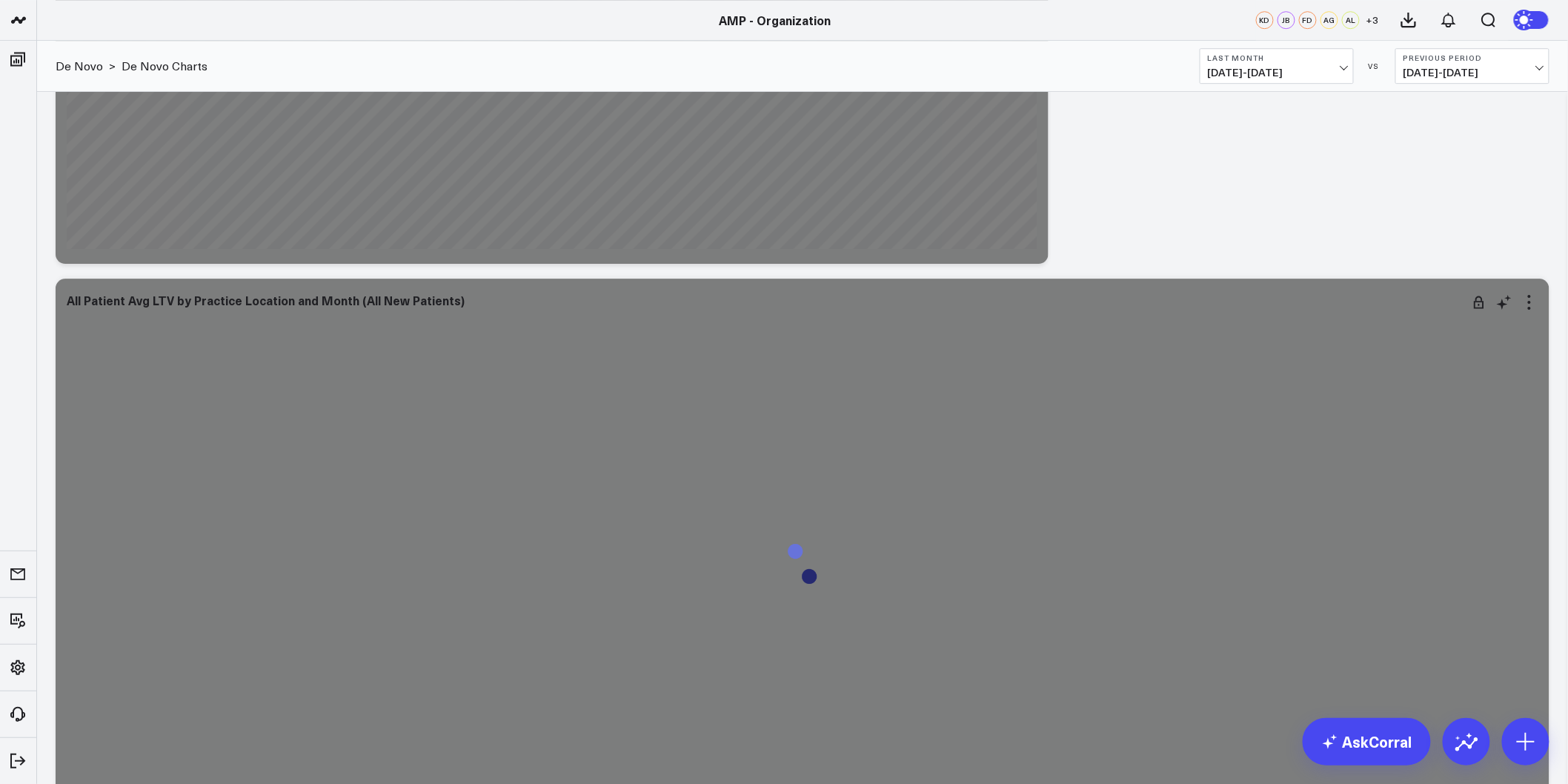
drag, startPoint x: 749, startPoint y: 428, endPoint x: 740, endPoint y: 245, distance: 183.2
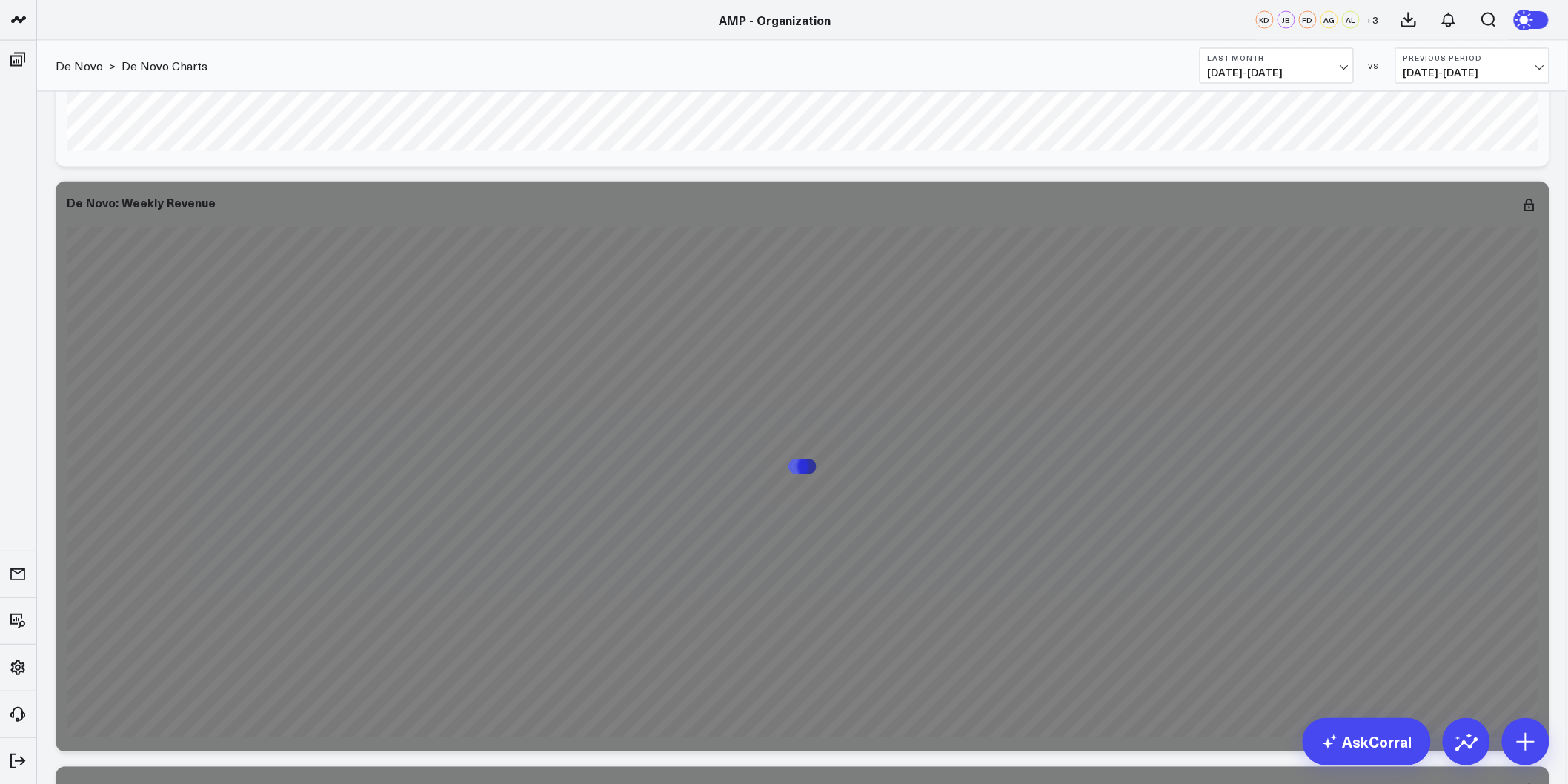
scroll to position [0, 0]
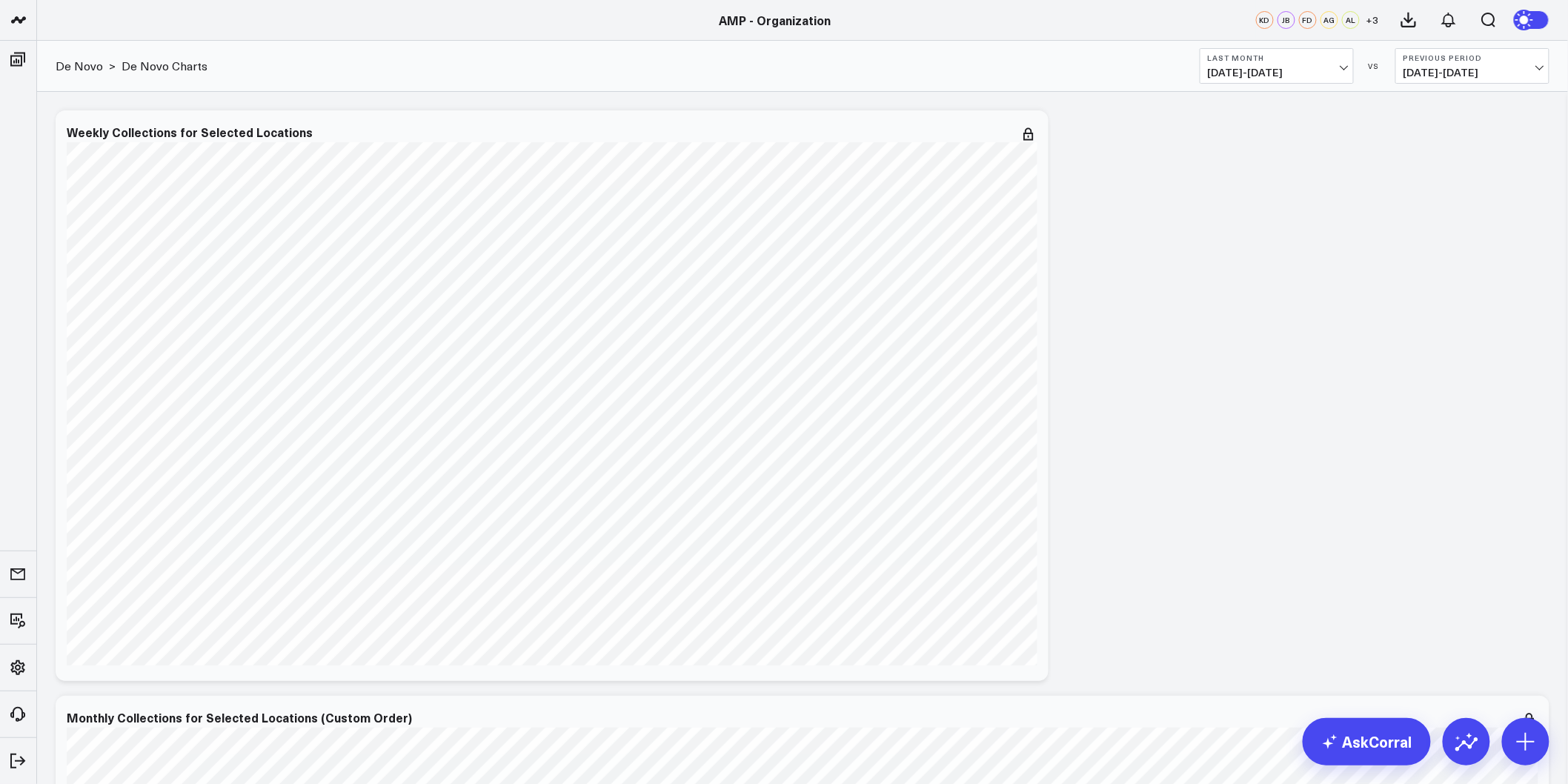
drag, startPoint x: 727, startPoint y: 320, endPoint x: 710, endPoint y: 104, distance: 216.7
